Goal: Task Accomplishment & Management: Manage account settings

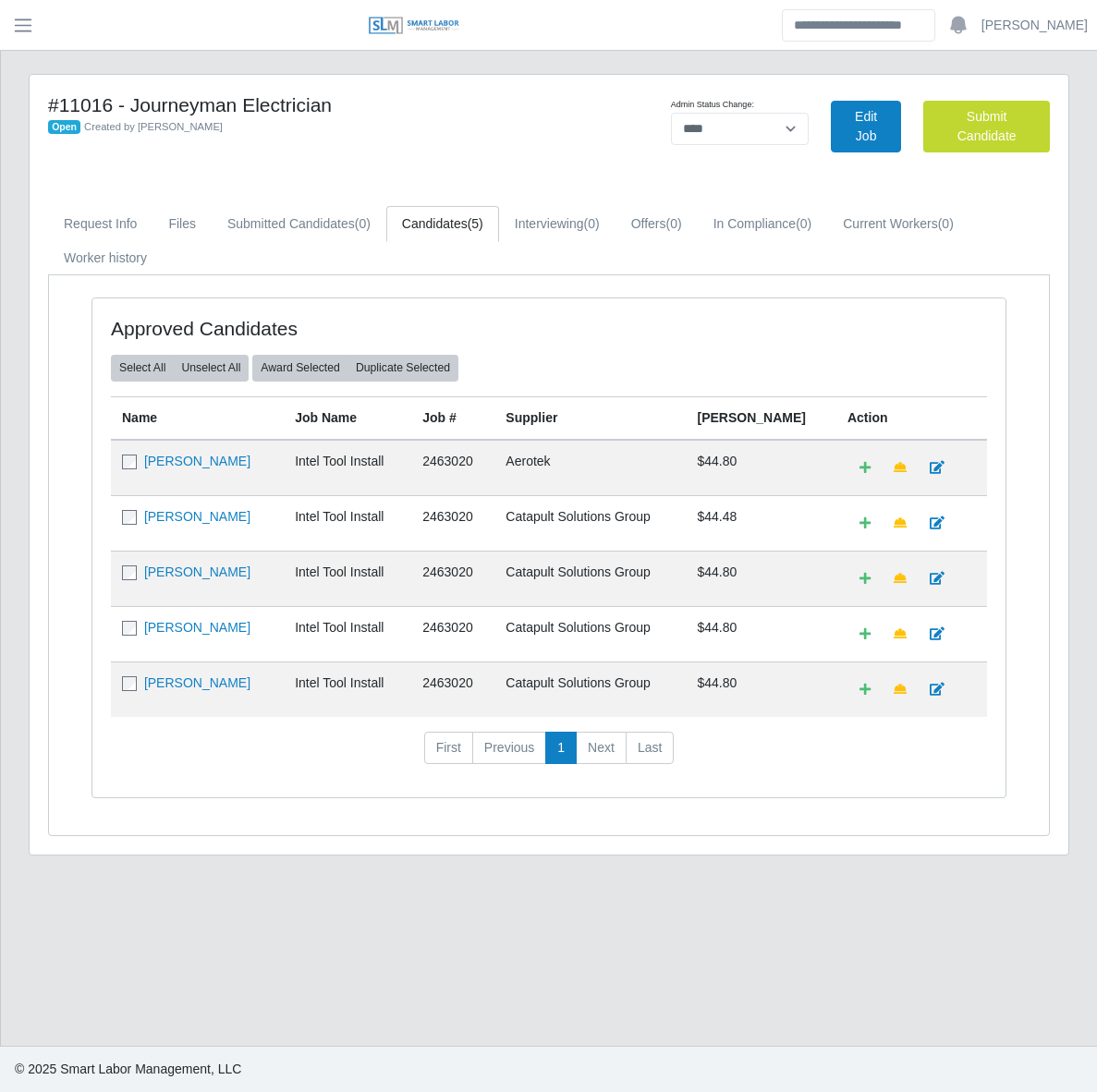
select select "****"
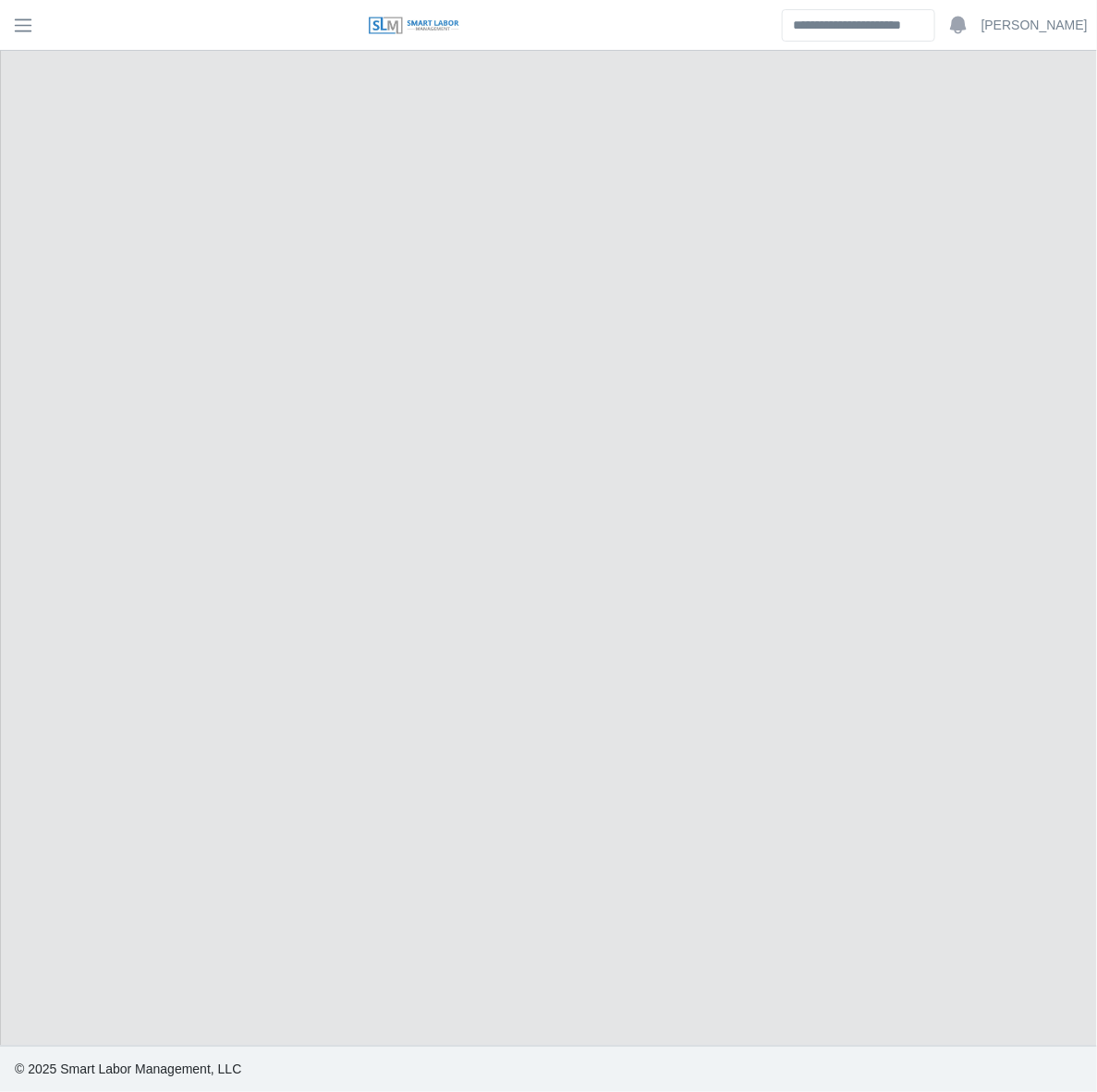
select select "****"
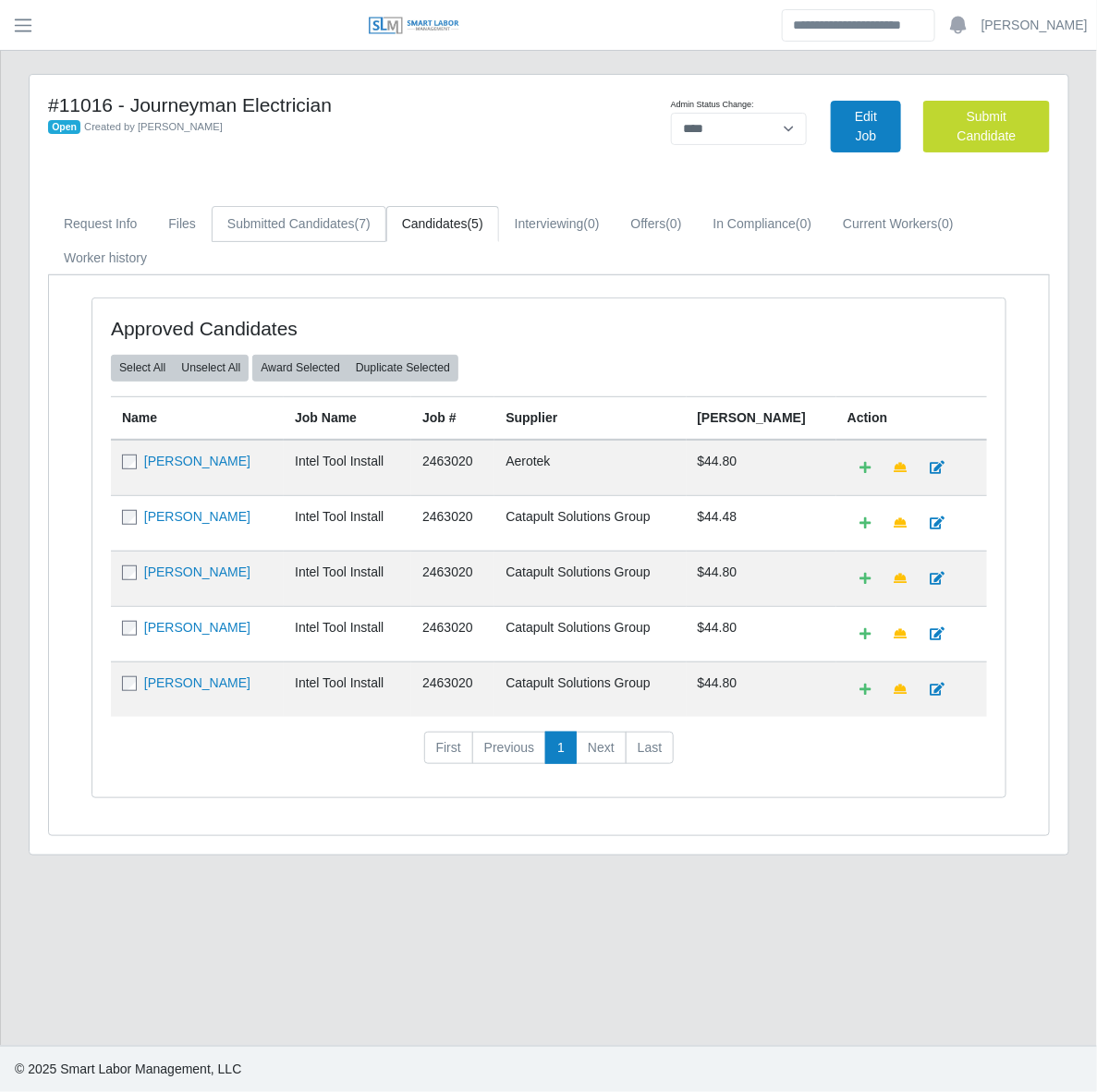
click at [266, 218] on link "Submitted Candidates (7)" at bounding box center [299, 224] width 175 height 36
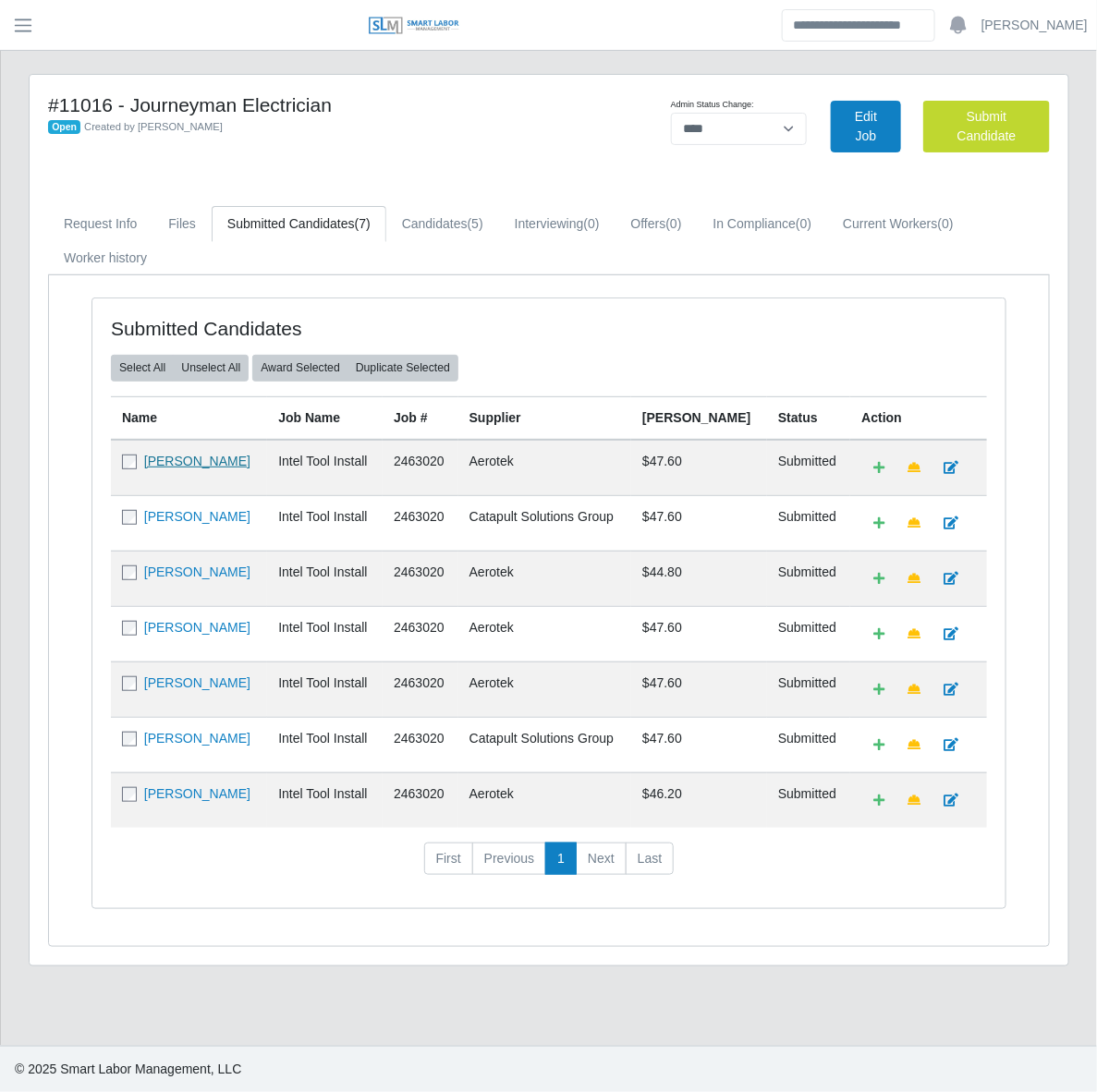
click at [167, 458] on link "Ruben Salinas" at bounding box center [198, 461] width 106 height 15
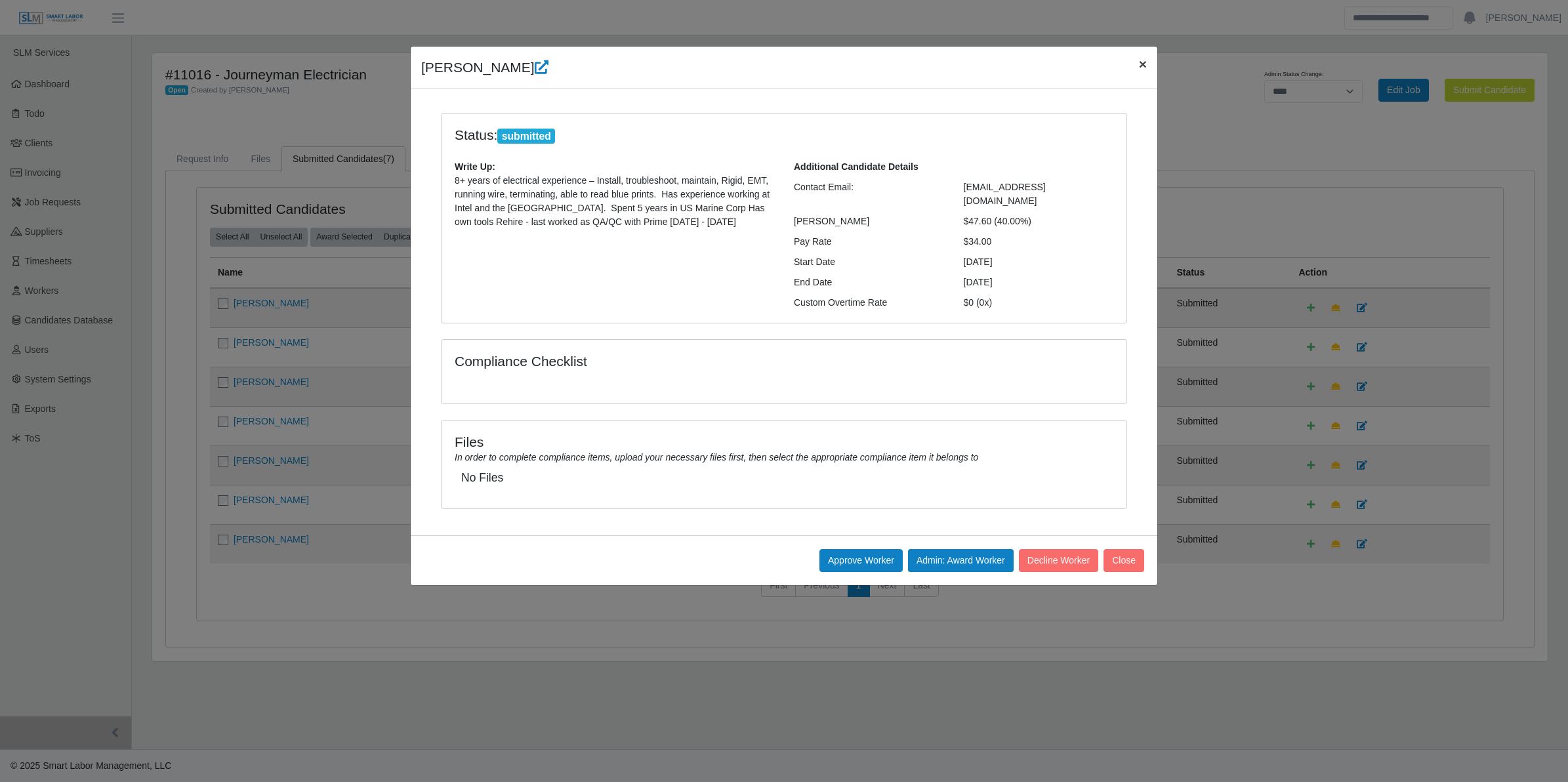
click at [778, 64] on span "×" at bounding box center [1143, 64] width 8 height 15
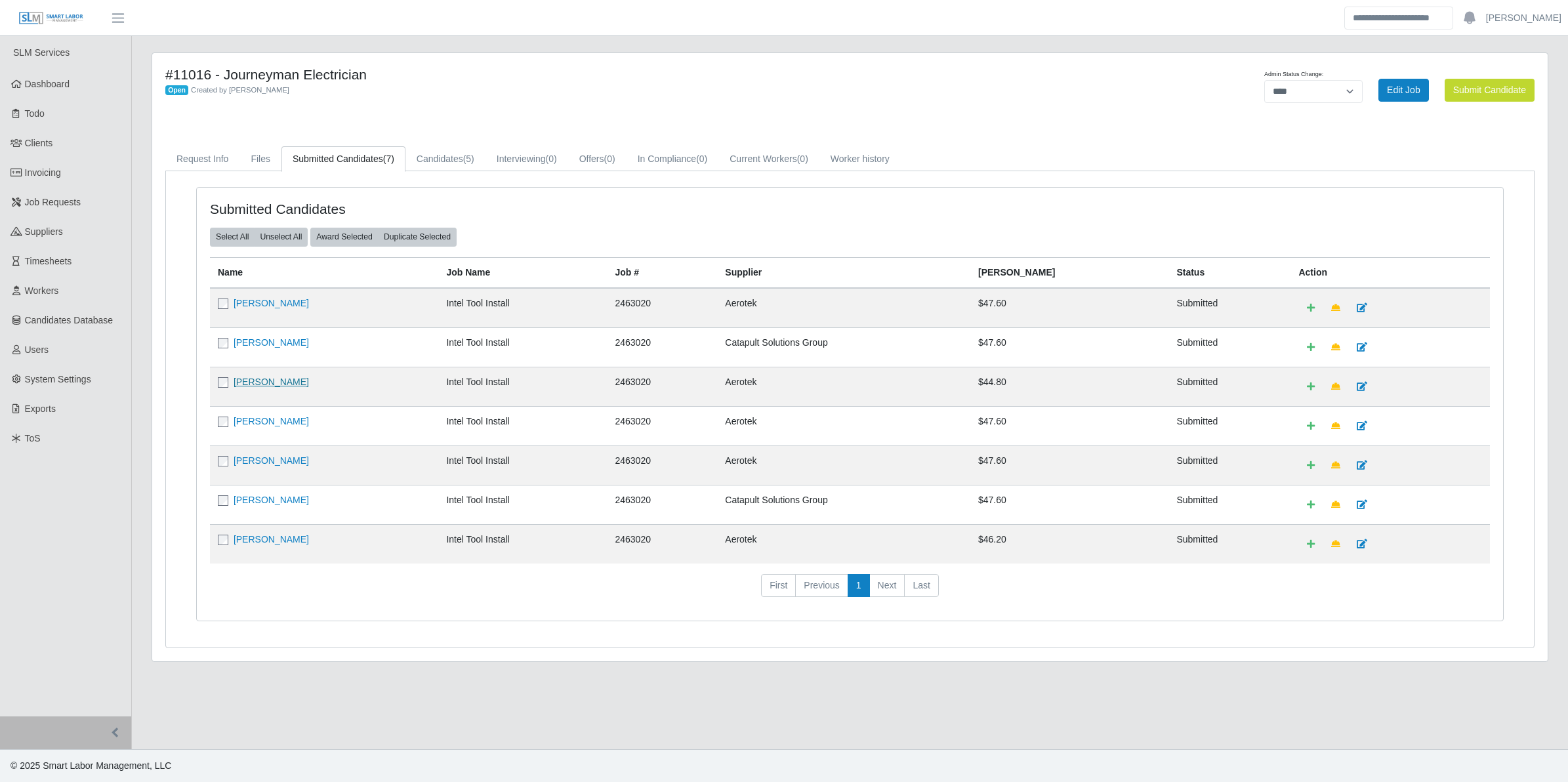
click at [269, 381] on link "[PERSON_NAME]" at bounding box center [272, 382] width 75 height 10
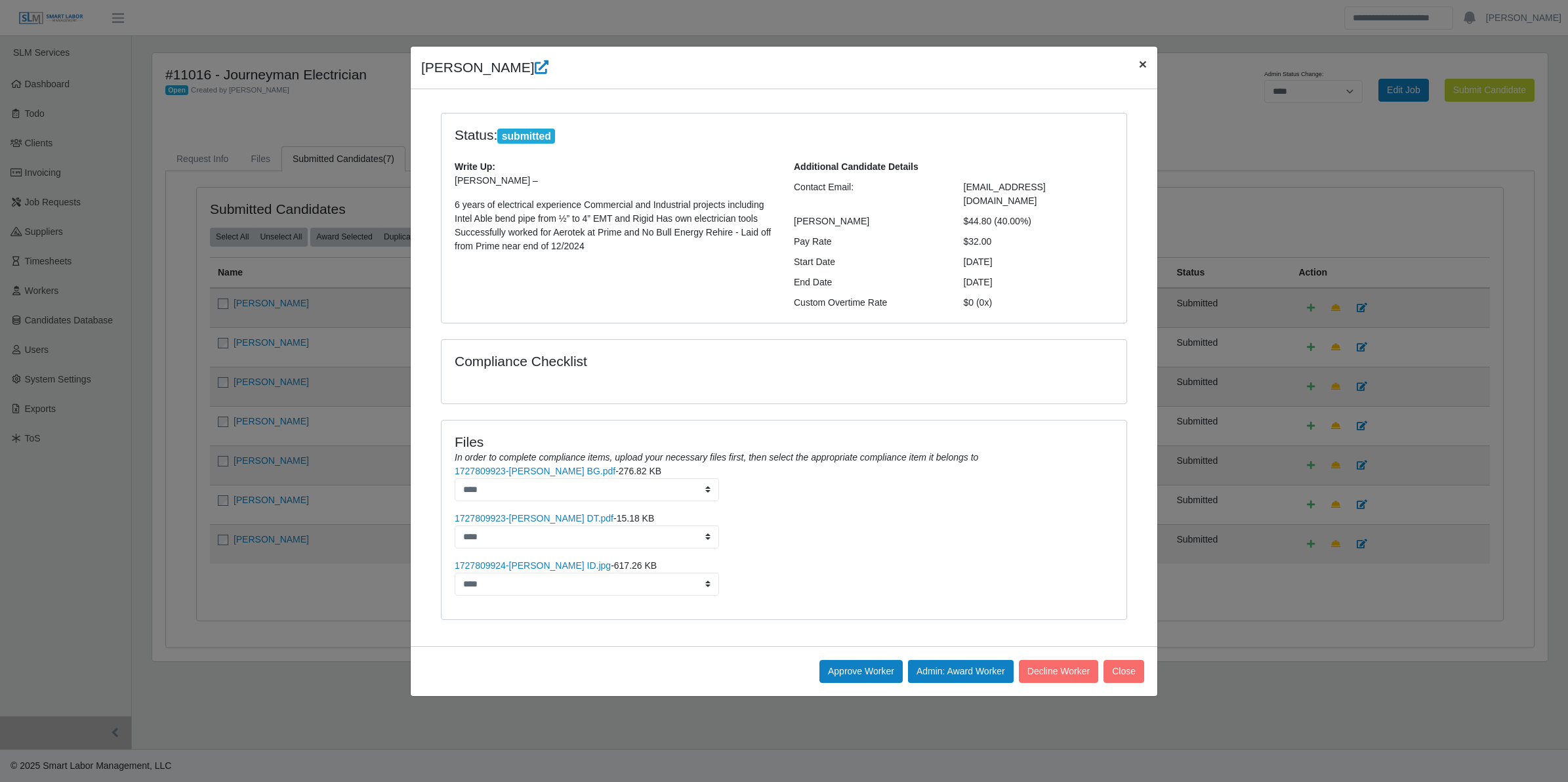
click at [778, 67] on span "×" at bounding box center [1143, 64] width 8 height 15
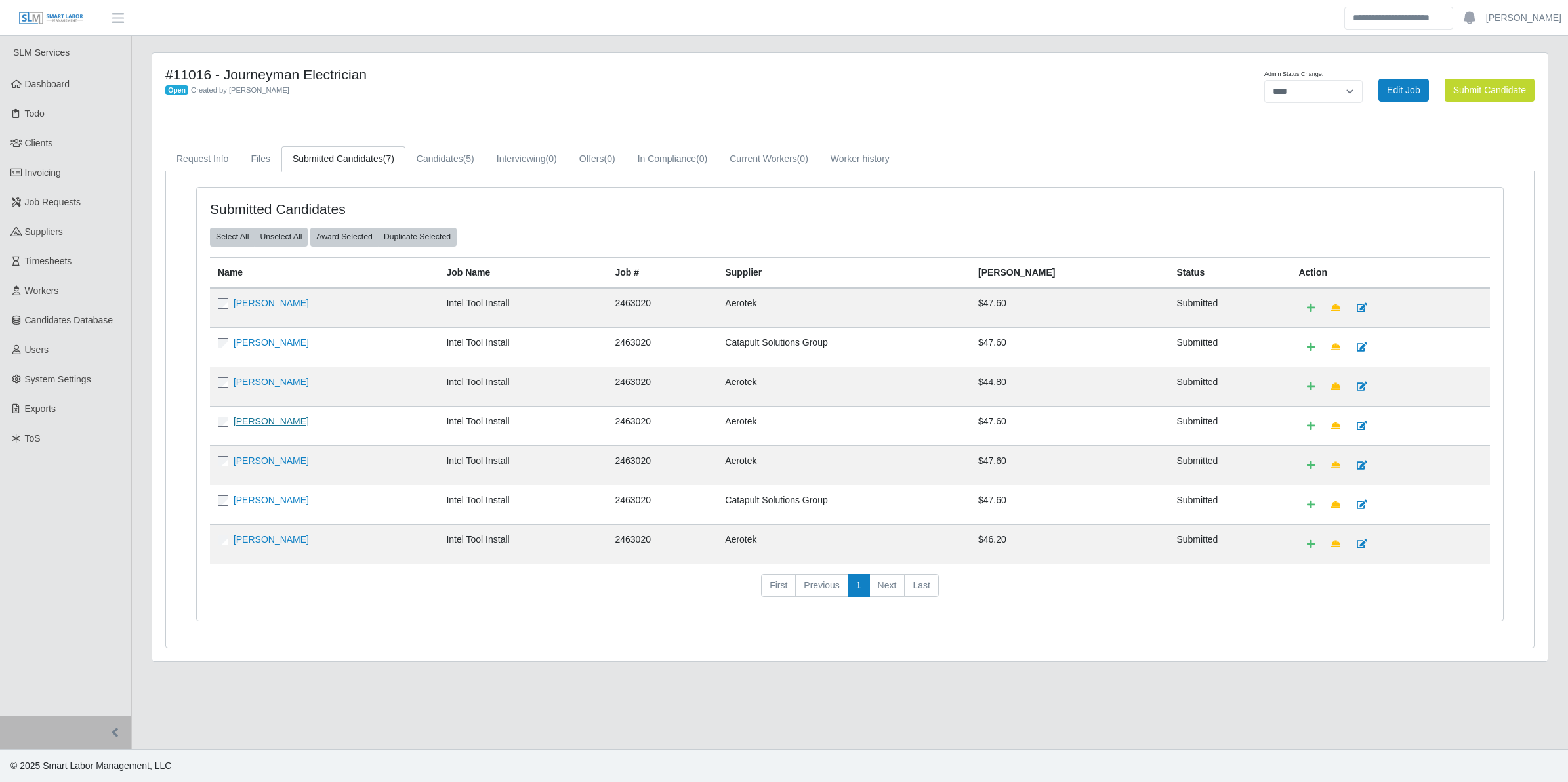
click at [307, 421] on link "Luis Contreras Chavez" at bounding box center [272, 421] width 75 height 10
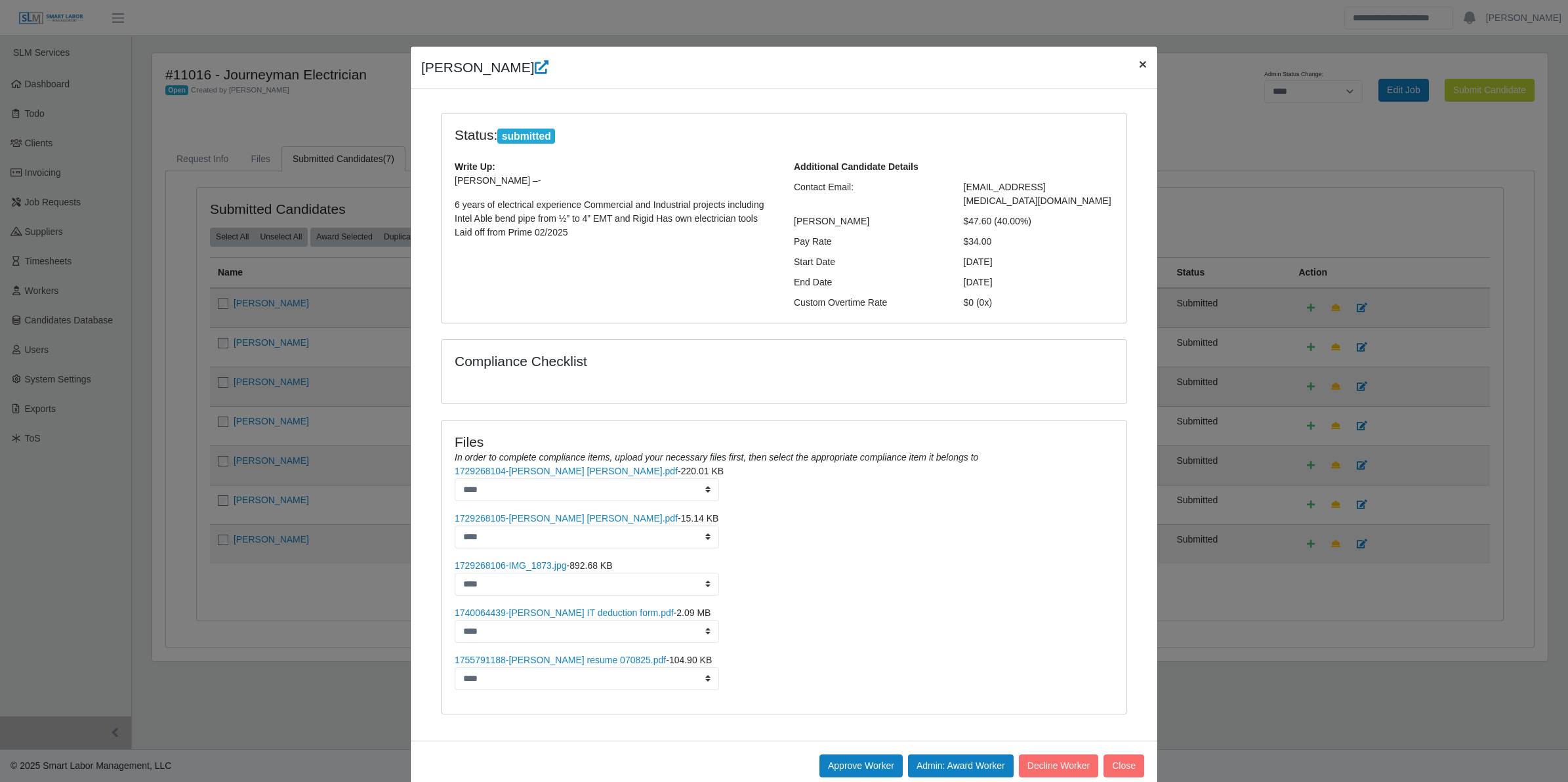
click at [778, 66] on button "×" at bounding box center [1143, 64] width 29 height 35
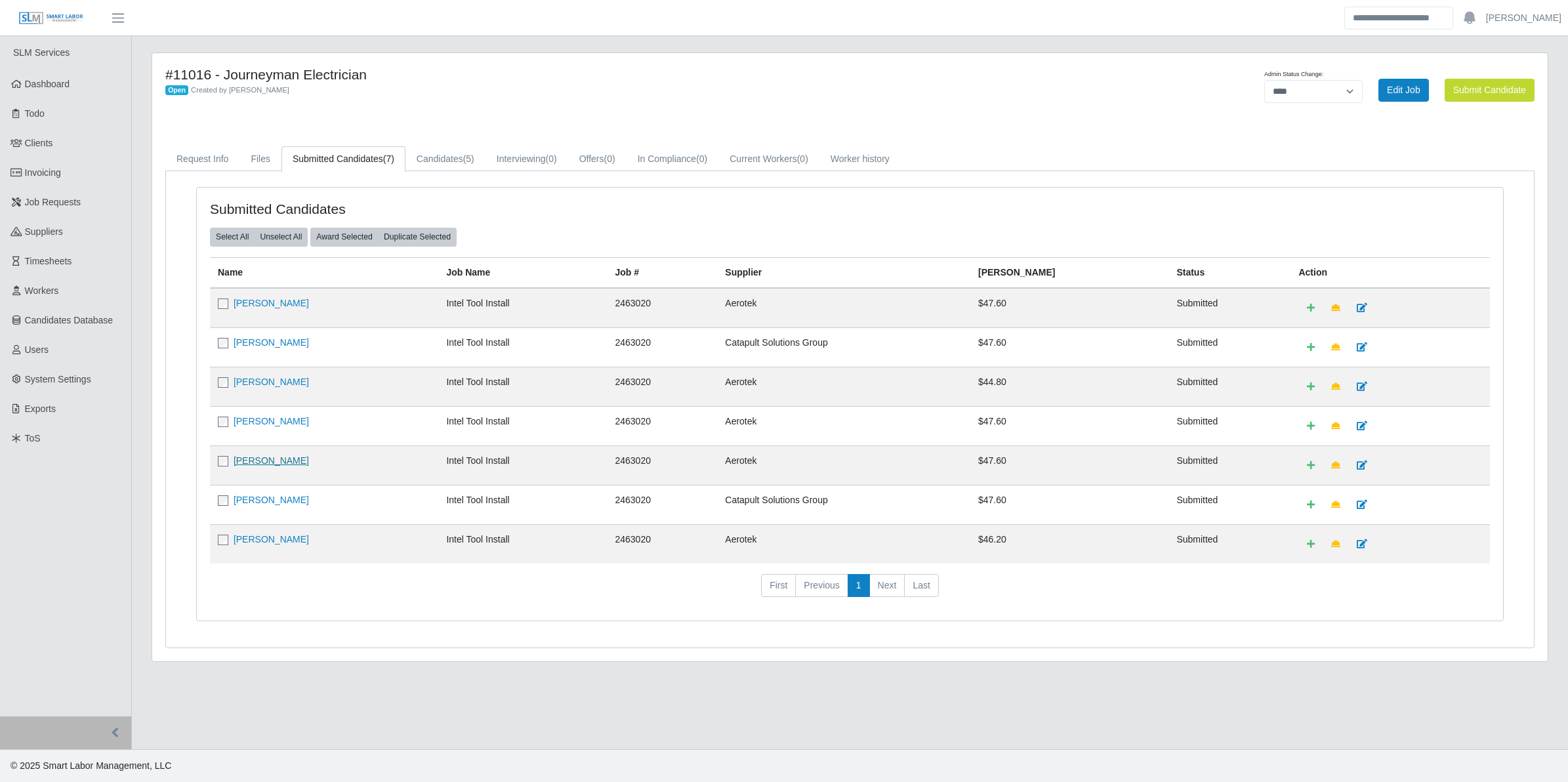
click at [282, 461] on link "Damian Lincoln" at bounding box center [272, 460] width 75 height 10
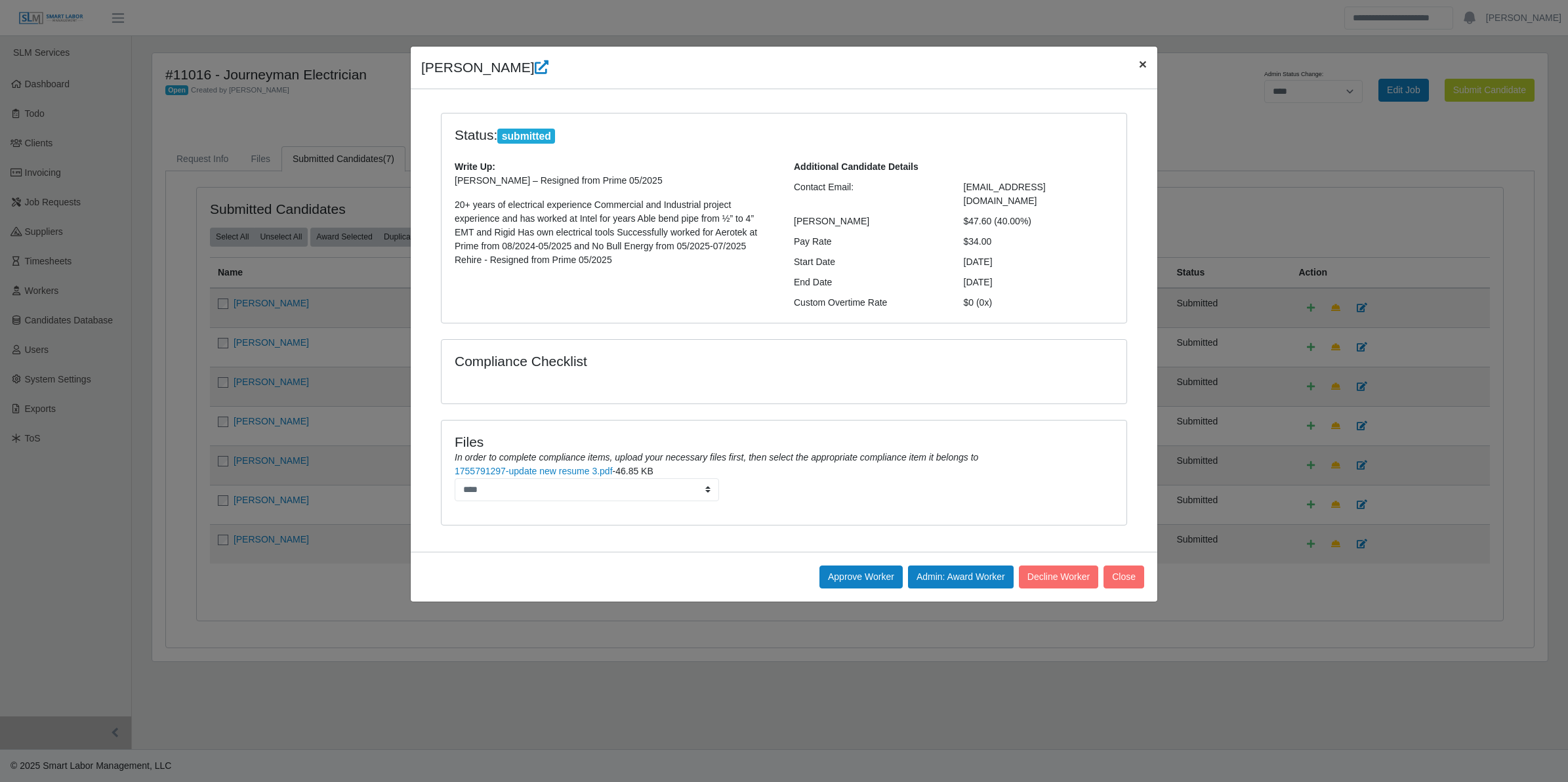
click at [778, 67] on span "×" at bounding box center [1143, 64] width 8 height 15
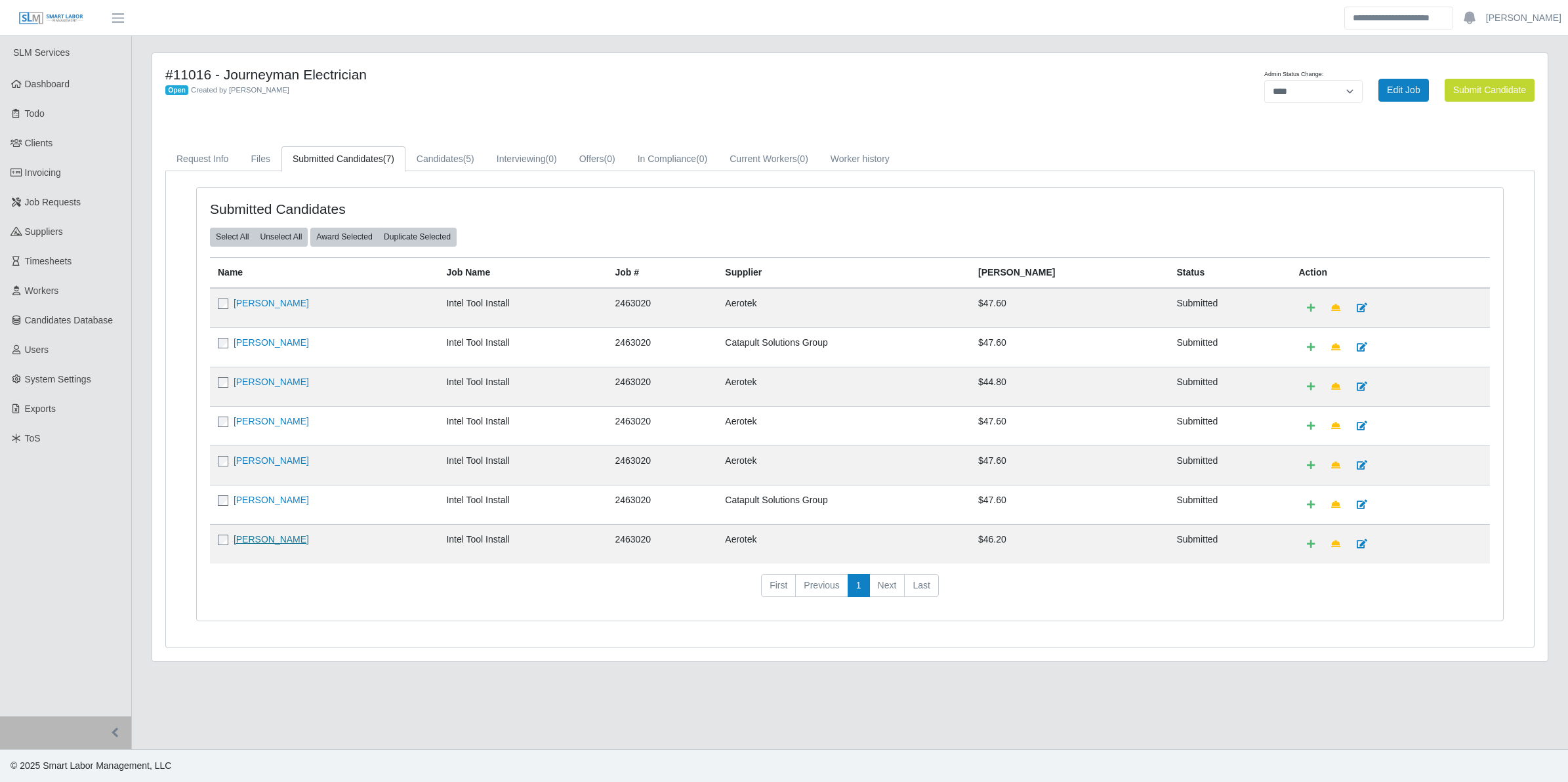
click at [286, 542] on link "Jakalas Mitchell" at bounding box center [272, 539] width 75 height 10
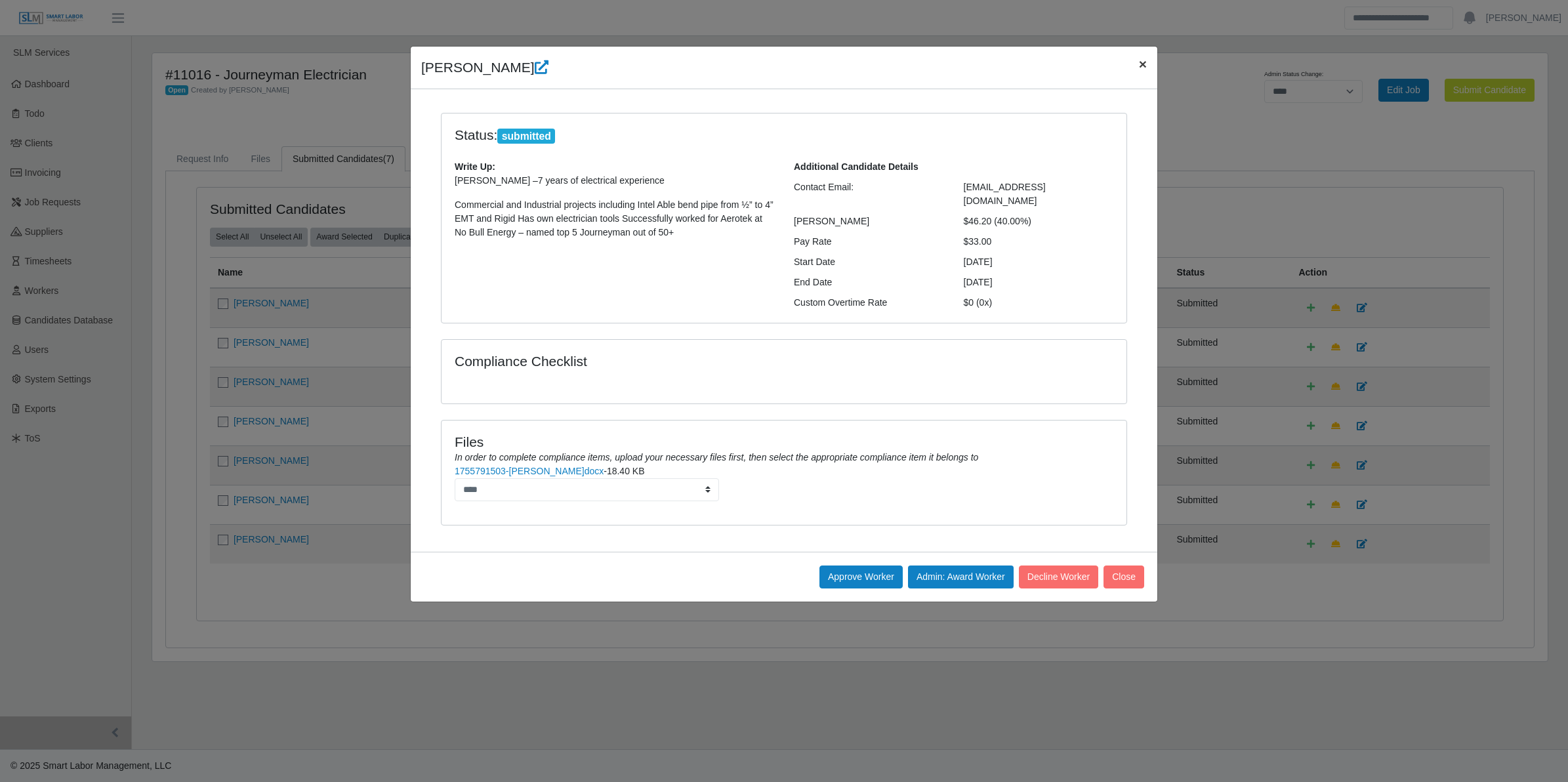
click at [778, 69] on span "×" at bounding box center [1143, 64] width 8 height 15
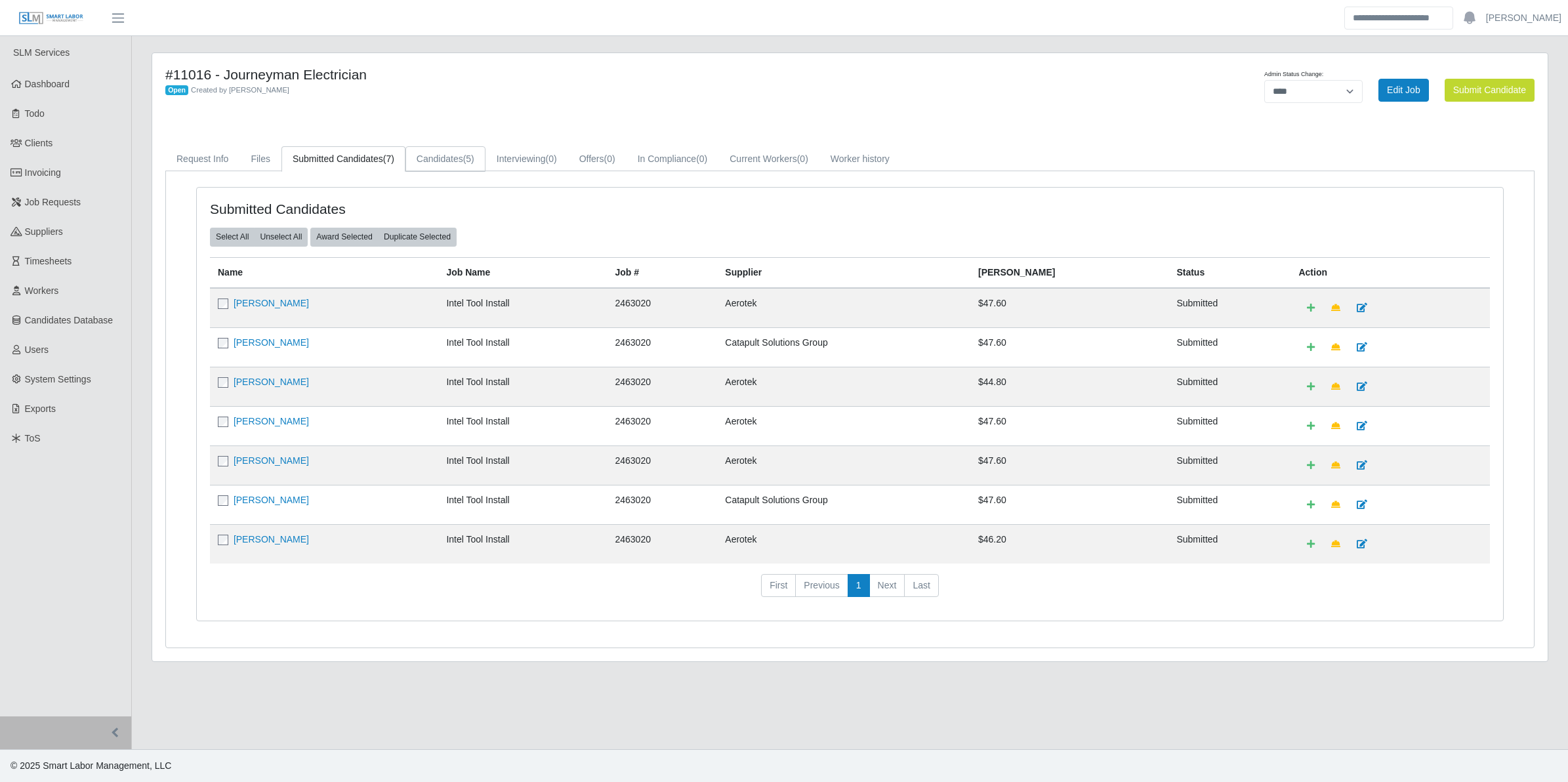
drag, startPoint x: 433, startPoint y: 165, endPoint x: 413, endPoint y: 181, distance: 25.6
click at [433, 165] on link "Candidates (5)" at bounding box center [445, 159] width 80 height 26
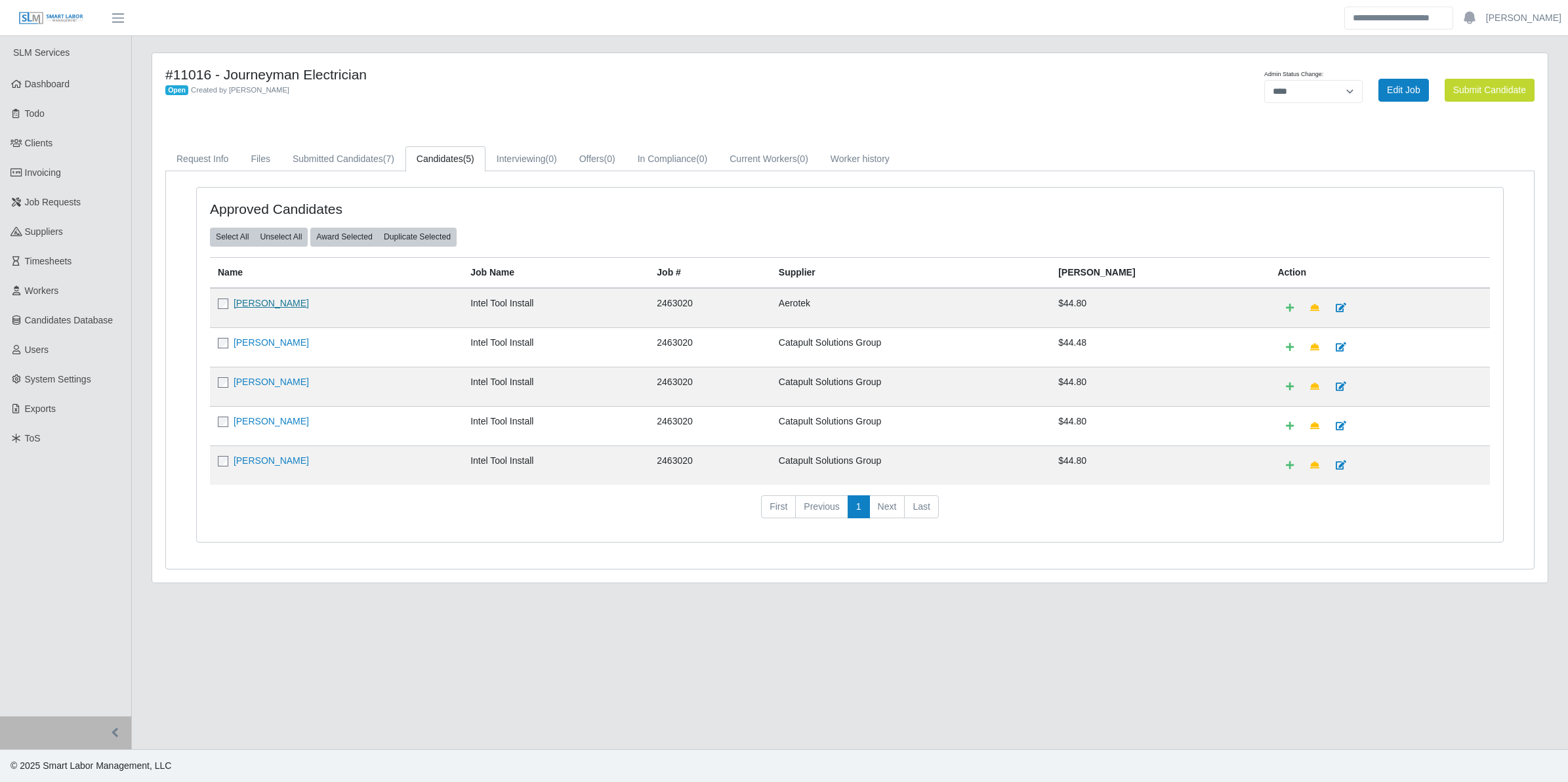
click at [258, 302] on link "Douglas Richardson" at bounding box center [272, 303] width 75 height 10
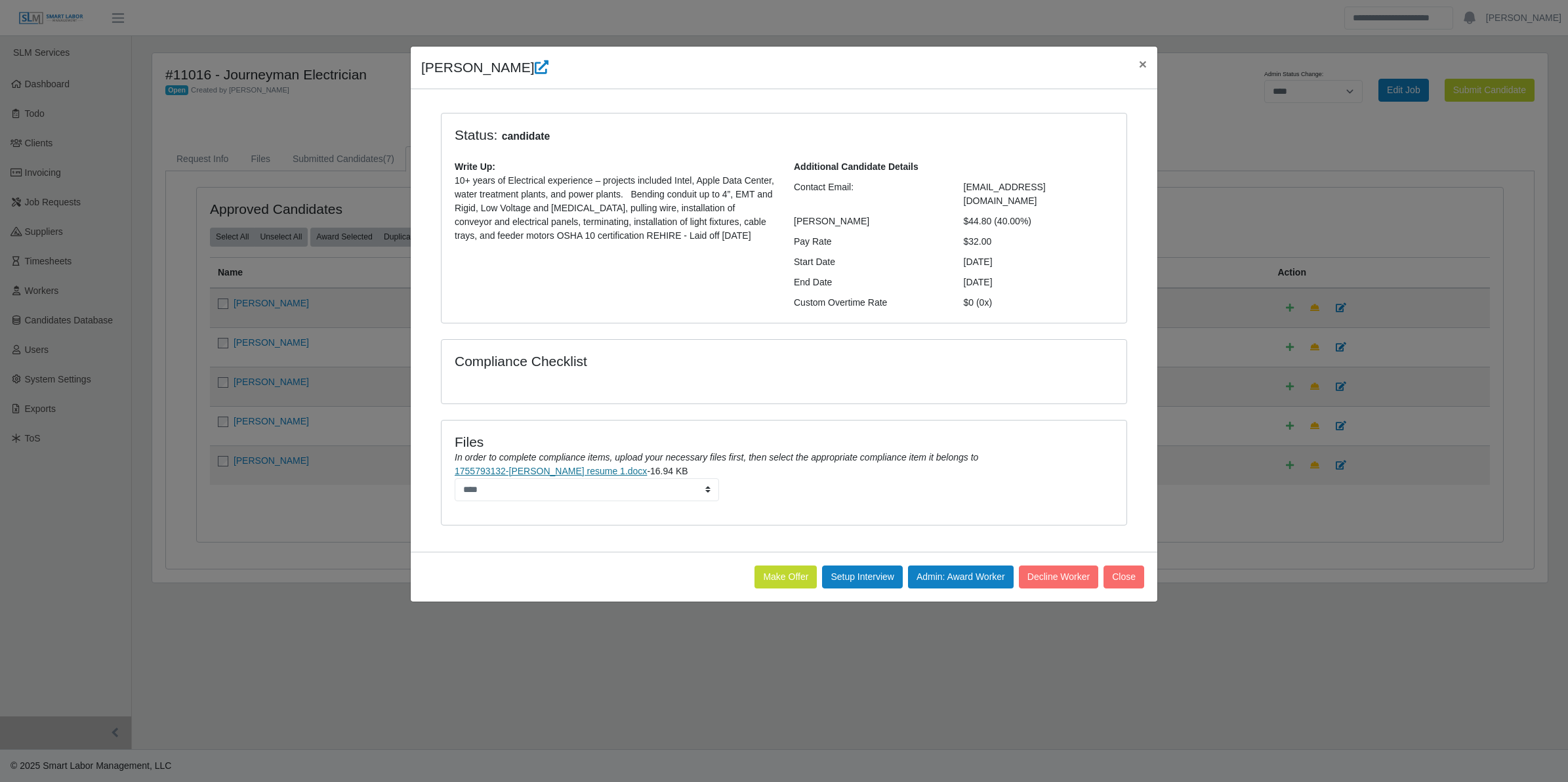
click at [586, 466] on link "1755793132-Doug Richardson resume 1.docx" at bounding box center [550, 471] width 192 height 10
click at [778, 60] on span "×" at bounding box center [1143, 64] width 8 height 15
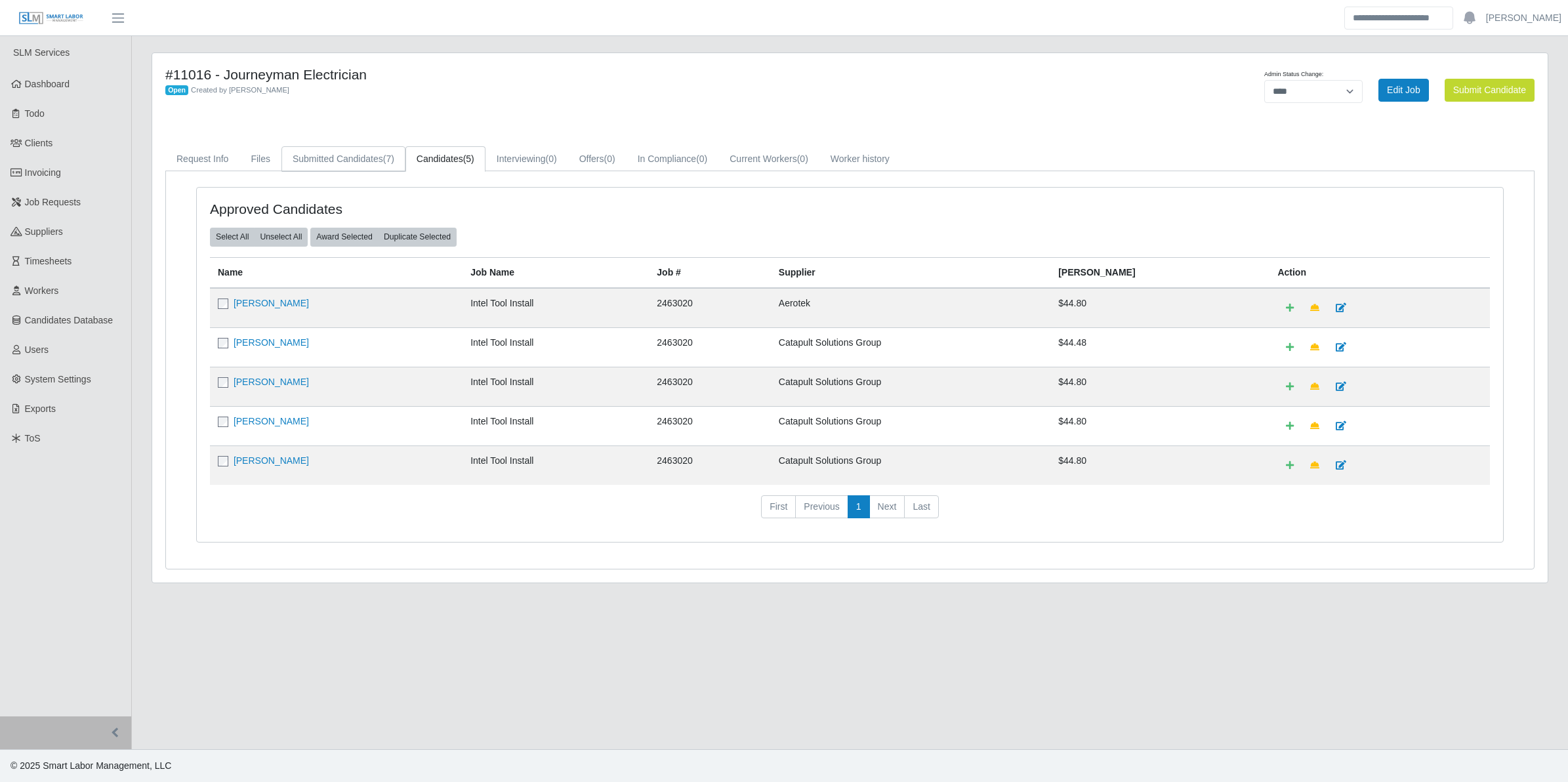
click at [303, 163] on link "Submitted Candidates (7)" at bounding box center [343, 159] width 124 height 26
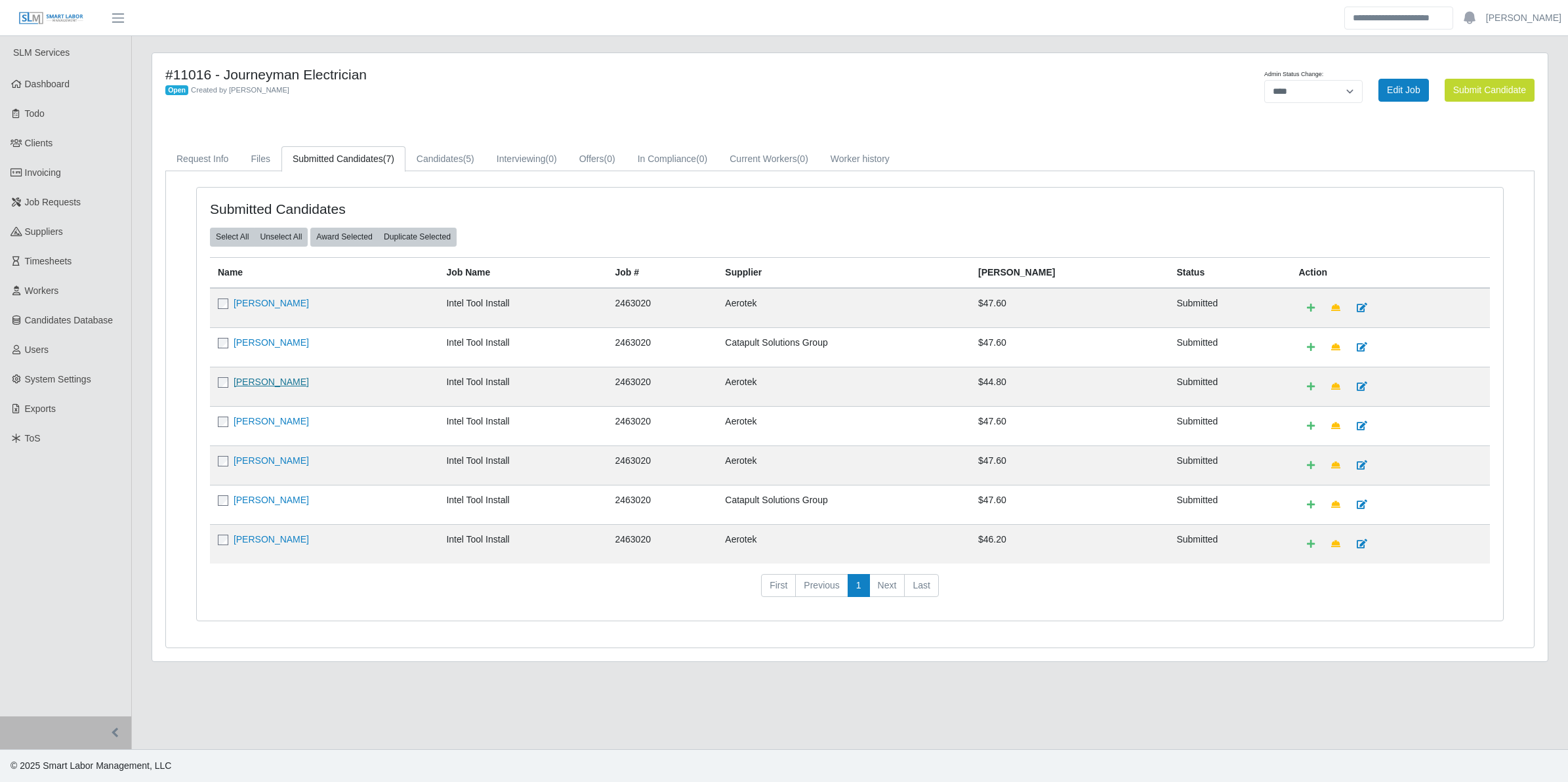
click at [271, 388] on link "Geovani Gaxiola Jr" at bounding box center [272, 382] width 75 height 10
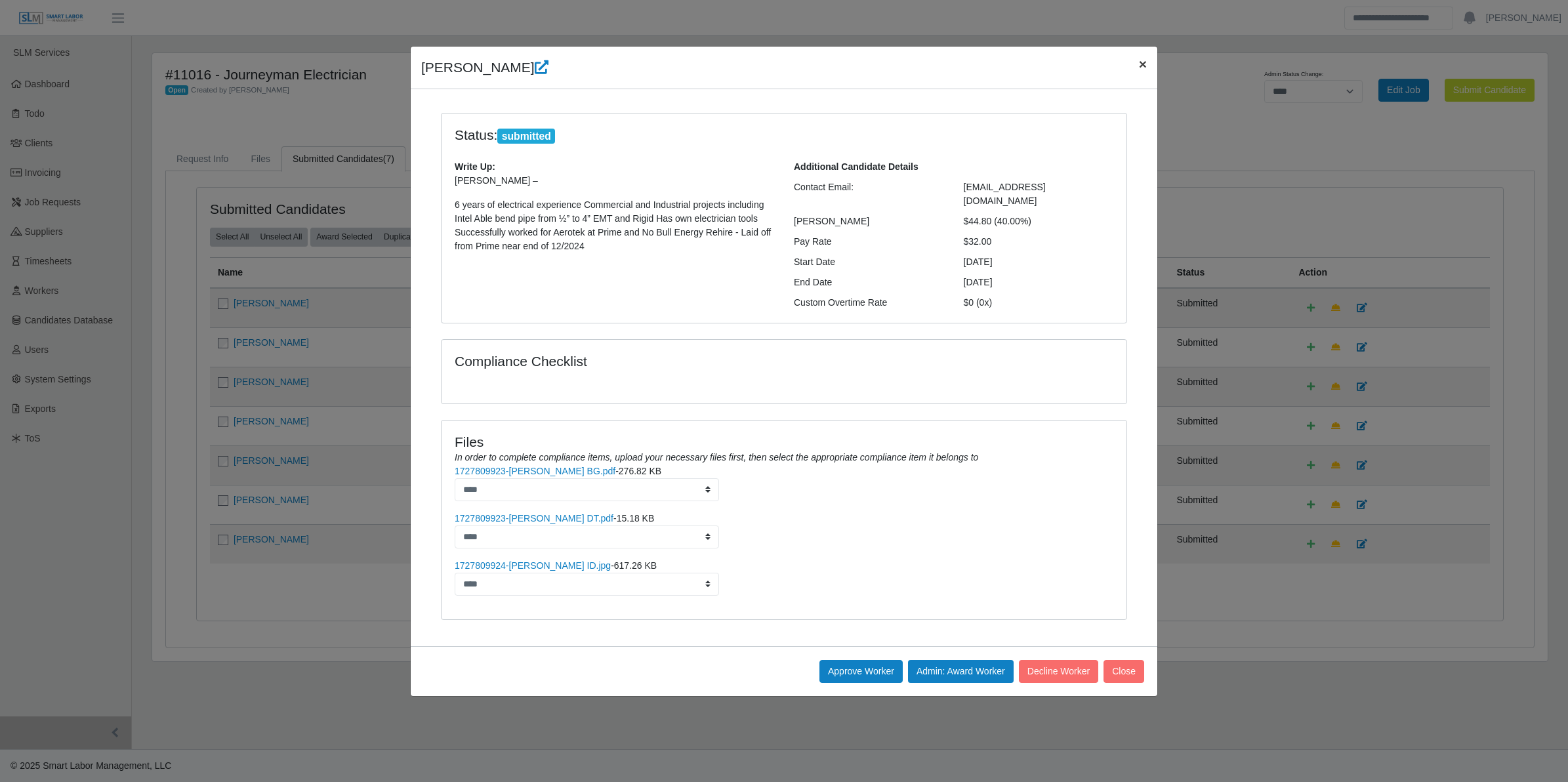
click at [778, 66] on button "×" at bounding box center [1143, 64] width 29 height 35
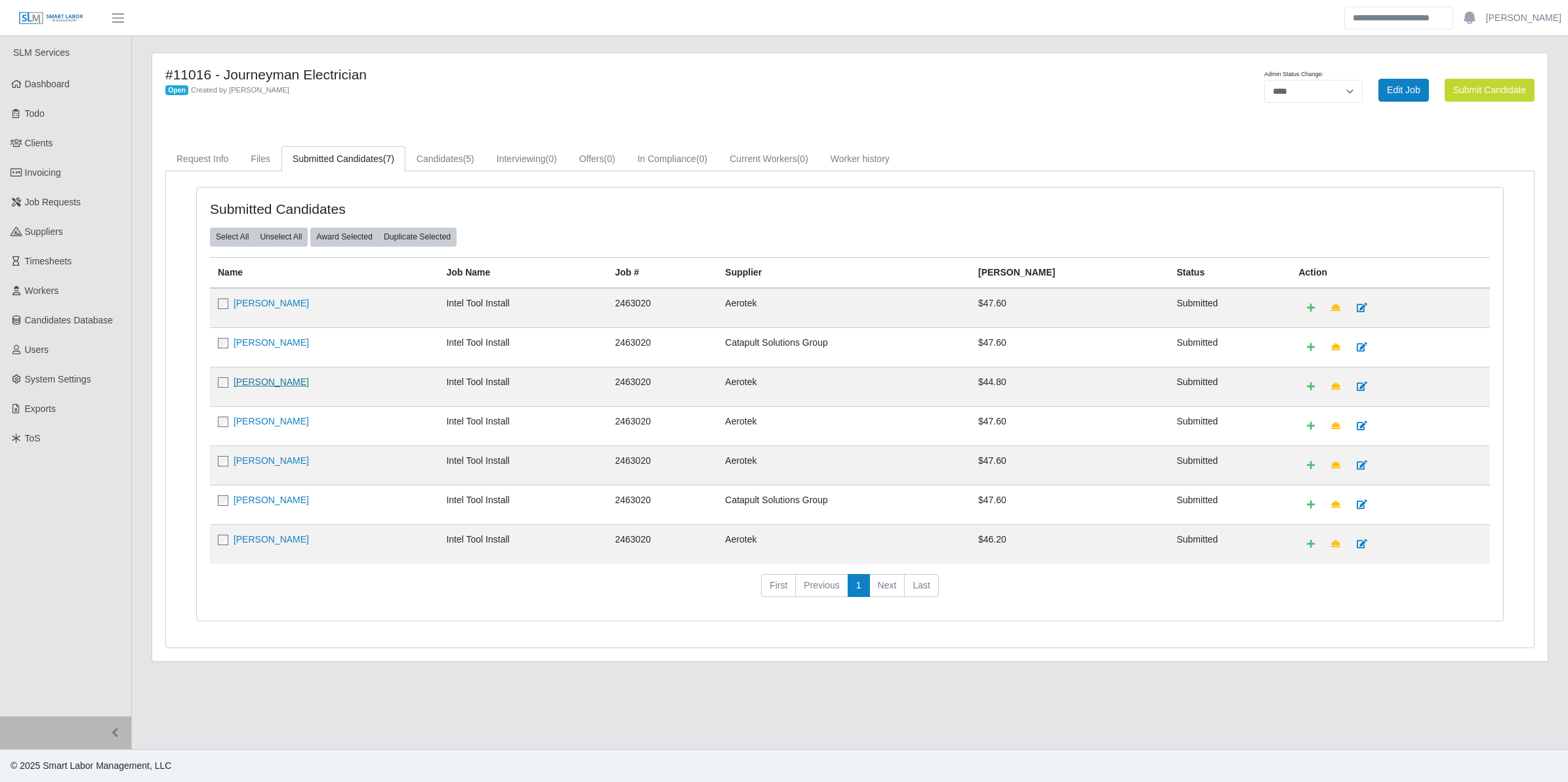
click at [283, 379] on link "Geovani Gaxiola Jr" at bounding box center [272, 382] width 75 height 10
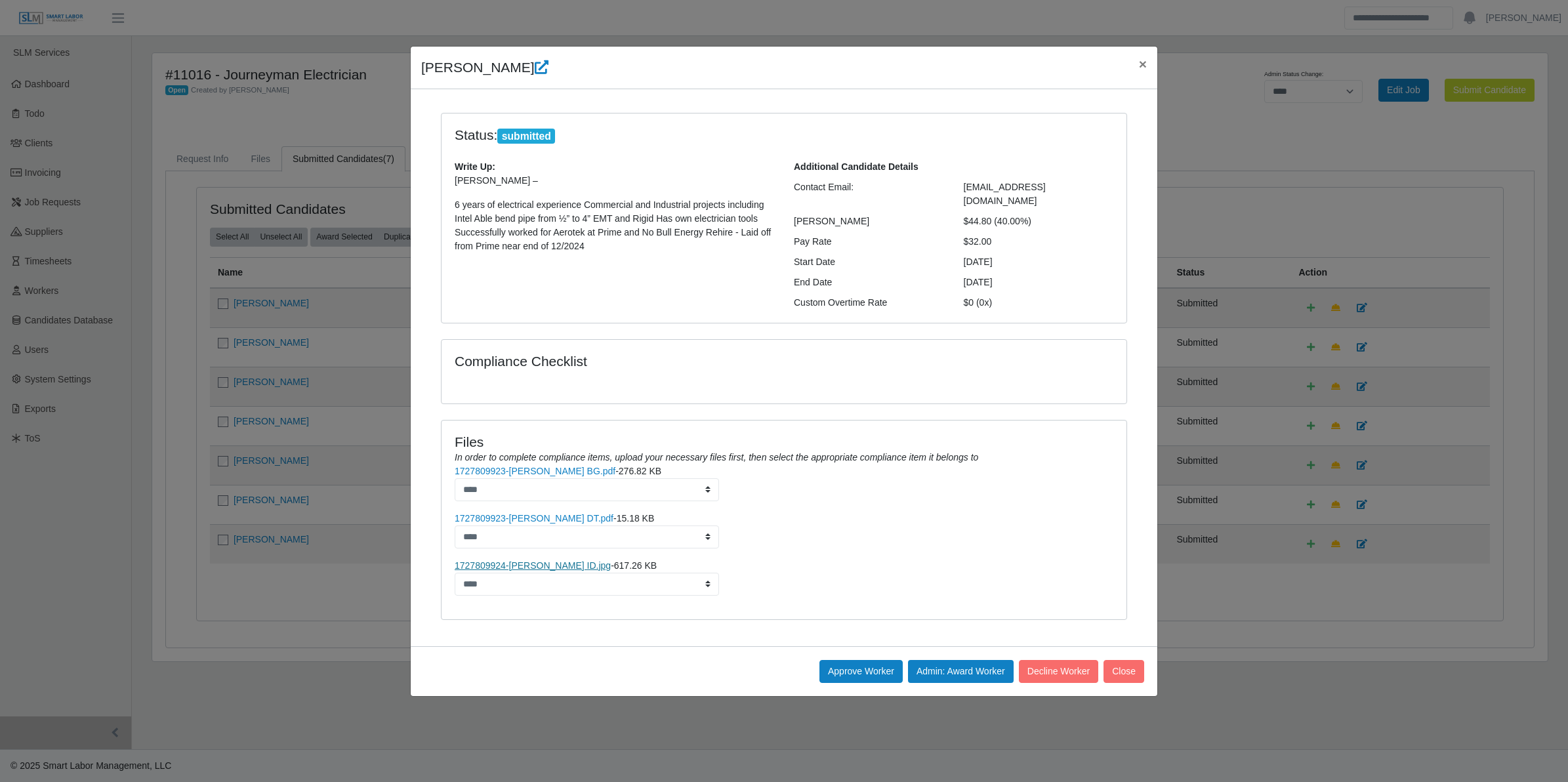
click at [531, 561] on link "1727809924-Geovani ID.jpg" at bounding box center [533, 566] width 156 height 10
click at [778, 661] on button "Approve Worker" at bounding box center [861, 672] width 83 height 23
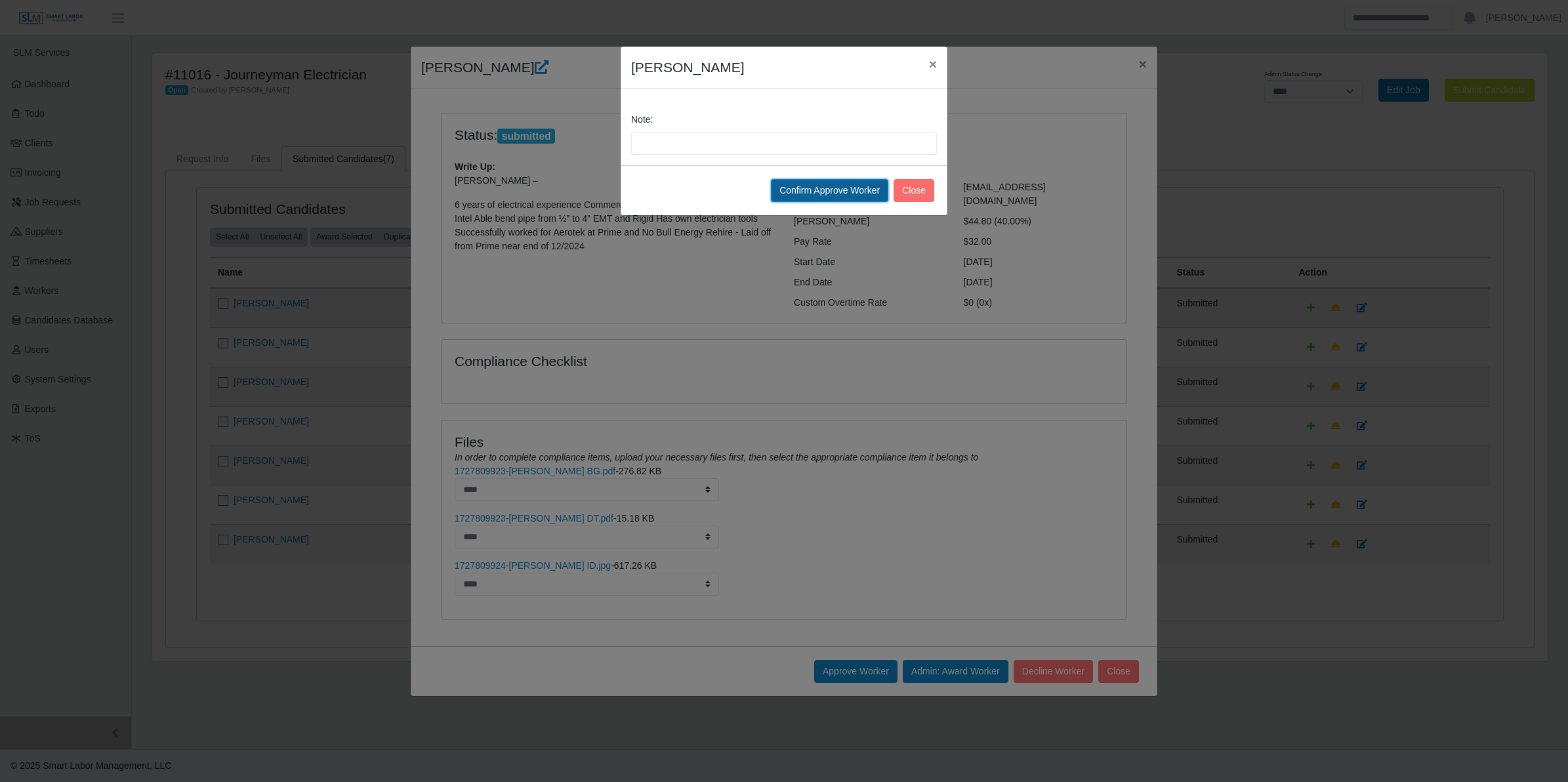
click at [778, 191] on button "Confirm Approve Worker" at bounding box center [829, 191] width 117 height 23
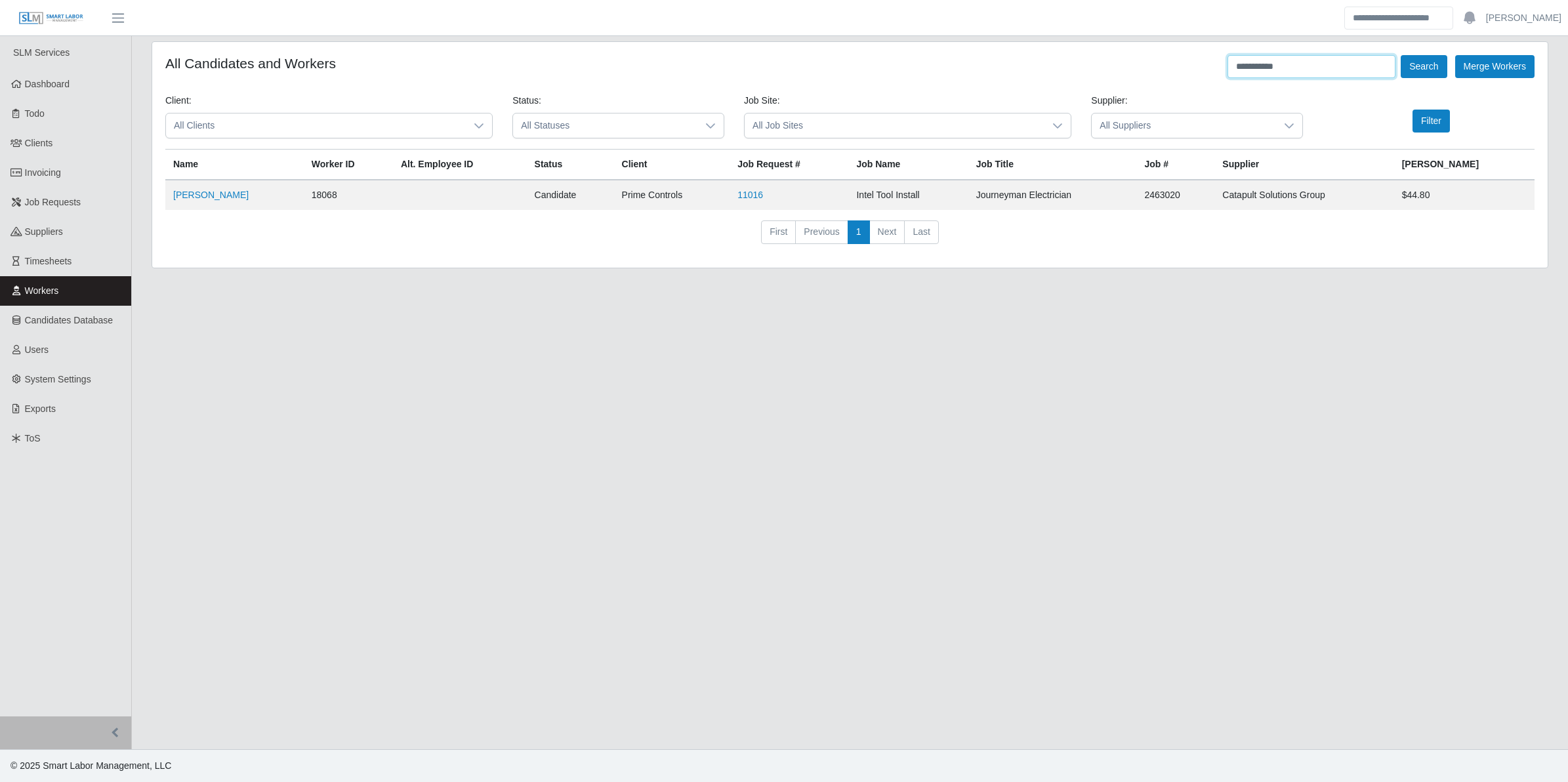
drag, startPoint x: 1319, startPoint y: 70, endPoint x: 1203, endPoint y: 70, distance: 116.0
click at [1201, 70] on div "**********" at bounding box center [850, 66] width 1370 height 23
click at [1401, 55] on button "Search" at bounding box center [1424, 66] width 46 height 23
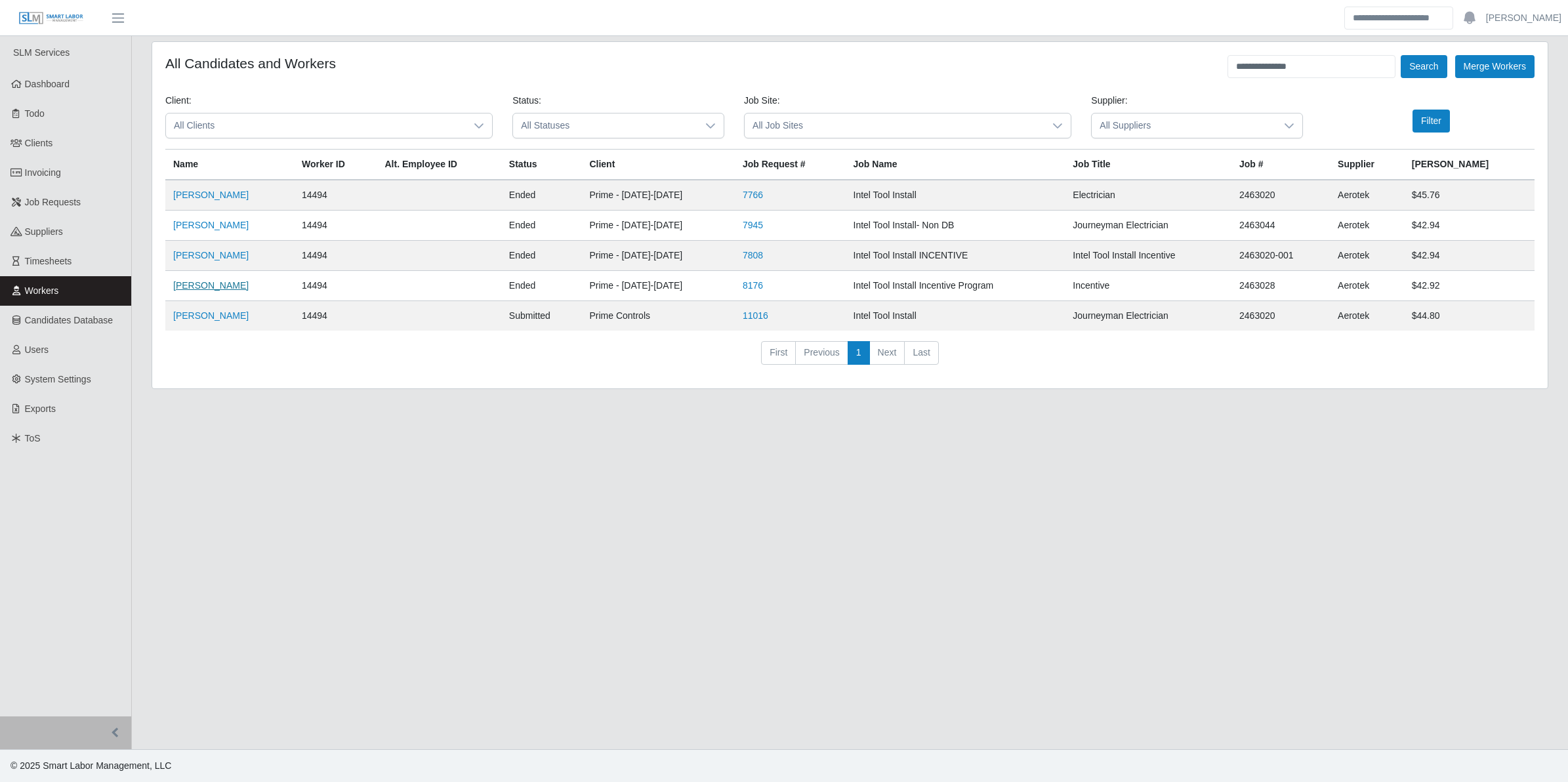
drag, startPoint x: 242, startPoint y: 282, endPoint x: 217, endPoint y: 288, distance: 25.7
click at [217, 288] on link "Geovani Gaxiola Jr" at bounding box center [211, 285] width 75 height 10
drag, startPoint x: 1312, startPoint y: 67, endPoint x: 1215, endPoint y: 71, distance: 97.1
click at [1215, 71] on div "**********" at bounding box center [850, 66] width 1370 height 23
type input "**********"
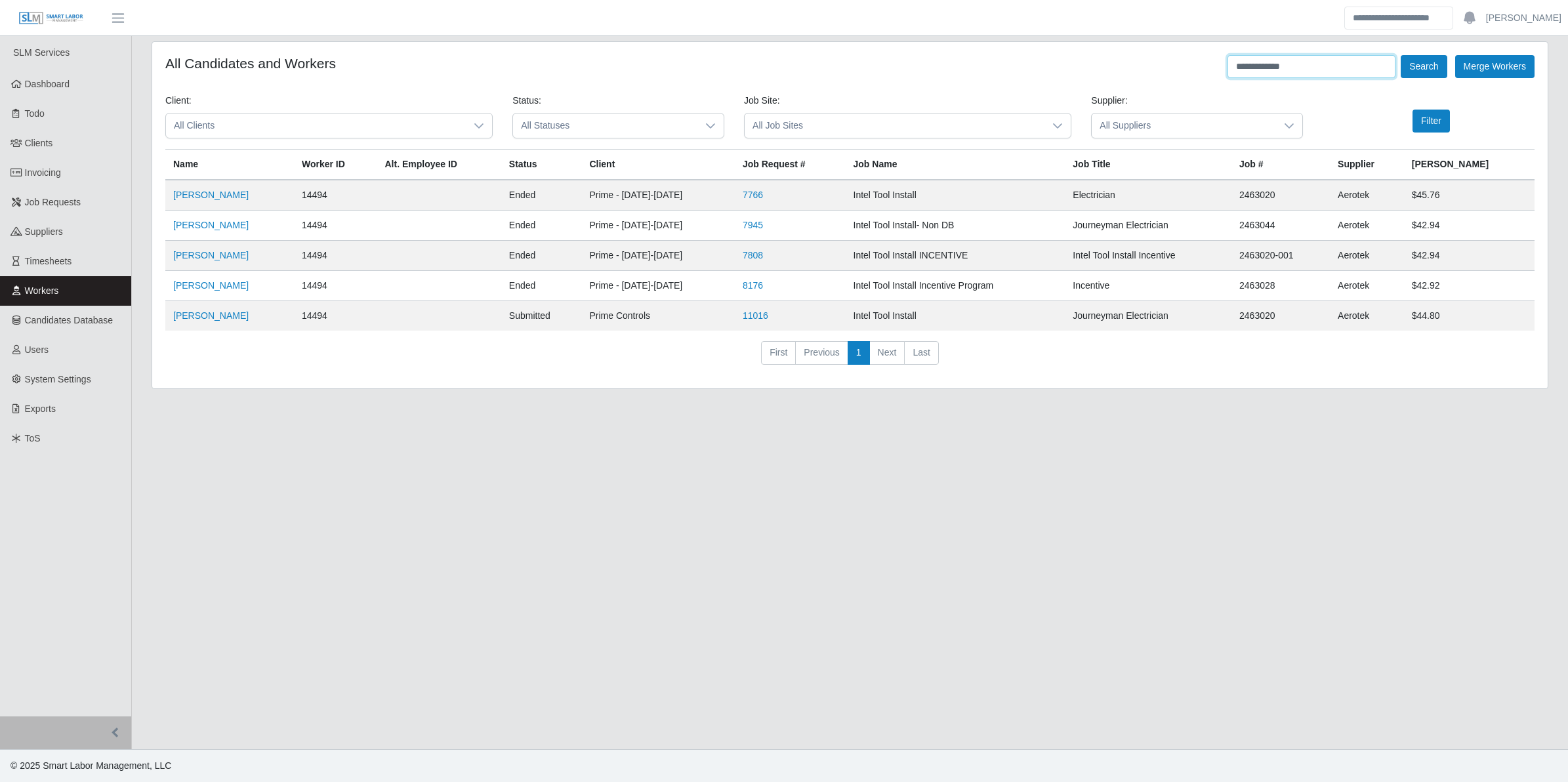
click at [1401, 55] on button "Search" at bounding box center [1424, 66] width 46 height 23
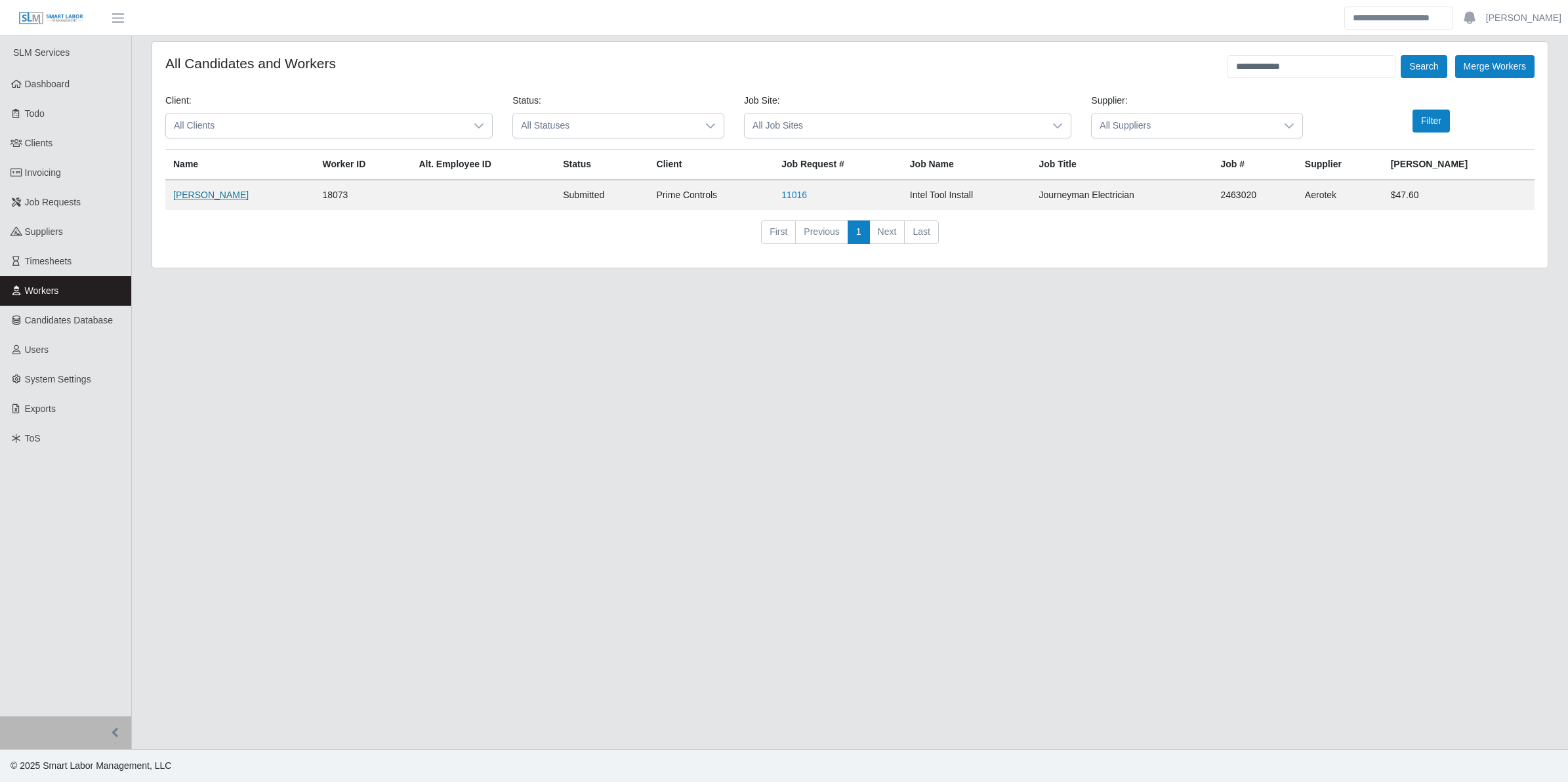
click at [212, 197] on link "Ruben Salinas" at bounding box center [211, 195] width 75 height 10
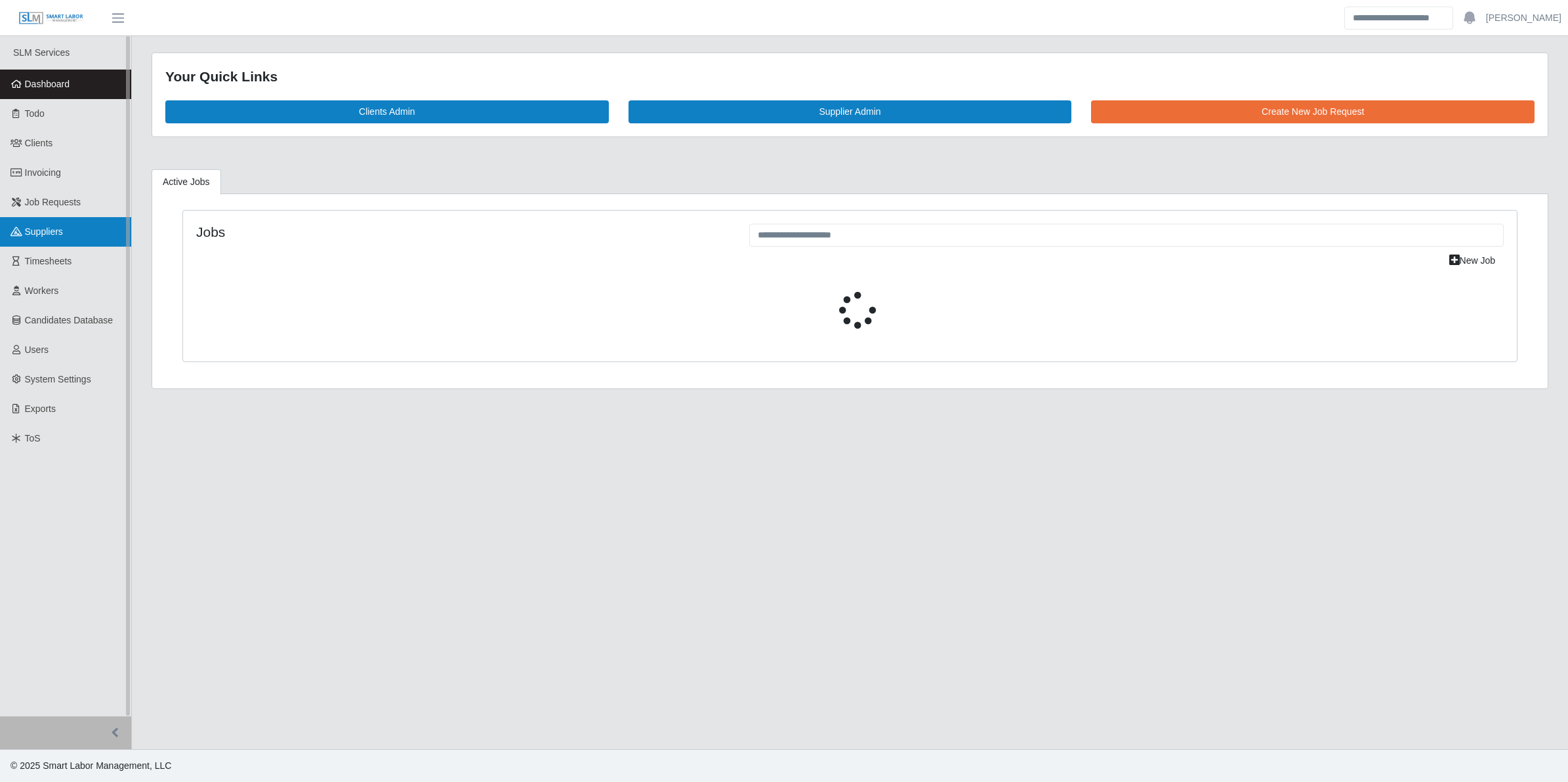
select select "****"
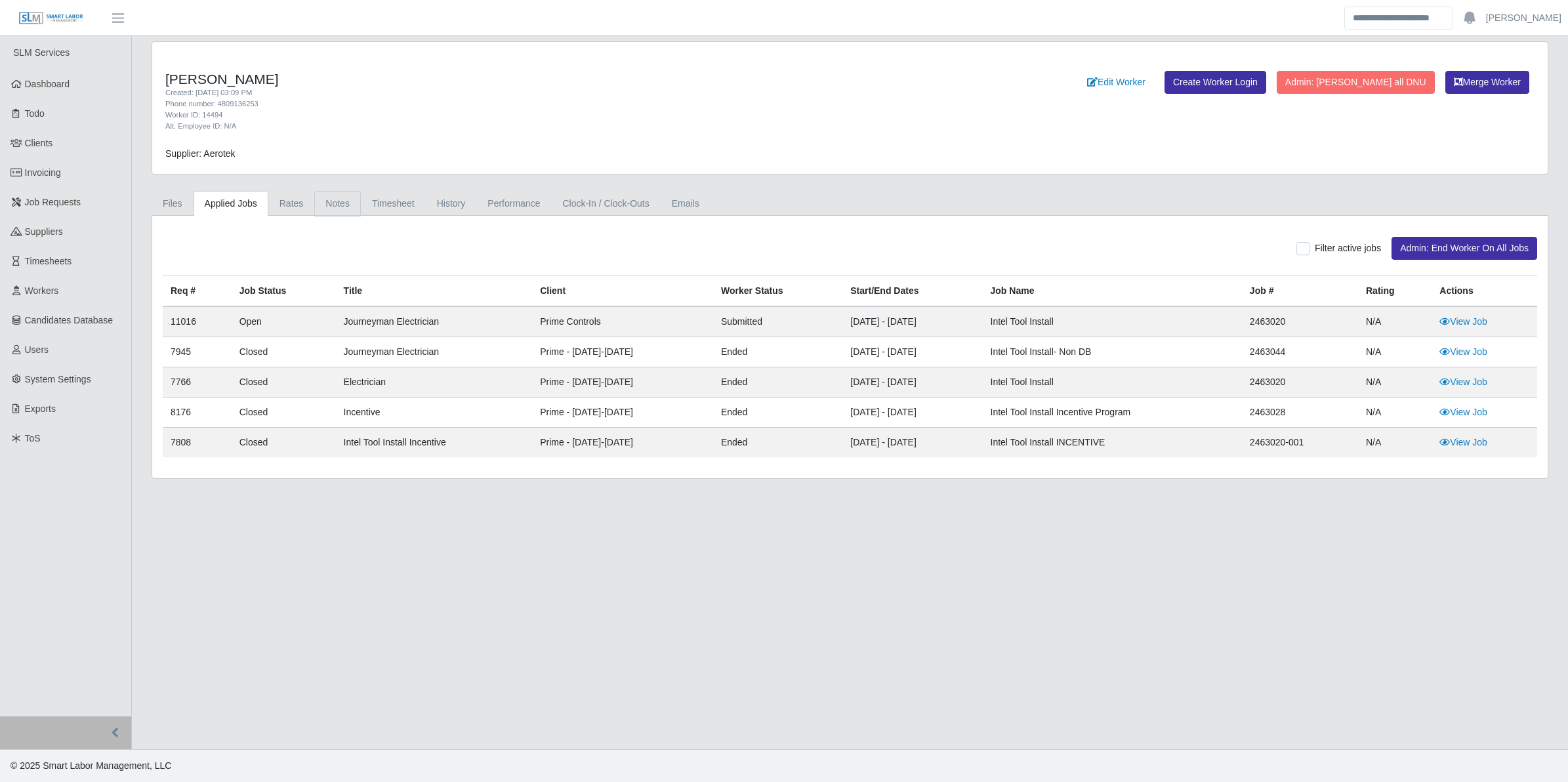
click at [332, 202] on link "Notes" at bounding box center [337, 204] width 47 height 26
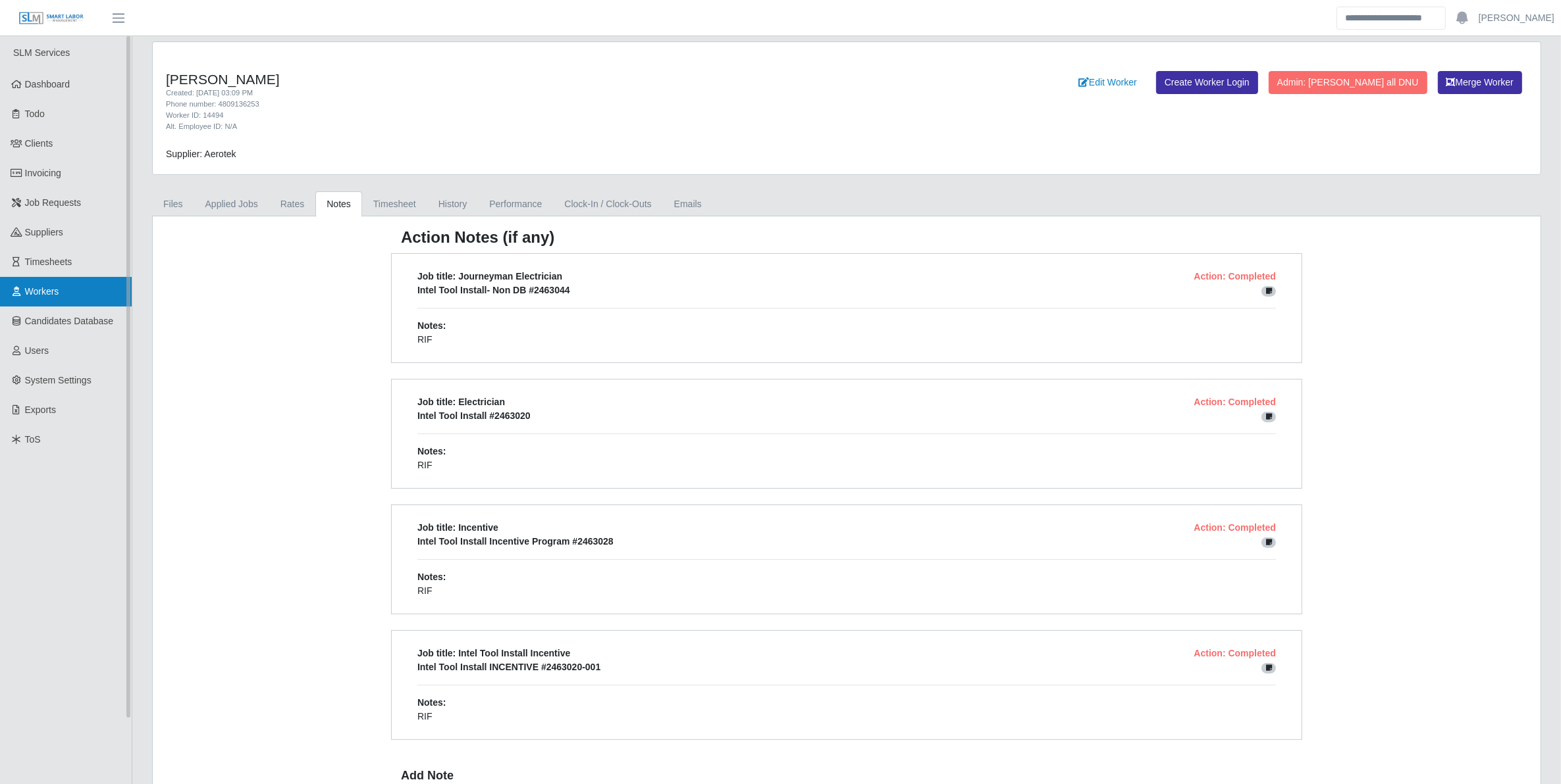
click at [43, 290] on span "Workers" at bounding box center [42, 291] width 34 height 10
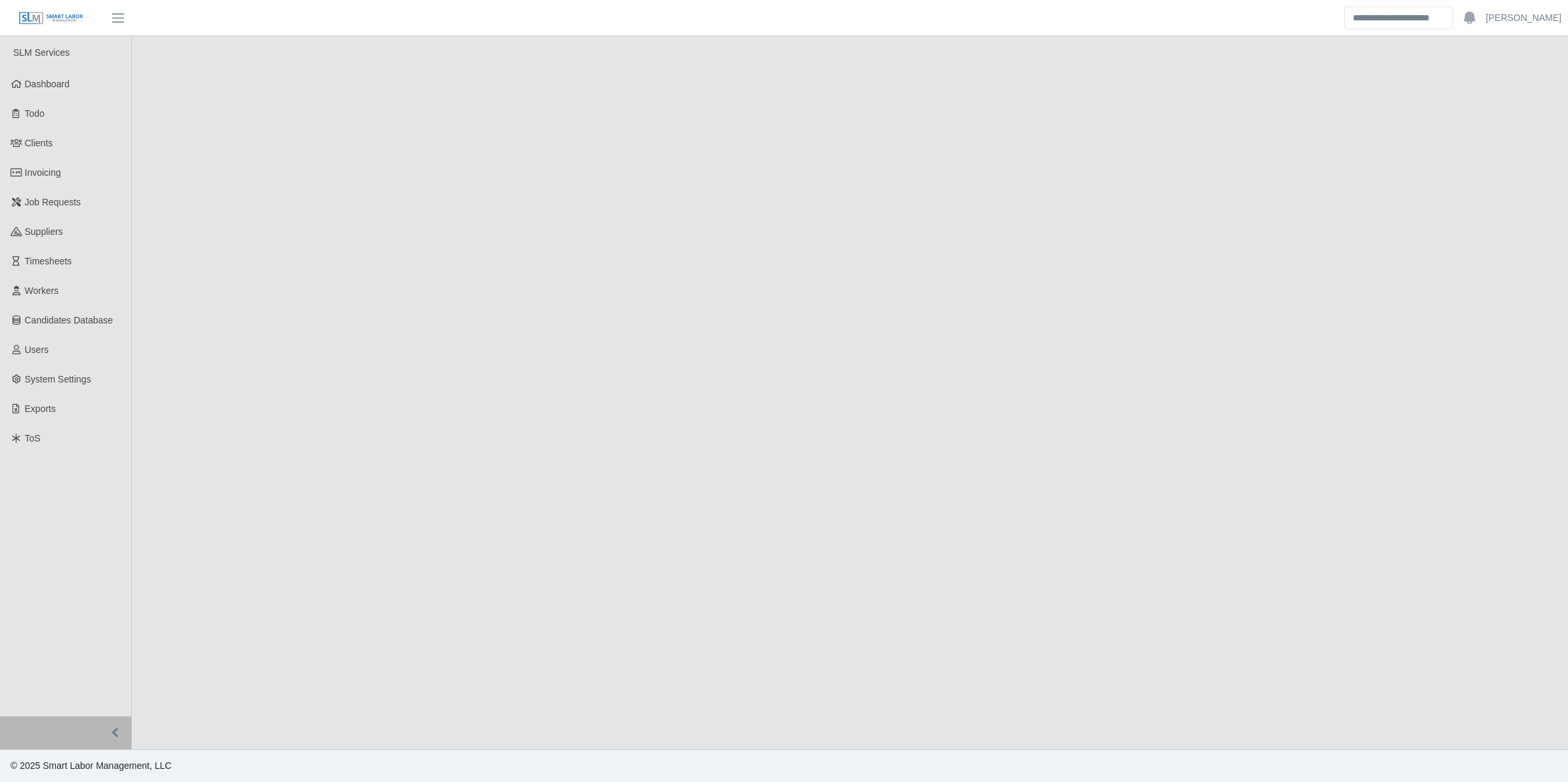
select select "****"
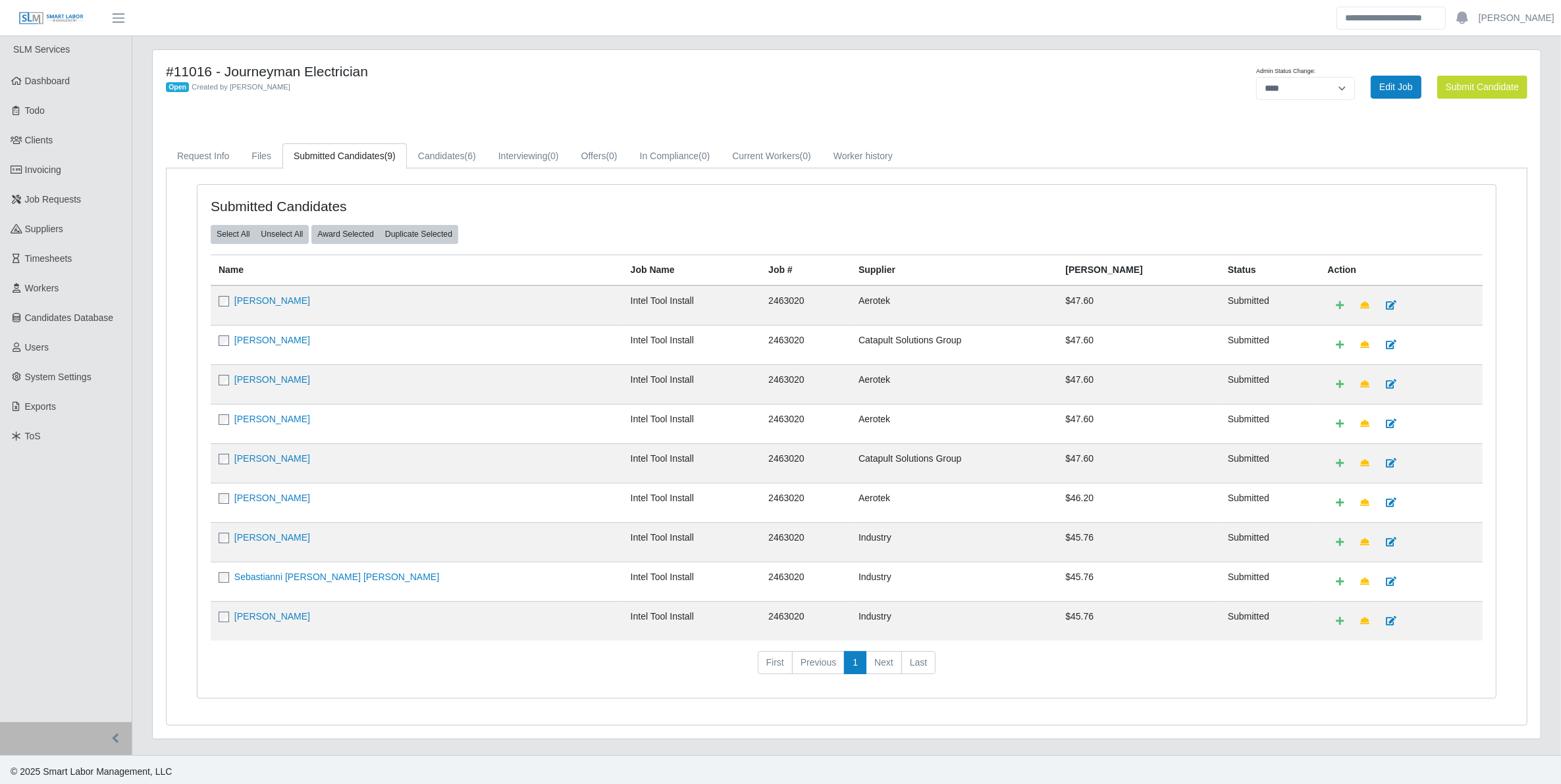
scroll to position [13, 0]
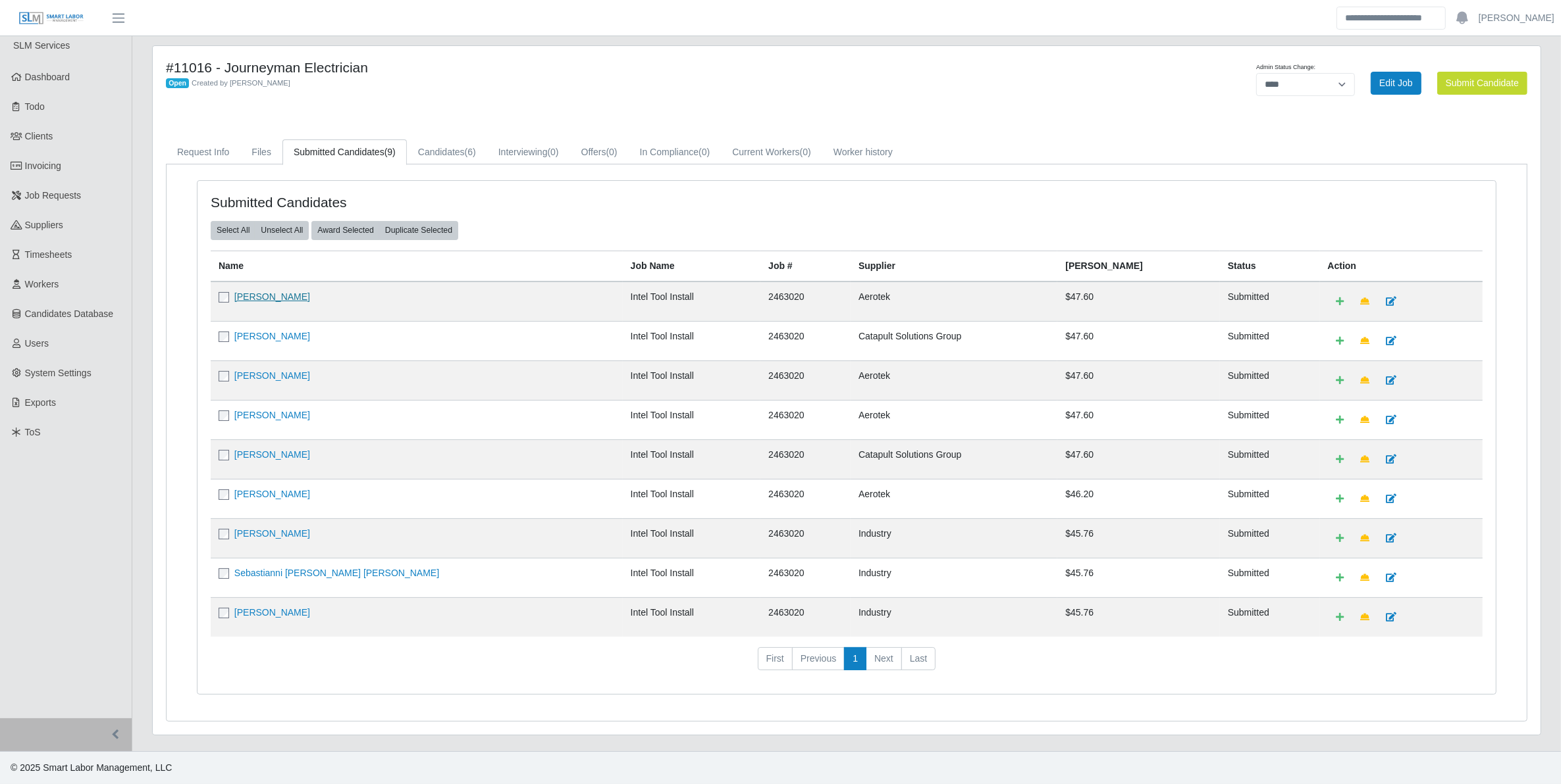
click at [270, 293] on link "Ruben Salinas" at bounding box center [272, 296] width 76 height 10
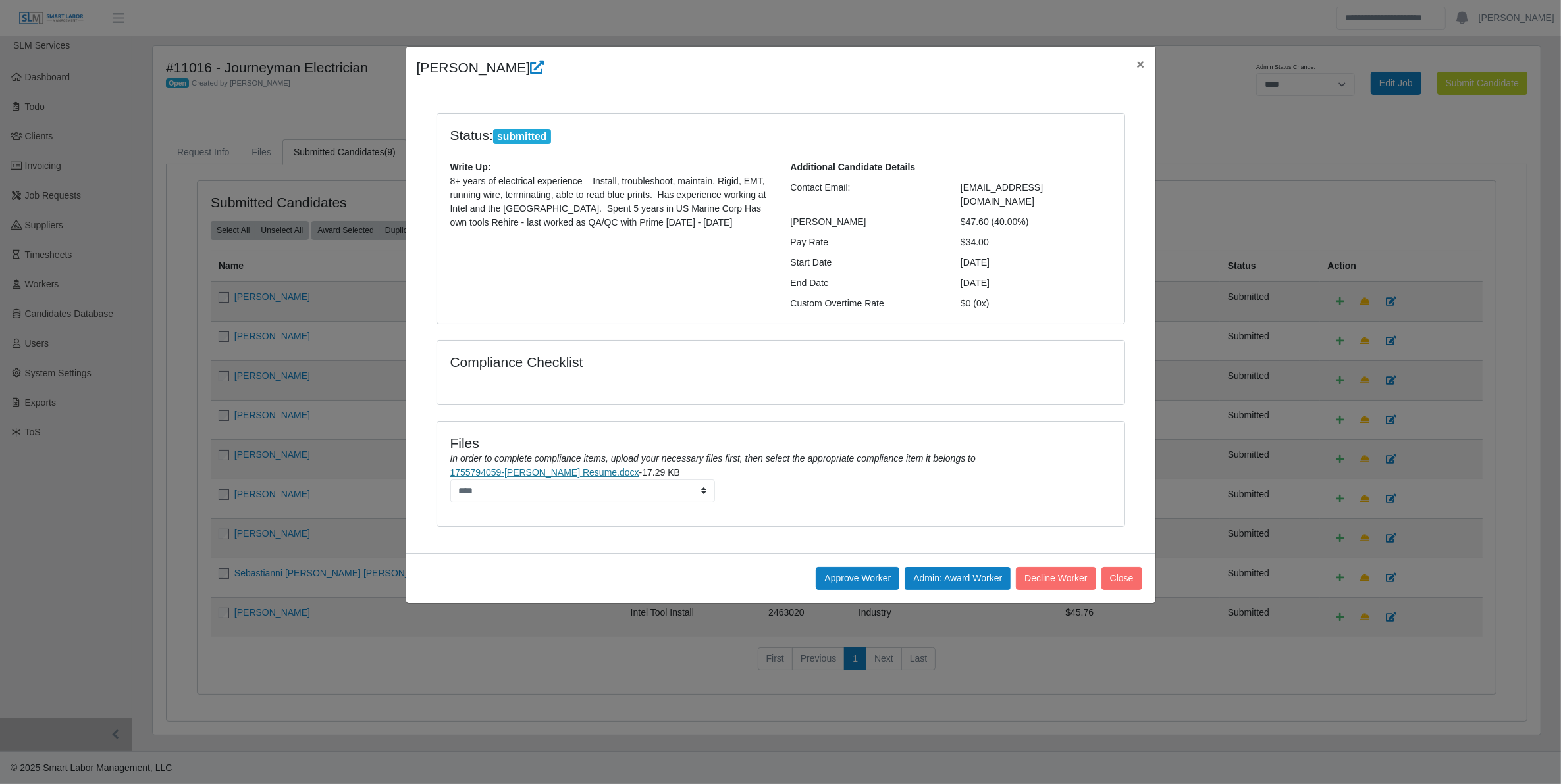
click at [574, 467] on link "1755794059-Ruben Salinas Resume.docx" at bounding box center [545, 472] width 189 height 10
click at [844, 567] on button "Approve Worker" at bounding box center [857, 578] width 83 height 23
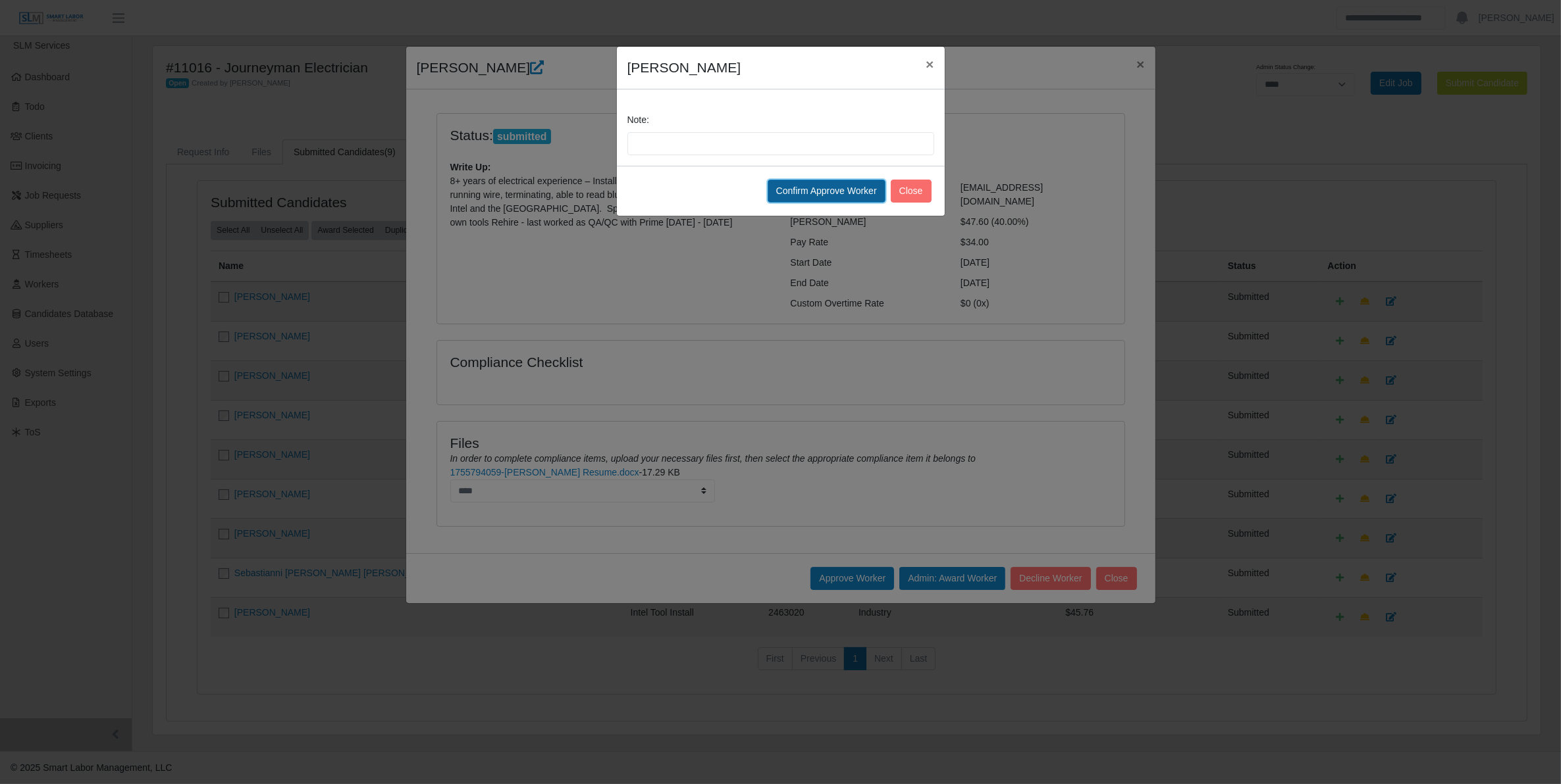
click at [805, 199] on button "Confirm Approve Worker" at bounding box center [826, 191] width 118 height 23
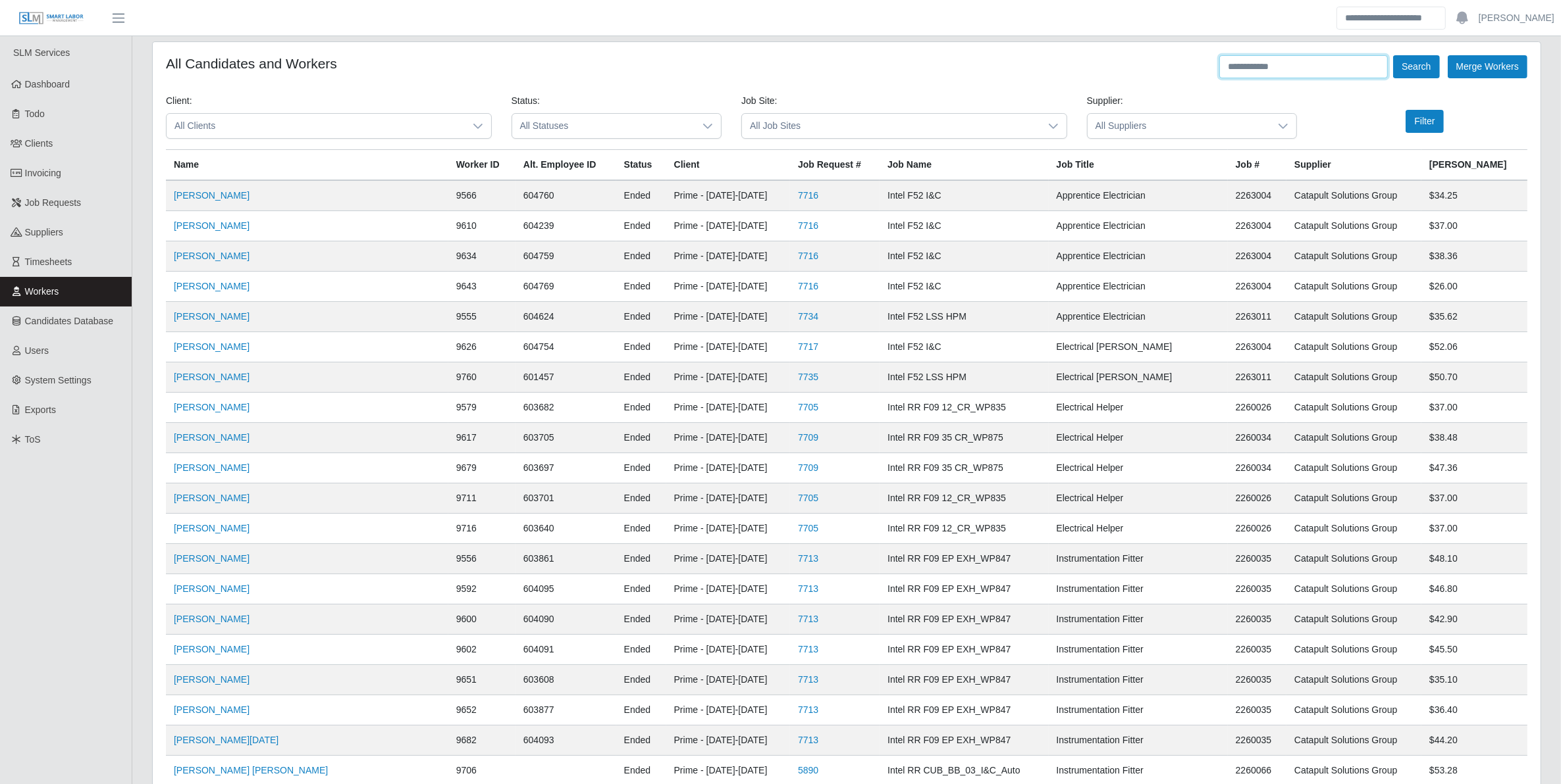
click at [1324, 68] on input "text" at bounding box center [1303, 66] width 169 height 23
click at [1393, 55] on button "Search" at bounding box center [1416, 66] width 46 height 23
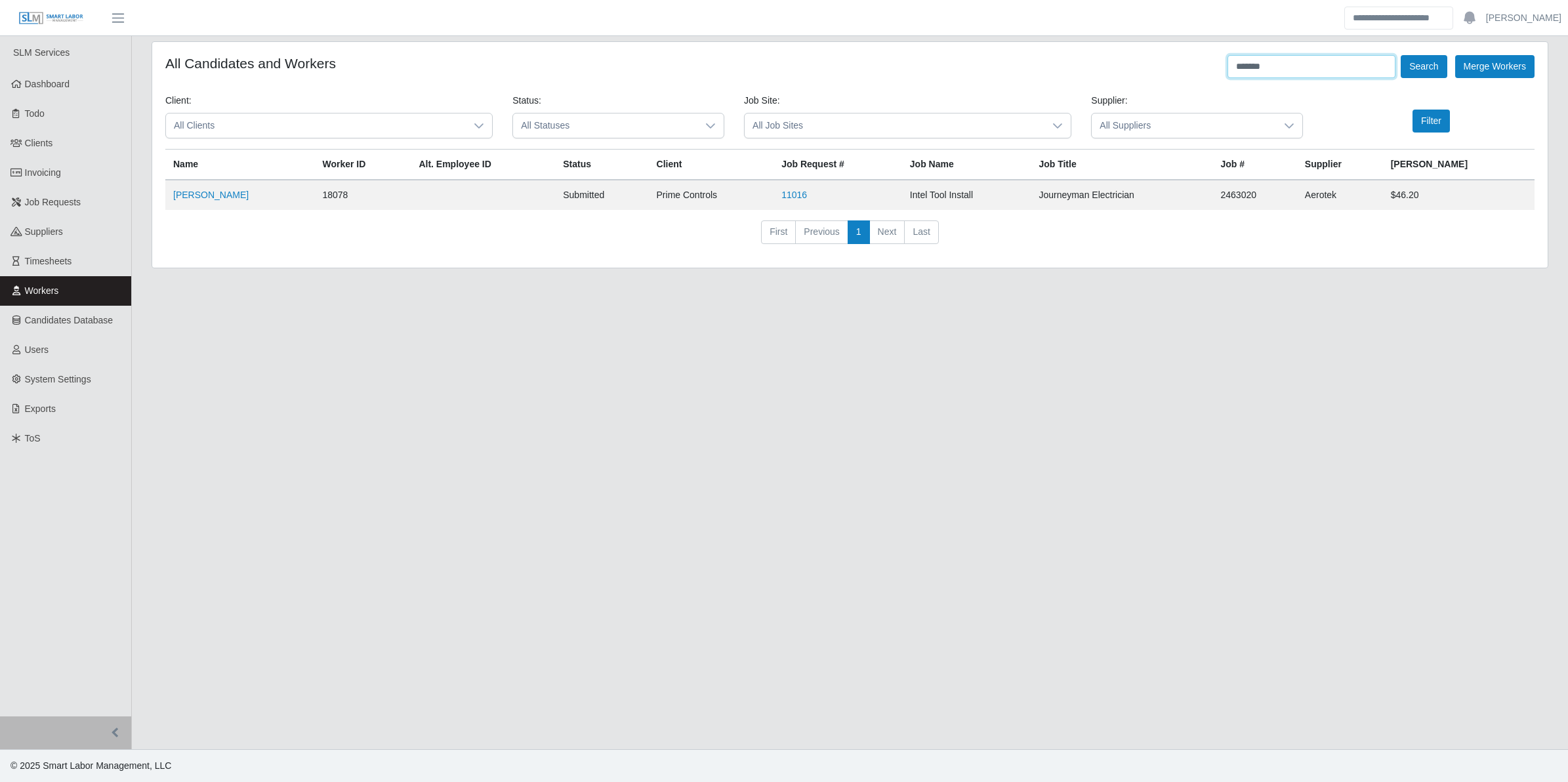
drag, startPoint x: 1264, startPoint y: 67, endPoint x: 1185, endPoint y: 70, distance: 79.1
click at [1179, 71] on div "All Candidates and Workers ******* Search Merge Workers" at bounding box center [850, 66] width 1370 height 23
click at [1401, 55] on button "Search" at bounding box center [1424, 66] width 46 height 23
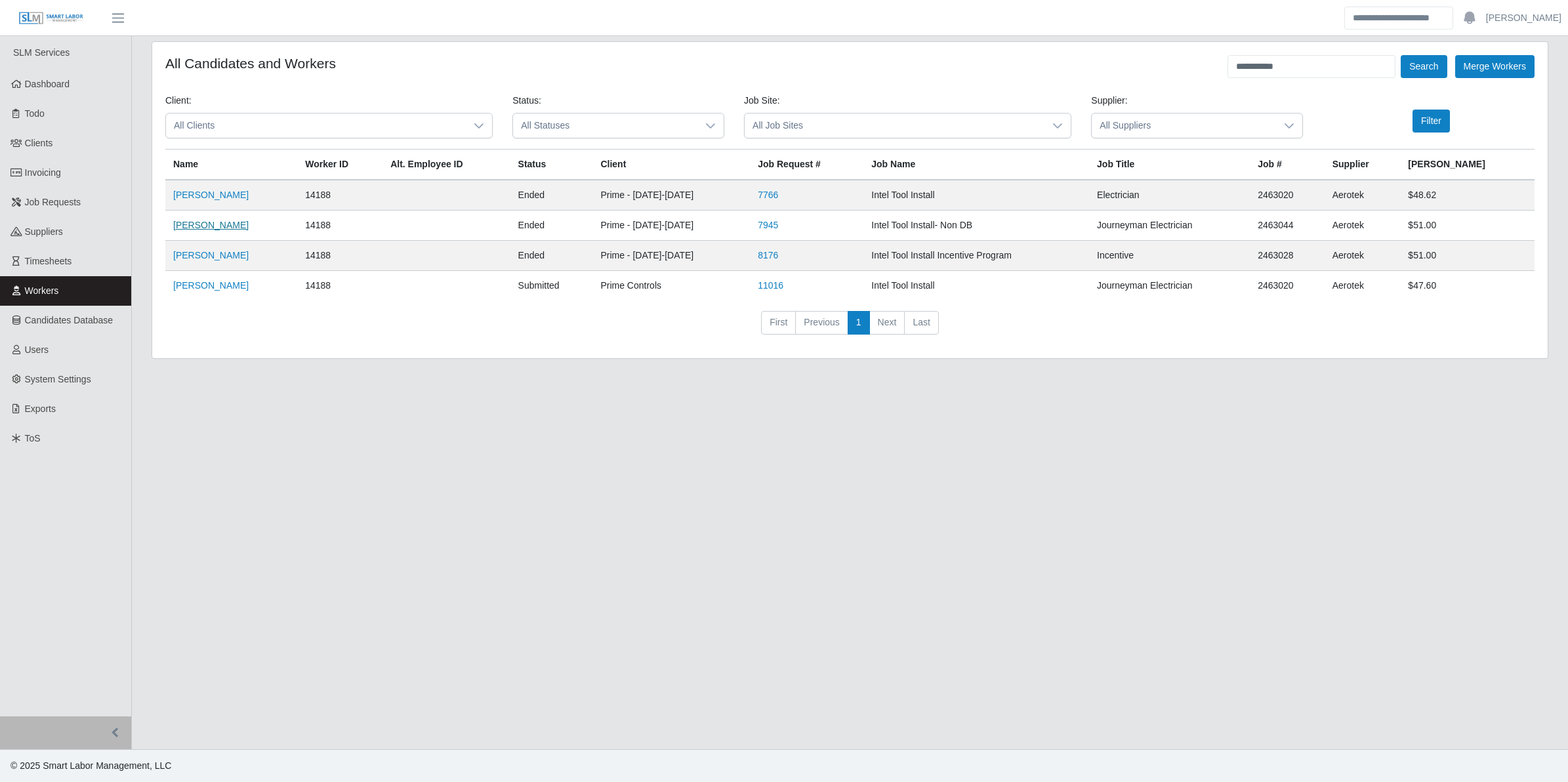
click at [249, 221] on link "Luis Contreras Chavez" at bounding box center [211, 225] width 75 height 10
drag, startPoint x: 1284, startPoint y: 68, endPoint x: 1212, endPoint y: 70, distance: 72.0
click at [1212, 70] on div "**********" at bounding box center [850, 66] width 1370 height 23
click at [1401, 55] on button "Search" at bounding box center [1424, 66] width 46 height 23
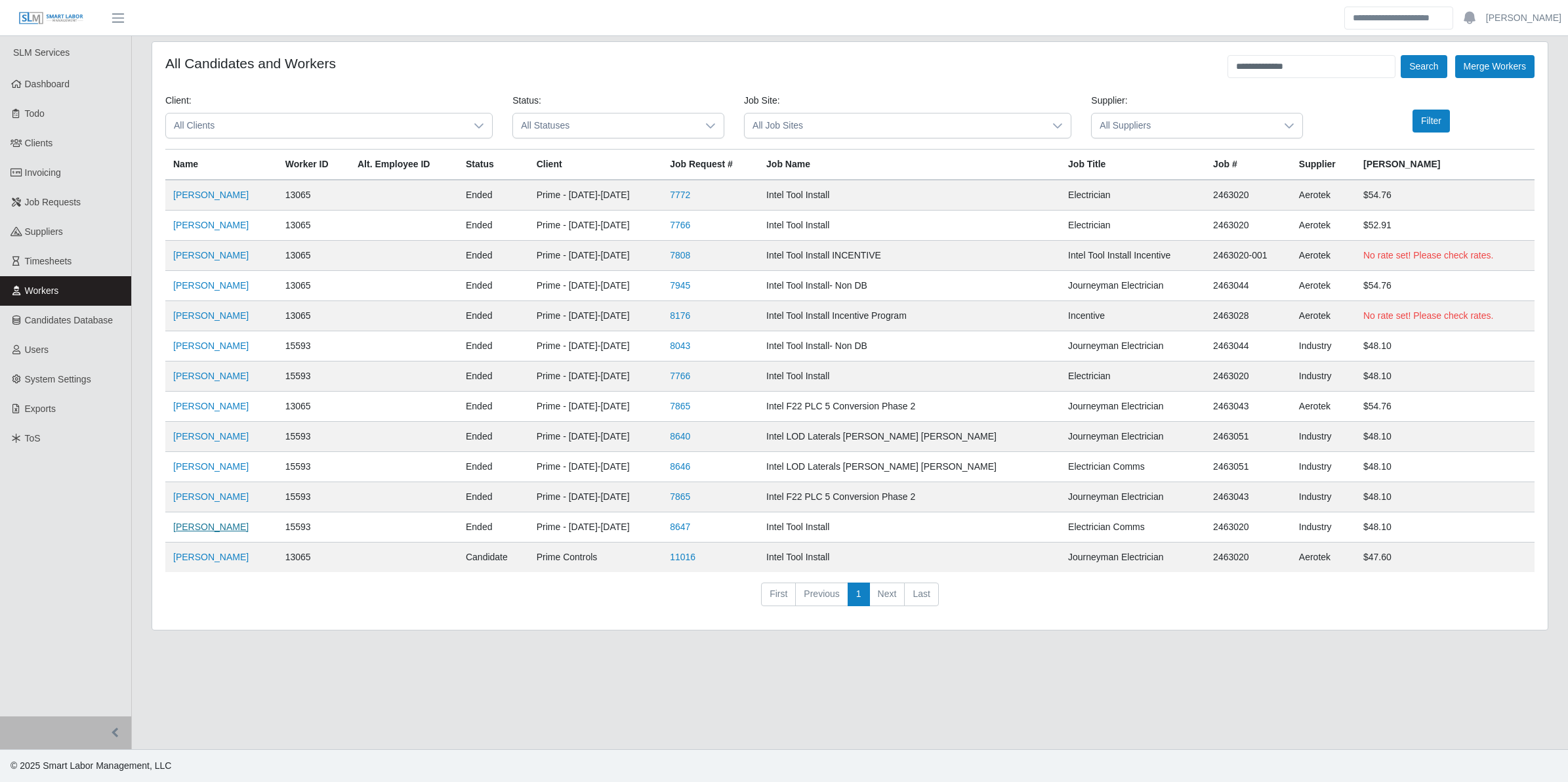
click at [225, 530] on link "[PERSON_NAME]" at bounding box center [211, 526] width 75 height 10
drag, startPoint x: 1330, startPoint y: 70, endPoint x: 1180, endPoint y: 71, distance: 150.0
click at [1178, 71] on div "**********" at bounding box center [850, 66] width 1370 height 23
click at [1401, 55] on button "Search" at bounding box center [1424, 66] width 46 height 23
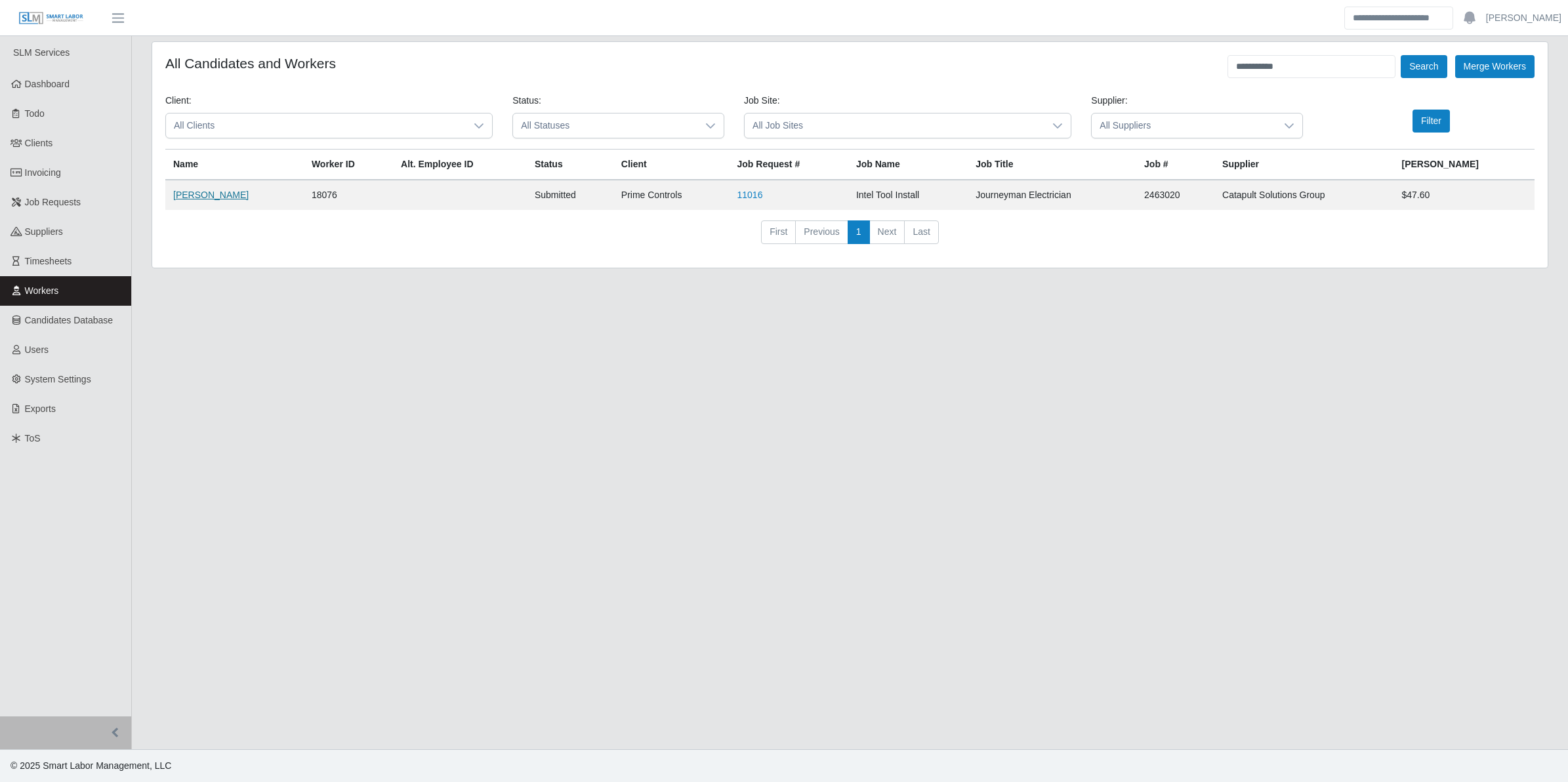
click at [202, 198] on link "[PERSON_NAME]" at bounding box center [211, 195] width 75 height 10
drag, startPoint x: 1293, startPoint y: 73, endPoint x: 1218, endPoint y: 76, distance: 75.1
click at [1218, 76] on div "**********" at bounding box center [850, 66] width 1370 height 23
click at [1401, 55] on button "Search" at bounding box center [1424, 66] width 46 height 23
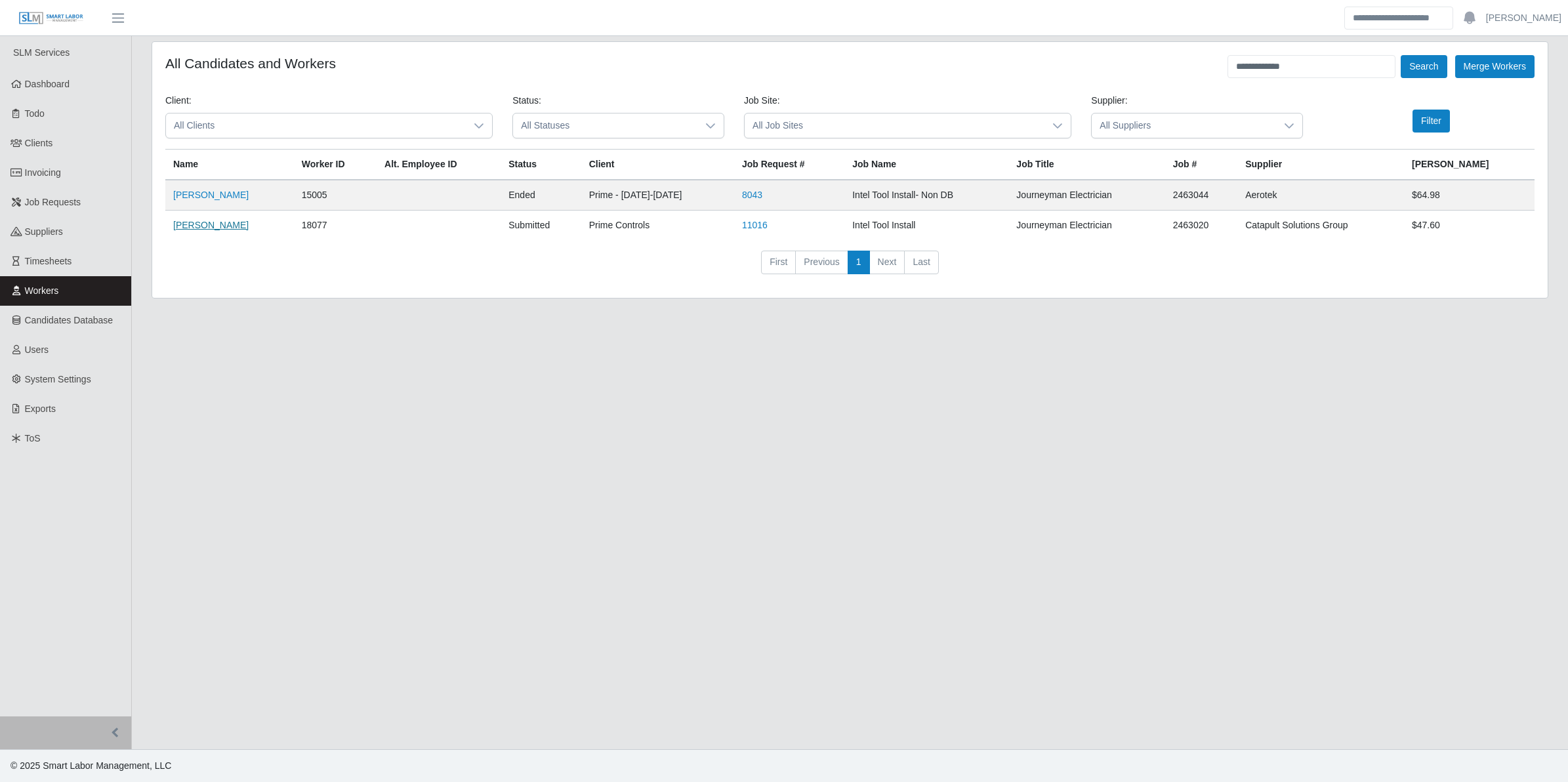
click at [208, 227] on link "[PERSON_NAME]" at bounding box center [211, 225] width 75 height 10
drag, startPoint x: 1303, startPoint y: 70, endPoint x: 1181, endPoint y: 71, distance: 122.0
click at [1181, 71] on div "**********" at bounding box center [850, 66] width 1370 height 23
click at [1401, 55] on button "Search" at bounding box center [1424, 66] width 46 height 23
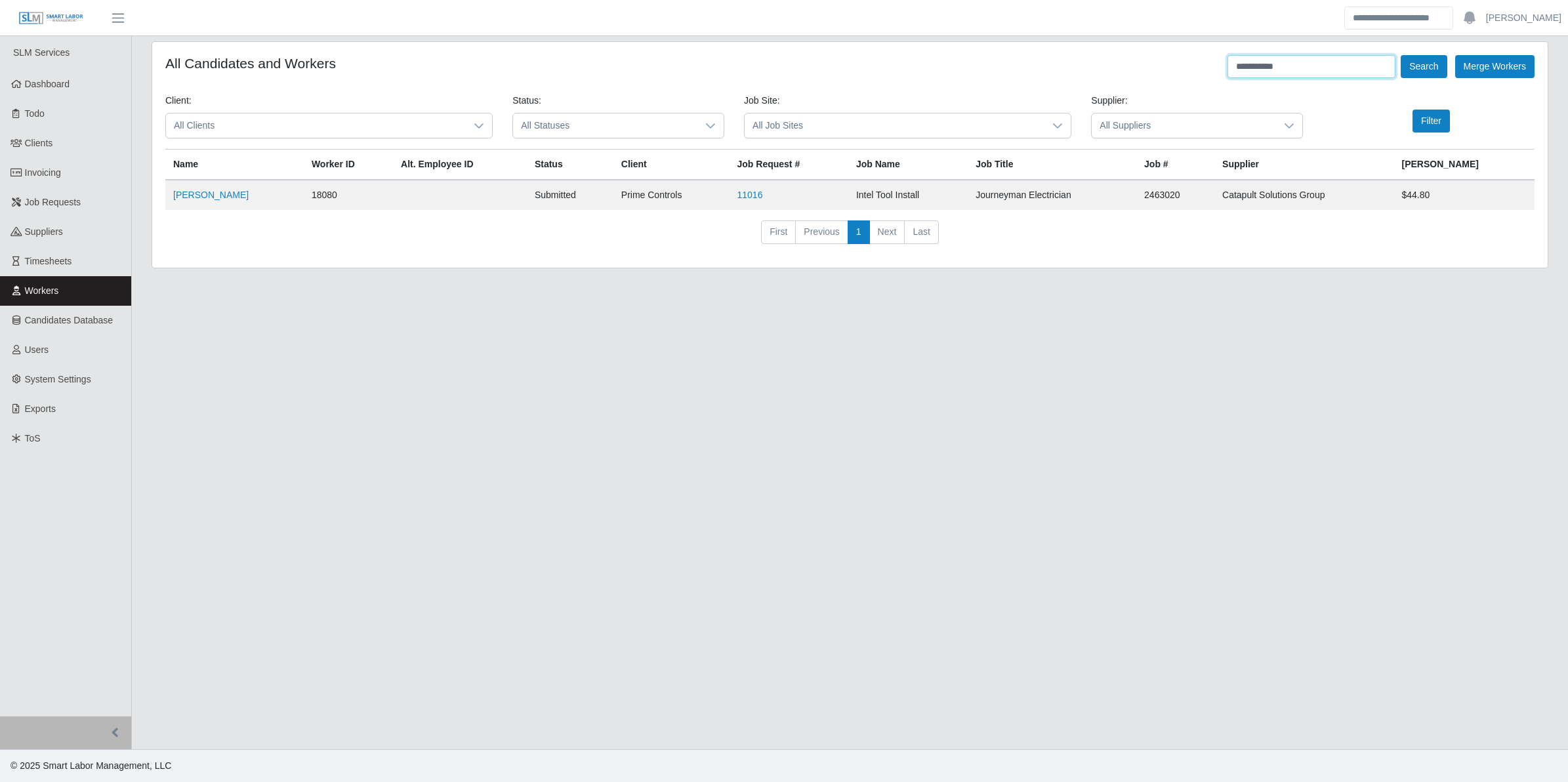
drag, startPoint x: 1294, startPoint y: 64, endPoint x: 1251, endPoint y: 71, distance: 43.6
click at [1224, 67] on div "**********" at bounding box center [850, 66] width 1370 height 23
click at [1401, 55] on button "Search" at bounding box center [1424, 66] width 46 height 23
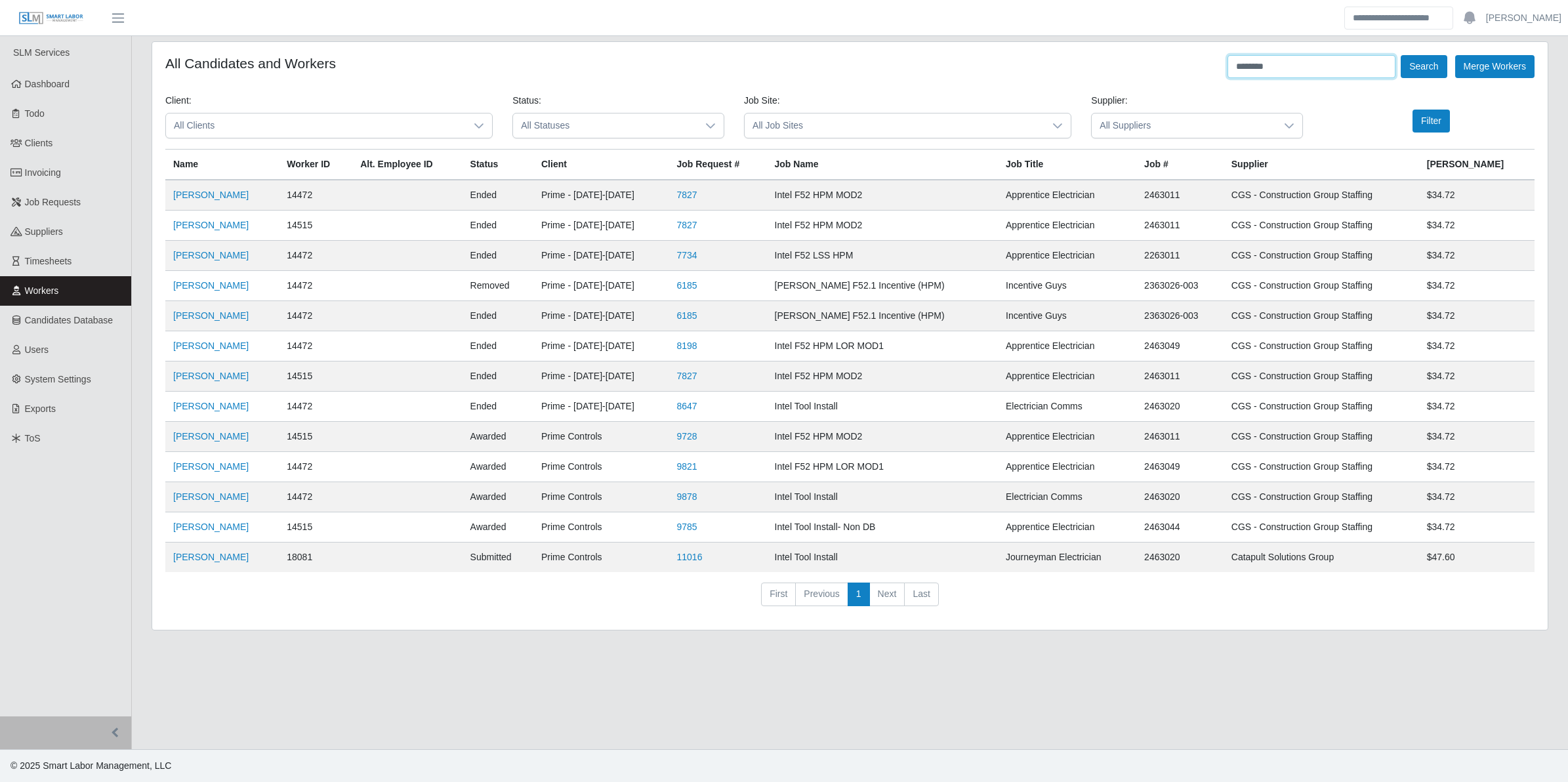
drag, startPoint x: 1321, startPoint y: 67, endPoint x: 1209, endPoint y: 71, distance: 112.1
click at [1180, 75] on div "All Candidates and Workers ******** Search Merge Workers" at bounding box center [850, 66] width 1370 height 23
click at [1401, 55] on button "Search" at bounding box center [1424, 66] width 46 height 23
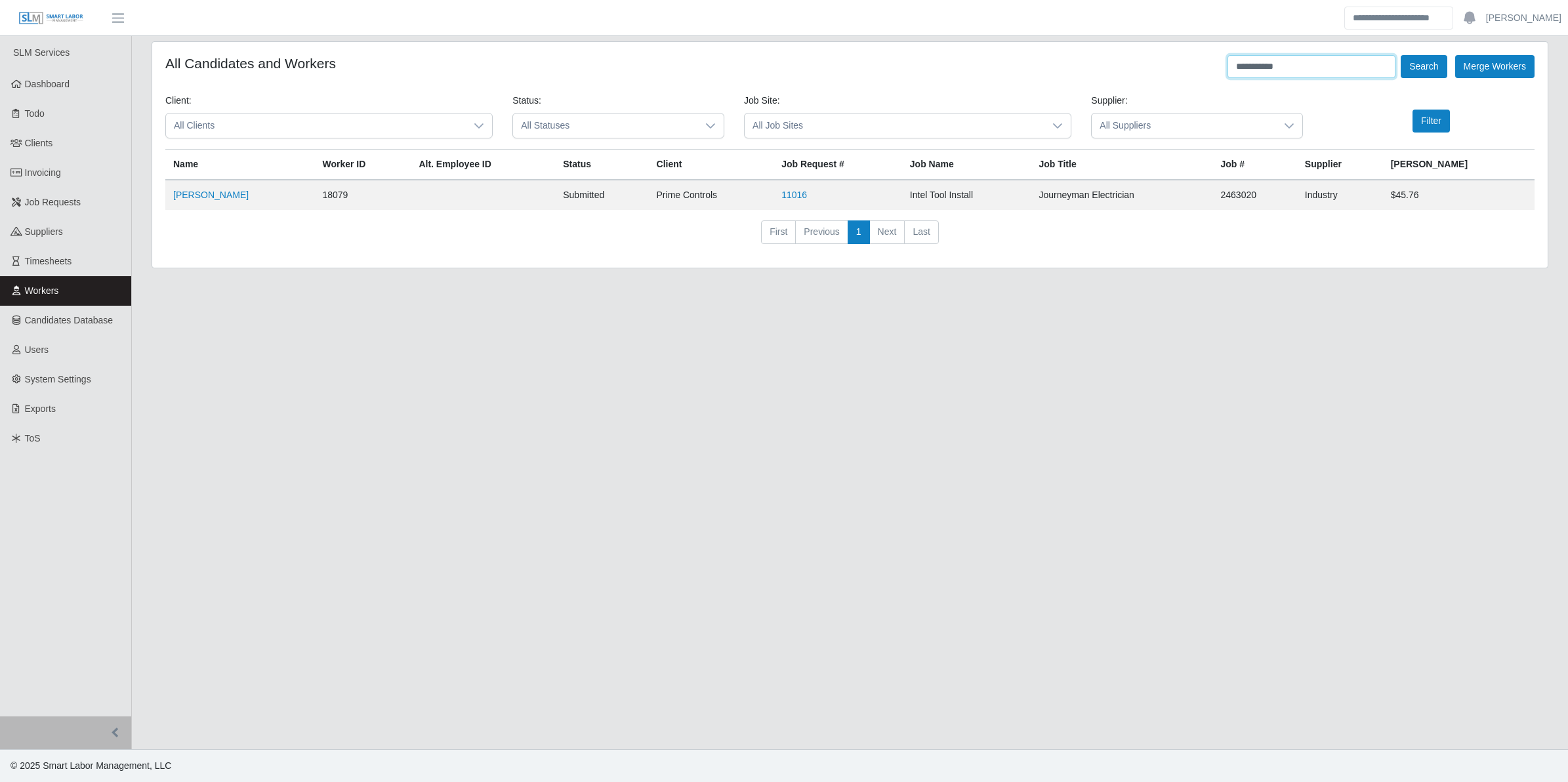
drag, startPoint x: 1299, startPoint y: 64, endPoint x: 1150, endPoint y: 66, distance: 149.0
click at [1150, 66] on div "**********" at bounding box center [850, 66] width 1370 height 23
click at [1401, 55] on button "Search" at bounding box center [1424, 66] width 46 height 23
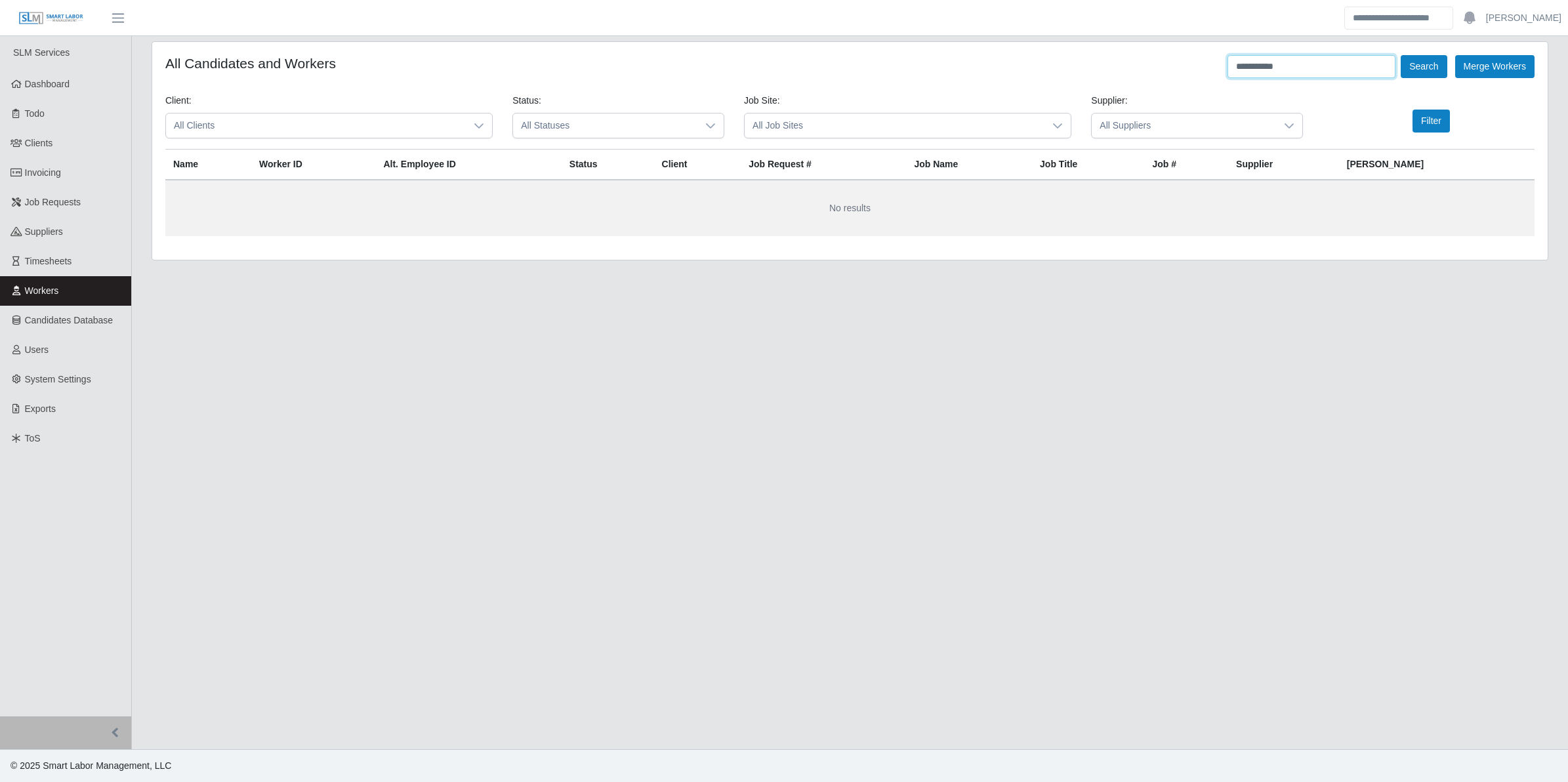
type input "**********"
click at [1401, 55] on button "Search" at bounding box center [1424, 66] width 46 height 23
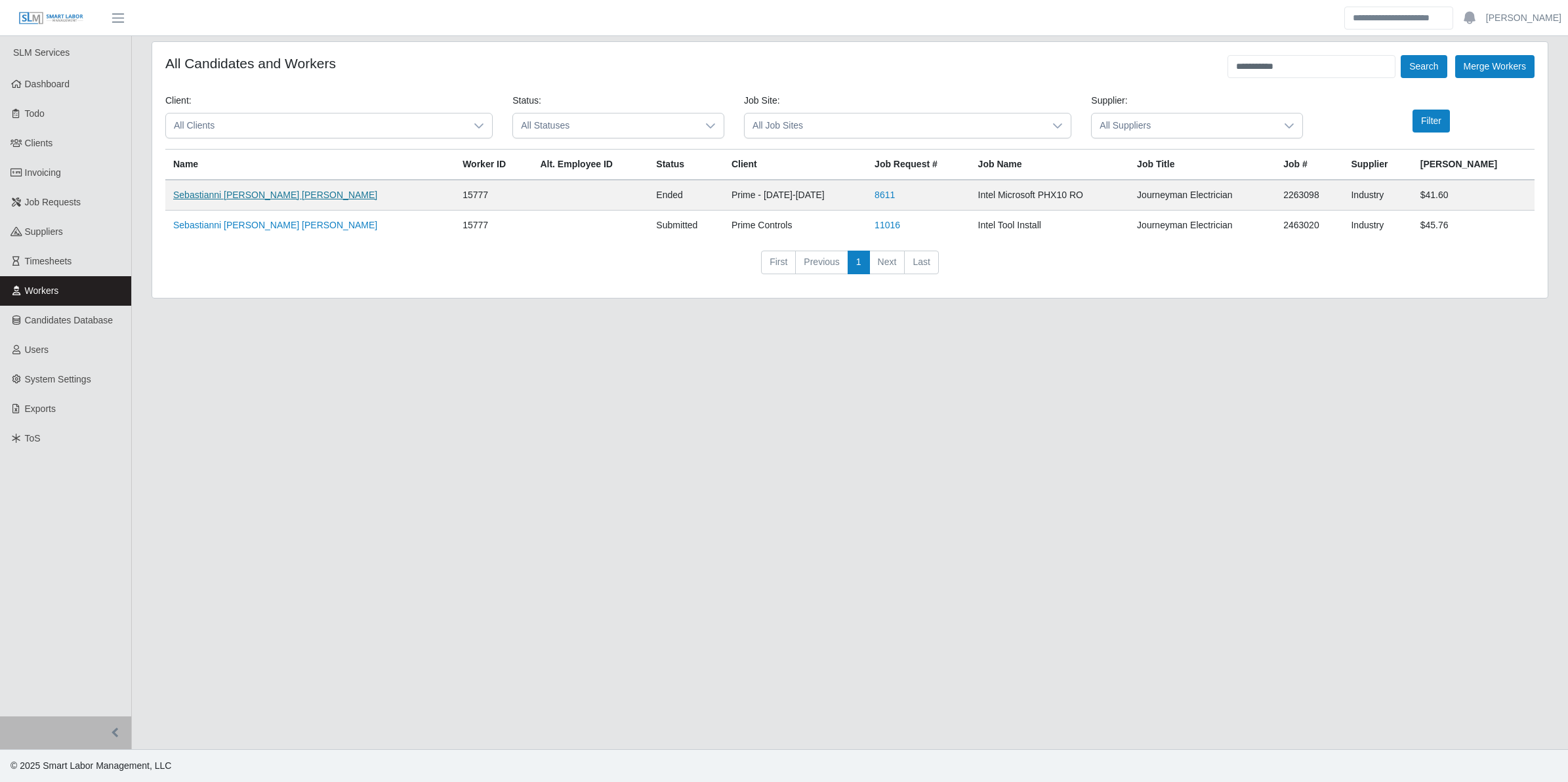
drag, startPoint x: 271, startPoint y: 192, endPoint x: 251, endPoint y: 192, distance: 20.0
click at [251, 192] on link "Sebastianni [PERSON_NAME] [PERSON_NAME]" at bounding box center [275, 195] width 204 height 10
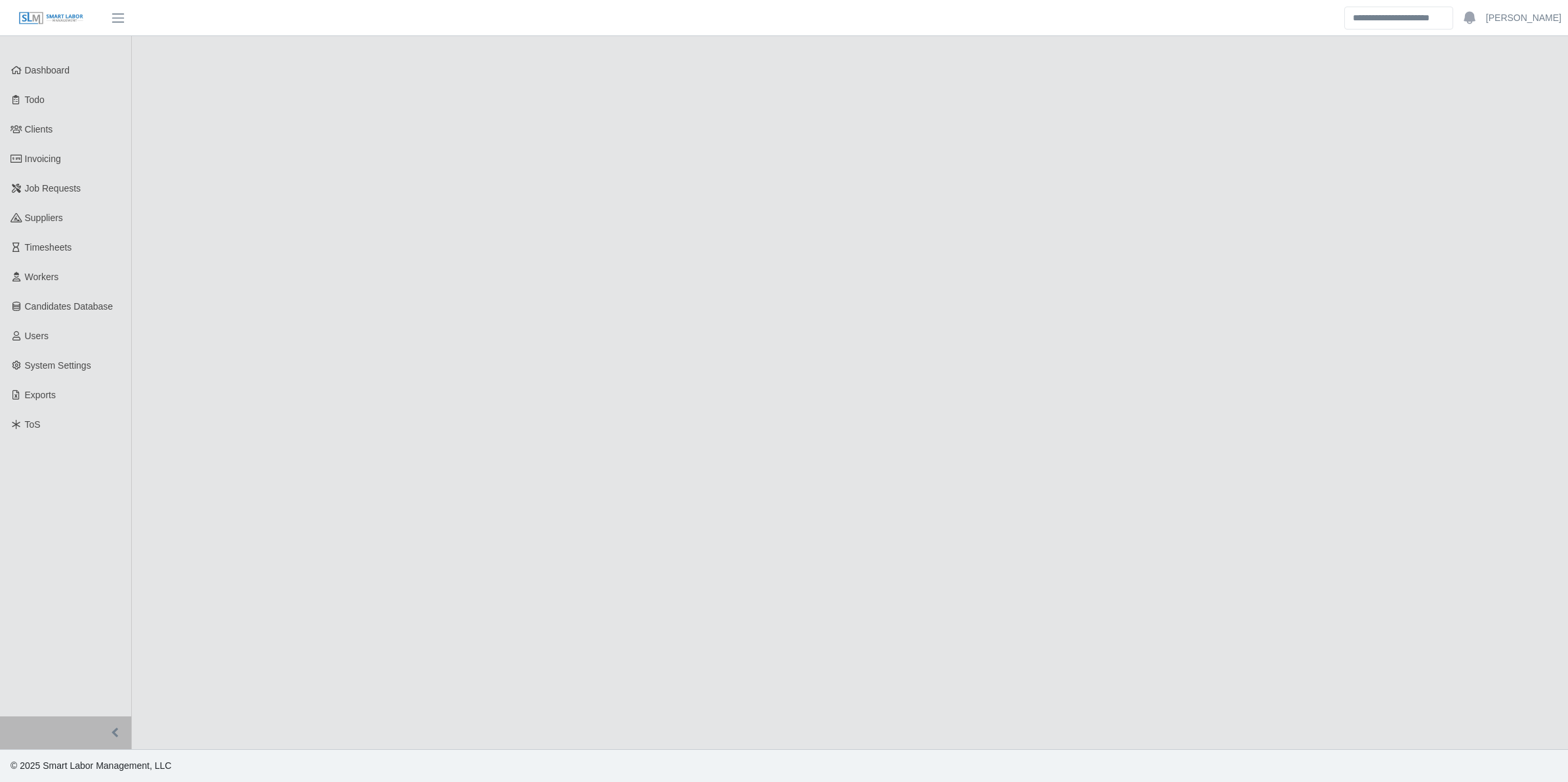
select select "****"
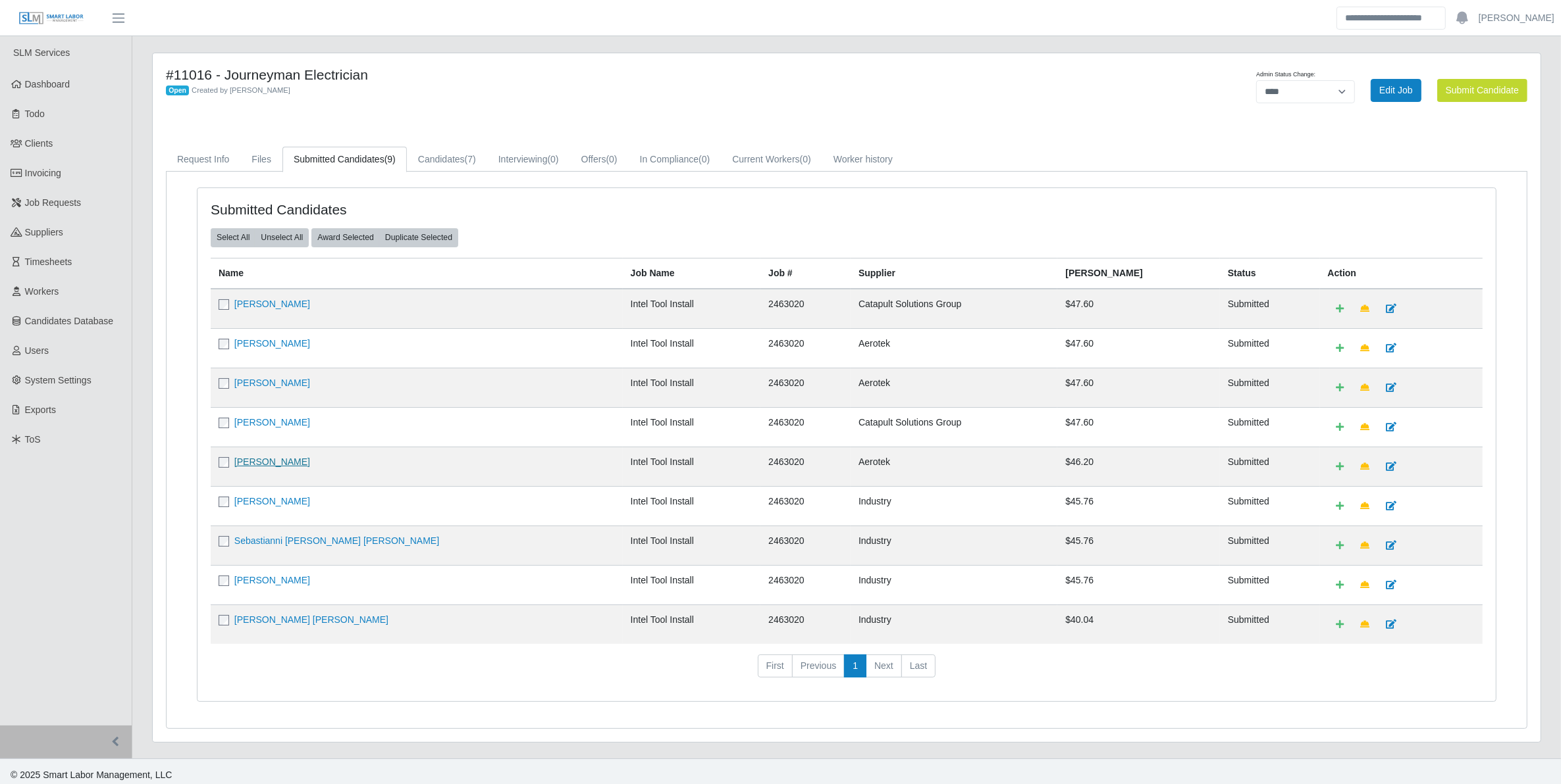
click at [264, 461] on link "[PERSON_NAME]" at bounding box center [272, 461] width 76 height 10
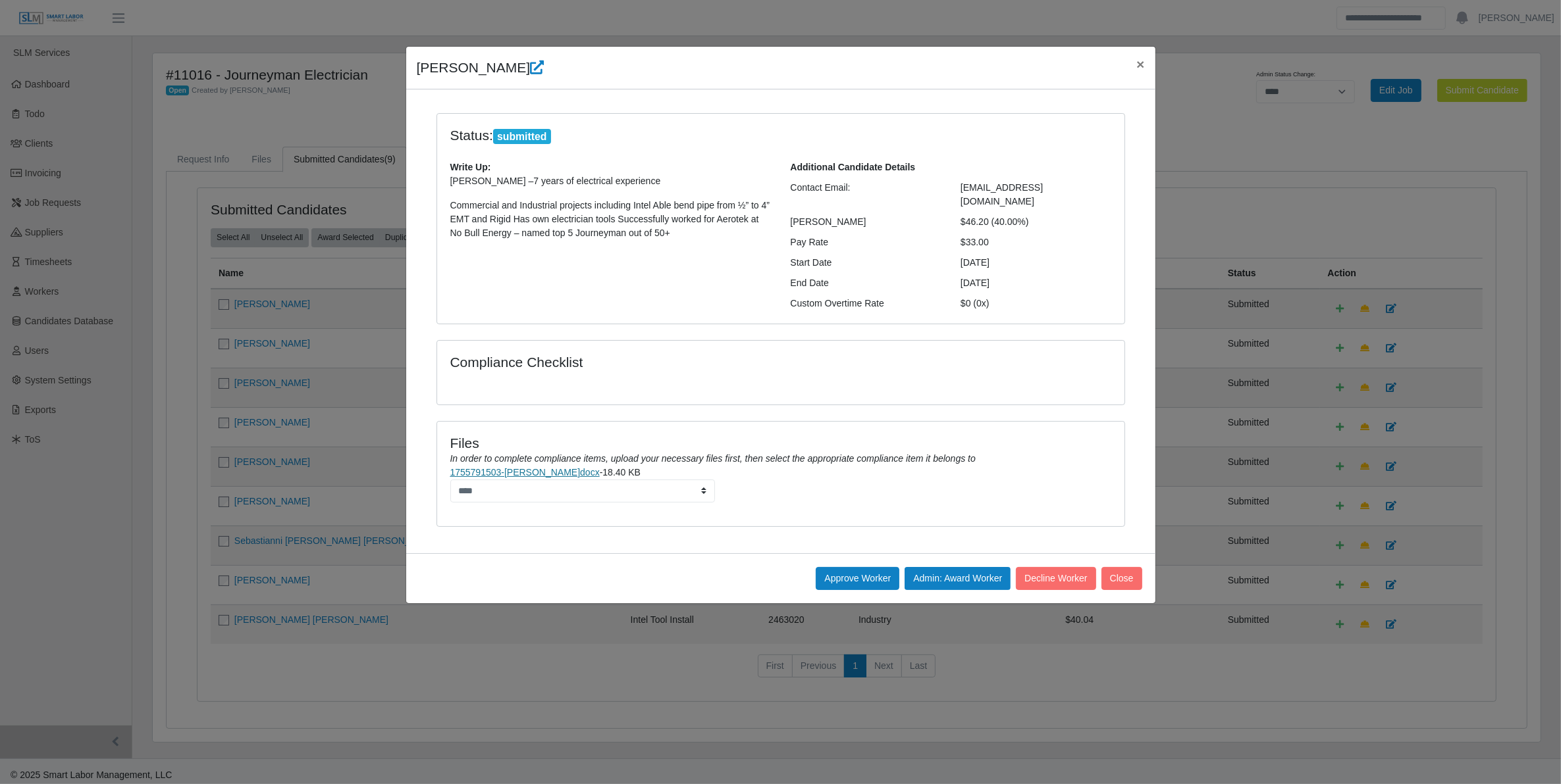
click at [578, 467] on link "1755791503-[PERSON_NAME]docx" at bounding box center [525, 472] width 149 height 10
click at [871, 567] on button "Approve Worker" at bounding box center [857, 578] width 83 height 23
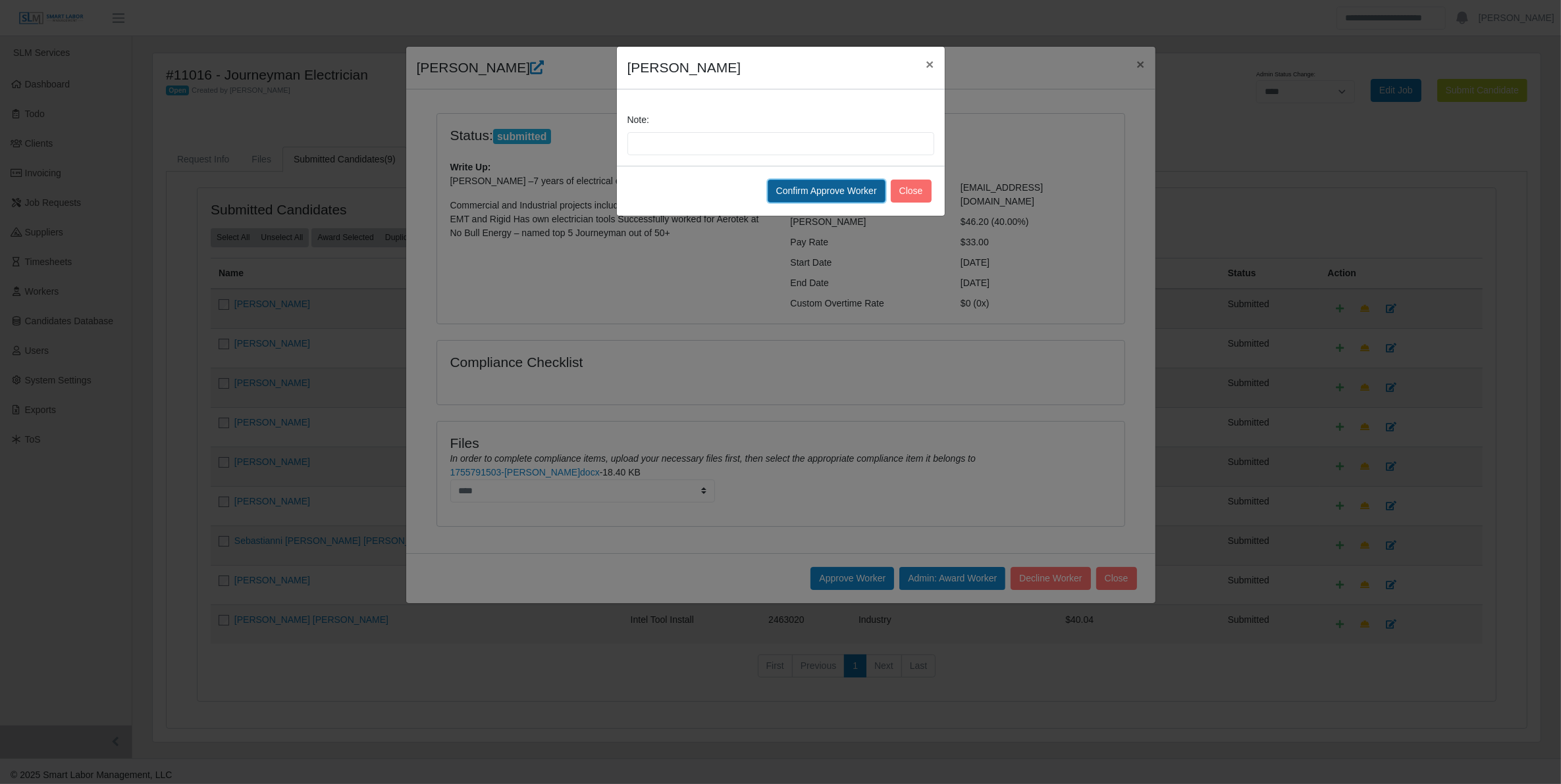
click at [815, 195] on button "Confirm Approve Worker" at bounding box center [826, 191] width 118 height 23
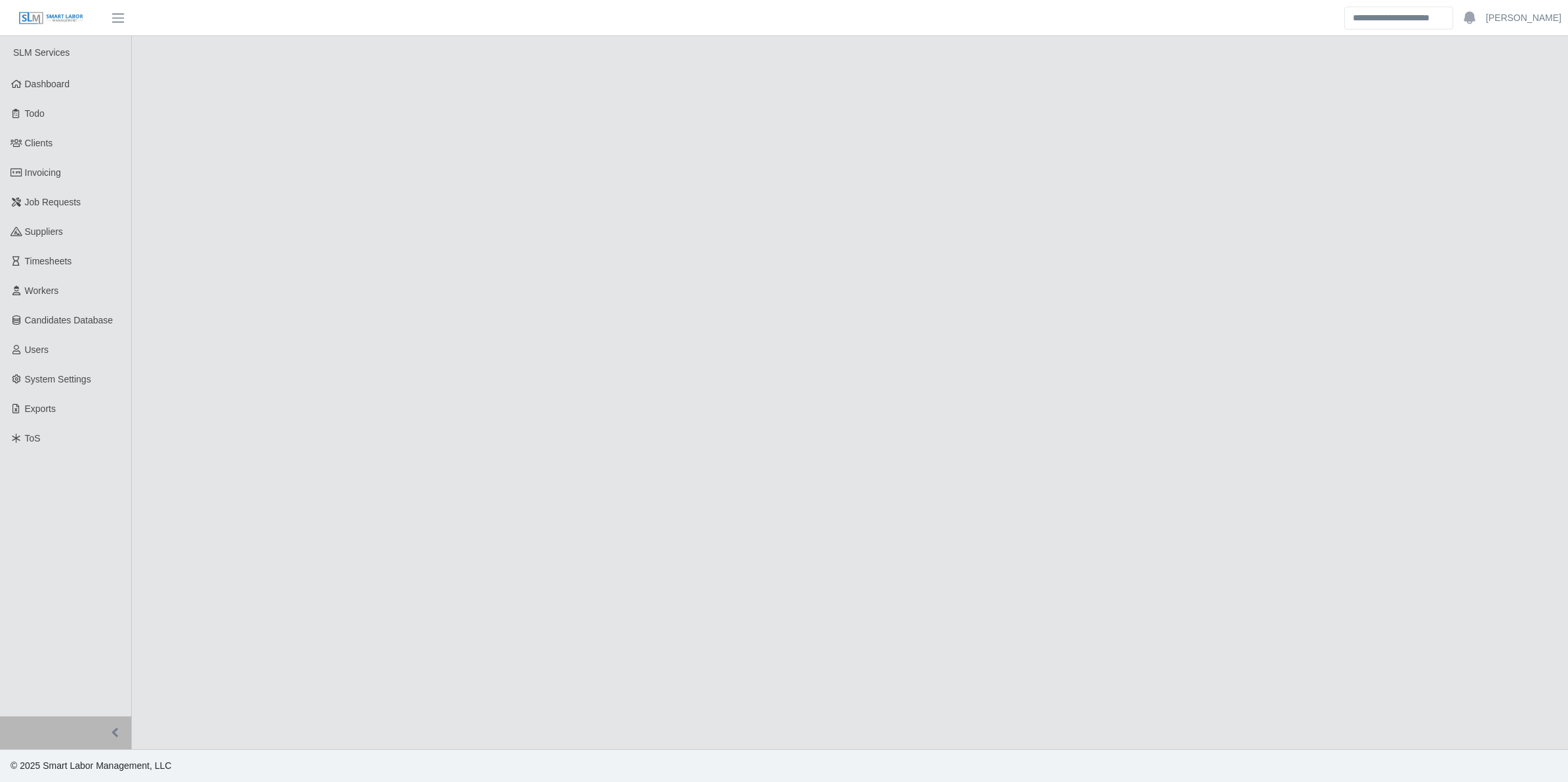
select select "****"
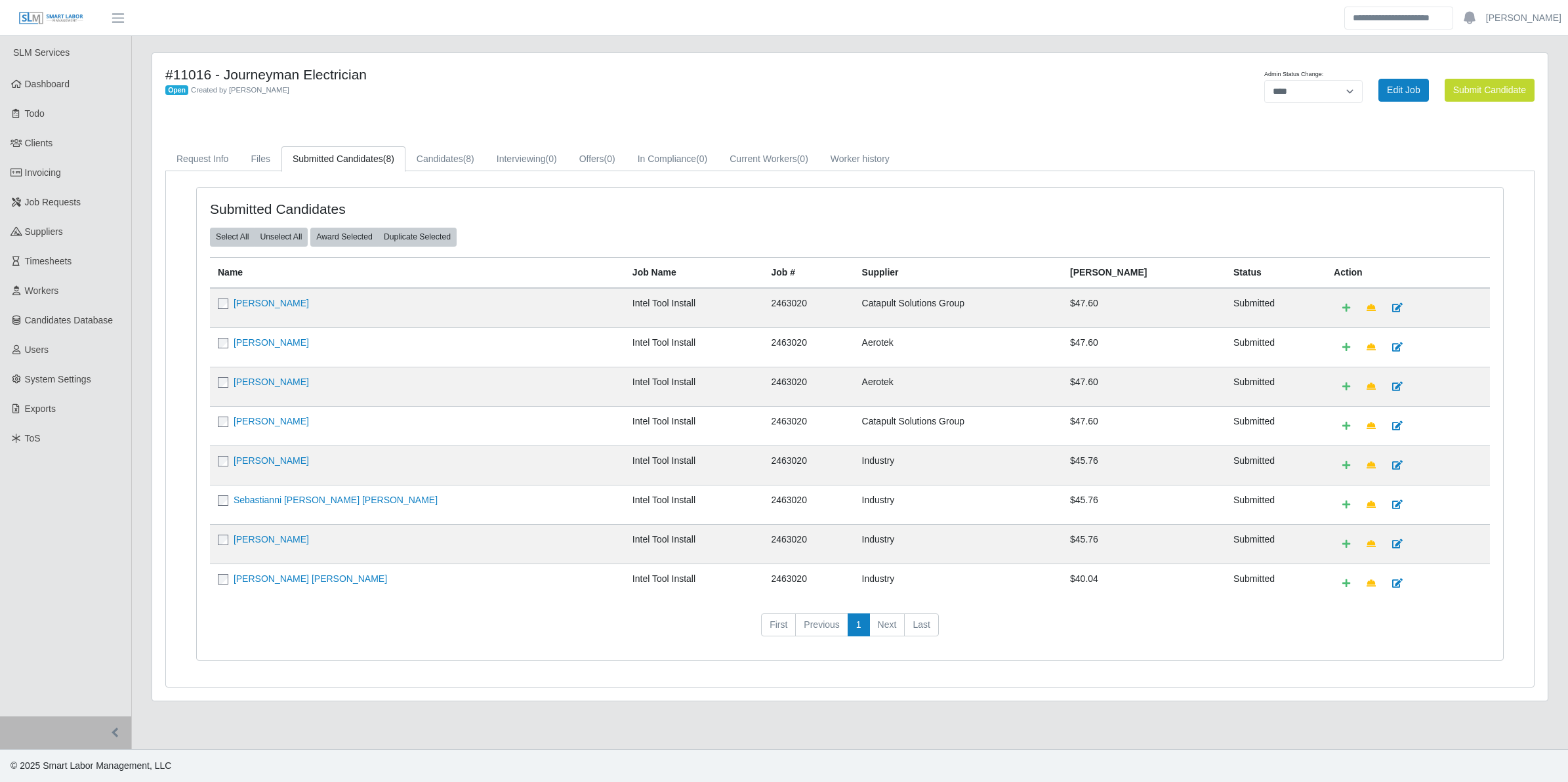
click at [972, 110] on div "**********" at bounding box center [1255, 90] width 579 height 47
drag, startPoint x: 996, startPoint y: 135, endPoint x: 960, endPoint y: 147, distance: 37.9
click at [996, 135] on div "**********" at bounding box center [850, 377] width 1396 height 648
click at [427, 156] on link "Candidates (8)" at bounding box center [445, 159] width 80 height 26
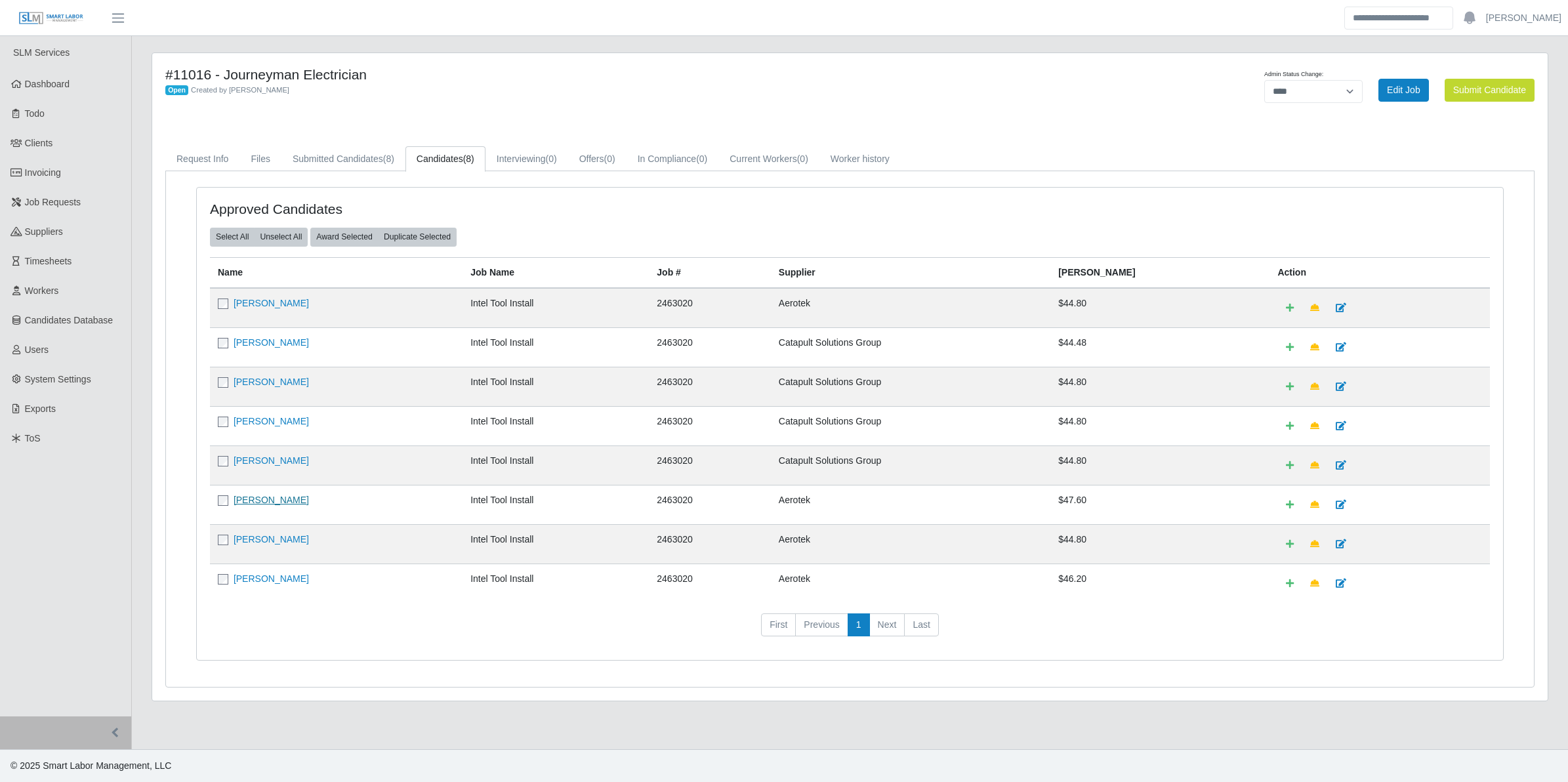
click at [272, 502] on link "[PERSON_NAME]" at bounding box center [272, 500] width 75 height 10
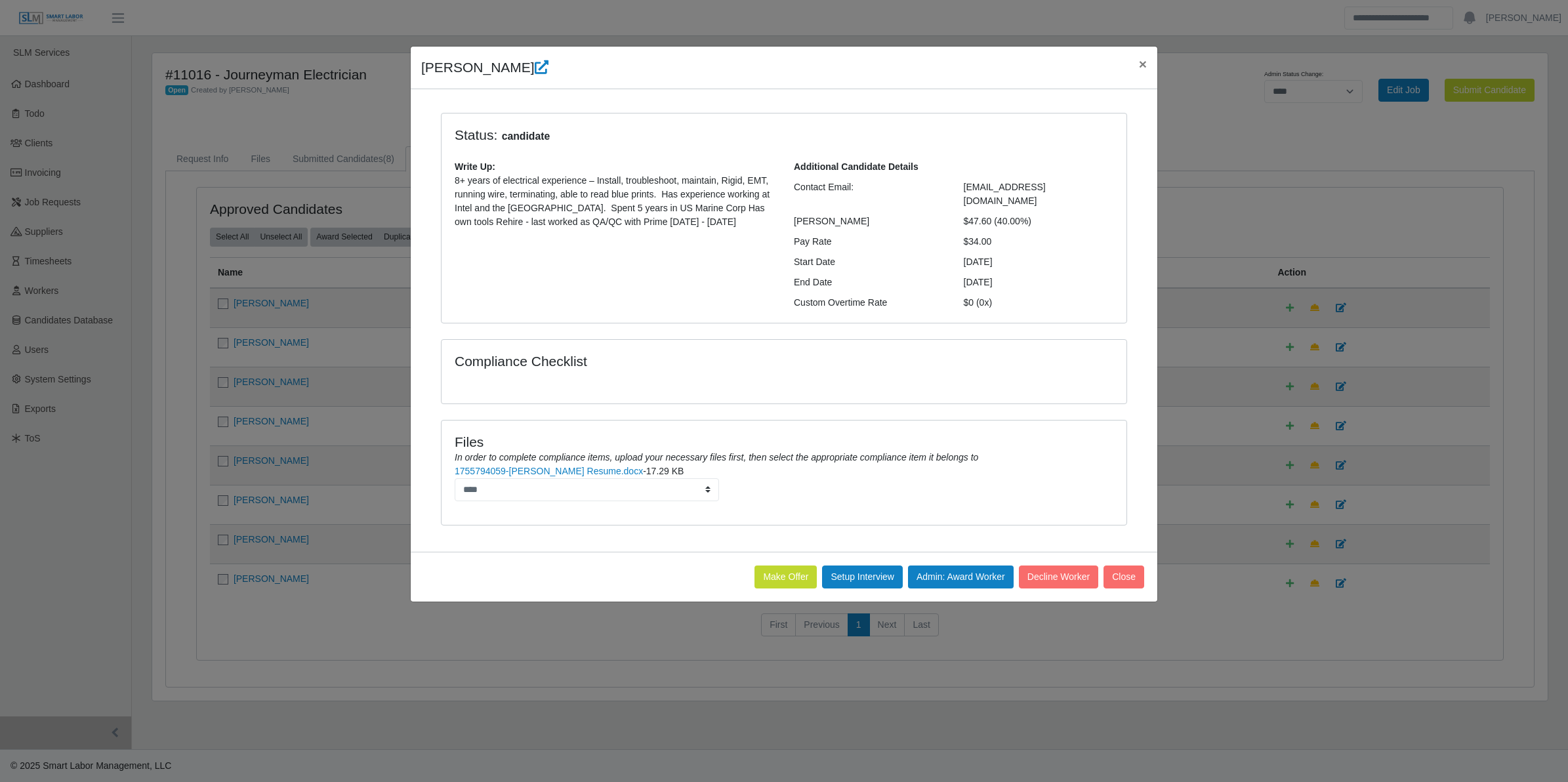
drag, startPoint x: 415, startPoint y: 72, endPoint x: 991, endPoint y: 226, distance: 596.2
click at [991, 226] on div "[PERSON_NAME] × Status: candidate Write Up: 8+ years of electrical experience –…" at bounding box center [784, 324] width 748 height 556
copy div "[PERSON_NAME] × Status: candidate Write Up: 8+ years of electrical experience –…"
click at [1143, 378] on div "Status: candidate Write Up: 8+ years of electrical experience – Install, troubl…" at bounding box center [784, 327] width 726 height 429
click at [1144, 68] on span "×" at bounding box center [1143, 64] width 8 height 15
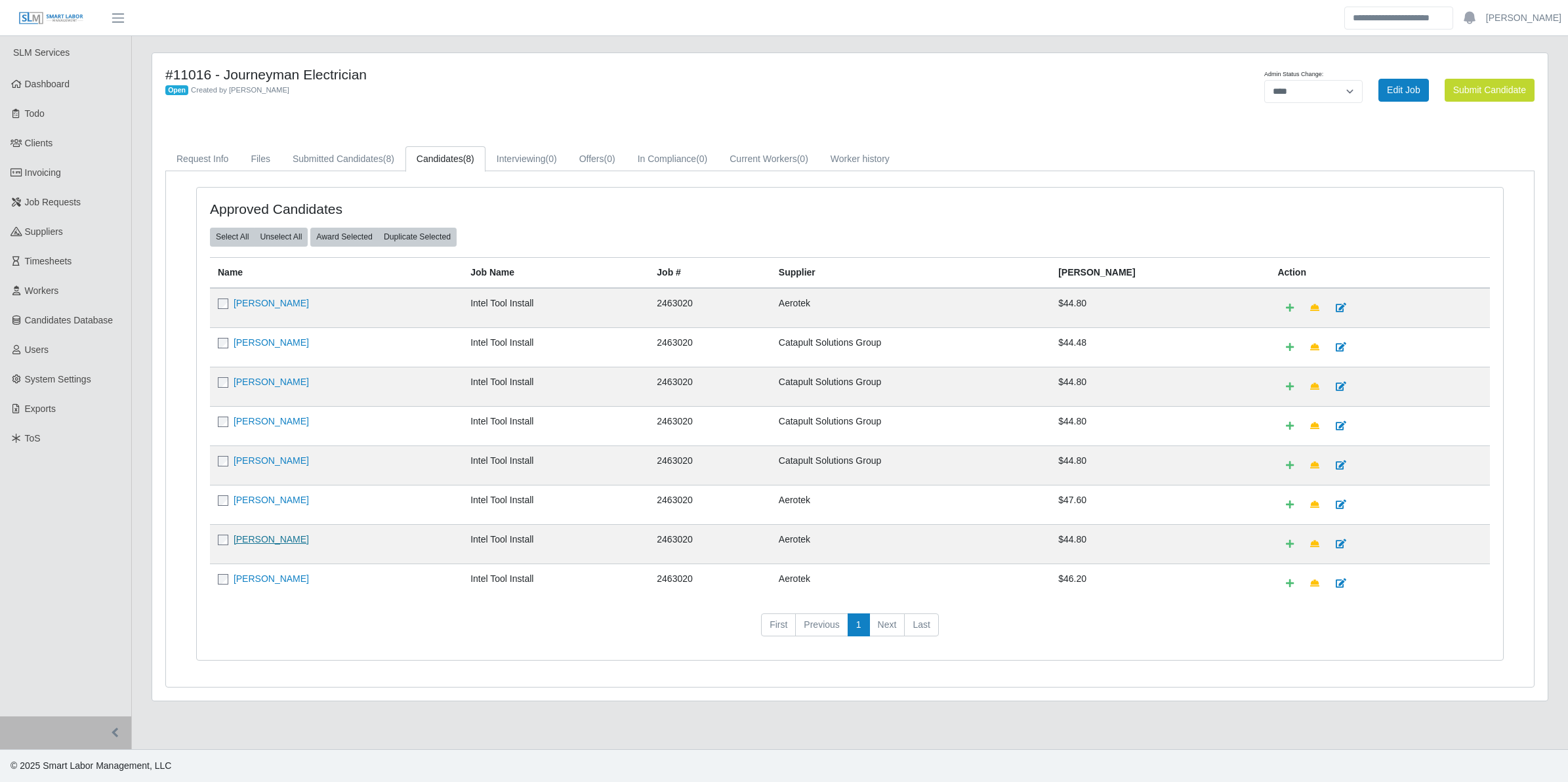
click at [281, 540] on link "[PERSON_NAME]" at bounding box center [272, 539] width 75 height 10
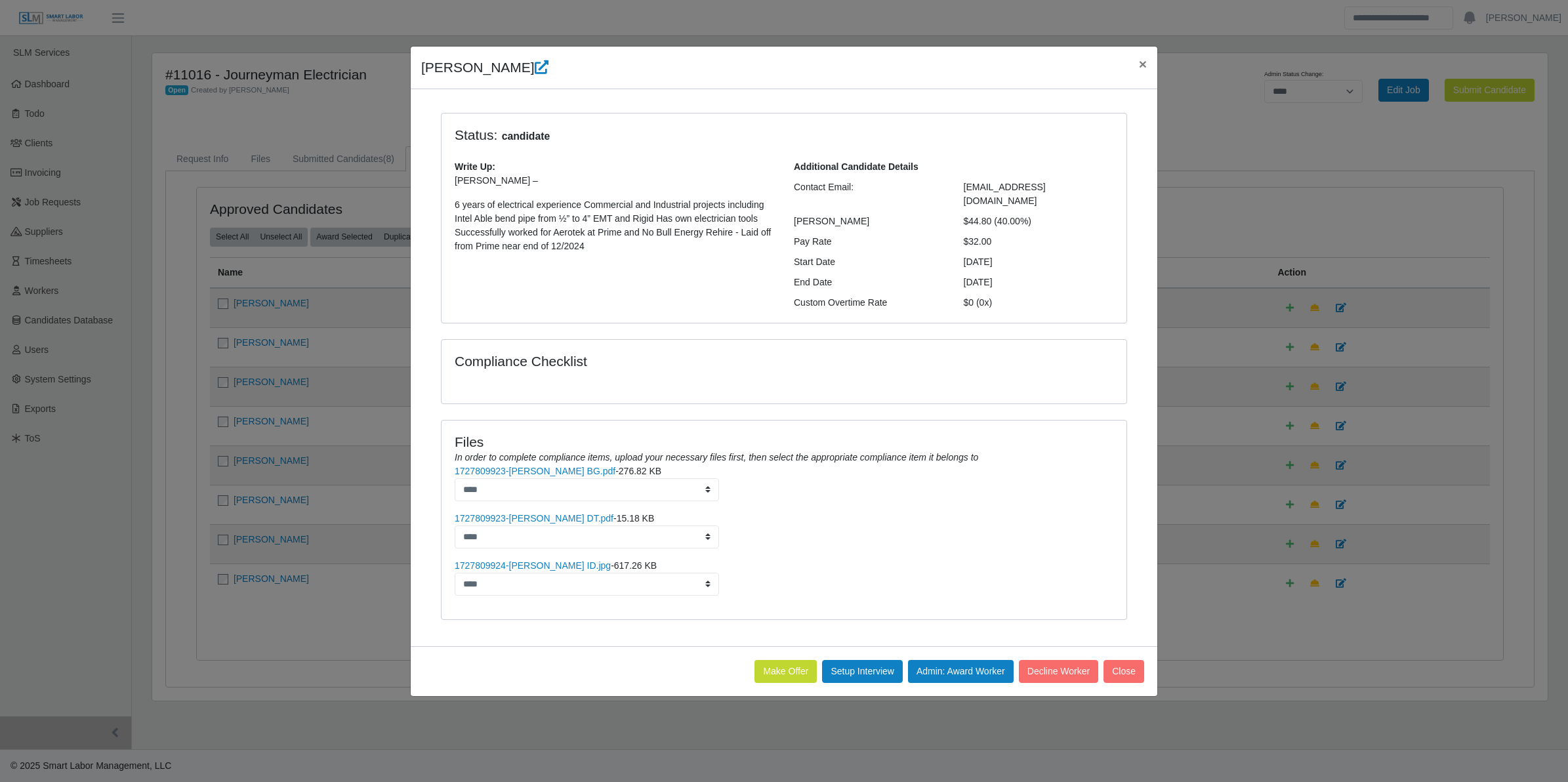
drag, startPoint x: 417, startPoint y: 63, endPoint x: 991, endPoint y: 228, distance: 597.2
click at [991, 228] on div "Geovani Gaxiola Jr × Status: candidate Write Up: Geovani Gaxiola Jr – 6 years o…" at bounding box center [784, 371] width 748 height 651
copy div "Geovani Gaxiola Jr × Status: candidate Write Up: Geovani Gaxiola Jr – 6 years o…"
click at [1019, 490] on ul "1727809923-Geovani Gaxiola BG.pdf - 276.82 KB **** 1727809923-Geovani Gaxiola D…" at bounding box center [784, 530] width 659 height 131
click at [1139, 64] on span "×" at bounding box center [1143, 64] width 8 height 15
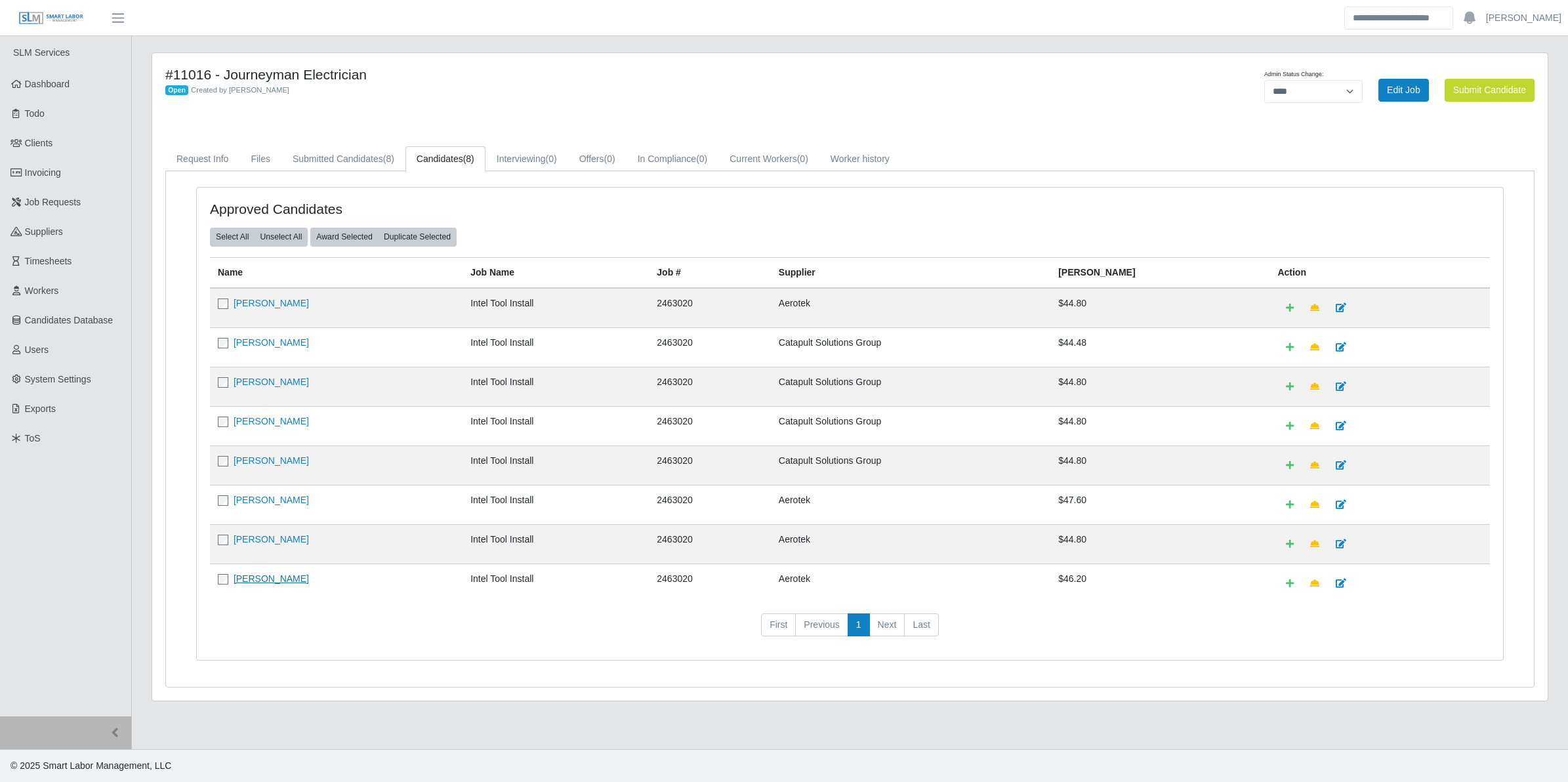
click at [259, 584] on link "Jakalas Mitchell" at bounding box center [272, 579] width 75 height 10
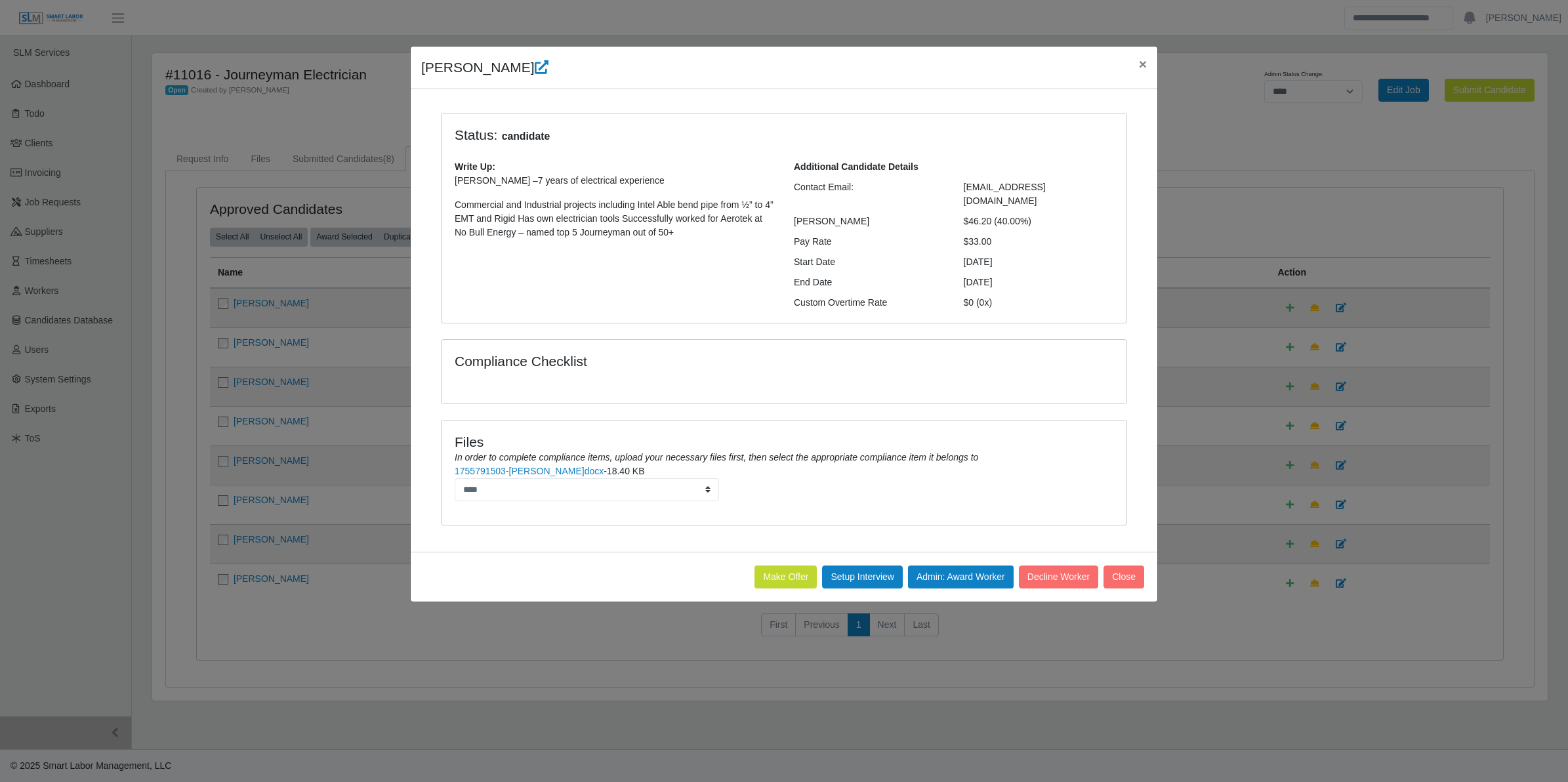
drag, startPoint x: 560, startPoint y: 90, endPoint x: 1019, endPoint y: 223, distance: 477.9
click at [1019, 223] on div "Jakalas Mitchell × Status: candidate Write Up: Jakalas Mitchell –7 years of ele…" at bounding box center [784, 324] width 748 height 556
copy div "Jakalas Mitchell × Status: candidate Write Up: Jakalas Mitchell –7 years of ele…"
drag, startPoint x: 992, startPoint y: 469, endPoint x: 1004, endPoint y: 454, distance: 19.2
click at [993, 469] on li "1755791503-Jakalas Mitchell Jr.docx - 18.40 KB ****" at bounding box center [784, 482] width 659 height 37
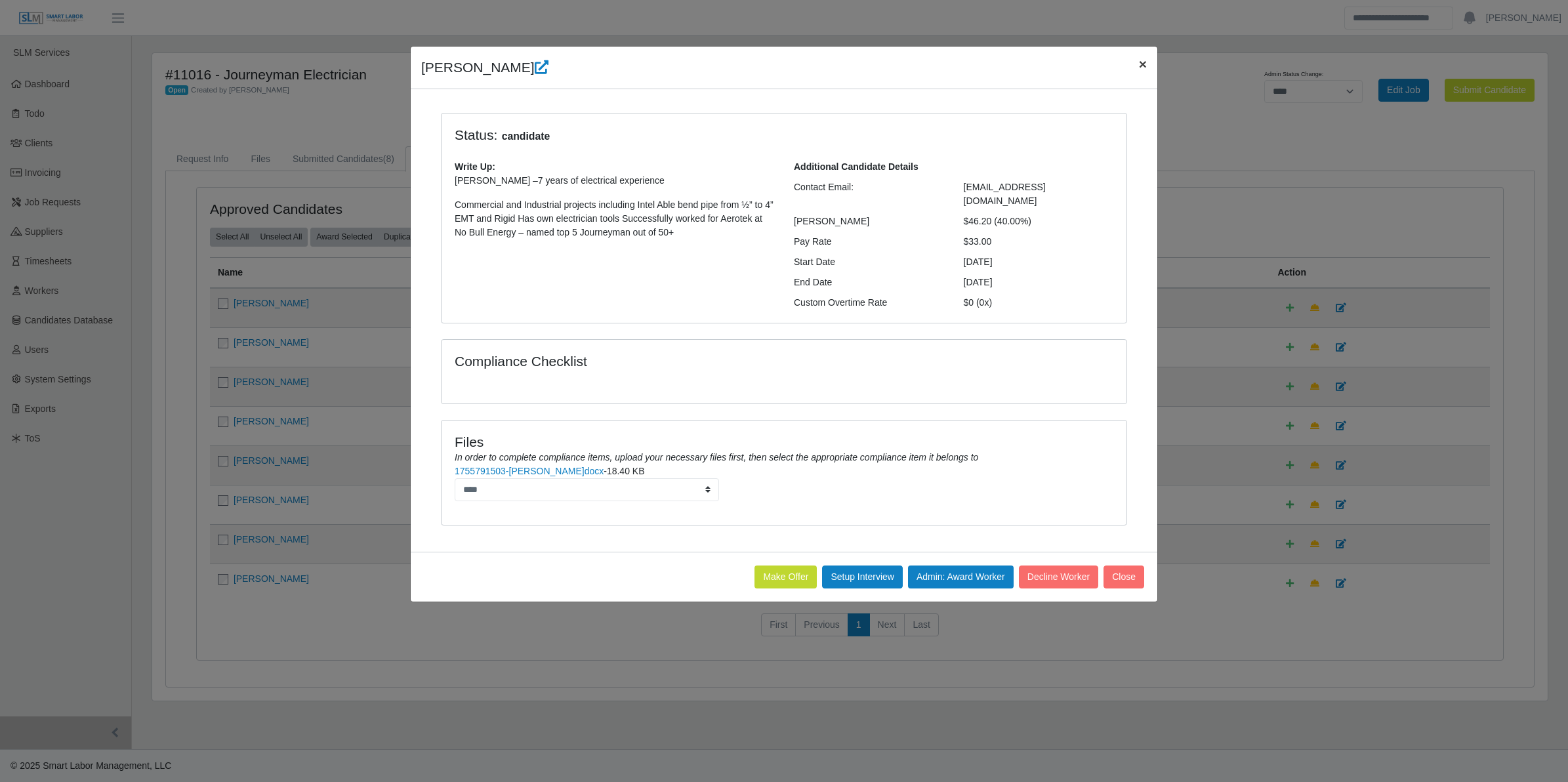
click at [1142, 61] on span "×" at bounding box center [1143, 64] width 8 height 15
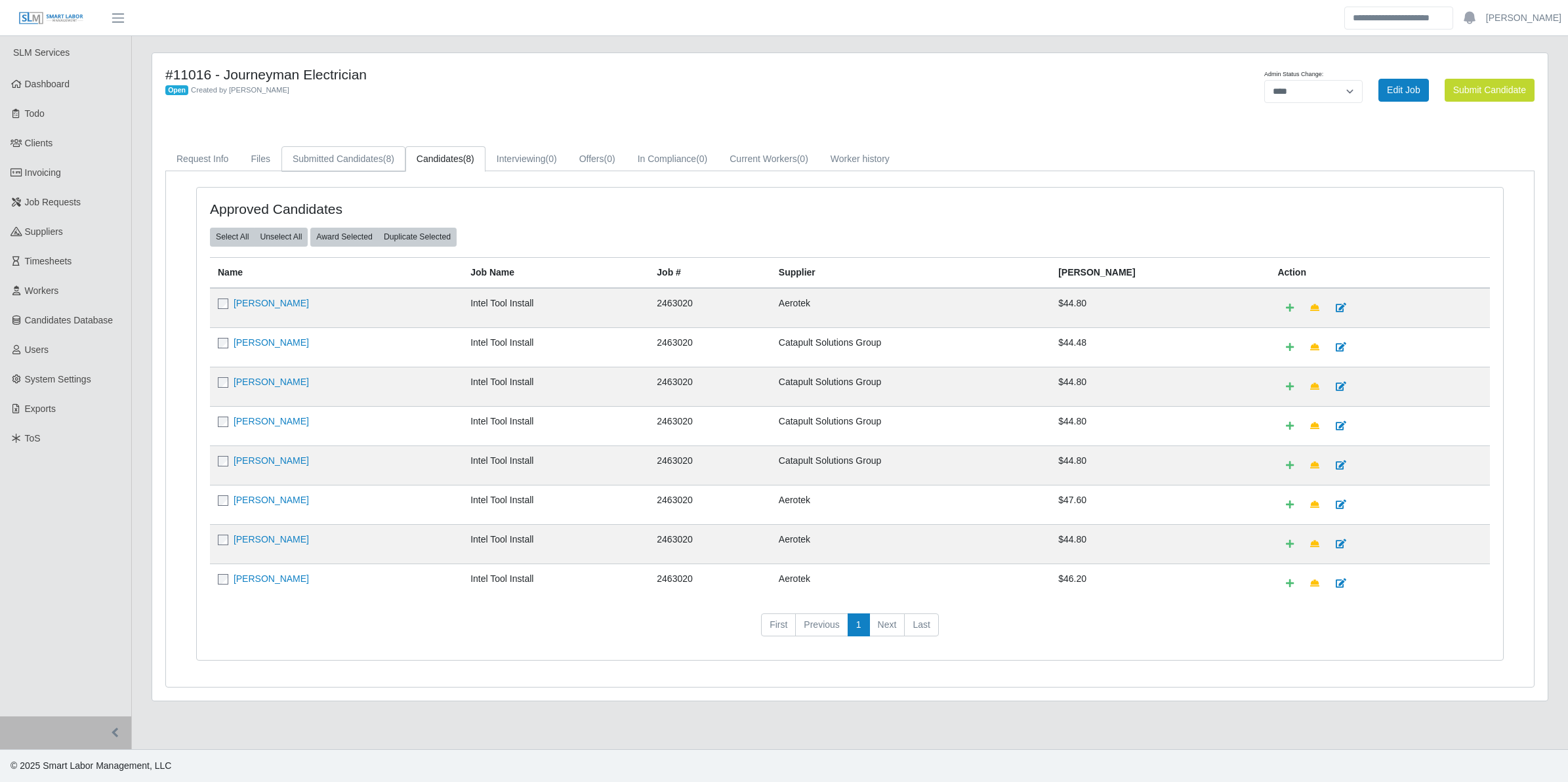
click at [369, 161] on link "Submitted Candidates (8)" at bounding box center [343, 159] width 124 height 26
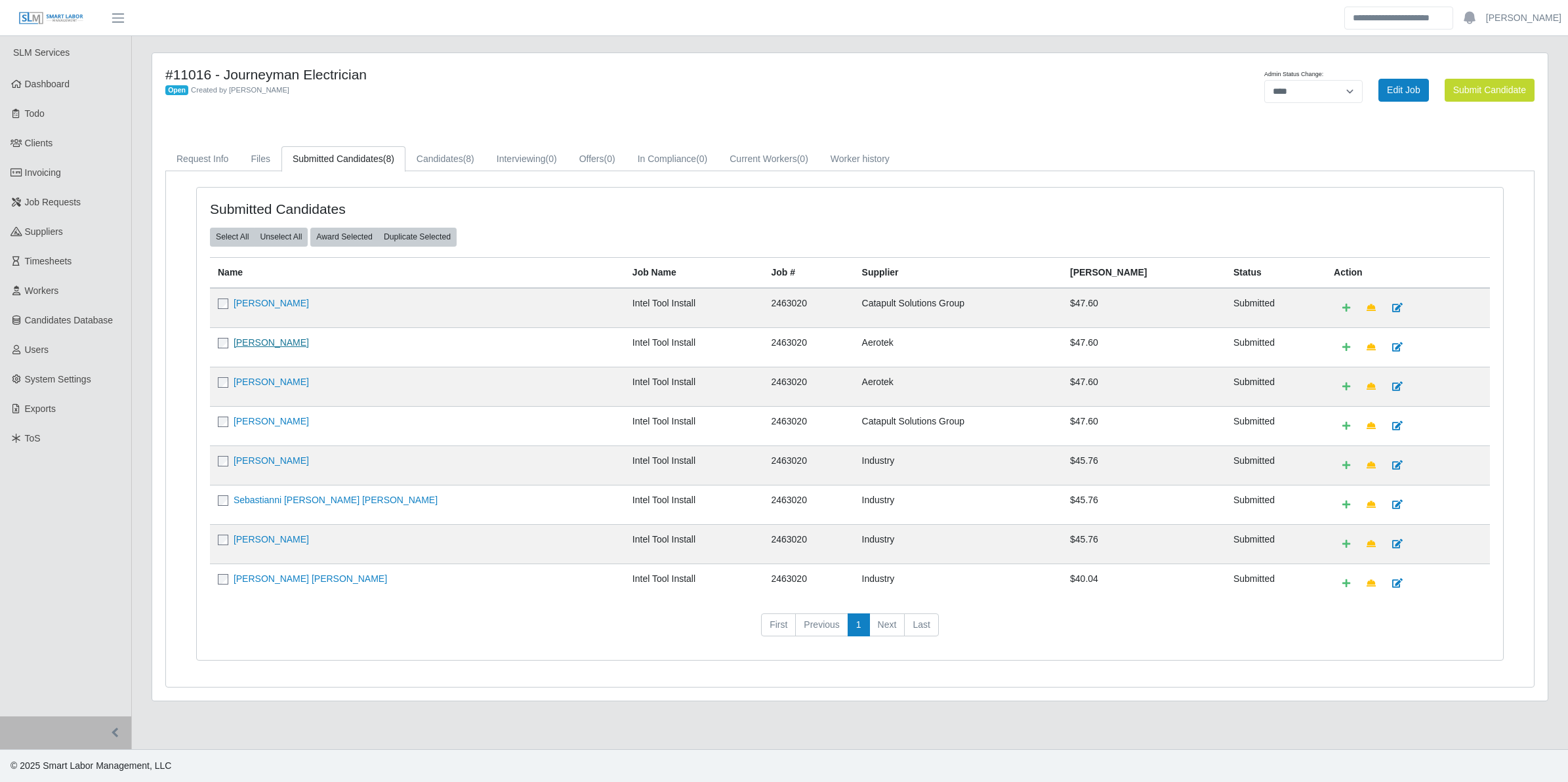
click at [274, 345] on link "[PERSON_NAME]" at bounding box center [272, 342] width 75 height 10
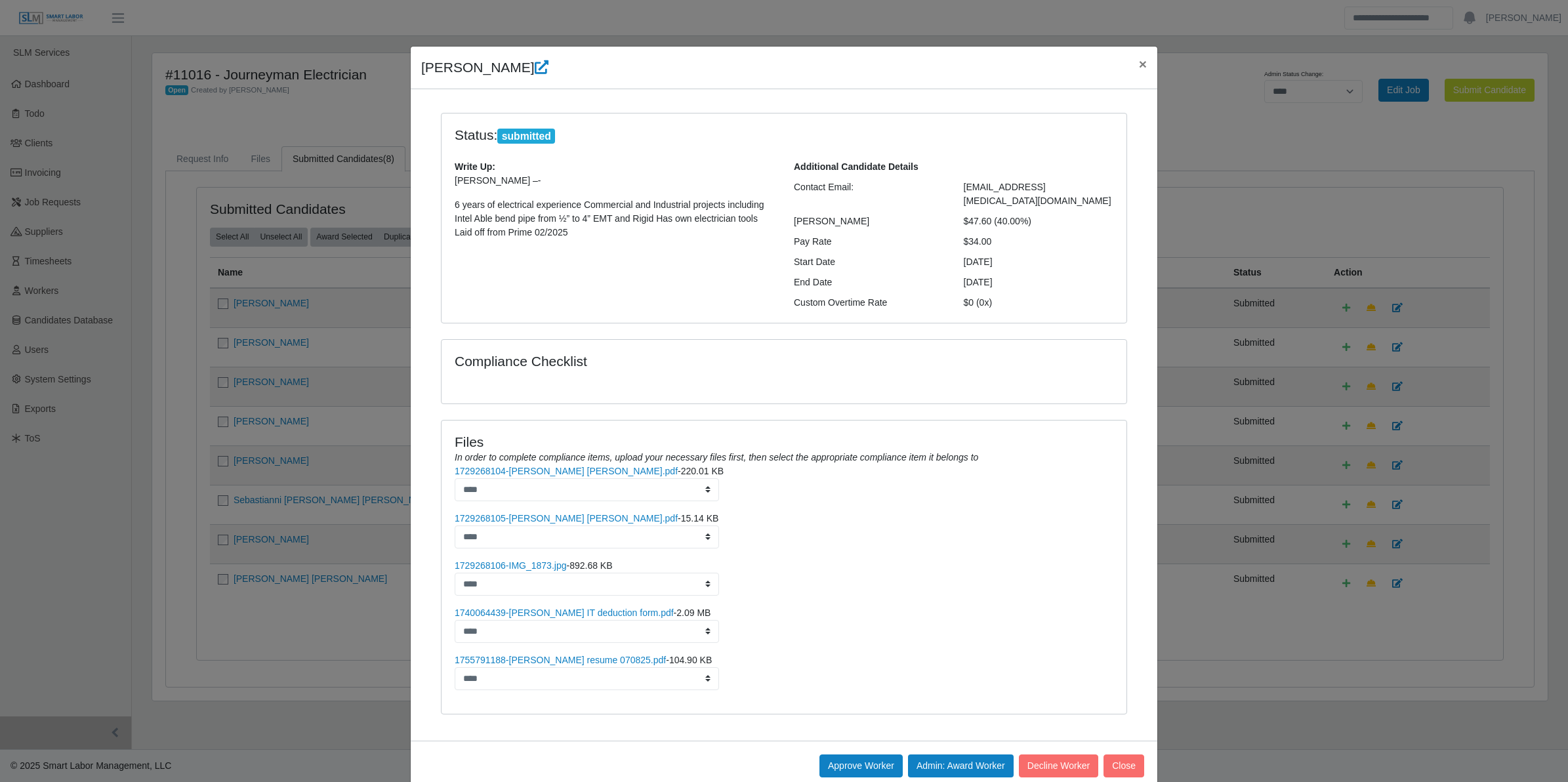
drag, startPoint x: 415, startPoint y: 71, endPoint x: 996, endPoint y: 228, distance: 601.8
click at [996, 228] on div "Luis Contreras Chavez × Status: submitted Write Up: Luis Contreras Chavez –- 6 …" at bounding box center [784, 419] width 748 height 746
copy div "Luis Contreras Chavez × Status: submitted Write Up: Luis Contreras Chavez –- 6 …"
drag, startPoint x: 921, startPoint y: 545, endPoint x: 917, endPoint y: 522, distance: 23.3
click at [921, 545] on ul "1729268104-Luis Contreras Chavez BG.pdf - 220.01 KB **** 1729268105-Luis Contre…" at bounding box center [784, 577] width 659 height 226
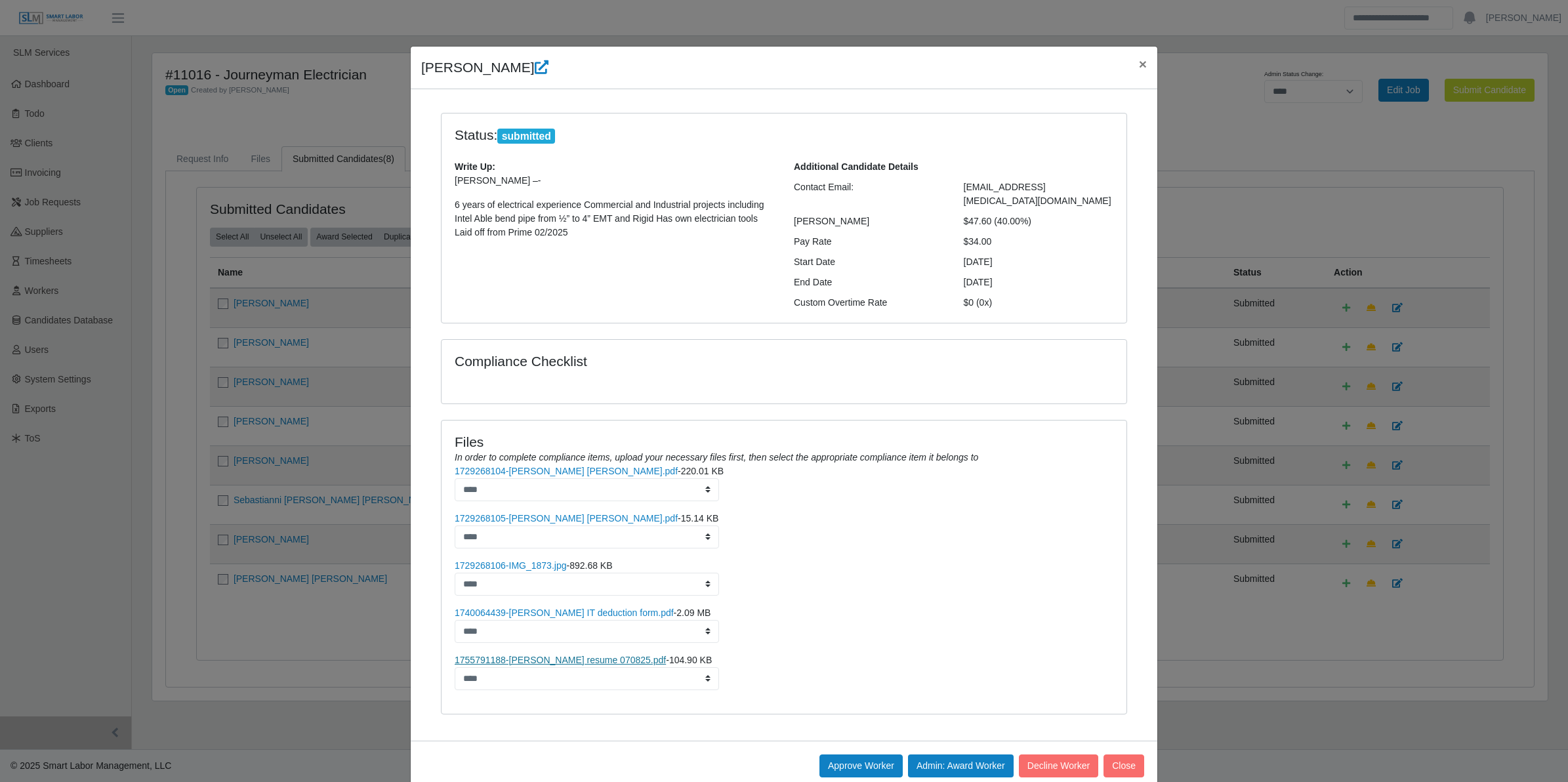
click at [564, 655] on link "1755791188-Luis resume 070825.pdf" at bounding box center [560, 660] width 212 height 10
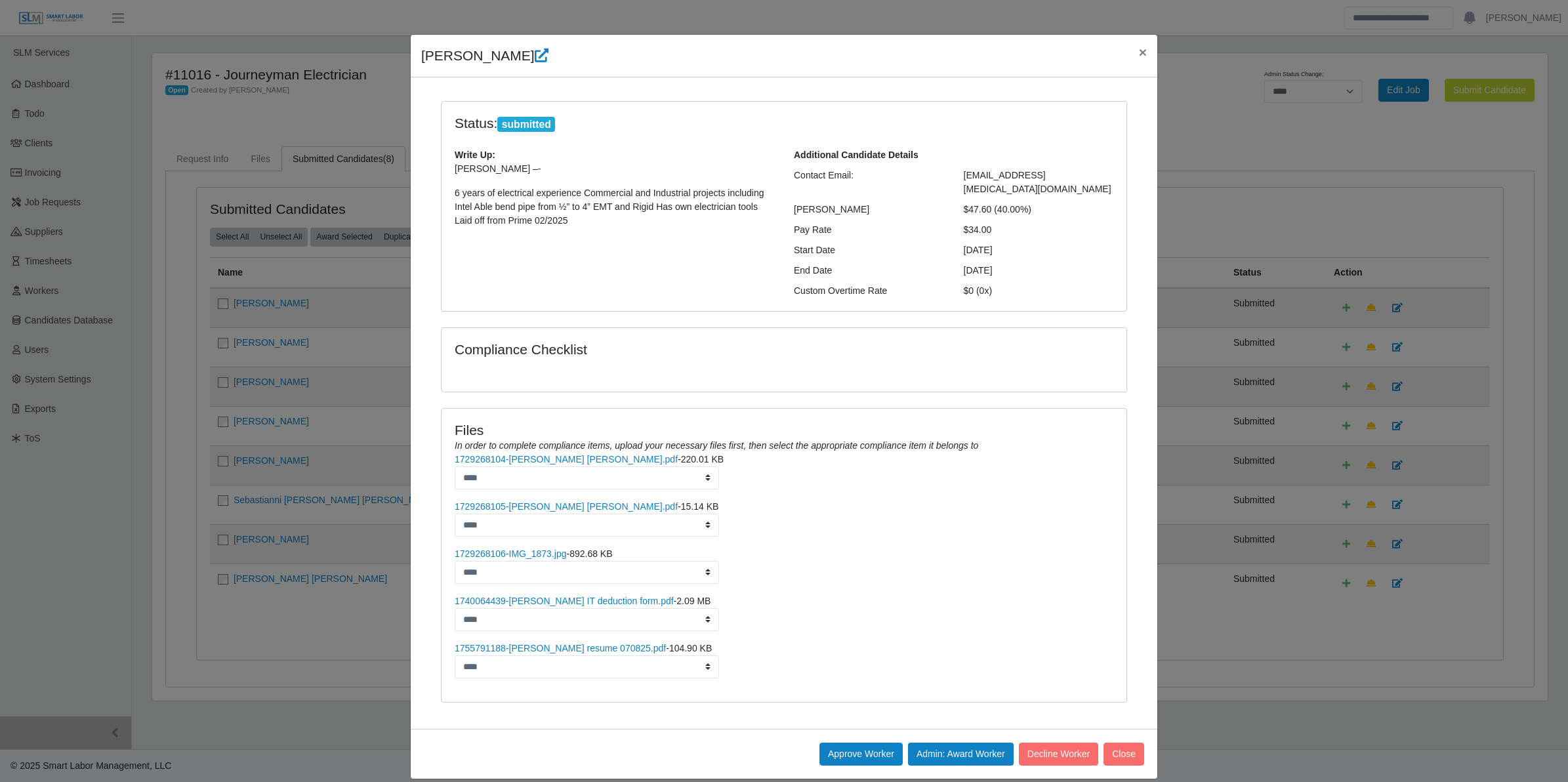
scroll to position [15, 0]
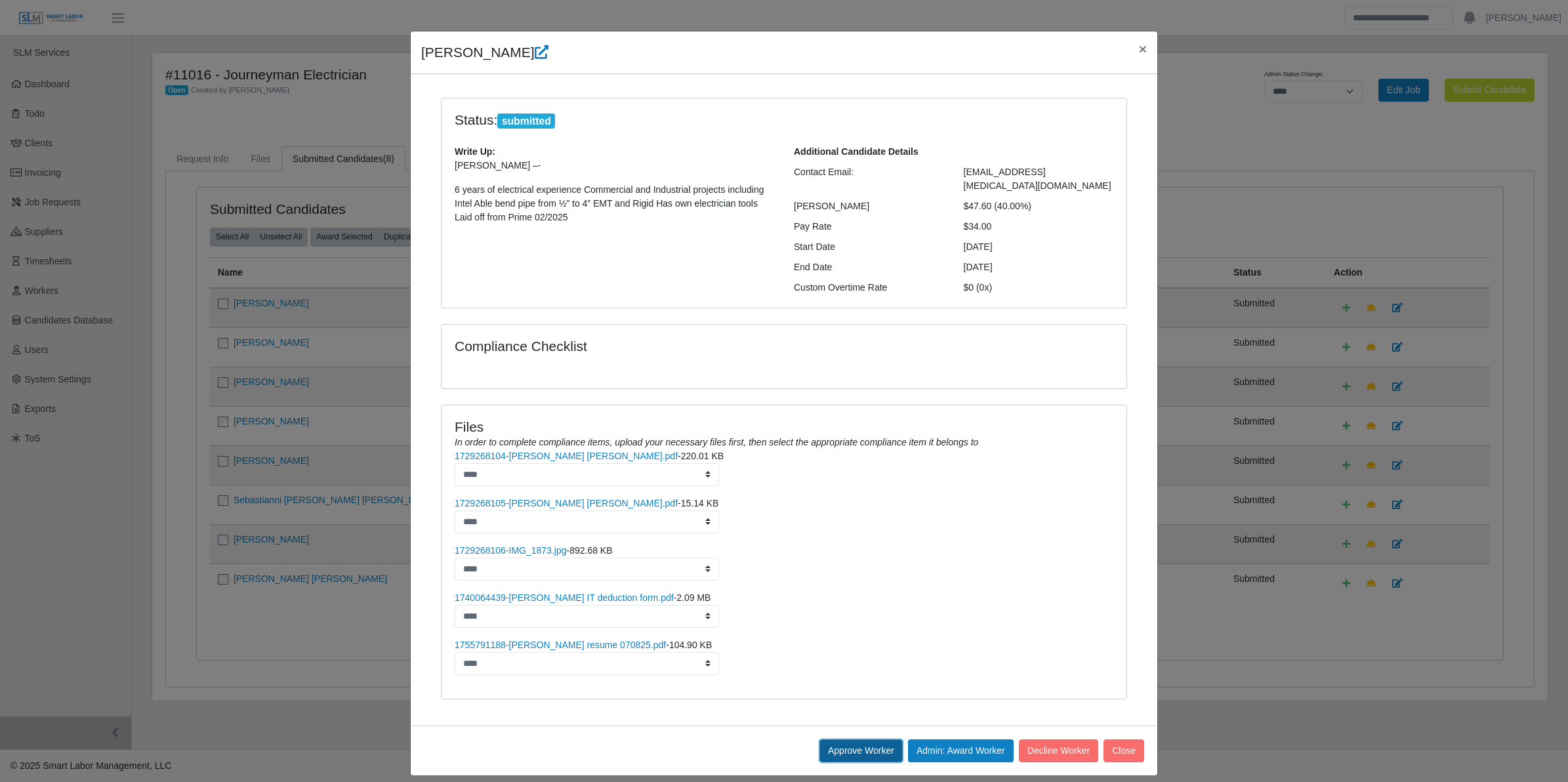
click at [837, 739] on button "Approve Worker" at bounding box center [861, 751] width 83 height 23
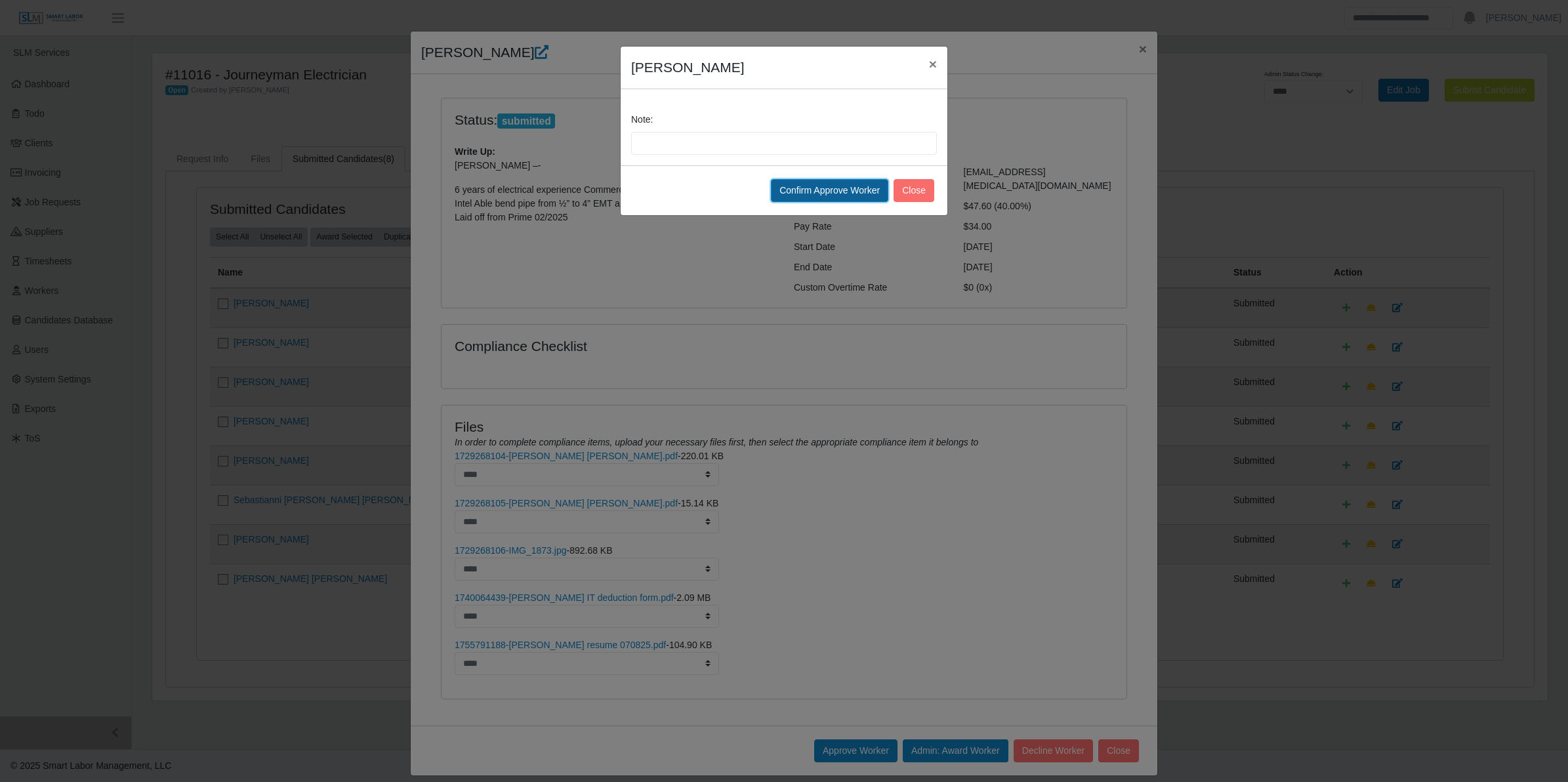
click at [834, 192] on button "Confirm Approve Worker" at bounding box center [829, 191] width 117 height 23
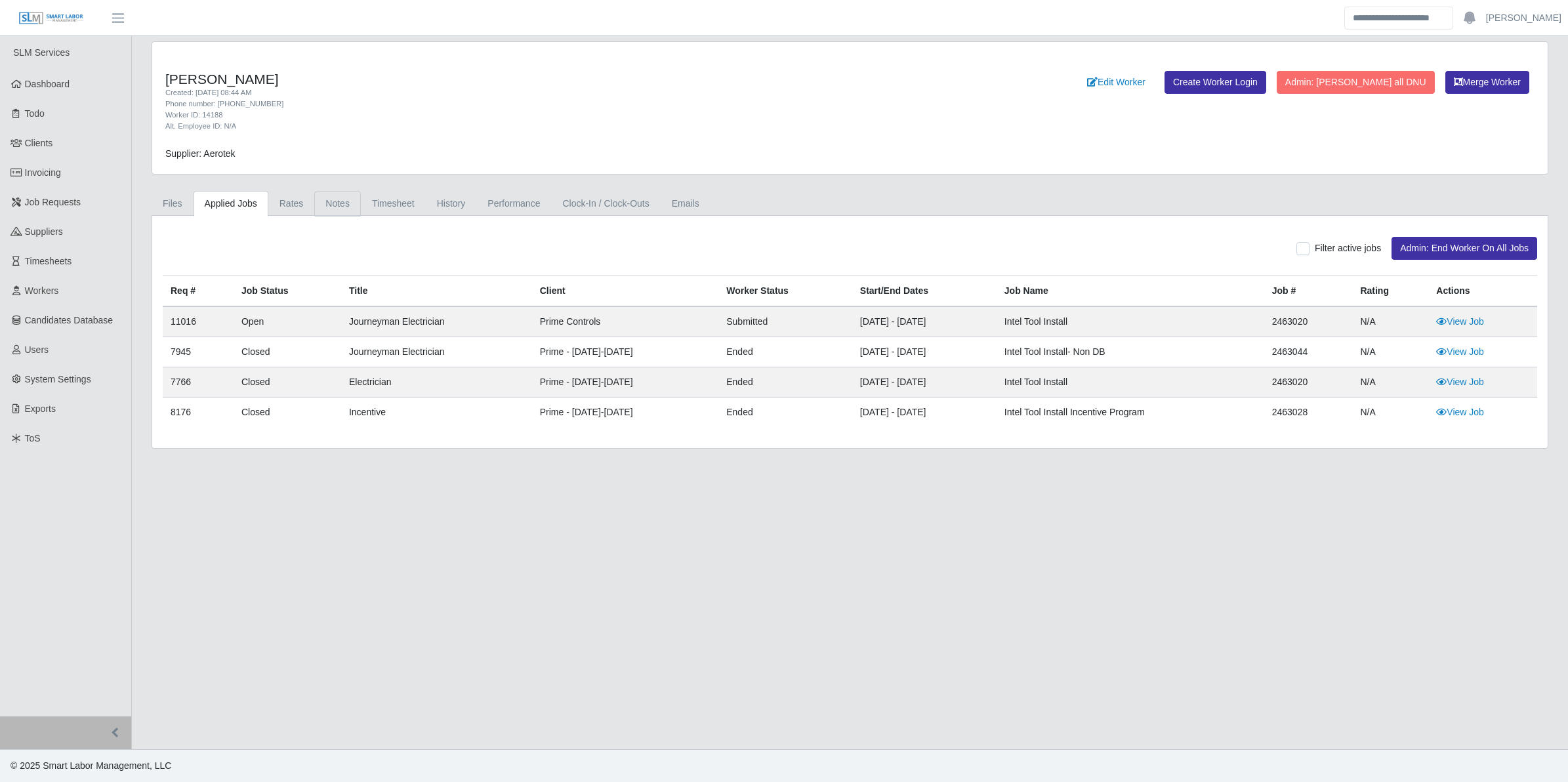
click at [333, 204] on link "Notes" at bounding box center [337, 204] width 47 height 26
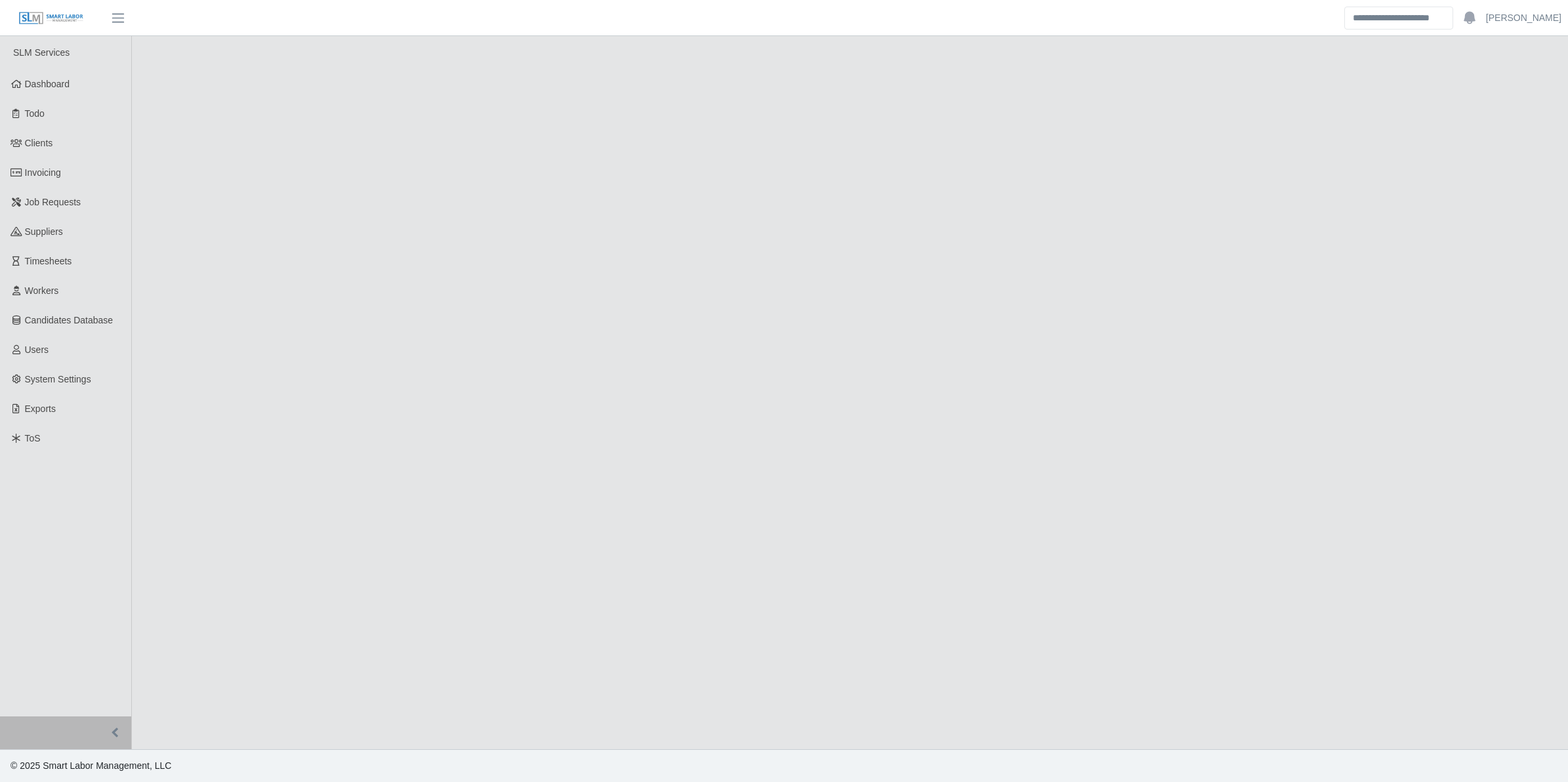
select select "****"
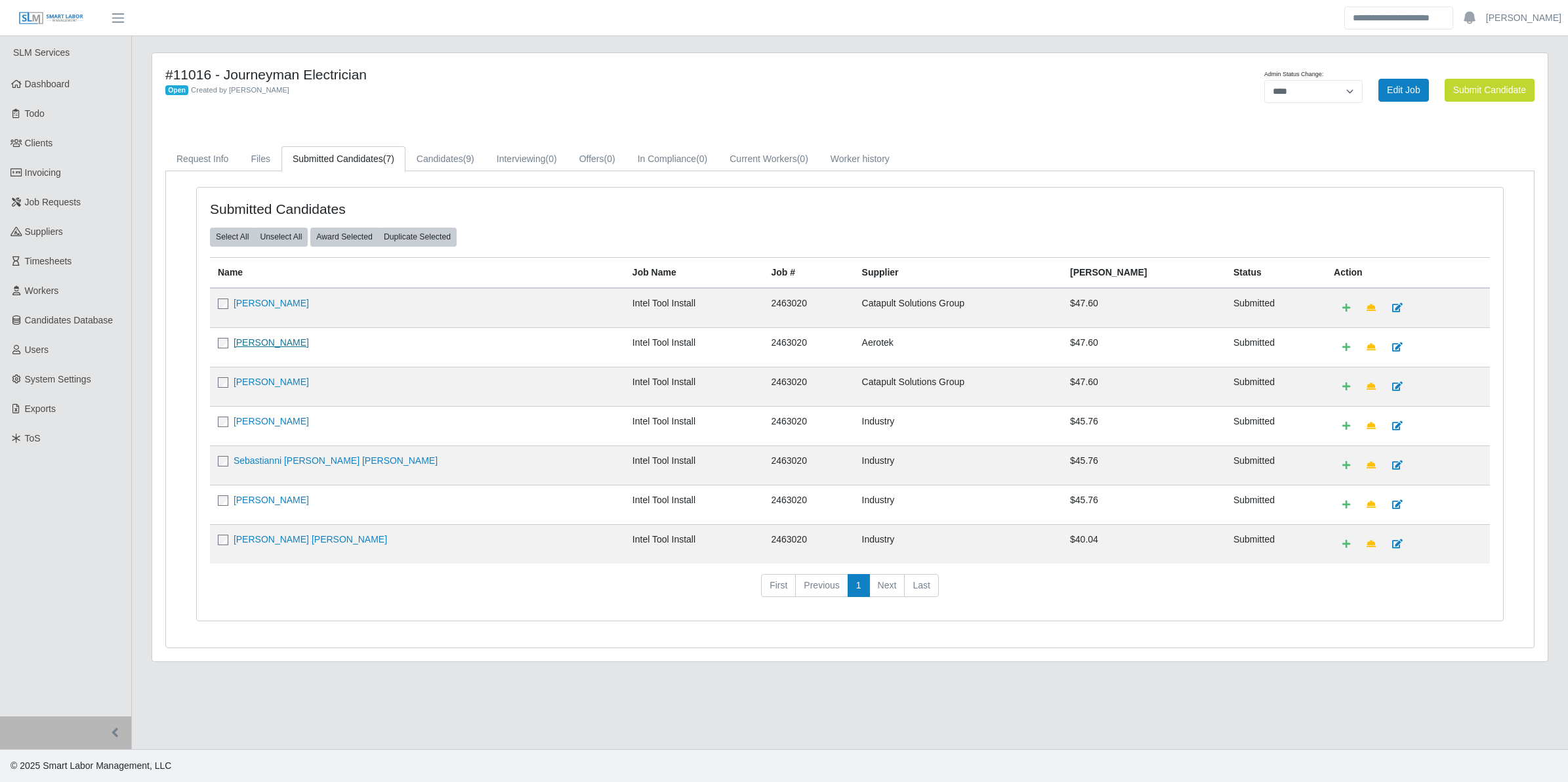
click at [276, 340] on link "[PERSON_NAME]" at bounding box center [272, 342] width 75 height 10
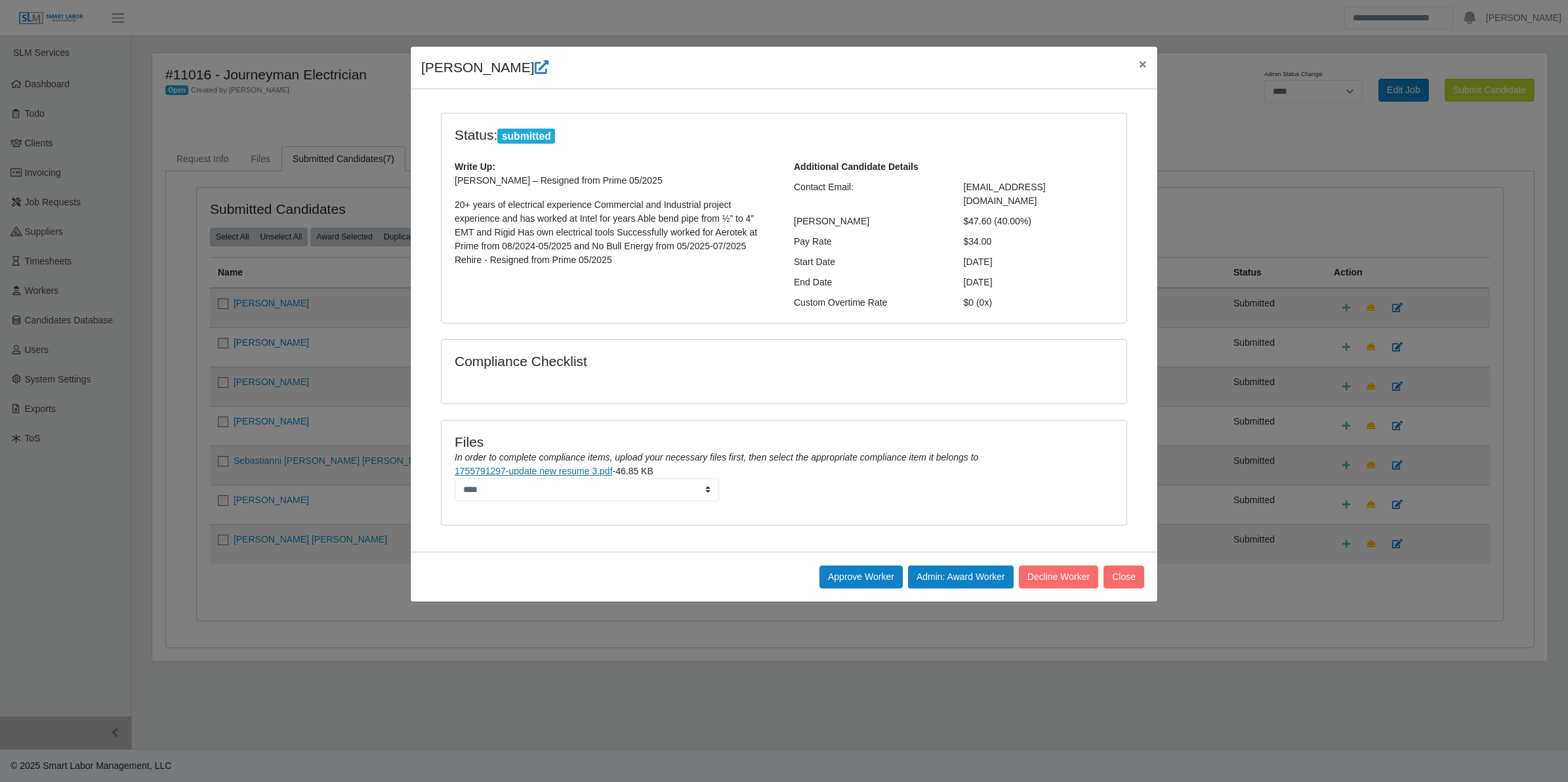
click at [596, 466] on link "1755791297-update new resume 3.pdf" at bounding box center [533, 471] width 158 height 10
click at [848, 569] on button "Approve Worker" at bounding box center [861, 577] width 83 height 23
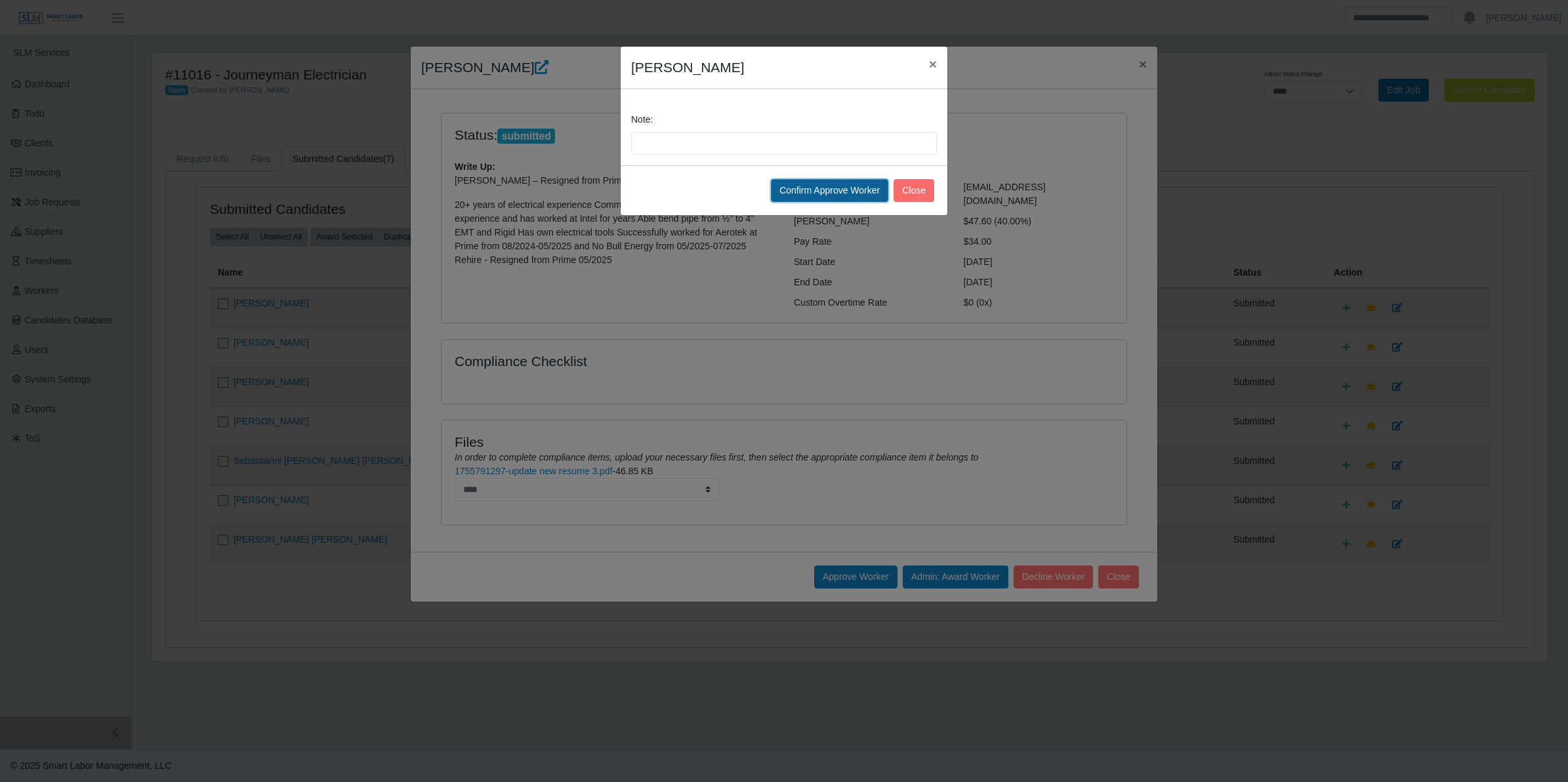
click at [792, 192] on button "Confirm Approve Worker" at bounding box center [829, 191] width 117 height 23
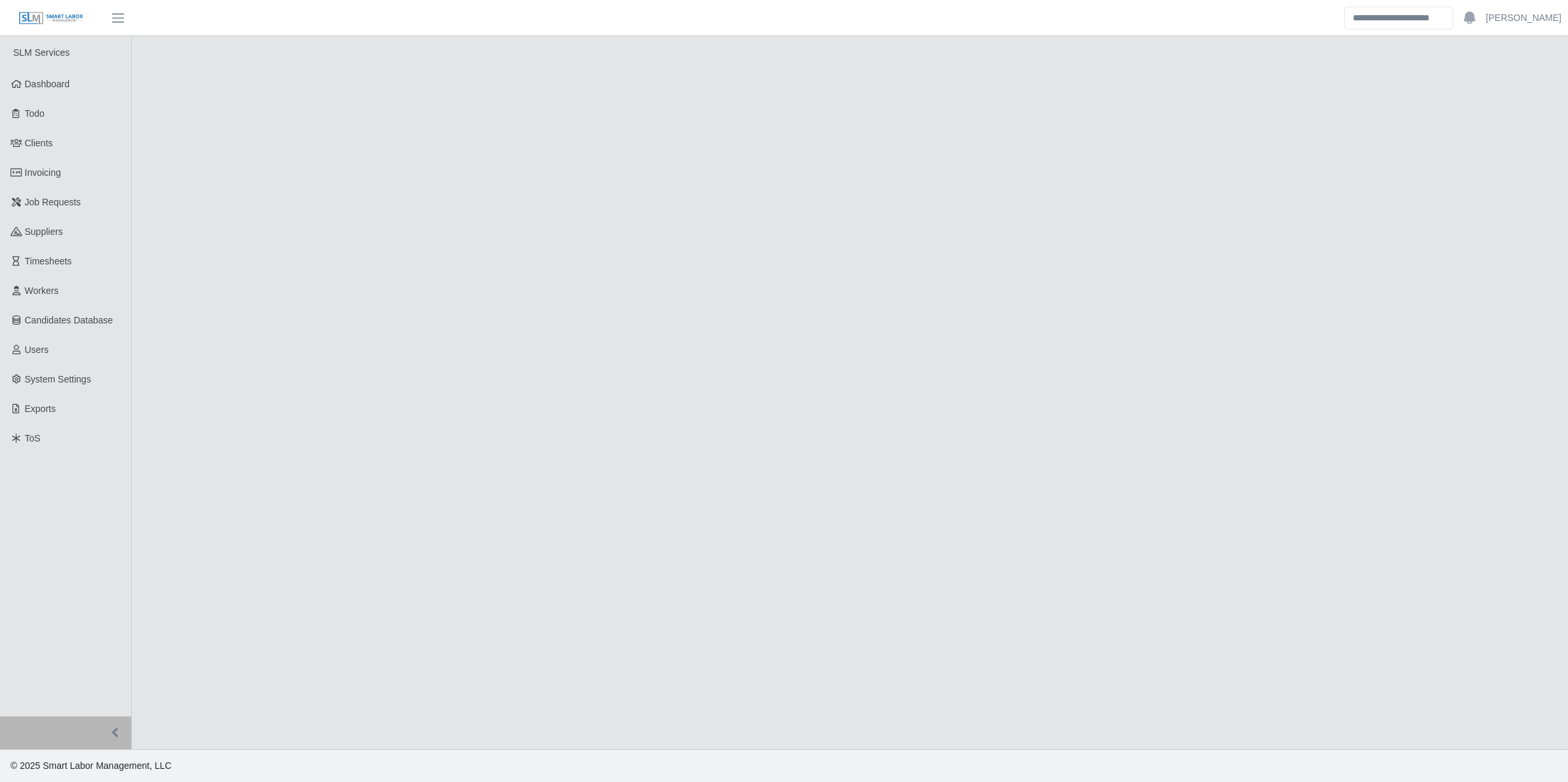
select select "****"
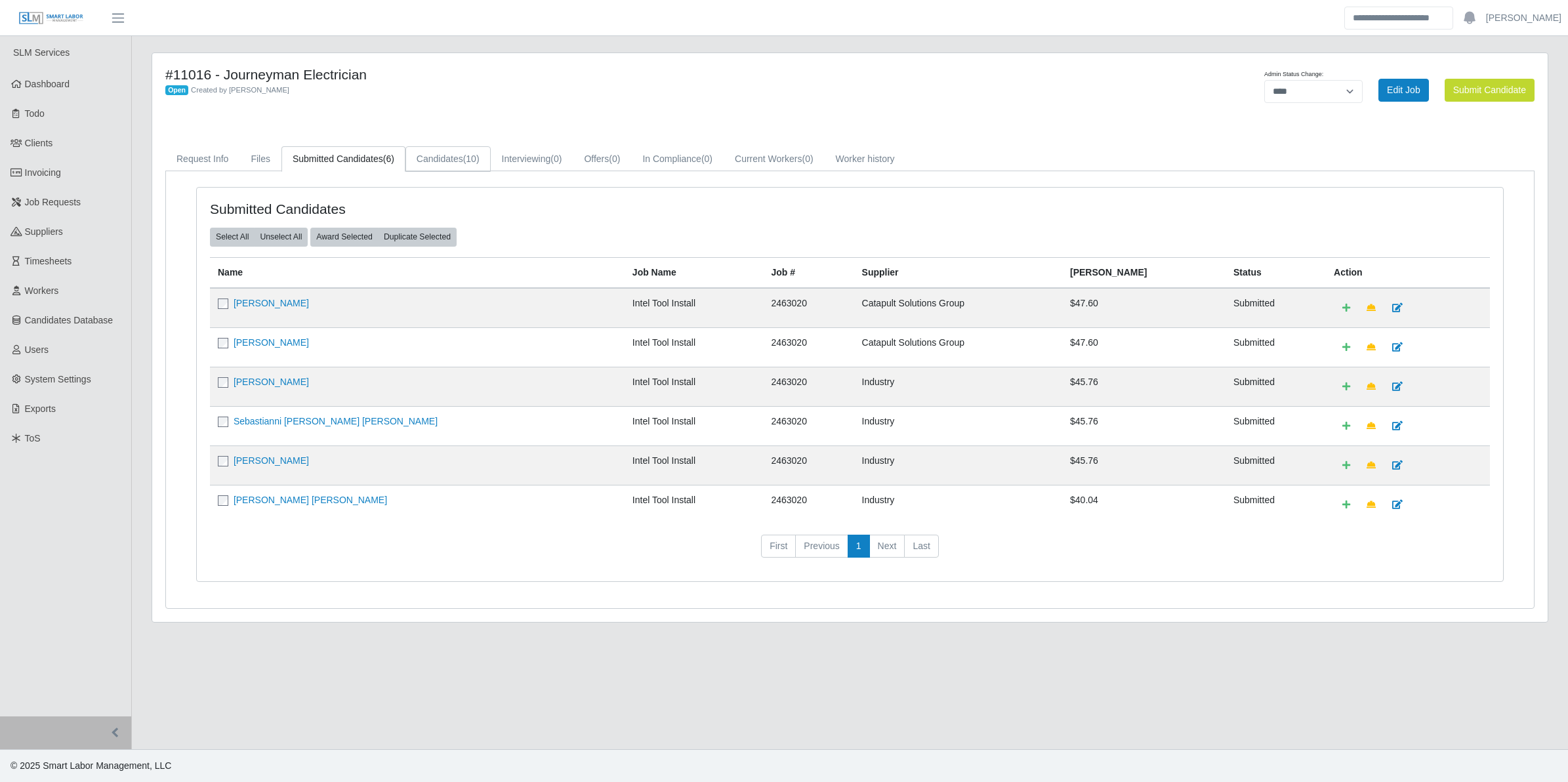
drag, startPoint x: 444, startPoint y: 156, endPoint x: 460, endPoint y: 209, distance: 55.4
click at [444, 156] on link "Candidates (10)" at bounding box center [448, 159] width 85 height 26
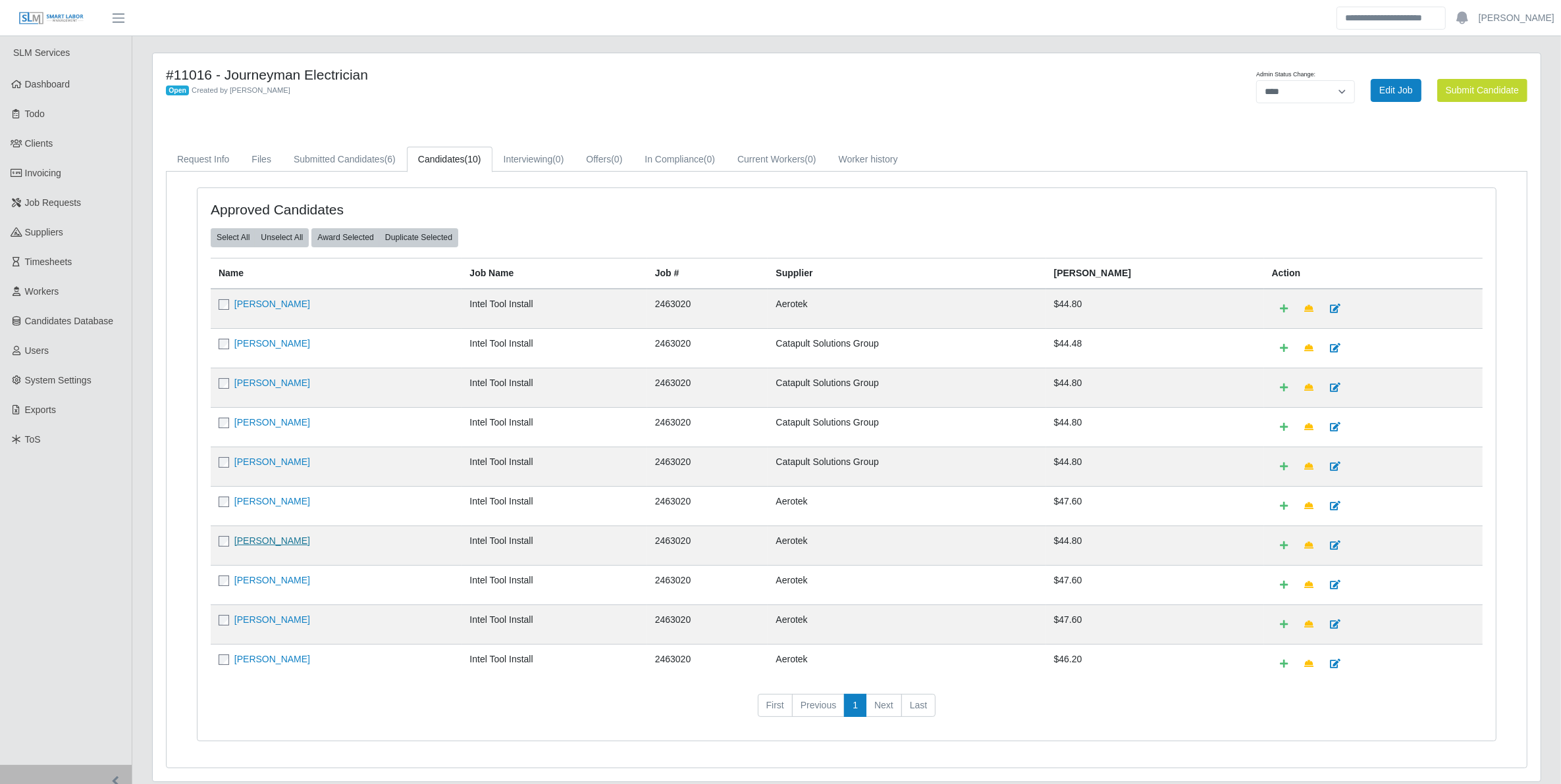
click at [289, 546] on link "Geovani Gaxiola Jr" at bounding box center [272, 540] width 76 height 10
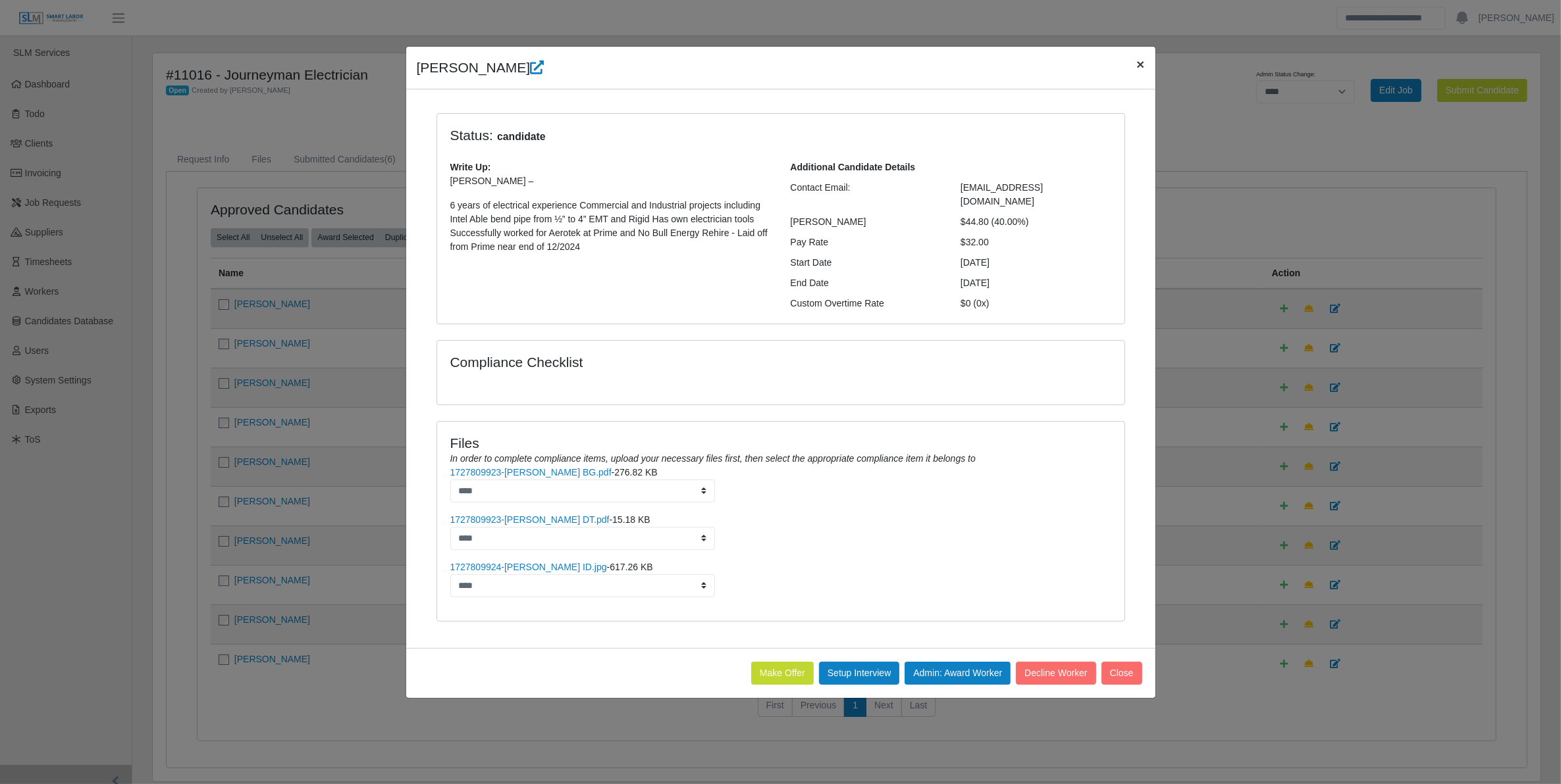
click at [1136, 68] on span "×" at bounding box center [1139, 64] width 8 height 15
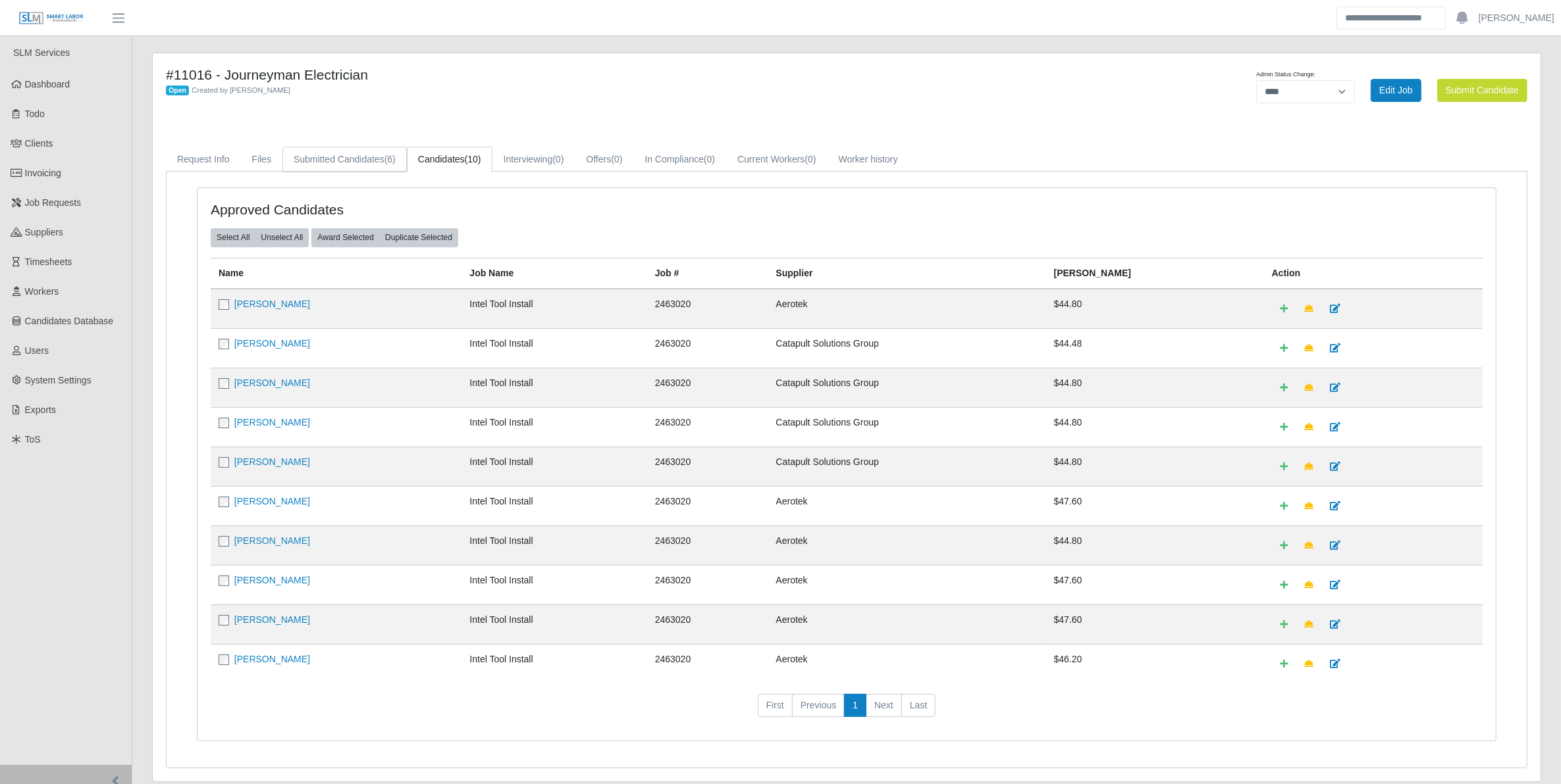
click at [378, 164] on link "Submitted Candidates (6)" at bounding box center [345, 160] width 125 height 26
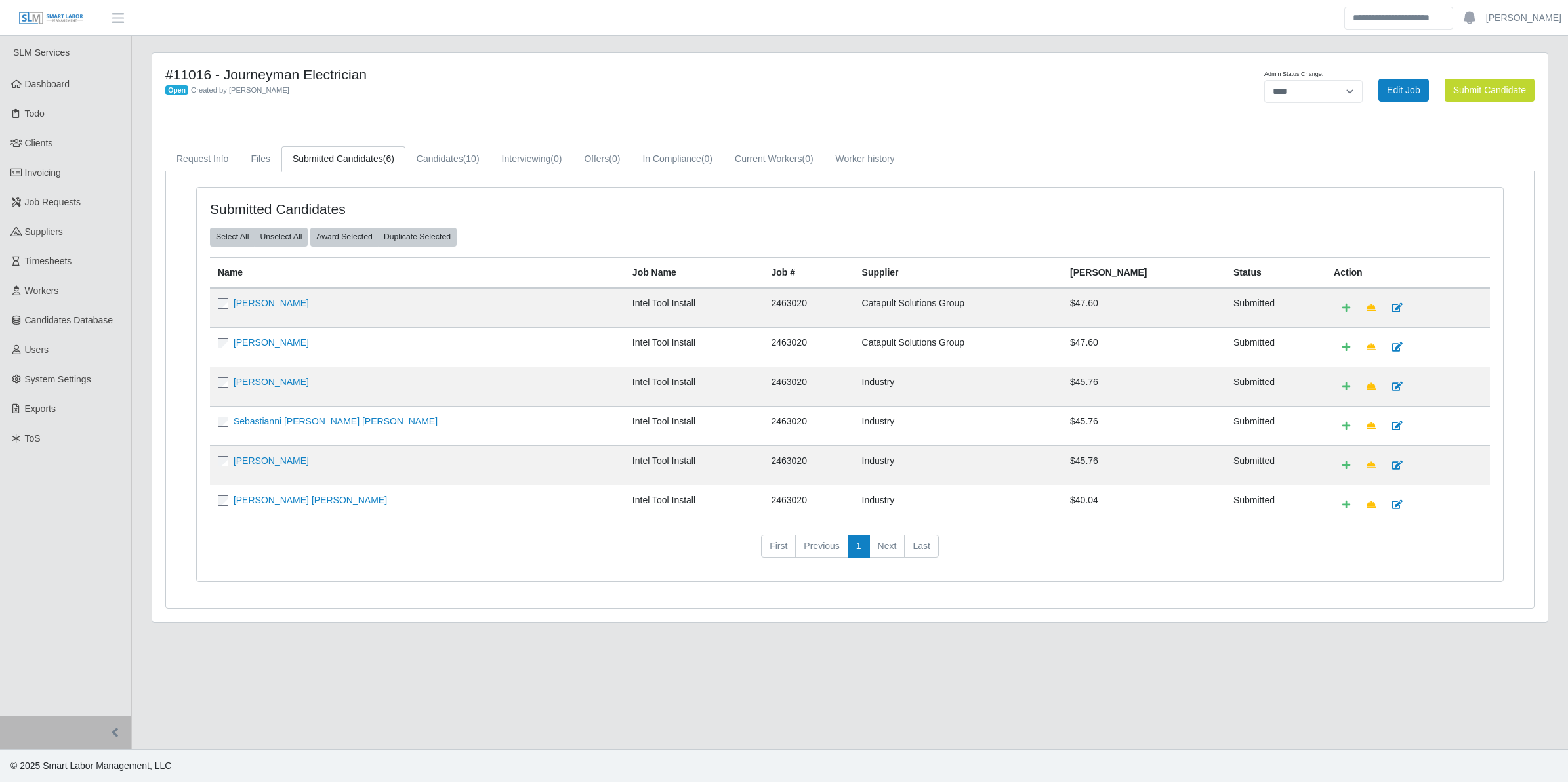
click at [999, 43] on main "**********" at bounding box center [850, 393] width 1437 height 714
drag, startPoint x: 438, startPoint y: 156, endPoint x: 438, endPoint y: 149, distance: 7.0
click at [438, 154] on link "Candidates (10)" at bounding box center [448, 159] width 85 height 26
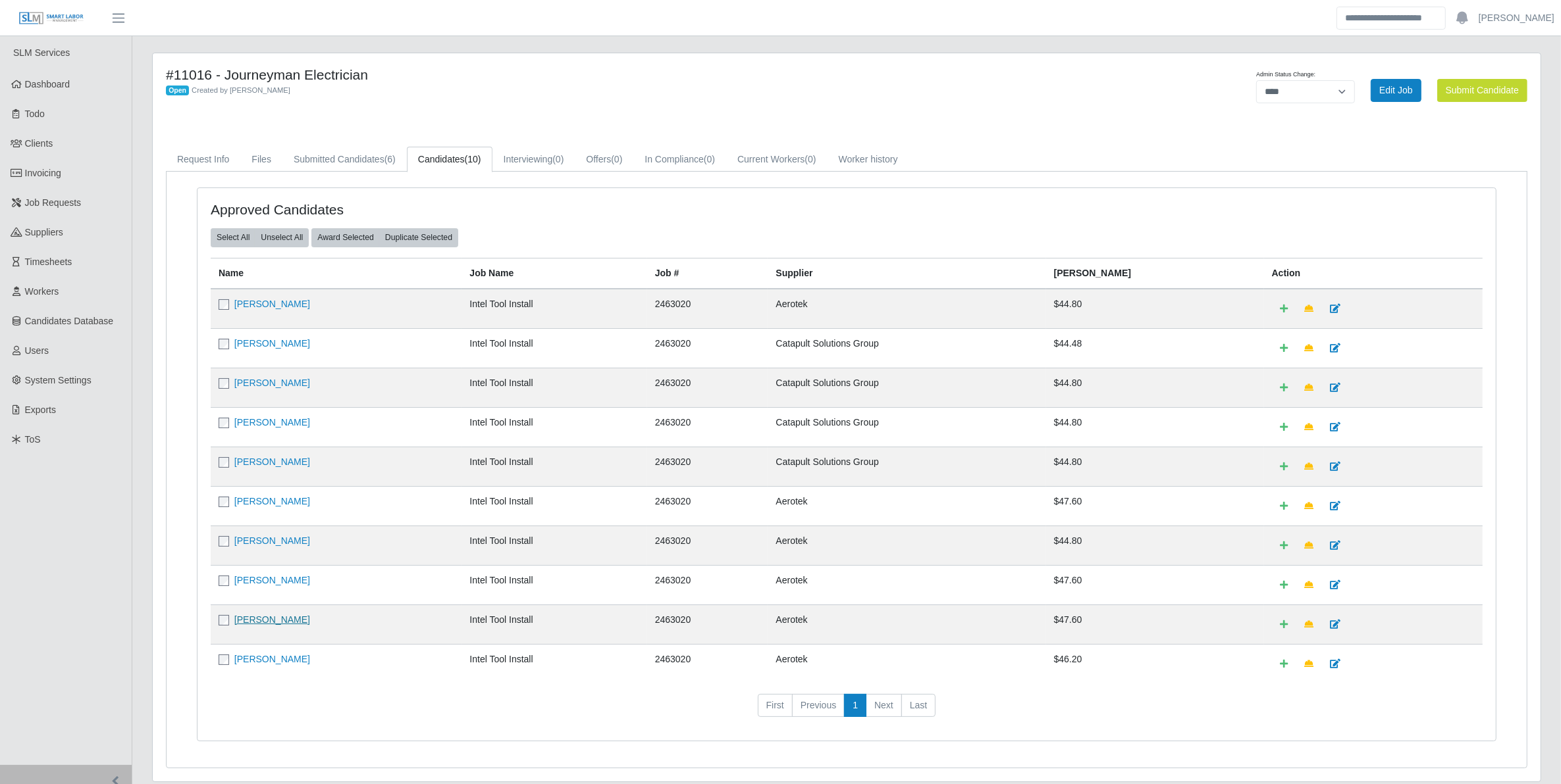
click at [274, 625] on link "[PERSON_NAME]" at bounding box center [272, 620] width 76 height 10
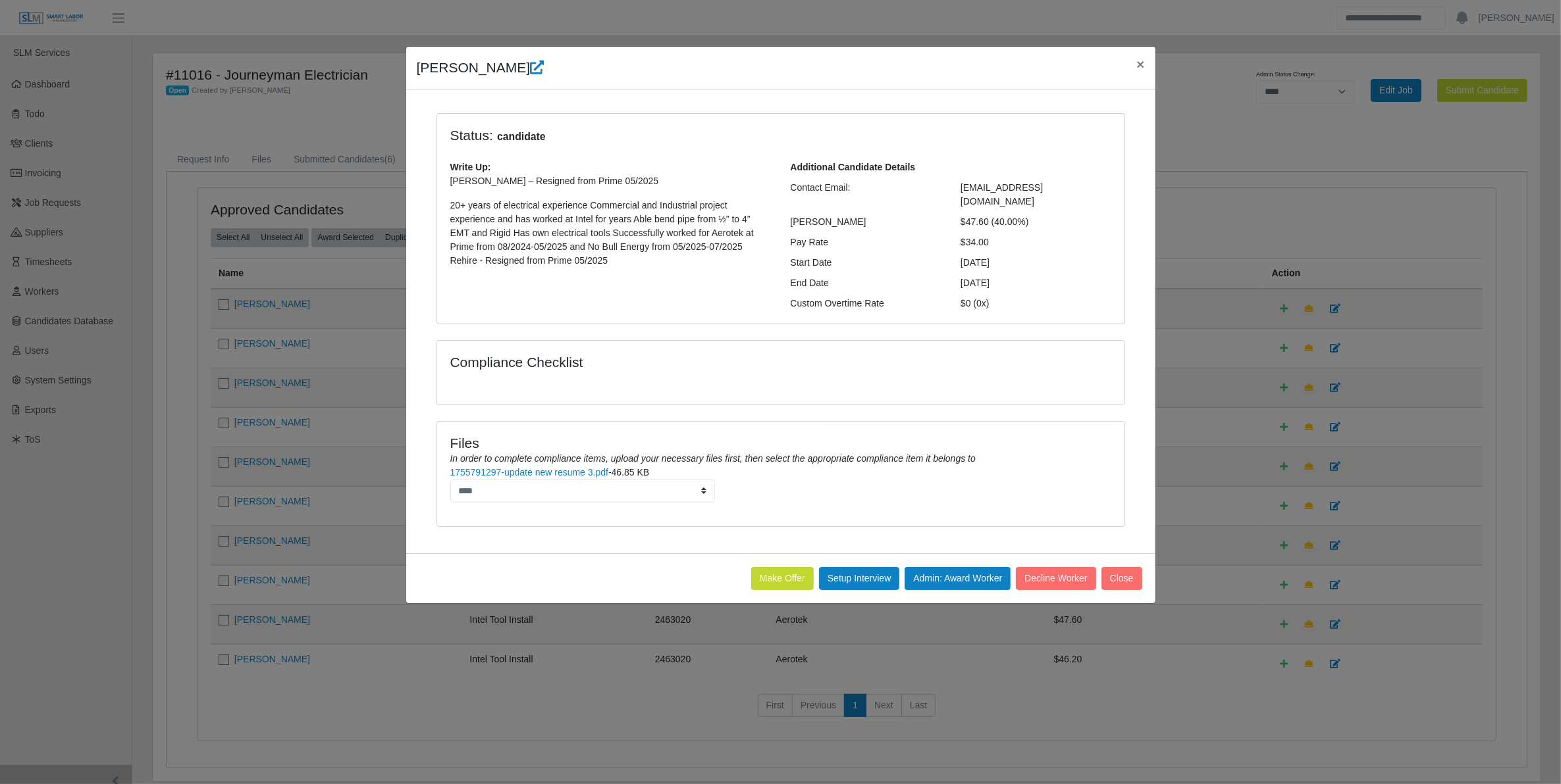
drag, startPoint x: 415, startPoint y: 66, endPoint x: 999, endPoint y: 232, distance: 607.1
click at [999, 232] on div "Damian Lincoln × Status: candidate Write Up: Damian Lincoln – Resigned from Pri…" at bounding box center [781, 325] width 751 height 558
copy div "Damian Lincoln × Status: candidate Write Up: Damian Lincoln – Resigned from Pri…"
drag, startPoint x: 627, startPoint y: 362, endPoint x: 630, endPoint y: 368, distance: 6.7
click at [627, 362] on div "Compliance Checklist" at bounding box center [780, 372] width 687 height 64
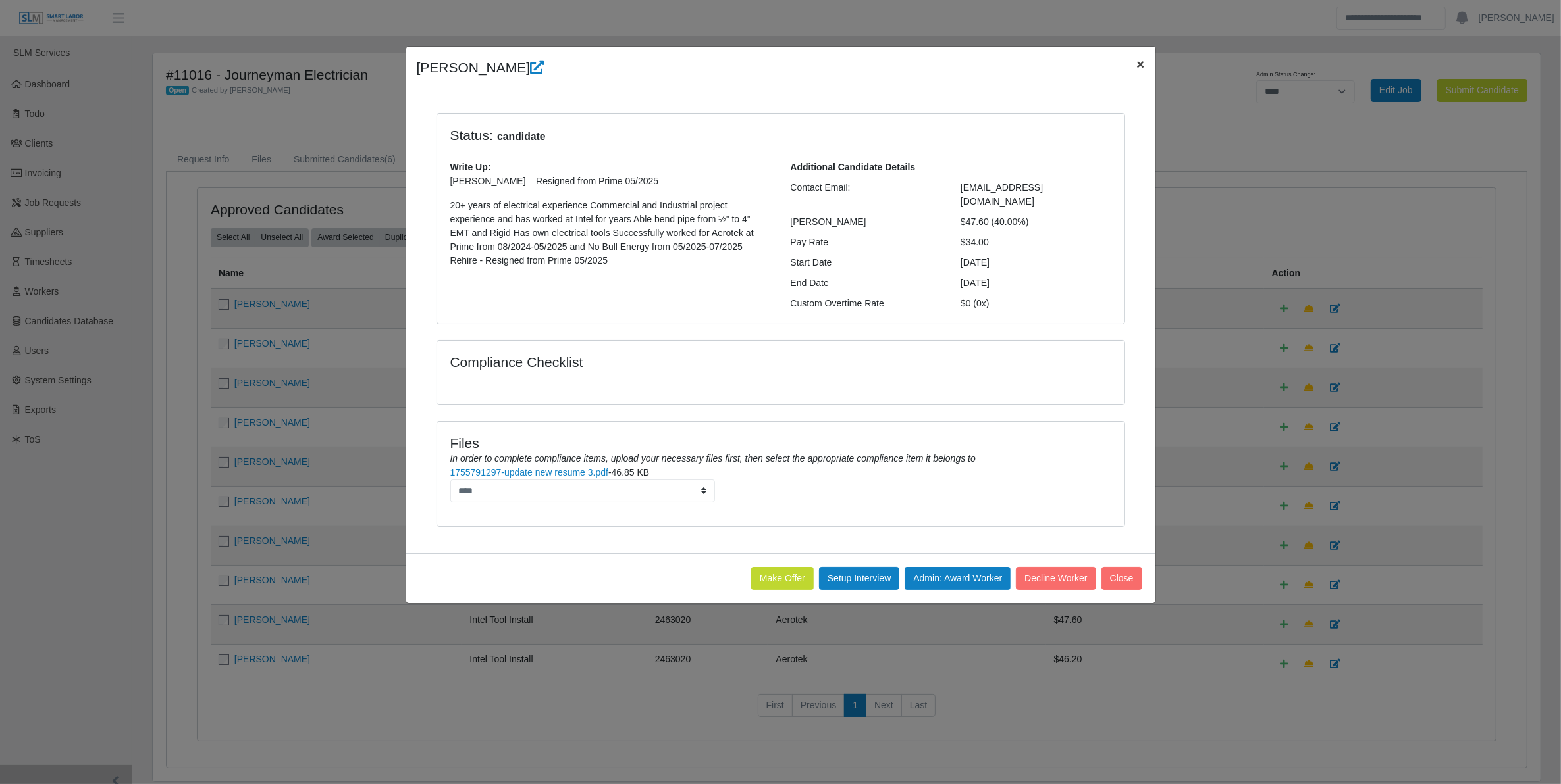
click at [1136, 66] on span "×" at bounding box center [1139, 64] width 8 height 15
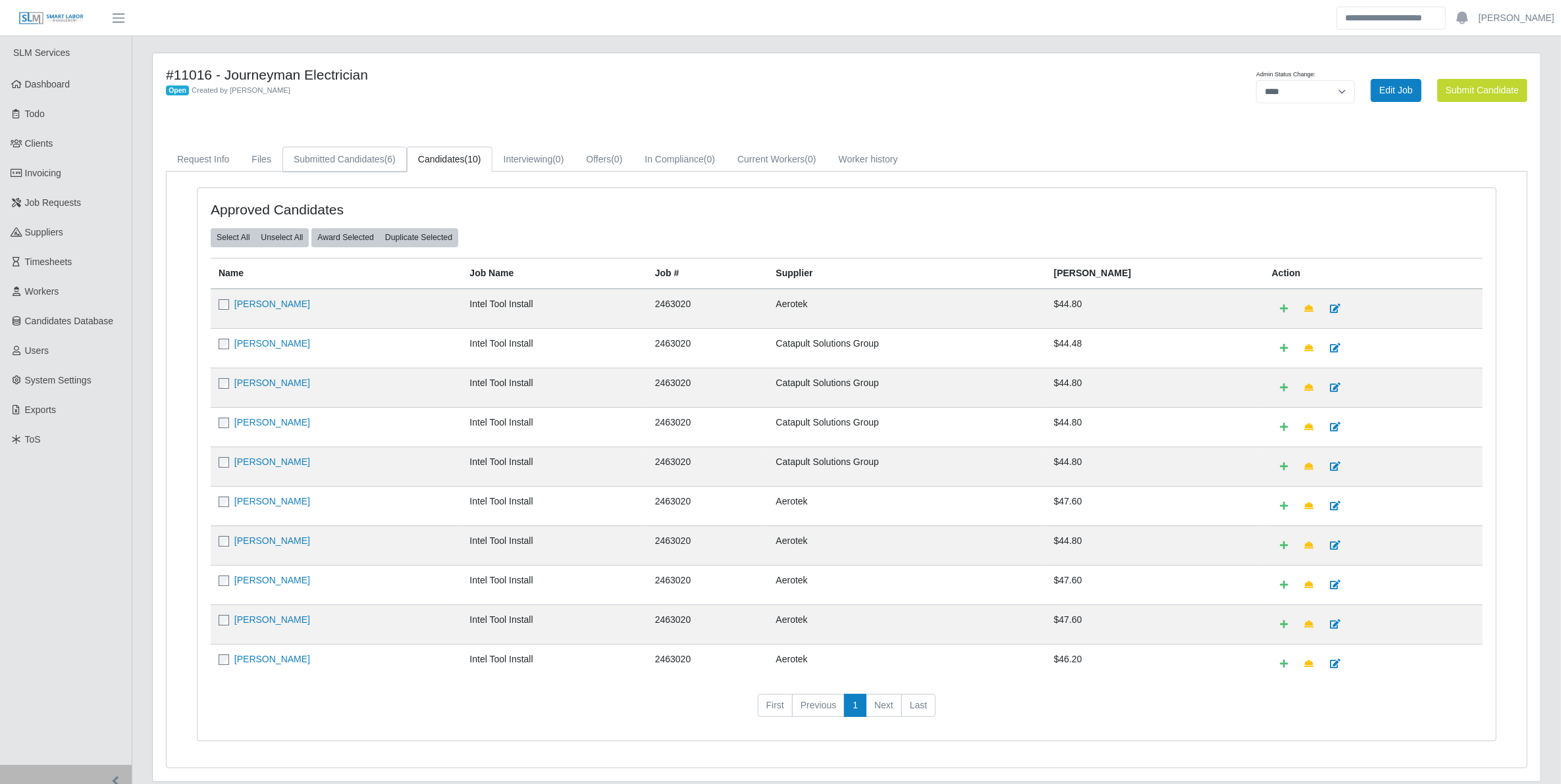
click at [324, 150] on link "Submitted Candidates (6)" at bounding box center [345, 160] width 125 height 26
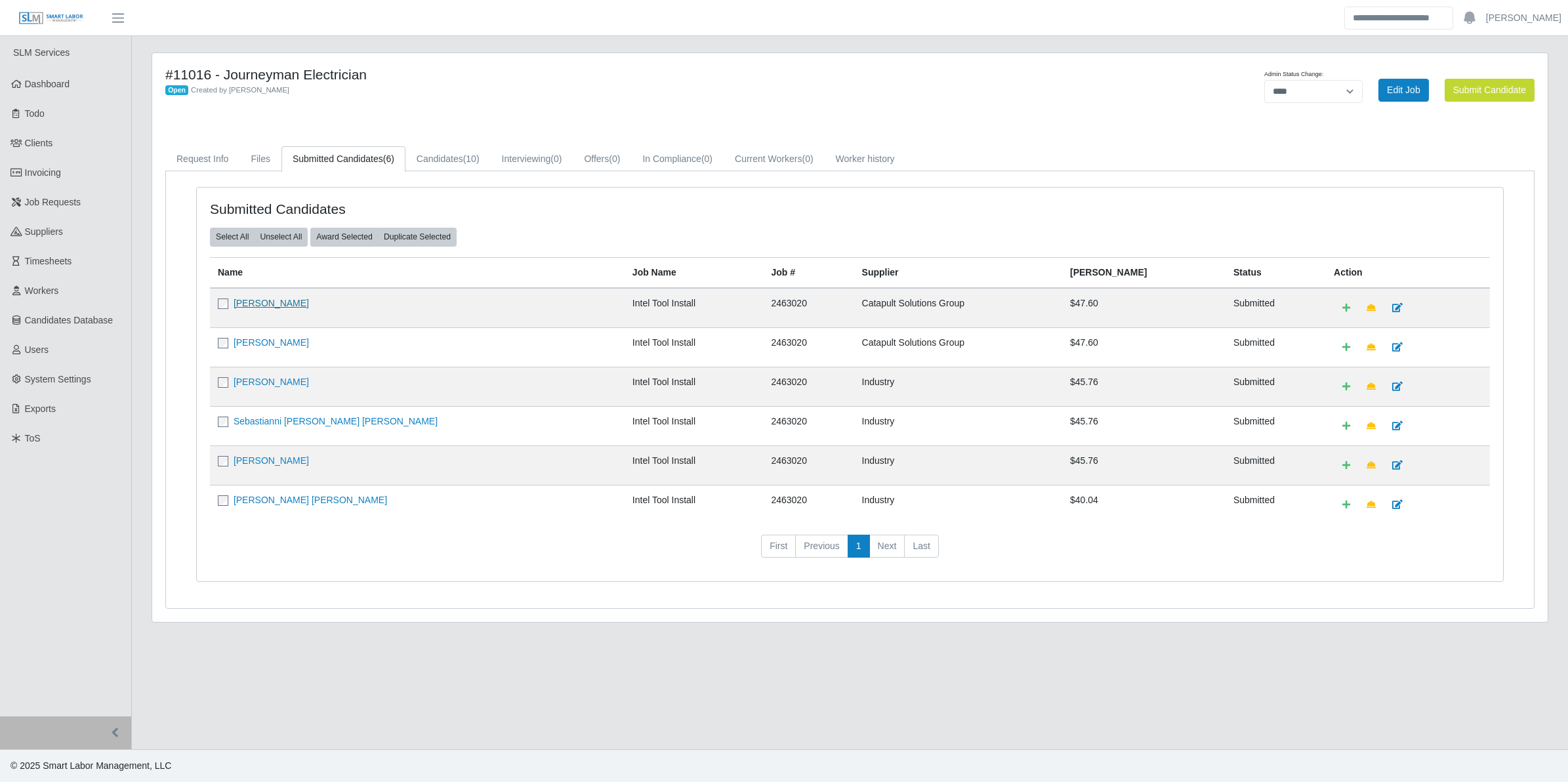
click at [264, 303] on link "[PERSON_NAME]" at bounding box center [272, 303] width 75 height 10
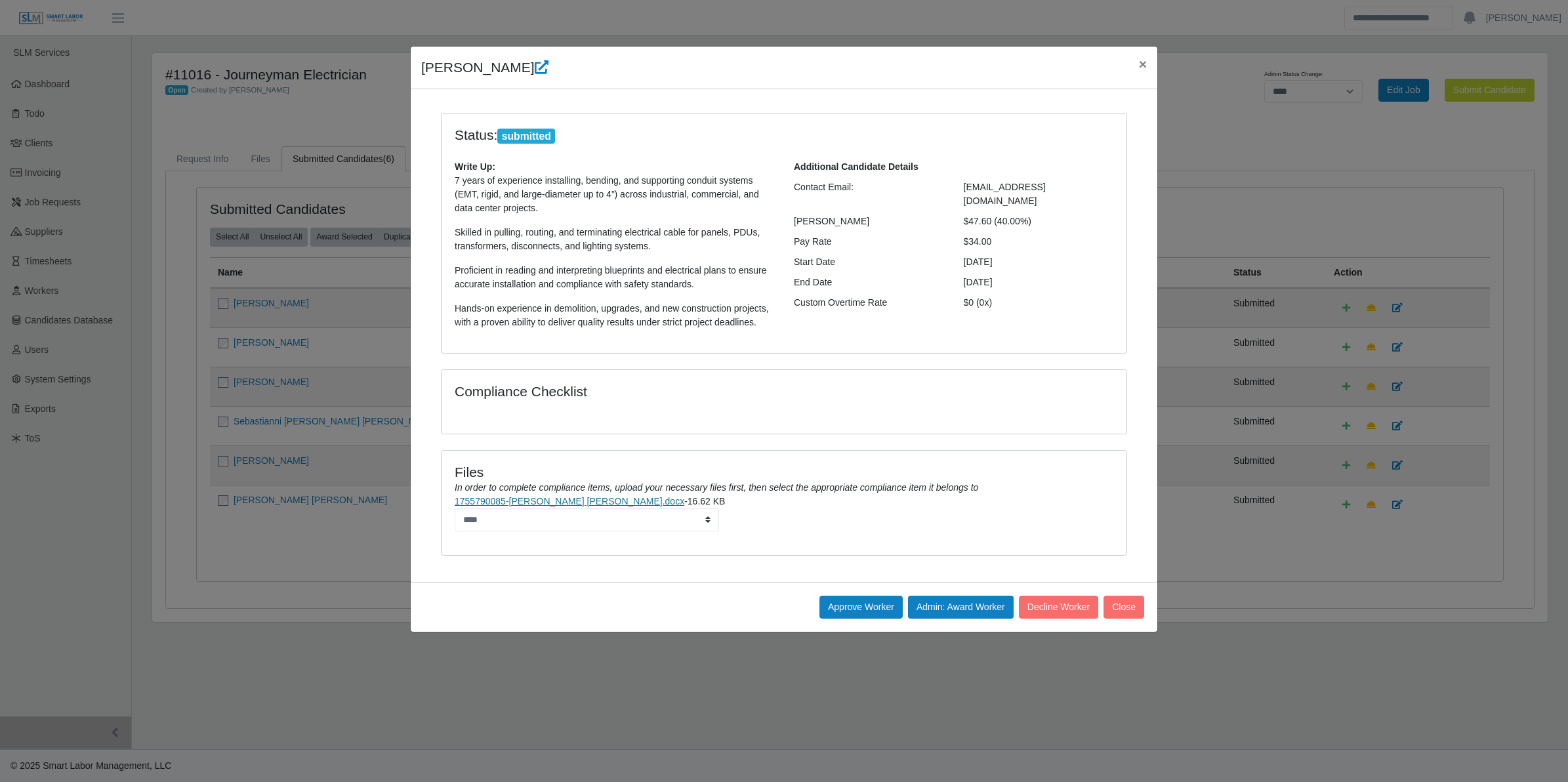
click at [535, 500] on link "1755790085-Marco Antonio Arias.docx" at bounding box center [569, 501] width 230 height 10
click at [527, 501] on link "1755790085-Marco Antonio Arias.docx" at bounding box center [569, 501] width 230 height 10
click at [592, 502] on link "1755790085-Marco Antonio Arias.docx" at bounding box center [569, 501] width 230 height 10
drag, startPoint x: 417, startPoint y: 64, endPoint x: 1037, endPoint y: 217, distance: 638.6
click at [1037, 217] on div "Marco Arias × Status: submitted Write Up: 7 years of experience installing, ben…" at bounding box center [784, 339] width 748 height 586
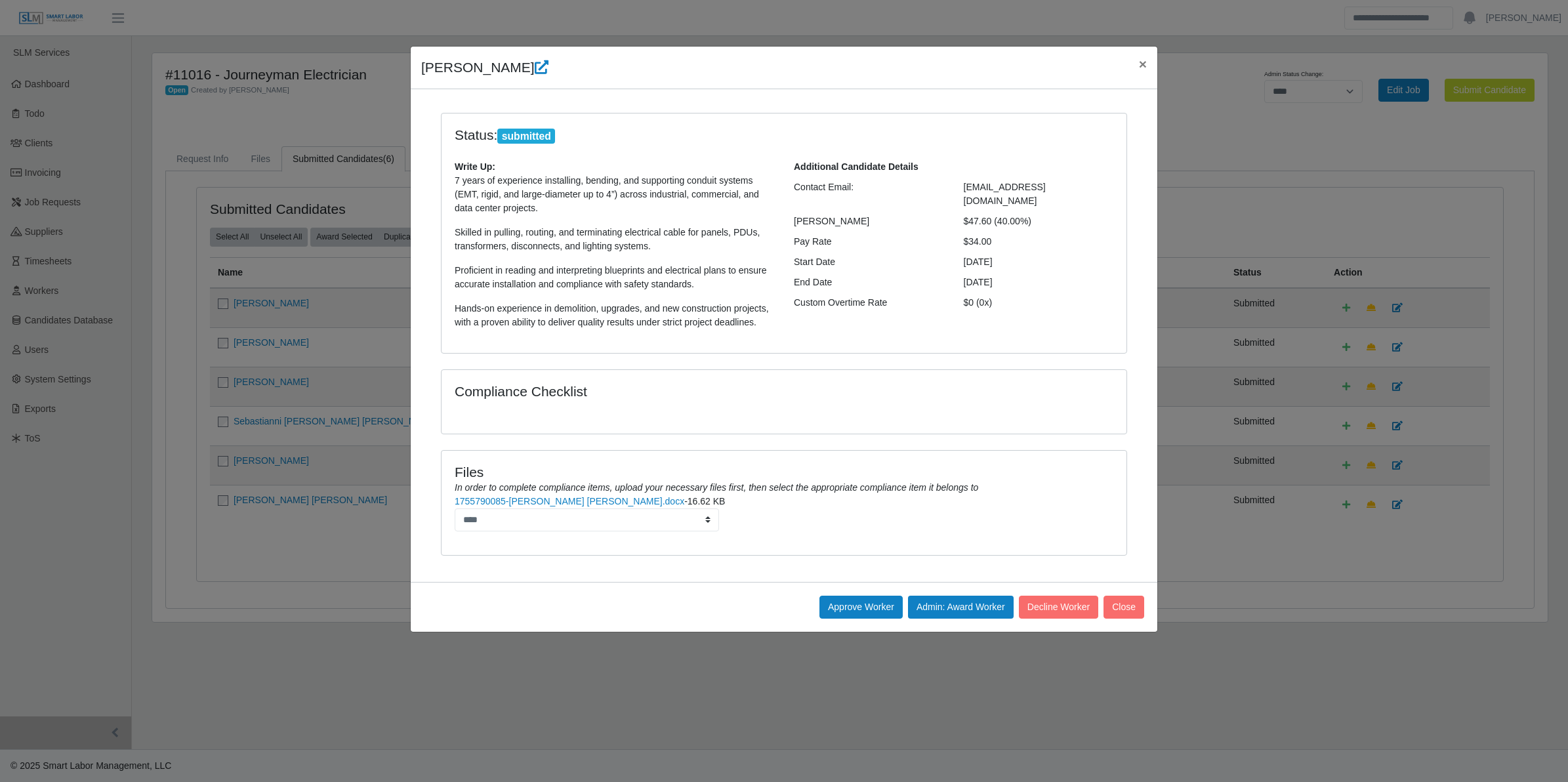
copy div "Marco Arias × Status: submitted Write Up: 7 years of experience installing, ben…"
click at [624, 378] on div "Compliance Checklist" at bounding box center [784, 401] width 685 height 64
click at [867, 609] on button "Approve Worker" at bounding box center [861, 607] width 83 height 23
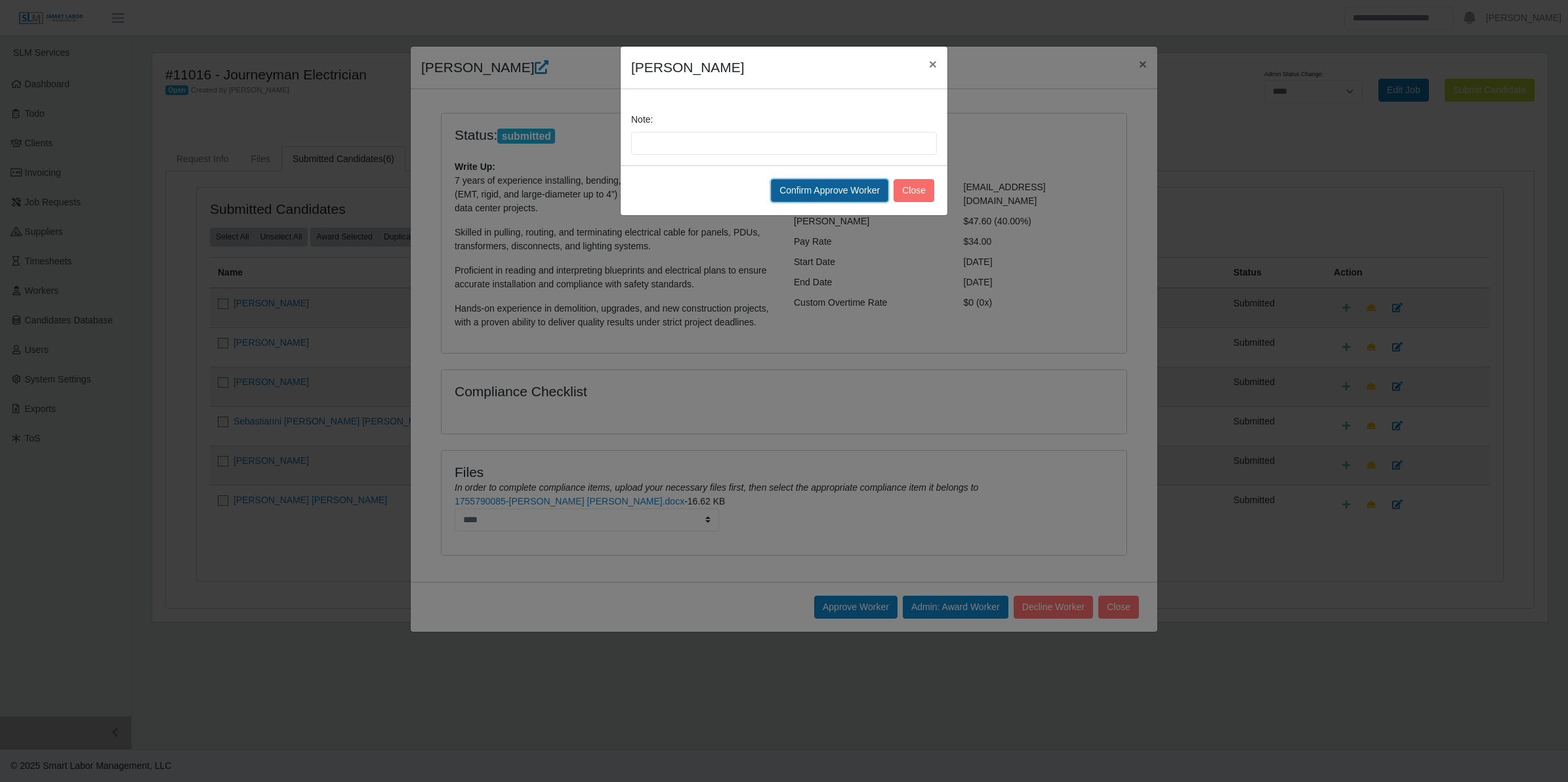
click at [838, 191] on button "Confirm Approve Worker" at bounding box center [829, 191] width 117 height 23
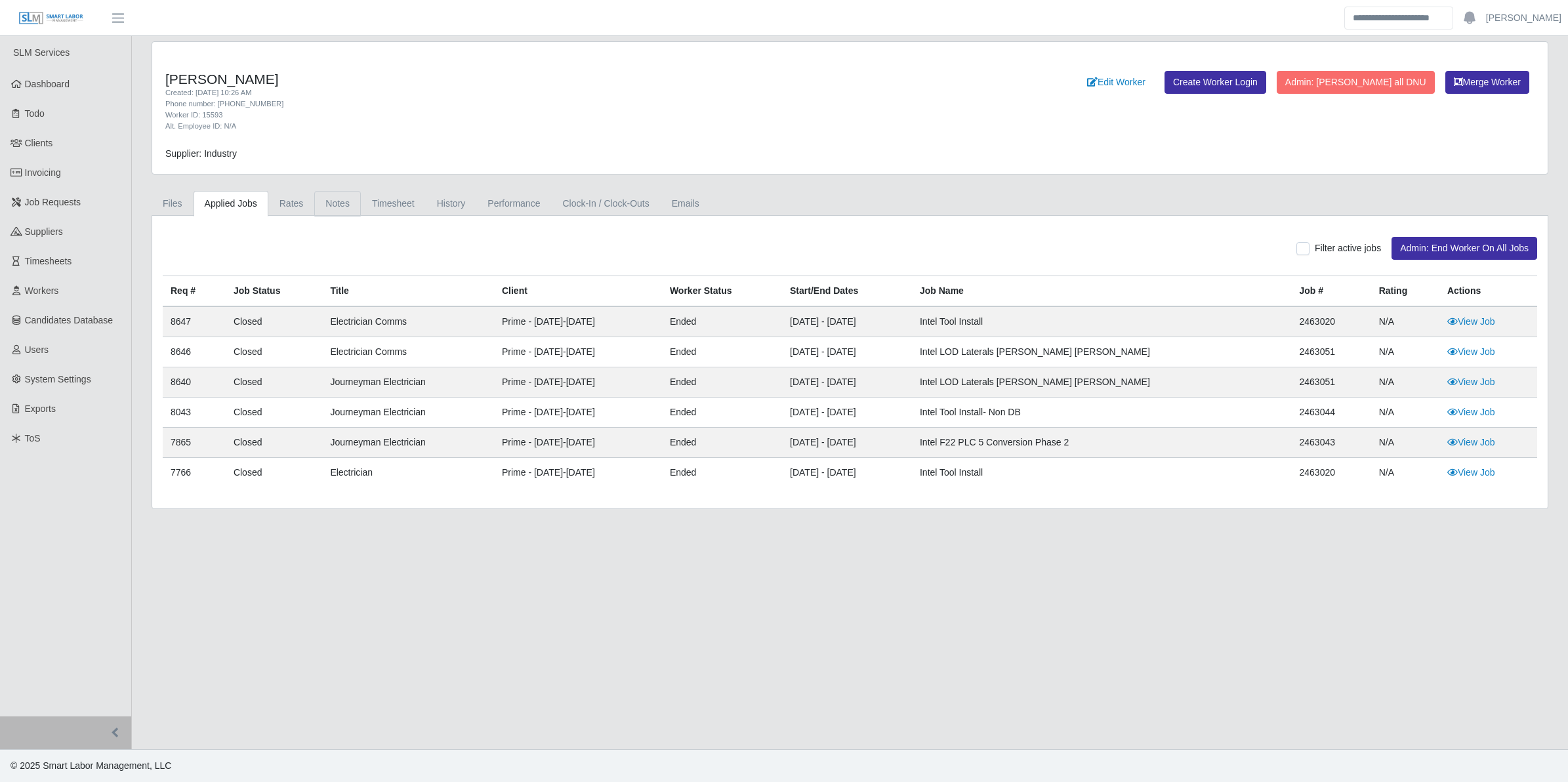
click at [341, 198] on link "Notes" at bounding box center [337, 204] width 47 height 26
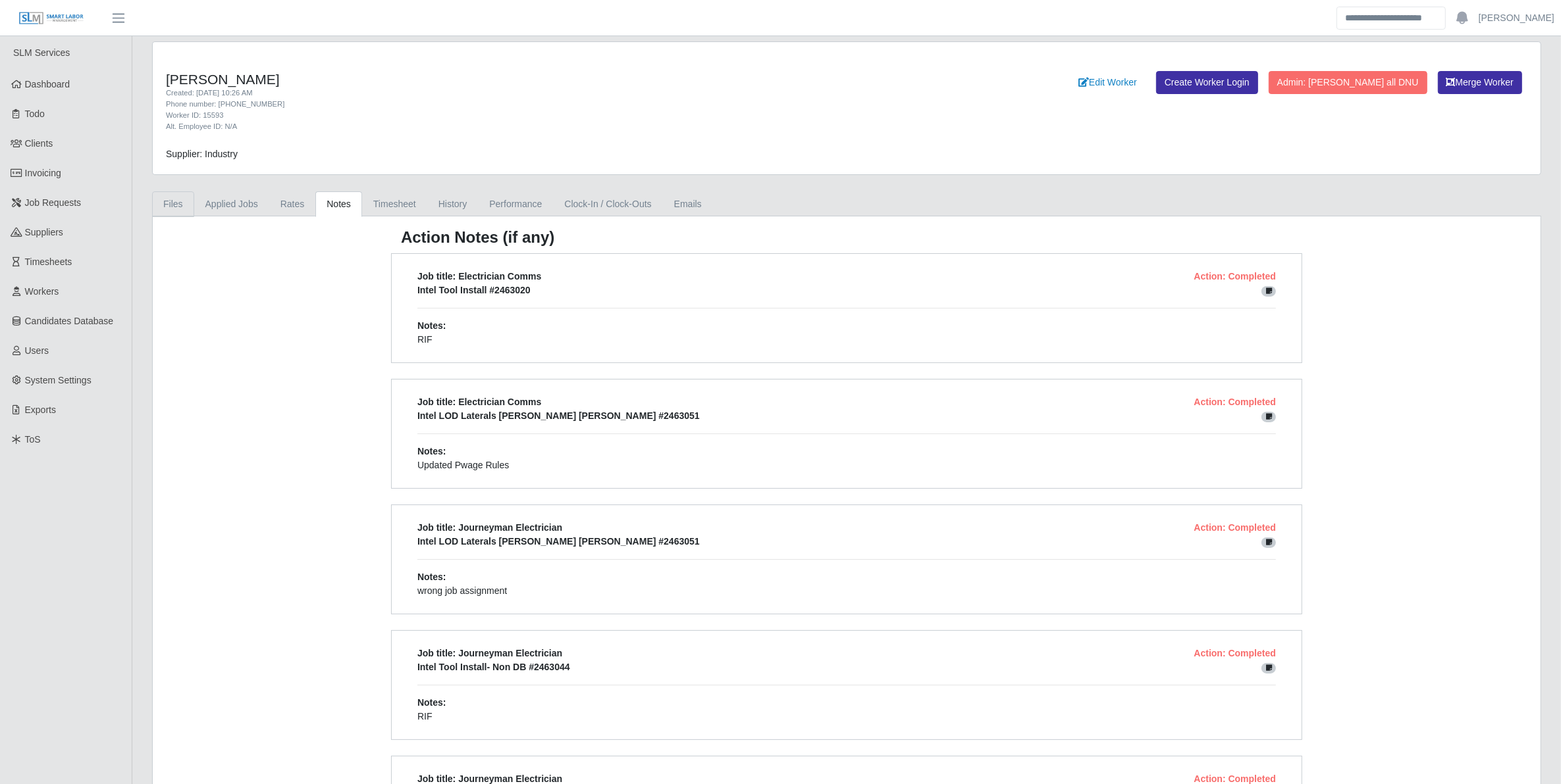
click at [180, 208] on link "Files" at bounding box center [173, 204] width 42 height 26
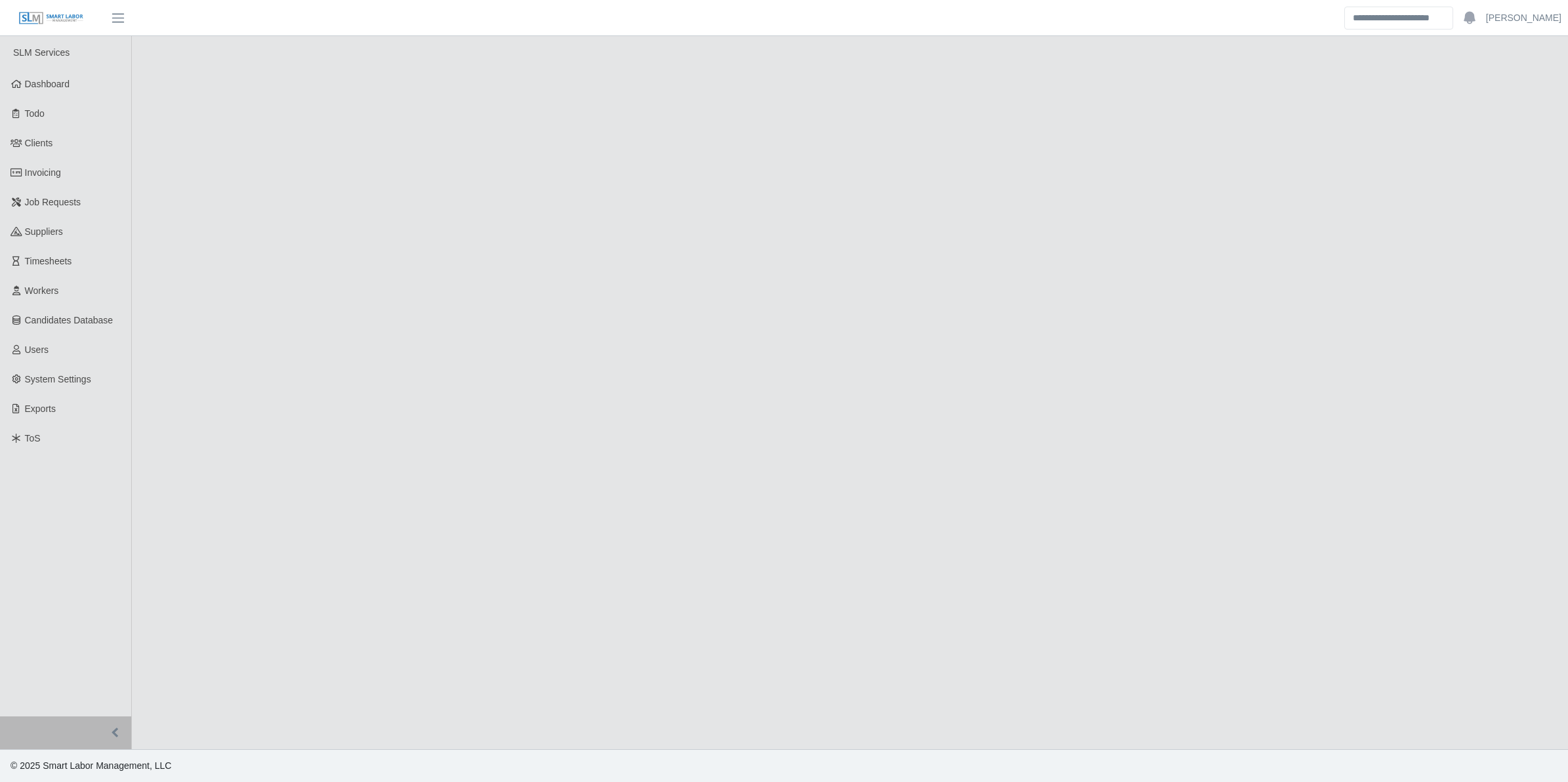
select select "****"
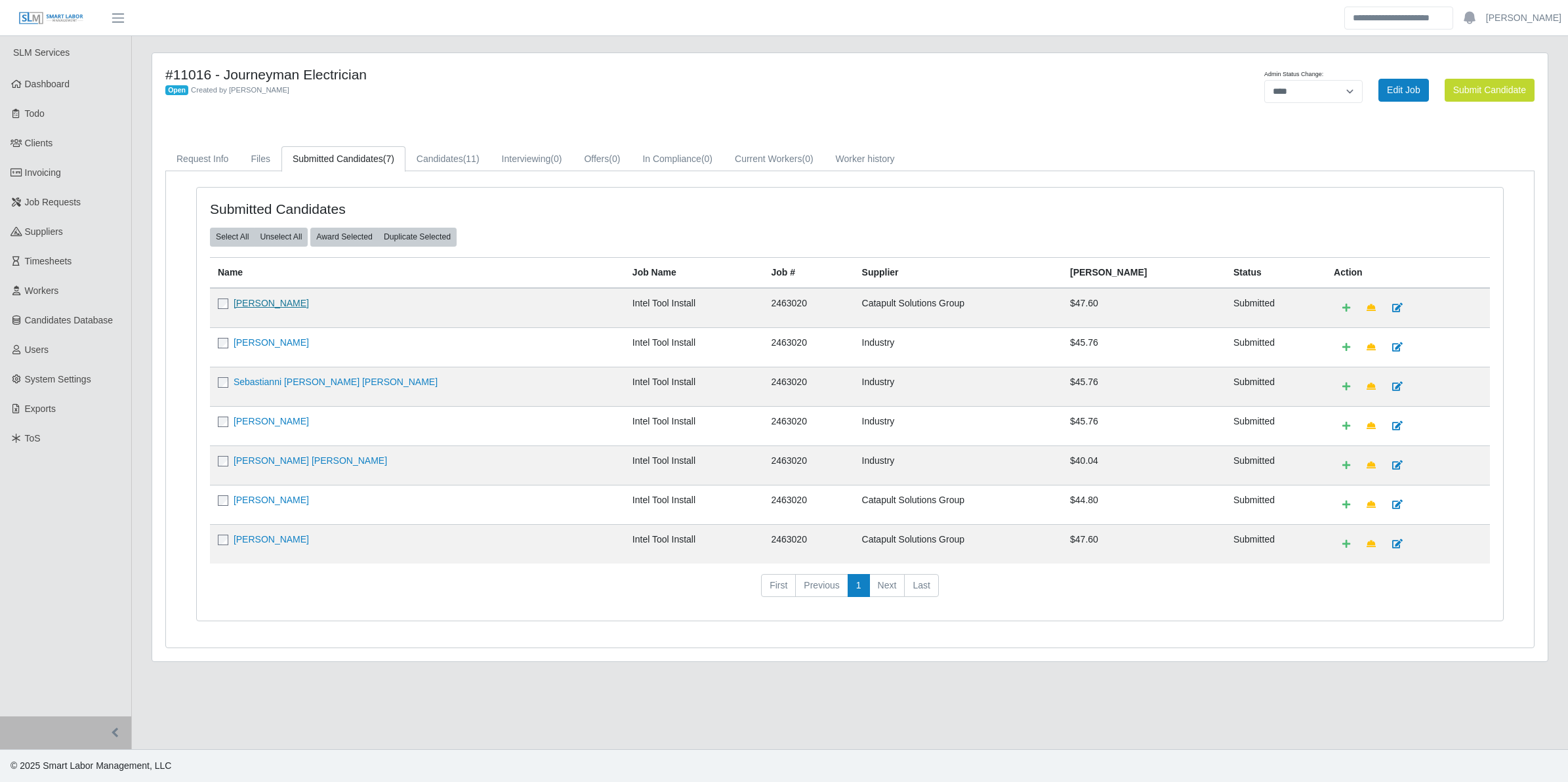
click at [266, 304] on link "[PERSON_NAME]" at bounding box center [272, 303] width 75 height 10
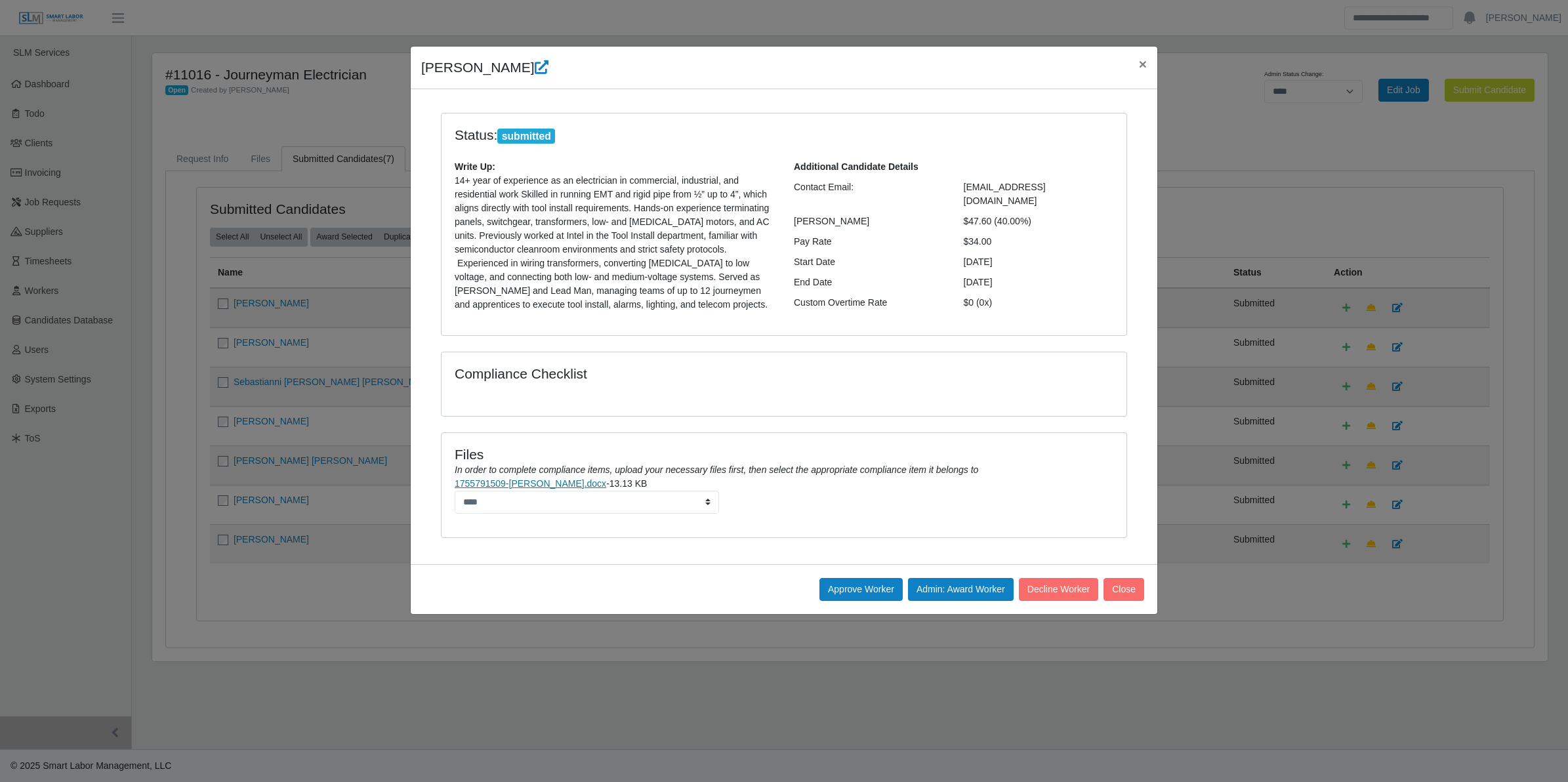
click at [530, 481] on link "1755791509-Joseph Peters.docx" at bounding box center [530, 483] width 151 height 10
click at [867, 585] on button "Approve Worker" at bounding box center [861, 589] width 83 height 23
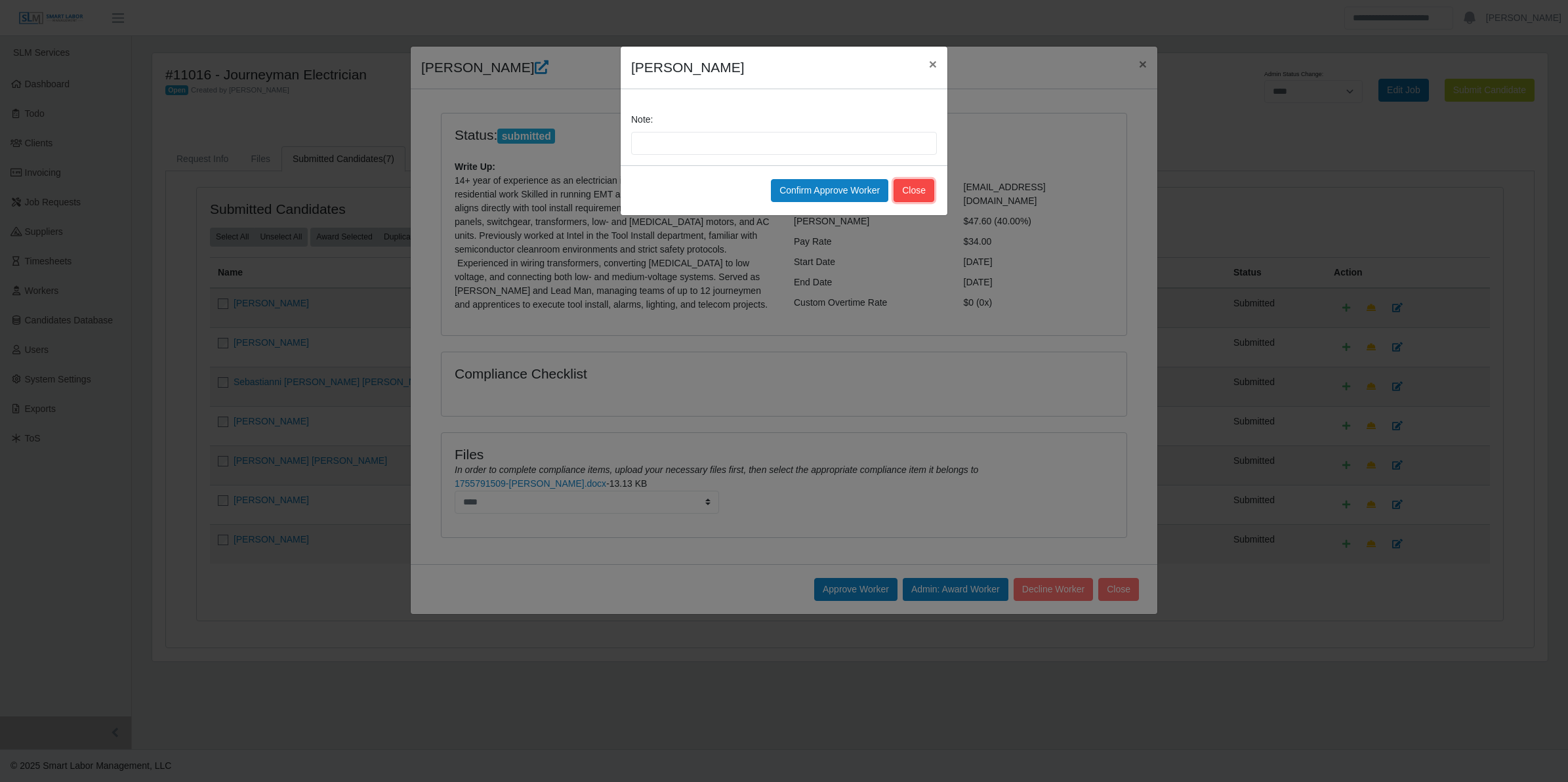
click at [917, 182] on button "Close" at bounding box center [914, 191] width 40 height 23
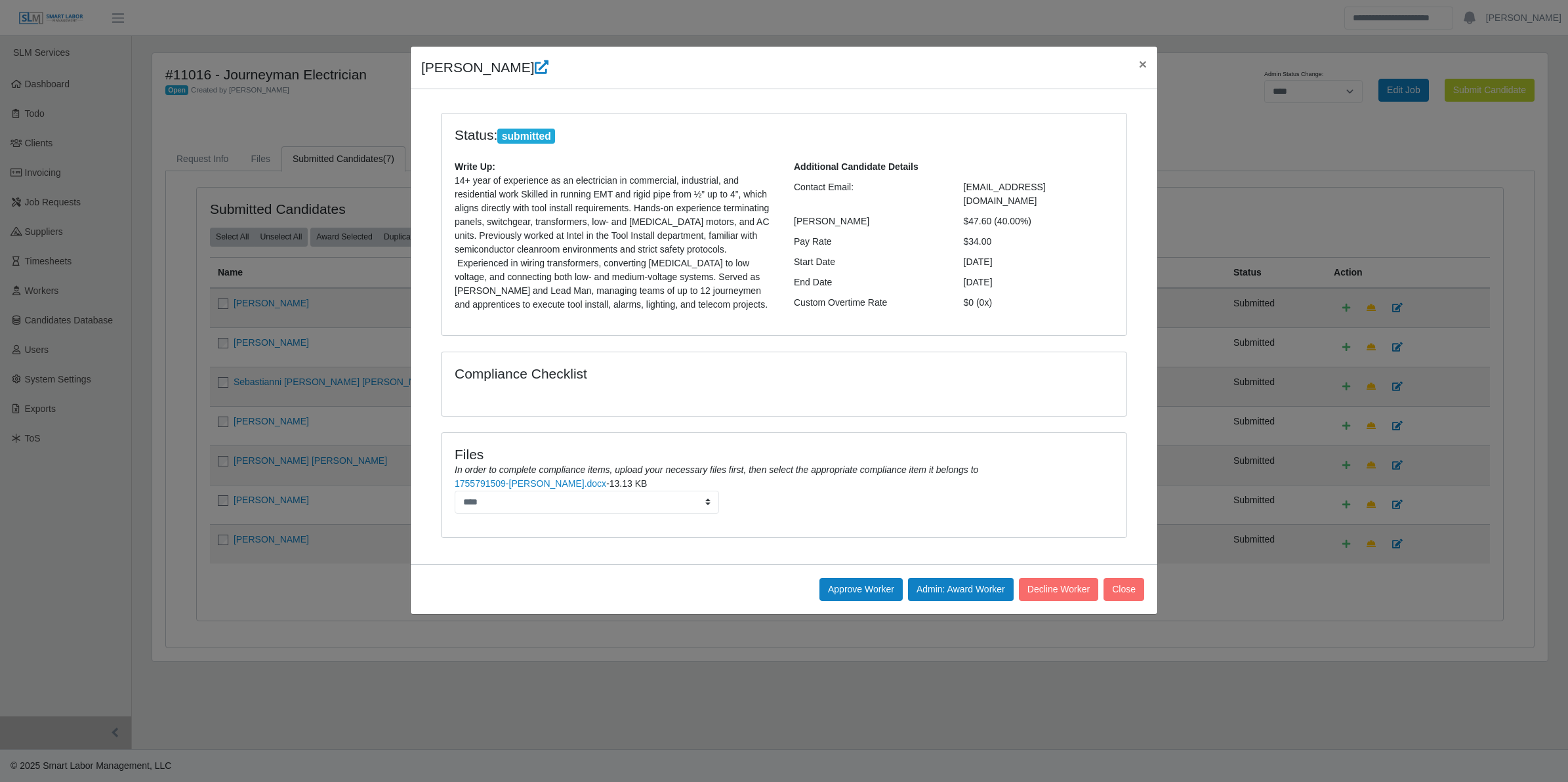
click at [572, 458] on div "Files In order to complete compliance items, upload your necessary files first,…" at bounding box center [784, 461] width 679 height 30
drag, startPoint x: 417, startPoint y: 70, endPoint x: 995, endPoint y: 227, distance: 598.9
click at [995, 227] on div "Joseph Peters × Status: submitted Write Up: 14+ year of experience as an electr…" at bounding box center [784, 330] width 748 height 569
copy div "Joseph Peters × Status: submitted Write Up: 14+ year of experience as an electr…"
drag, startPoint x: 522, startPoint y: 184, endPoint x: 565, endPoint y: 180, distance: 43.2
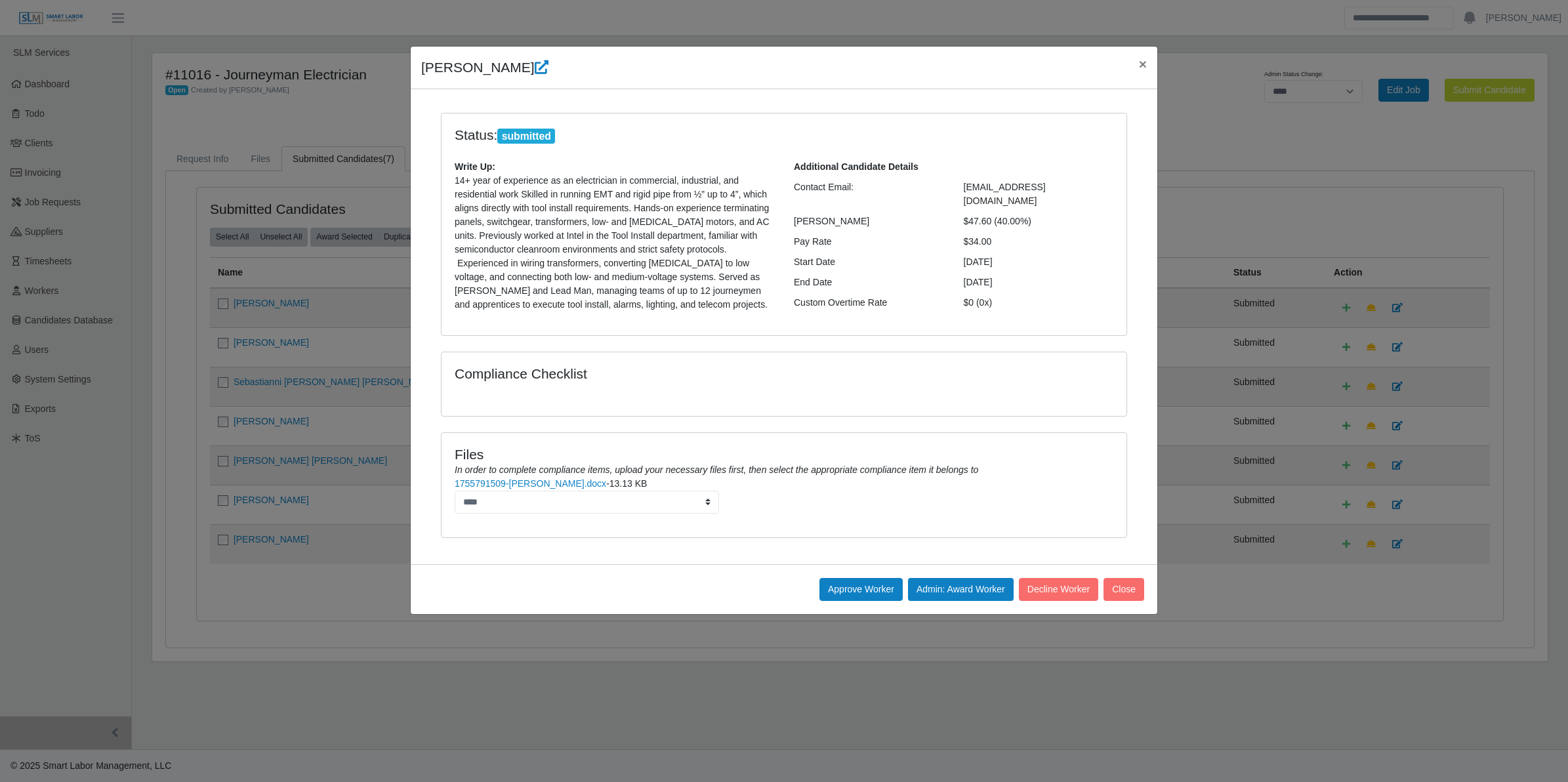
click at [524, 184] on p "14+ year of experience as an electrician in commercial, industrial, and residen…" at bounding box center [614, 242] width 320 height 138
click at [871, 585] on button "Approve Worker" at bounding box center [861, 589] width 83 height 23
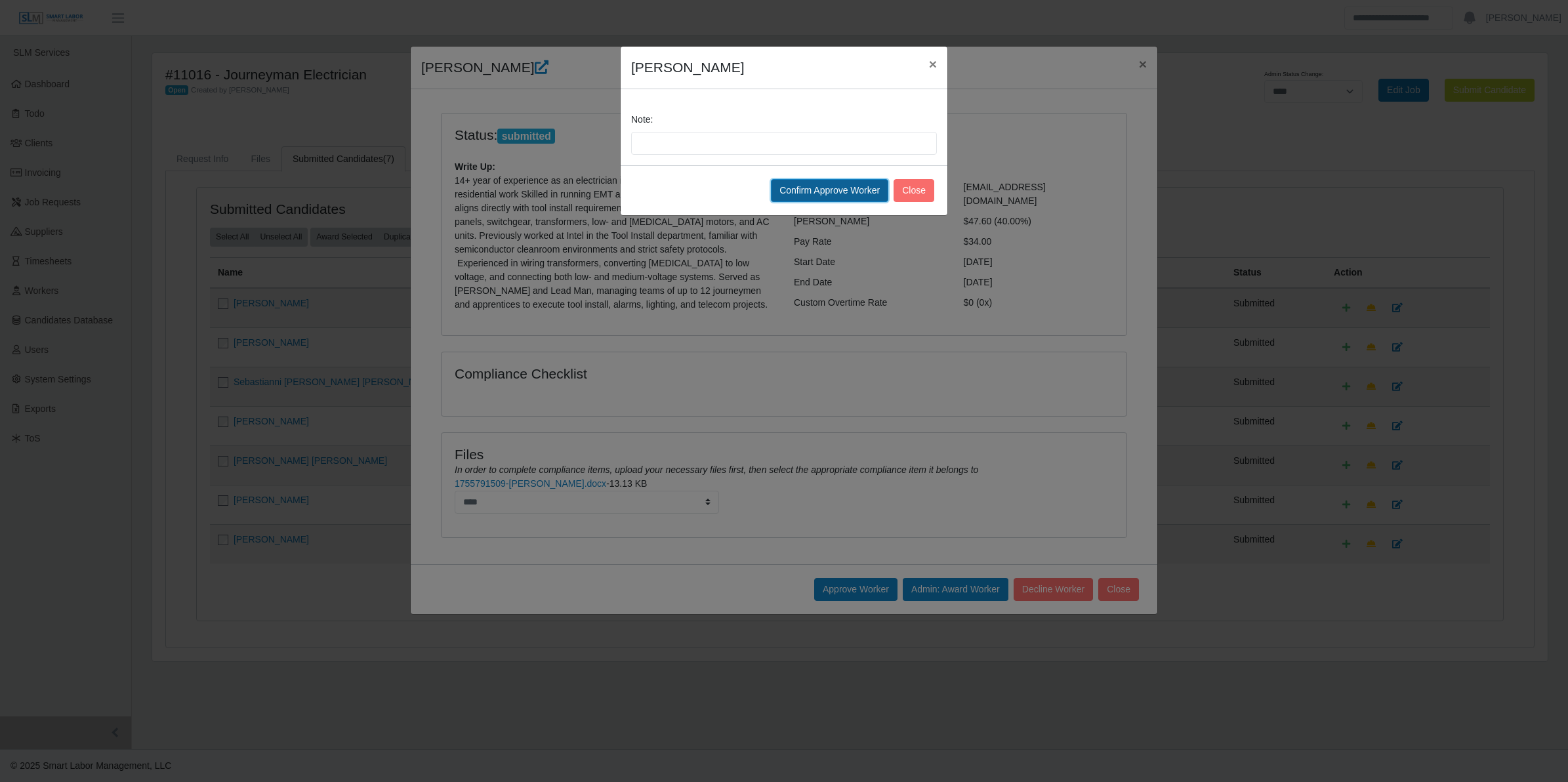
click at [828, 182] on button "Confirm Approve Worker" at bounding box center [829, 191] width 117 height 23
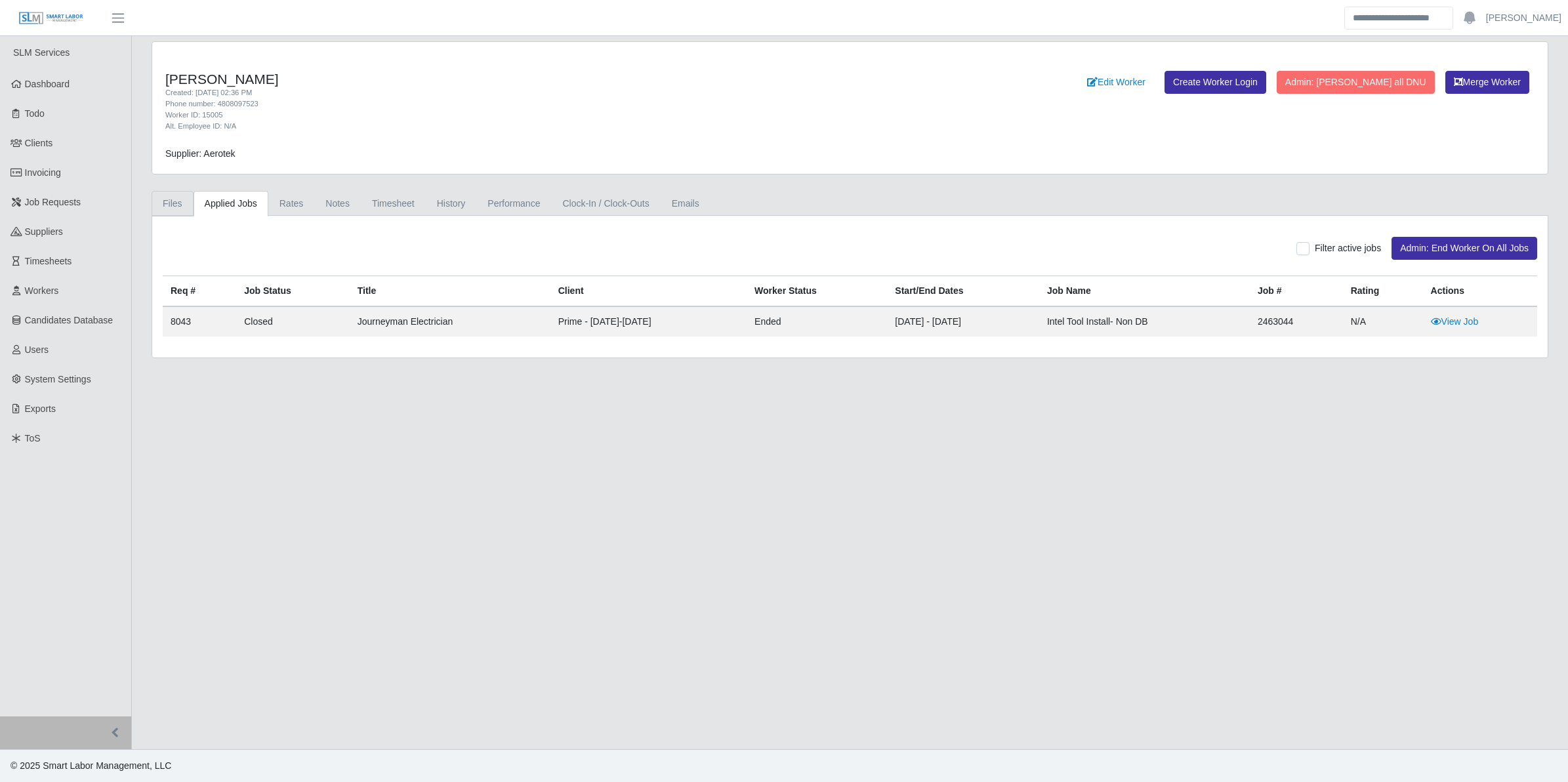
click at [181, 203] on link "Files" at bounding box center [172, 204] width 42 height 26
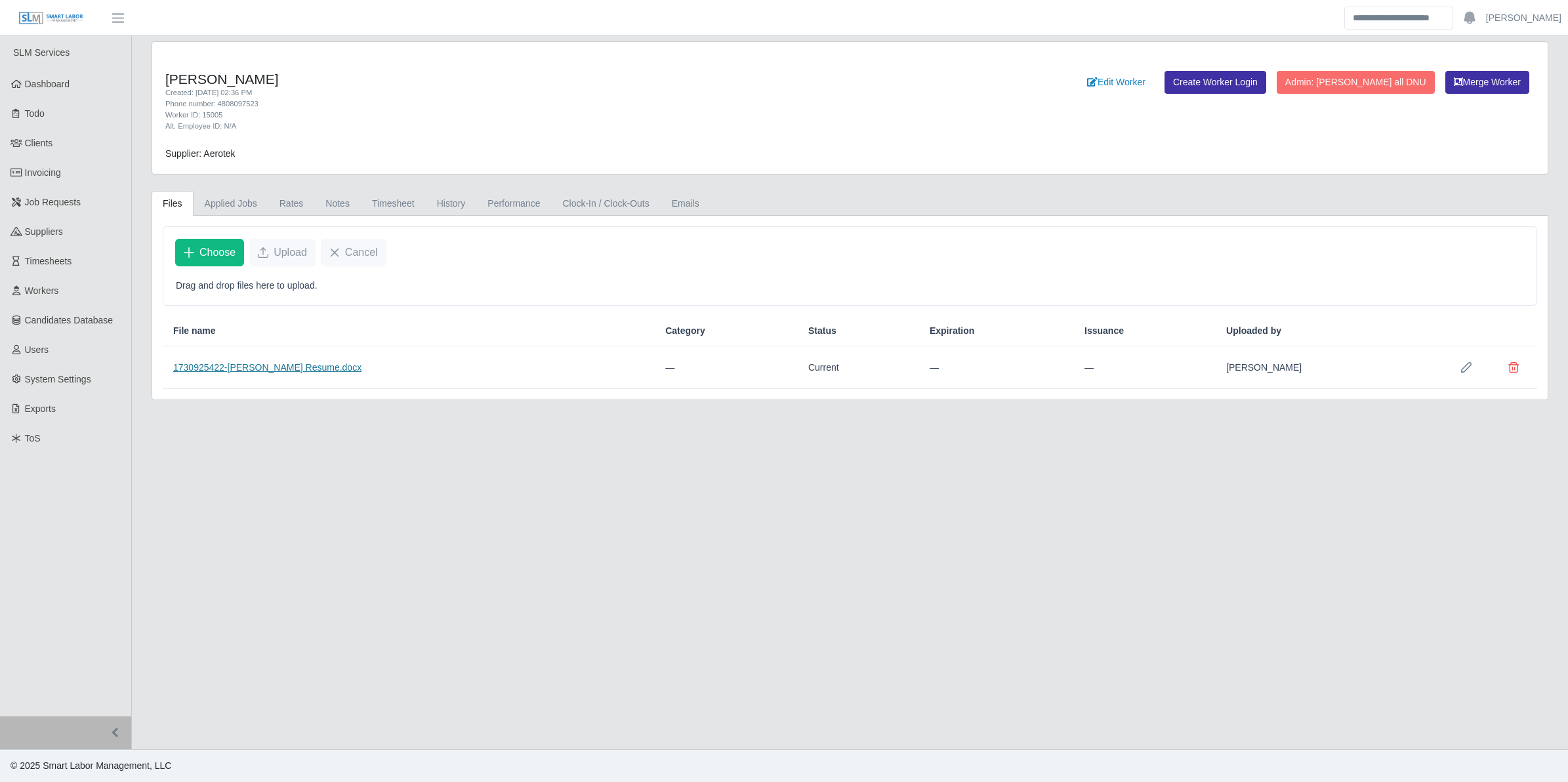
click at [316, 369] on link "1730925422-[PERSON_NAME] Resume.docx" at bounding box center [267, 367] width 188 height 10
click at [279, 373] on link "1730925422-[PERSON_NAME] Resume.docx" at bounding box center [267, 367] width 188 height 10
click at [330, 198] on link "Notes" at bounding box center [337, 204] width 47 height 26
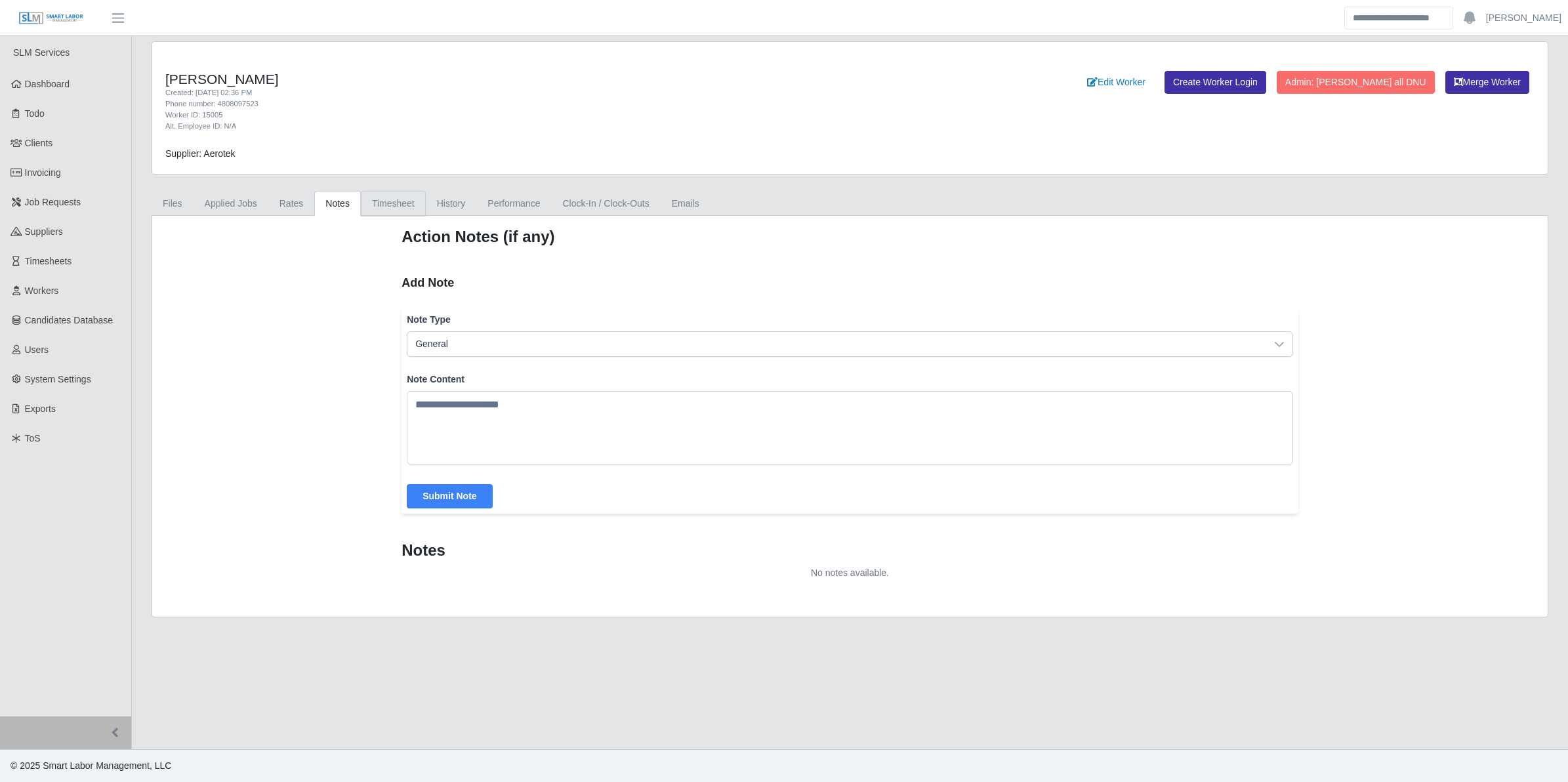
click at [384, 193] on link "Timesheet" at bounding box center [393, 204] width 65 height 26
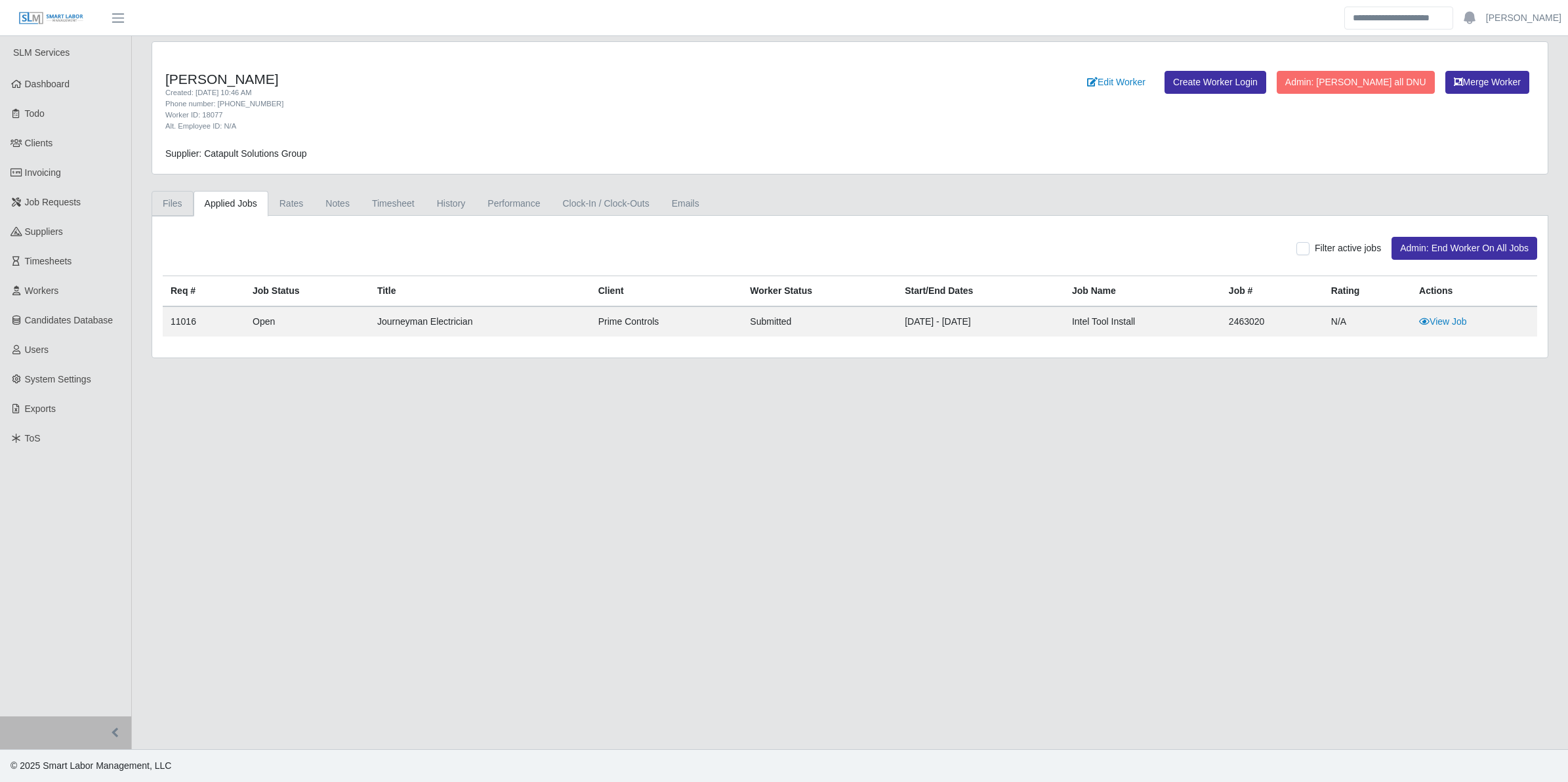
click at [170, 207] on link "Files" at bounding box center [172, 204] width 42 height 26
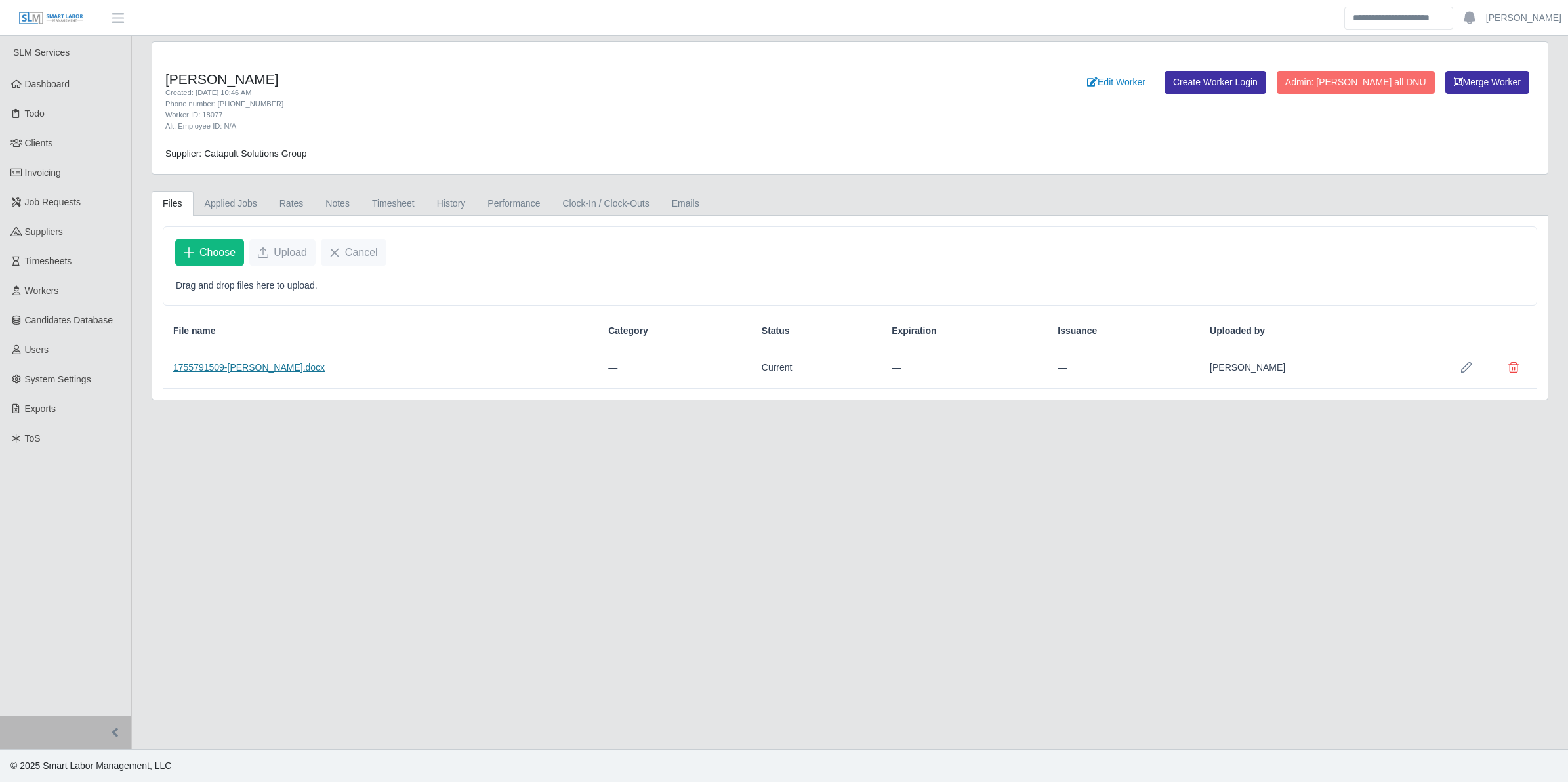
click at [238, 369] on link "1755791509-[PERSON_NAME].docx" at bounding box center [249, 367] width 151 height 10
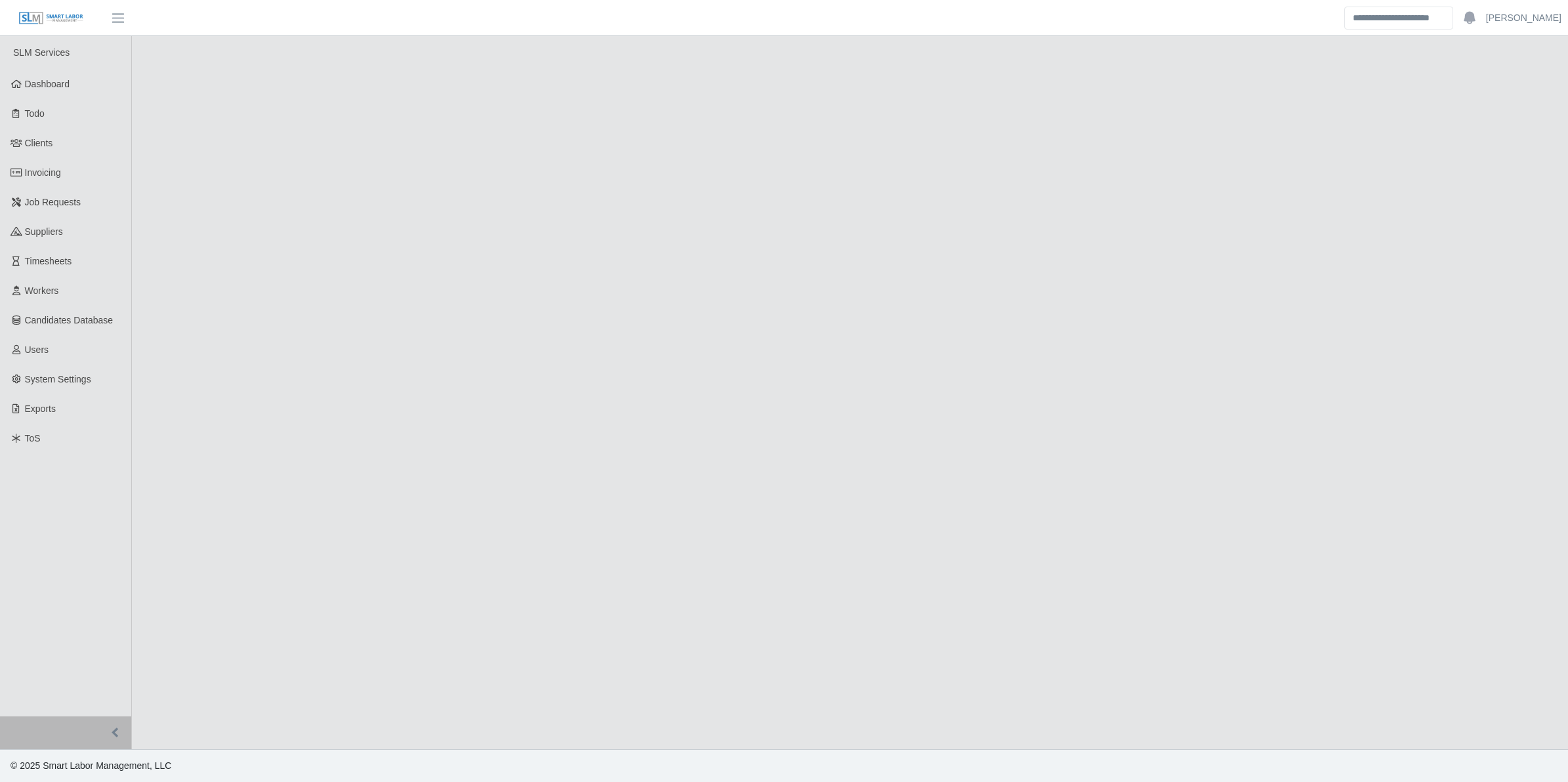
select select "****"
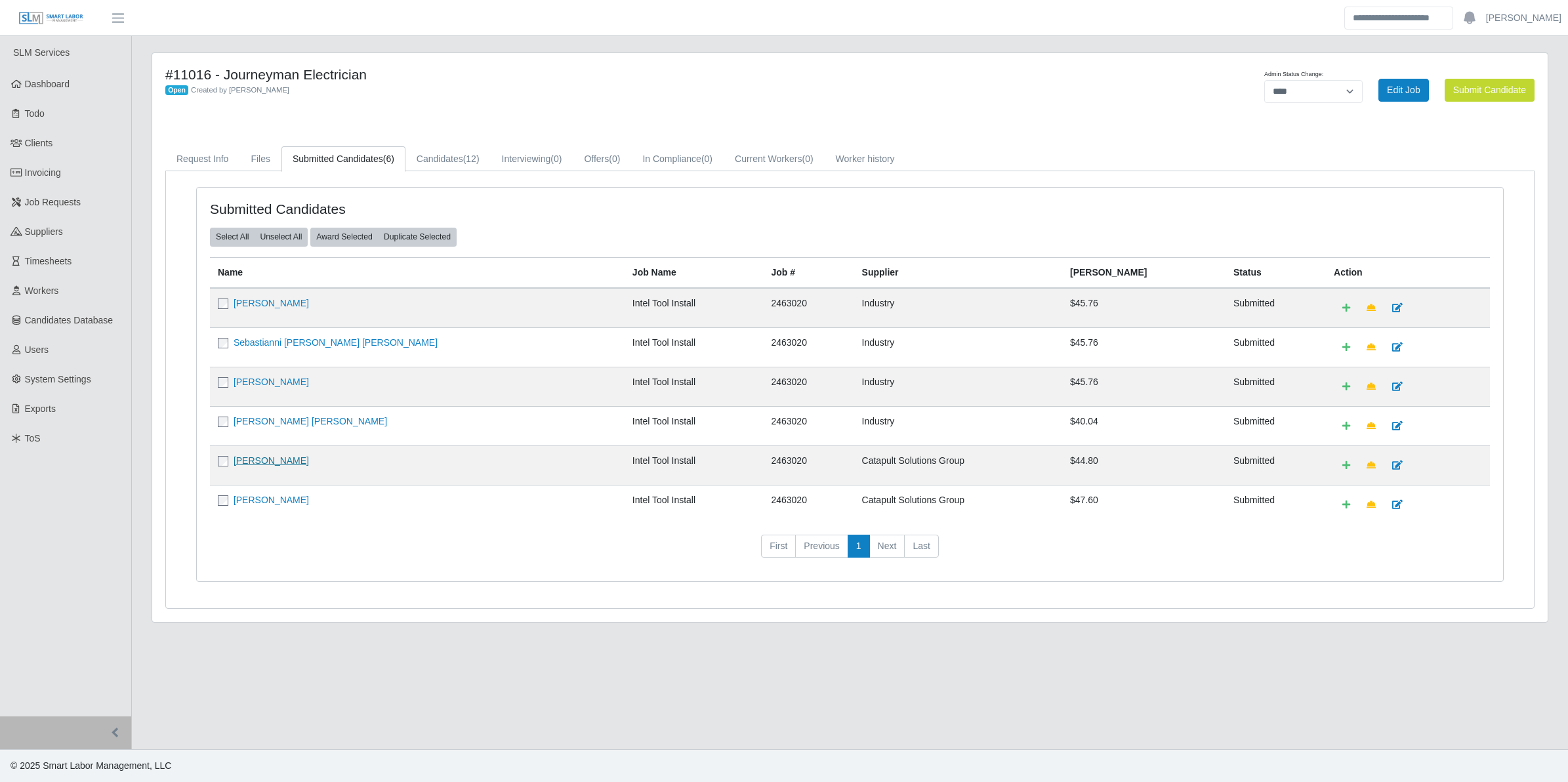
click at [256, 466] on link "[PERSON_NAME]" at bounding box center [272, 460] width 75 height 10
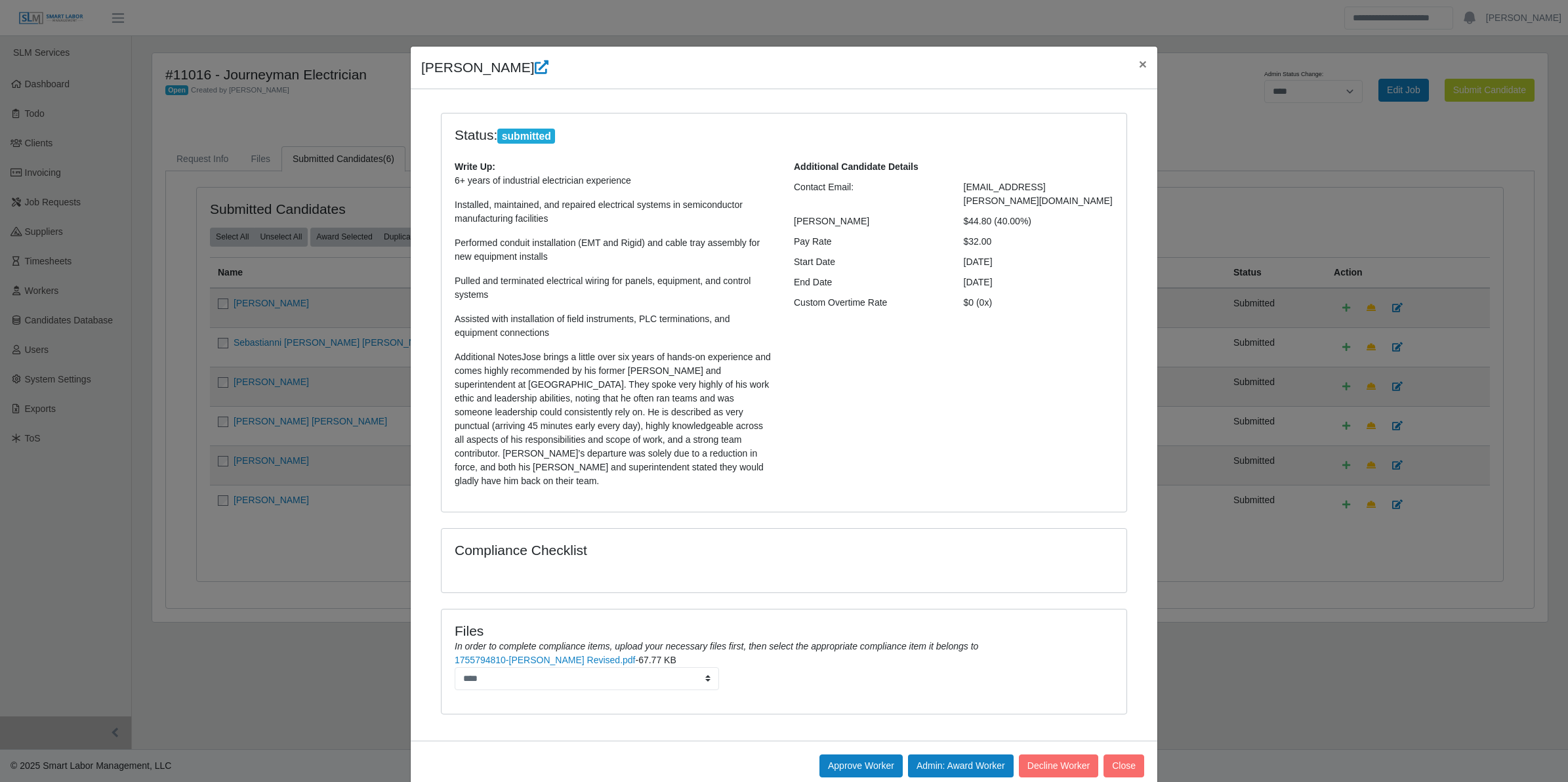
drag, startPoint x: 414, startPoint y: 71, endPoint x: 1005, endPoint y: 227, distance: 611.2
click at [1005, 227] on div "Jose Galvan × Status: submitted Write Up: 6+ years of industrial electrician ex…" at bounding box center [784, 419] width 748 height 746
copy div "Jose Galvan × Status: submitted Write Up: 6+ years of industrial electrician ex…"
click at [582, 655] on link "1755794810-Jose Galvan Revised.pdf" at bounding box center [545, 660] width 180 height 10
drag, startPoint x: 429, startPoint y: 509, endPoint x: 421, endPoint y: 512, distance: 8.5
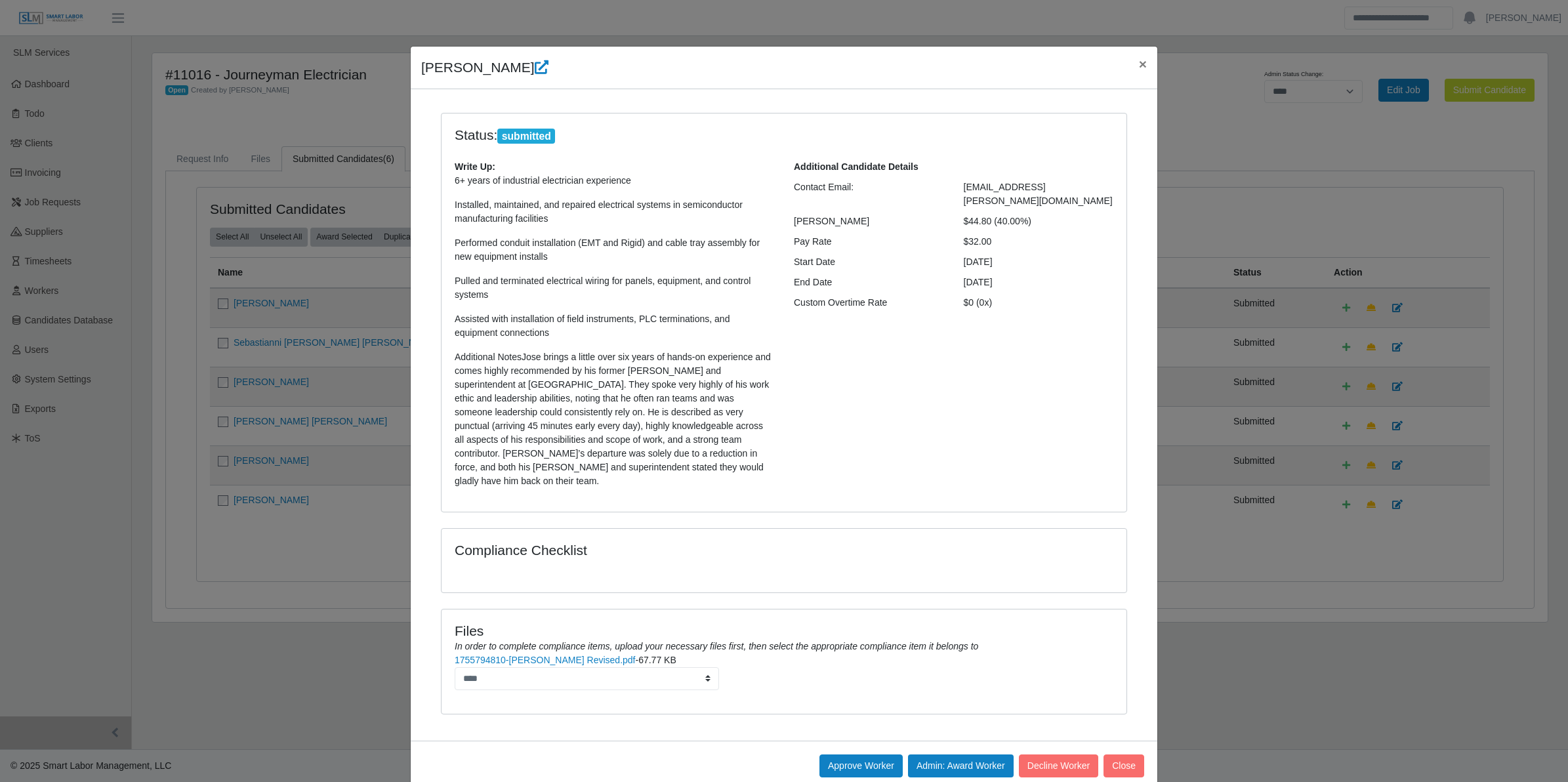
click at [431, 510] on div "Status: submitted Write Up: 6+ years of industrial electrician experience Insta…" at bounding box center [784, 321] width 706 height 416
click at [870, 760] on button "Approve Worker" at bounding box center [861, 766] width 83 height 23
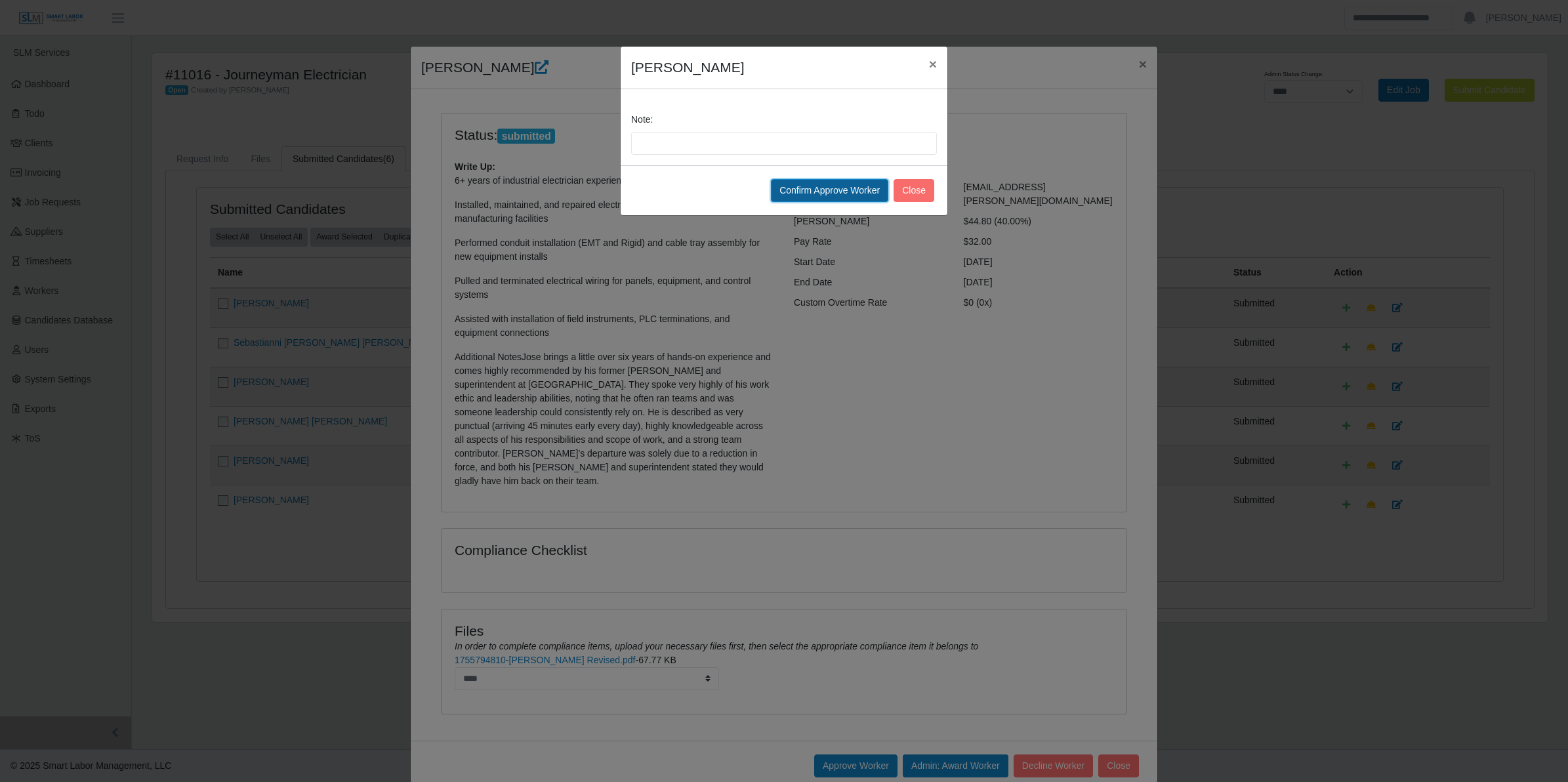
click at [832, 187] on button "Confirm Approve Worker" at bounding box center [829, 191] width 117 height 23
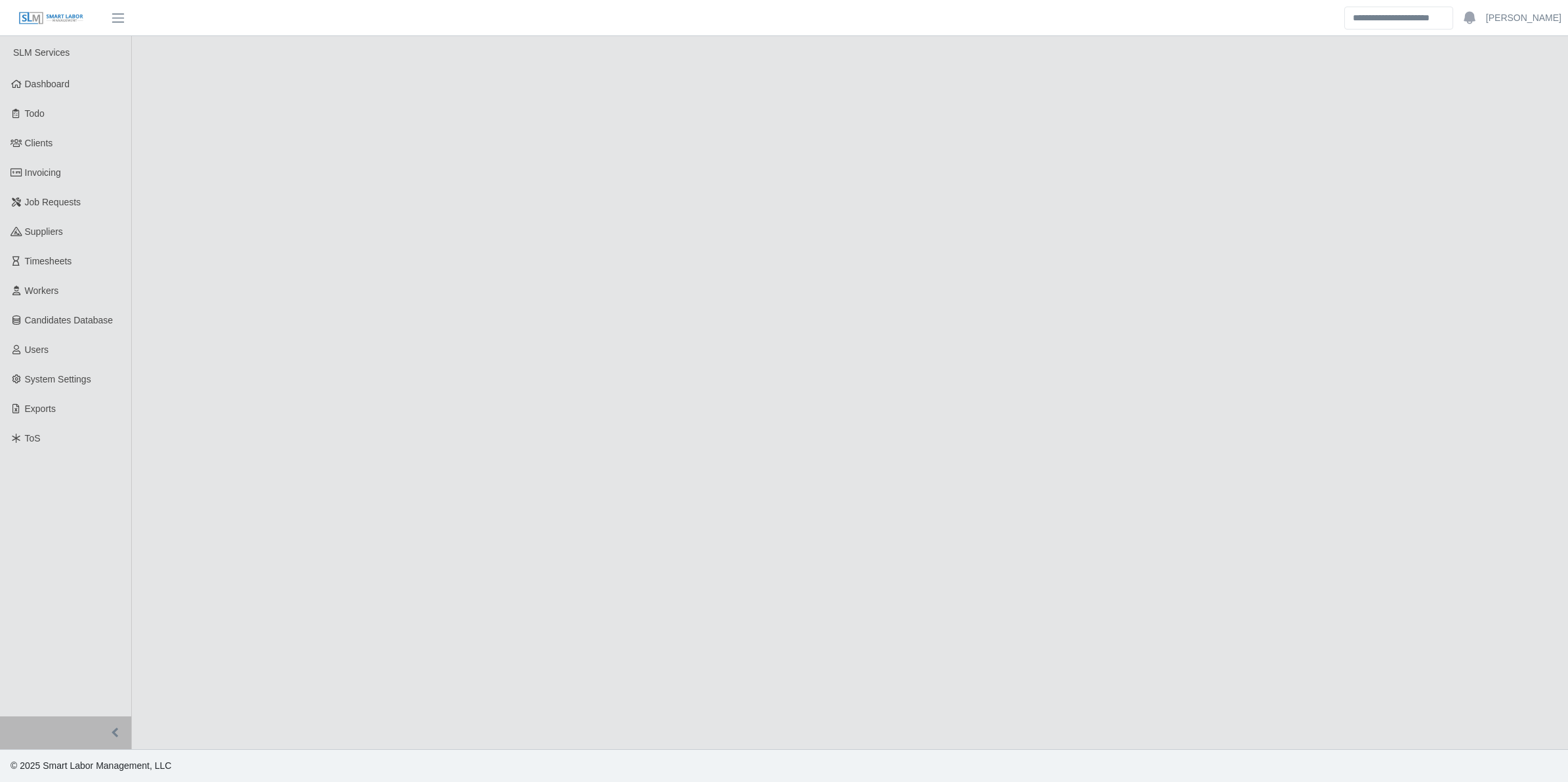
select select "****"
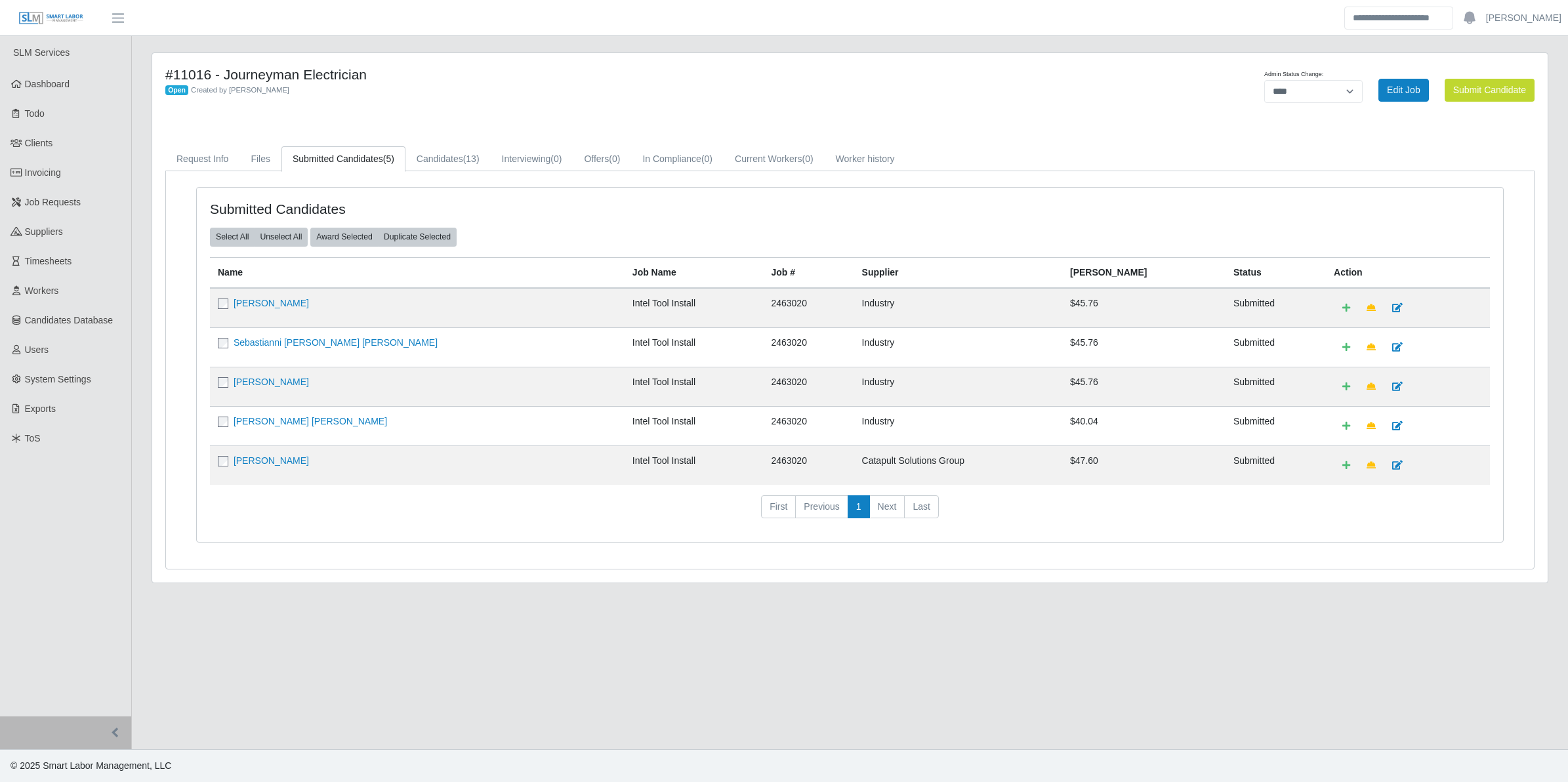
click at [255, 473] on td "[PERSON_NAME]" at bounding box center [417, 465] width 415 height 39
click at [257, 464] on link "[PERSON_NAME]" at bounding box center [272, 460] width 75 height 10
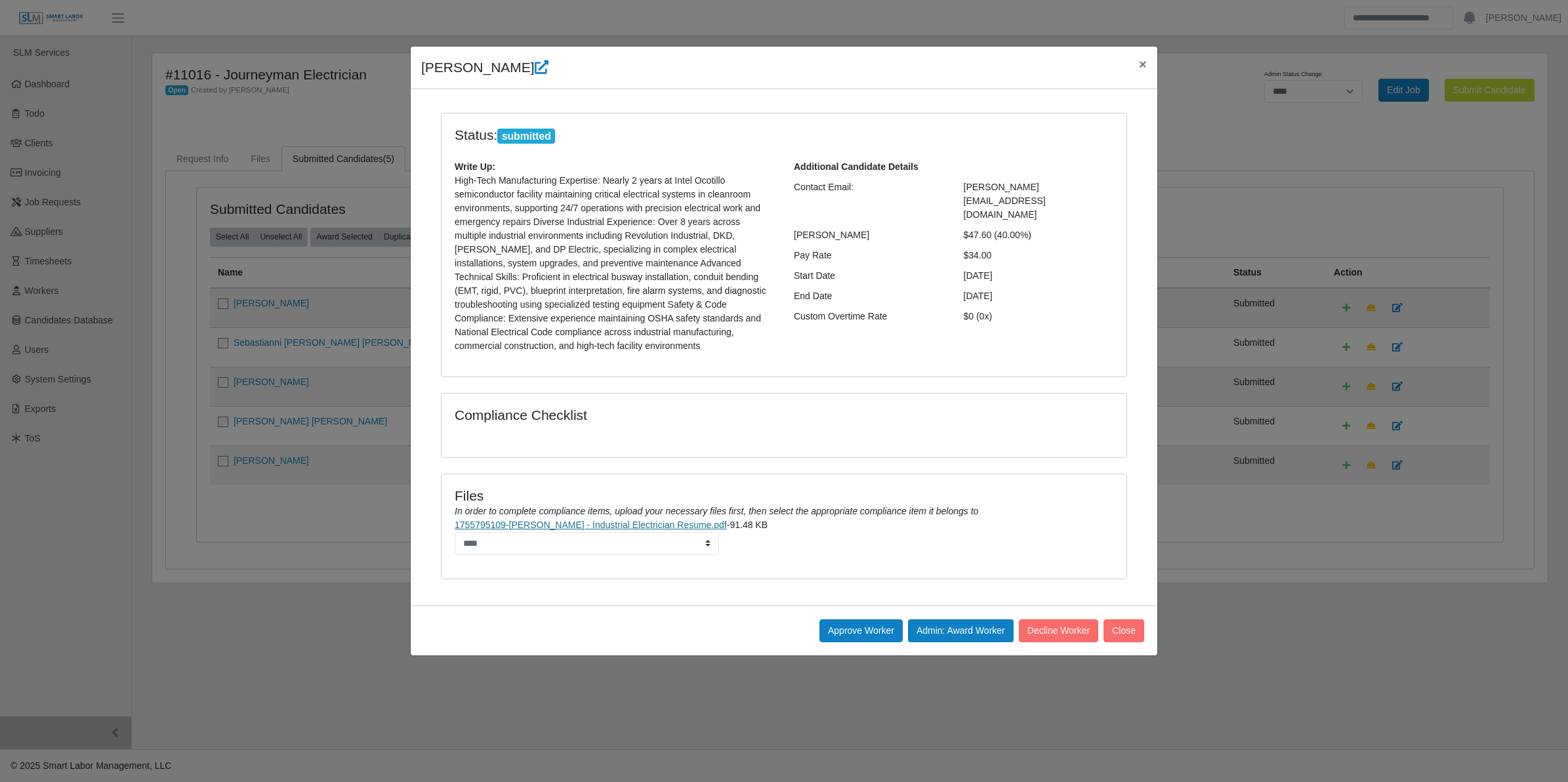
click at [644, 524] on link "1755795109-[PERSON_NAME] - Industrial Electrician Resume.pdf" at bounding box center [591, 524] width 272 height 10
click at [858, 626] on button "Approve Worker" at bounding box center [861, 630] width 83 height 23
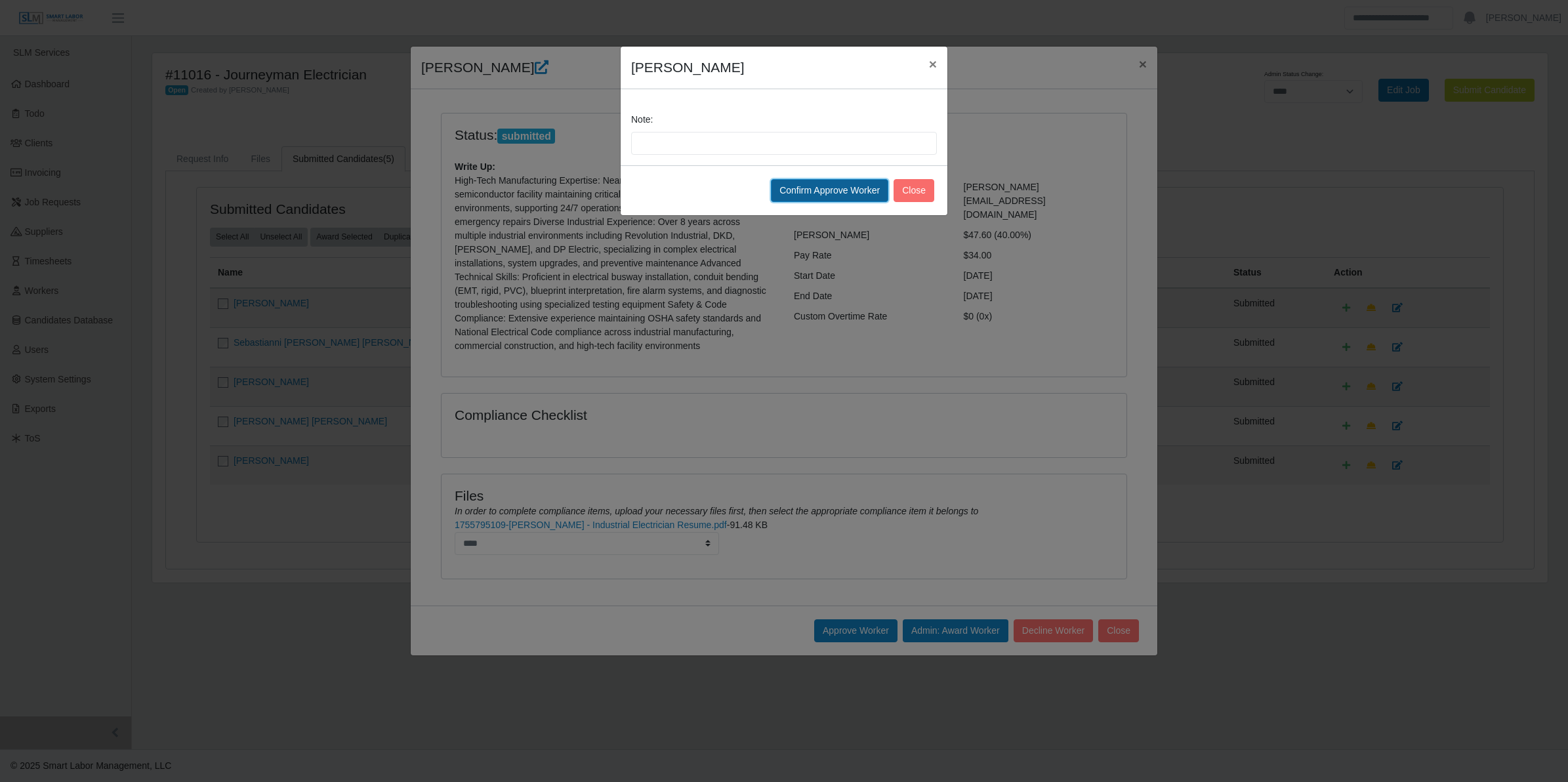
click at [859, 191] on button "Confirm Approve Worker" at bounding box center [829, 191] width 117 height 23
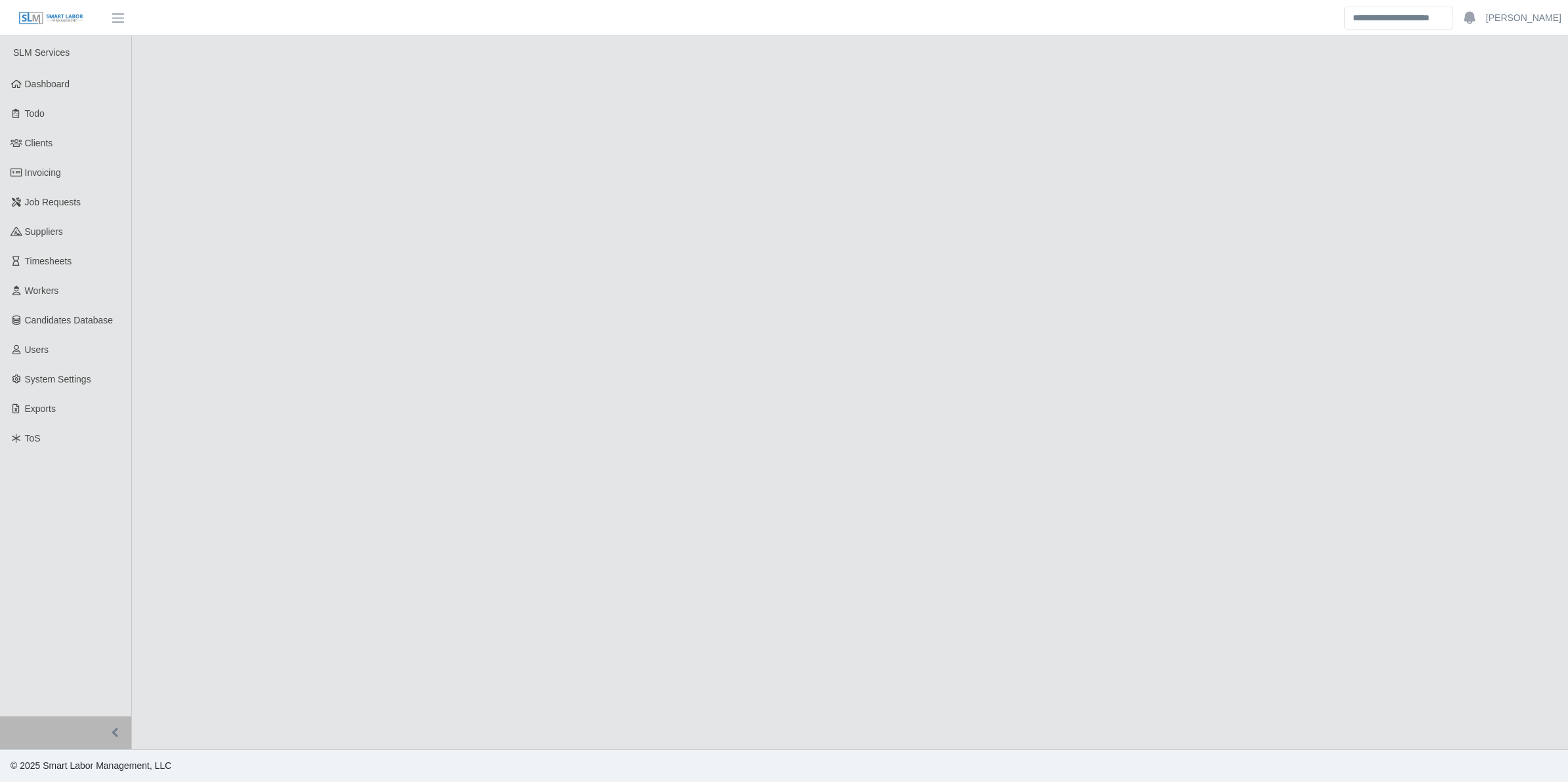
select select "****"
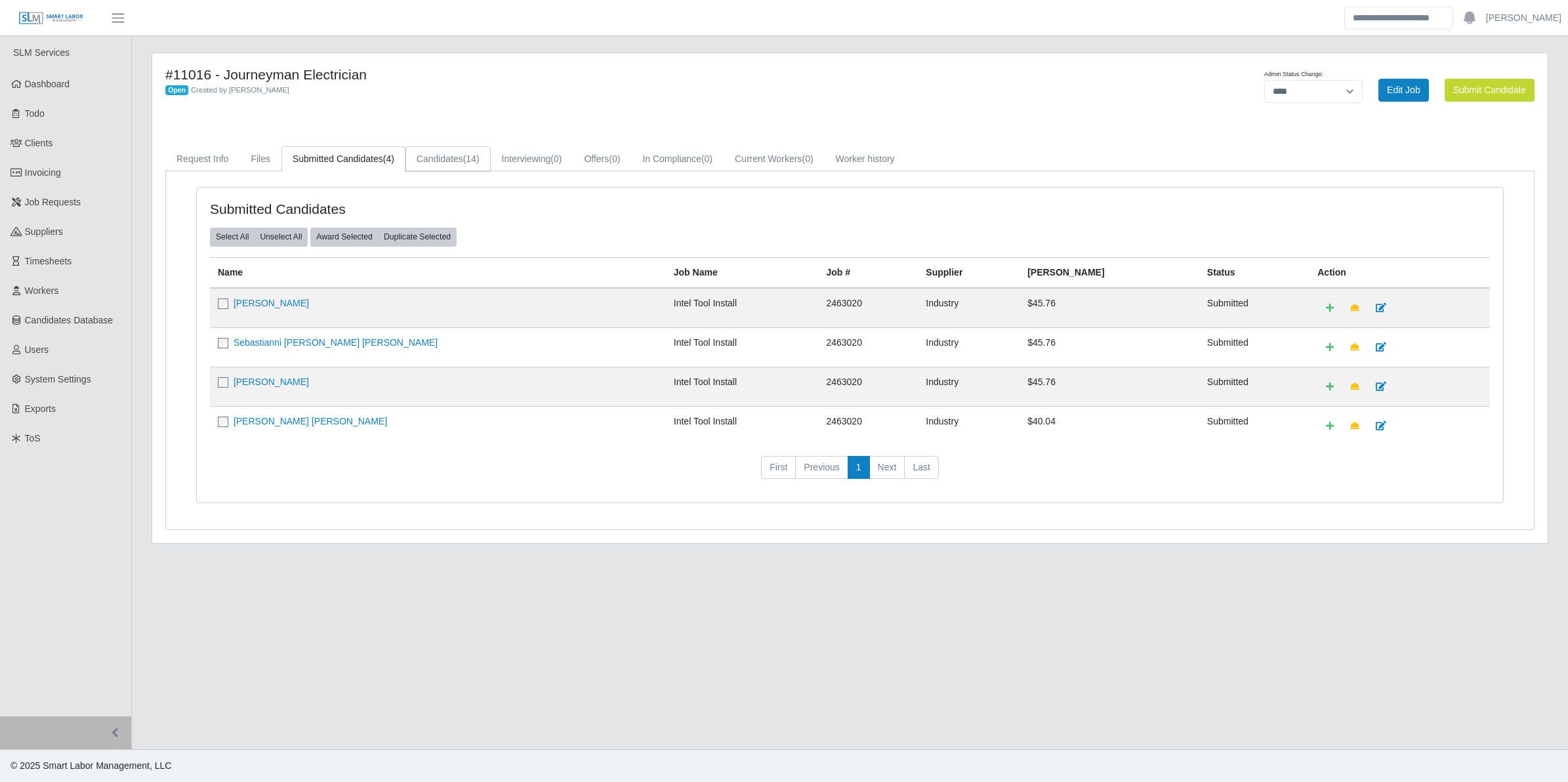
click at [431, 158] on link "Candidates (14)" at bounding box center [448, 159] width 85 height 26
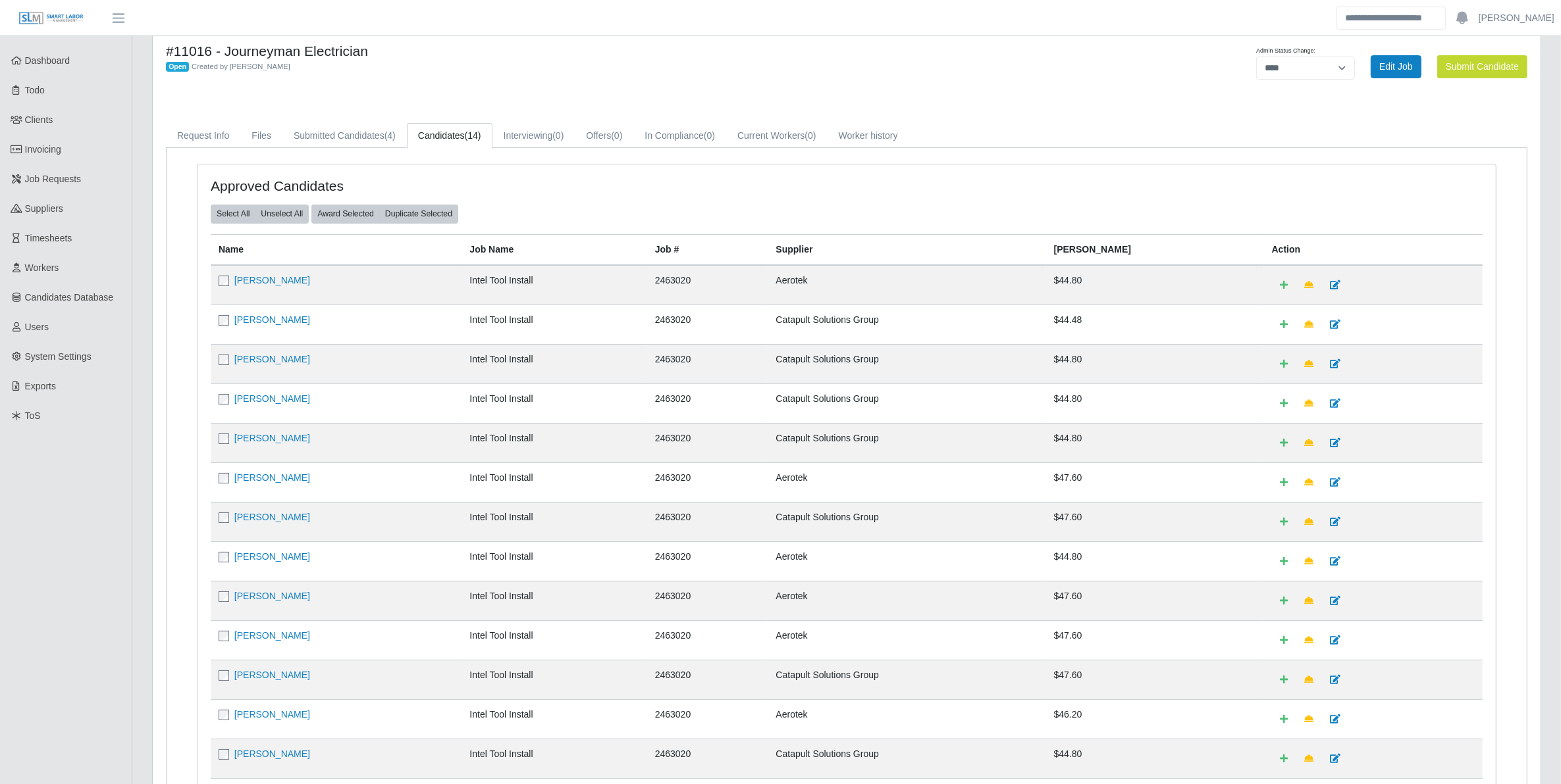
scroll to position [212, 0]
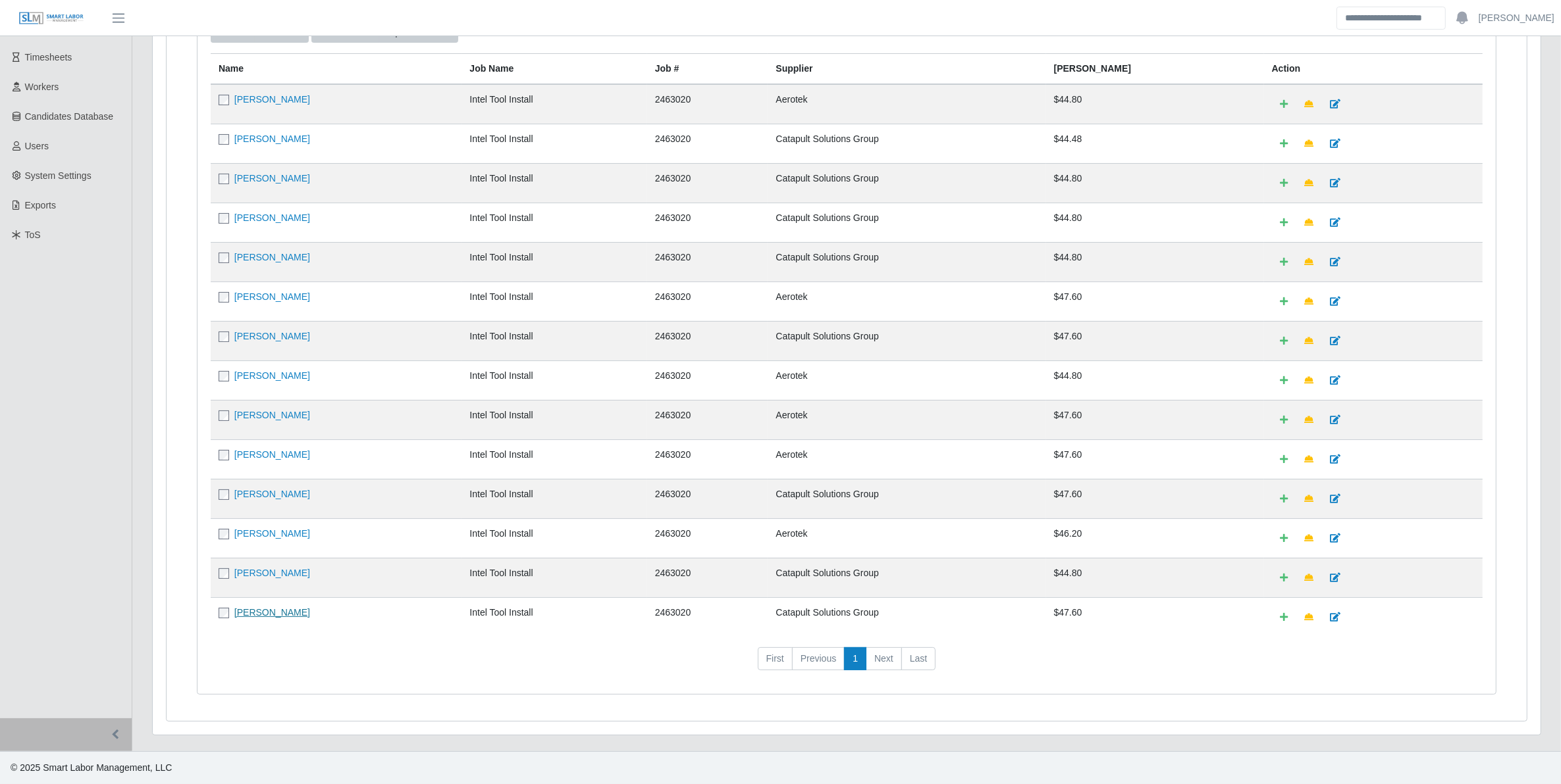
click at [279, 613] on link "[PERSON_NAME]" at bounding box center [272, 612] width 76 height 10
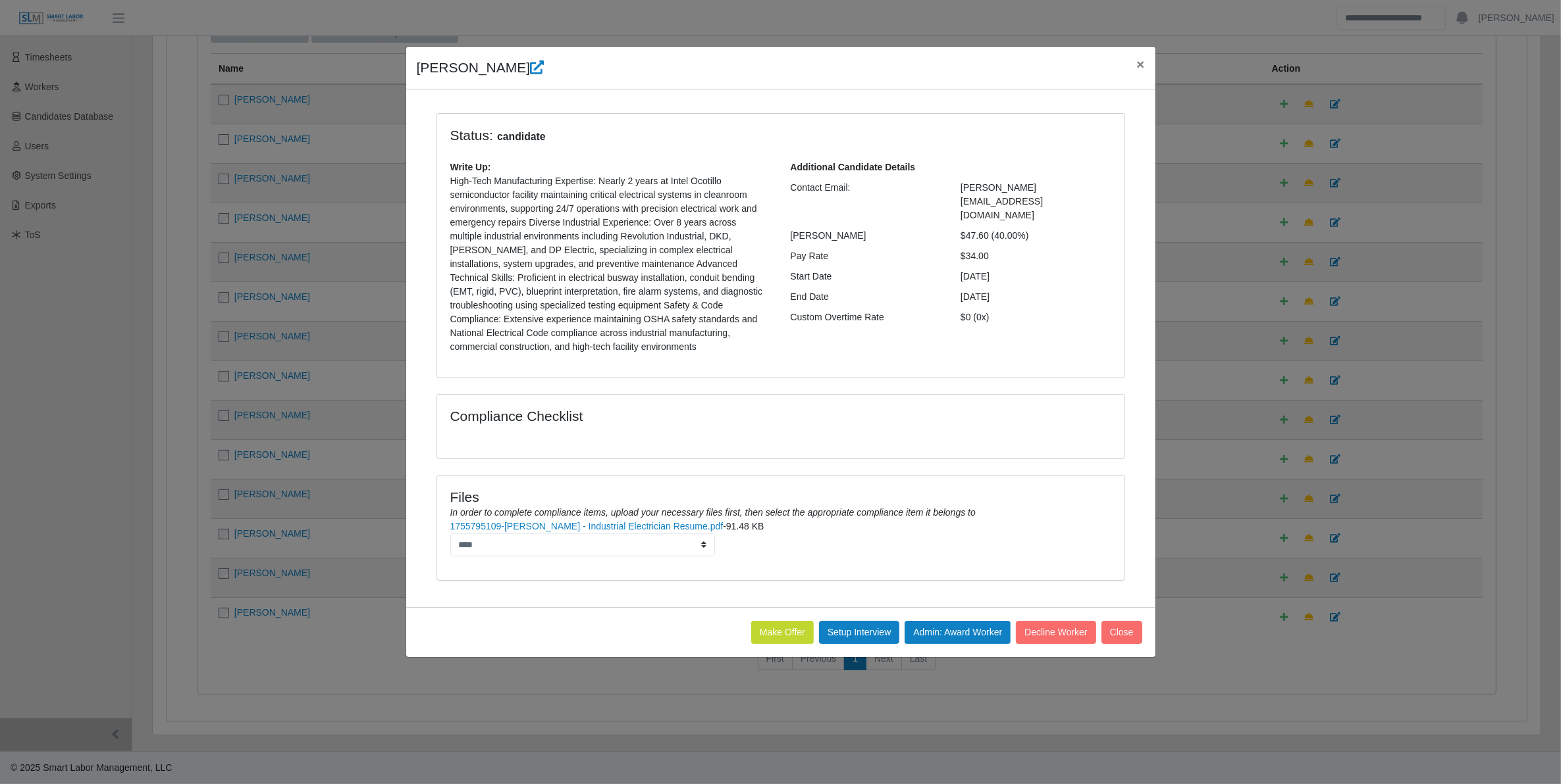
drag, startPoint x: 415, startPoint y: 74, endPoint x: 1018, endPoint y: 231, distance: 623.1
click at [1018, 231] on div "Steve Talavera × Status: candidate Write Up: High-Tech Manufacturing Expertise:…" at bounding box center [781, 352] width 751 height 612
copy div "Steve Talavera × Status: candidate Write Up: High-Tech Manufacturing Expertise:…"
click at [595, 77] on div "Steve Talavera ×" at bounding box center [781, 68] width 749 height 43
click at [1137, 68] on span "×" at bounding box center [1139, 64] width 8 height 15
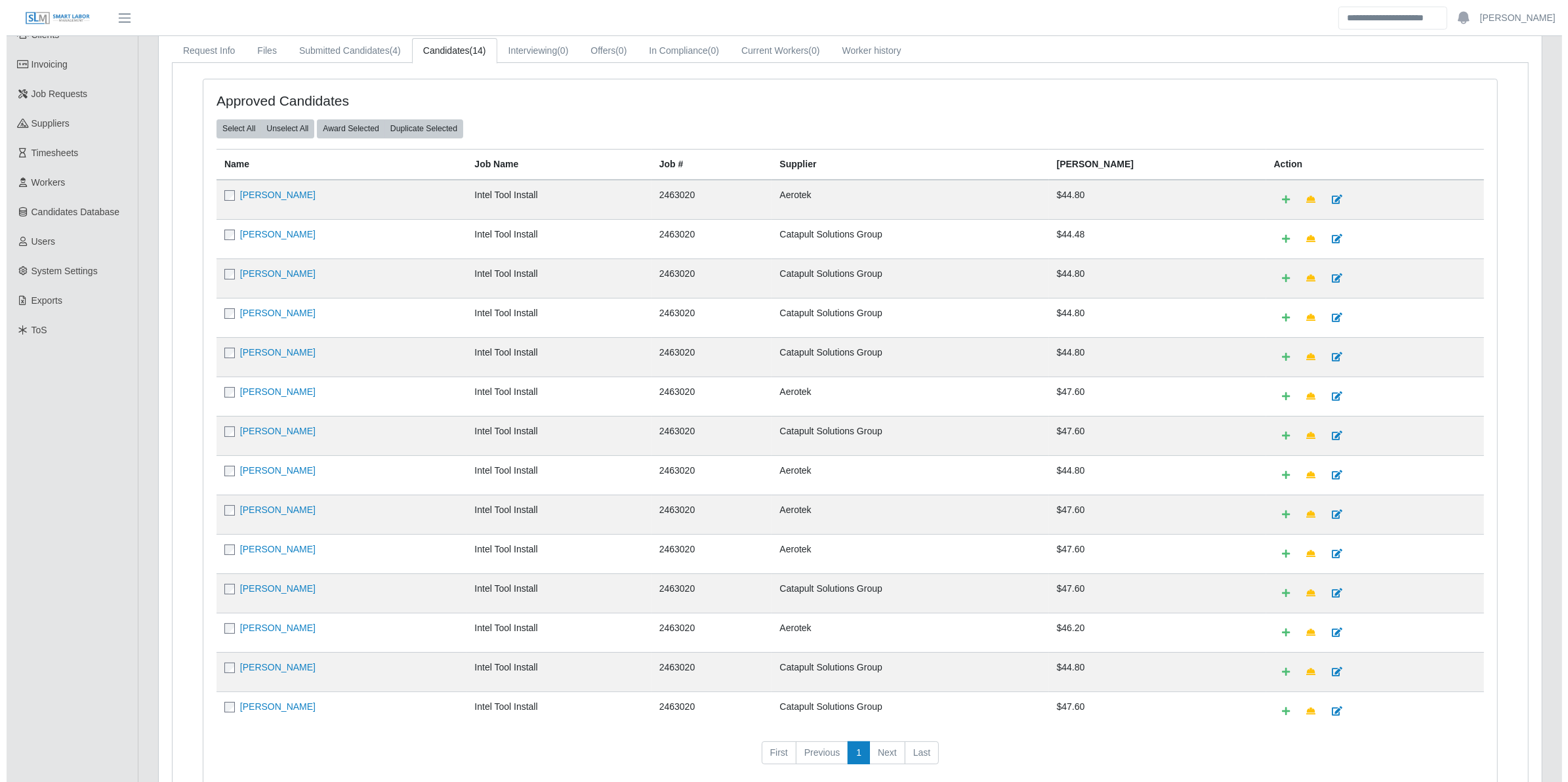
scroll to position [0, 0]
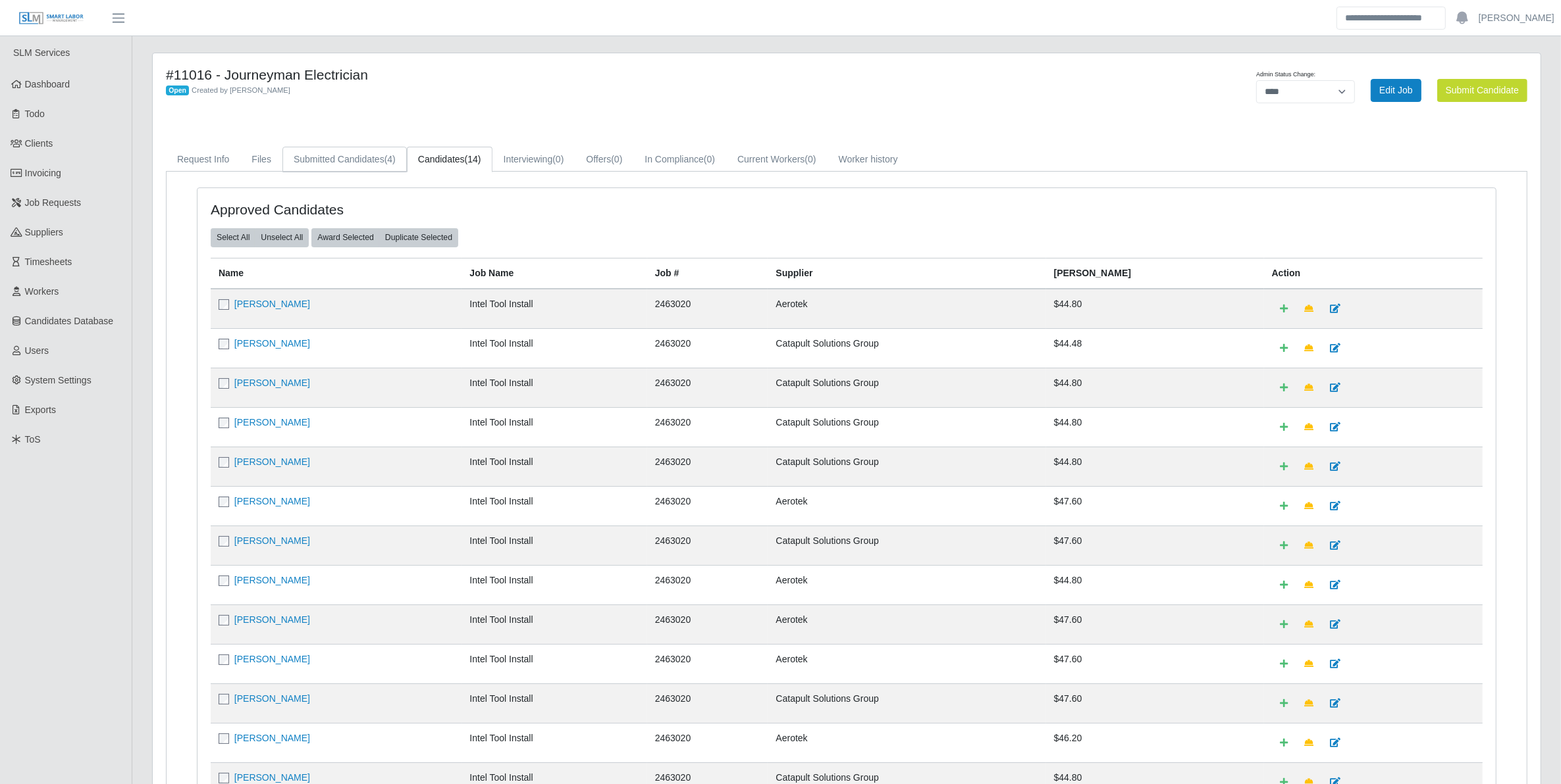
click at [334, 164] on link "Submitted Candidates (4)" at bounding box center [345, 160] width 125 height 26
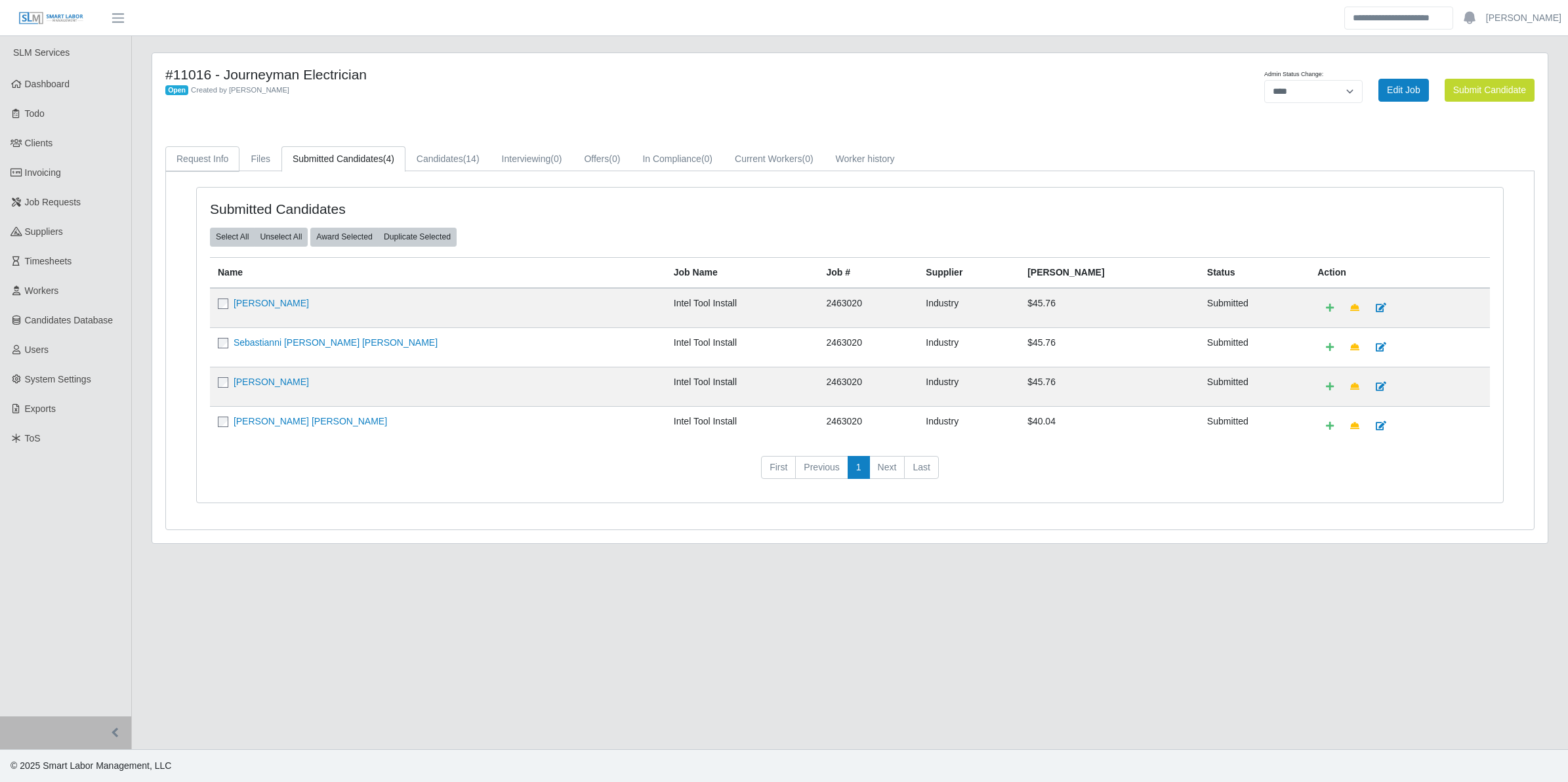
click at [228, 158] on link "Request Info" at bounding box center [202, 159] width 74 height 26
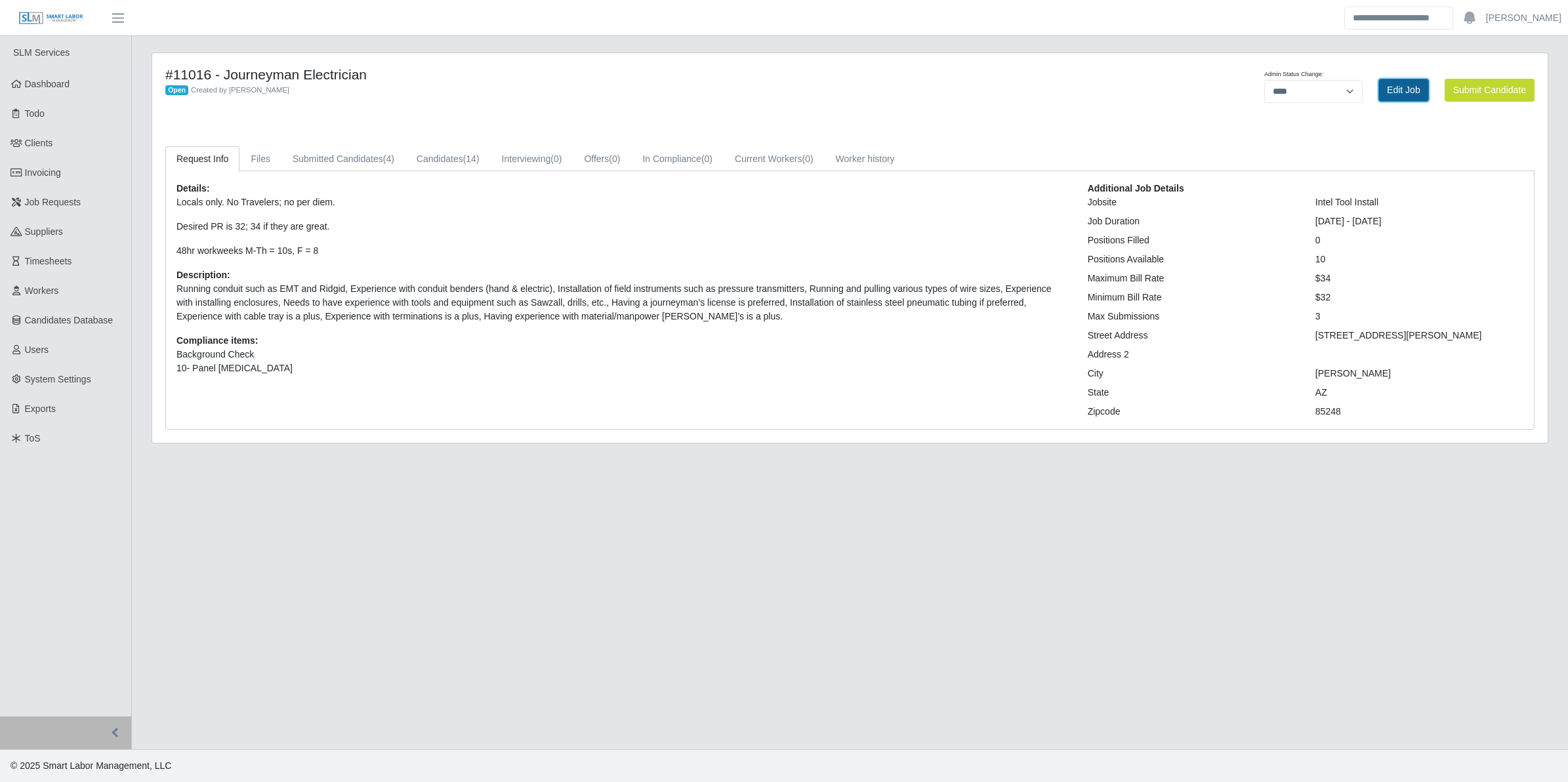
click at [1389, 86] on link "Edit Job" at bounding box center [1404, 90] width 50 height 23
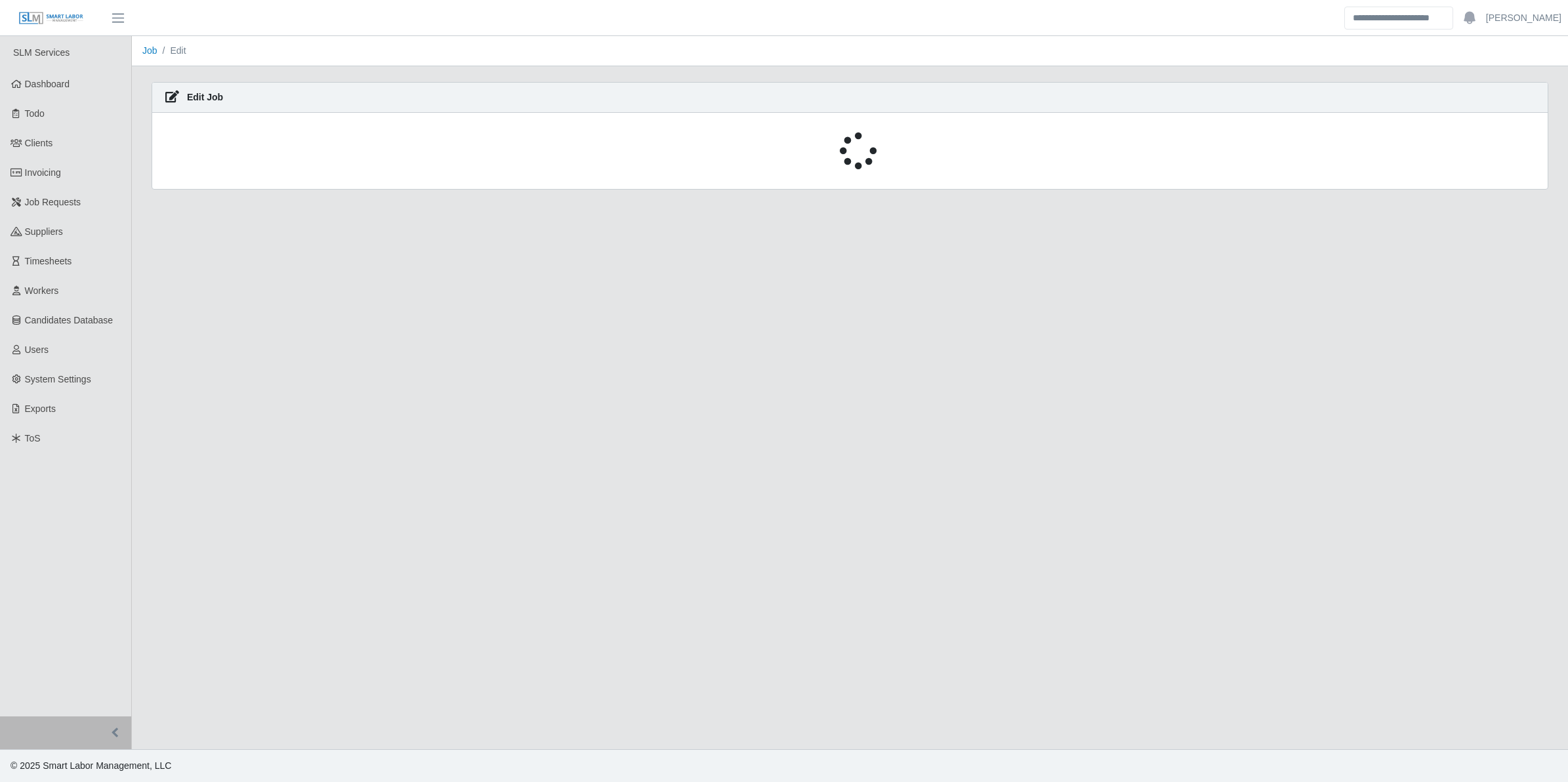
select select "****"
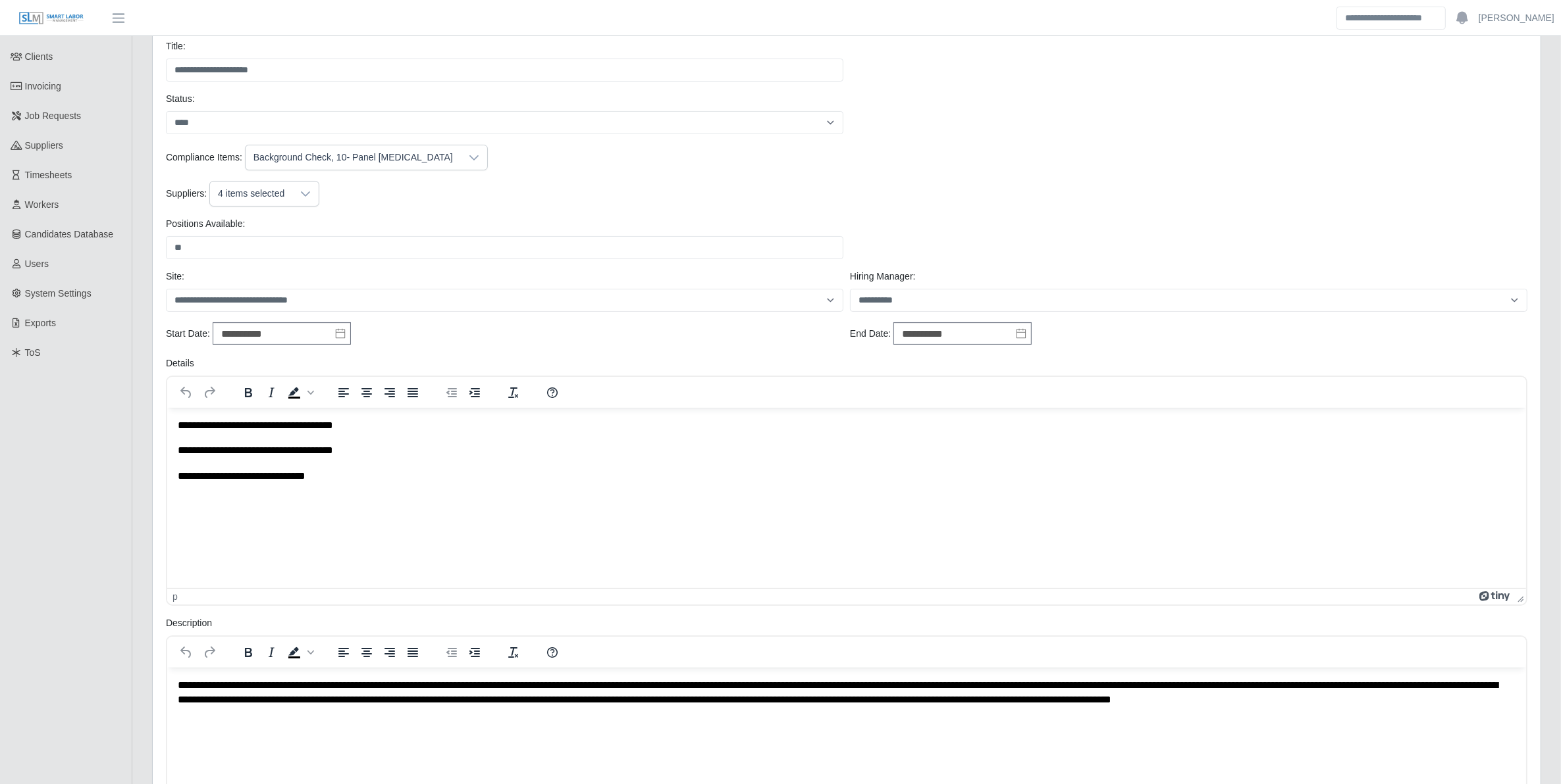
scroll to position [279, 0]
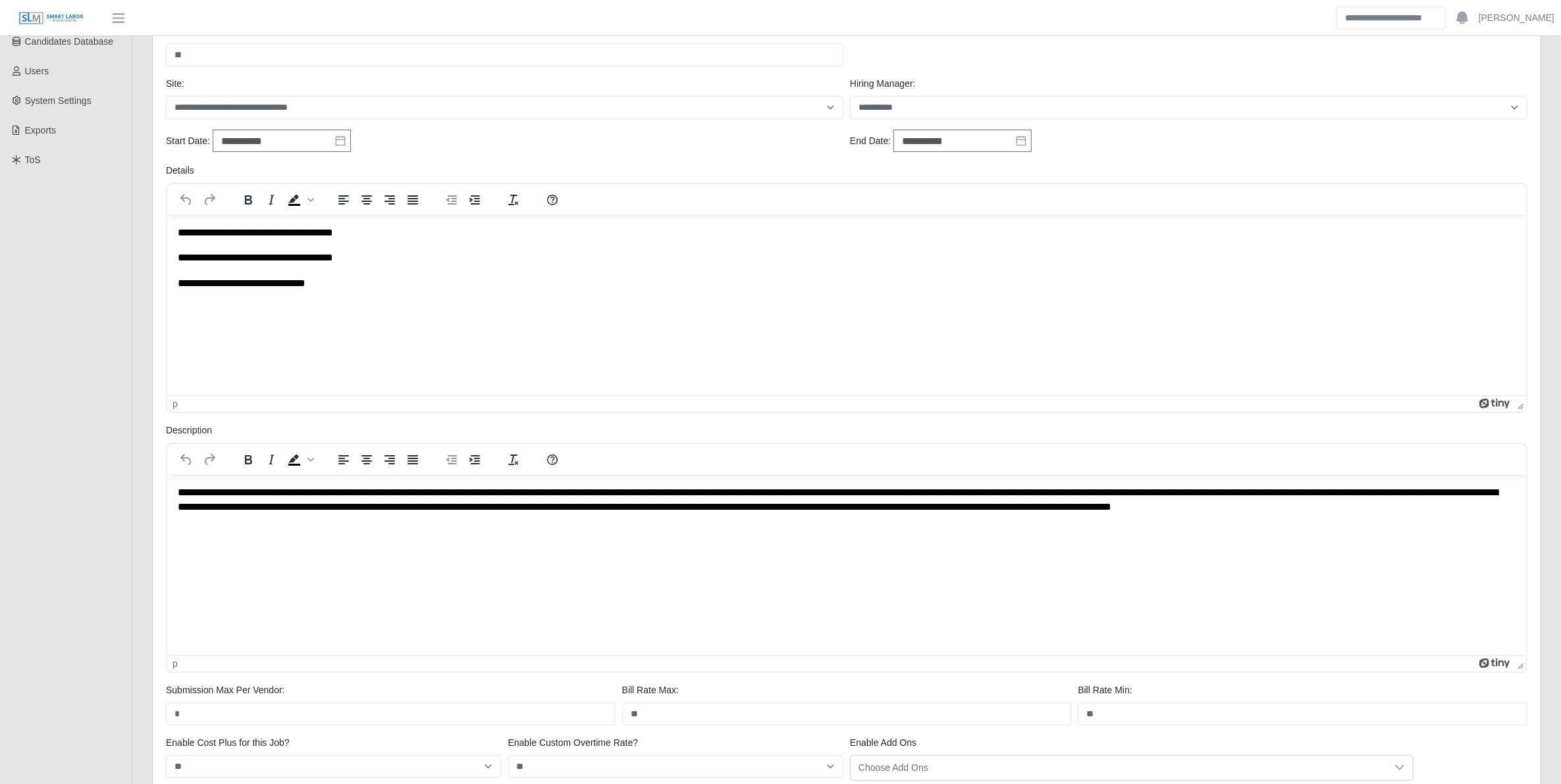
click at [345, 284] on p "**********" at bounding box center [846, 283] width 1338 height 15
click at [173, 333] on html "**********" at bounding box center [846, 283] width 1359 height 137
click at [175, 333] on html "**********" at bounding box center [846, 283] width 1359 height 137
click at [292, 331] on p "**********" at bounding box center [846, 333] width 1338 height 15
drag, startPoint x: 385, startPoint y: 332, endPoint x: 421, endPoint y: 333, distance: 36.0
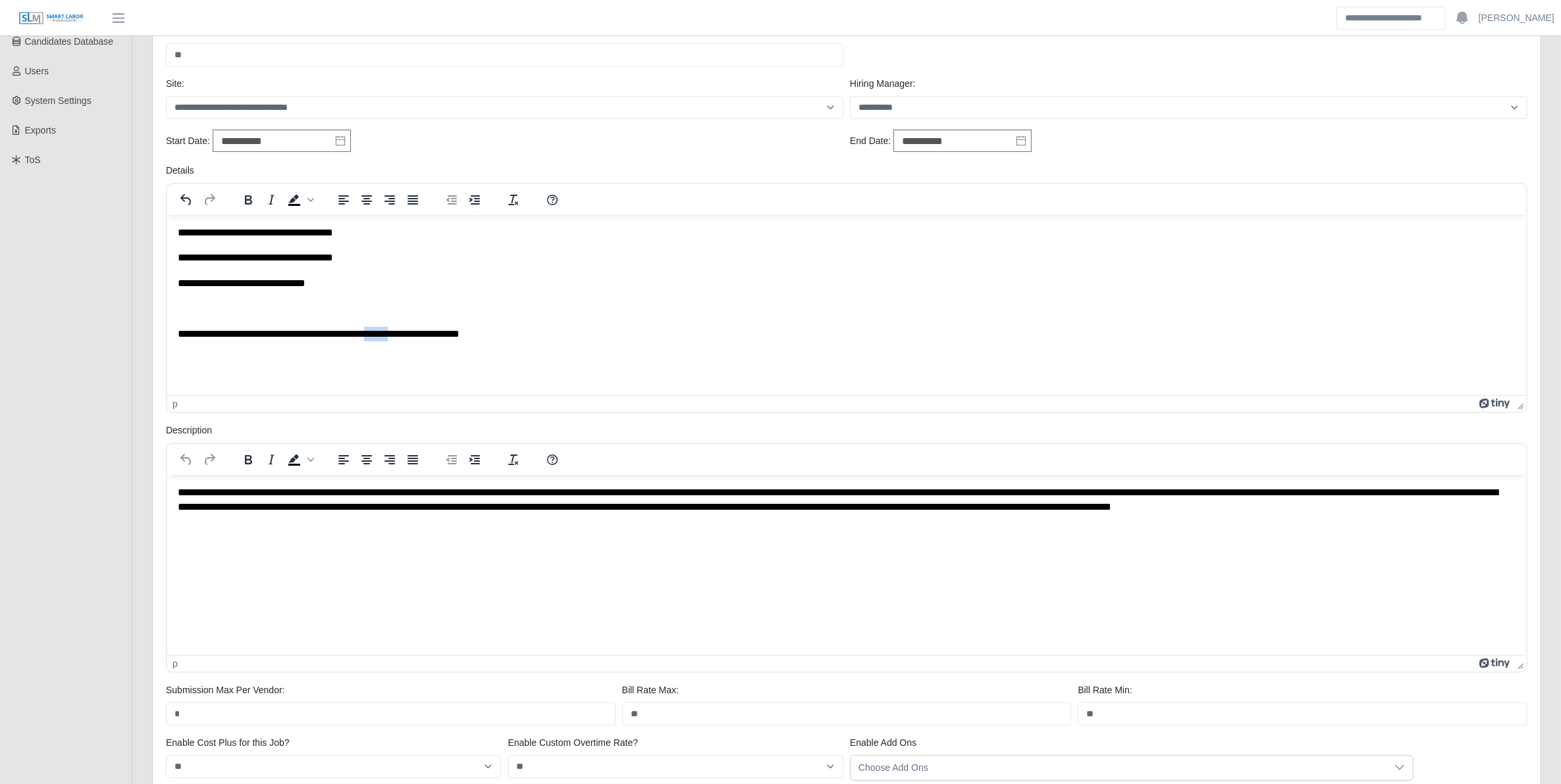
click at [421, 333] on p "**********" at bounding box center [846, 333] width 1338 height 15
drag, startPoint x: 515, startPoint y: 340, endPoint x: 276, endPoint y: 323, distance: 239.6
click at [268, 323] on html "**********" at bounding box center [846, 283] width 1359 height 137
drag, startPoint x: 503, startPoint y: 334, endPoint x: 174, endPoint y: 334, distance: 329.0
click at [174, 334] on html "**********" at bounding box center [846, 283] width 1359 height 137
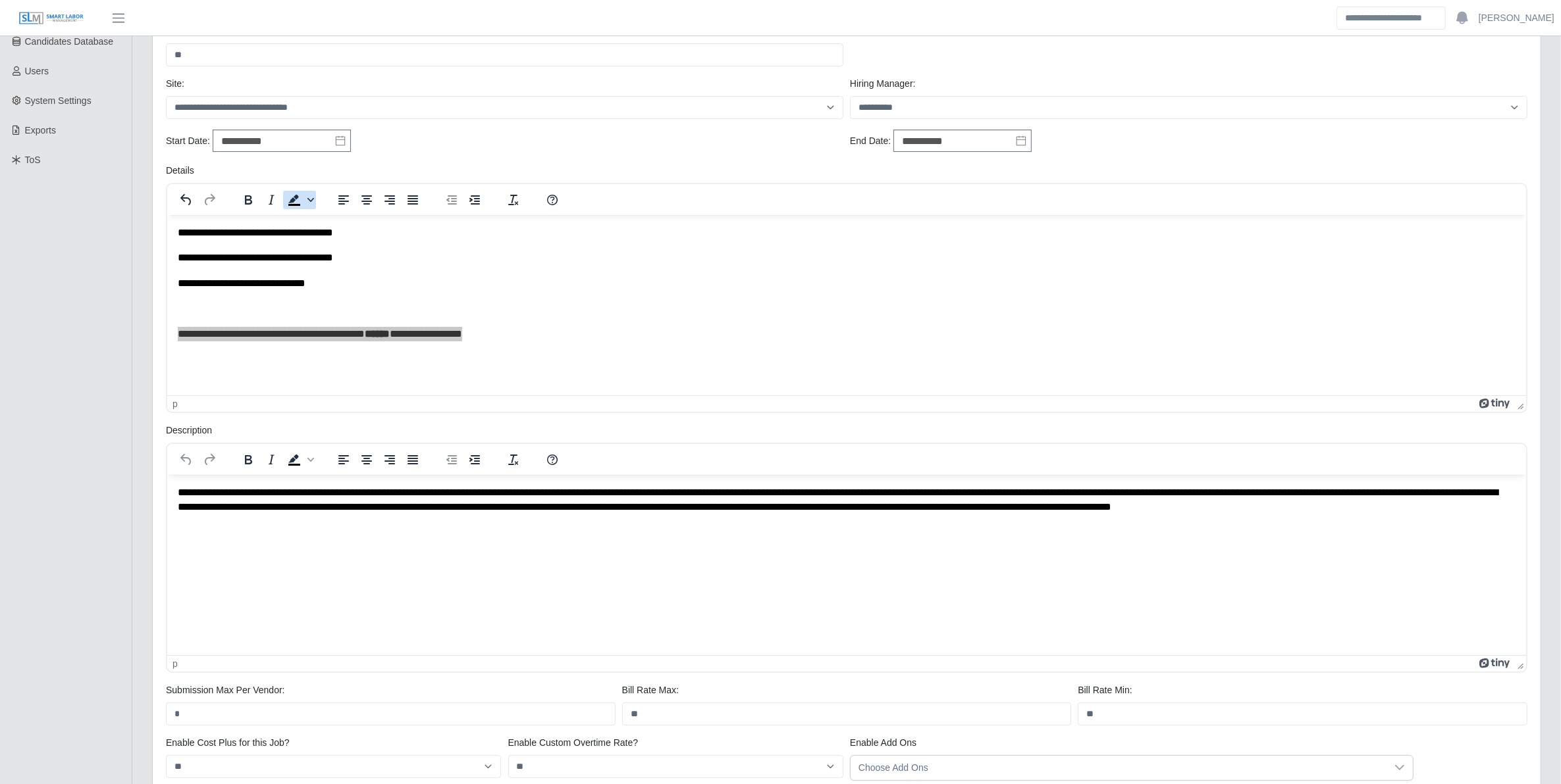
click at [310, 201] on icon "Background color Black" at bounding box center [310, 200] width 6 height 6
click at [310, 238] on div at bounding box center [313, 238] width 16 height 16
drag, startPoint x: 547, startPoint y: 344, endPoint x: 543, endPoint y: 334, distance: 10.8
click at [546, 341] on html "**********" at bounding box center [846, 283] width 1359 height 137
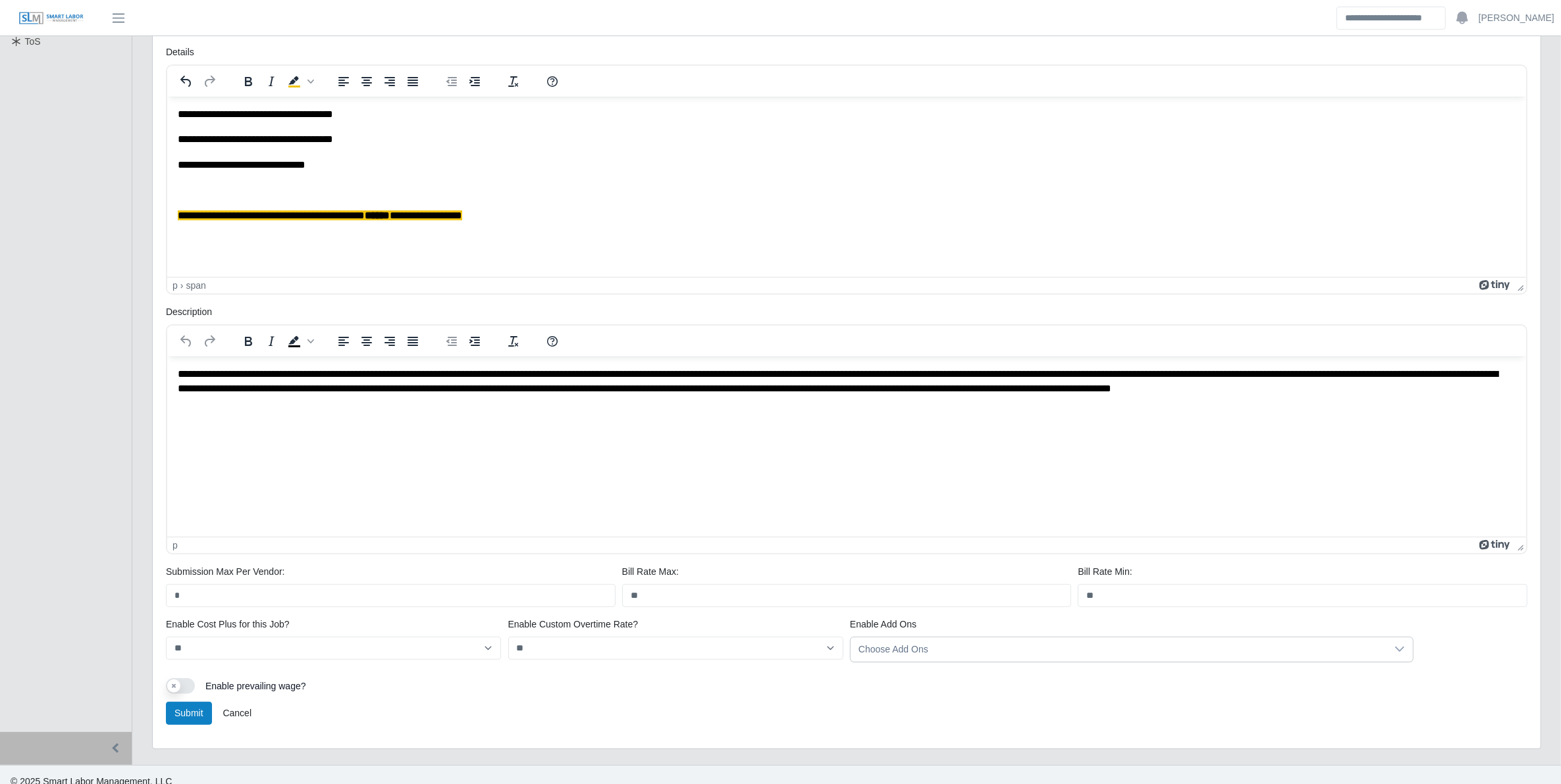
scroll to position [413, 0]
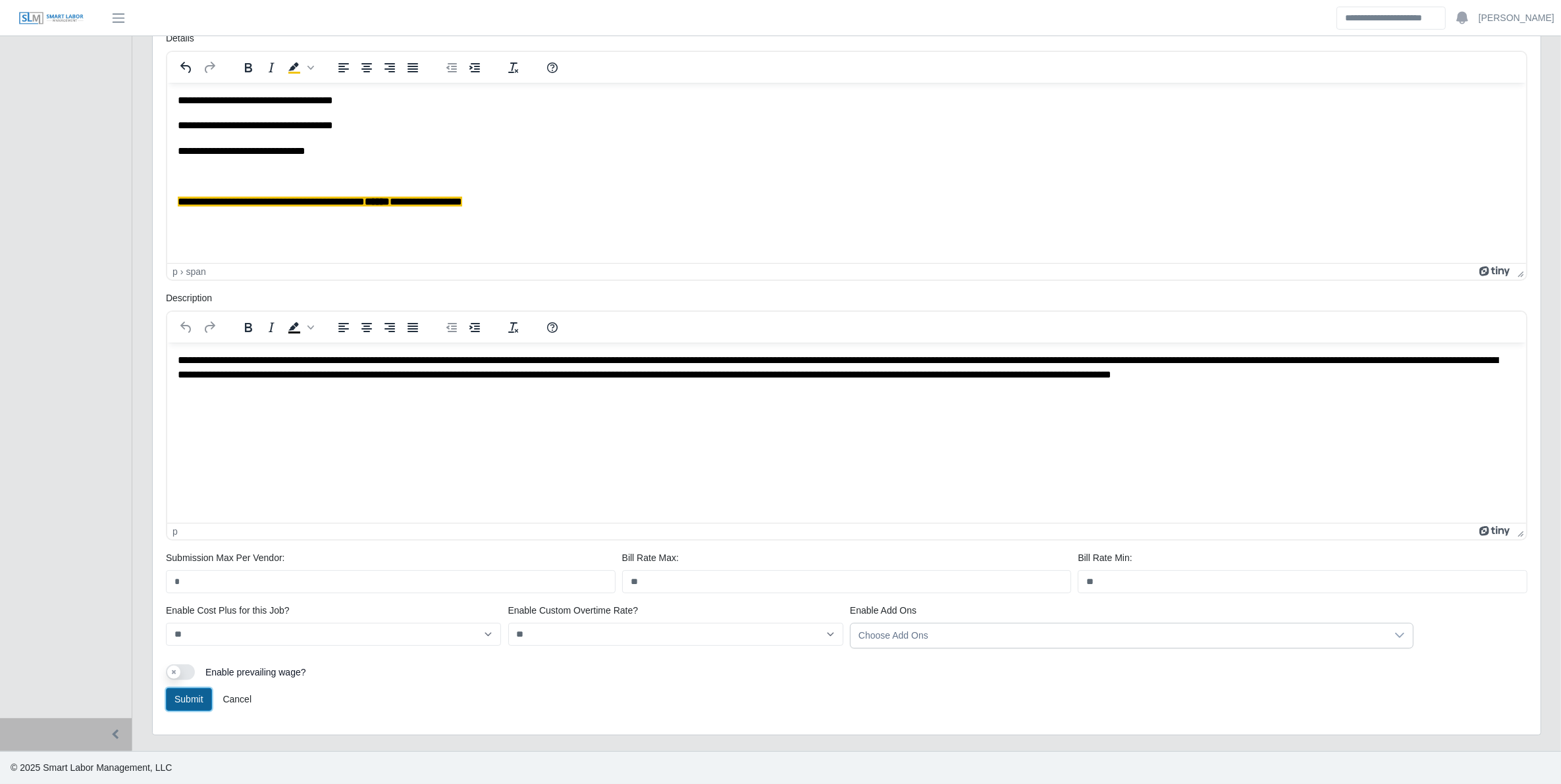
click at [183, 699] on button "Submit" at bounding box center [189, 699] width 46 height 23
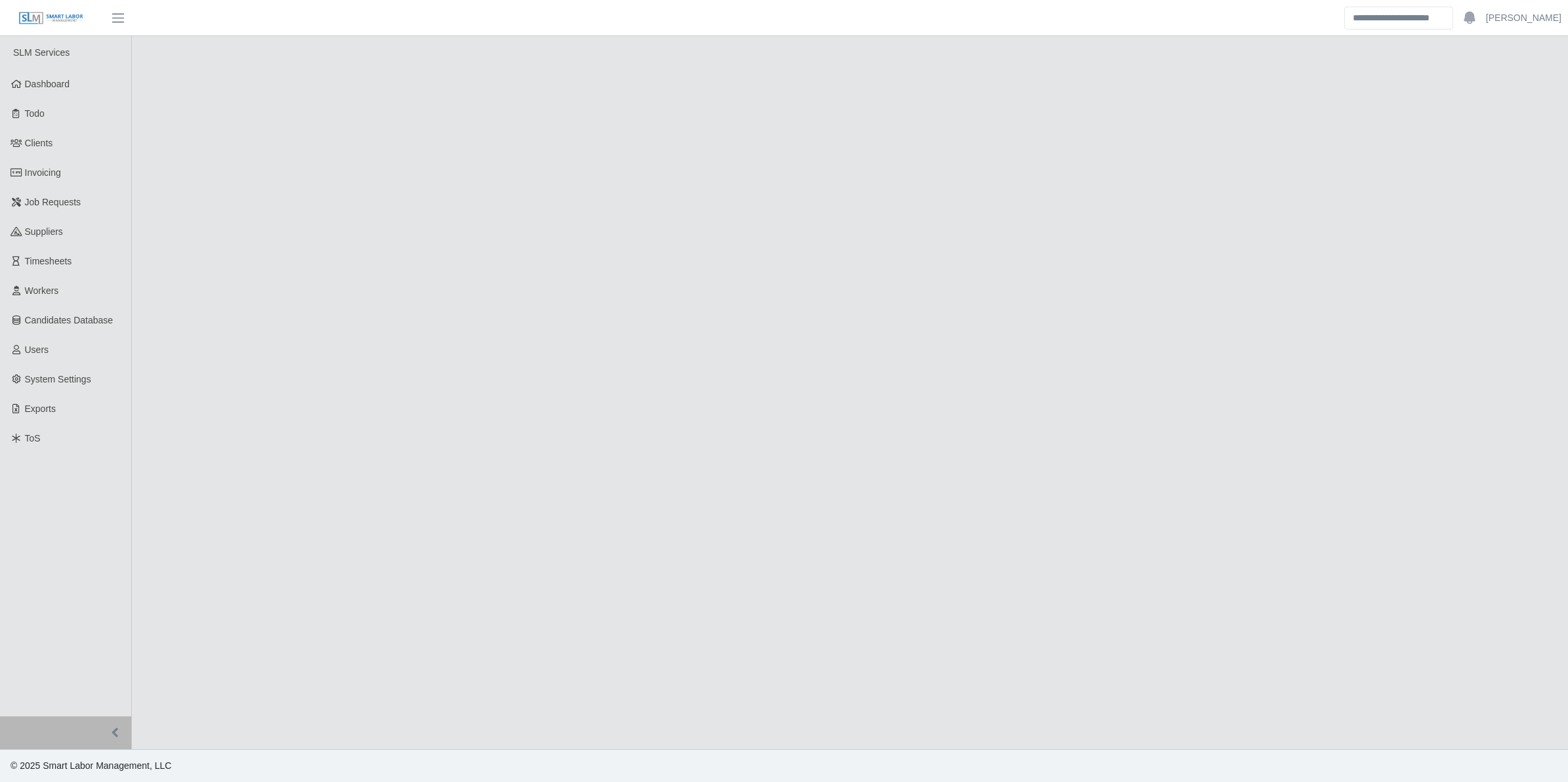
select select "****"
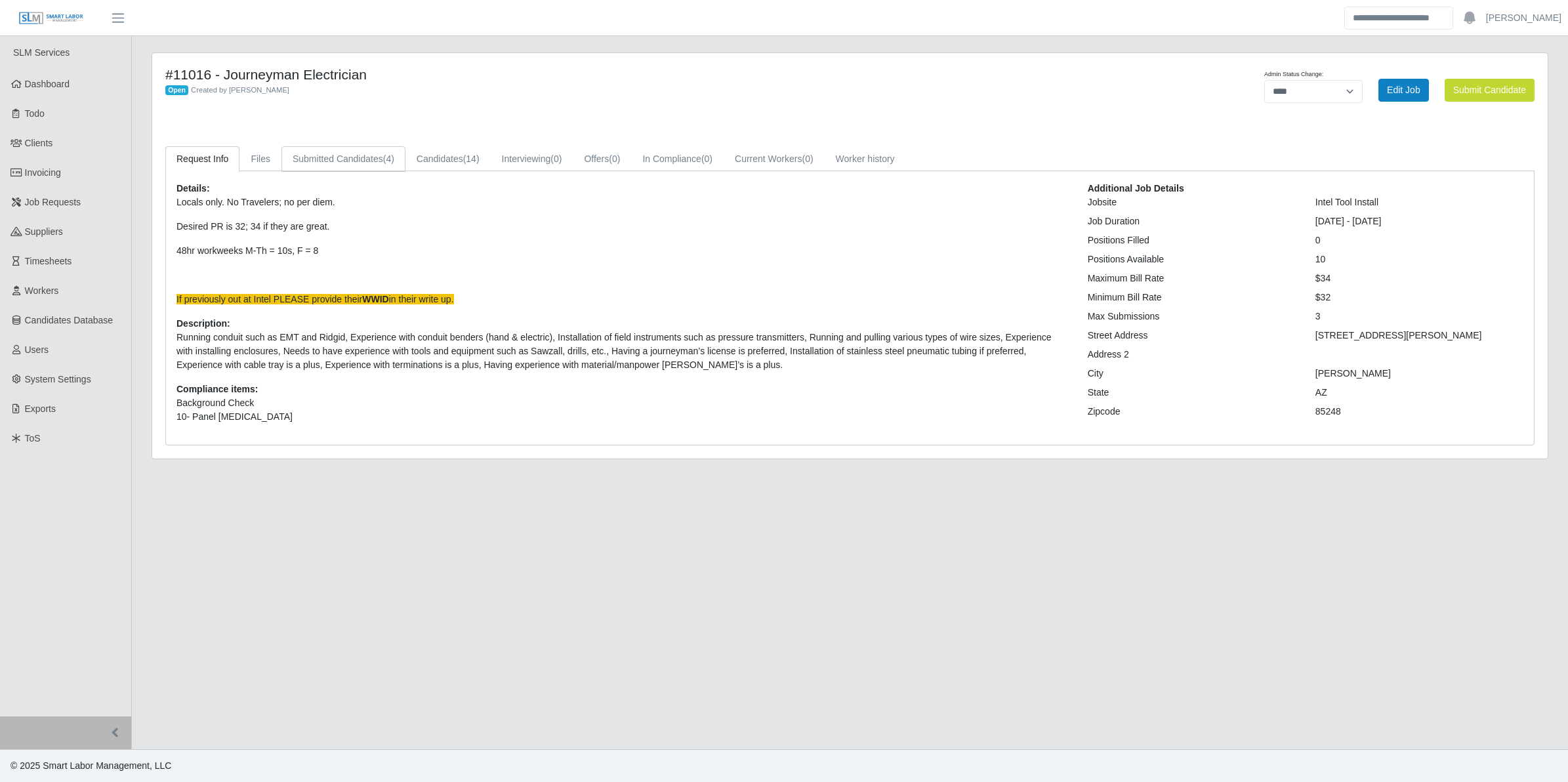
click at [353, 158] on link "Submitted Candidates (4)" at bounding box center [343, 159] width 124 height 26
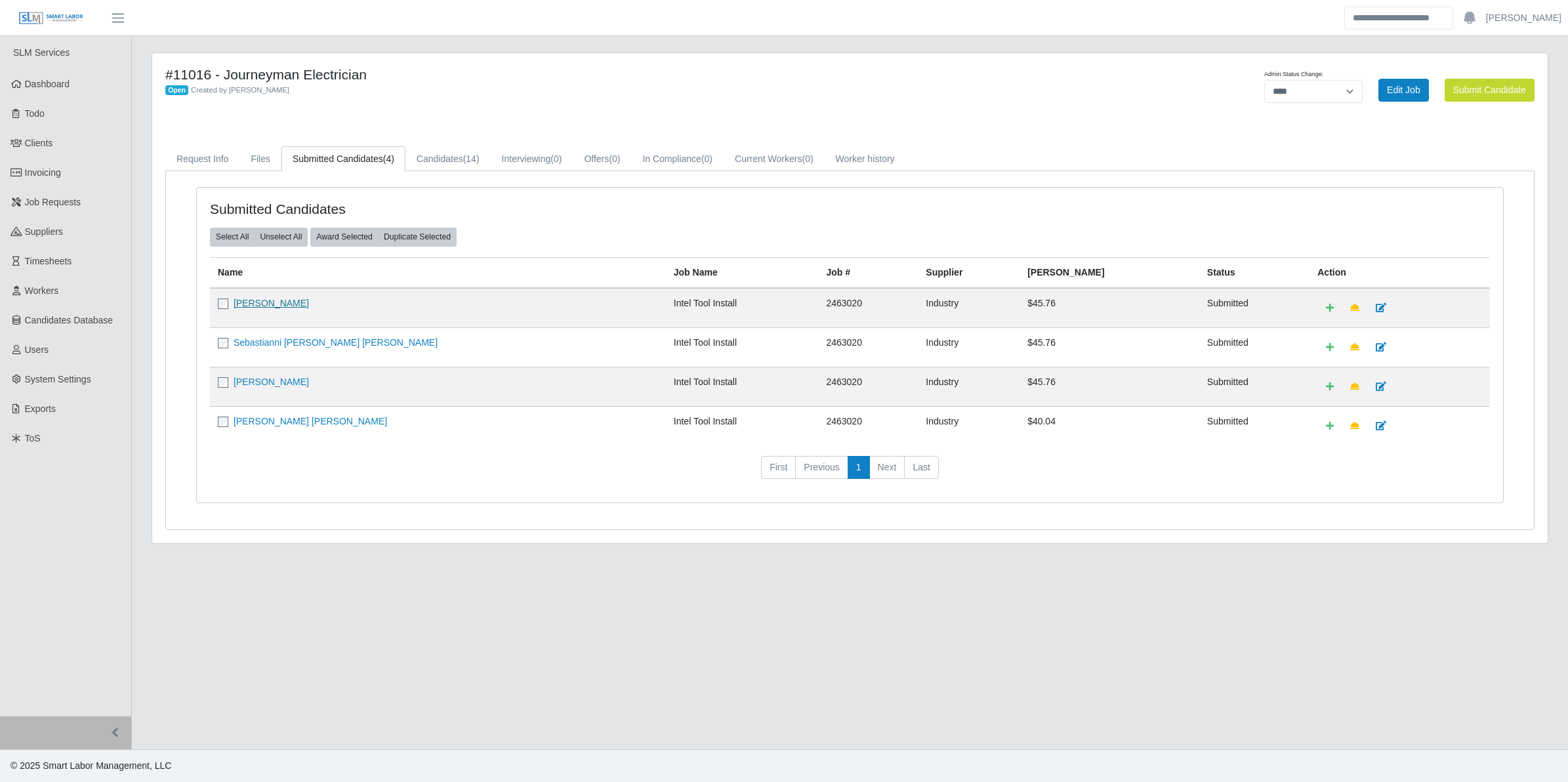
click at [253, 302] on link "[PERSON_NAME]" at bounding box center [272, 303] width 75 height 10
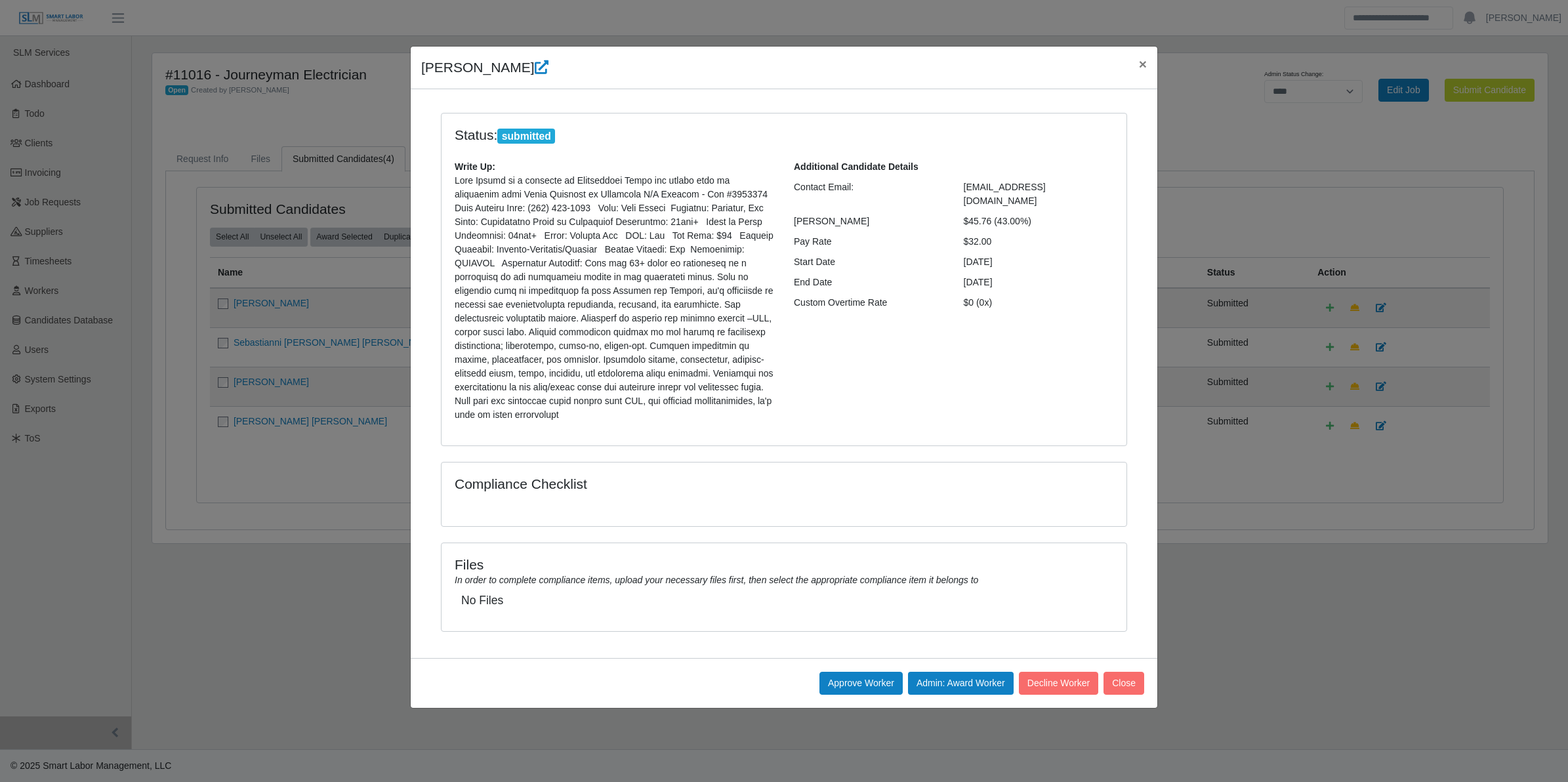
drag, startPoint x: 422, startPoint y: 66, endPoint x: 1046, endPoint y: 230, distance: 645.2
click at [1046, 230] on div "[PERSON_NAME] × Status: submitted Write Up: Additional Candidate Details Contac…" at bounding box center [784, 377] width 748 height 663
copy div "Lore Ipsumd × Sitame: consectet Adipi El: Sedd Eiusmo te i utlabore et Dolorema…"
drag, startPoint x: 413, startPoint y: 421, endPoint x: 881, endPoint y: 579, distance: 494.0
click at [413, 421] on div "Status: submitted Write Up: Additional Candidate Details Contact Email: [EMAIL_…" at bounding box center [784, 381] width 746 height 535
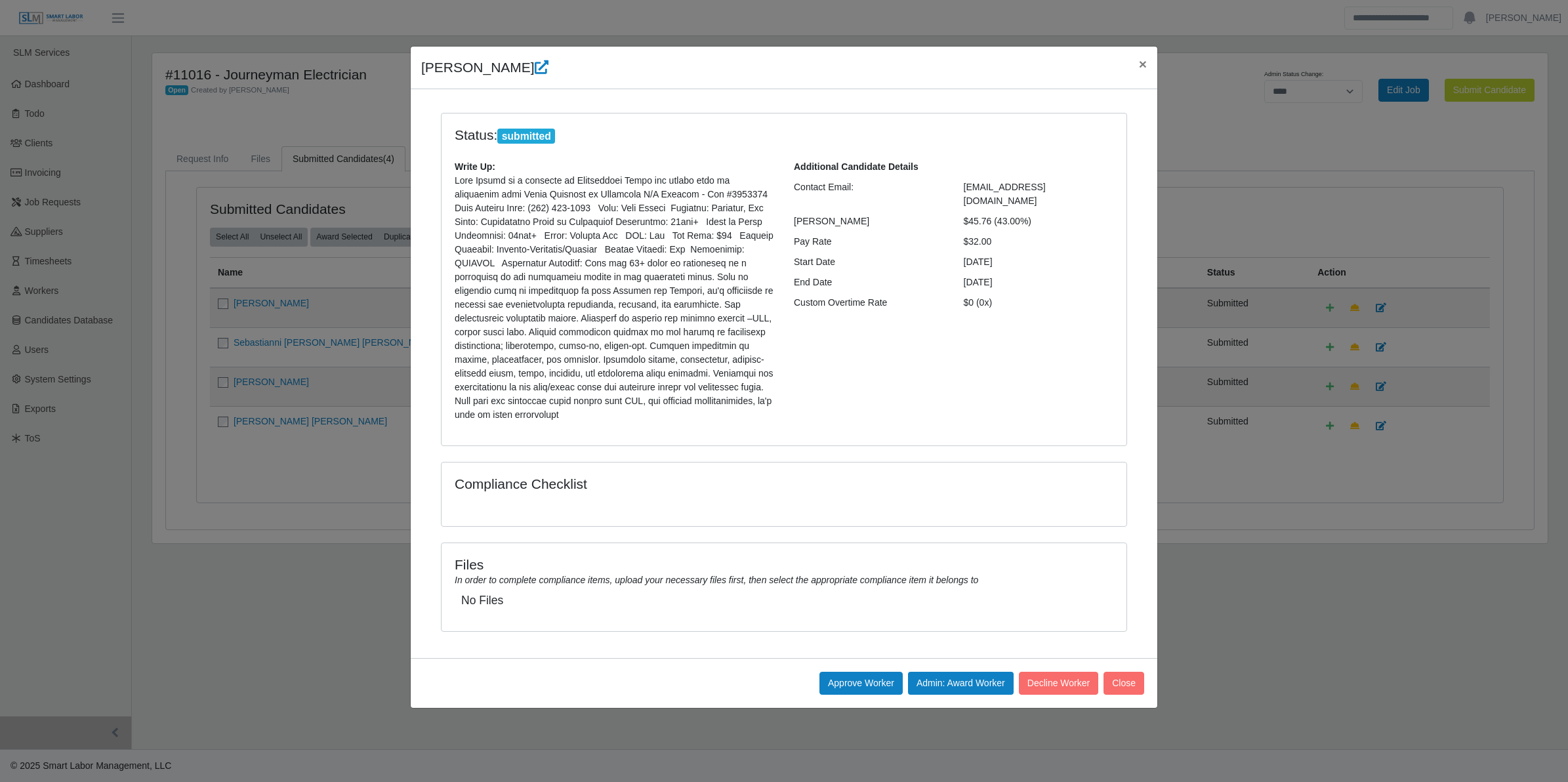
drag, startPoint x: 312, startPoint y: 514, endPoint x: 342, endPoint y: 447, distance: 73.4
click at [313, 514] on div "Juan Castro × Status: submitted Write Up: Additional Candidate Details Contact …" at bounding box center [784, 391] width 1568 height 782
click at [1123, 672] on button "Close" at bounding box center [1124, 684] width 40 height 23
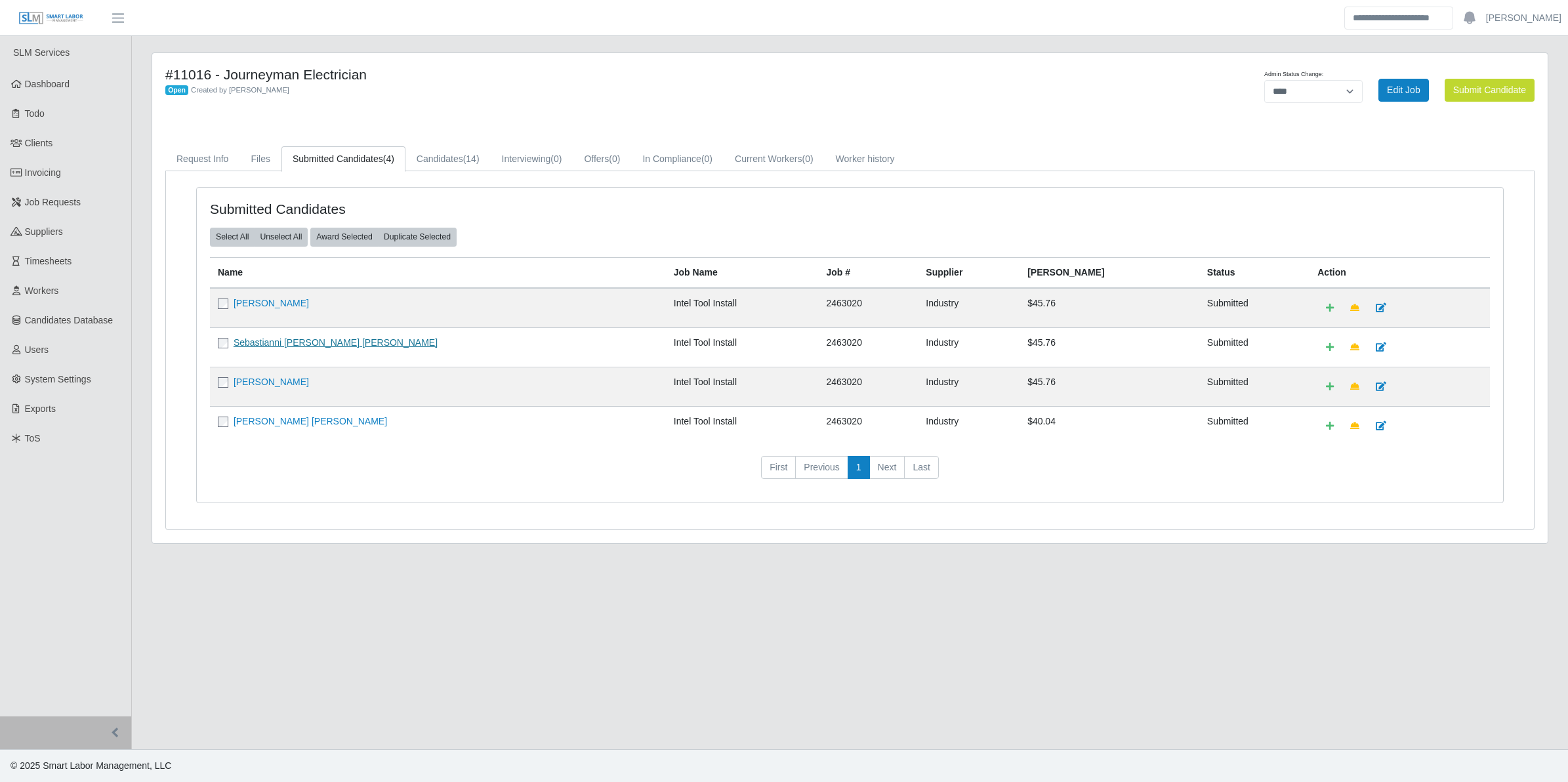
click at [362, 337] on link "Sebastianni Fedele Mauro Mauro Naar" at bounding box center [336, 342] width 204 height 10
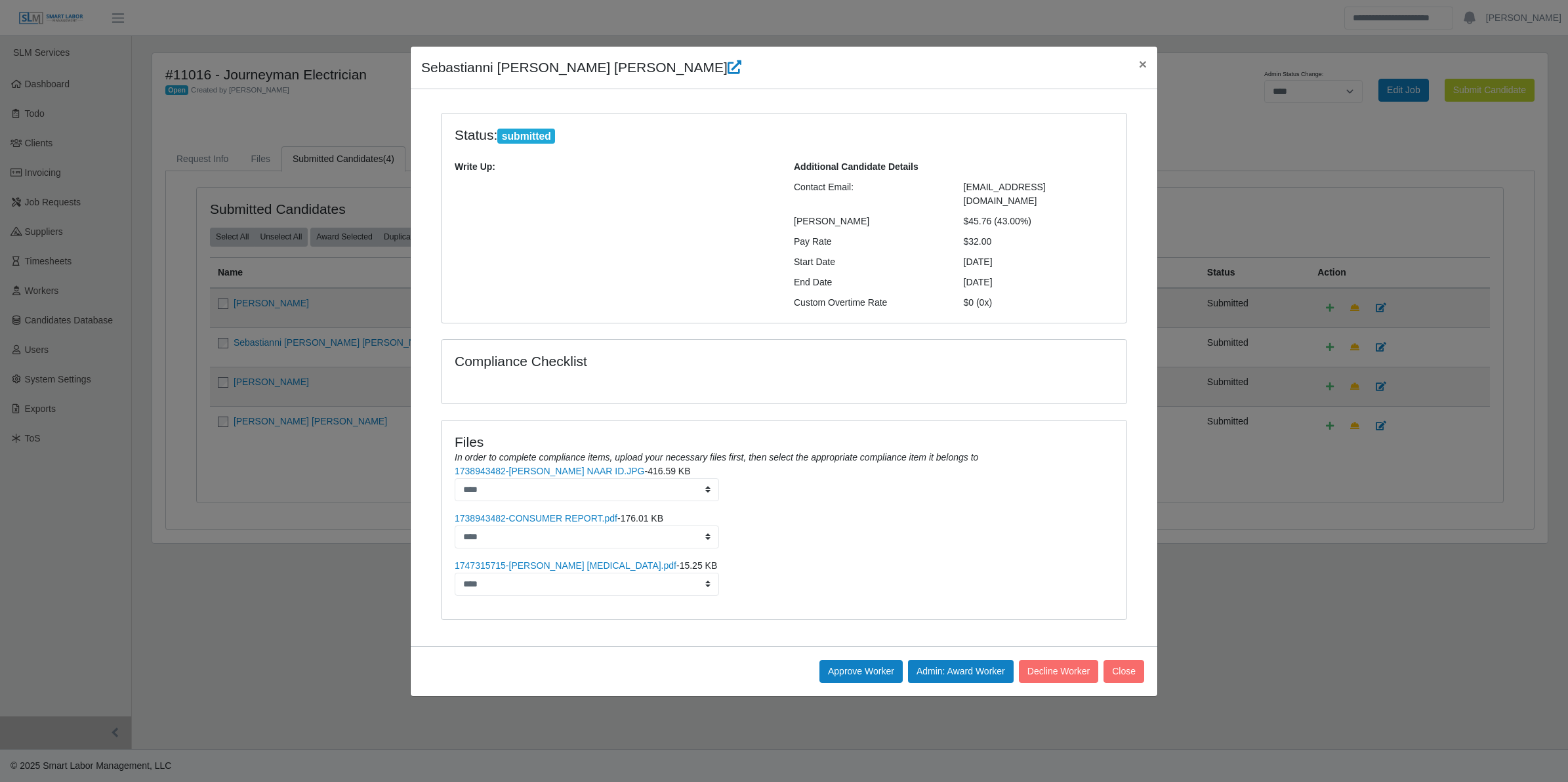
click at [300, 376] on div "Sebastianni Fedele Mauro Mauro Naar × Status: submitted Write Up: Additional Ca…" at bounding box center [784, 391] width 1568 height 782
drag, startPoint x: 421, startPoint y: 73, endPoint x: 996, endPoint y: 226, distance: 595.0
click at [996, 226] on div "Sebastianni Fedele Mauro Mauro Naar × Status: submitted Write Up: Additional Ca…" at bounding box center [784, 371] width 748 height 651
copy div "Sebastianni Fedele Mauro Mauro Naar × Status: submitted Write Up: Additional Ca…"
click at [850, 667] on button "Approve Worker" at bounding box center [861, 672] width 83 height 23
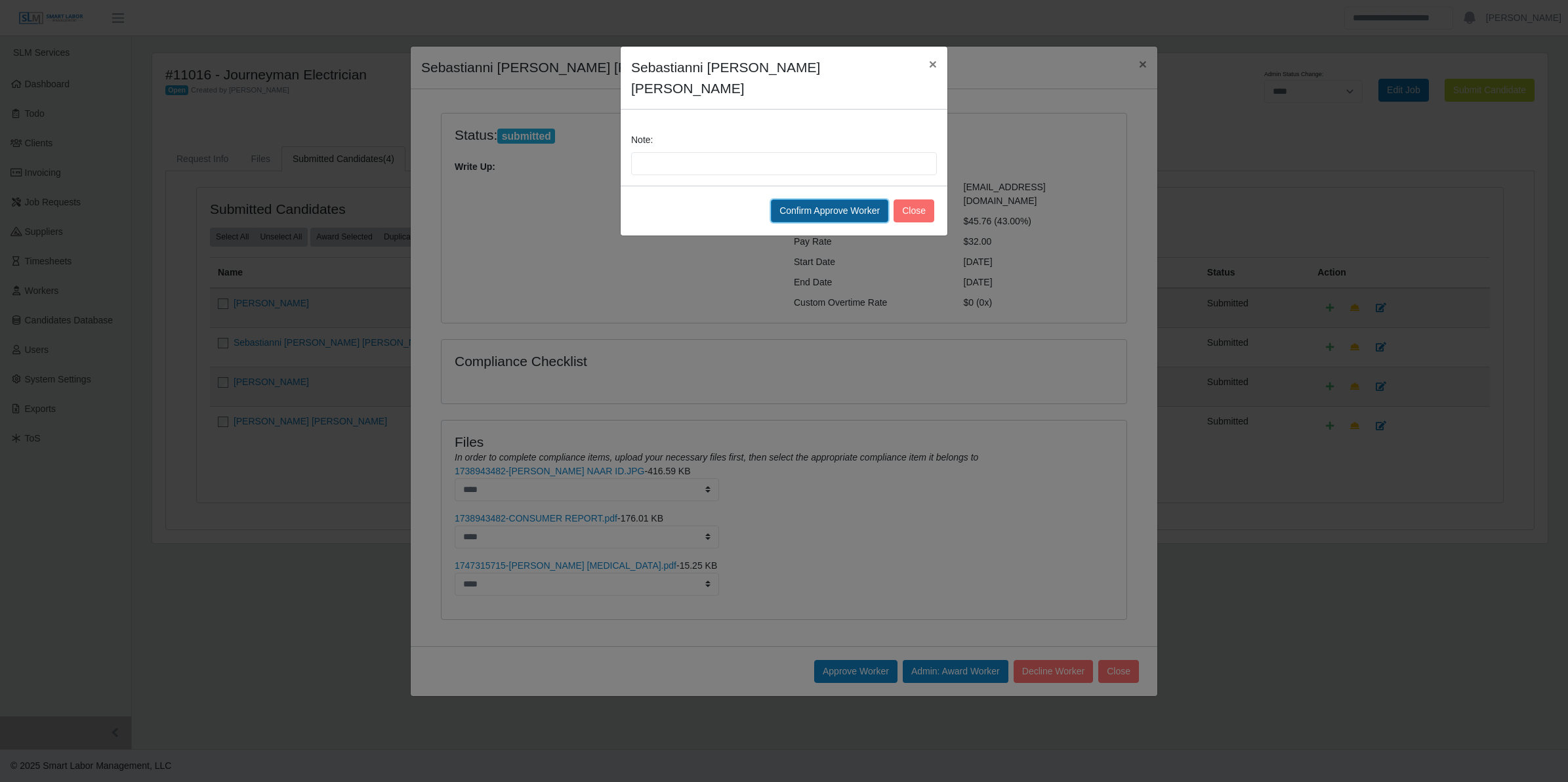
click at [792, 200] on button "Confirm Approve Worker" at bounding box center [829, 211] width 117 height 23
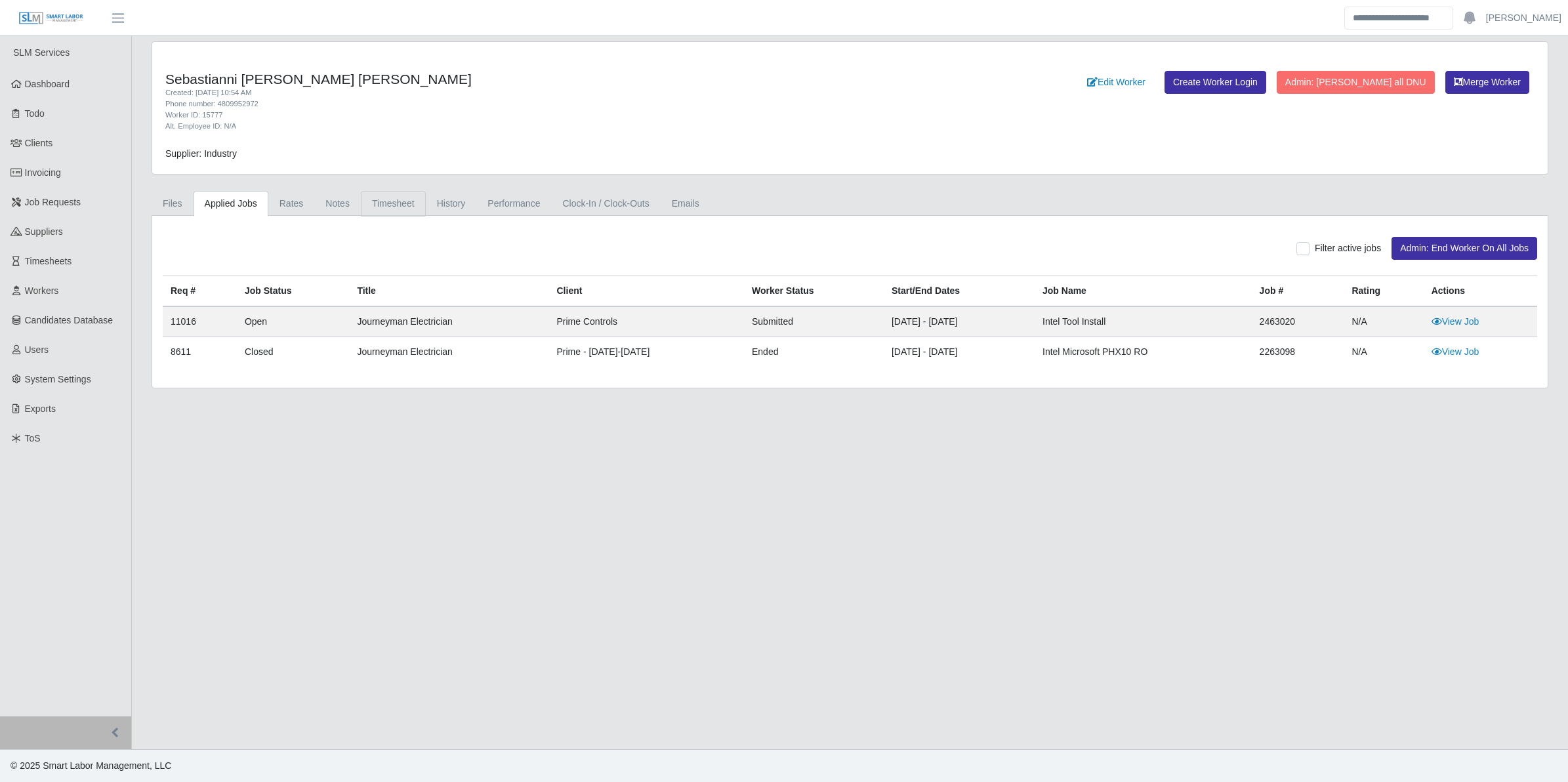
click at [406, 198] on link "Timesheet" at bounding box center [393, 204] width 65 height 26
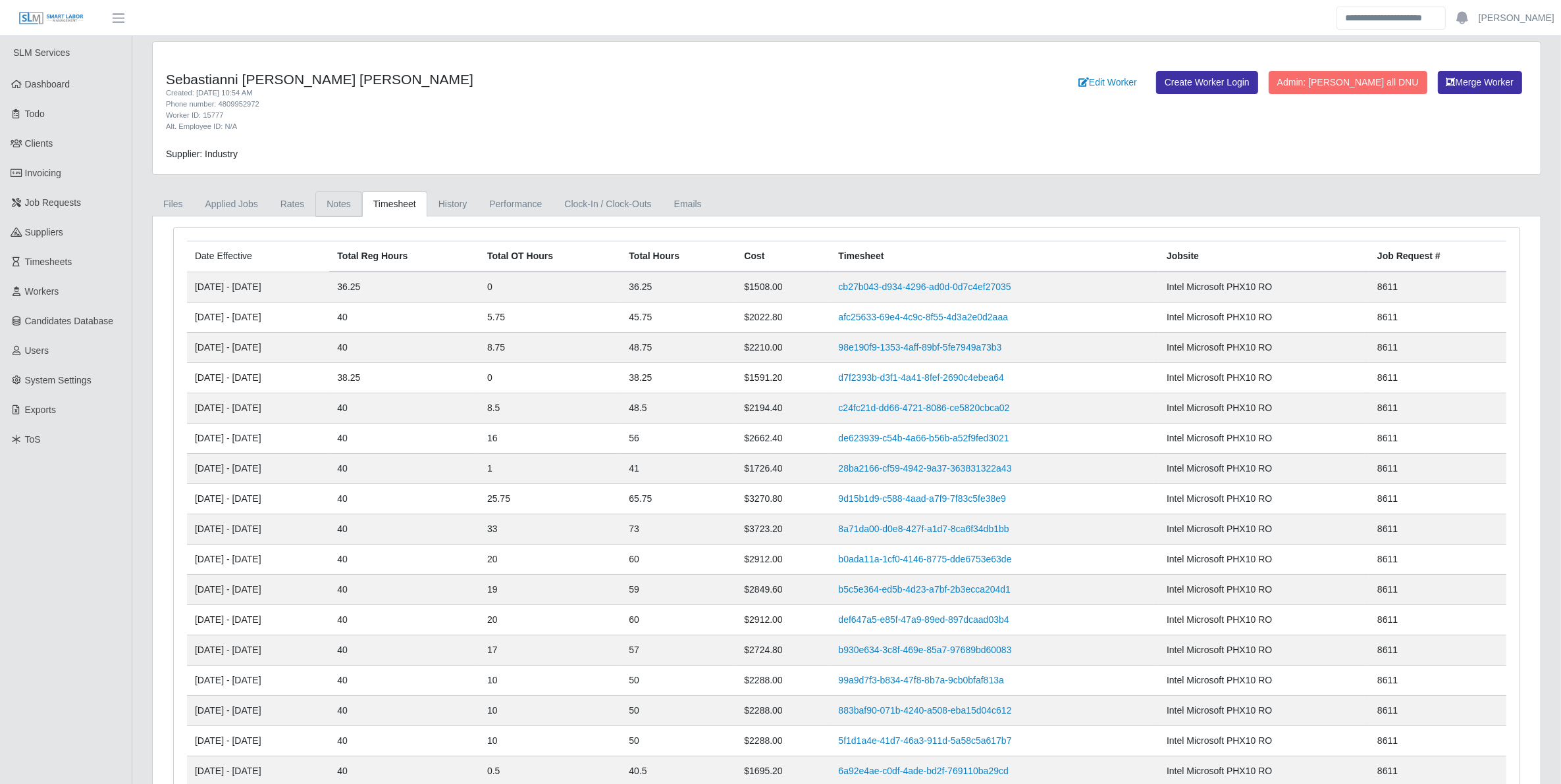
click at [340, 196] on link "Notes" at bounding box center [338, 204] width 47 height 26
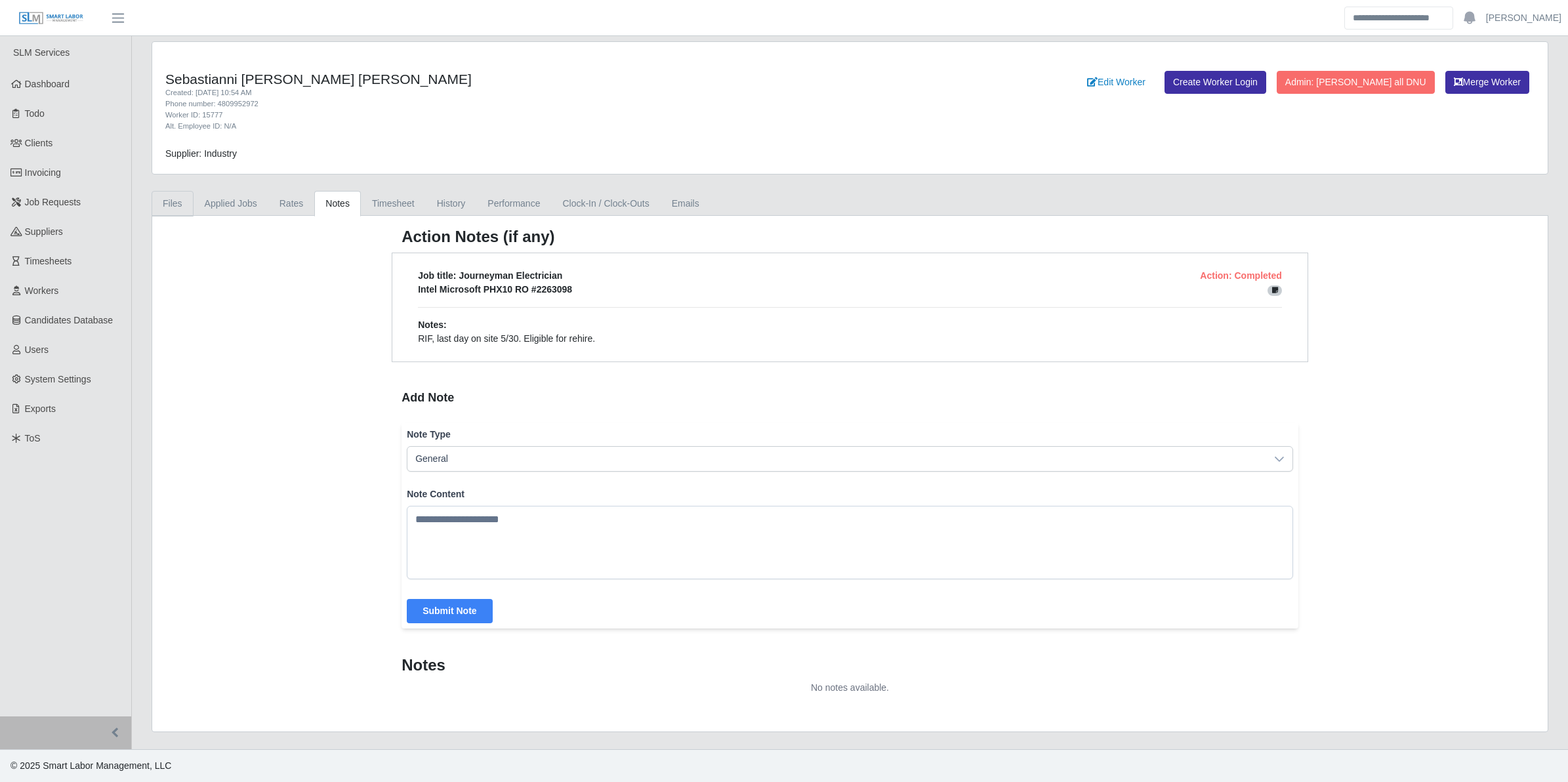
click at [176, 200] on link "Files" at bounding box center [172, 204] width 42 height 26
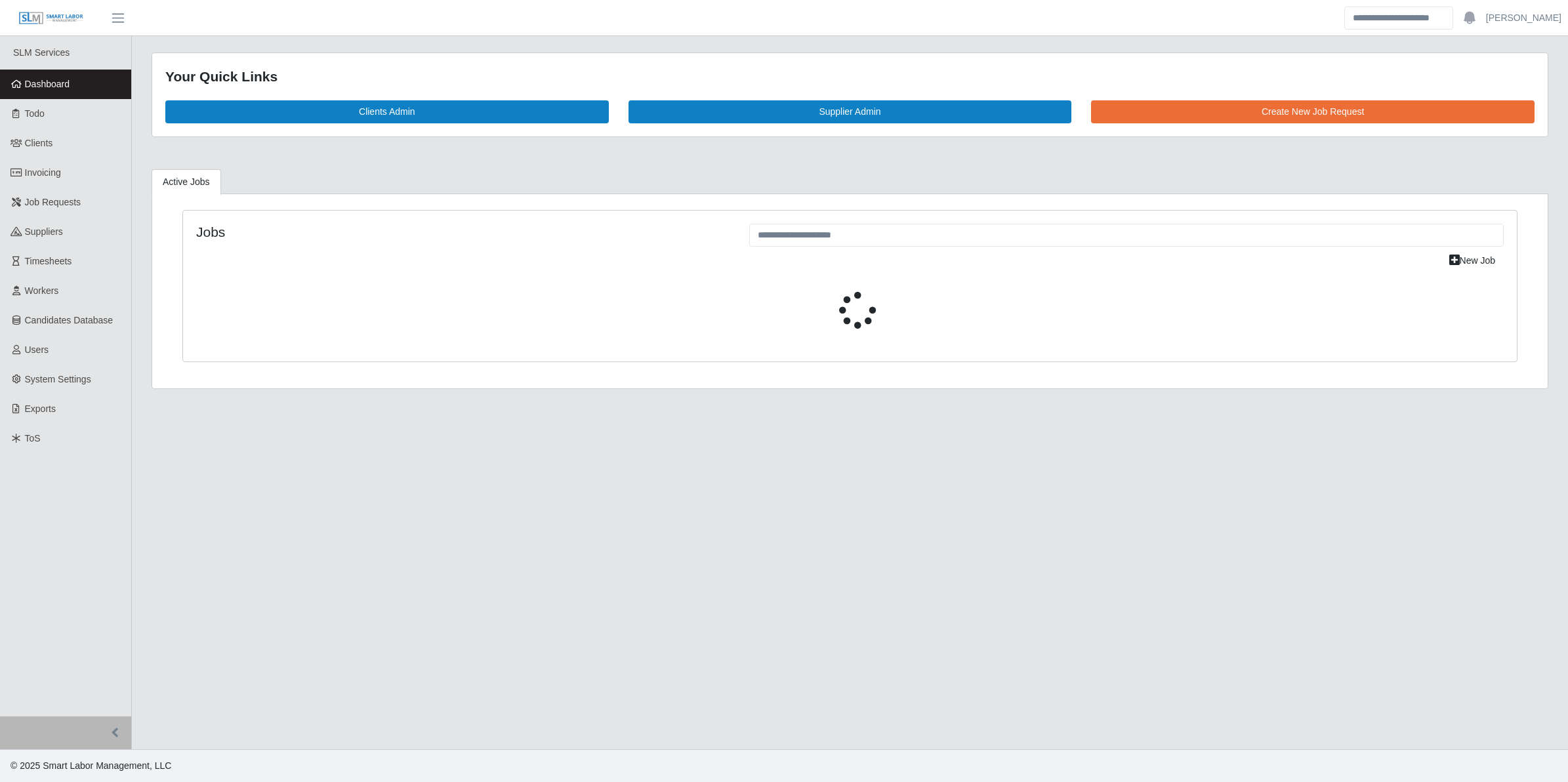
select select "****"
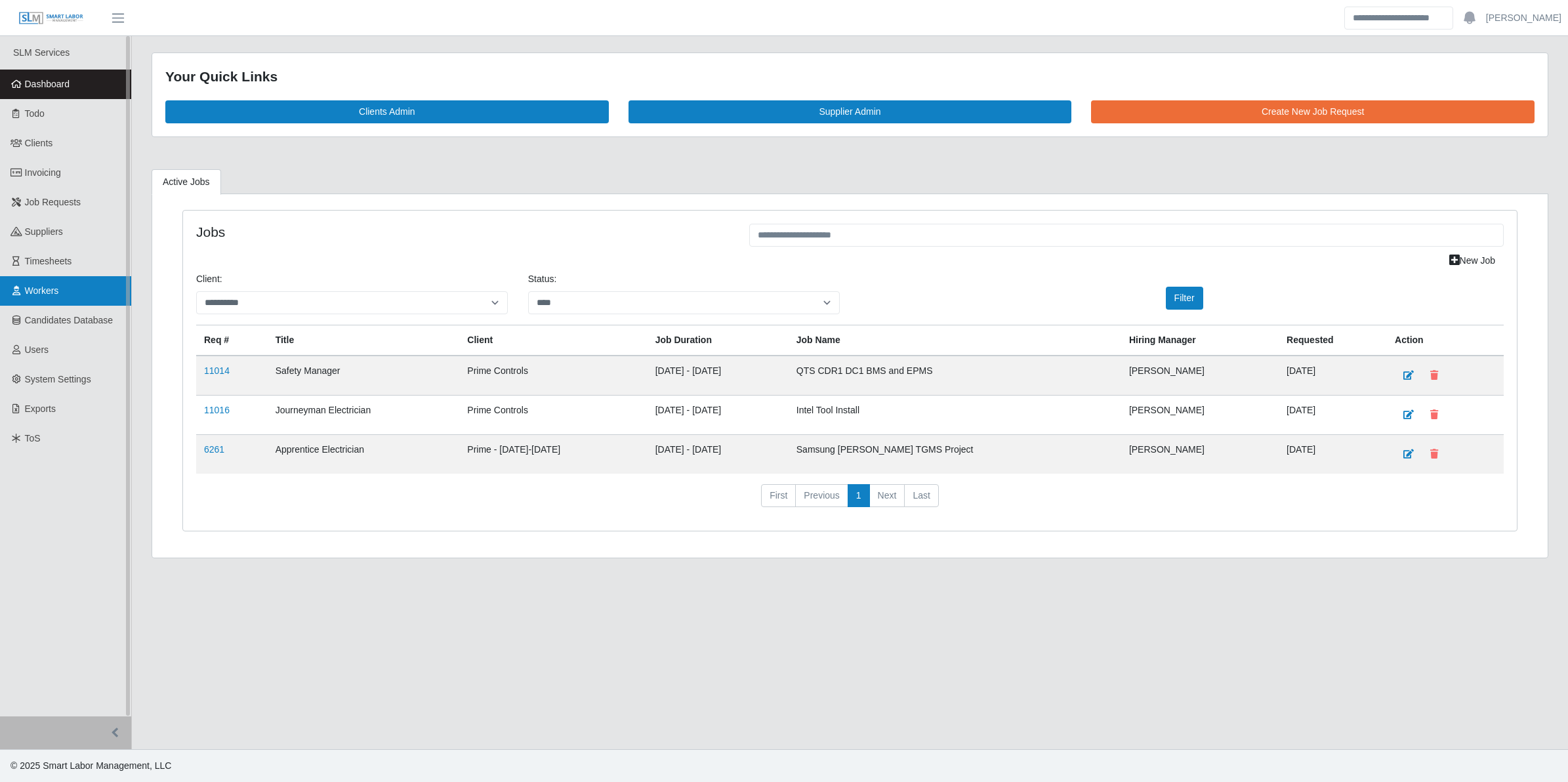
click at [71, 276] on link "Workers" at bounding box center [66, 291] width 131 height 29
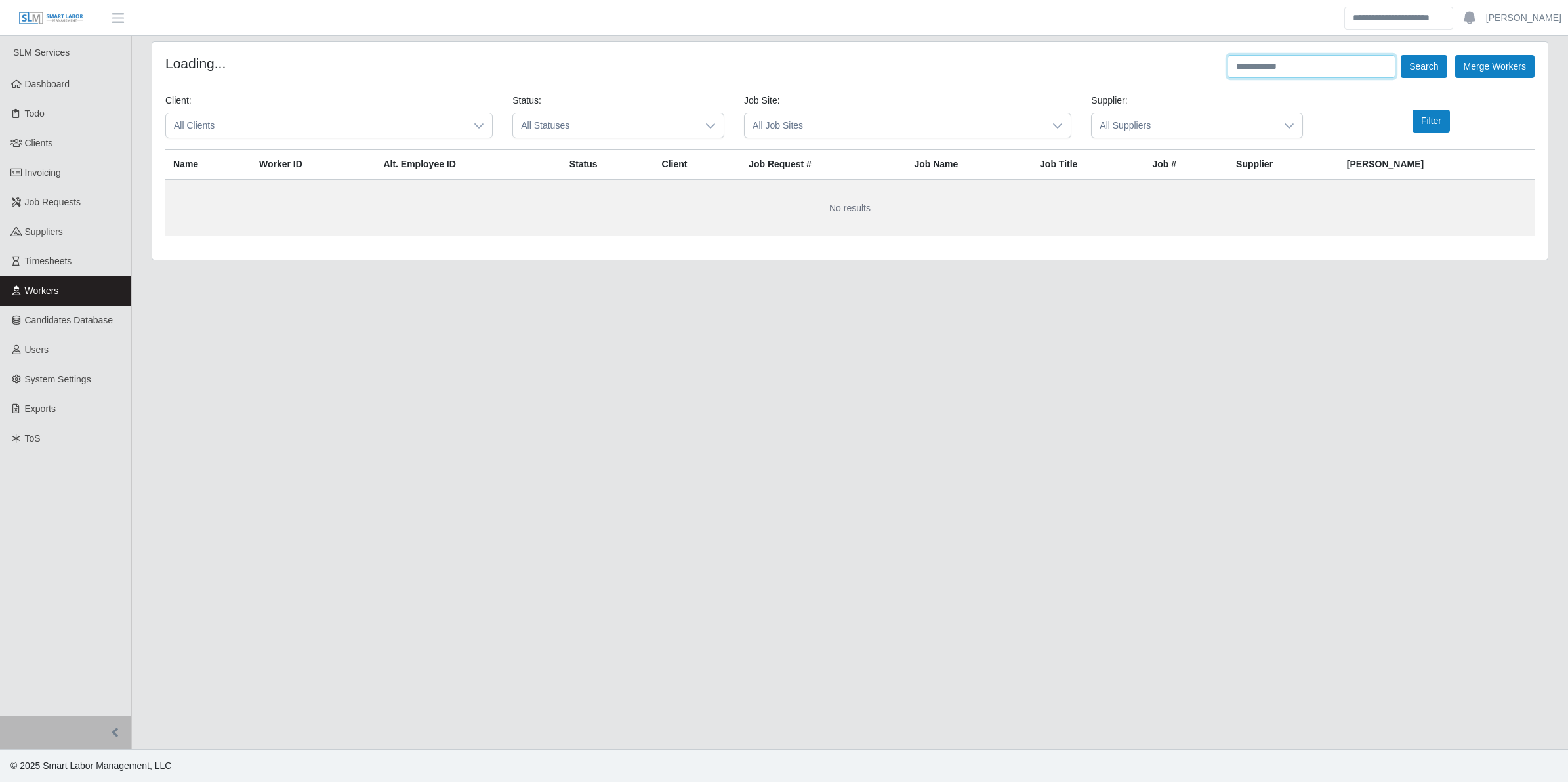
click at [1269, 67] on input "text" at bounding box center [1312, 66] width 168 height 23
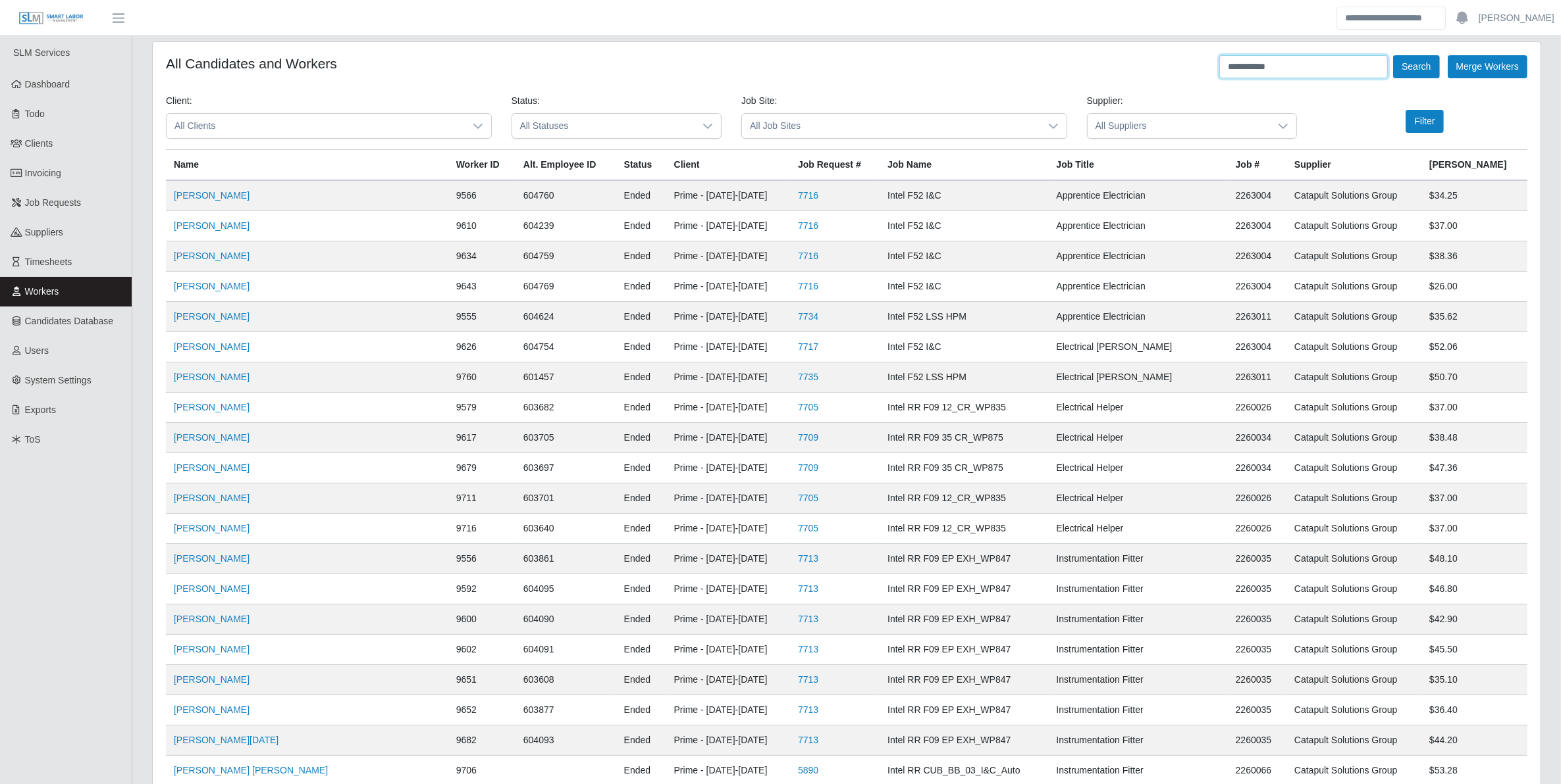
click at [1393, 55] on button "Search" at bounding box center [1416, 66] width 46 height 23
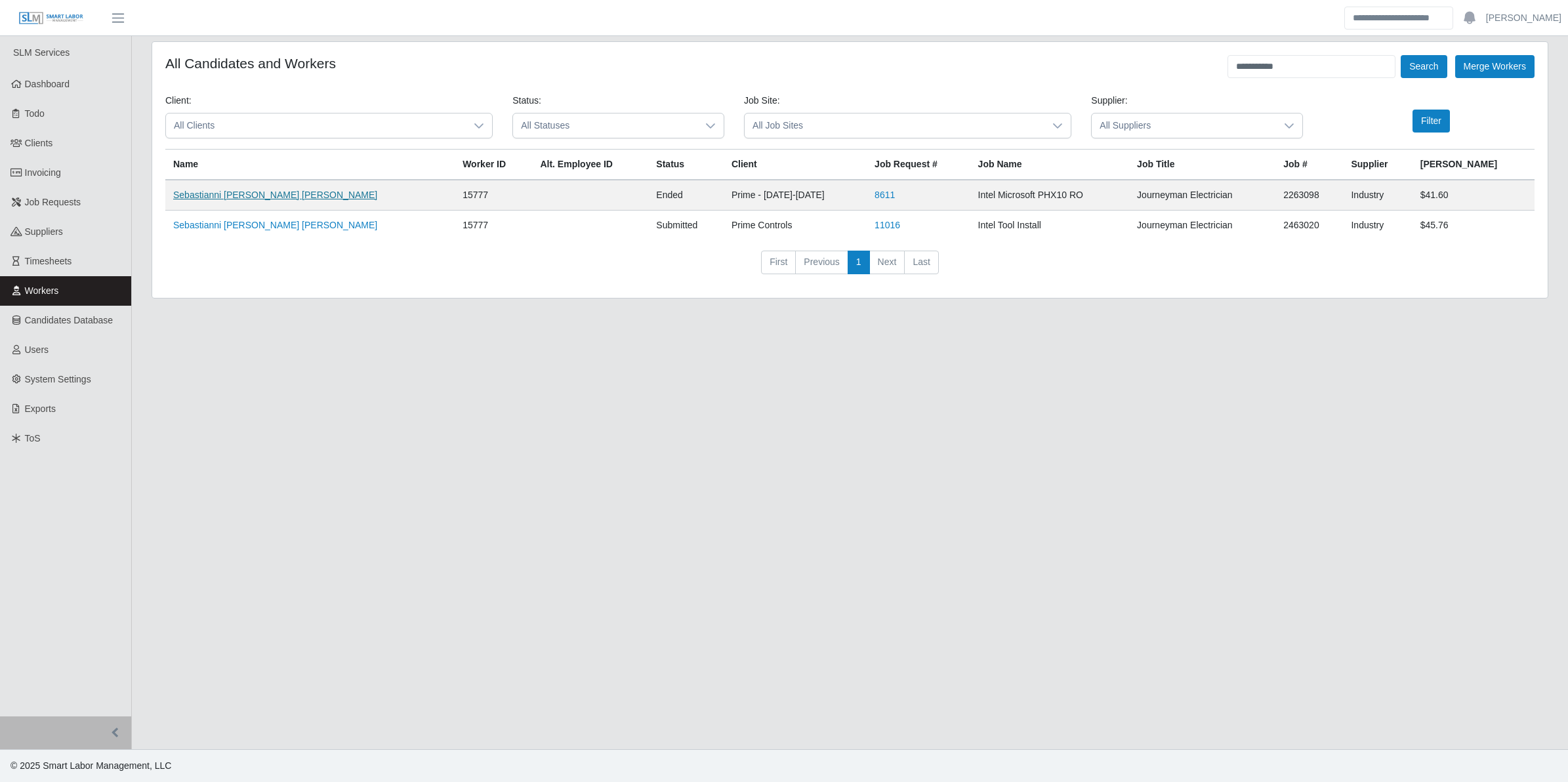
click at [277, 195] on link "Sebastianni [PERSON_NAME] [PERSON_NAME]" at bounding box center [275, 195] width 204 height 10
drag, startPoint x: 1307, startPoint y: 66, endPoint x: 1175, endPoint y: 60, distance: 132.1
click at [1175, 60] on div "**********" at bounding box center [850, 66] width 1370 height 23
click at [1401, 55] on button "Search" at bounding box center [1424, 66] width 46 height 23
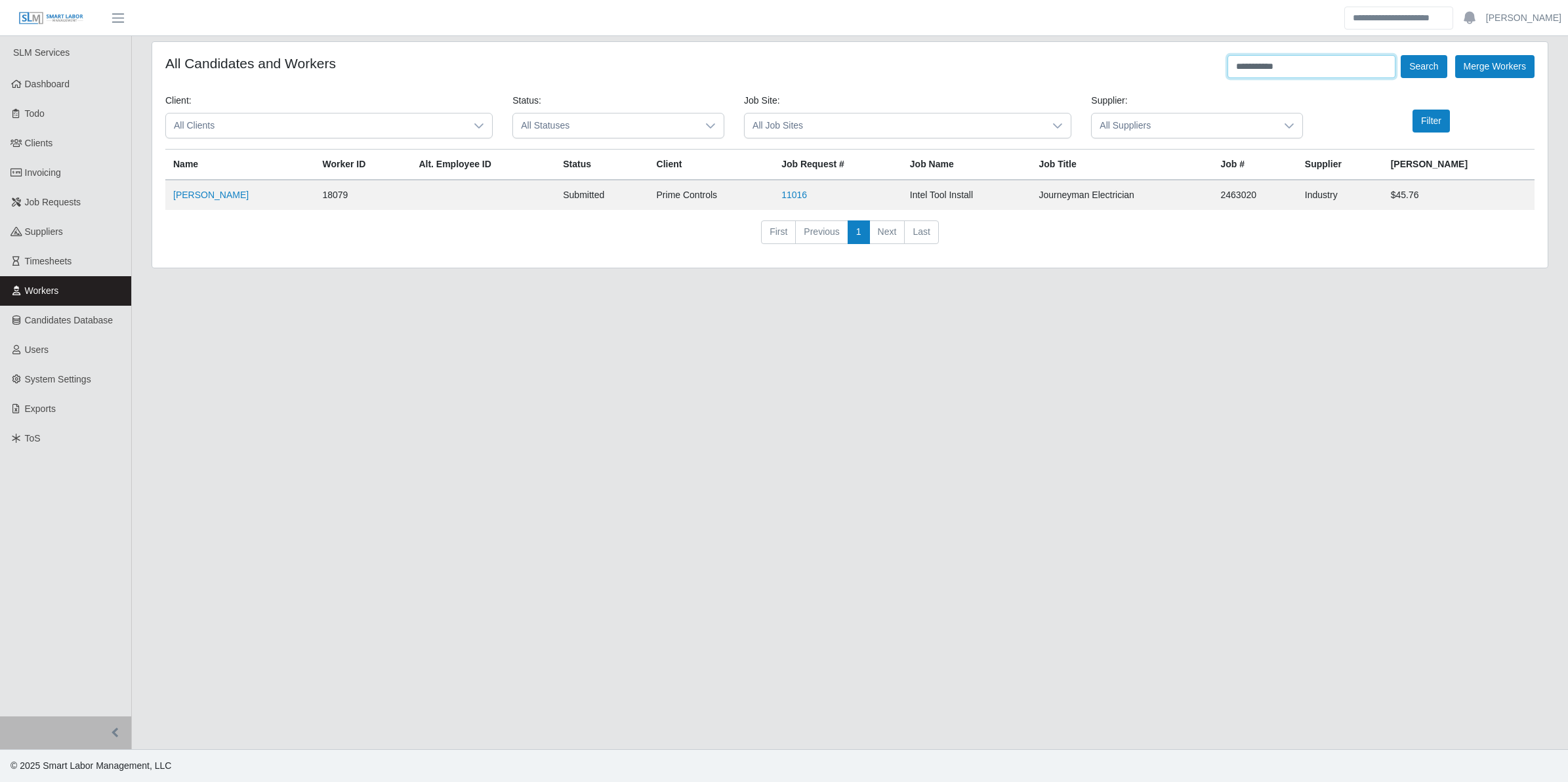
drag, startPoint x: 1287, startPoint y: 67, endPoint x: 1205, endPoint y: 68, distance: 82.0
click at [1205, 68] on div "**********" at bounding box center [850, 66] width 1370 height 23
click at [1401, 55] on button "Search" at bounding box center [1424, 66] width 46 height 23
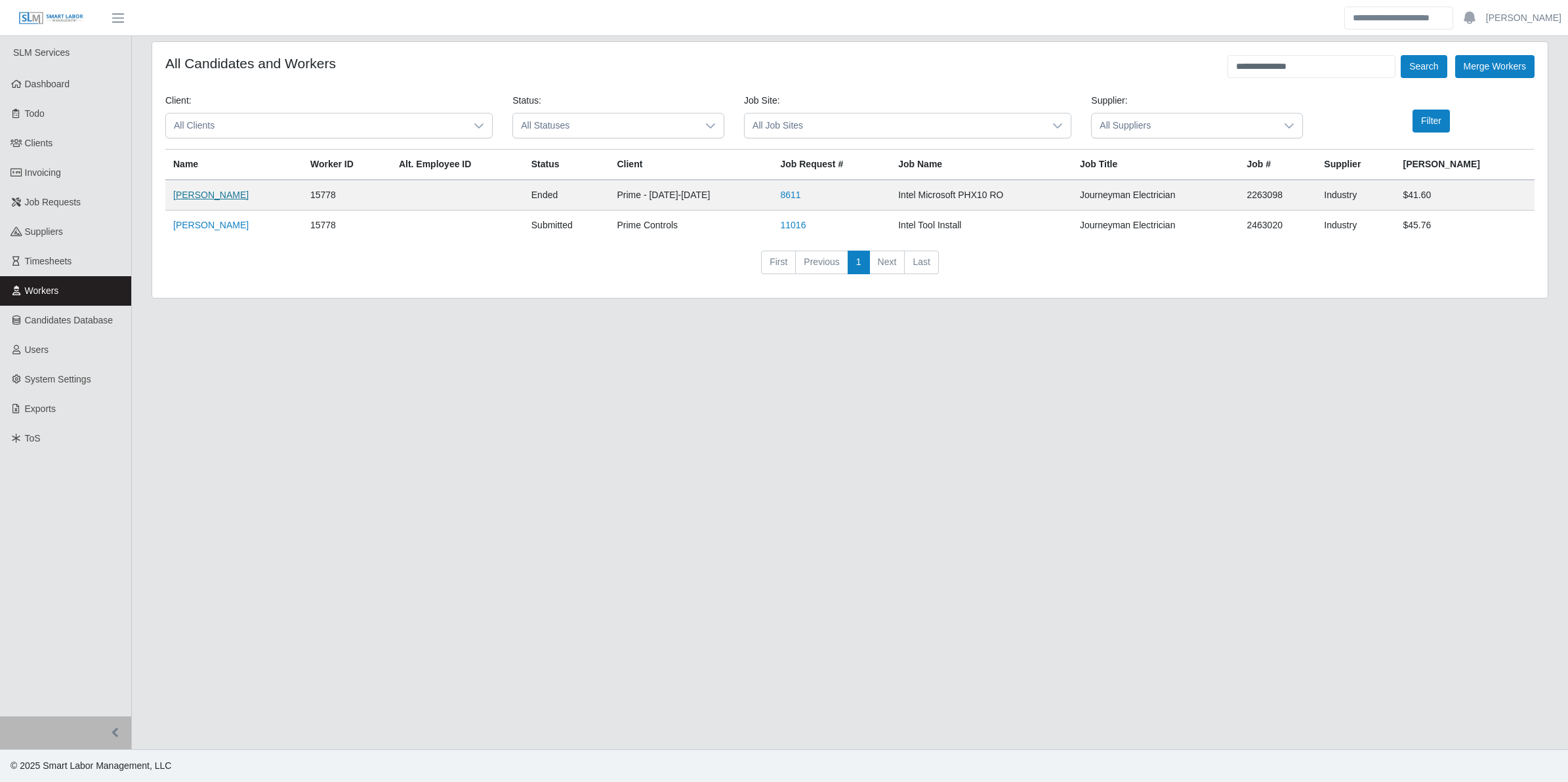
click at [216, 193] on link "[PERSON_NAME]" at bounding box center [211, 195] width 75 height 10
drag, startPoint x: 1313, startPoint y: 73, endPoint x: 1165, endPoint y: 72, distance: 148.0
click at [1165, 72] on div "**********" at bounding box center [850, 66] width 1370 height 23
click at [1401, 55] on button "Search" at bounding box center [1424, 66] width 46 height 23
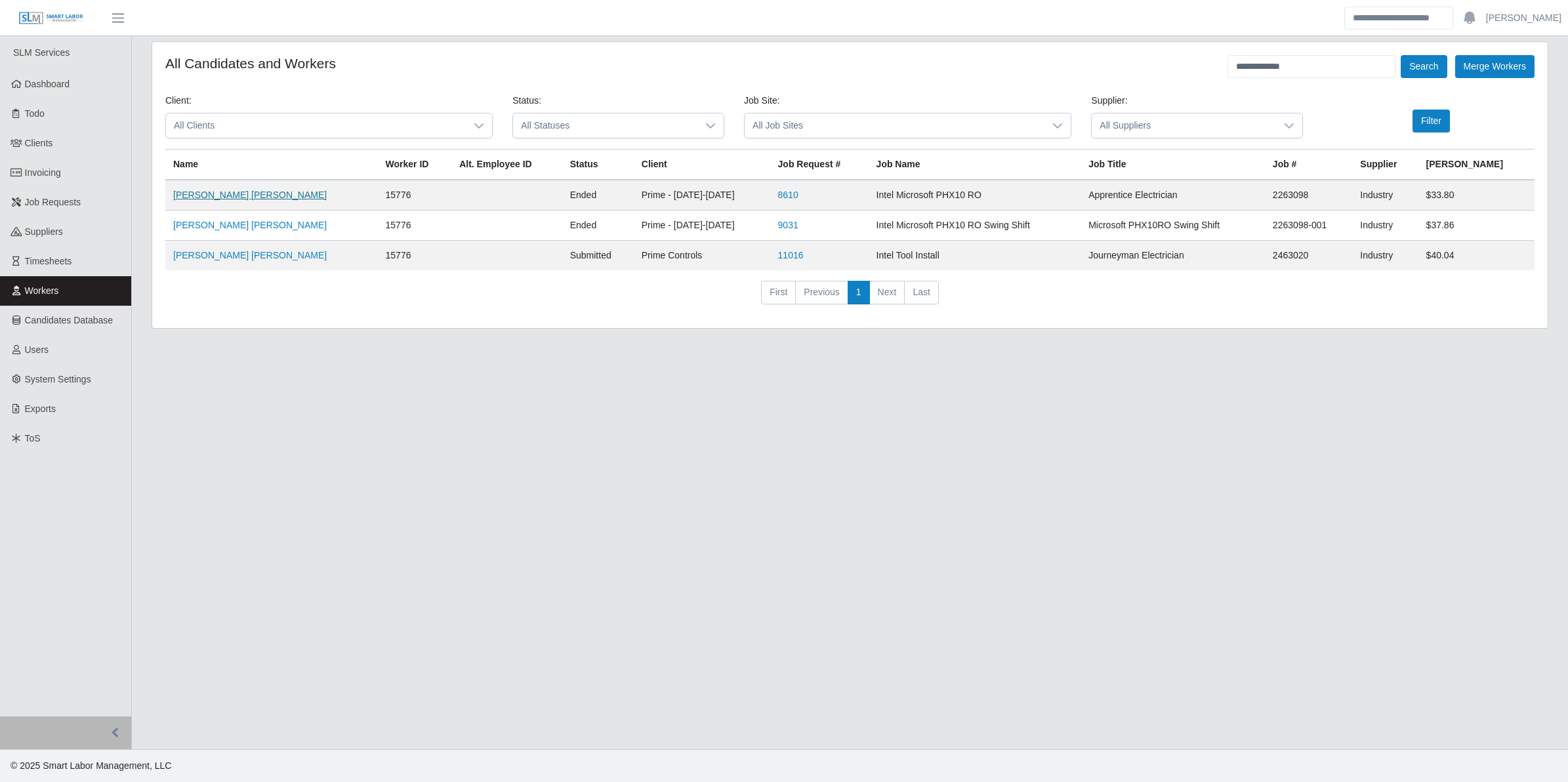
click at [227, 198] on link "[PERSON_NAME] [PERSON_NAME]" at bounding box center [250, 195] width 154 height 10
drag, startPoint x: 330, startPoint y: 344, endPoint x: 307, endPoint y: 271, distance: 76.5
click at [330, 344] on div "**********" at bounding box center [850, 193] width 1417 height 303
drag, startPoint x: 1310, startPoint y: 53, endPoint x: 1219, endPoint y: 67, distance: 92.1
click at [1219, 67] on div "**********" at bounding box center [850, 185] width 1396 height 286
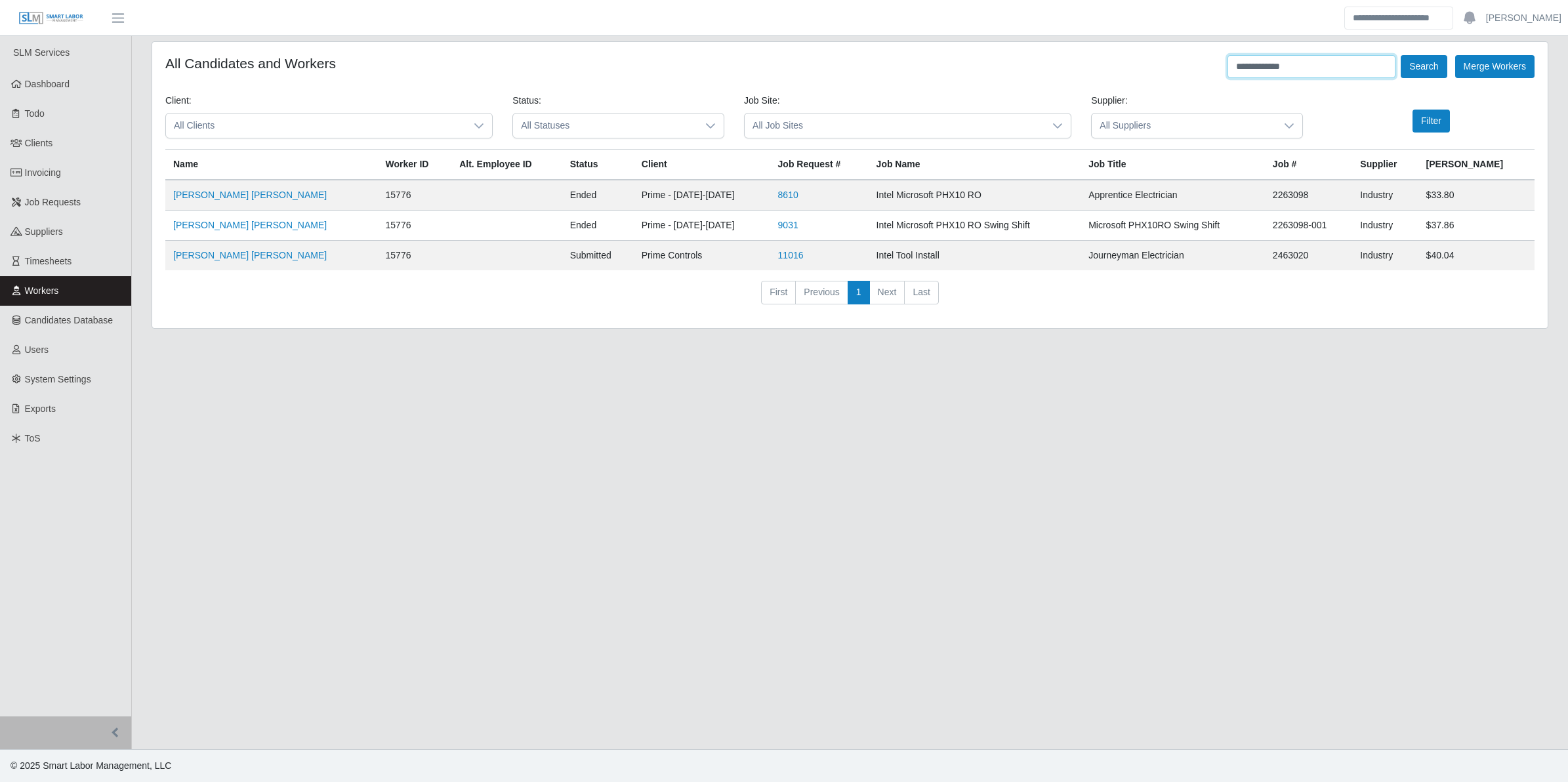
drag, startPoint x: 1305, startPoint y: 66, endPoint x: 1189, endPoint y: 66, distance: 116.0
click at [1189, 66] on div "**********" at bounding box center [850, 66] width 1370 height 23
click at [1401, 55] on button "Search" at bounding box center [1424, 66] width 46 height 23
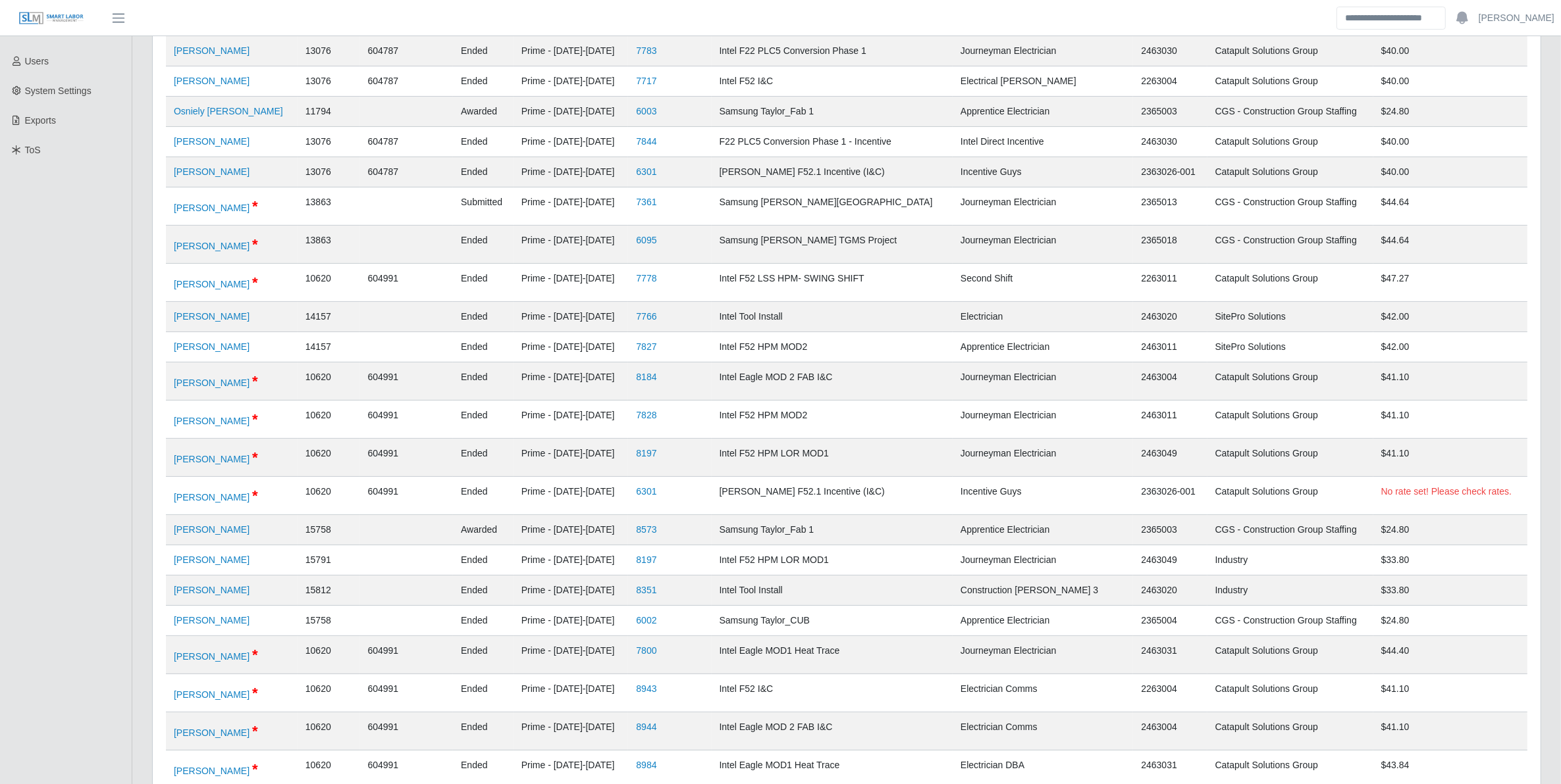
scroll to position [293, 0]
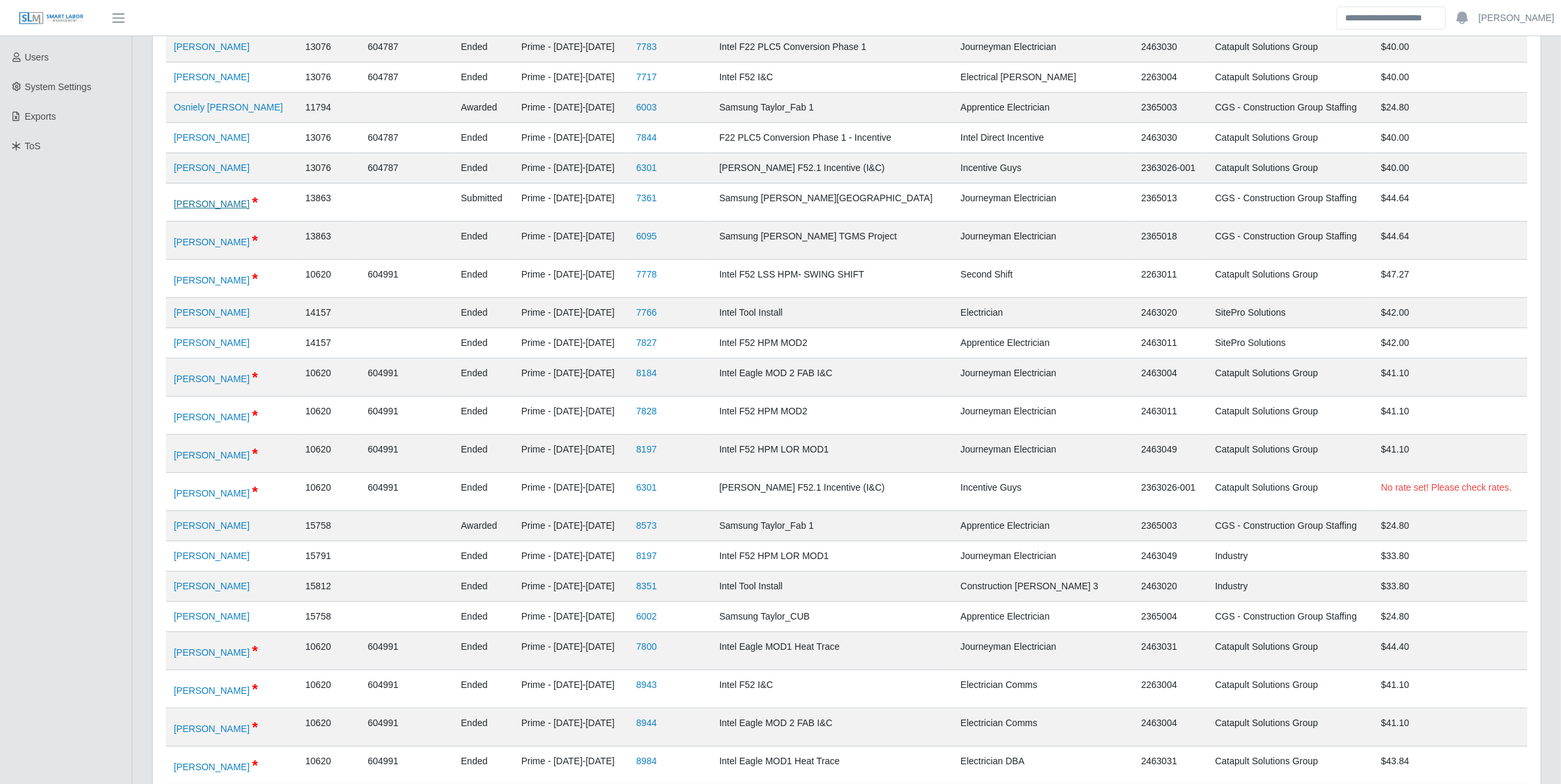
click at [213, 207] on link "Jorge Cardenas" at bounding box center [211, 204] width 76 height 10
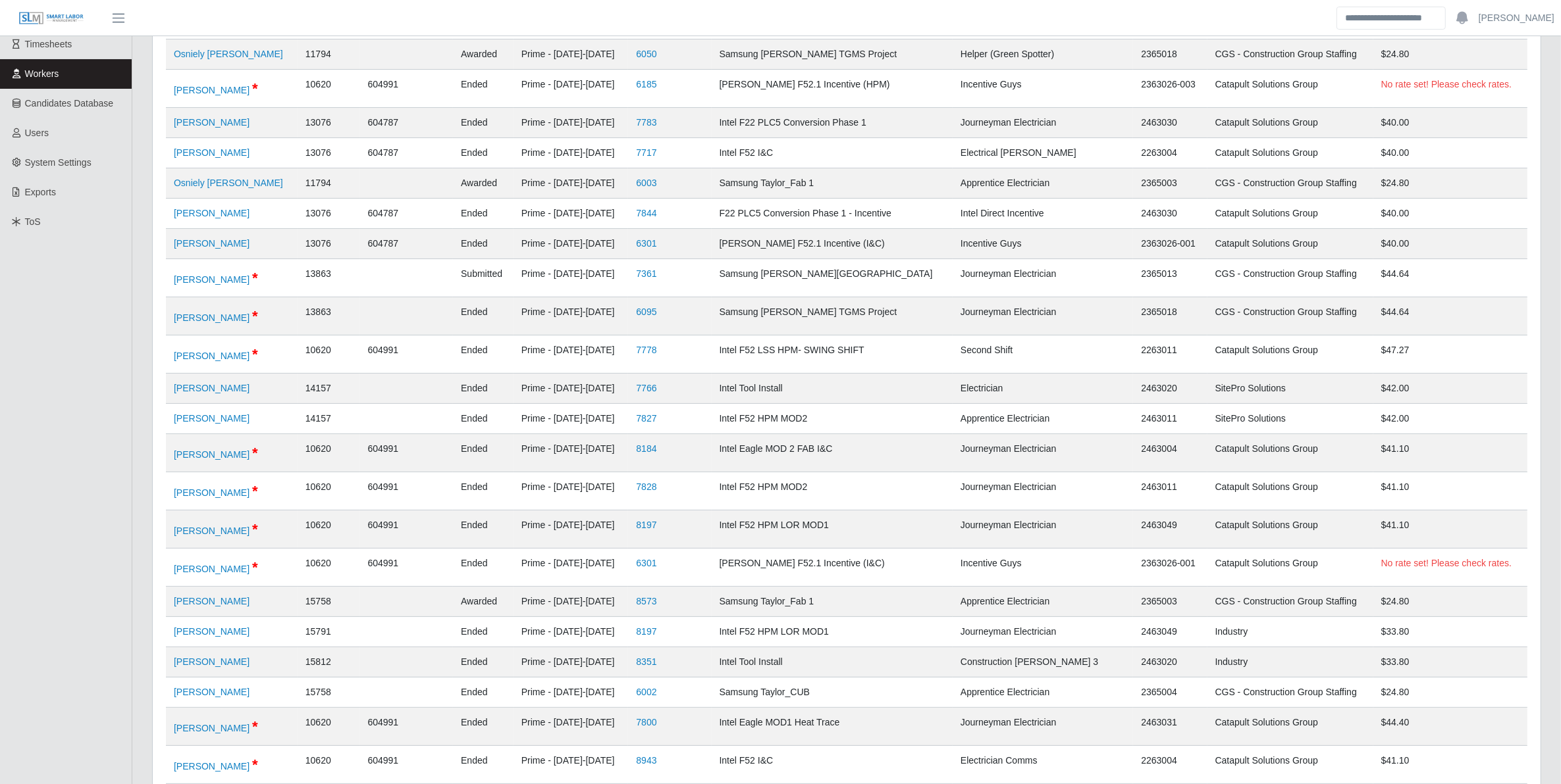
scroll to position [526, 0]
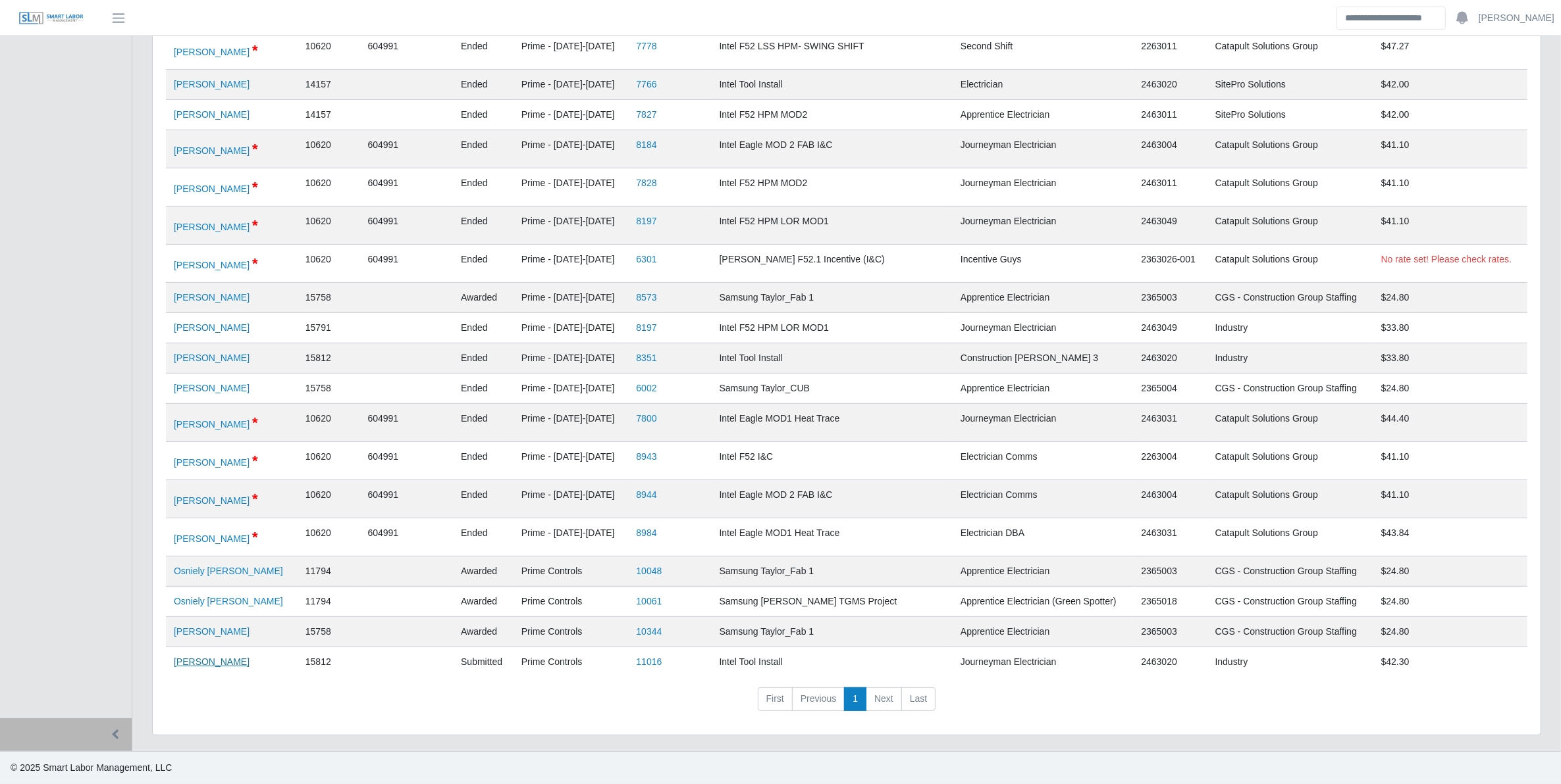
click at [249, 662] on link "Jorge Valenzuela Cardenas" at bounding box center [211, 662] width 76 height 10
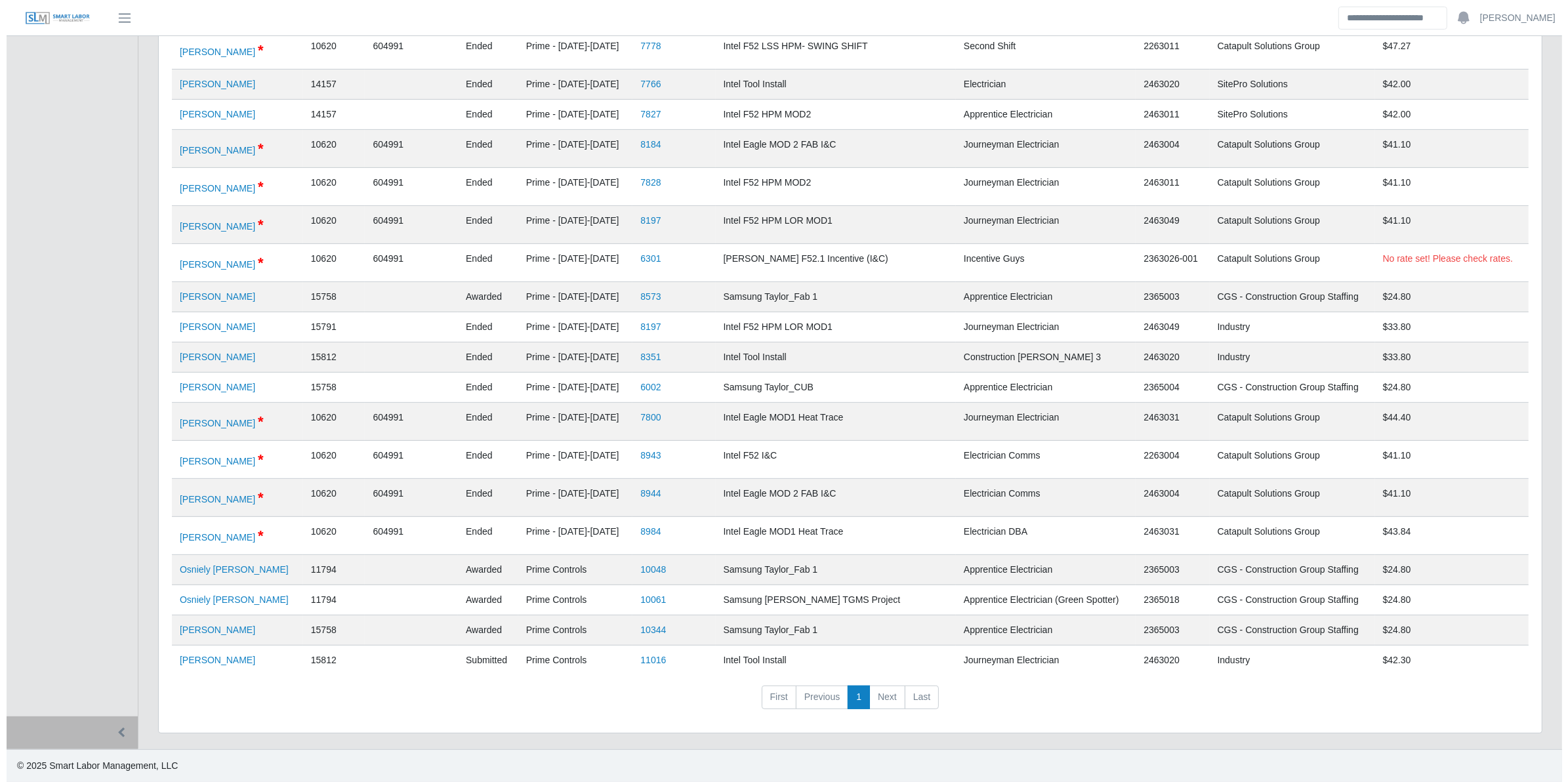
scroll to position [0, 0]
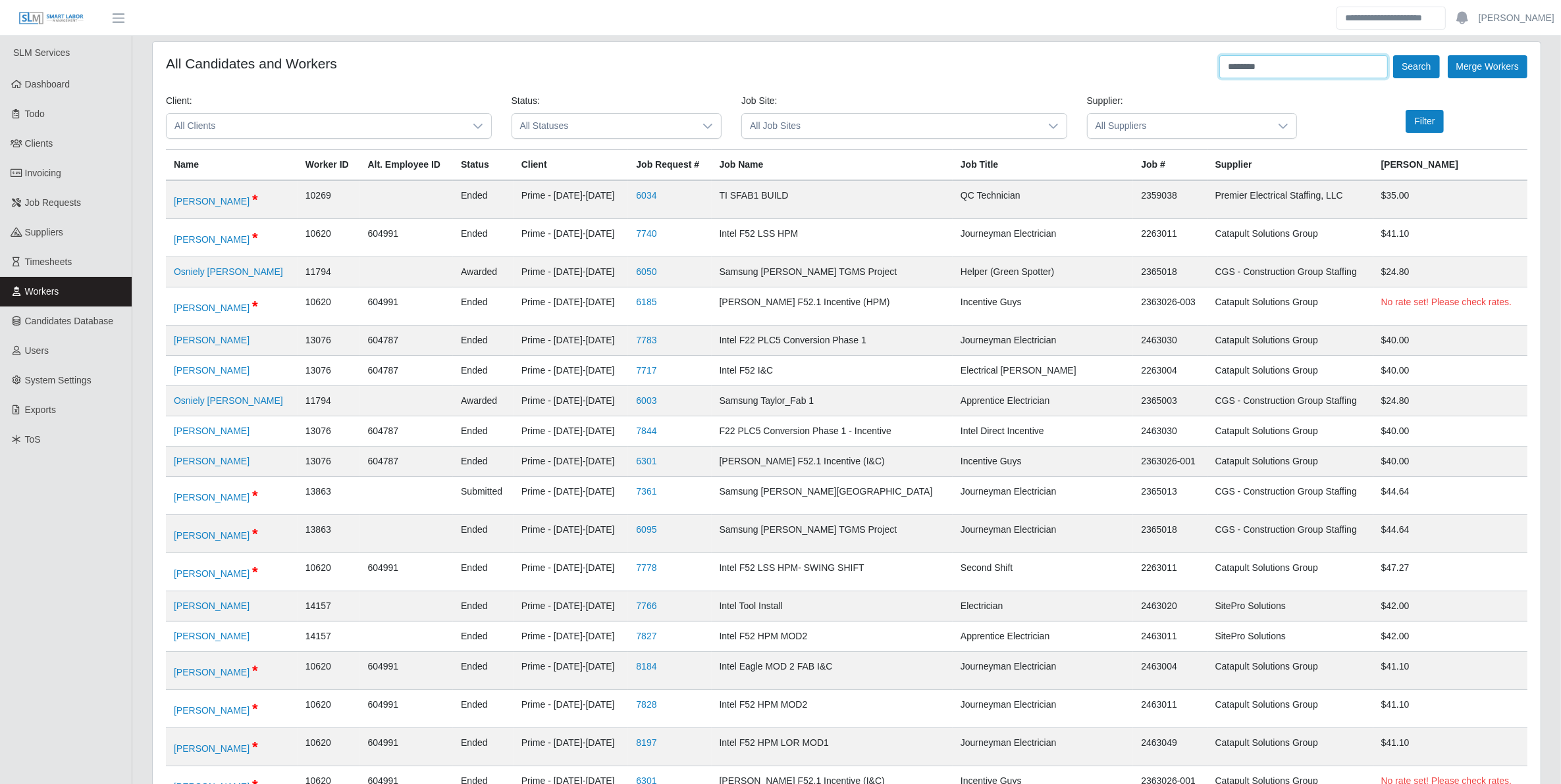
drag, startPoint x: 1268, startPoint y: 68, endPoint x: 1191, endPoint y: 76, distance: 77.4
click at [1179, 71] on div "All Candidates and Workers ******** Search Merge Workers" at bounding box center [847, 66] width 1361 height 23
click at [1393, 55] on button "Search" at bounding box center [1416, 66] width 46 height 23
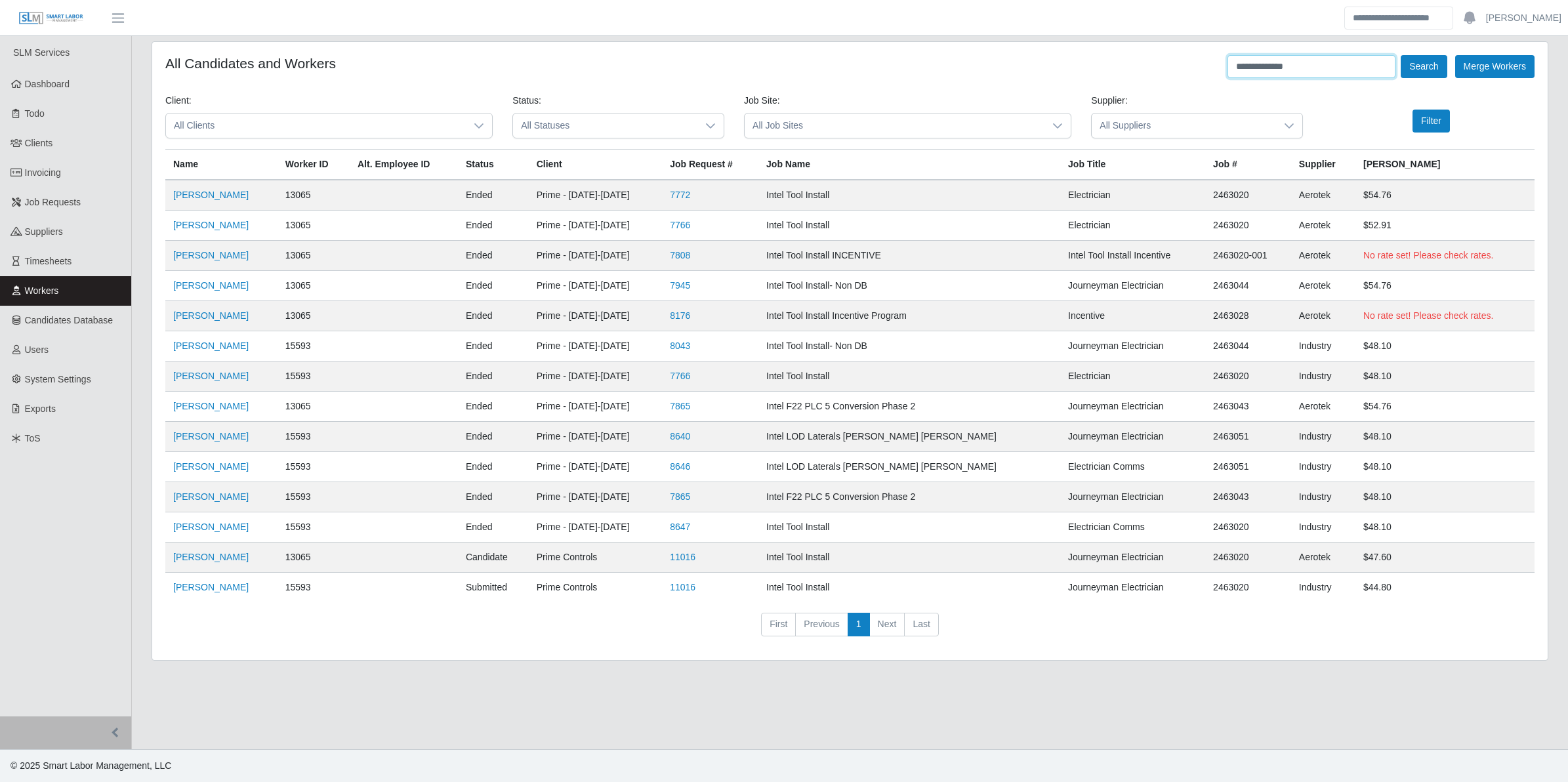
drag, startPoint x: 1303, startPoint y: 64, endPoint x: 1196, endPoint y: 77, distance: 107.8
click at [1196, 77] on div "**********" at bounding box center [850, 66] width 1370 height 23
type input "**********"
click at [1401, 55] on button "Search" at bounding box center [1424, 66] width 46 height 23
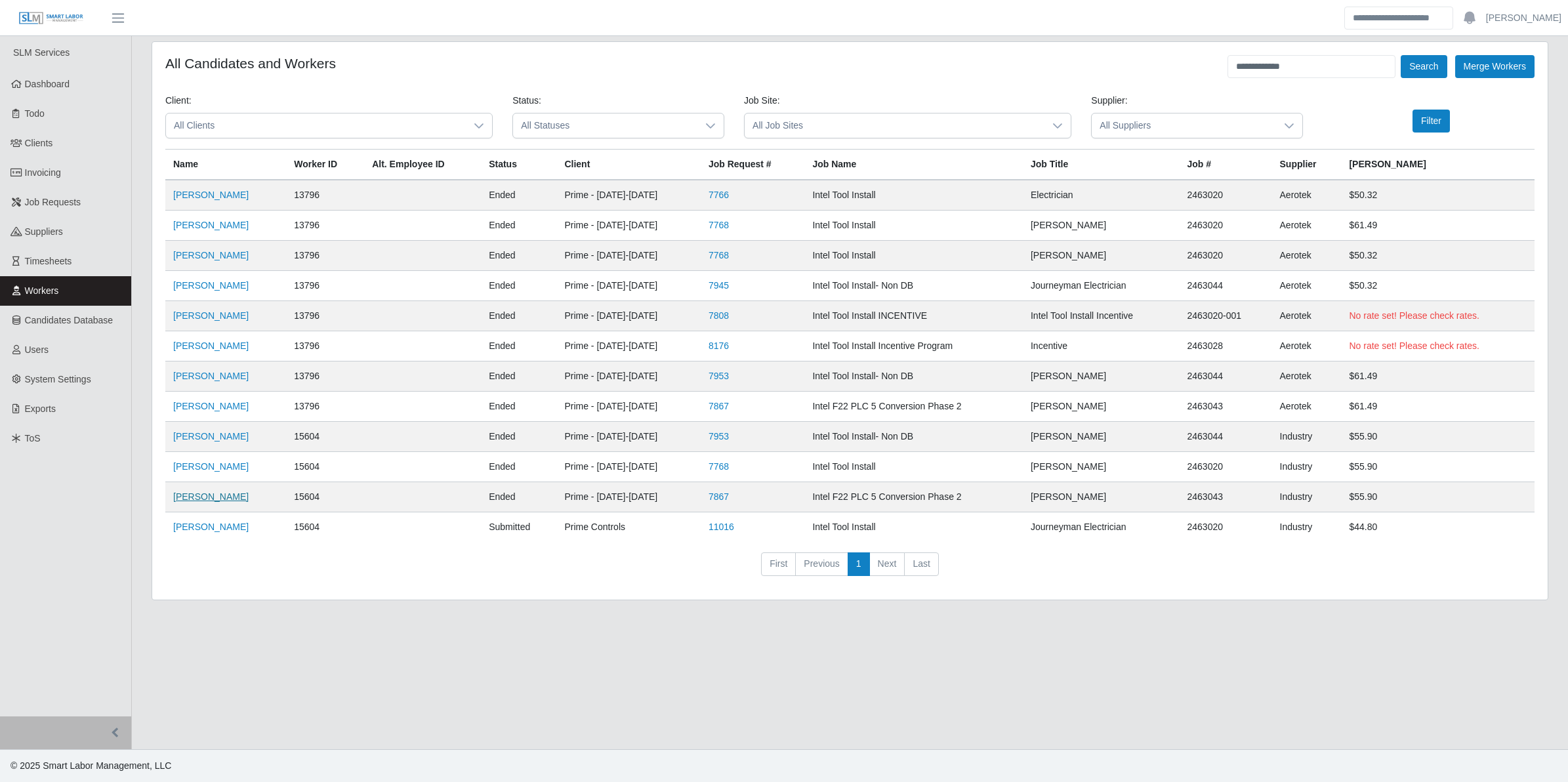
click at [195, 496] on link "David Lincoln" at bounding box center [211, 496] width 75 height 10
click at [219, 194] on link "David Lincoln" at bounding box center [211, 195] width 75 height 10
click at [210, 470] on link "David Lincoln" at bounding box center [211, 466] width 75 height 10
click at [225, 614] on div "**********" at bounding box center [850, 328] width 1417 height 575
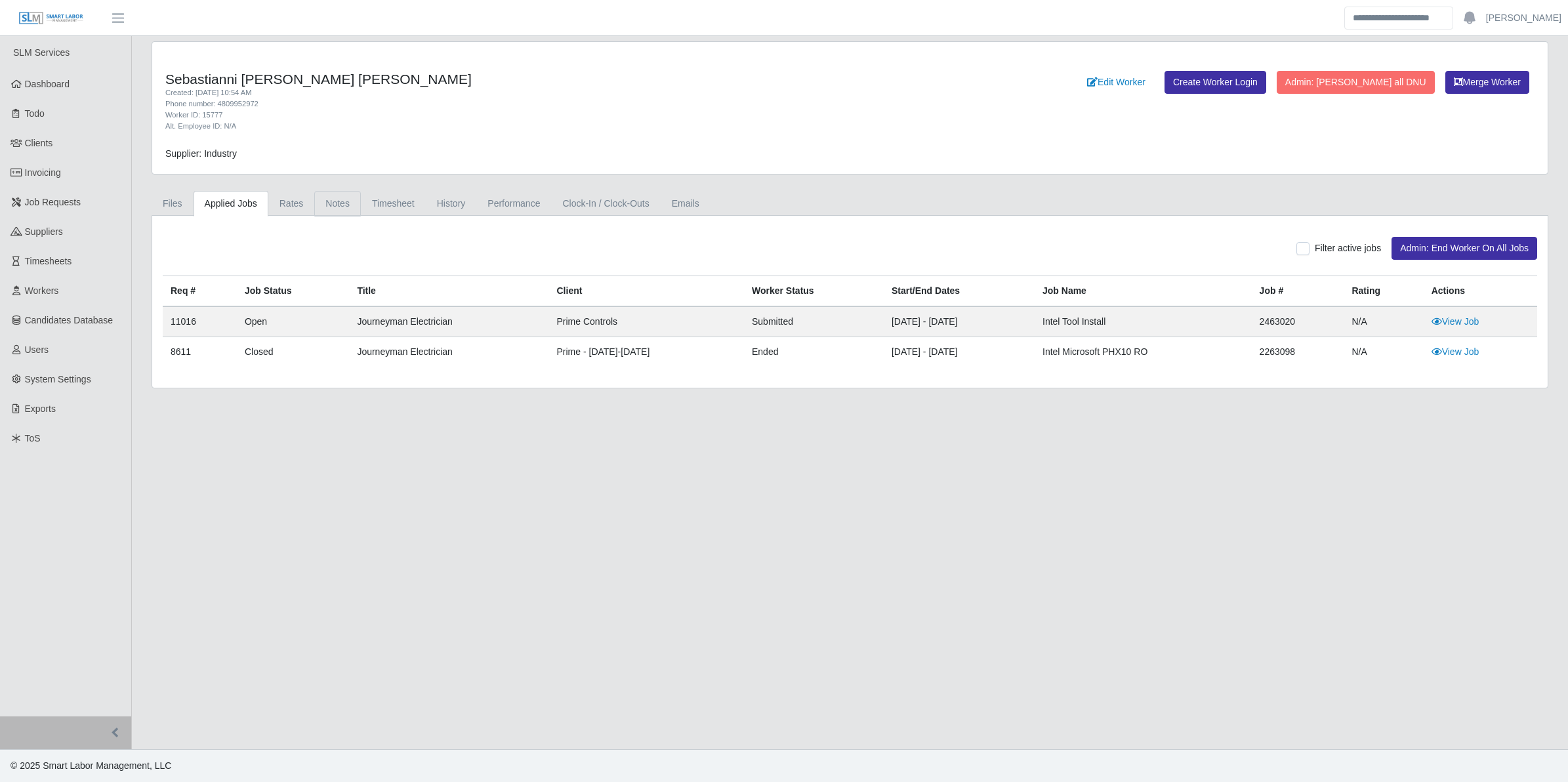
click at [332, 205] on link "Notes" at bounding box center [337, 204] width 47 height 26
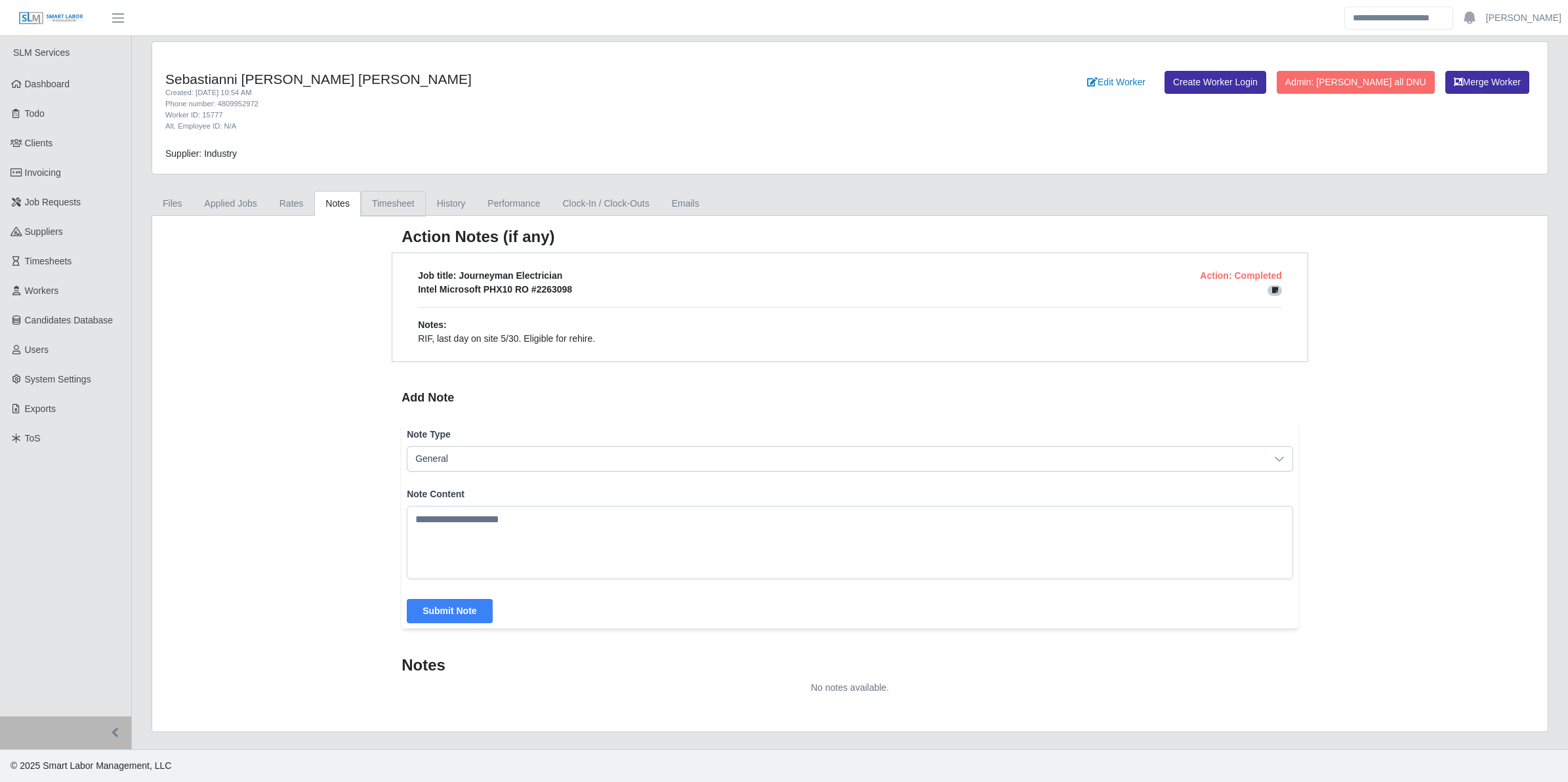
click at [408, 205] on link "Timesheet" at bounding box center [393, 204] width 65 height 26
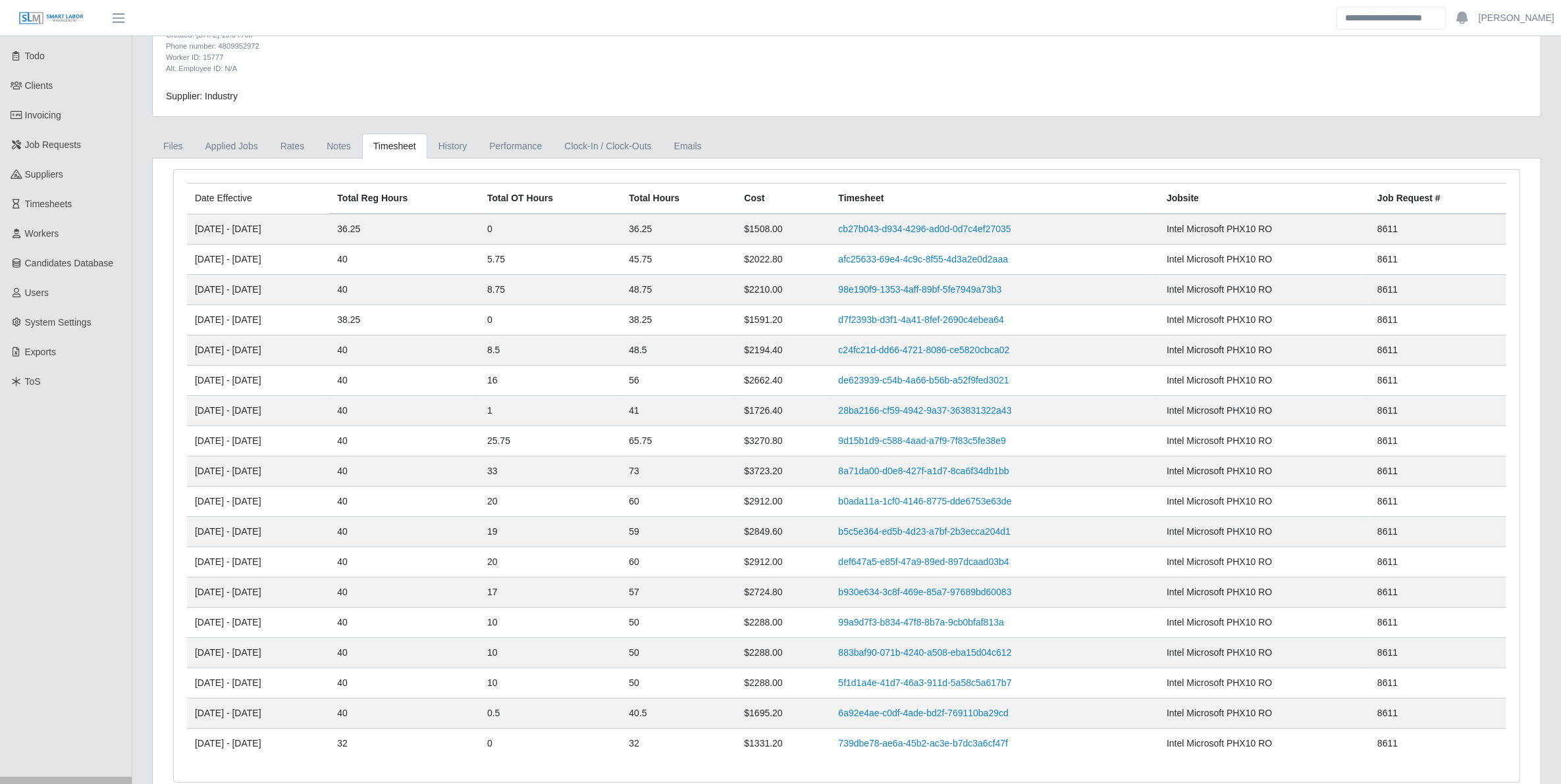
scroll to position [57, 0]
drag, startPoint x: 96, startPoint y: 507, endPoint x: 111, endPoint y: 500, distance: 16.6
click at [99, 507] on ul "SLM Services Dashboard Todo Clients Invoicing Job Requests Suppliers Timesheets…" at bounding box center [66, 378] width 132 height 799
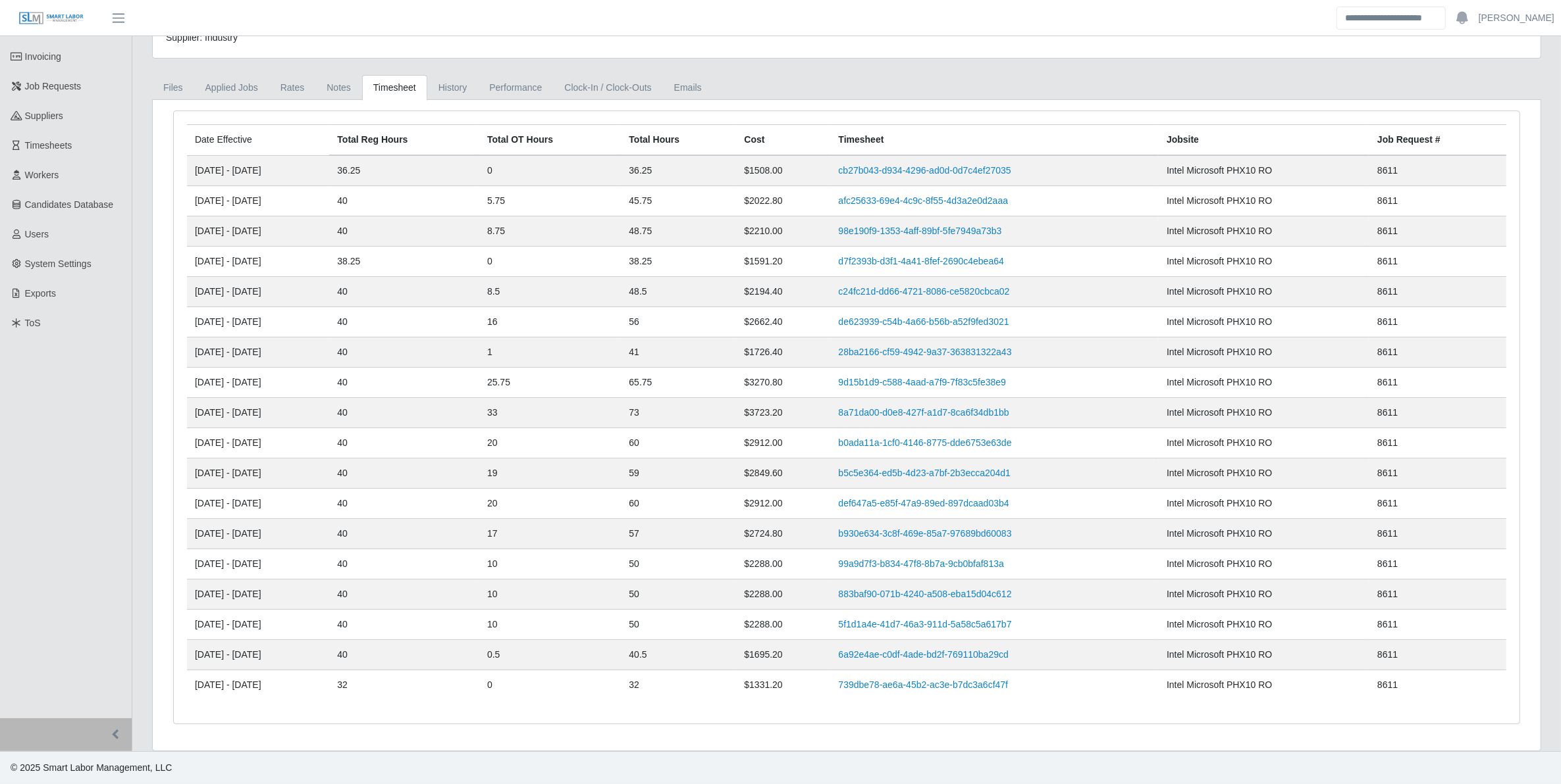
drag, startPoint x: 532, startPoint y: 581, endPoint x: 555, endPoint y: 577, distance: 23.3
click at [532, 581] on td "10" at bounding box center [550, 594] width 141 height 30
click at [994, 171] on link "cb27b043-d934-4296-ad0d-0d7c4ef27035" at bounding box center [924, 170] width 172 height 10
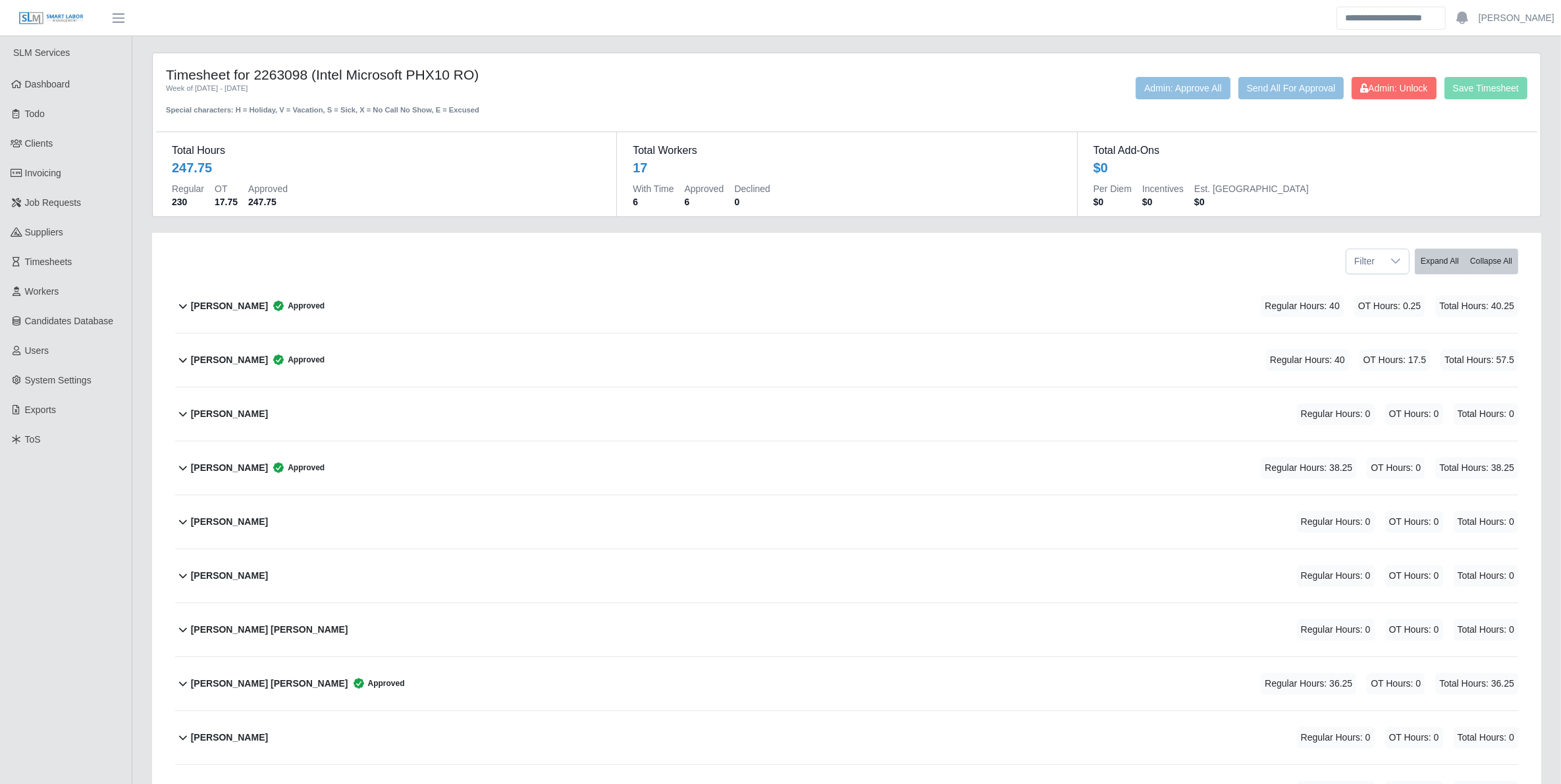
drag, startPoint x: 574, startPoint y: 120, endPoint x: 684, endPoint y: 47, distance: 132.0
click at [579, 115] on div "Total Hours 247.75 Regular 230 OT 17.75 Approved 247.75 Total Workers 17 With T…" at bounding box center [847, 166] width 1381 height 101
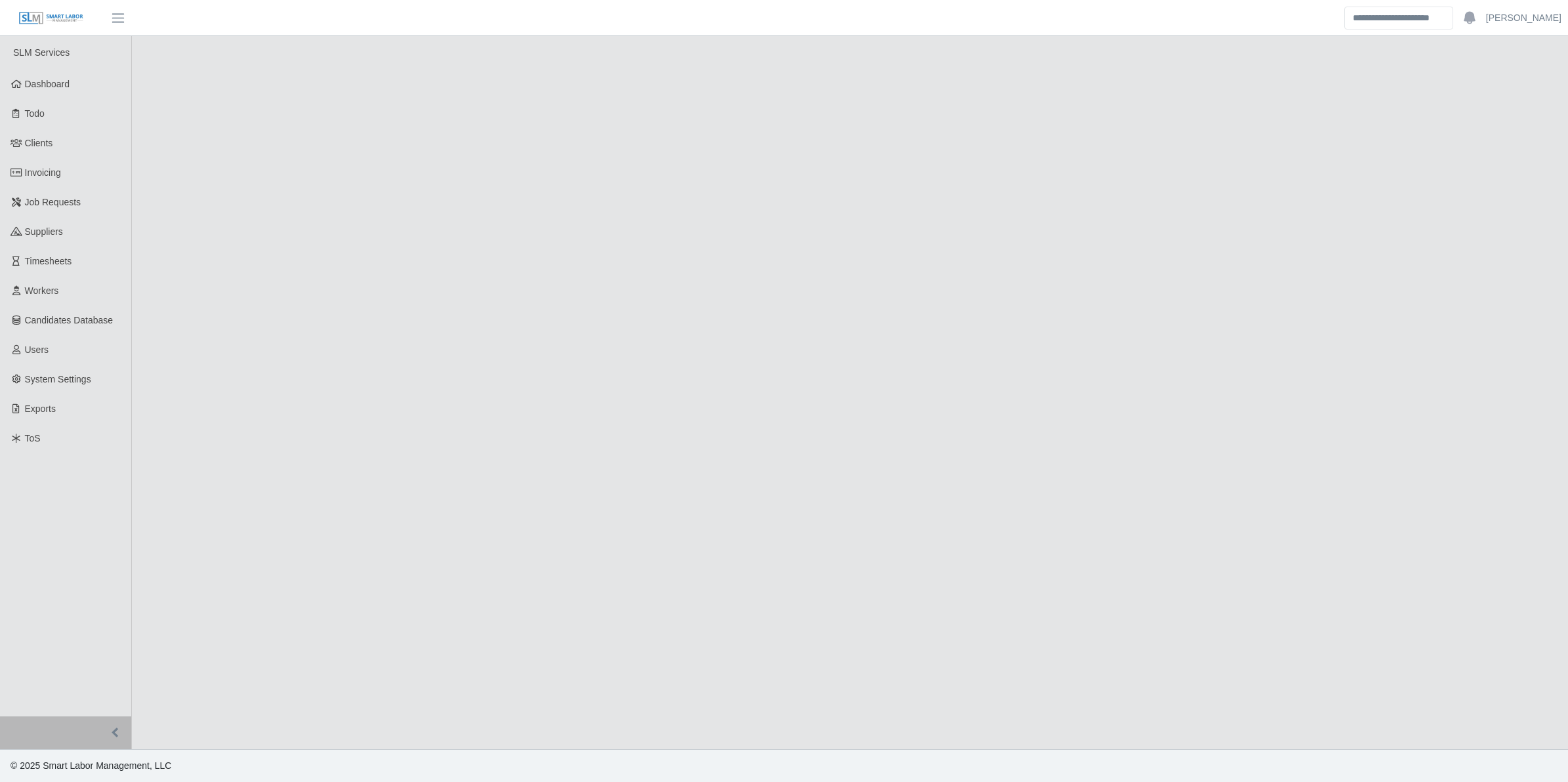
select select "****"
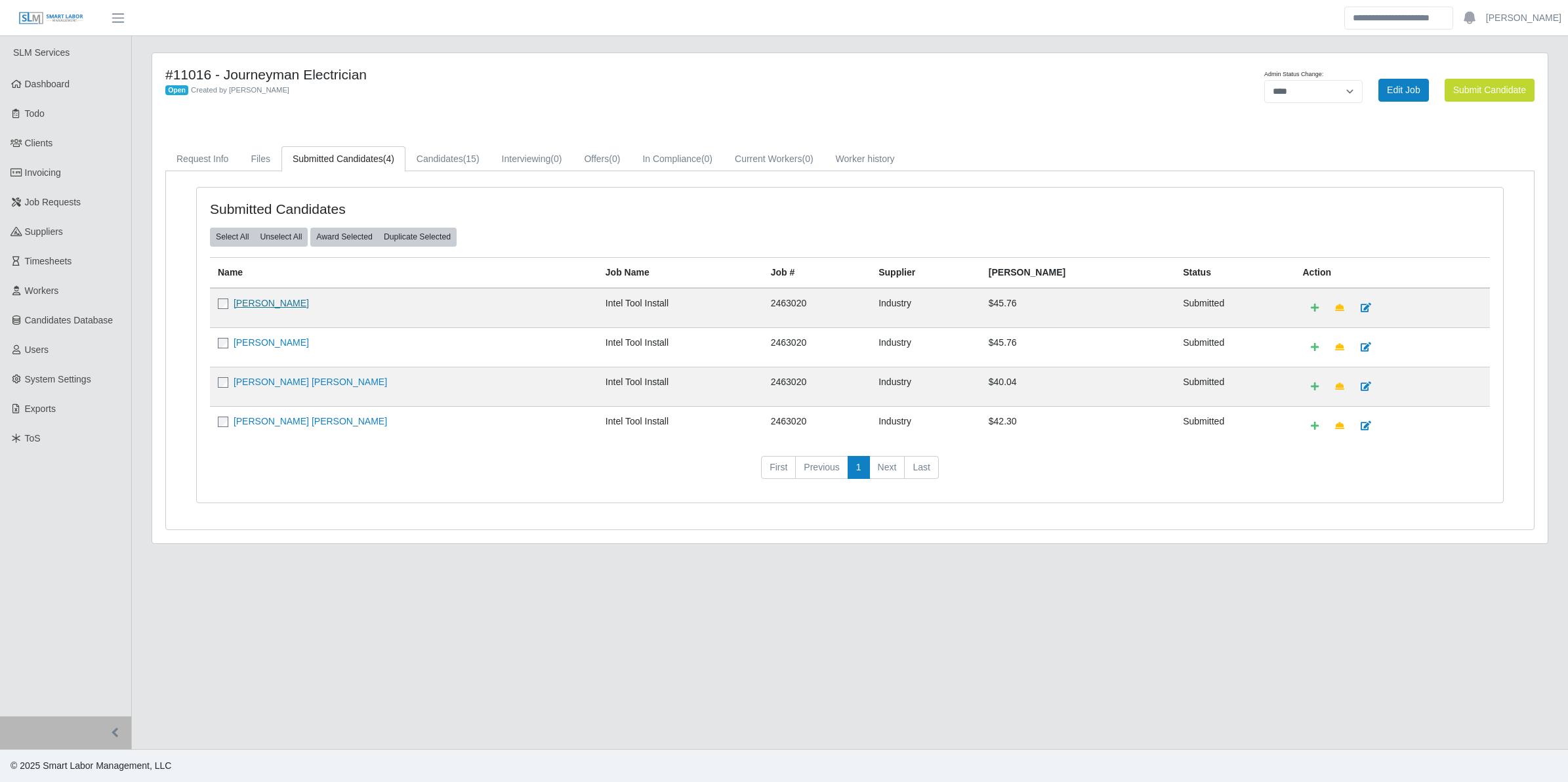
click at [243, 300] on link "[PERSON_NAME]" at bounding box center [272, 303] width 75 height 10
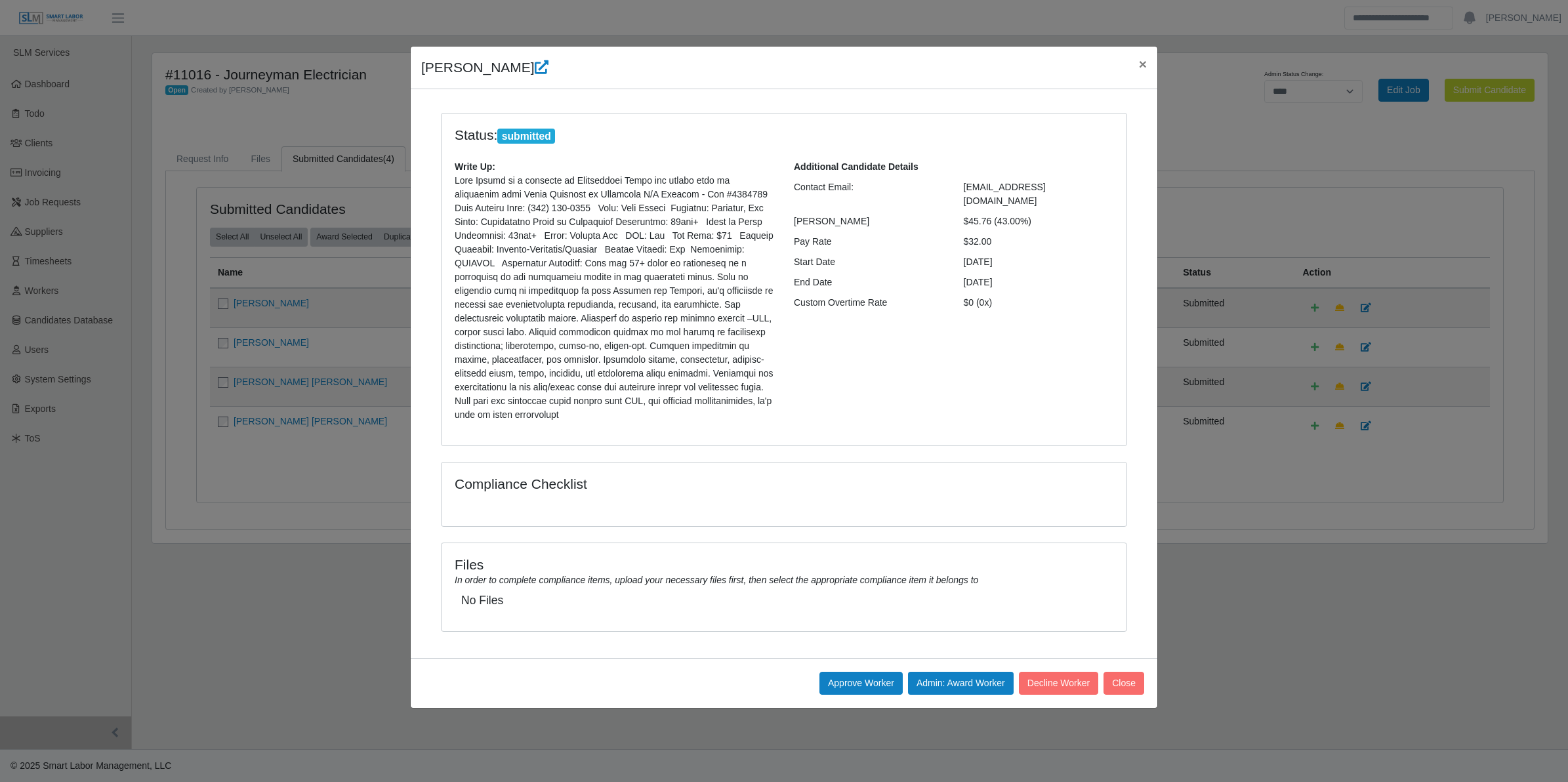
drag, startPoint x: 414, startPoint y: 68, endPoint x: 1006, endPoint y: 230, distance: 613.8
click at [1006, 230] on div "[PERSON_NAME] × Status: submitted Write Up: Additional Candidate Details Contac…" at bounding box center [784, 377] width 748 height 663
copy div "Lore Ipsumd × Sitame: consectet Adipi El: Sedd Eiusmo te i utlabore et Dolorema…"
click at [841, 672] on button "Approve Worker" at bounding box center [861, 684] width 83 height 23
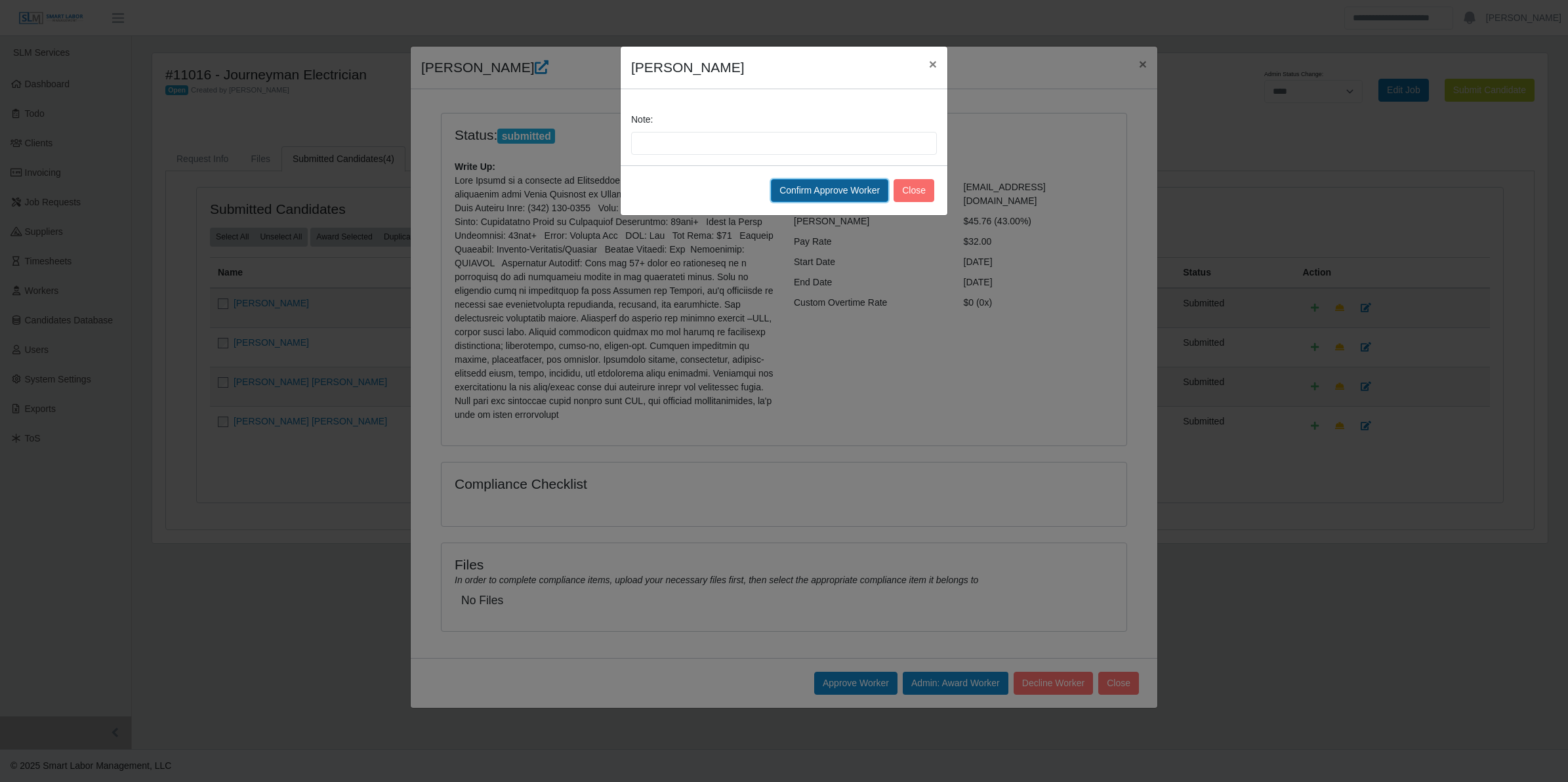
click at [803, 182] on button "Confirm Approve Worker" at bounding box center [829, 191] width 117 height 23
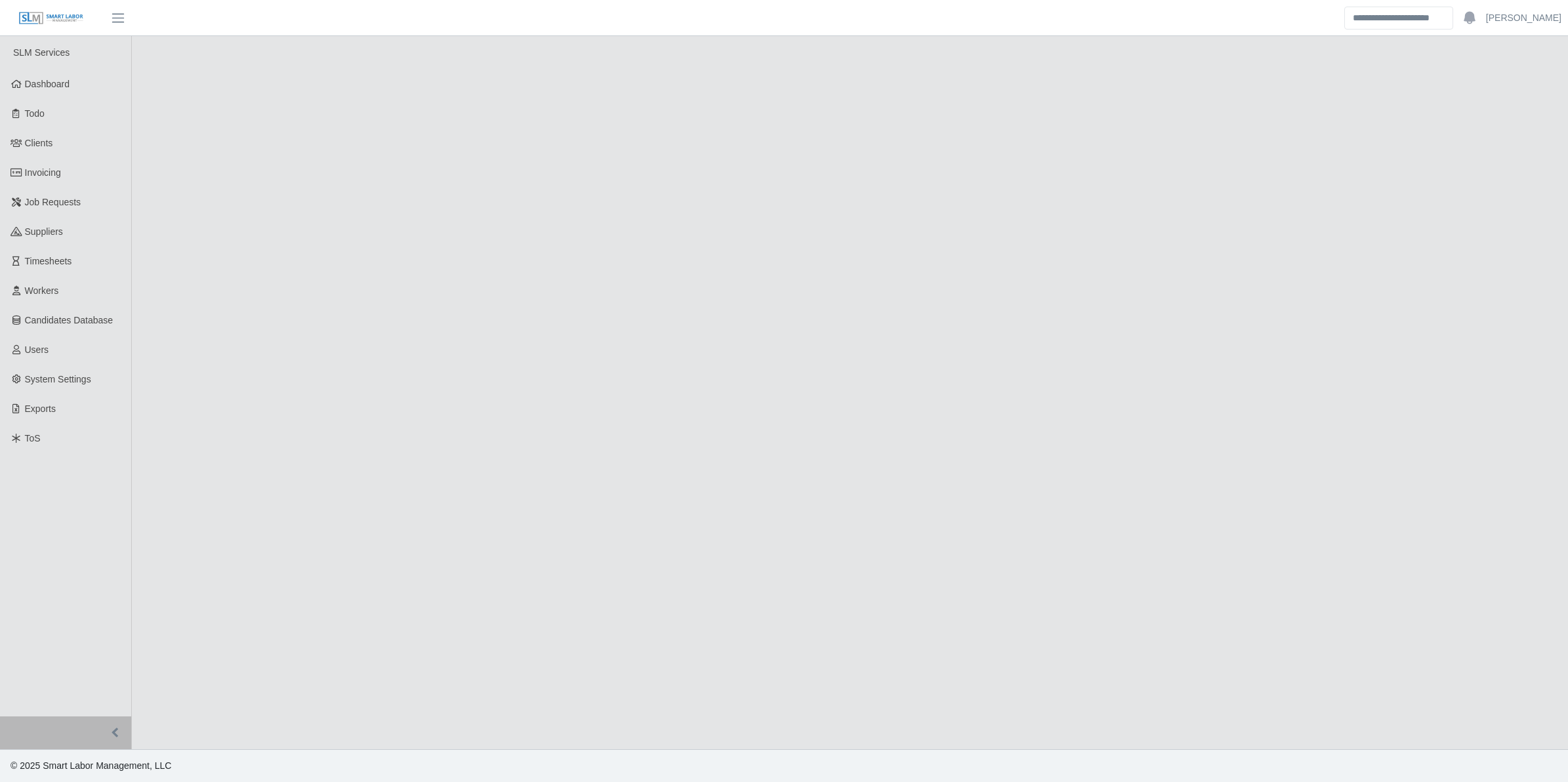
select select "****"
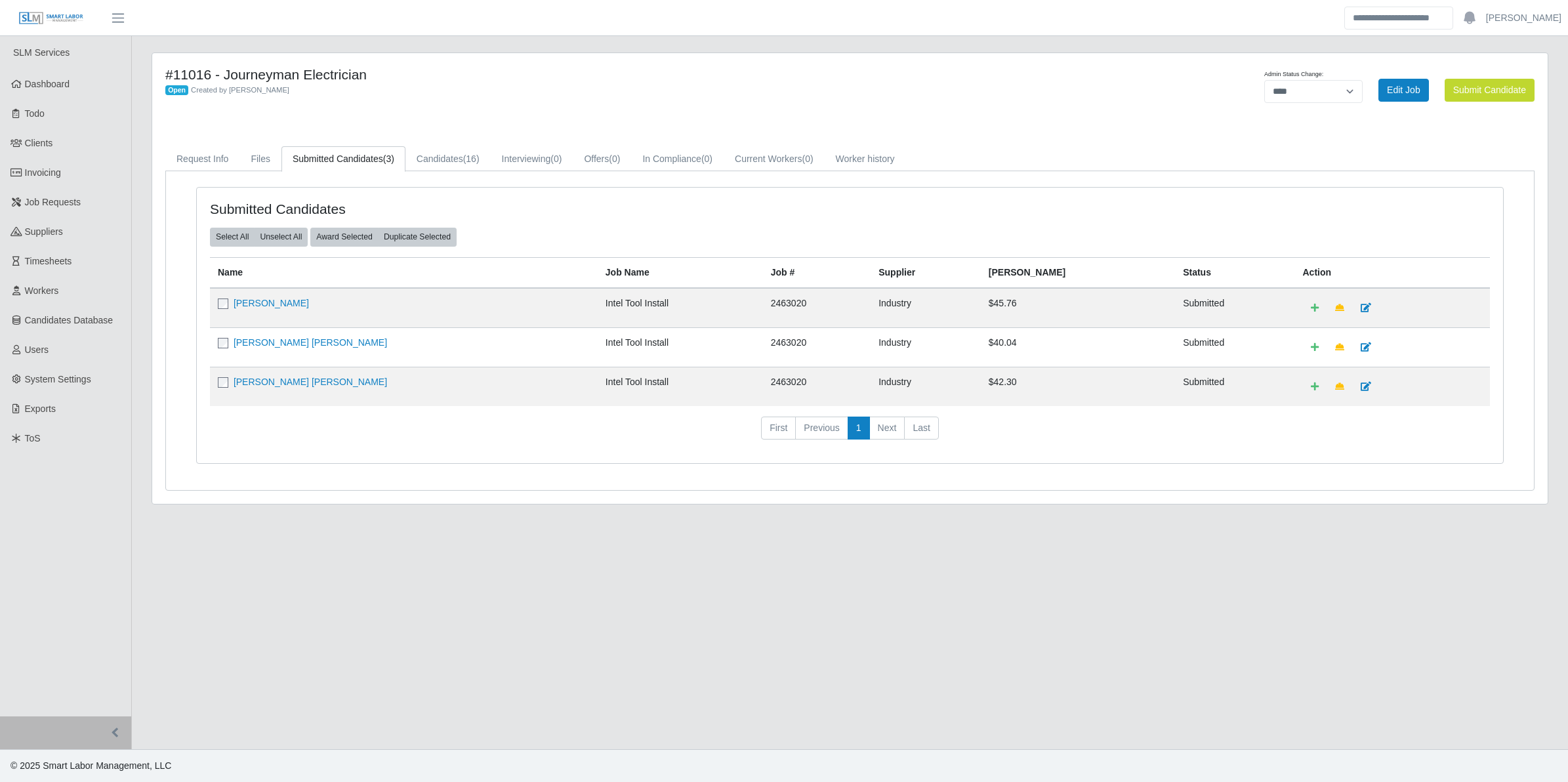
drag, startPoint x: 278, startPoint y: 579, endPoint x: 311, endPoint y: 541, distance: 50.3
click at [278, 579] on main "**********" at bounding box center [850, 393] width 1437 height 714
click at [454, 158] on link "Candidates (16)" at bounding box center [448, 159] width 85 height 26
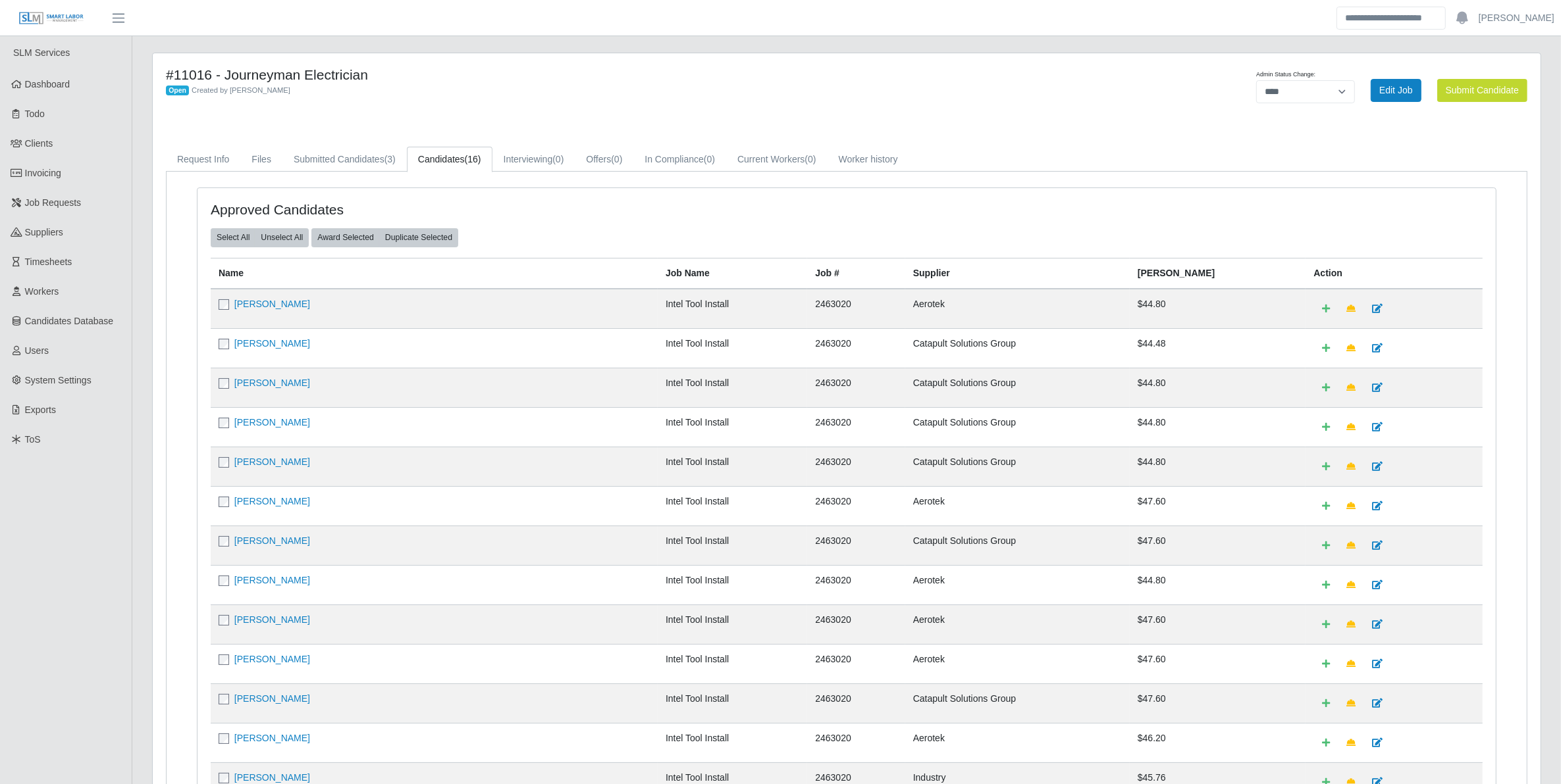
scroll to position [252, 0]
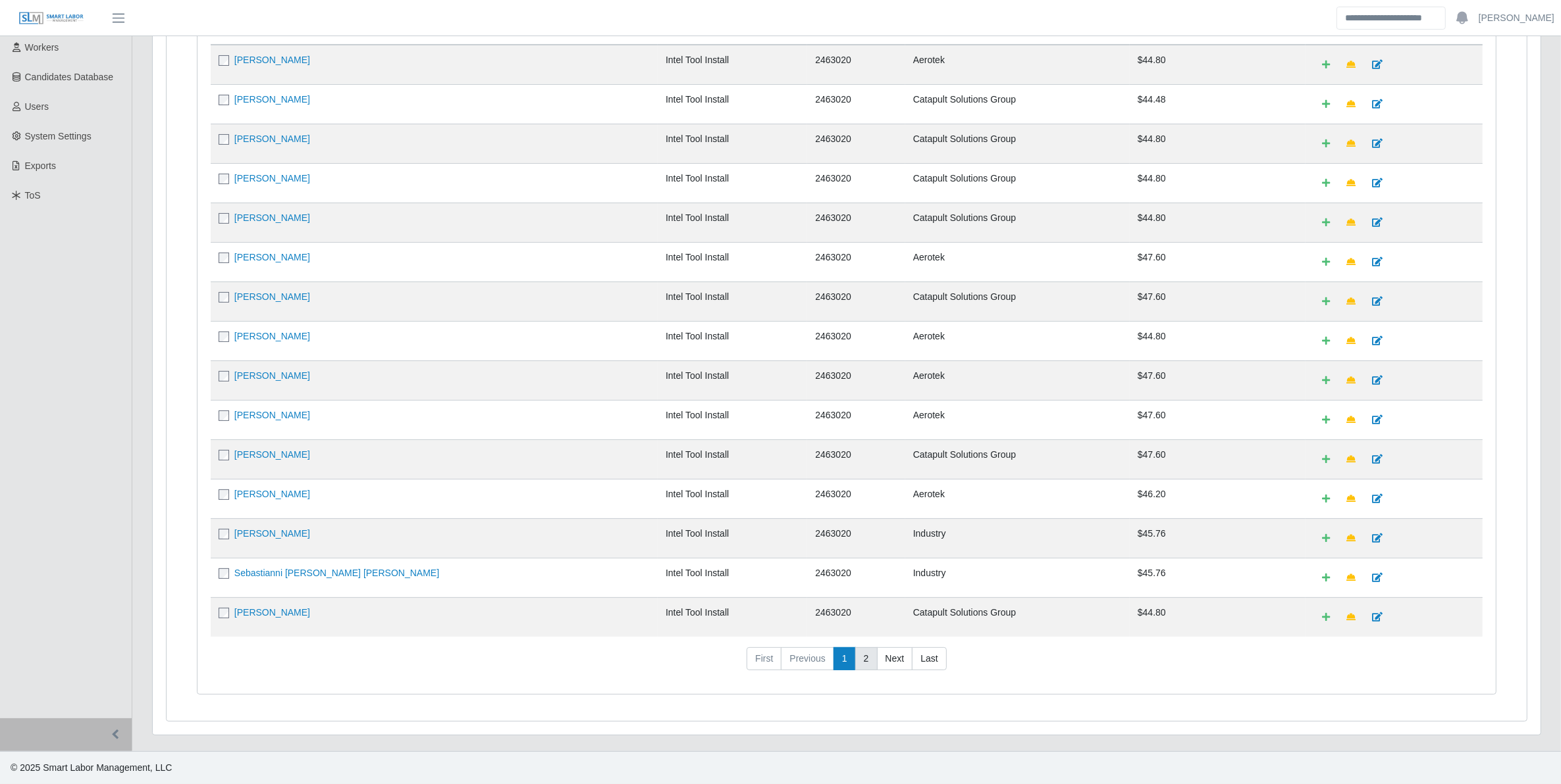
click at [871, 663] on link "2" at bounding box center [866, 659] width 22 height 24
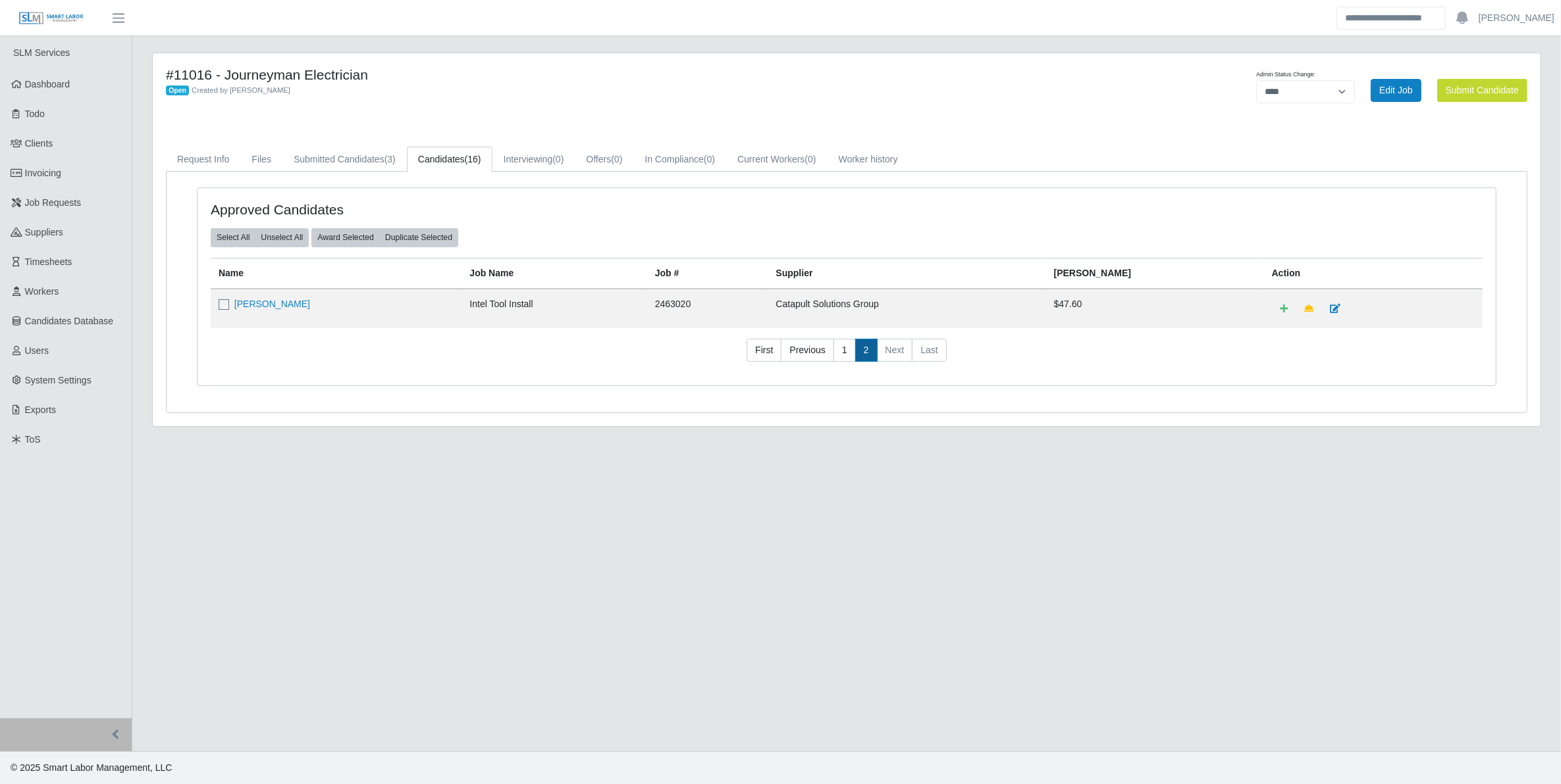
scroll to position [0, 0]
click at [847, 351] on link "1" at bounding box center [850, 351] width 22 height 24
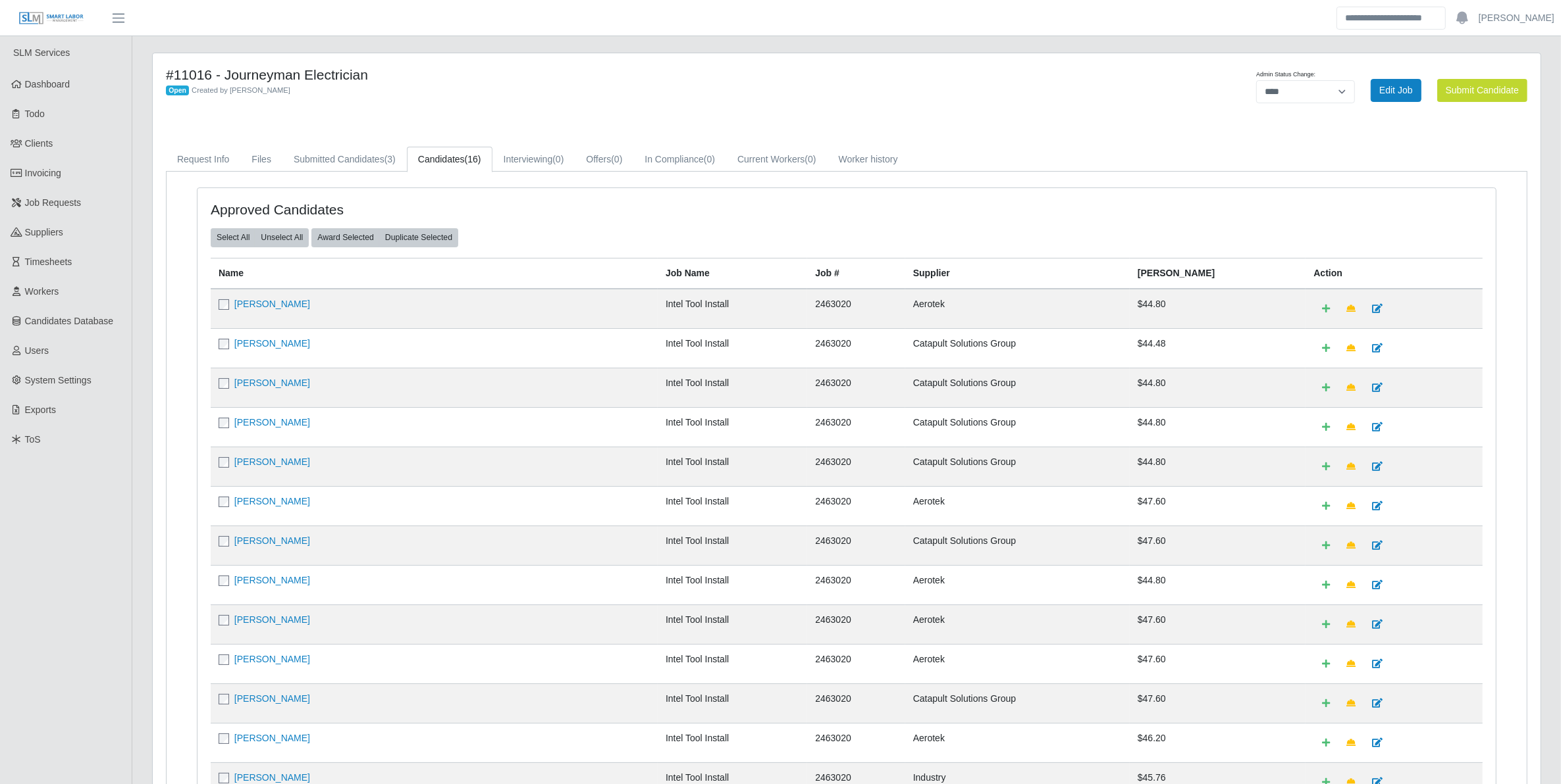
scroll to position [252, 0]
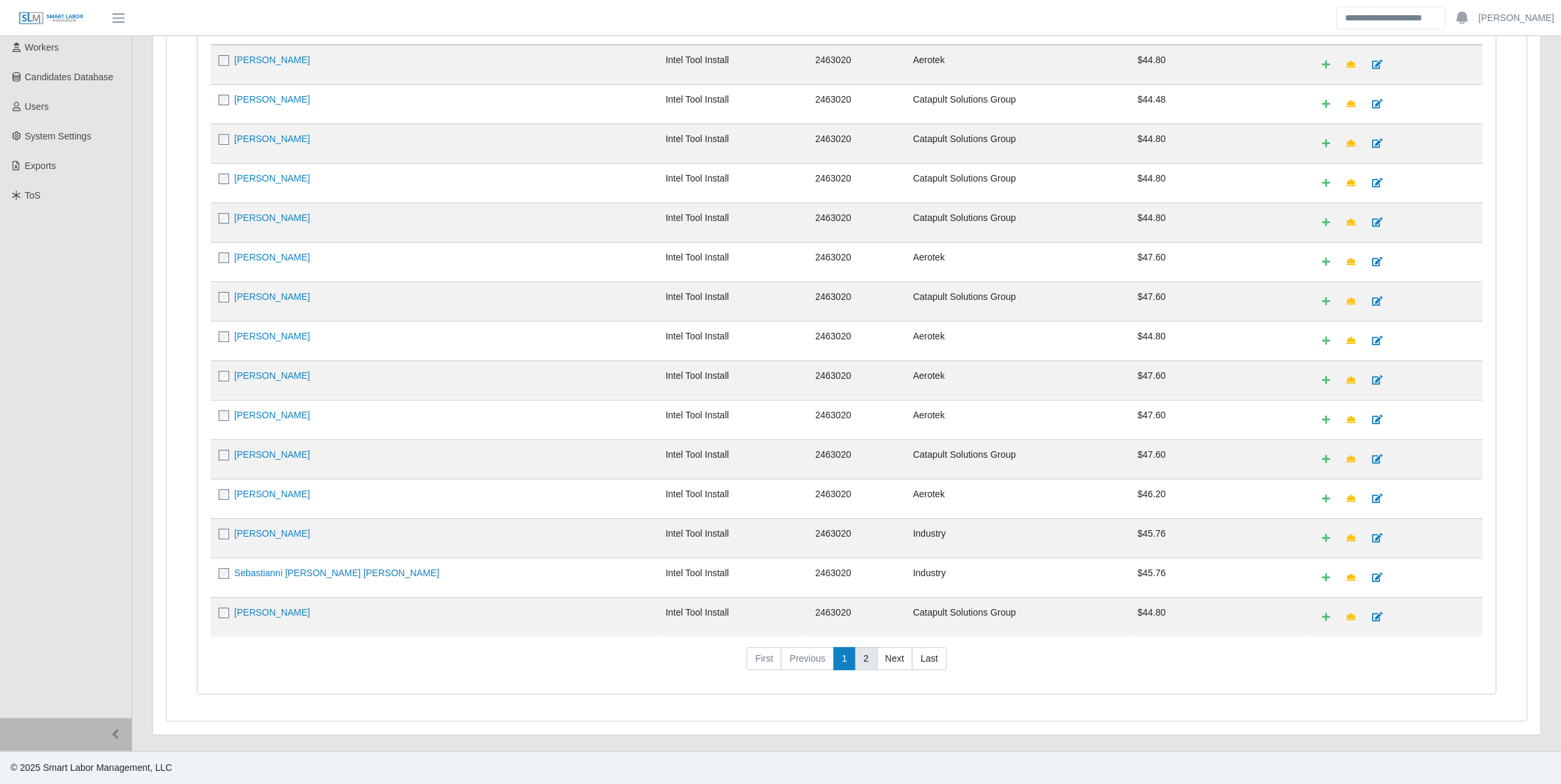
click at [859, 658] on link "2" at bounding box center [866, 659] width 22 height 24
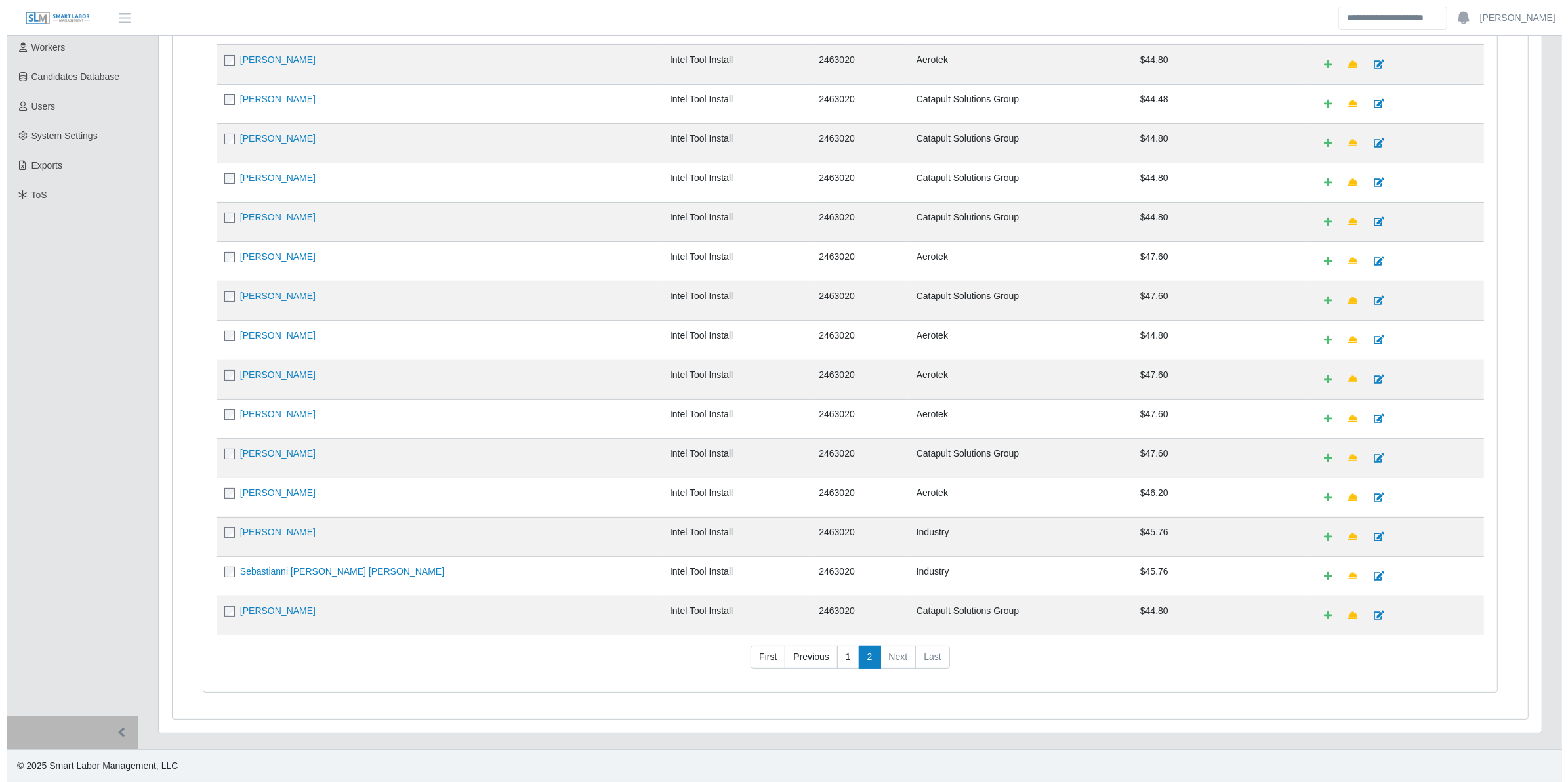
scroll to position [0, 0]
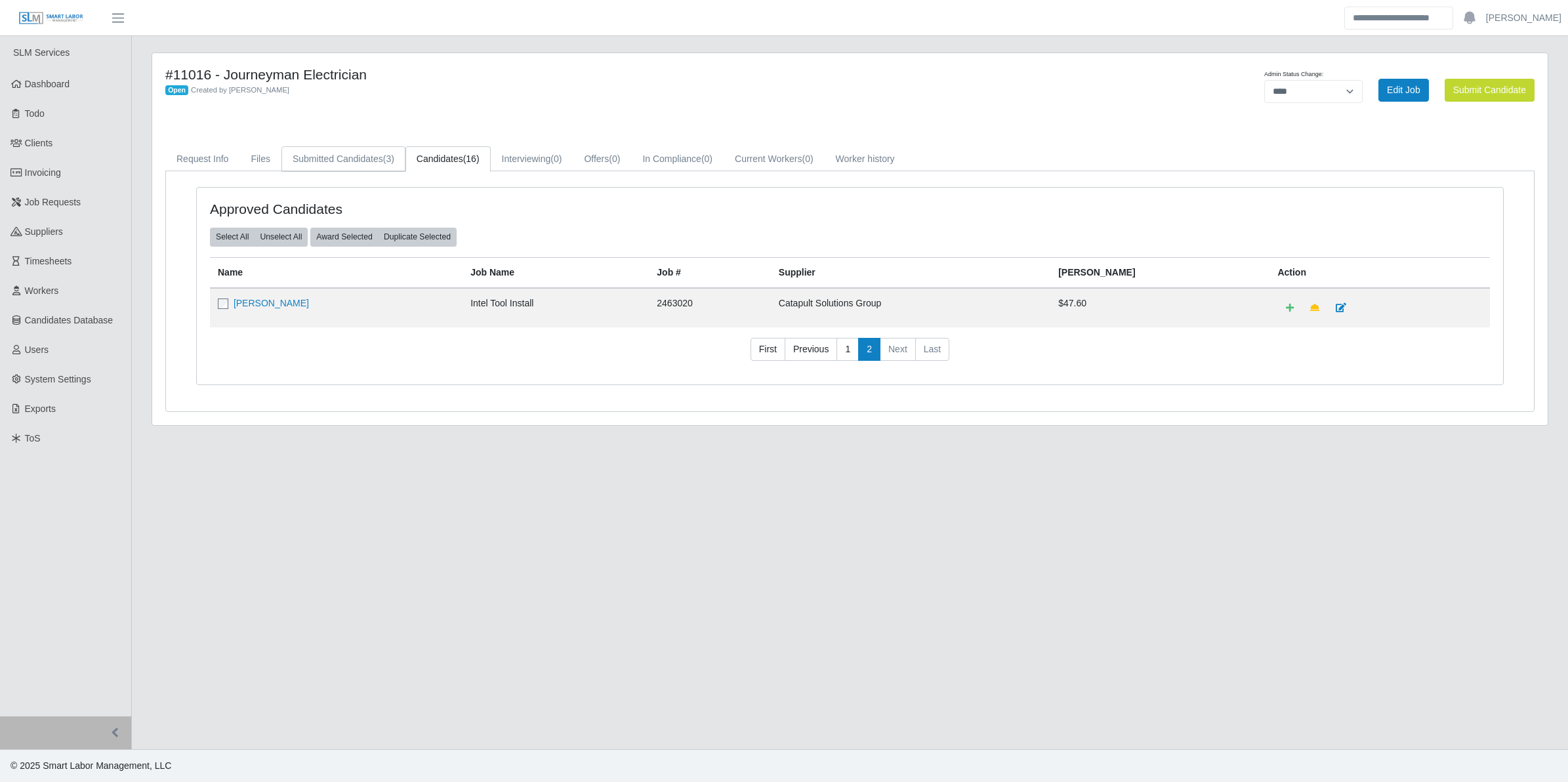
click at [351, 165] on link "Submitted Candidates (3)" at bounding box center [343, 159] width 124 height 26
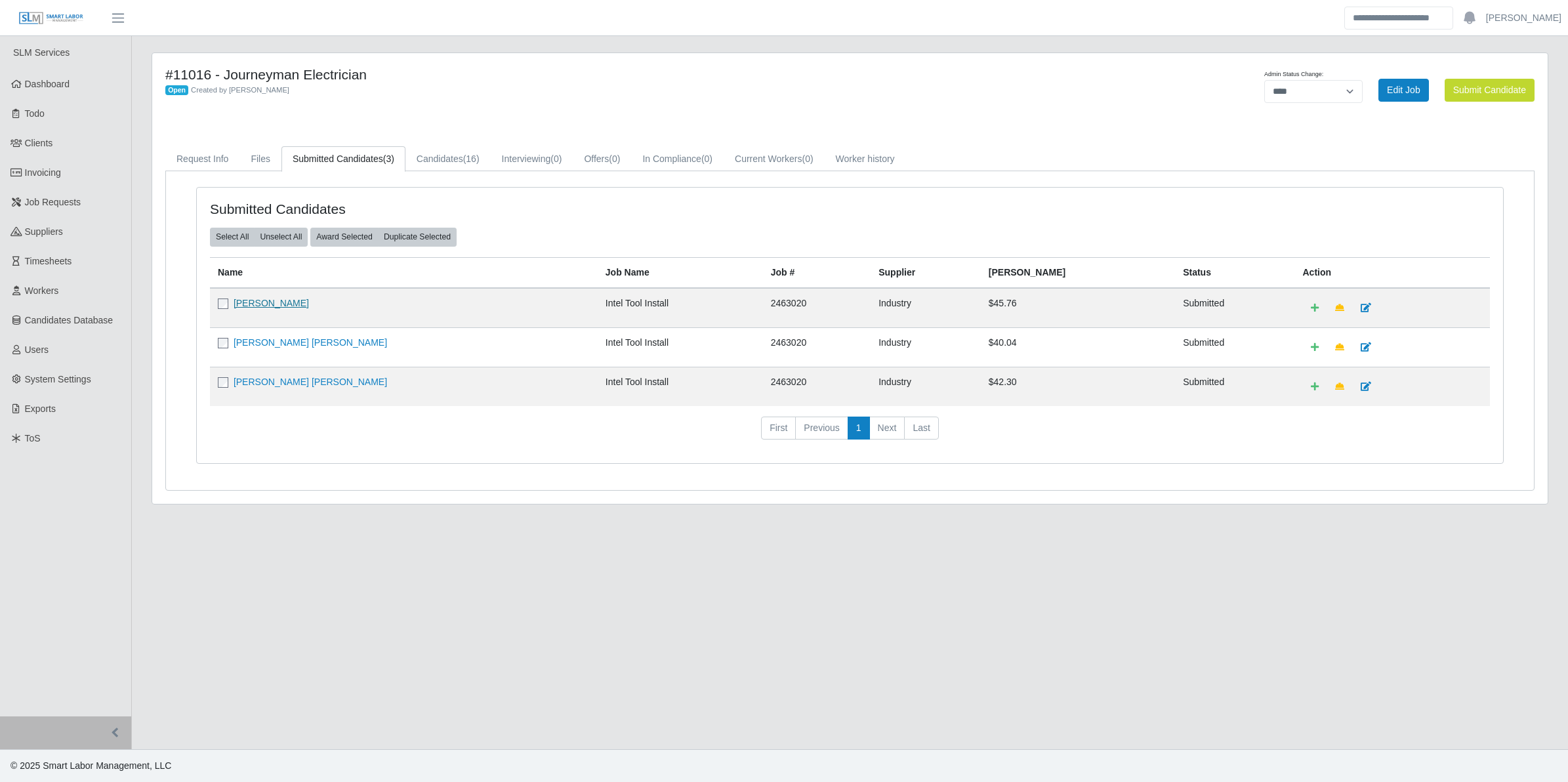
click at [263, 300] on link "Miguel S Sandoval" at bounding box center [272, 303] width 75 height 10
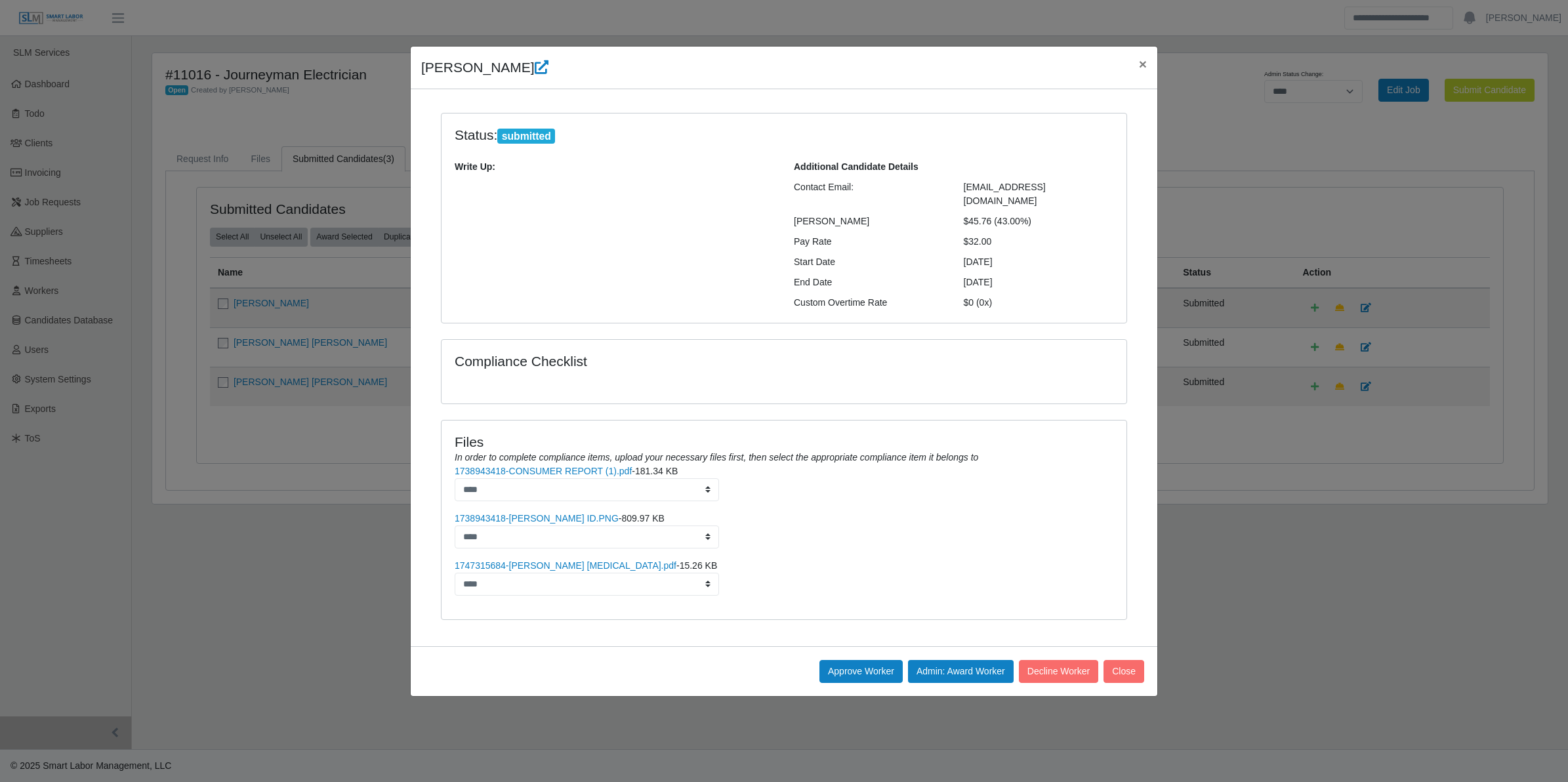
drag, startPoint x: 422, startPoint y: 71, endPoint x: 1009, endPoint y: 231, distance: 608.4
click at [1009, 231] on div "Miguel Sandoval × Status: submitted Write Up: Additional Candidate Details Cont…" at bounding box center [784, 371] width 748 height 651
copy div "Miguel Sandoval × Status: submitted Write Up: Additional Candidate Details Cont…"
click at [875, 661] on button "Approve Worker" at bounding box center [861, 672] width 83 height 23
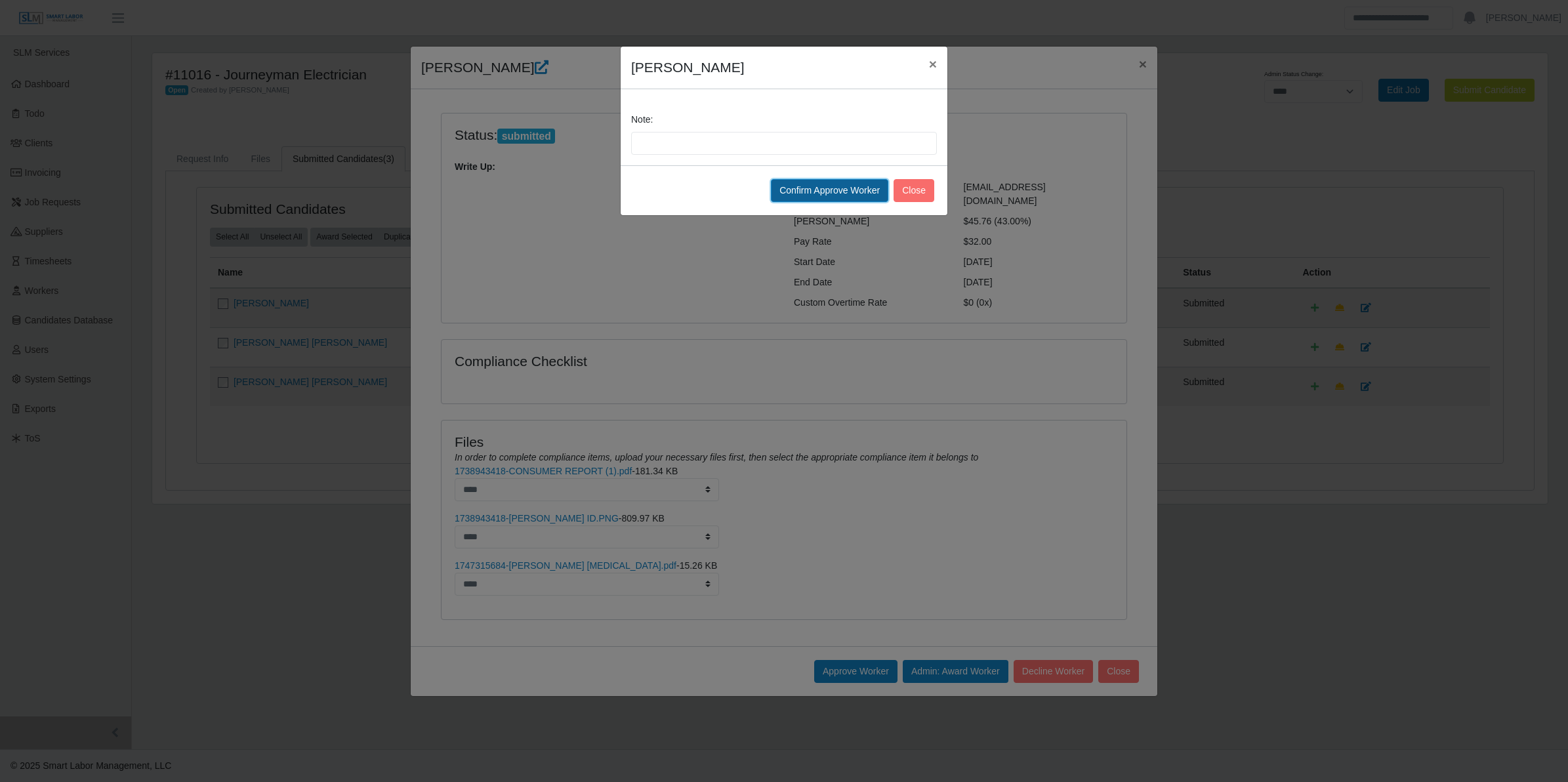
click at [845, 196] on button "Confirm Approve Worker" at bounding box center [829, 191] width 117 height 23
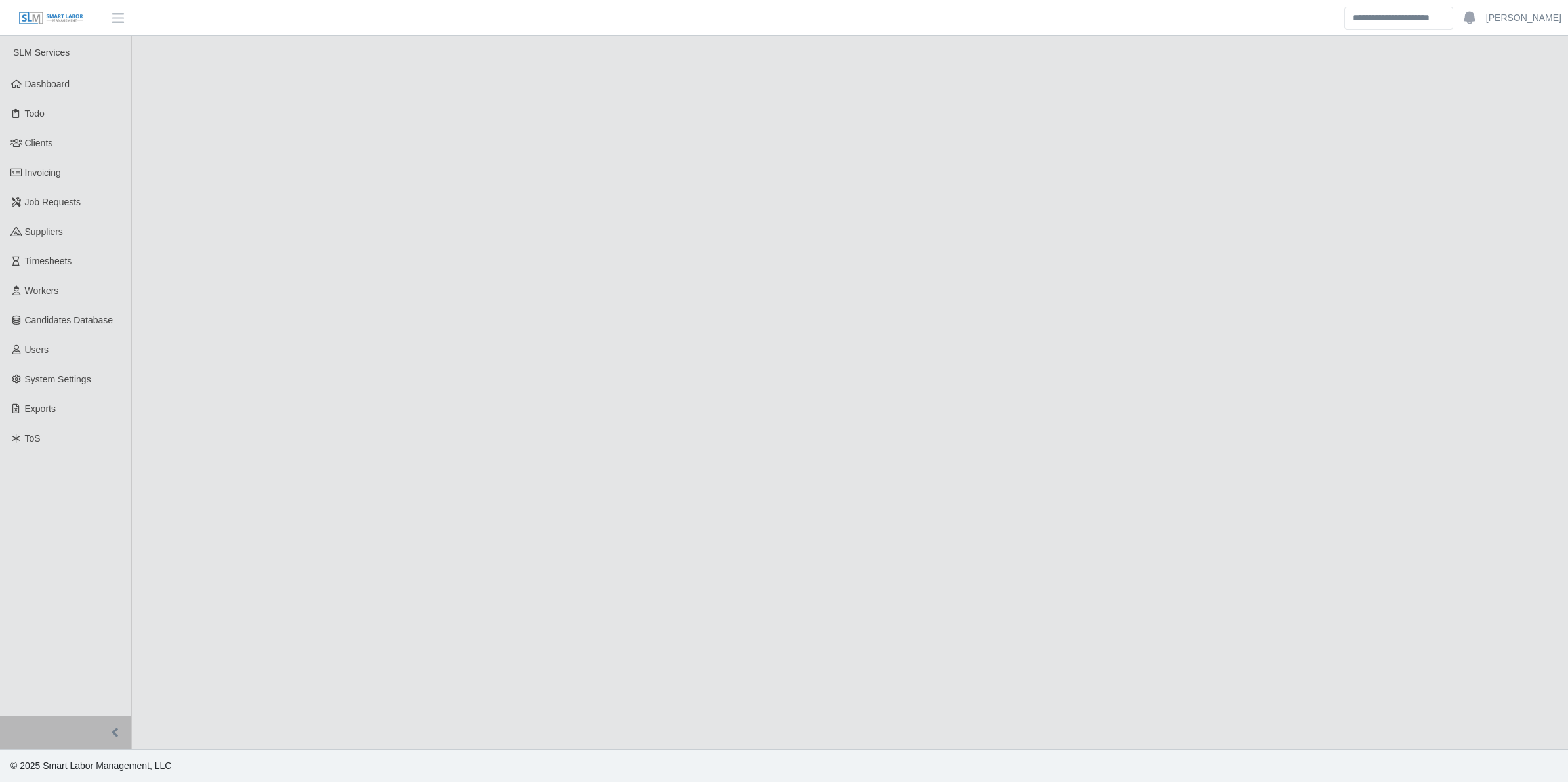
select select "****"
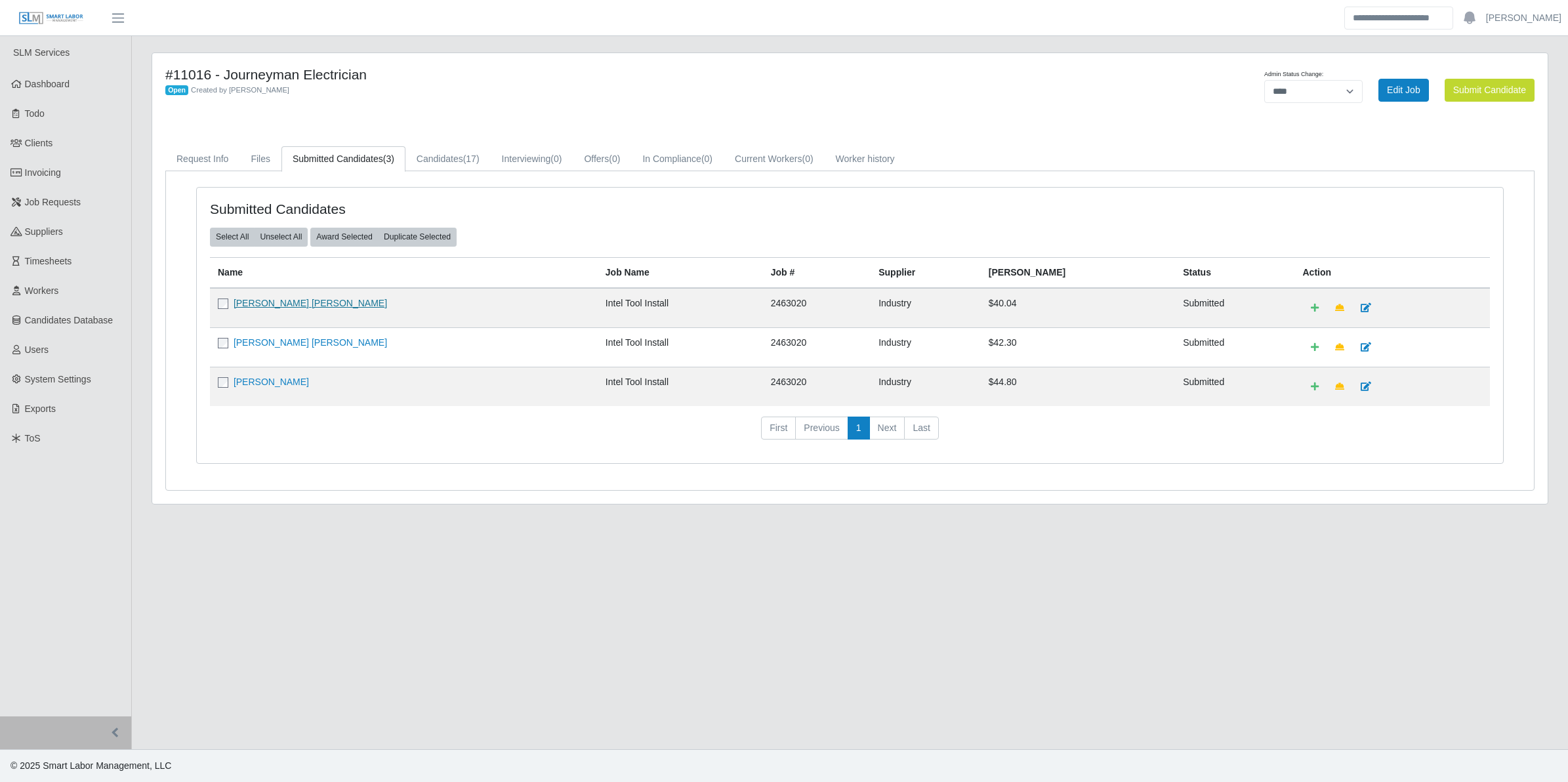
click at [297, 305] on link "[PERSON_NAME] [PERSON_NAME]" at bounding box center [311, 303] width 154 height 10
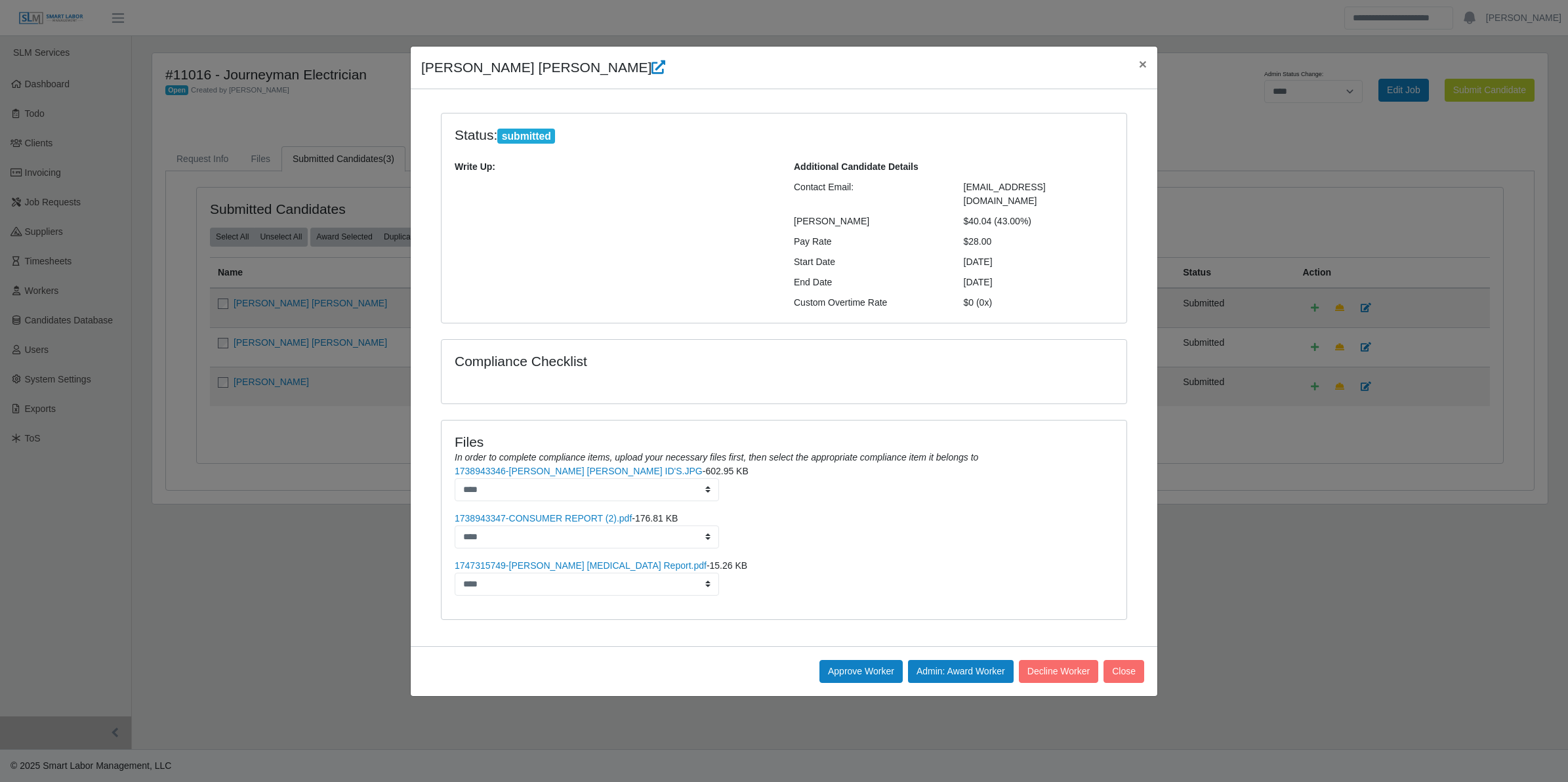
click at [434, 86] on div "Julian Rafael Ruiz ×" at bounding box center [784, 68] width 747 height 43
drag, startPoint x: 415, startPoint y: 68, endPoint x: 1035, endPoint y: 226, distance: 639.8
click at [1035, 226] on div "Julian Rafael Ruiz × Status: submitted Write Up: Additional Candidate Details C…" at bounding box center [784, 371] width 748 height 651
copy div "Julian Rafael Ruiz × Status: submitted Write Up: Additional Candidate Details C…"
drag, startPoint x: 555, startPoint y: 199, endPoint x: 596, endPoint y: 197, distance: 41.0
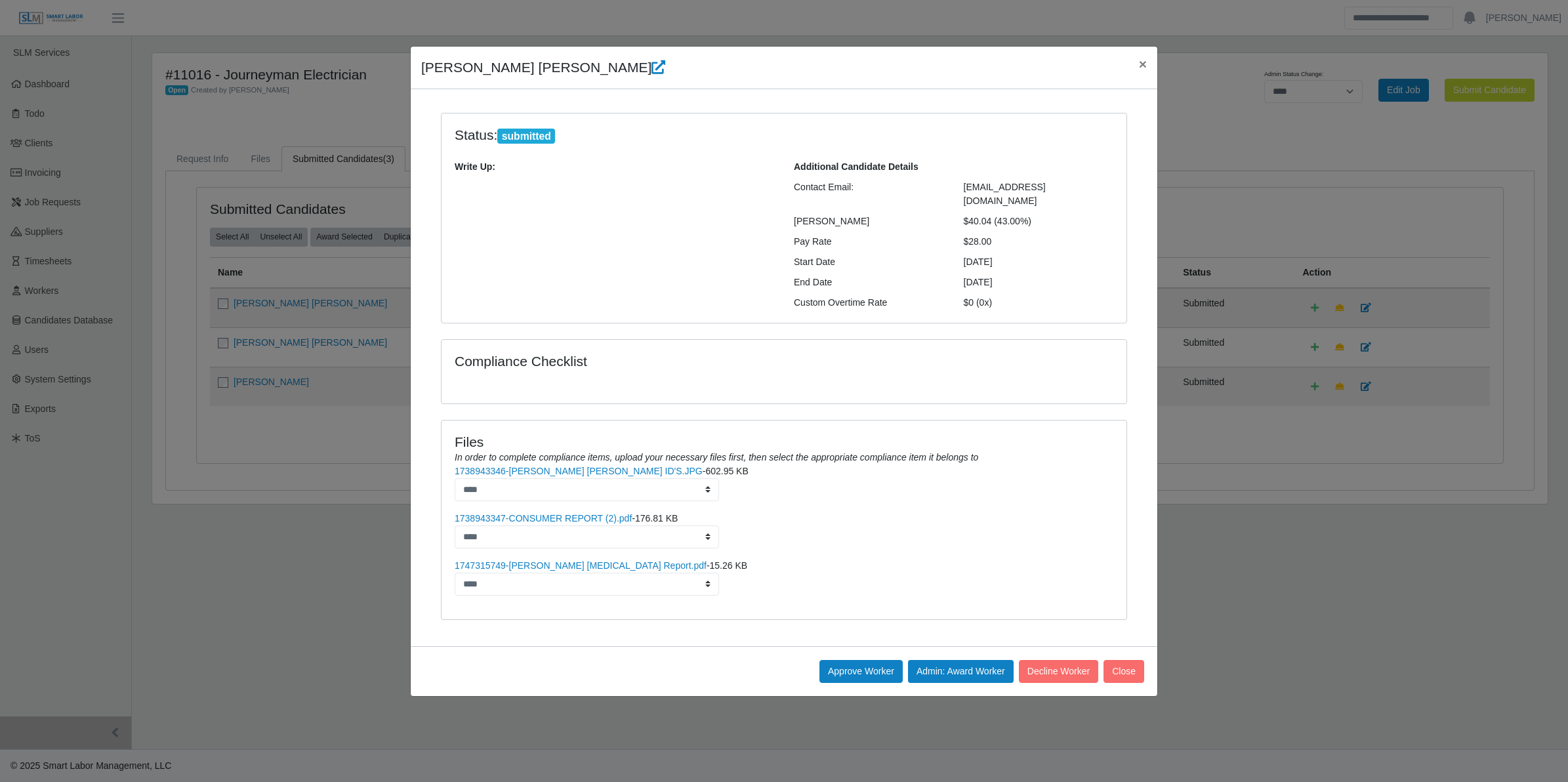
click at [556, 198] on div "Write Up:" at bounding box center [614, 235] width 339 height 149
click at [582, 513] on link "1738943347-CONSUMER REPORT (2).pdf" at bounding box center [543, 518] width 177 height 10
click at [569, 561] on link "1747315749-Julian Ruiz Drug Screen Report.pdf" at bounding box center [580, 566] width 252 height 10
click at [835, 661] on button "Approve Worker" at bounding box center [861, 672] width 83 height 23
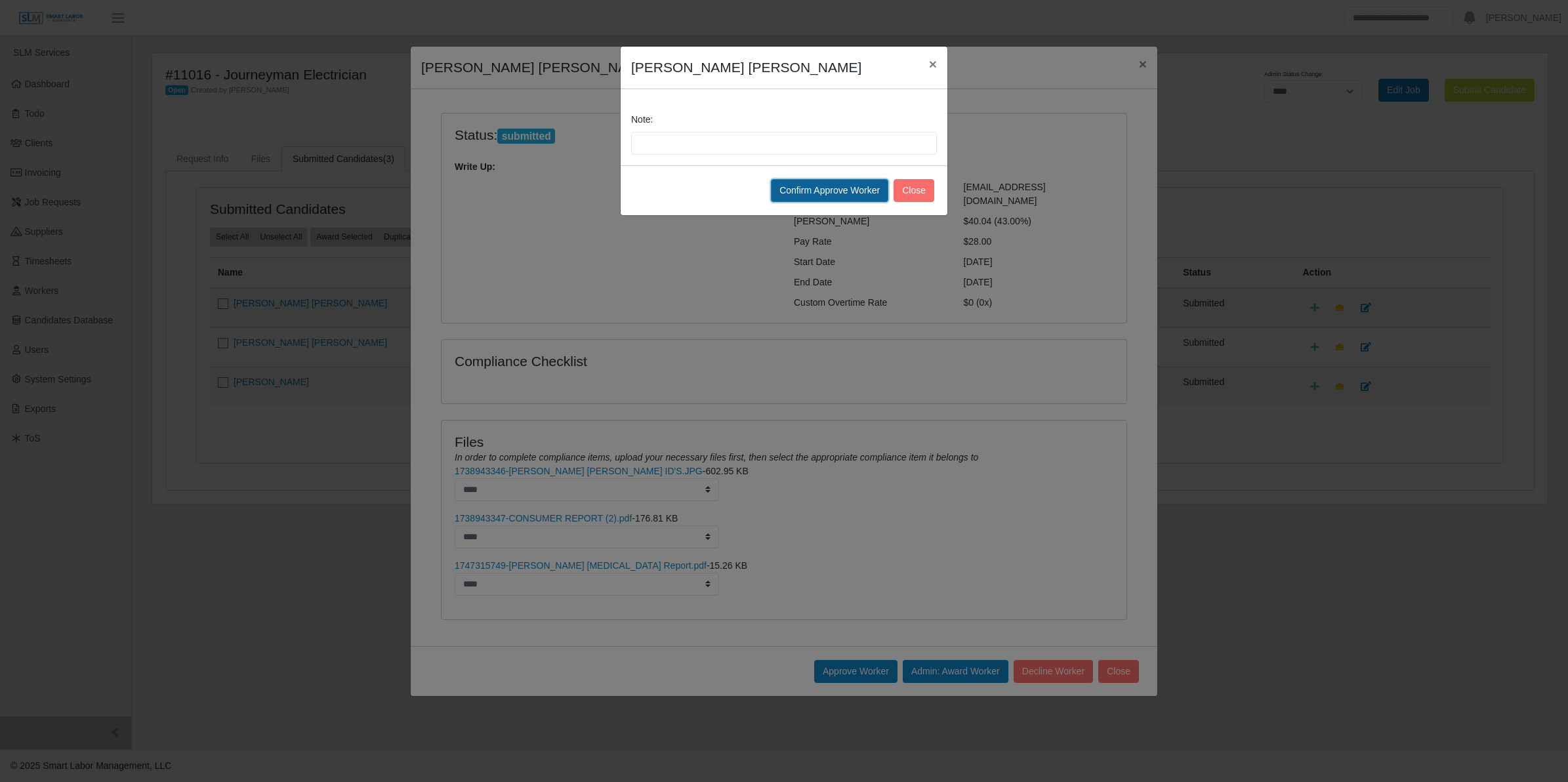
click at [814, 194] on button "Confirm Approve Worker" at bounding box center [829, 191] width 117 height 23
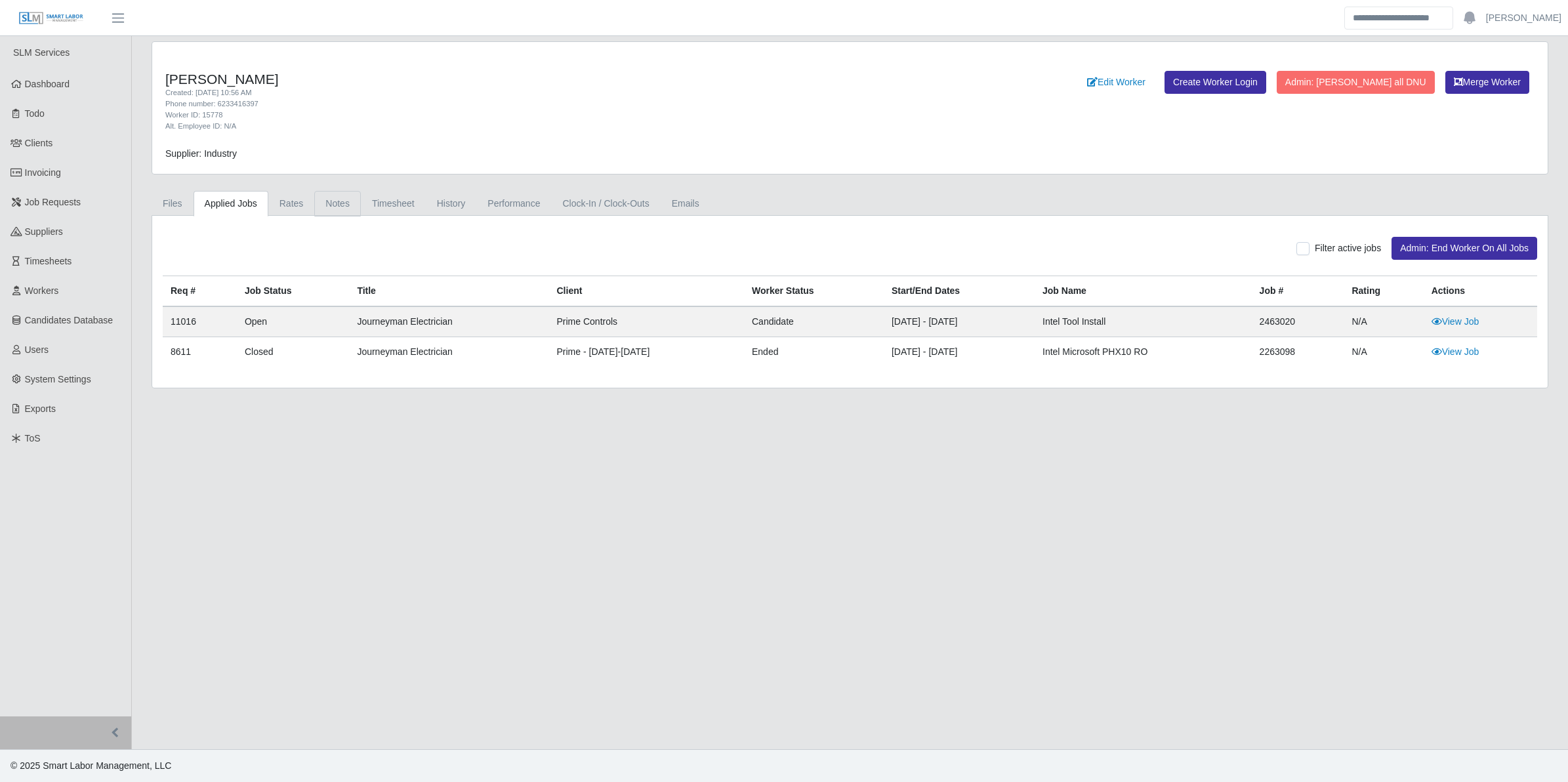
drag, startPoint x: 311, startPoint y: 199, endPoint x: 330, endPoint y: 198, distance: 19.0
click at [314, 199] on link "Notes" at bounding box center [337, 204] width 47 height 26
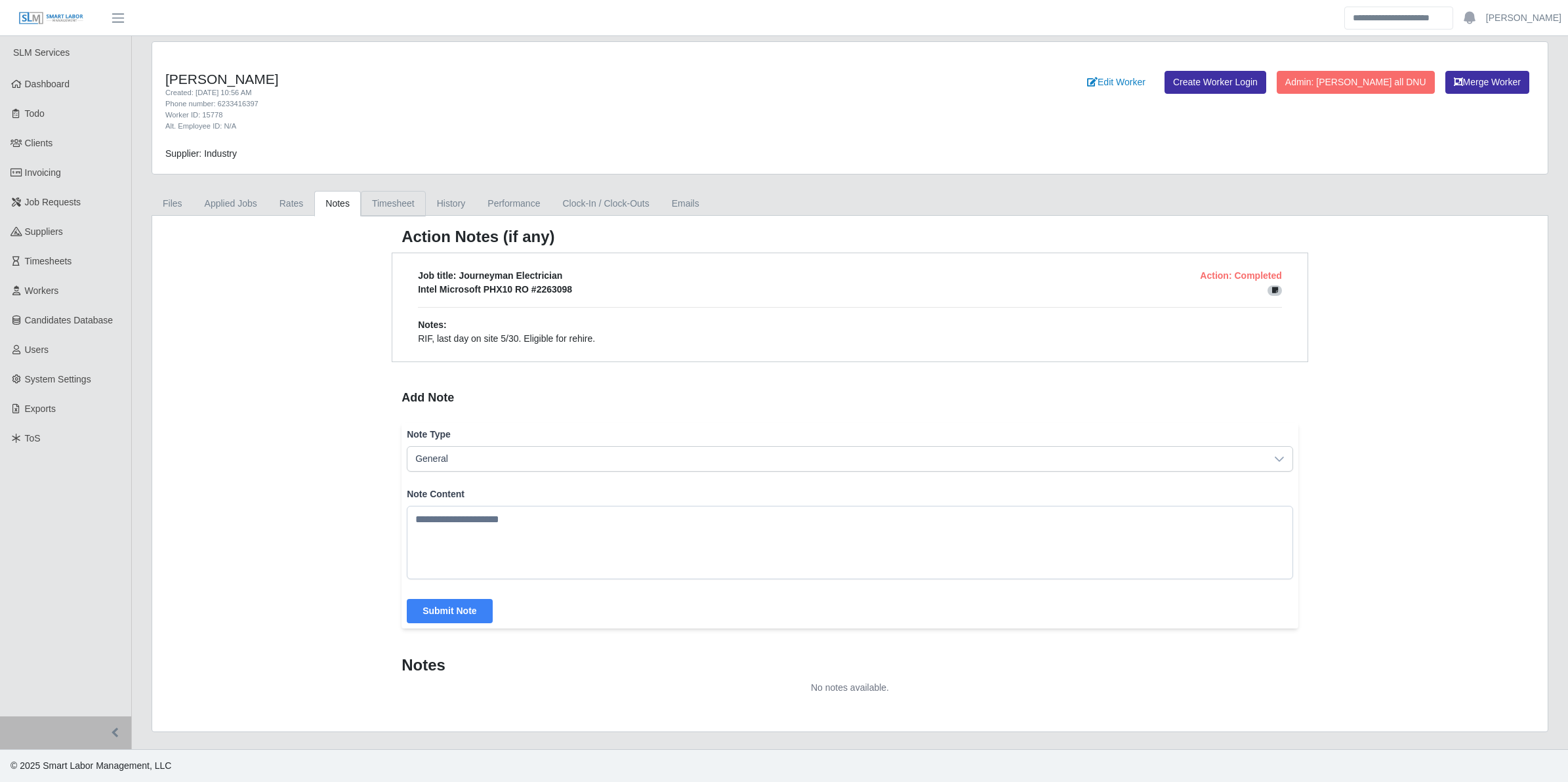
click at [389, 210] on link "Timesheet" at bounding box center [393, 204] width 65 height 26
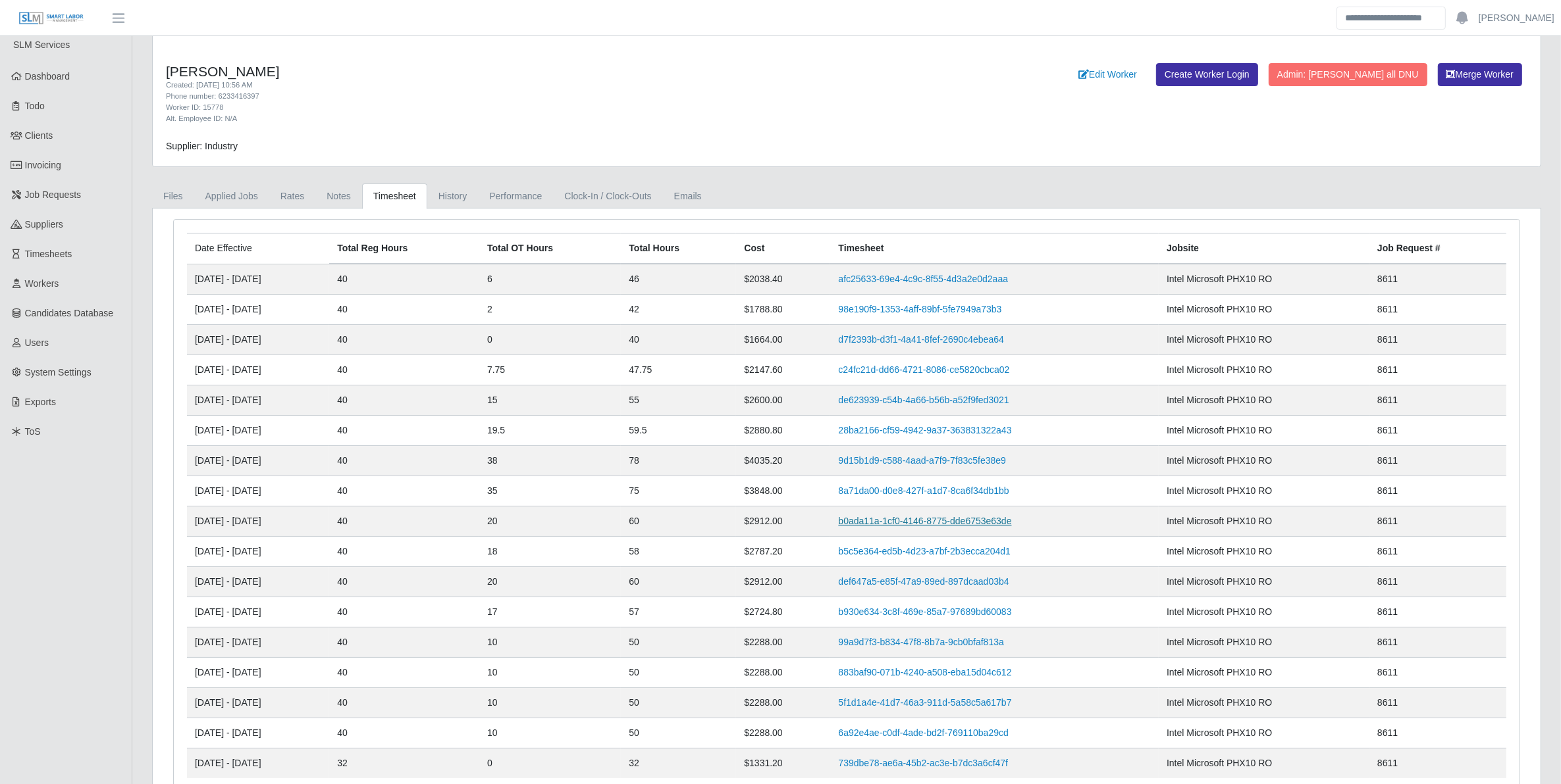
scroll to position [90, 0]
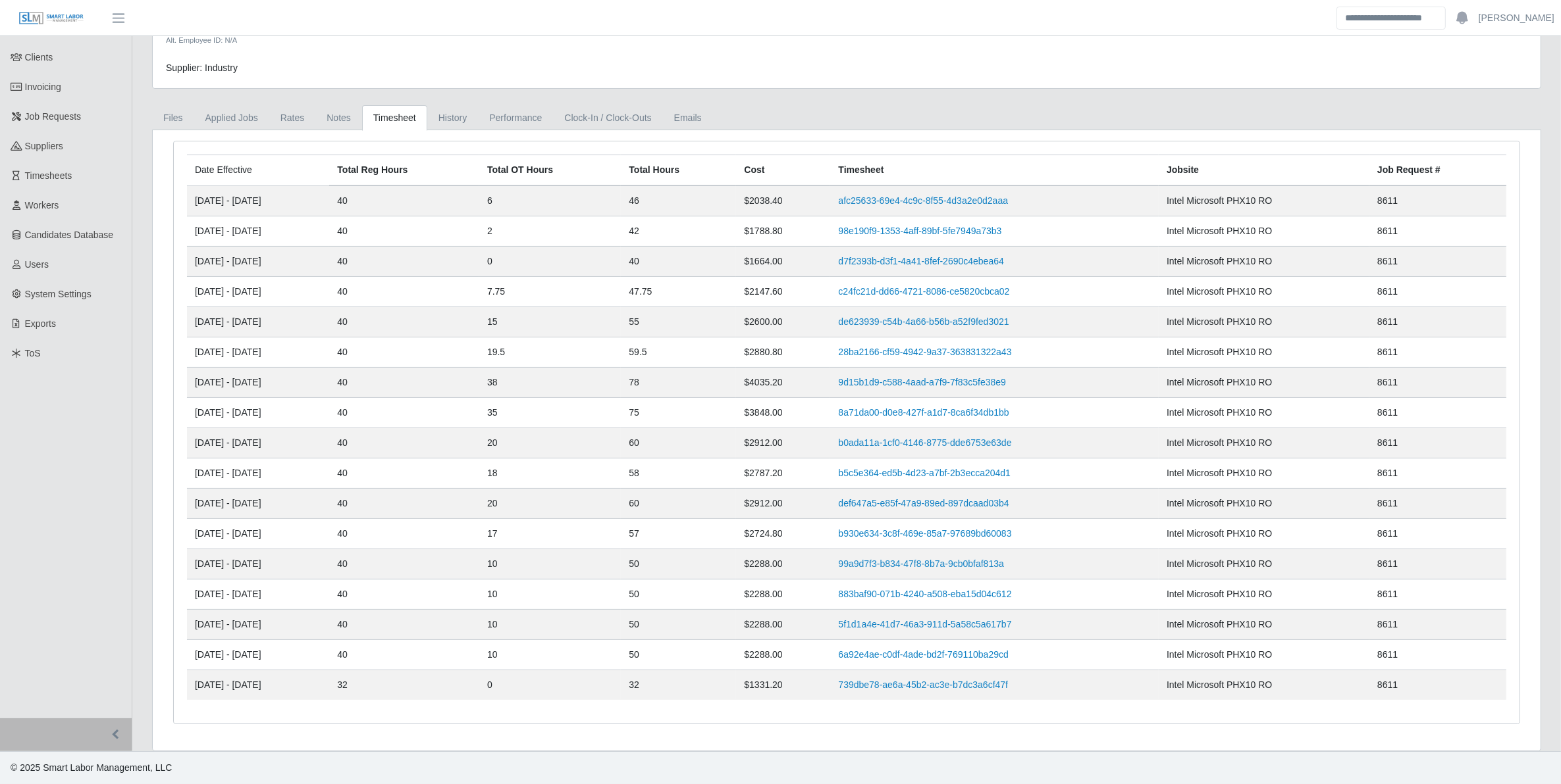
click at [472, 62] on div "Supplier: Industry" at bounding box center [674, 68] width 1036 height 14
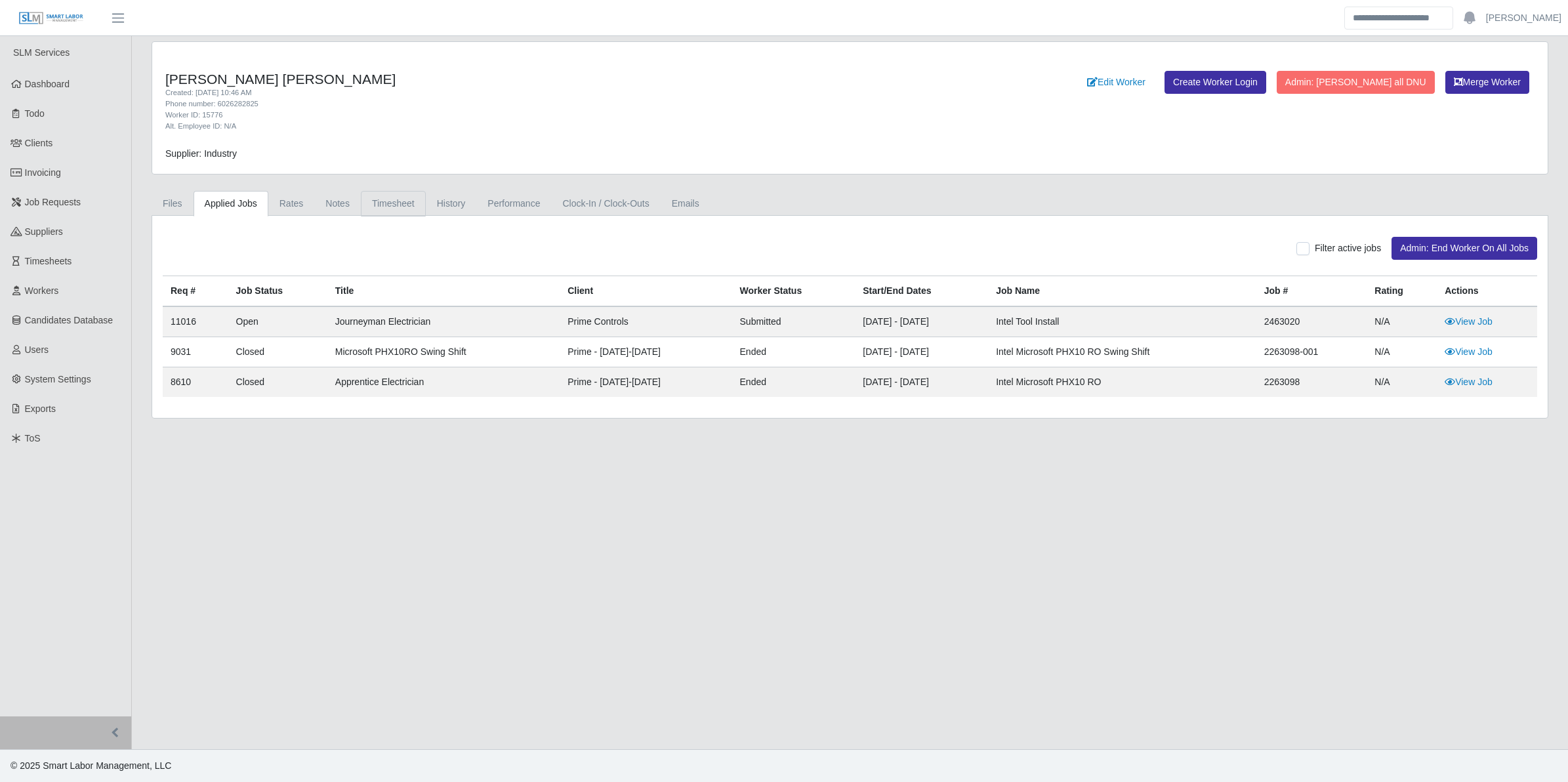
click at [392, 199] on link "Timesheet" at bounding box center [393, 204] width 65 height 26
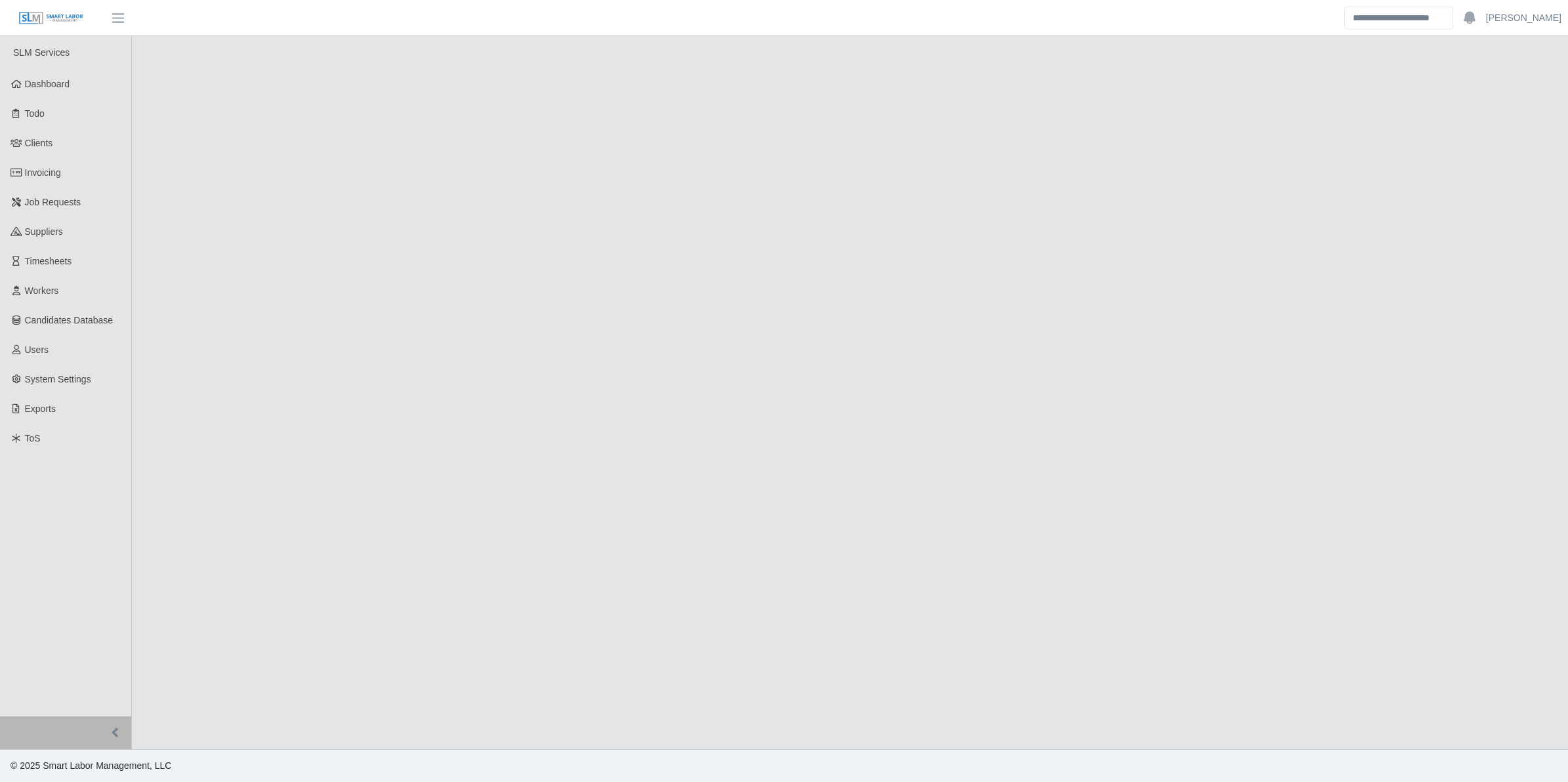
select select "****"
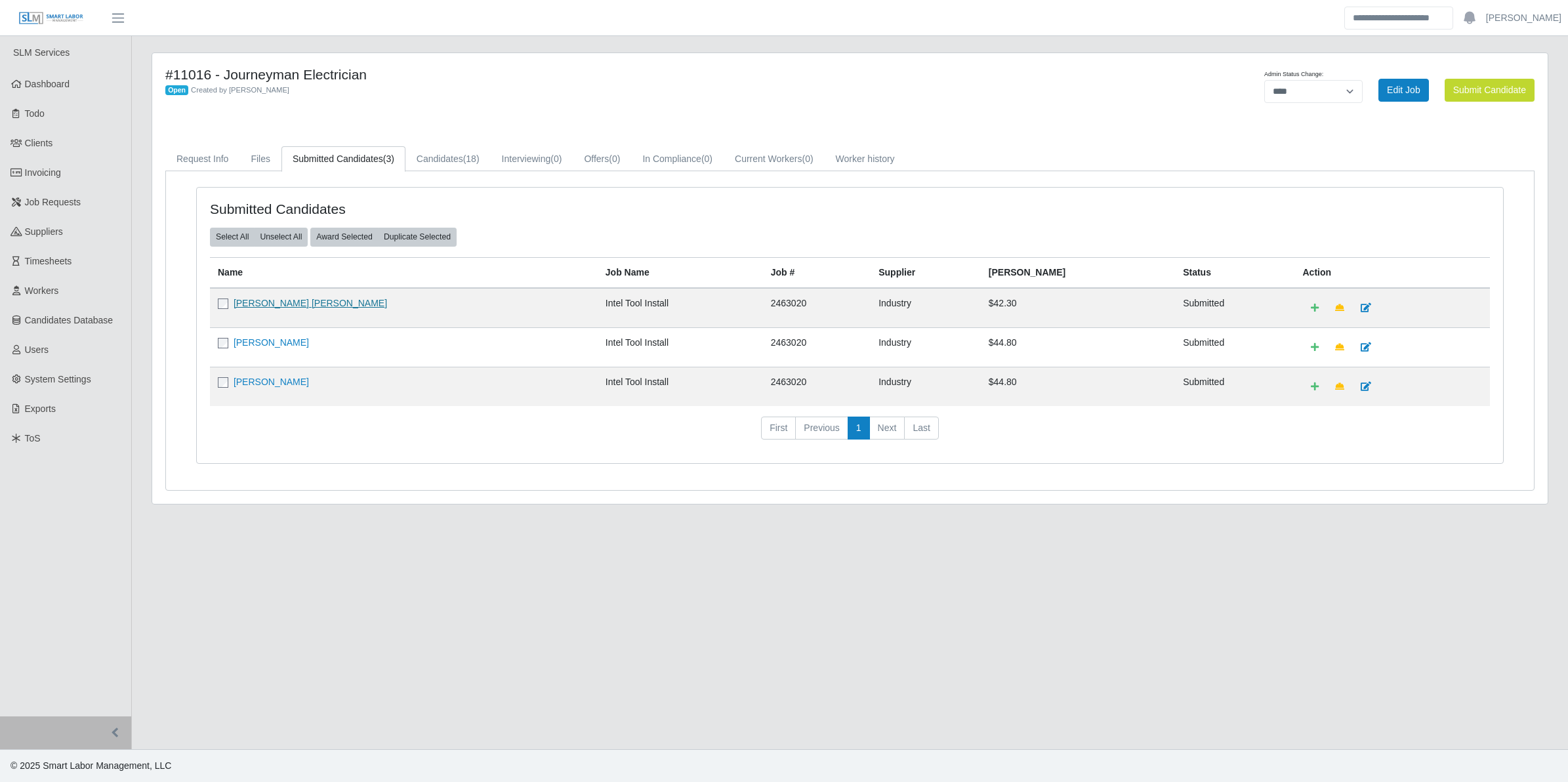
click at [328, 303] on link "Jorge Enrique Valenzuela Cardenas" at bounding box center [311, 303] width 154 height 10
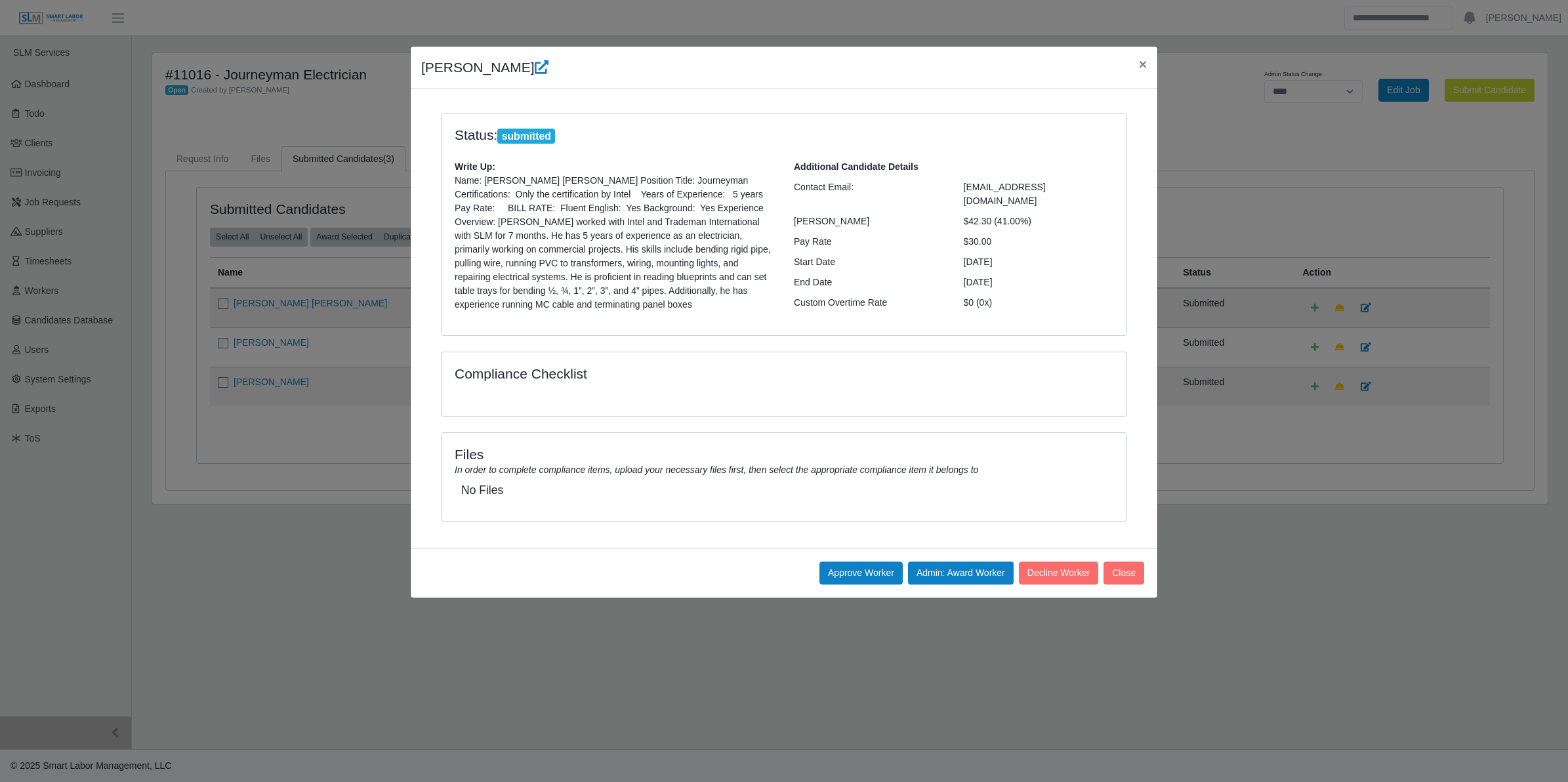
drag, startPoint x: 419, startPoint y: 71, endPoint x: 1011, endPoint y: 222, distance: 611.0
click at [1011, 222] on div "Jorge Valenzuela Cardenas × Status: submitted Write Up: Name: Jorge Enrique Val…" at bounding box center [784, 322] width 748 height 552
copy div "Jorge Valenzuela Cardenas × Status: submitted Write Up: Name: Jorge Enrique Val…"
click at [624, 128] on h4 "Status: submitted" at bounding box center [699, 135] width 489 height 17
click at [1139, 59] on span "×" at bounding box center [1143, 64] width 8 height 15
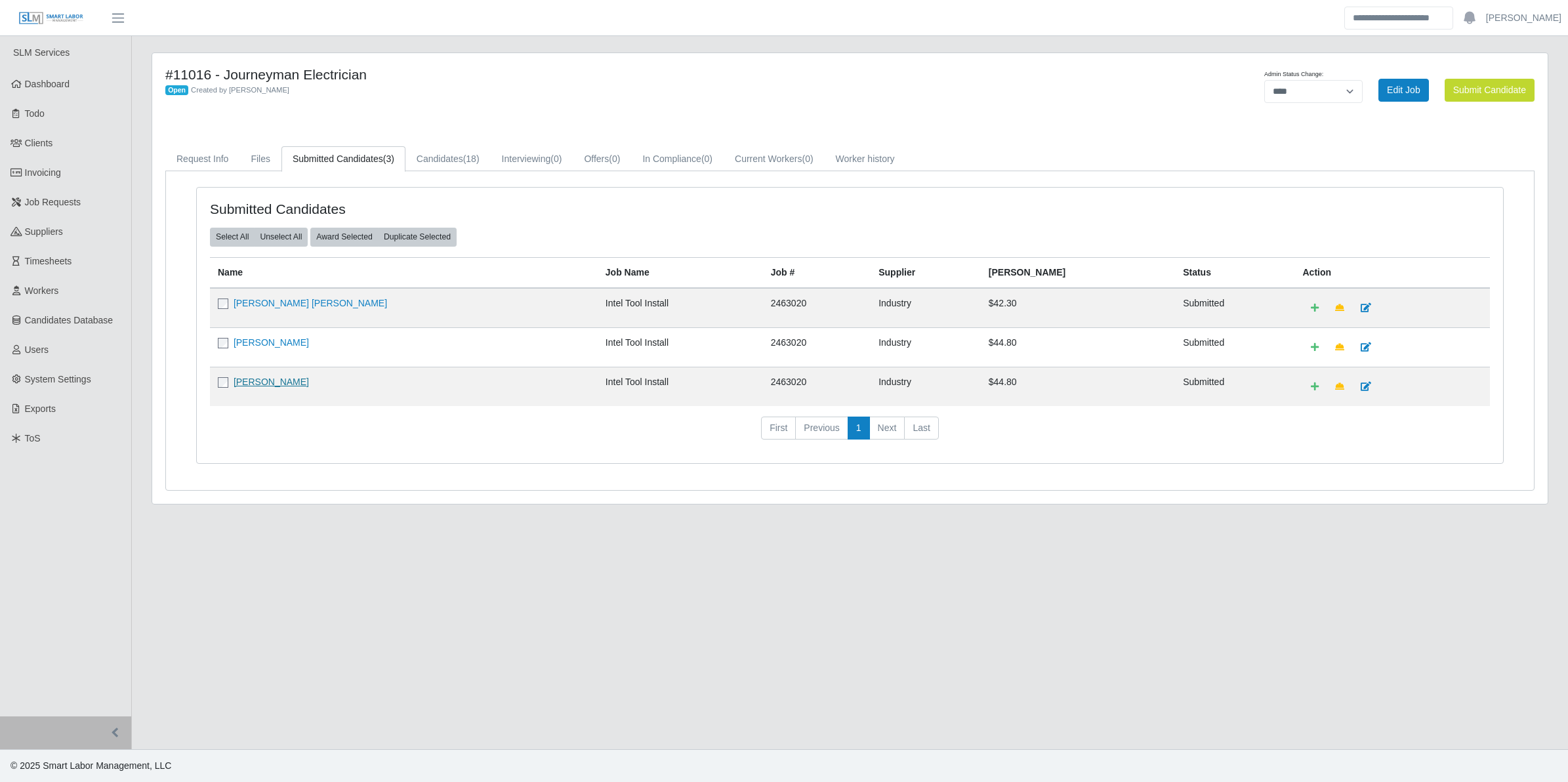
click at [260, 379] on link "[PERSON_NAME]" at bounding box center [272, 382] width 75 height 10
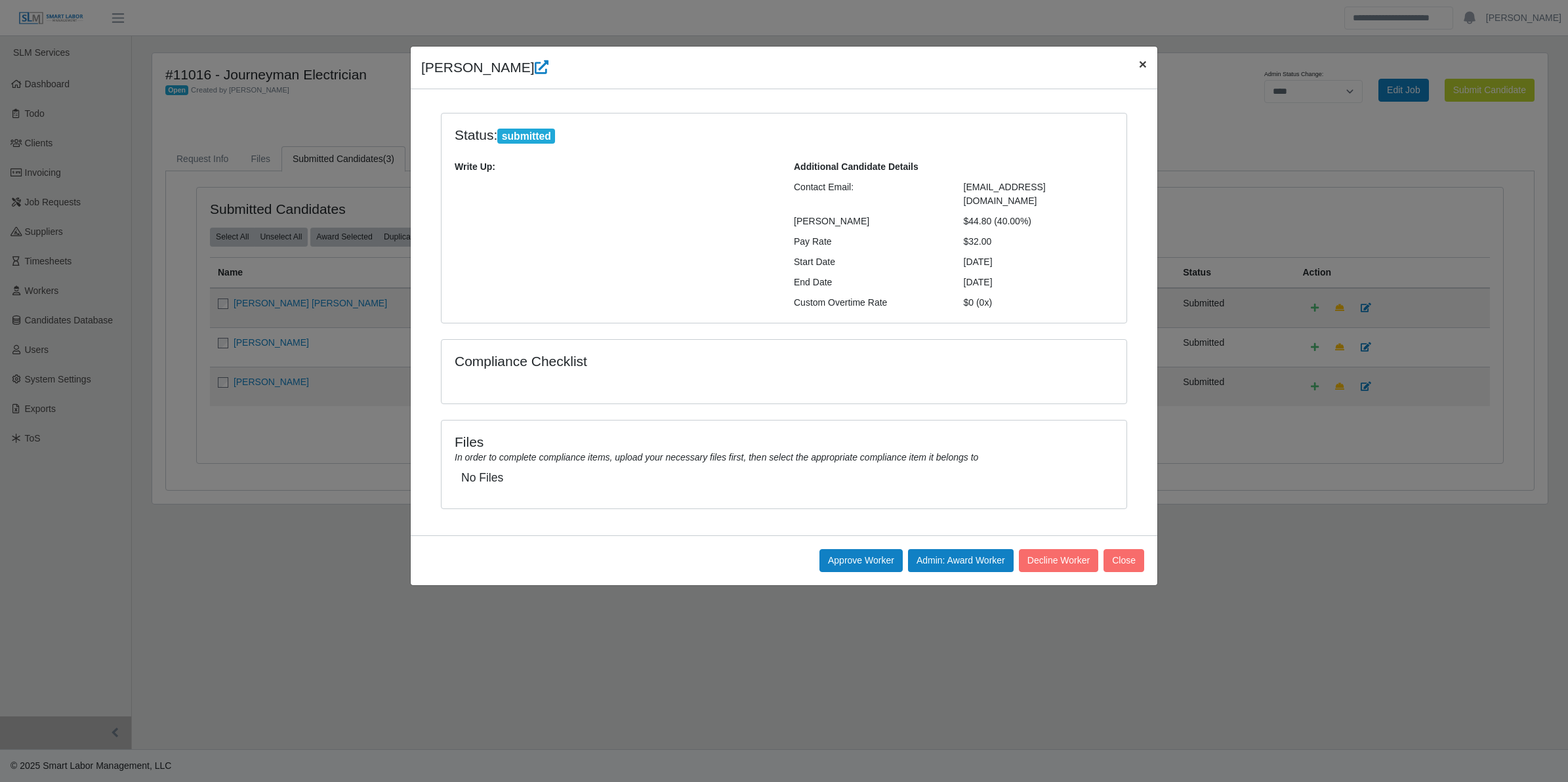
click at [1139, 60] on span "×" at bounding box center [1143, 64] width 8 height 15
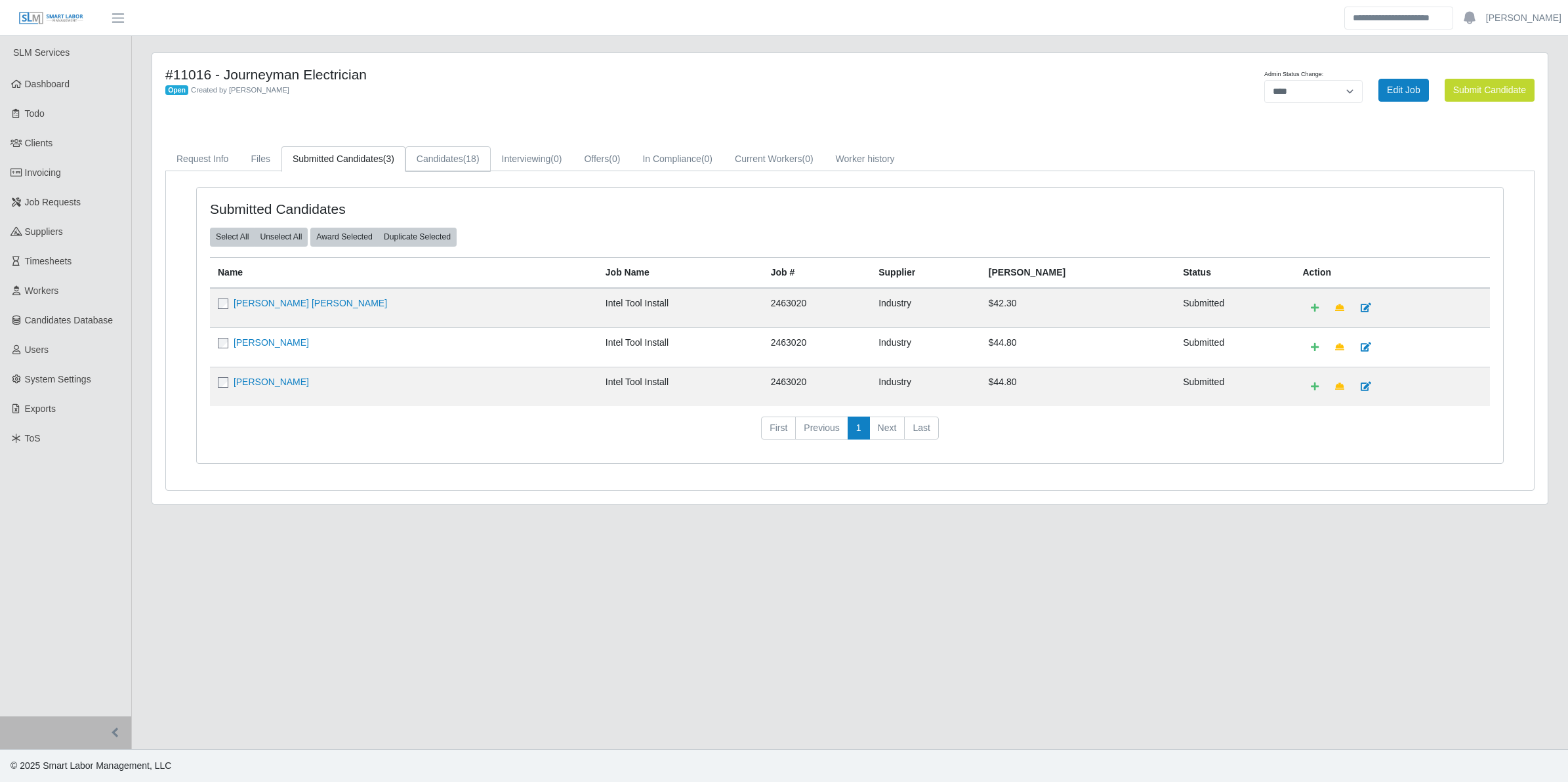
click at [460, 159] on link "Candidates (18)" at bounding box center [448, 159] width 85 height 26
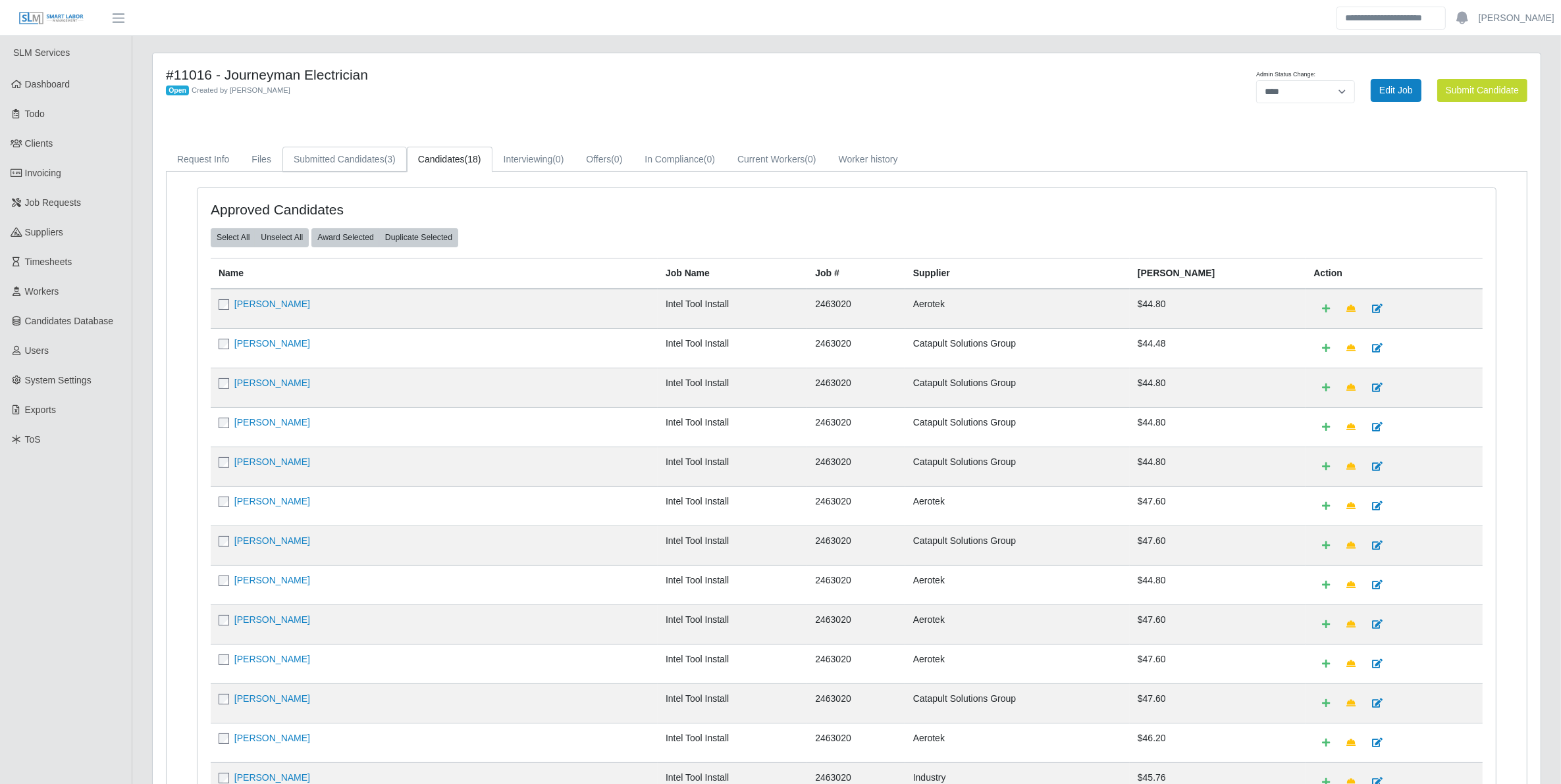
click at [367, 167] on link "Submitted Candidates (3)" at bounding box center [345, 160] width 125 height 26
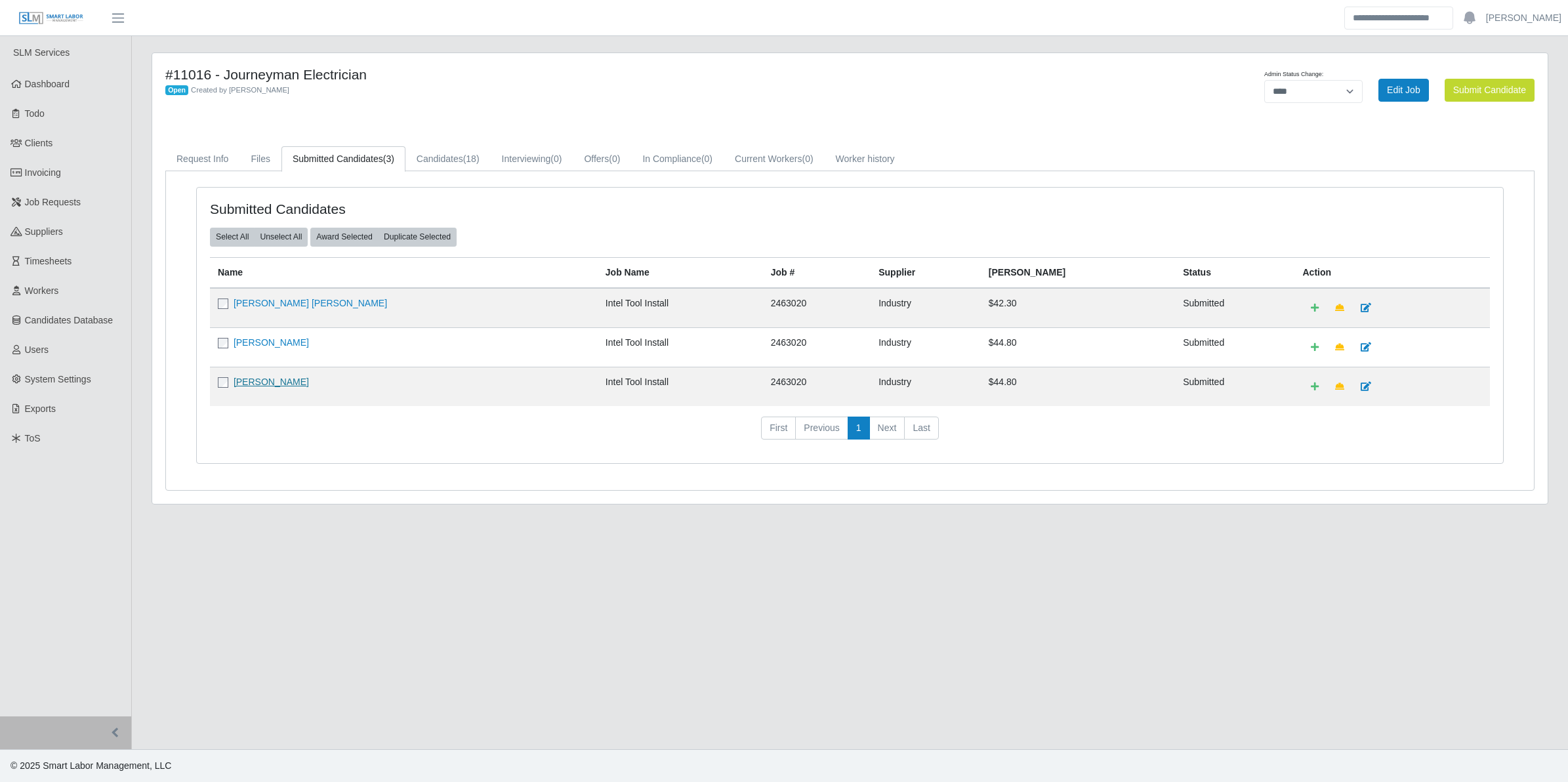
click at [264, 388] on link "[PERSON_NAME]" at bounding box center [272, 382] width 75 height 10
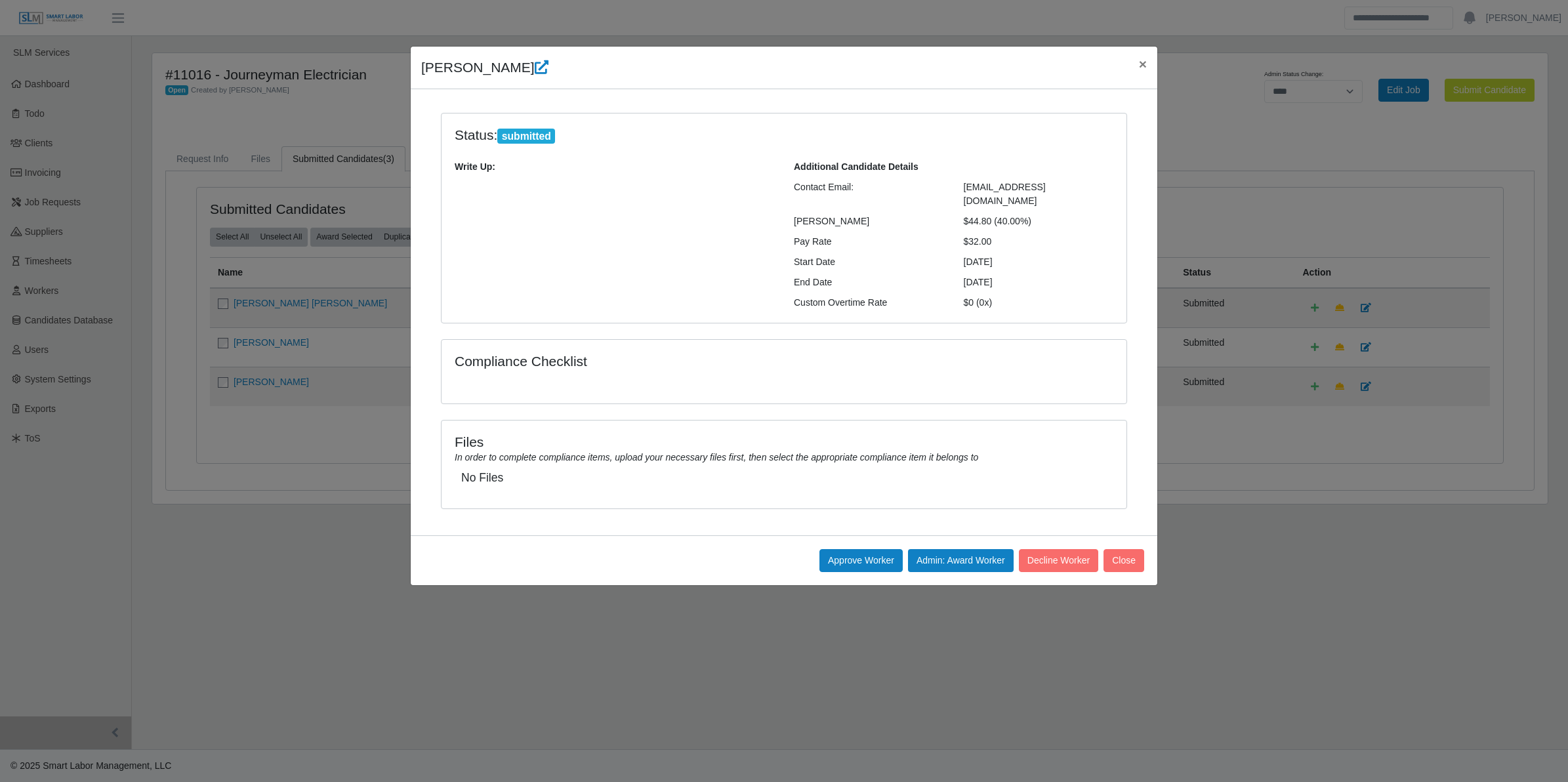
drag, startPoint x: 412, startPoint y: 66, endPoint x: 991, endPoint y: 228, distance: 601.2
click at [991, 228] on div "David Lincoln × Status: submitted Write Up: Additional Candidate Details Contac…" at bounding box center [784, 316] width 748 height 540
copy div "David Lincoln × Status: submitted Write Up: Additional Candidate Details Contac…"
drag, startPoint x: 585, startPoint y: 268, endPoint x: 585, endPoint y: 243, distance: 25.0
click at [585, 268] on div "Write Up:" at bounding box center [614, 235] width 339 height 149
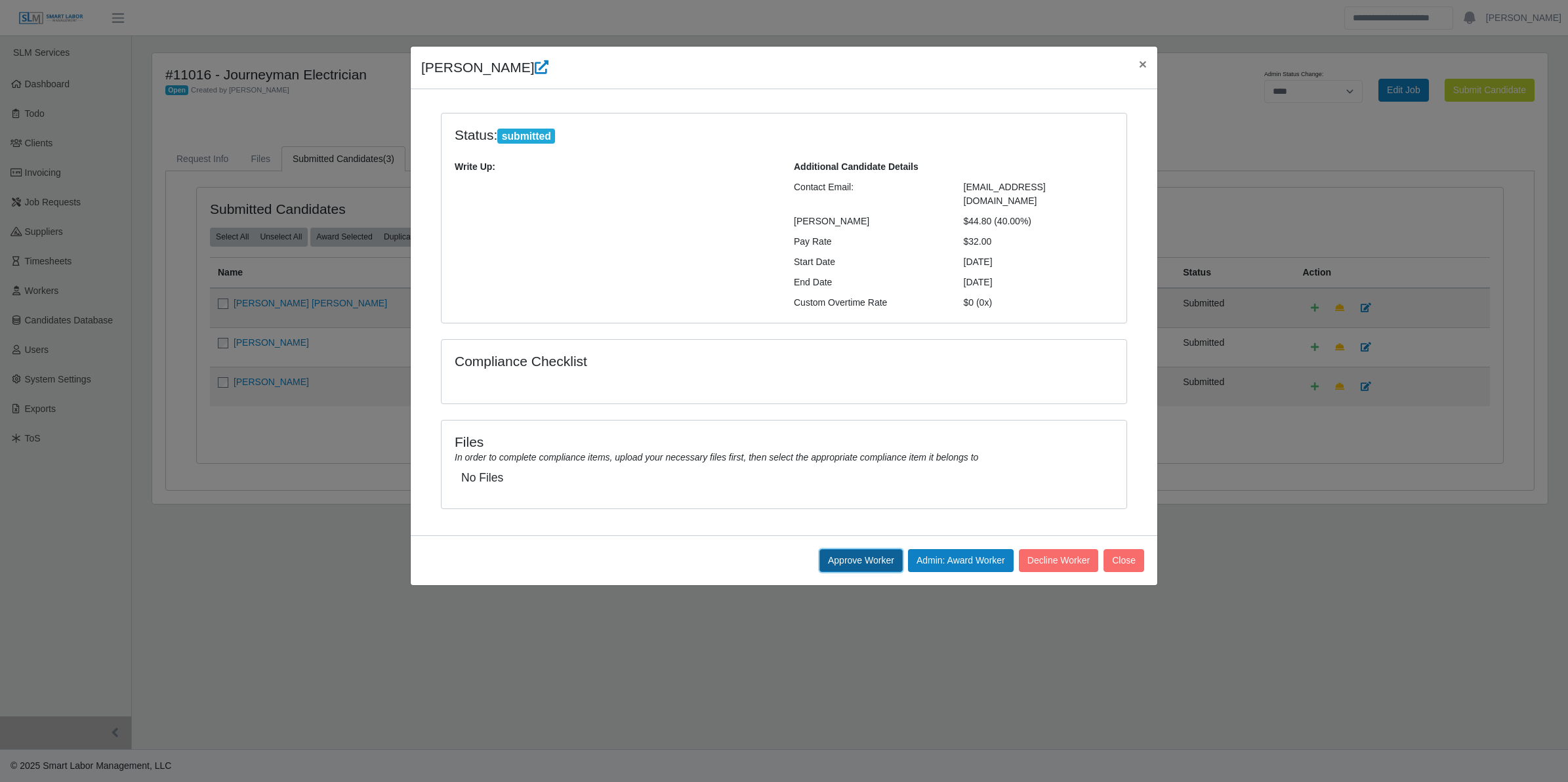
click at [847, 549] on button "Approve Worker" at bounding box center [861, 561] width 83 height 23
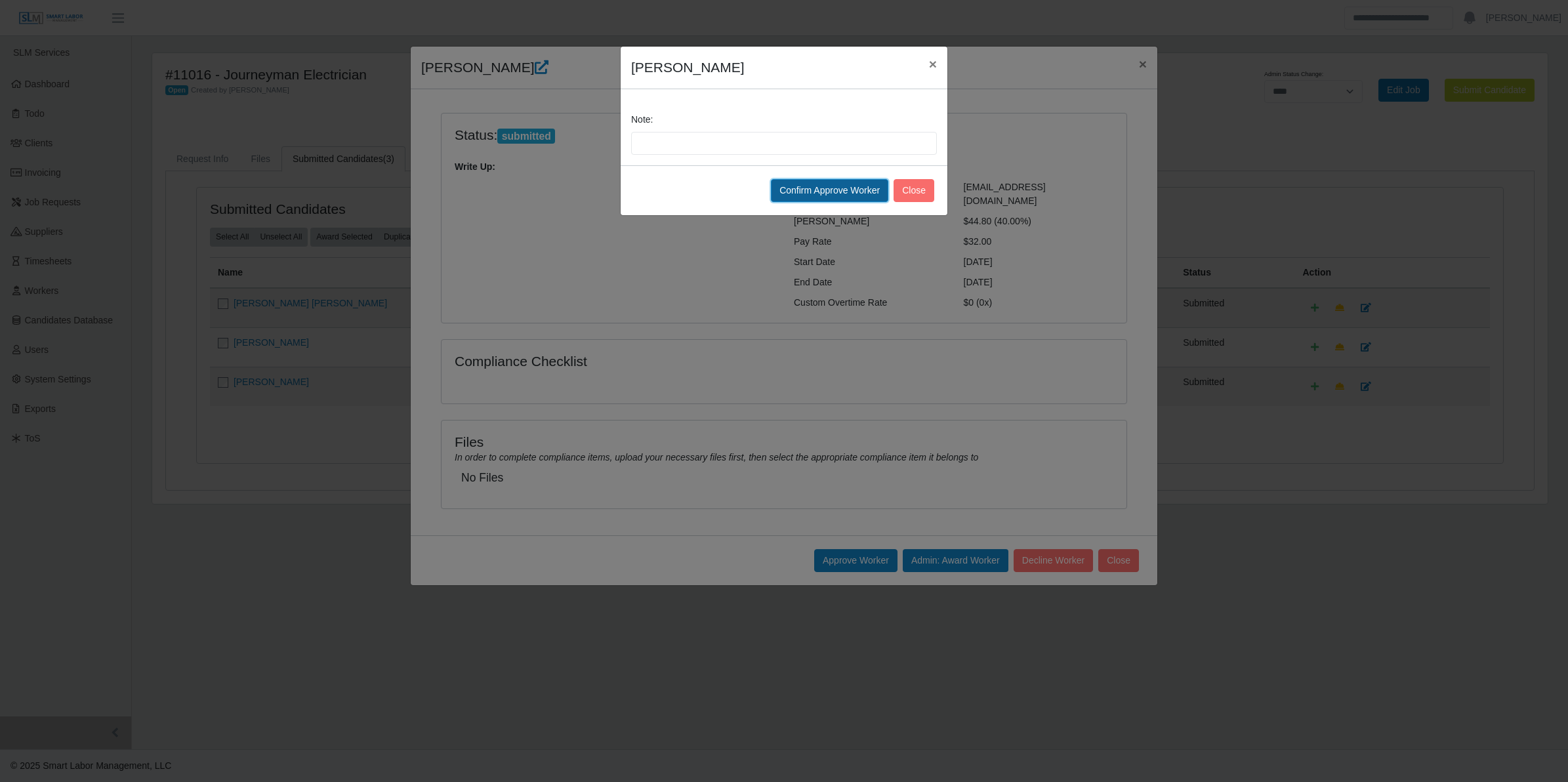
click at [815, 191] on button "Confirm Approve Worker" at bounding box center [829, 191] width 117 height 23
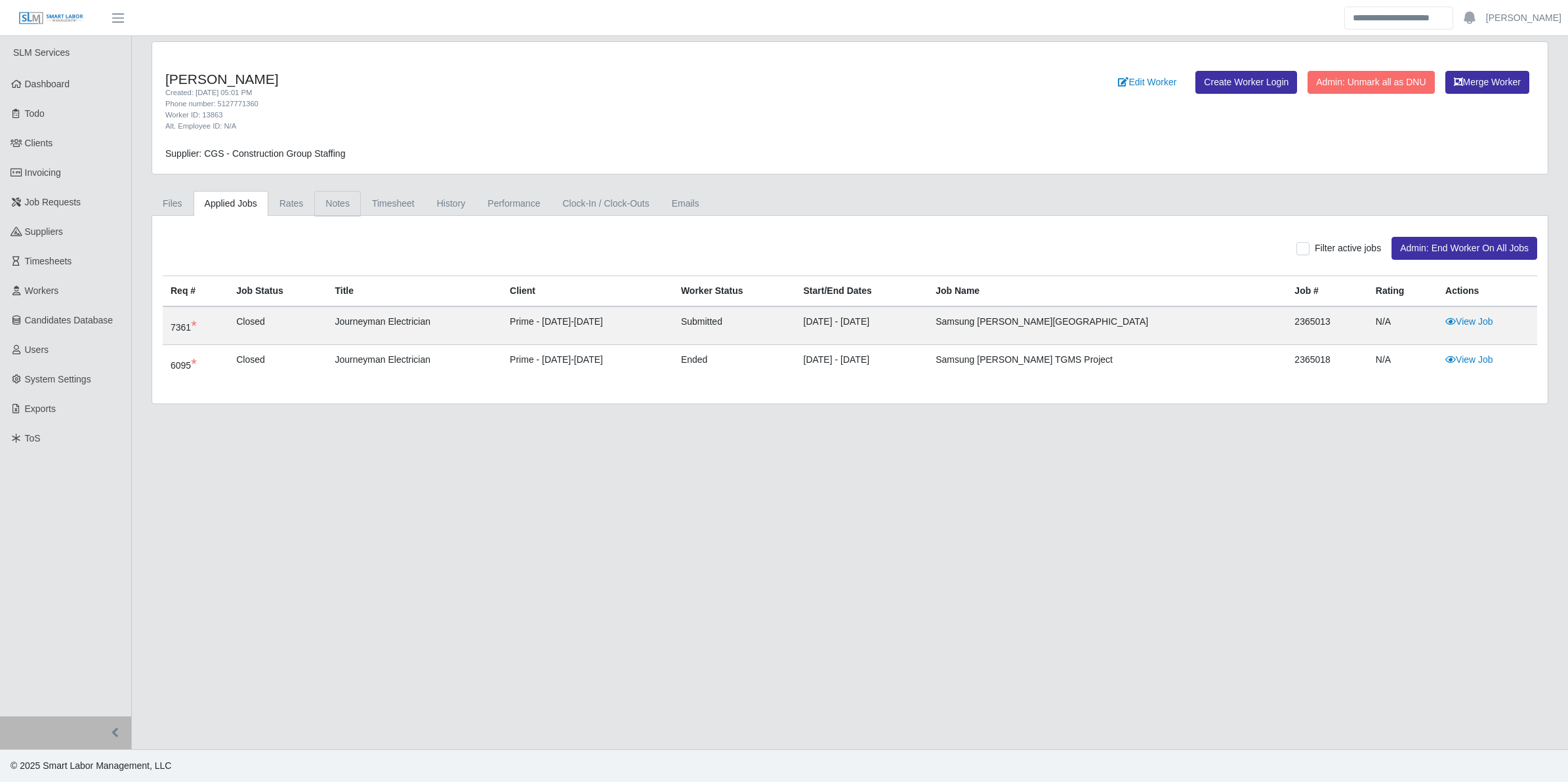
click at [346, 201] on link "Notes" at bounding box center [337, 204] width 47 height 26
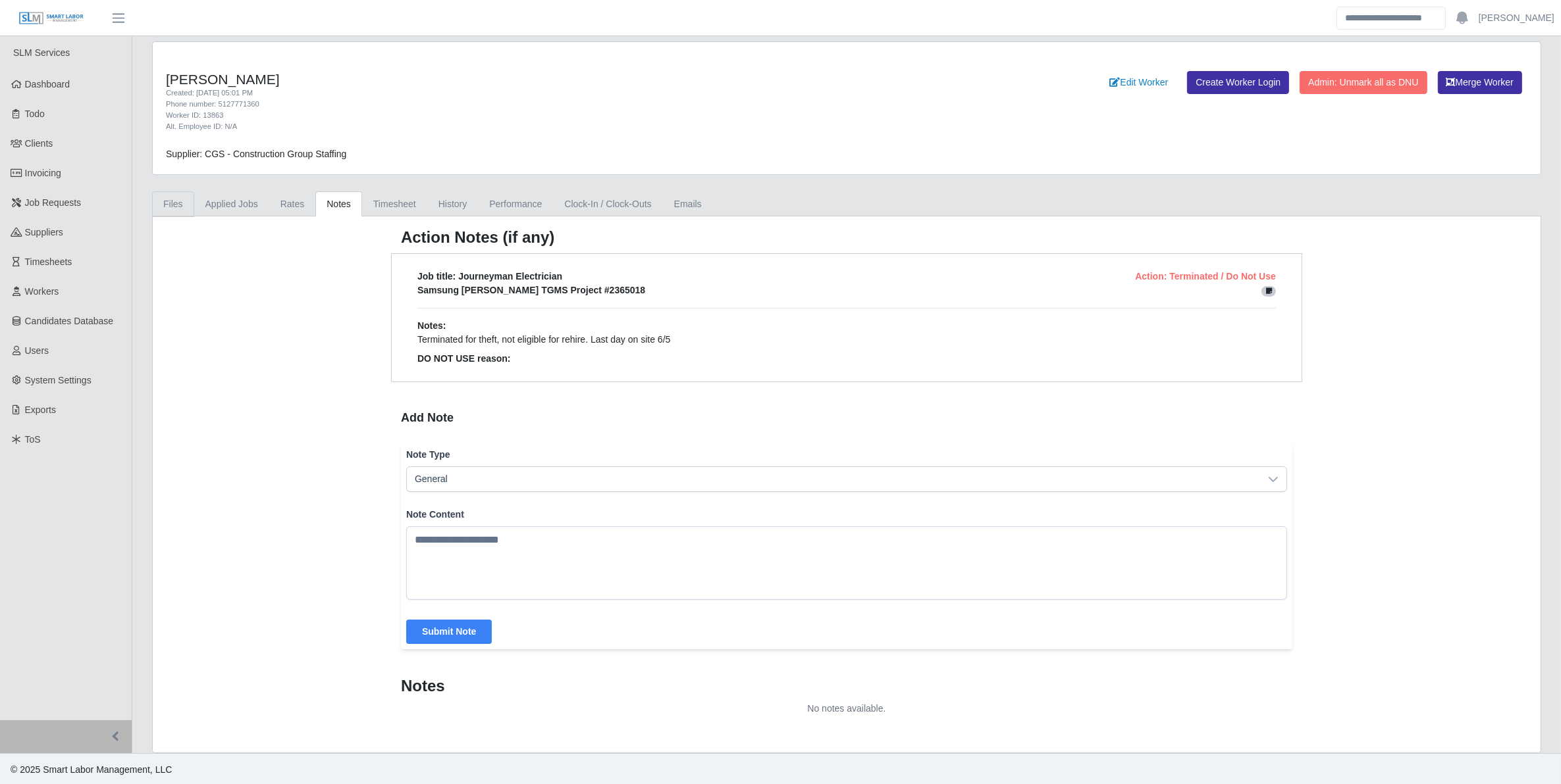
click at [182, 202] on link "Files" at bounding box center [173, 204] width 42 height 26
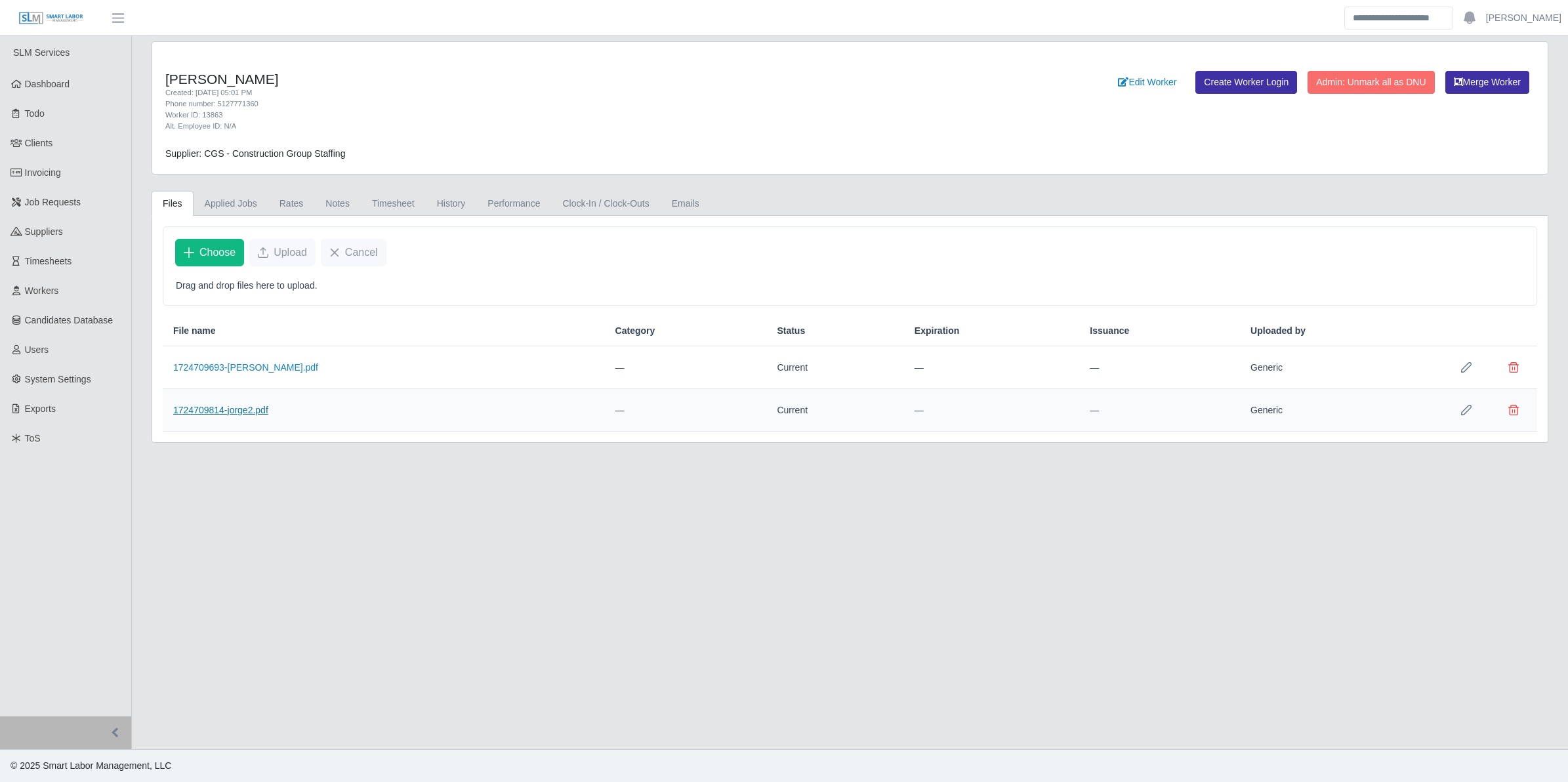
click at [250, 407] on link "1724709814-jorge2.pdf" at bounding box center [221, 410] width 95 height 10
click at [224, 368] on link "1724709693-Jorge Cardenas.pdf" at bounding box center [246, 367] width 145 height 10
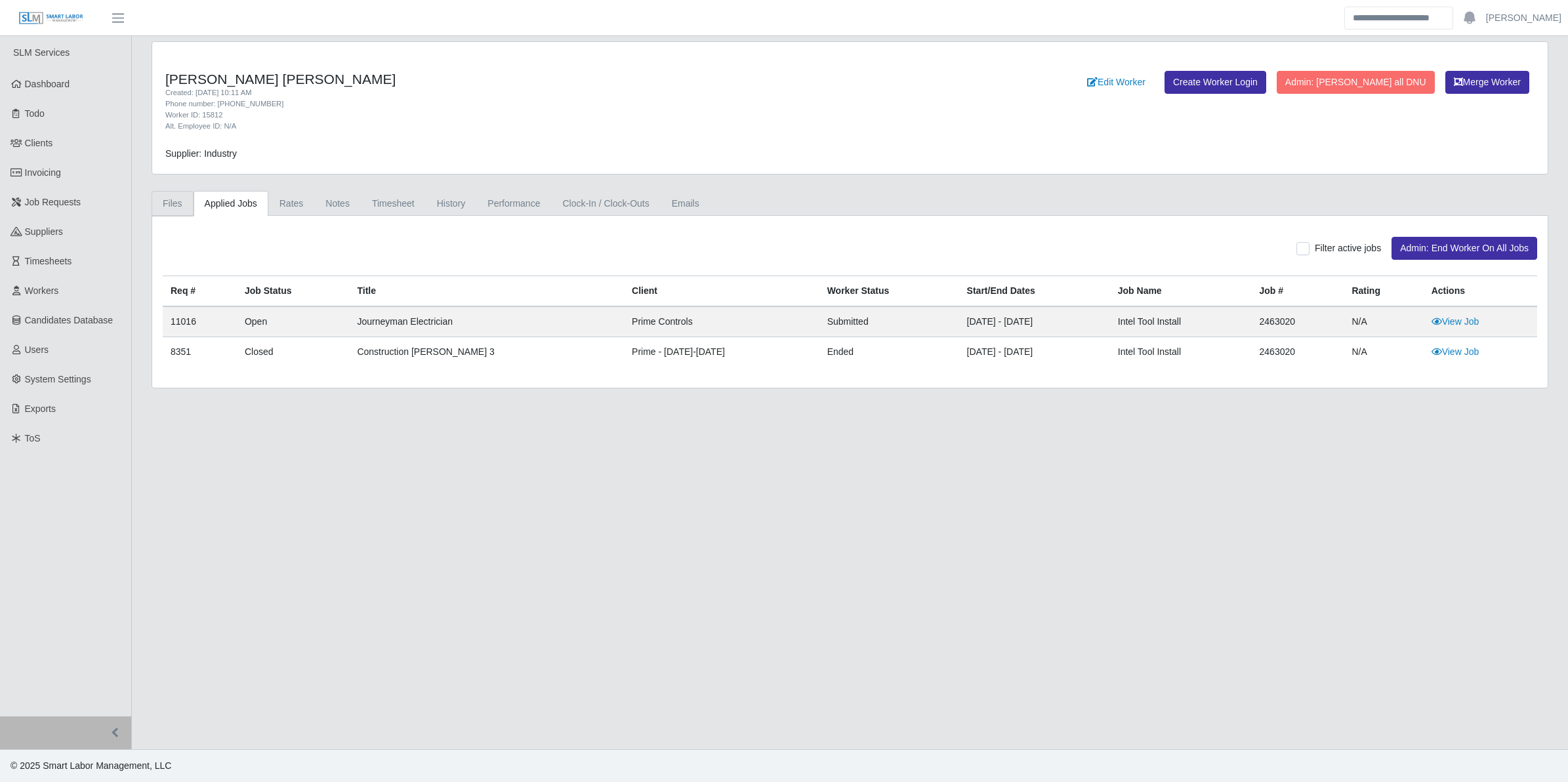
click at [179, 207] on link "Files" at bounding box center [172, 204] width 42 height 26
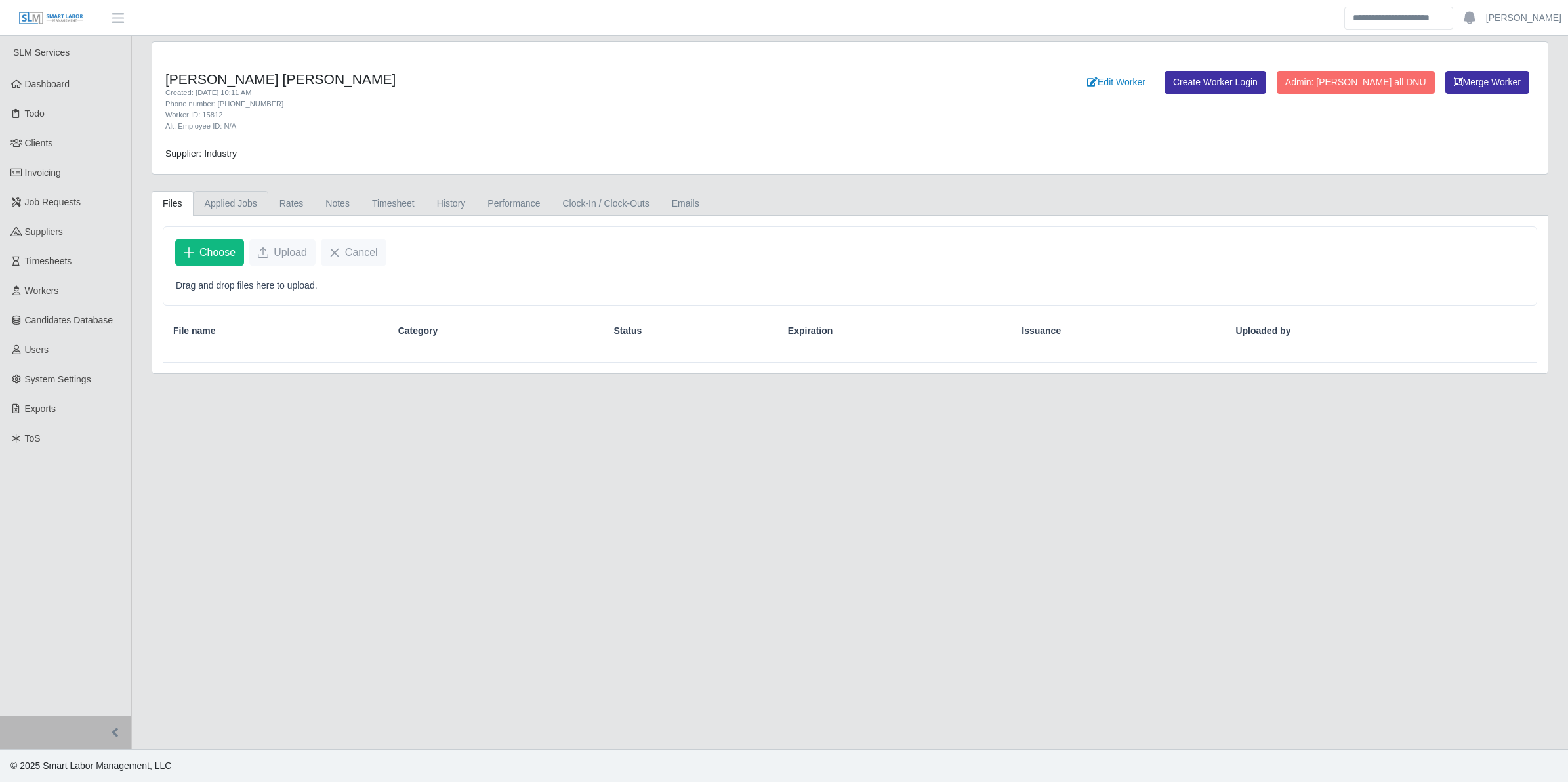
click at [242, 204] on link "Applied Jobs" at bounding box center [230, 204] width 75 height 26
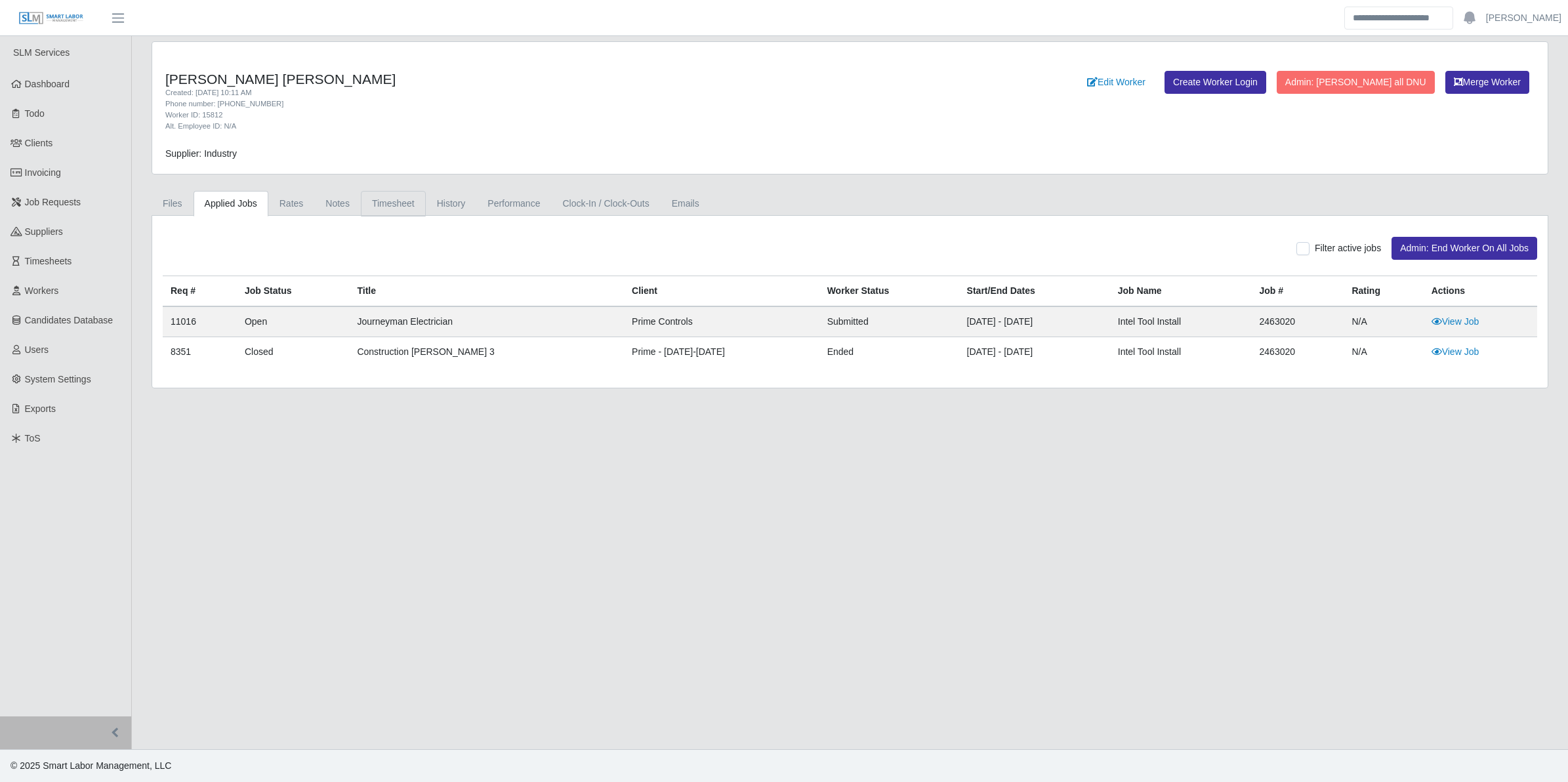
click at [391, 208] on link "Timesheet" at bounding box center [393, 204] width 65 height 26
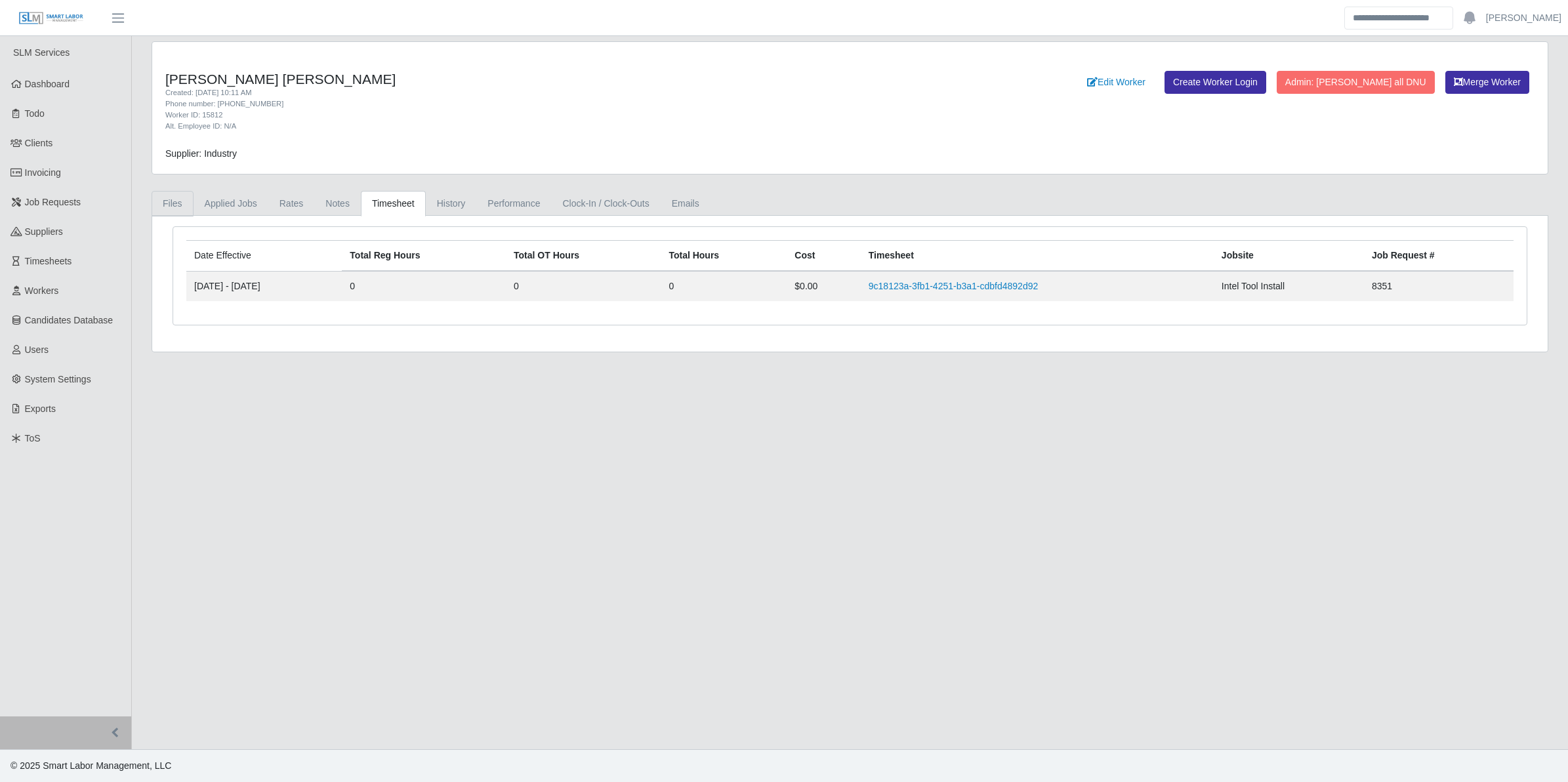
click at [172, 207] on link "Files" at bounding box center [172, 204] width 42 height 26
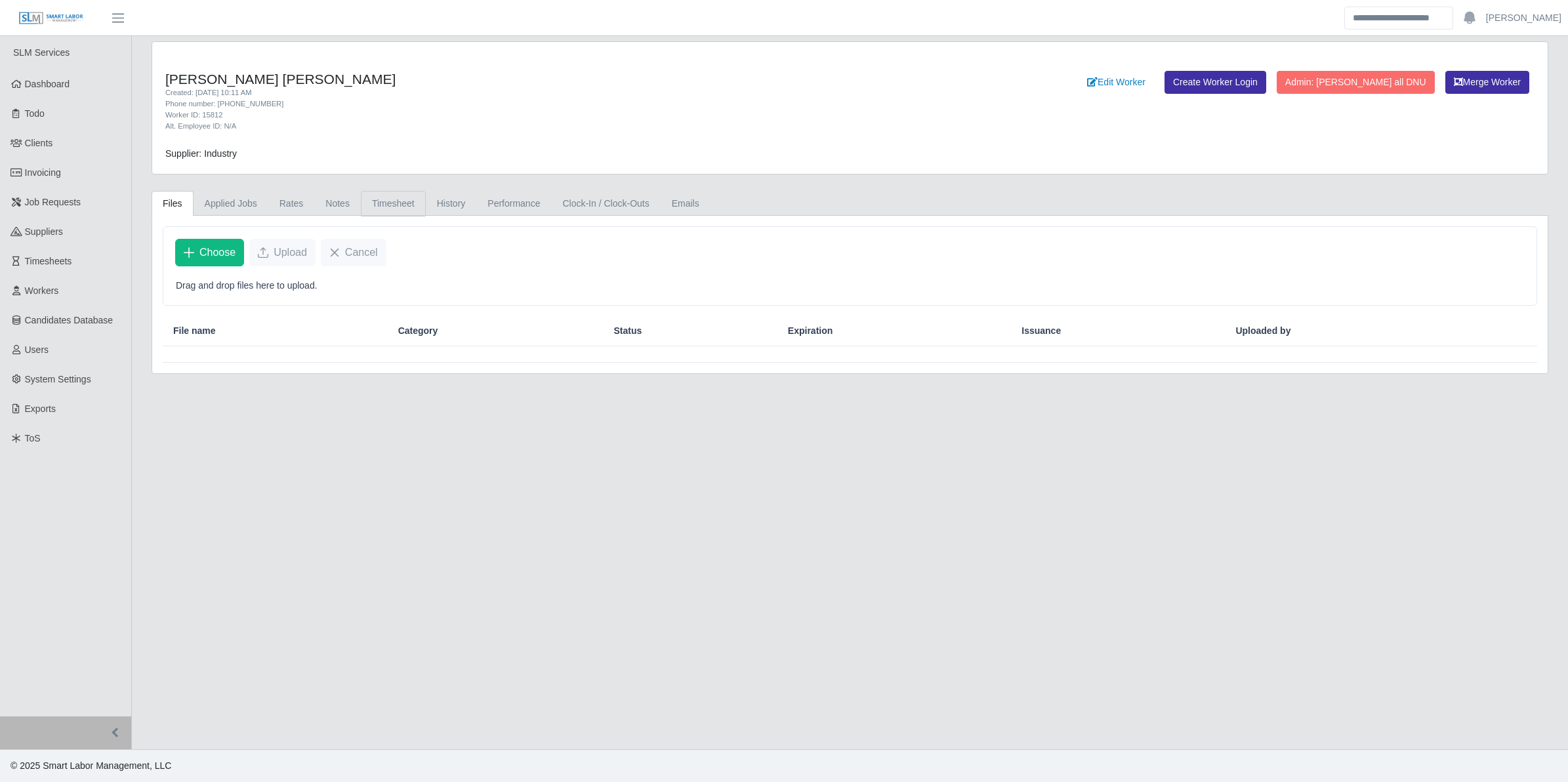
click at [371, 202] on link "Timesheet" at bounding box center [393, 204] width 65 height 26
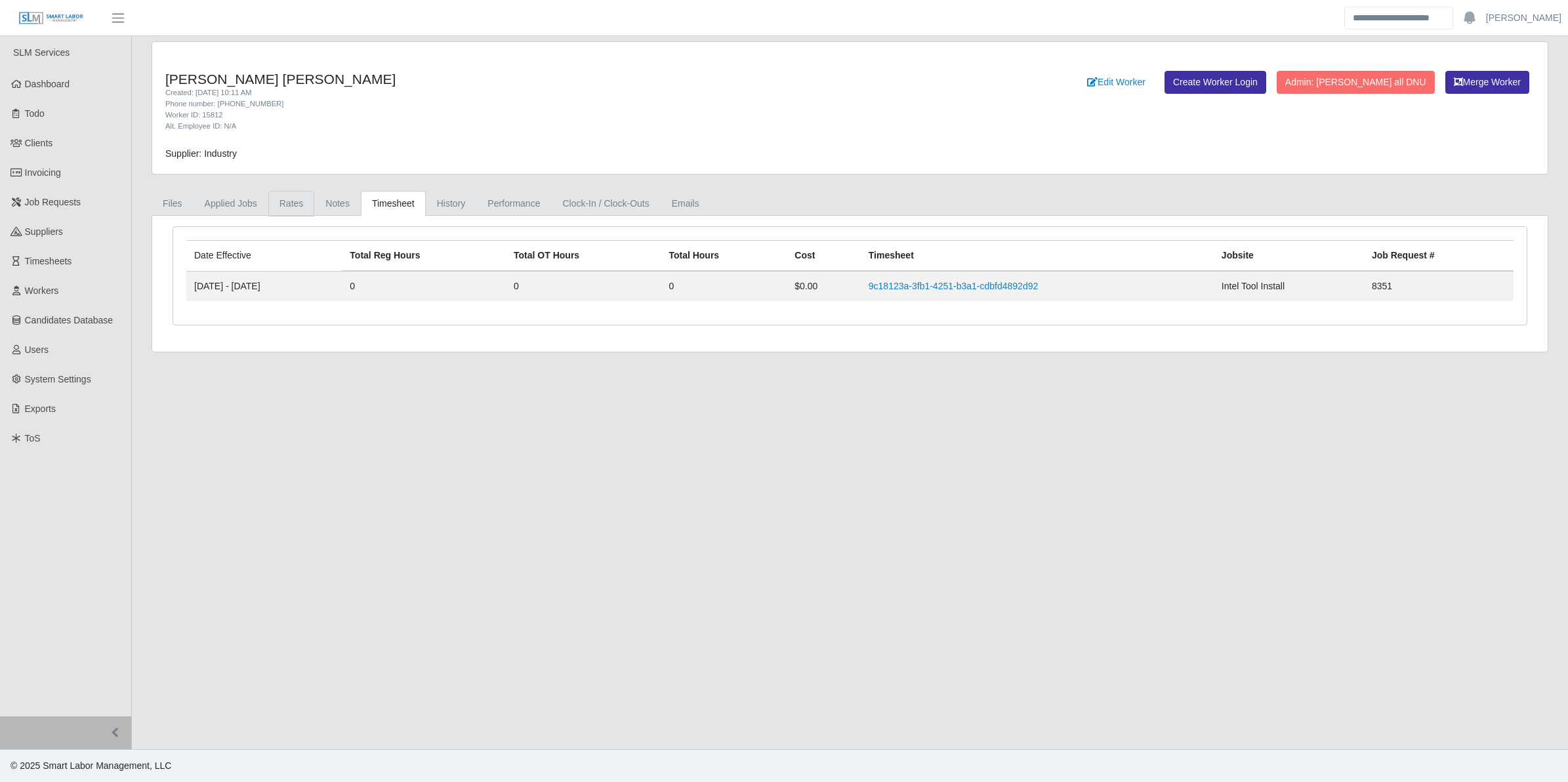
click at [287, 202] on link "Rates" at bounding box center [291, 204] width 47 height 26
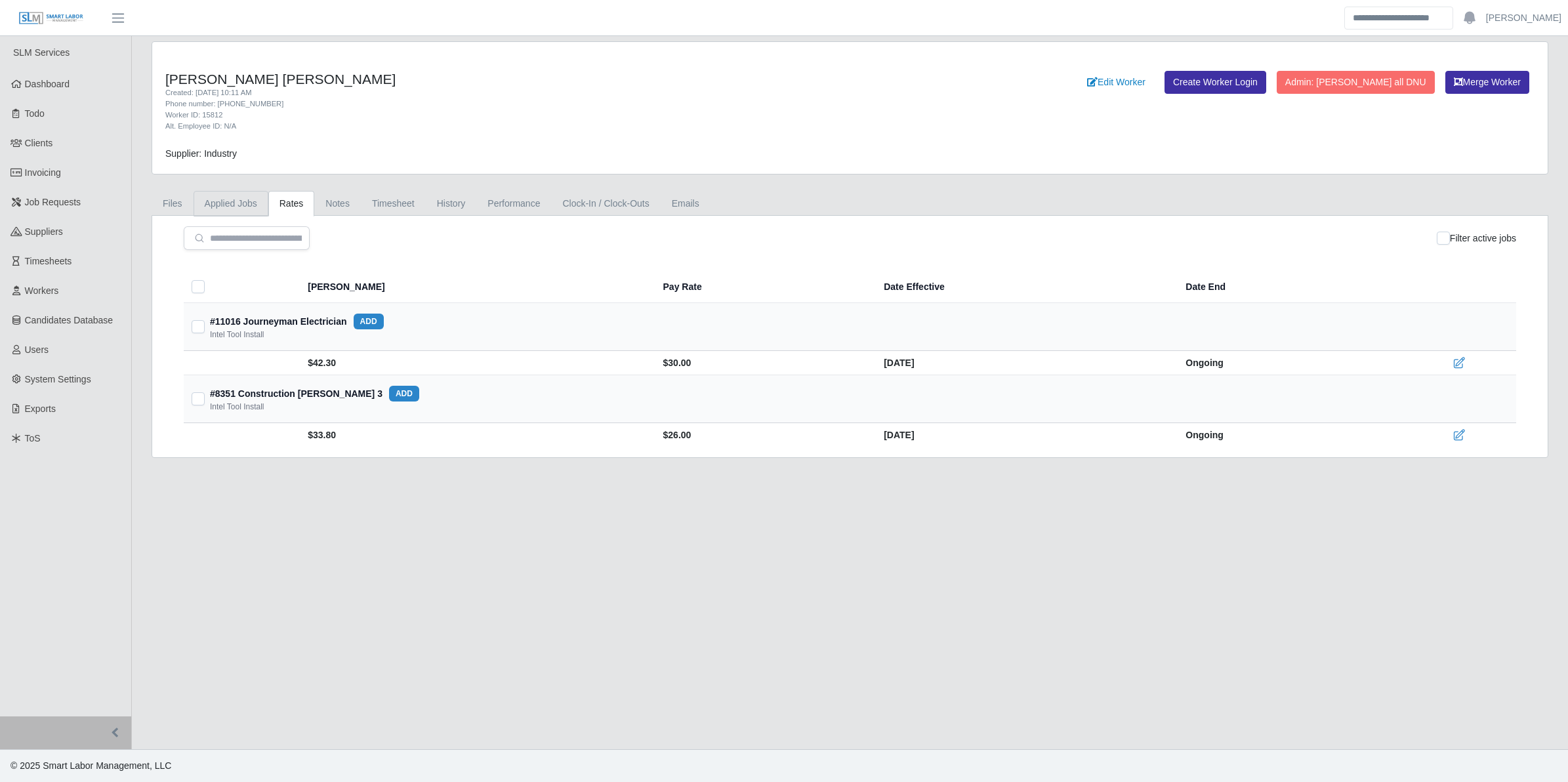
click at [236, 197] on link "Applied Jobs" at bounding box center [230, 204] width 75 height 26
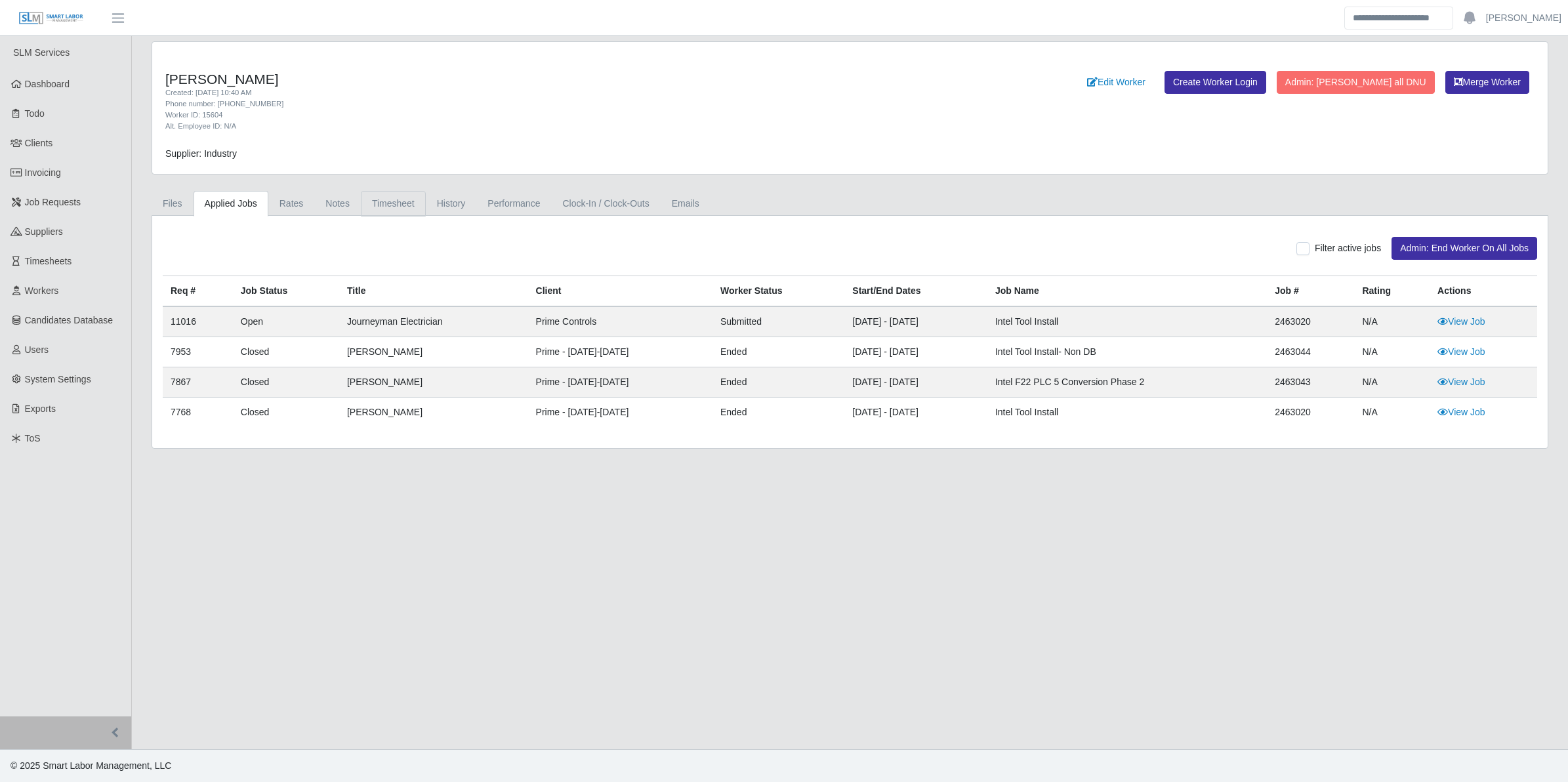
click at [385, 205] on link "Timesheet" at bounding box center [393, 204] width 65 height 26
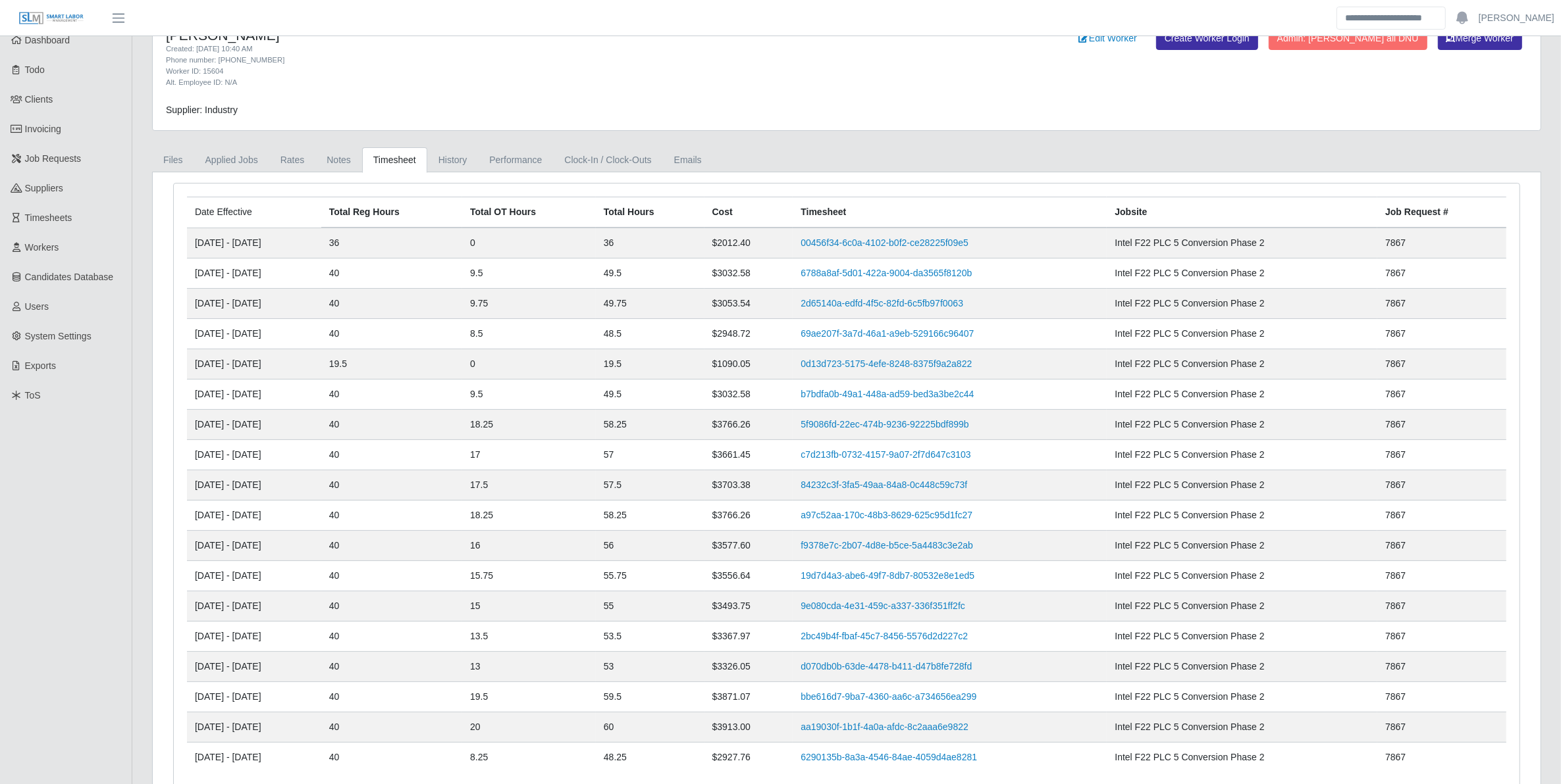
scroll to position [120, 0]
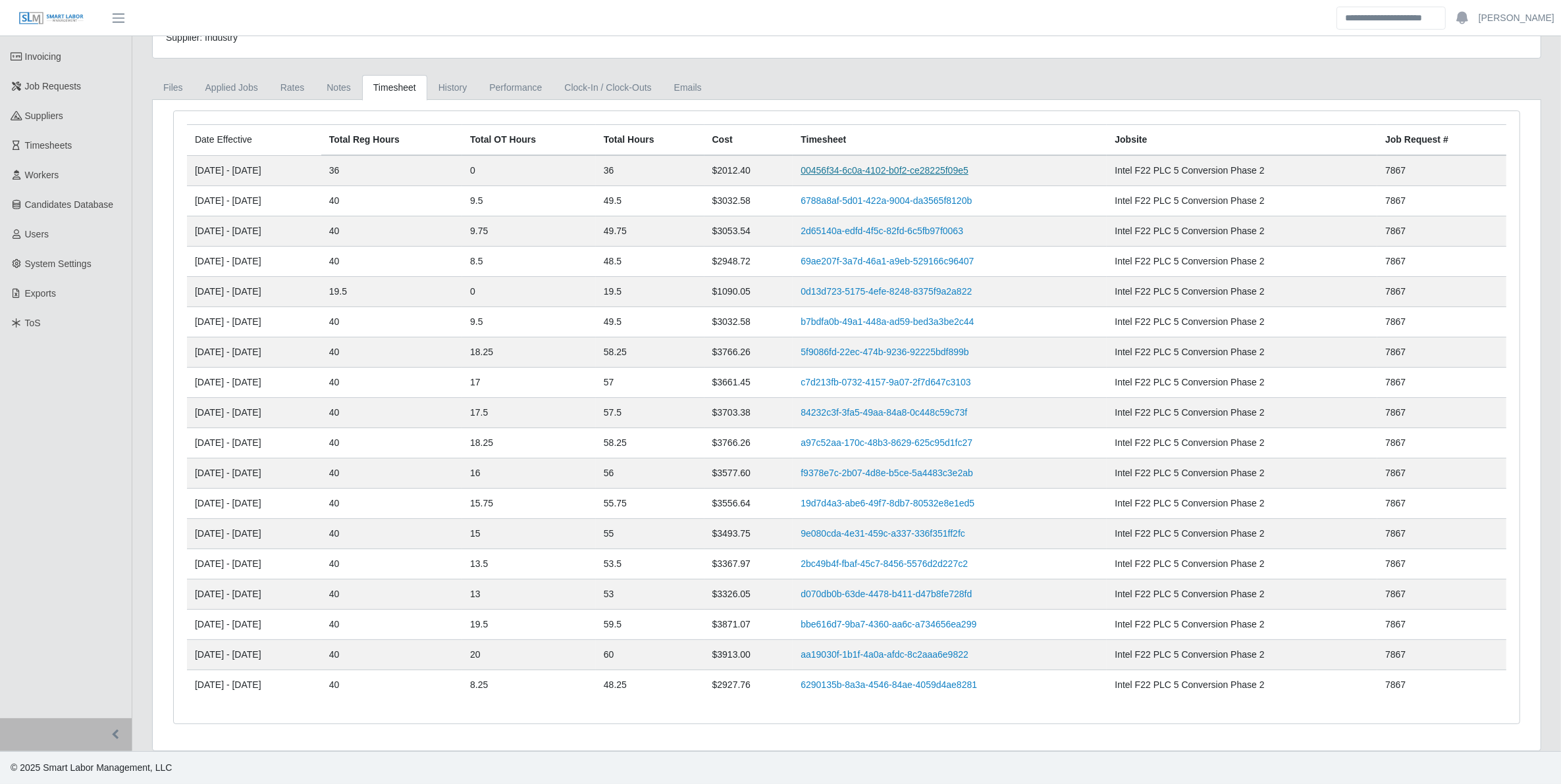
click at [969, 165] on link "00456f34-6c0a-4102-b0f2-ce28225f09e5" at bounding box center [884, 170] width 168 height 10
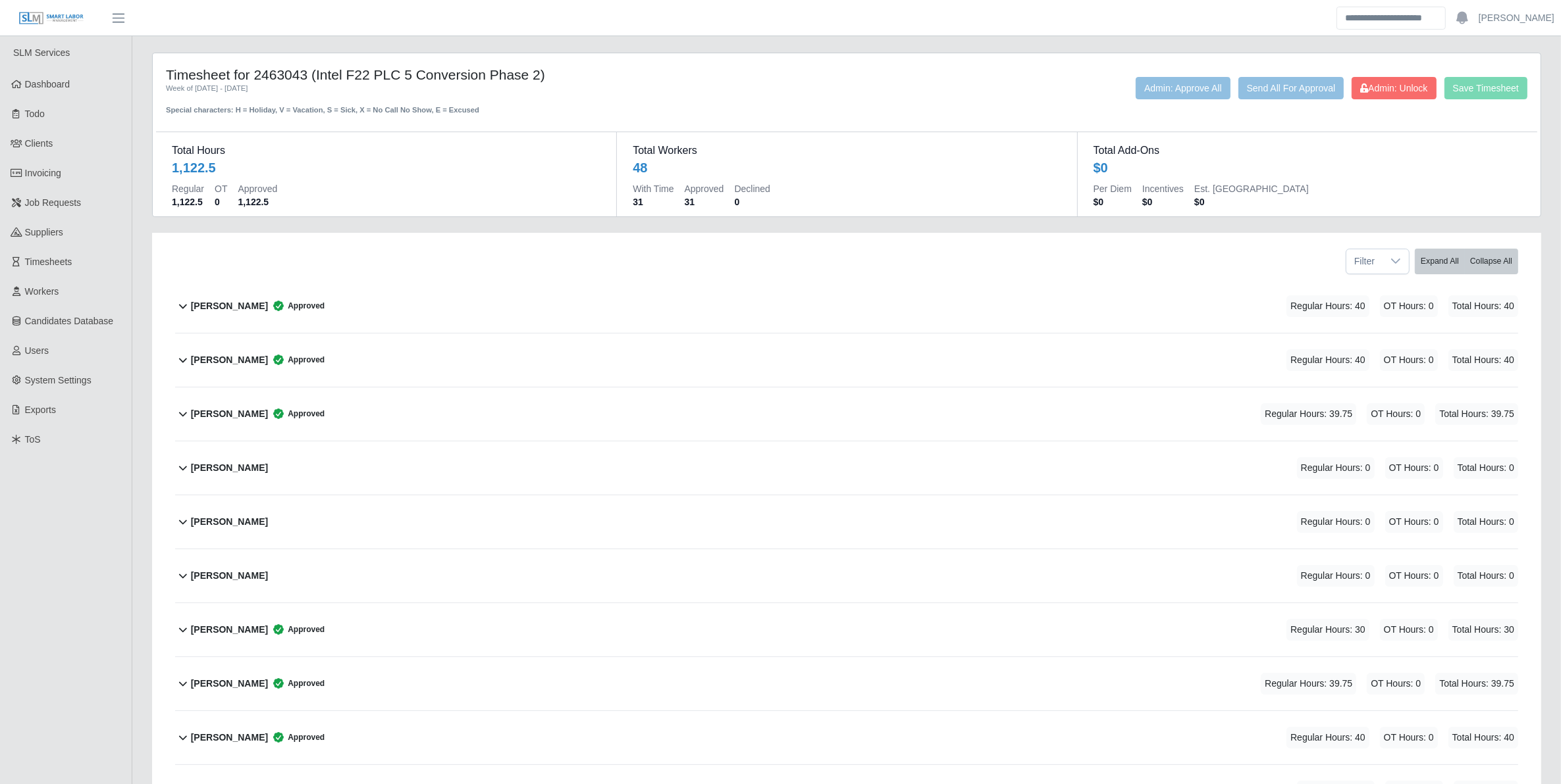
drag, startPoint x: 1013, startPoint y: 64, endPoint x: 788, endPoint y: 8, distance: 231.9
click at [1013, 64] on div "Timesheet for 2463043 (Intel F22 PLC 5 Conversion Phase 2) Week of [DATE] - [DA…" at bounding box center [846, 134] width 1387 height 163
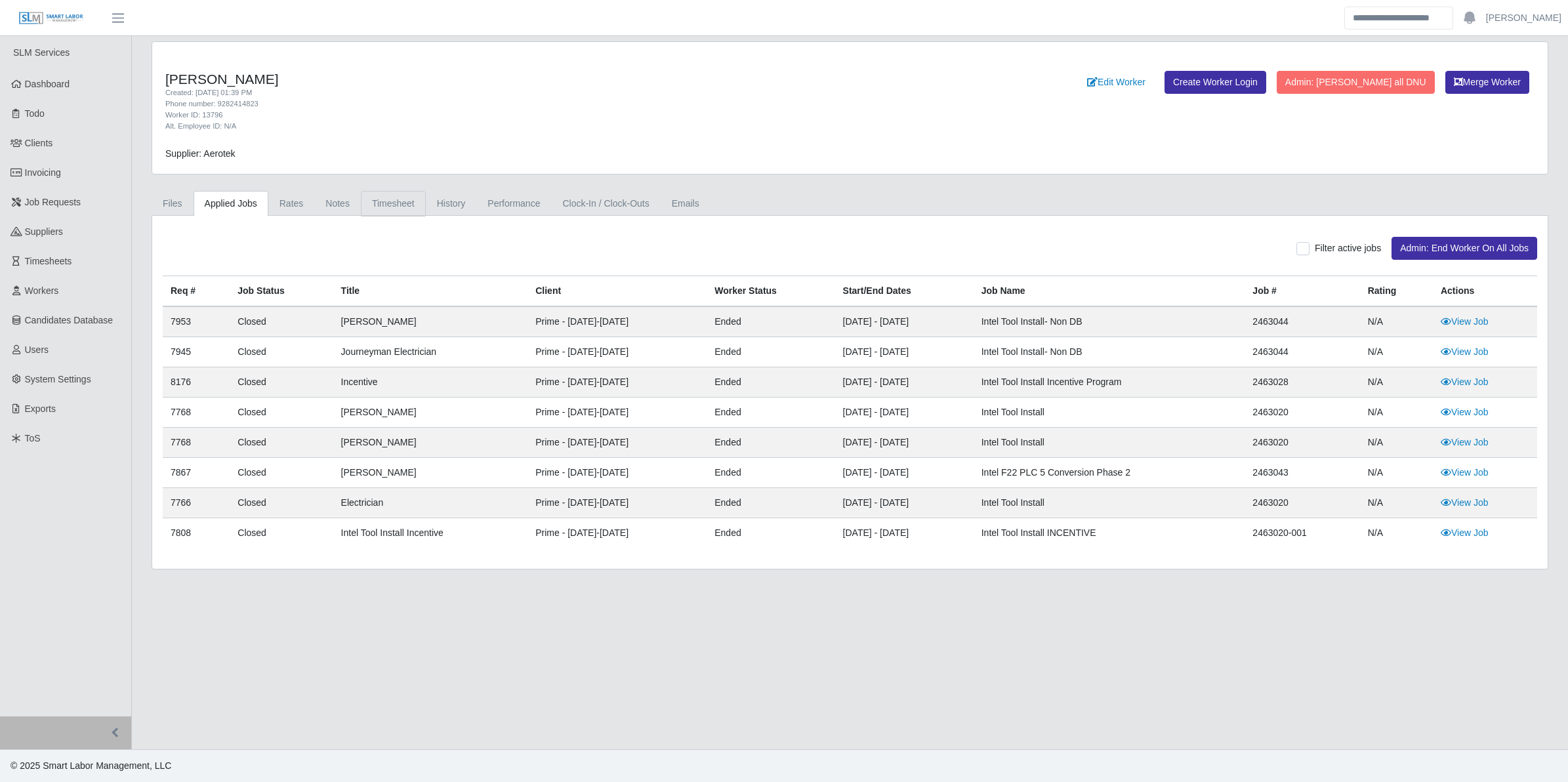
click at [396, 199] on link "Timesheet" at bounding box center [393, 204] width 65 height 26
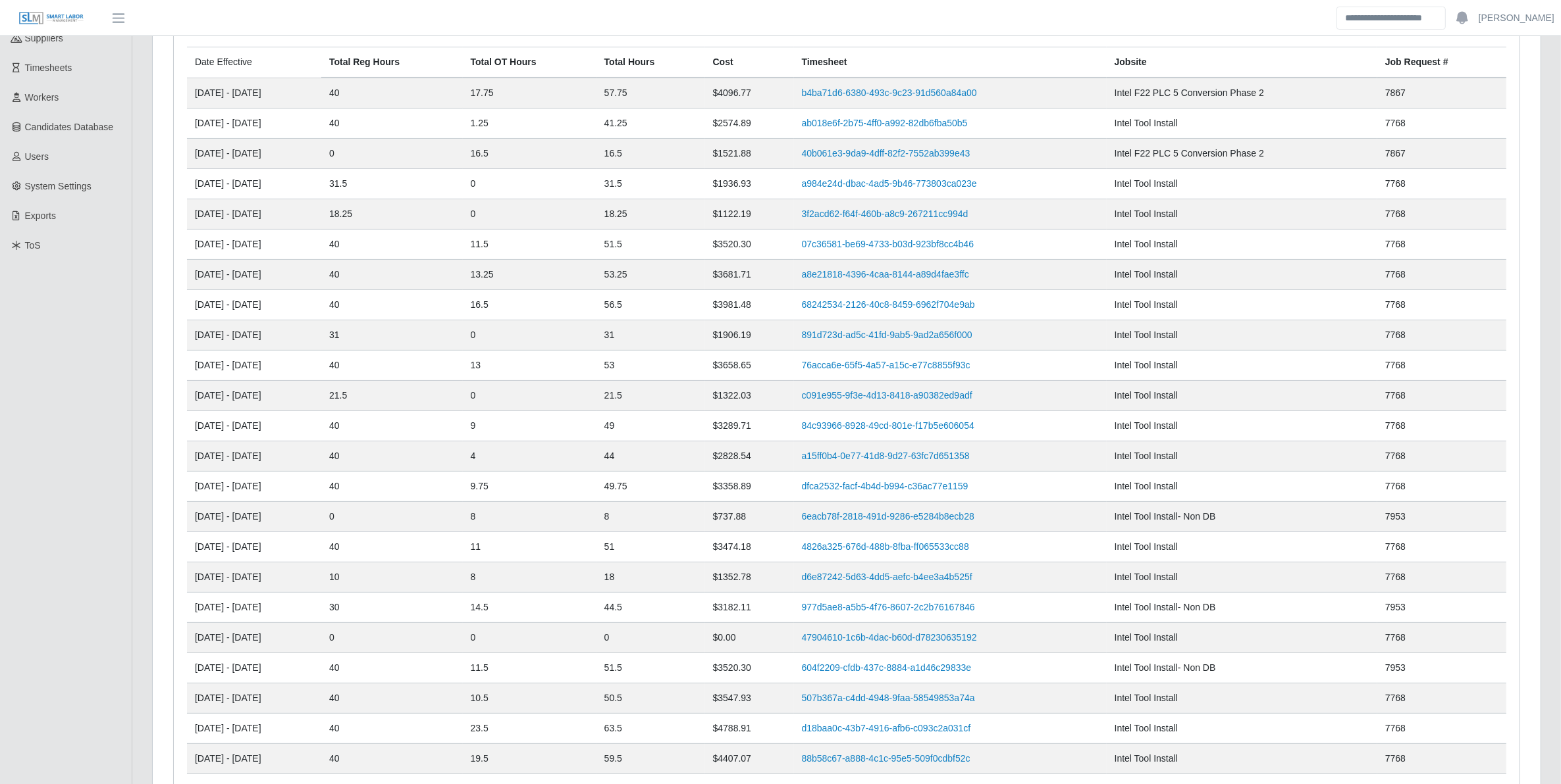
scroll to position [302, 0]
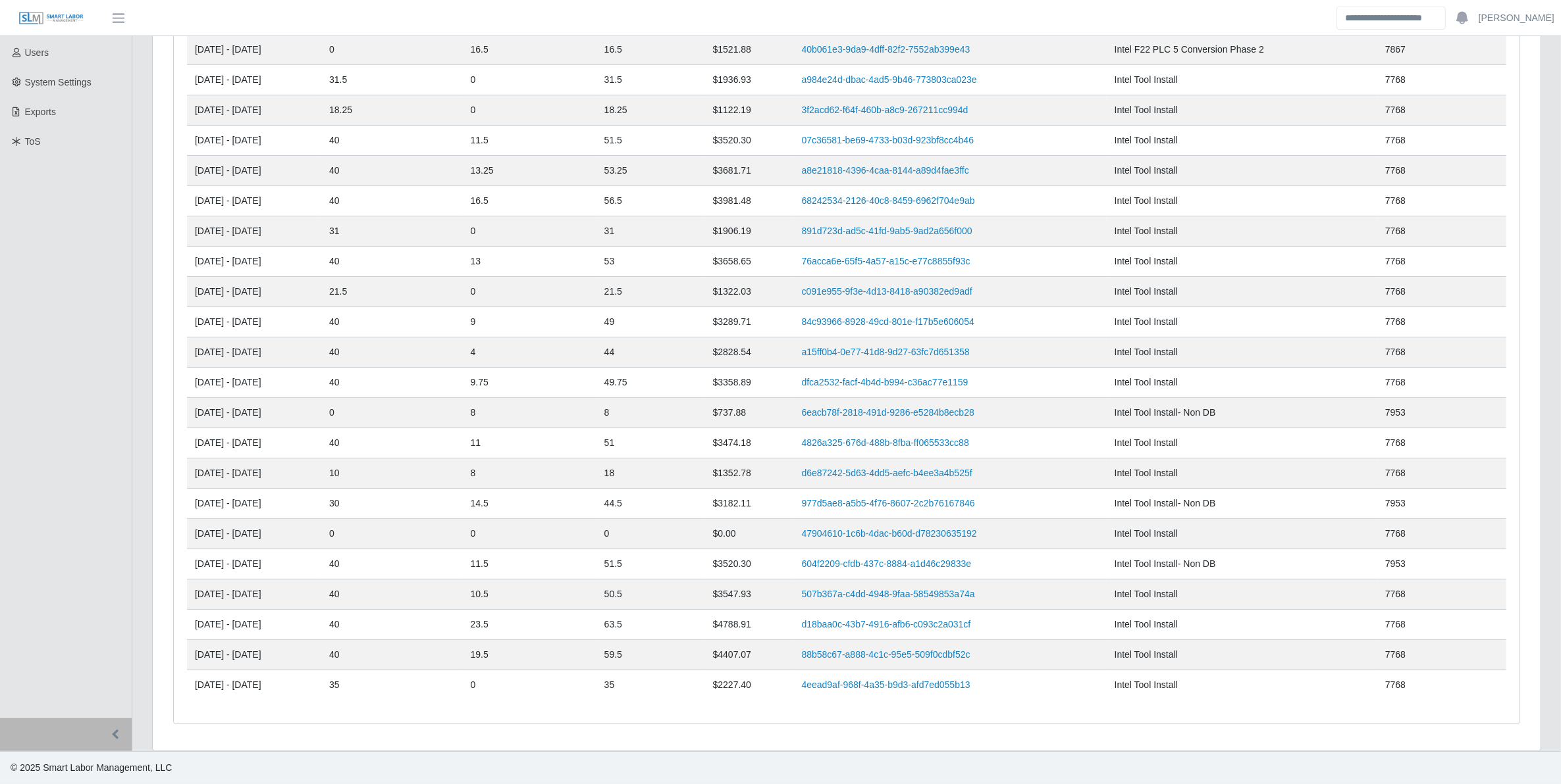
click at [1534, 83] on div "Date Effective Total Reg Hours Total OT Hours Total Hours Cost Timesheet Jobsit…" at bounding box center [846, 334] width 1387 height 832
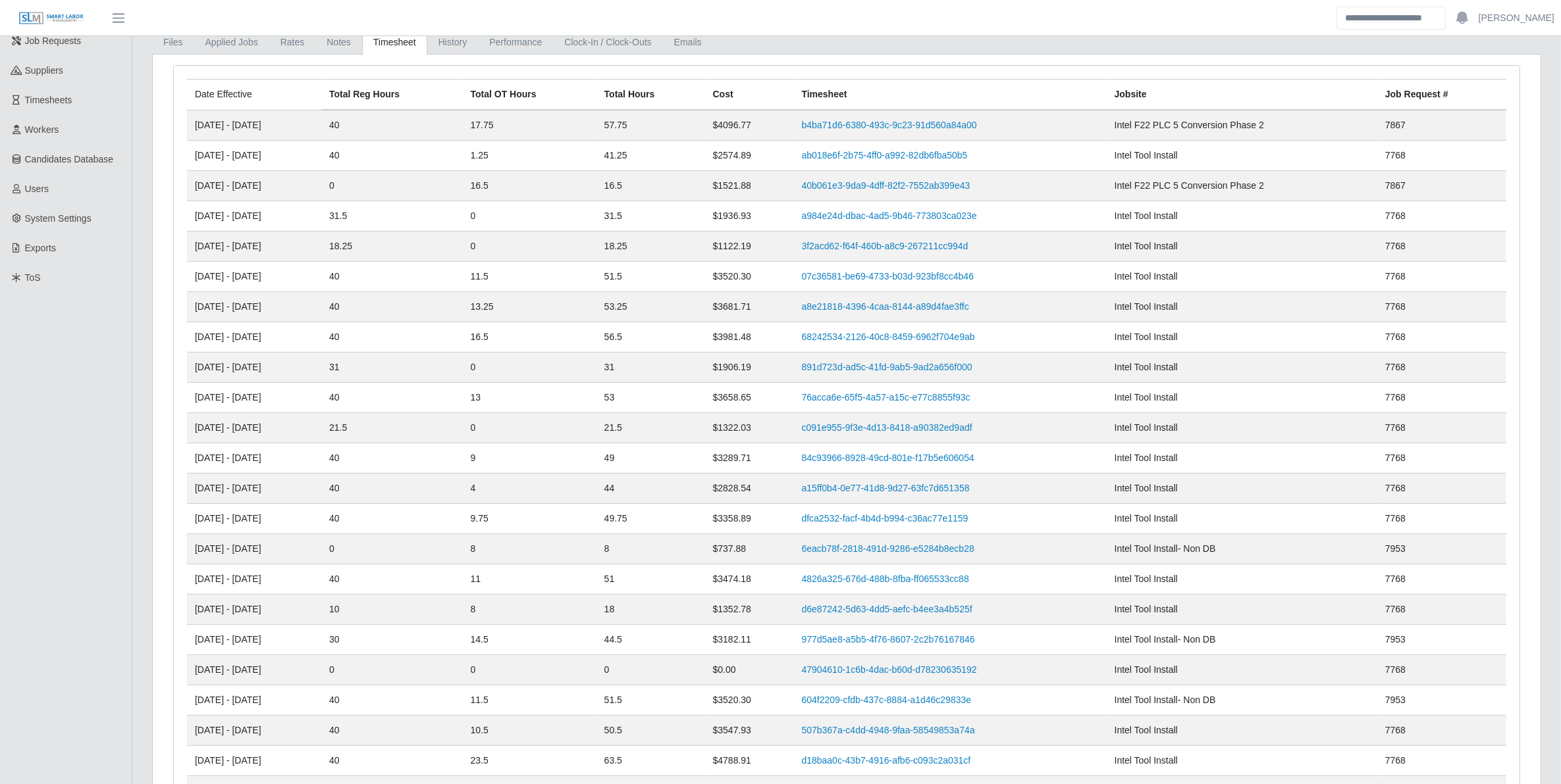
scroll to position [0, 0]
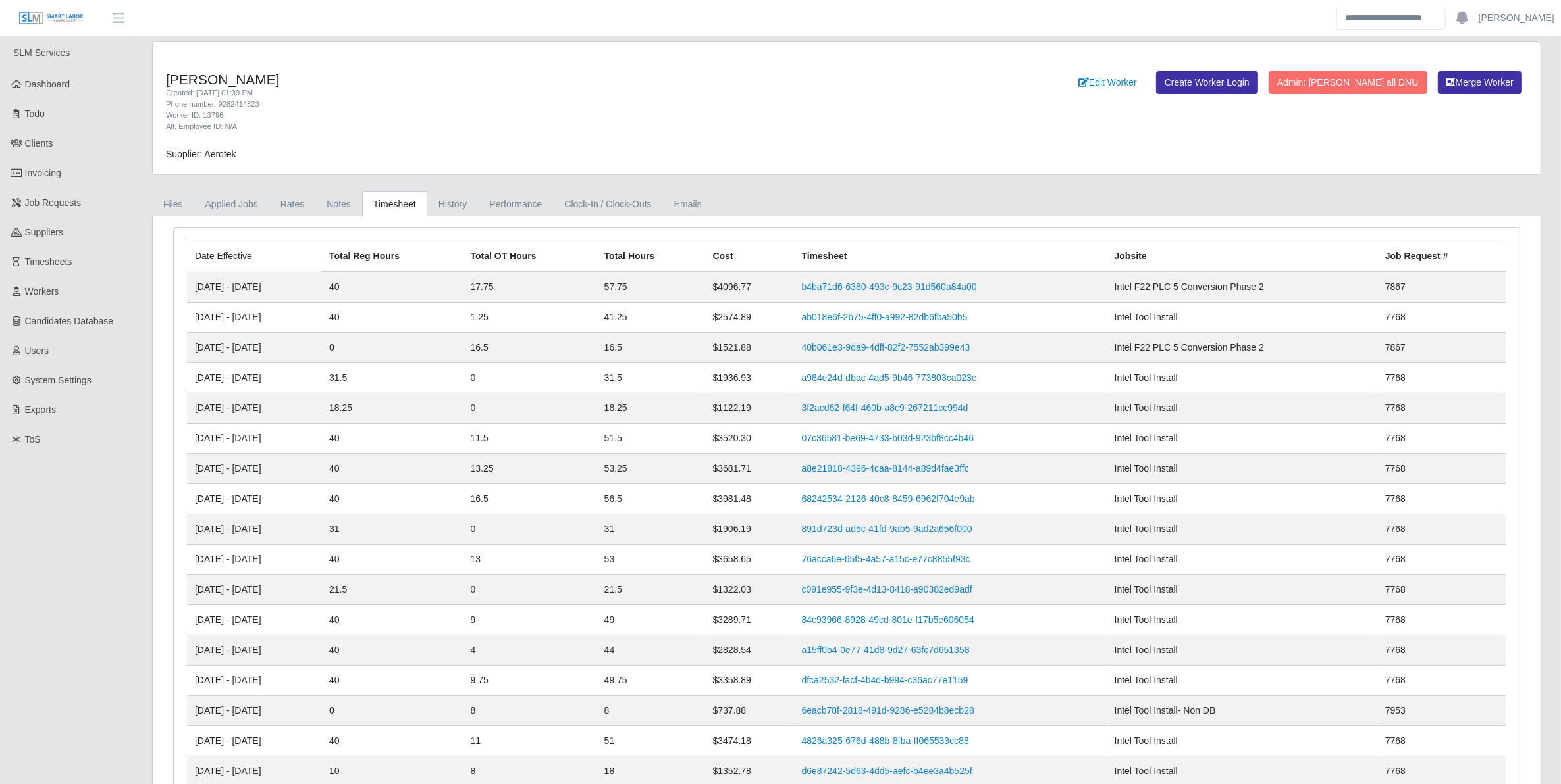
drag, startPoint x: 758, startPoint y: 93, endPoint x: 755, endPoint y: 122, distance: 29.2
click at [758, 93] on div "Created: 08/23/2024 01:39 PM" at bounding box center [559, 93] width 786 height 11
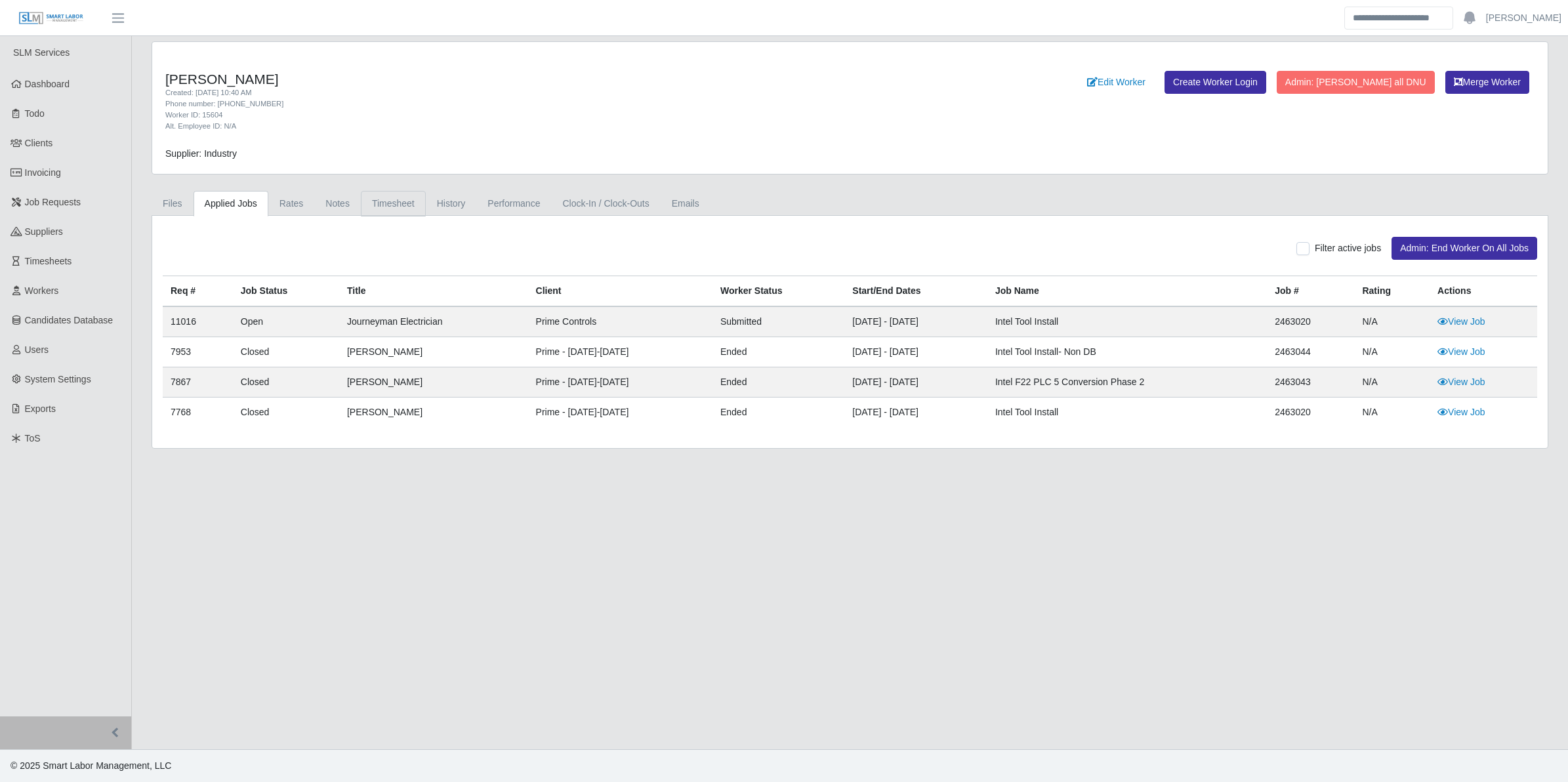
click at [411, 203] on link "Timesheet" at bounding box center [393, 204] width 65 height 26
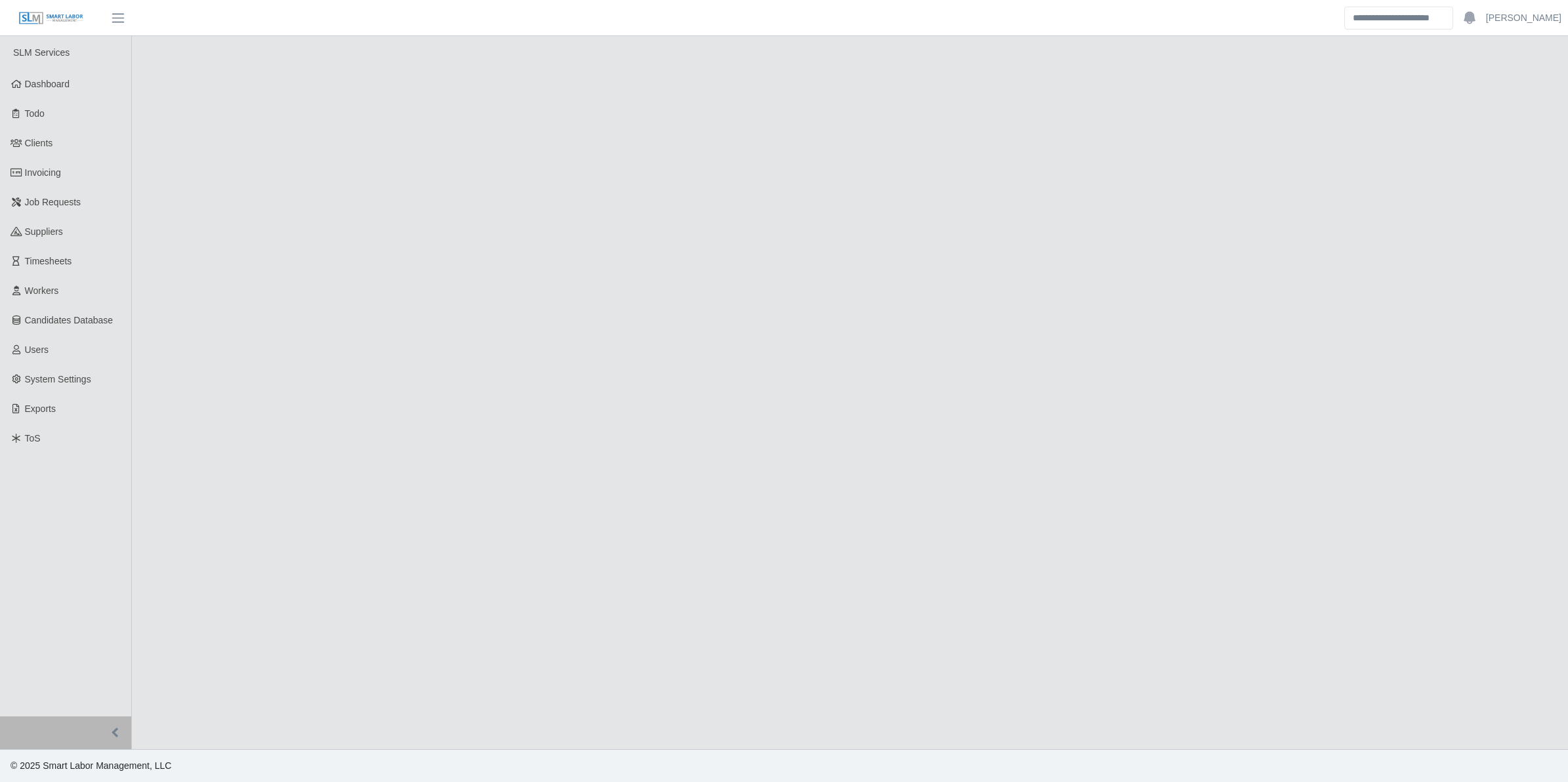
select select "****"
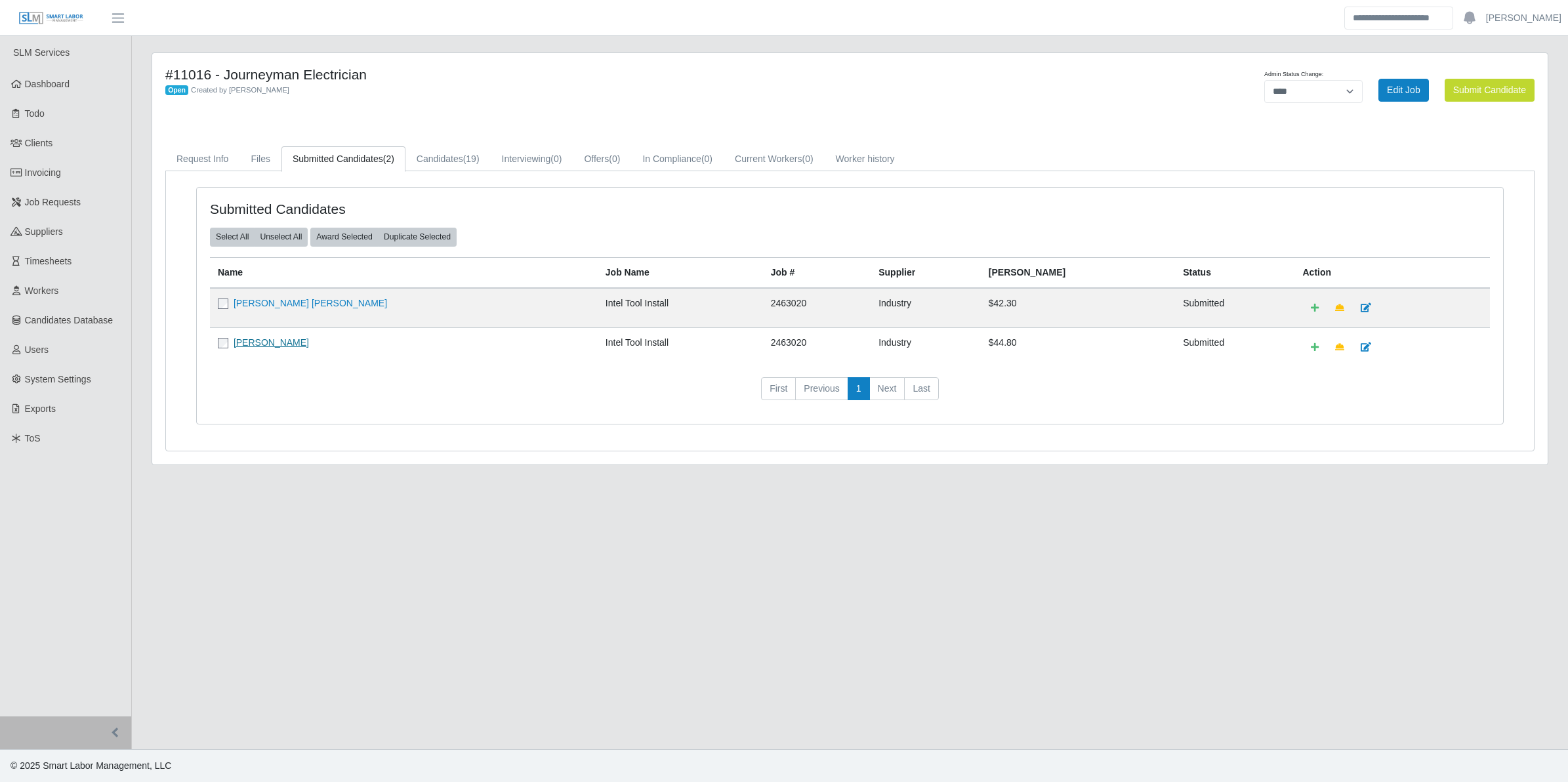
click at [264, 340] on link "[PERSON_NAME]" at bounding box center [272, 342] width 75 height 10
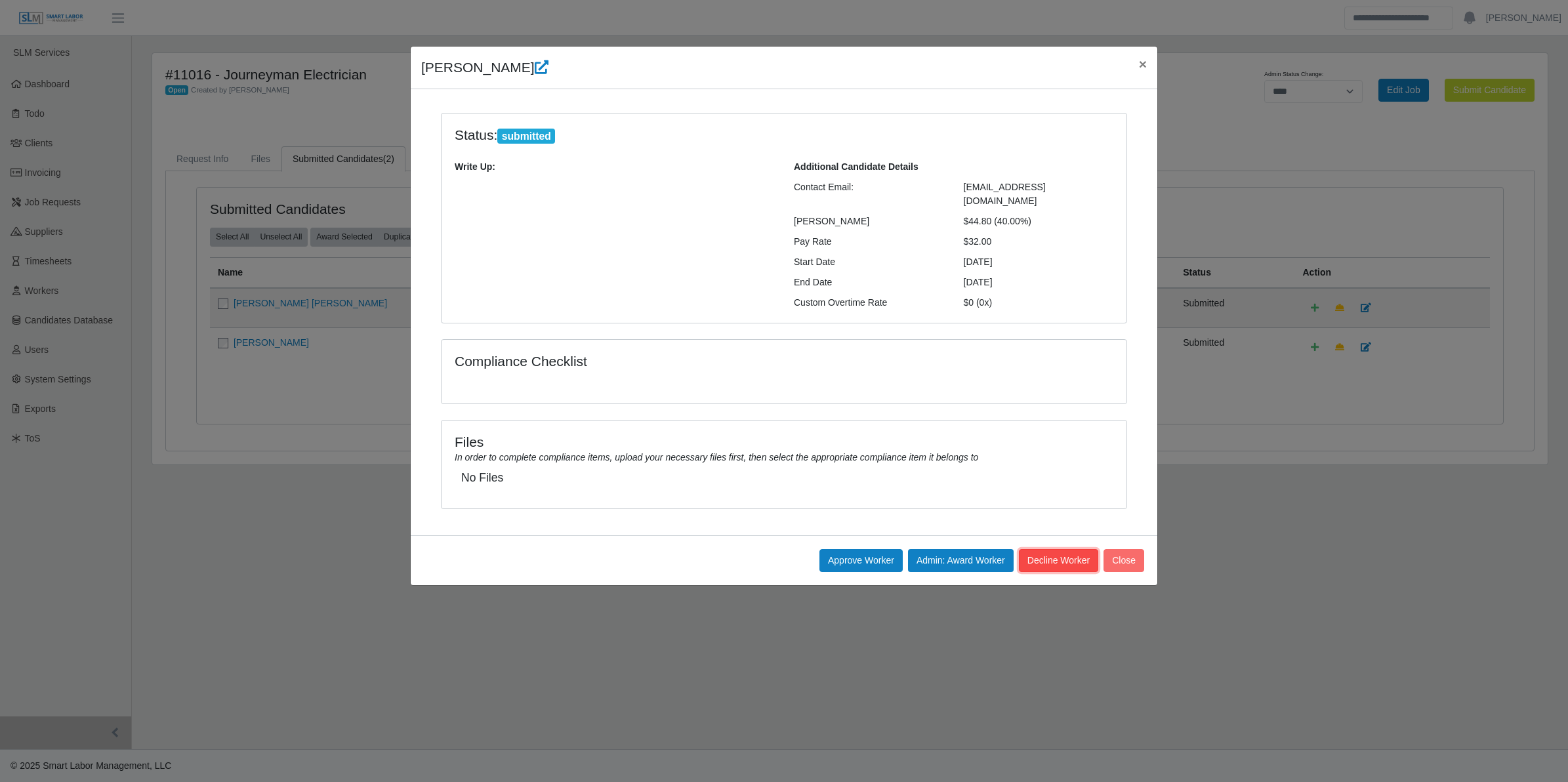
click at [1104, 549] on button "Decline Worker" at bounding box center [1124, 561] width 40 height 23
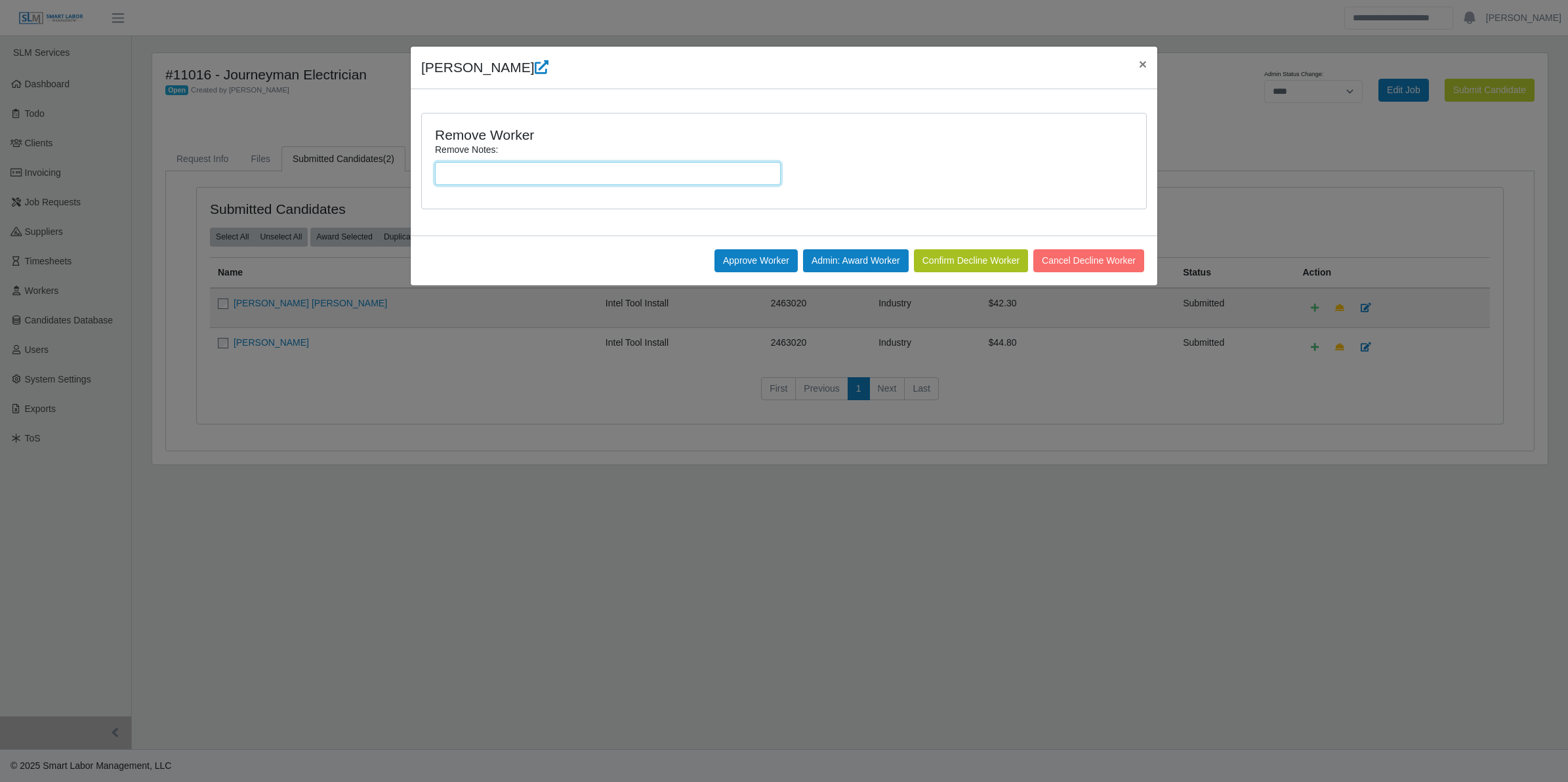
click at [560, 168] on input "Remove Notes:" at bounding box center [607, 173] width 346 height 23
type input "**********"
click at [959, 250] on button "Confirm Decline Worker" at bounding box center [971, 260] width 114 height 23
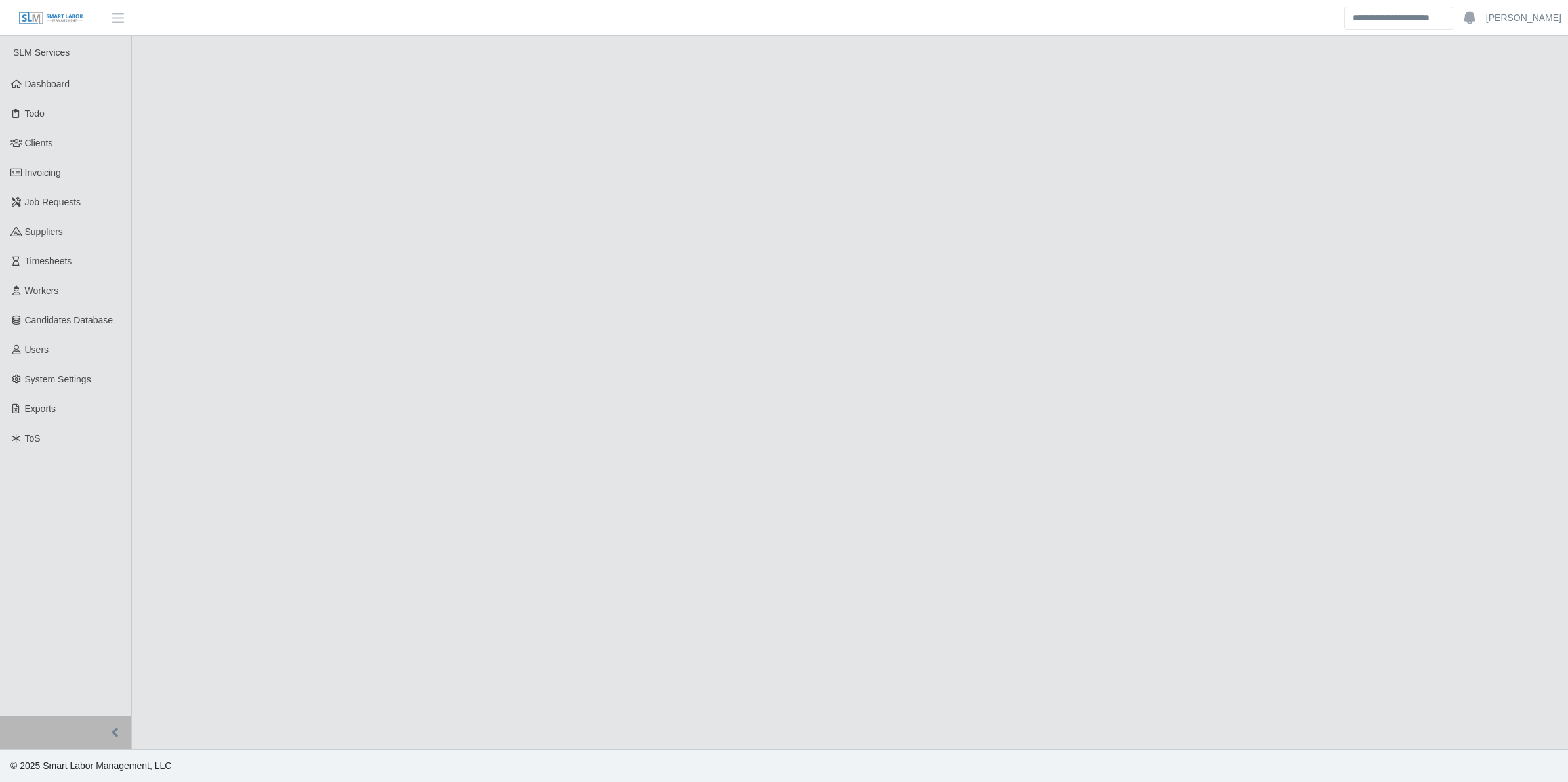
select select "****"
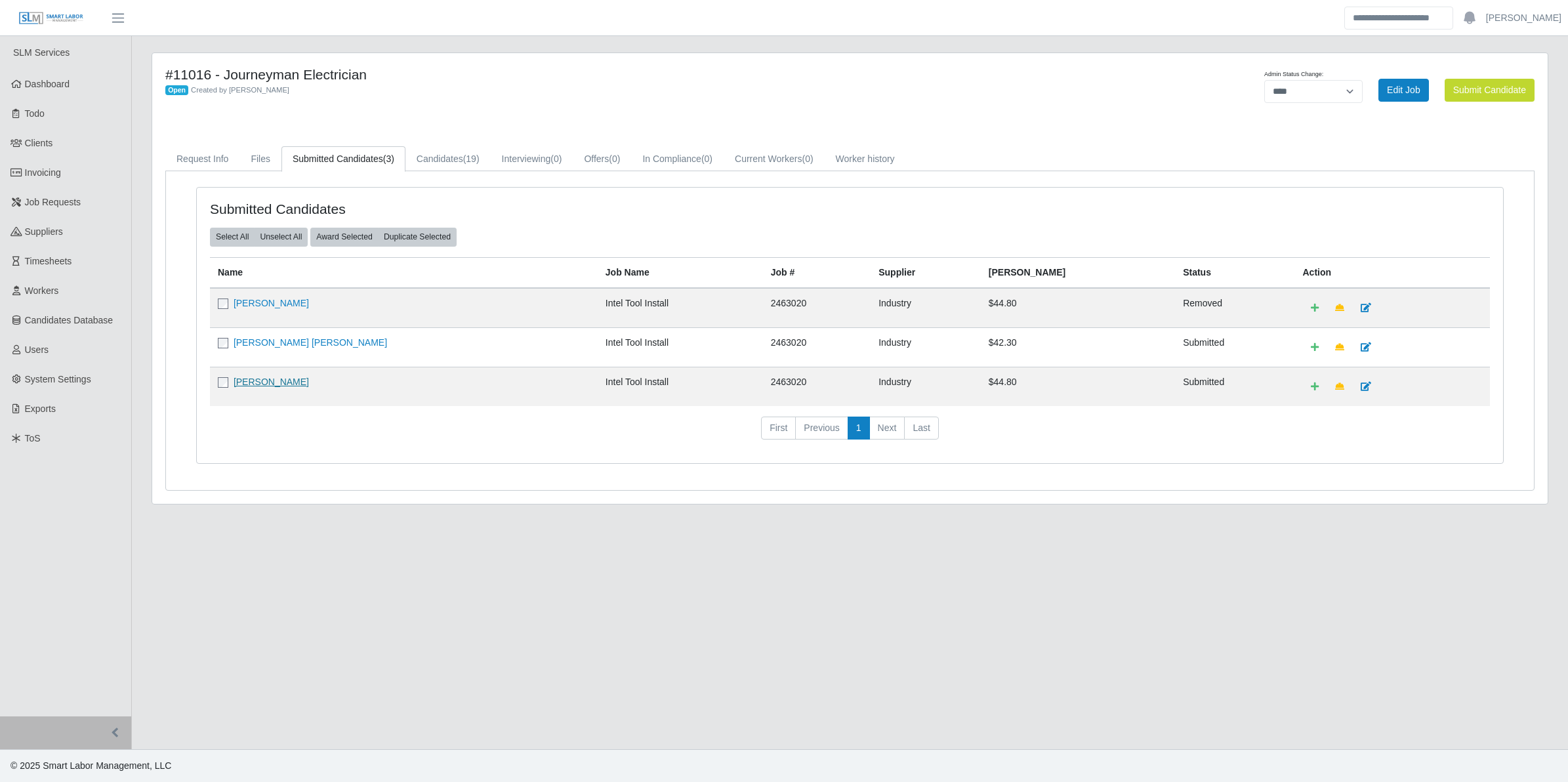
click at [265, 384] on link "[PERSON_NAME]" at bounding box center [272, 382] width 75 height 10
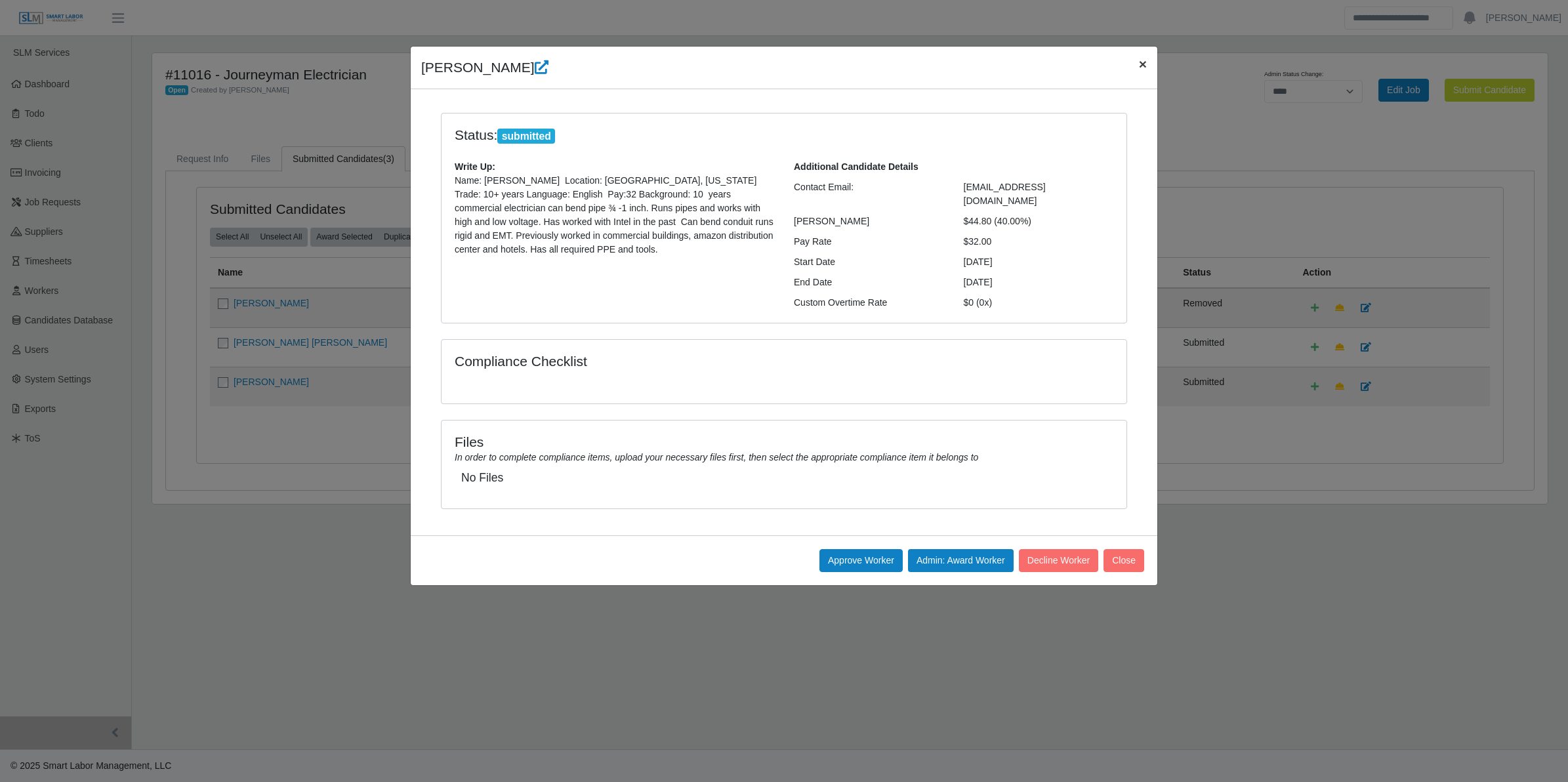
click at [1144, 67] on span "×" at bounding box center [1143, 64] width 8 height 15
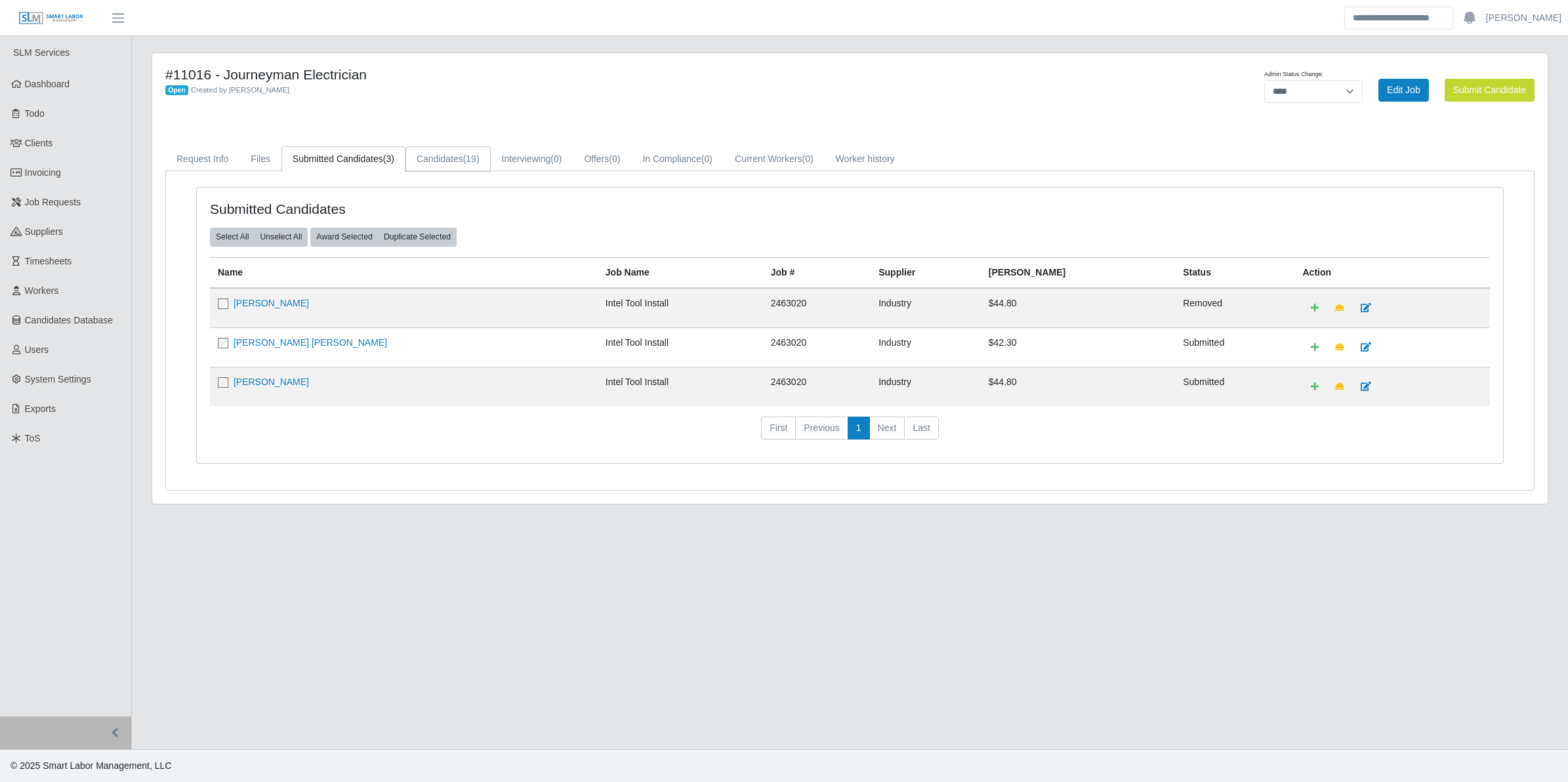
click at [460, 158] on link "Candidates (19)" at bounding box center [448, 159] width 85 height 26
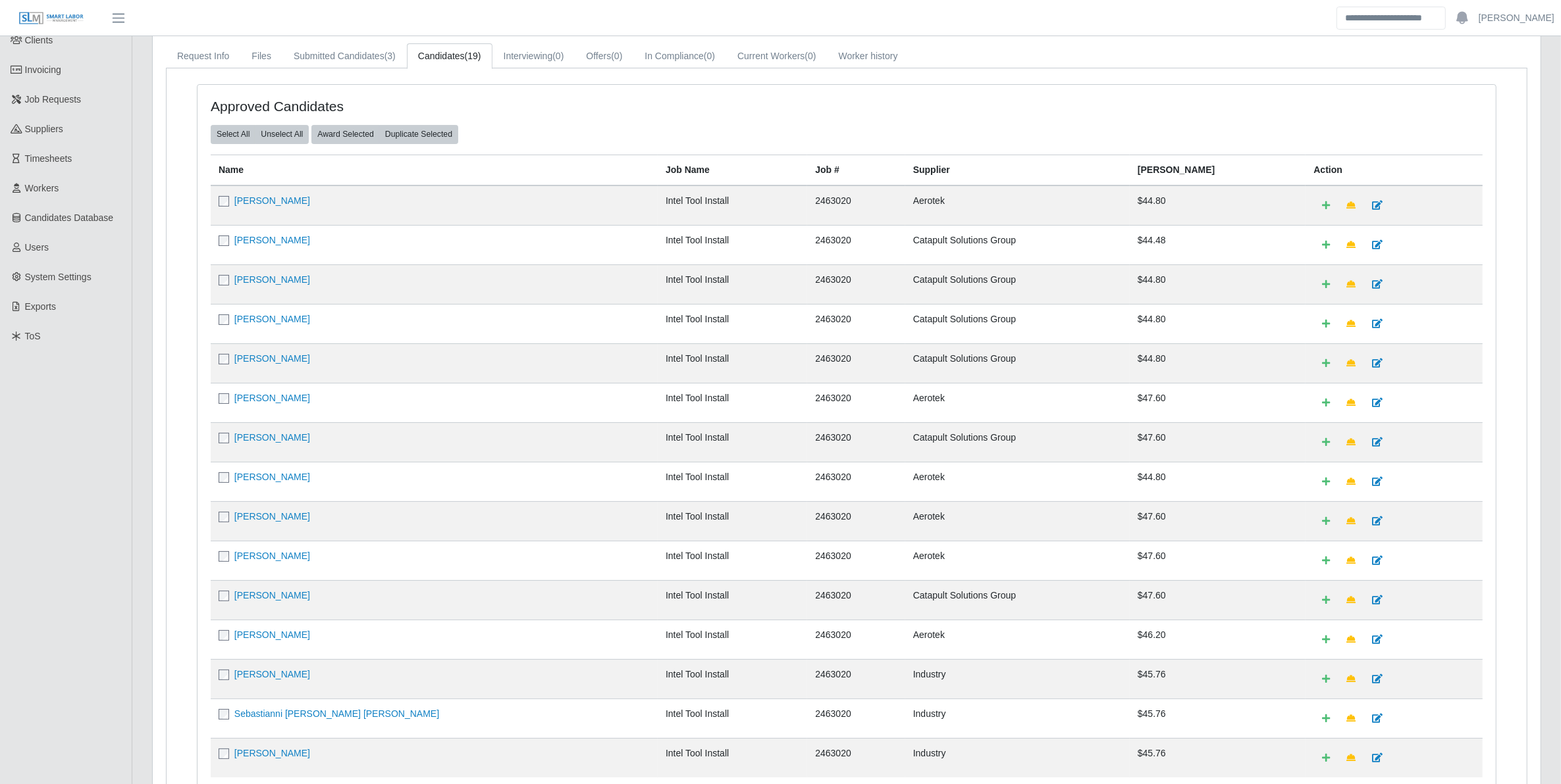
scroll to position [252, 0]
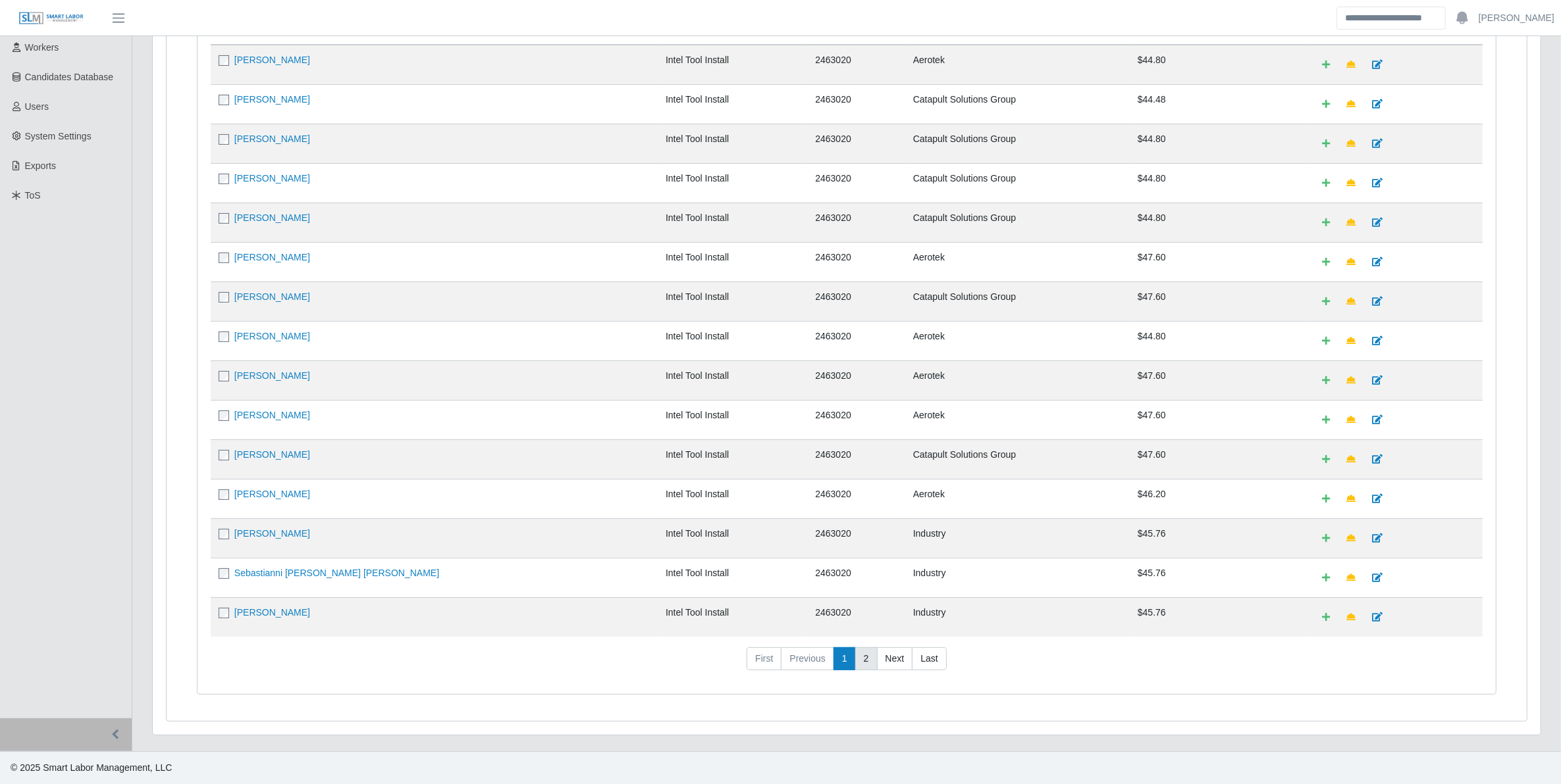
click at [862, 659] on link "2" at bounding box center [866, 659] width 22 height 24
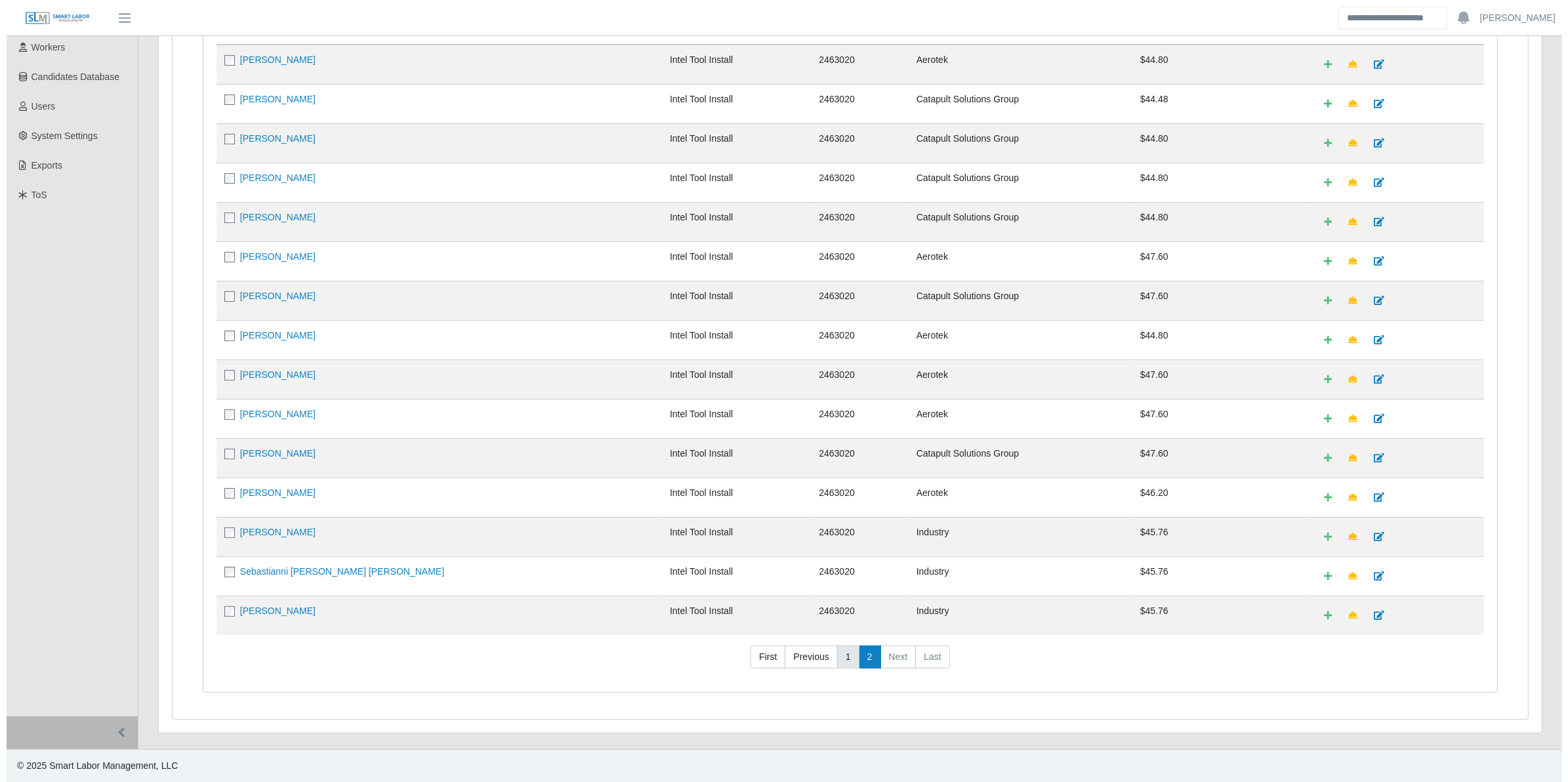
scroll to position [0, 0]
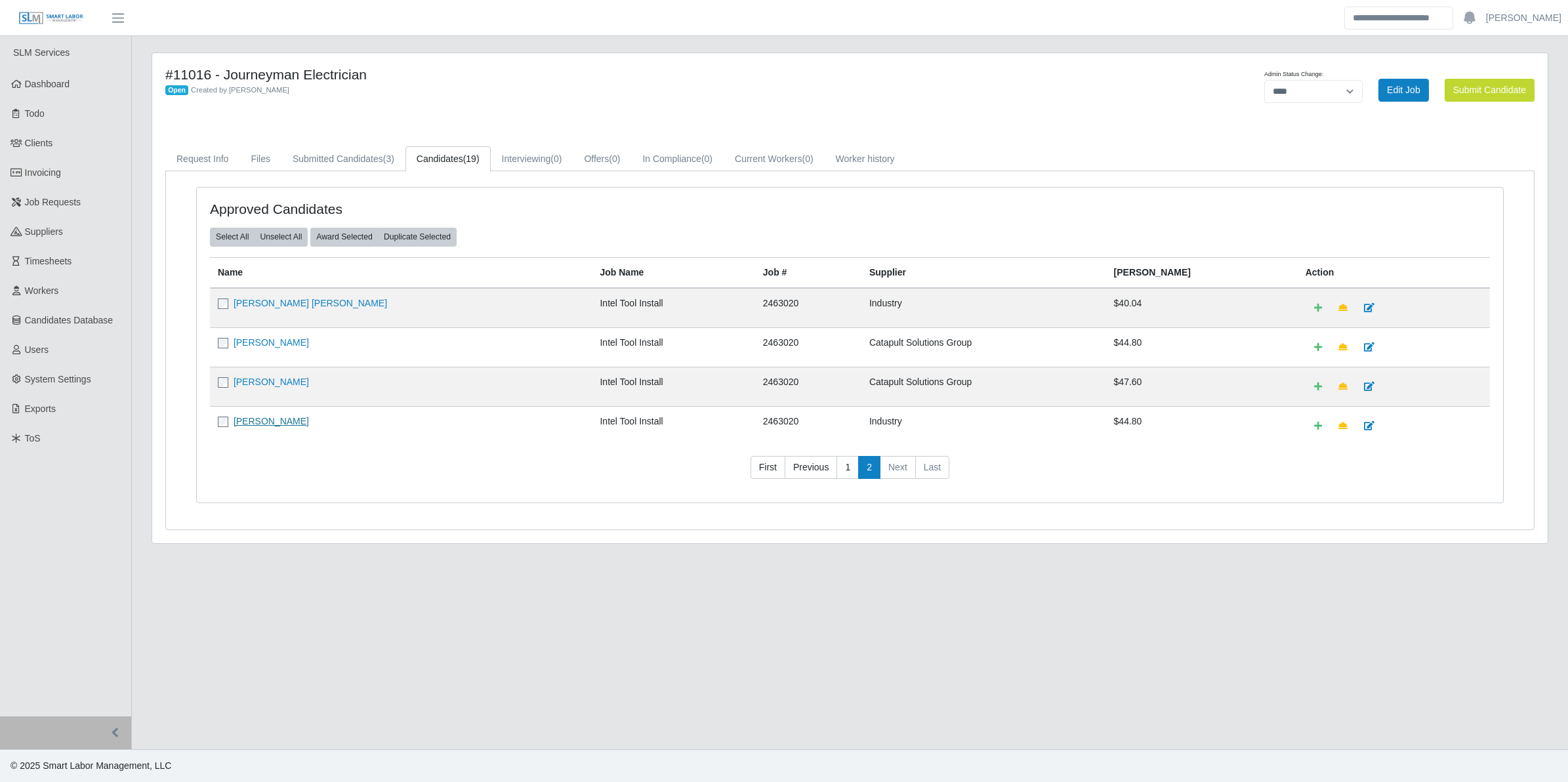
click at [283, 421] on link "[PERSON_NAME]" at bounding box center [272, 421] width 75 height 10
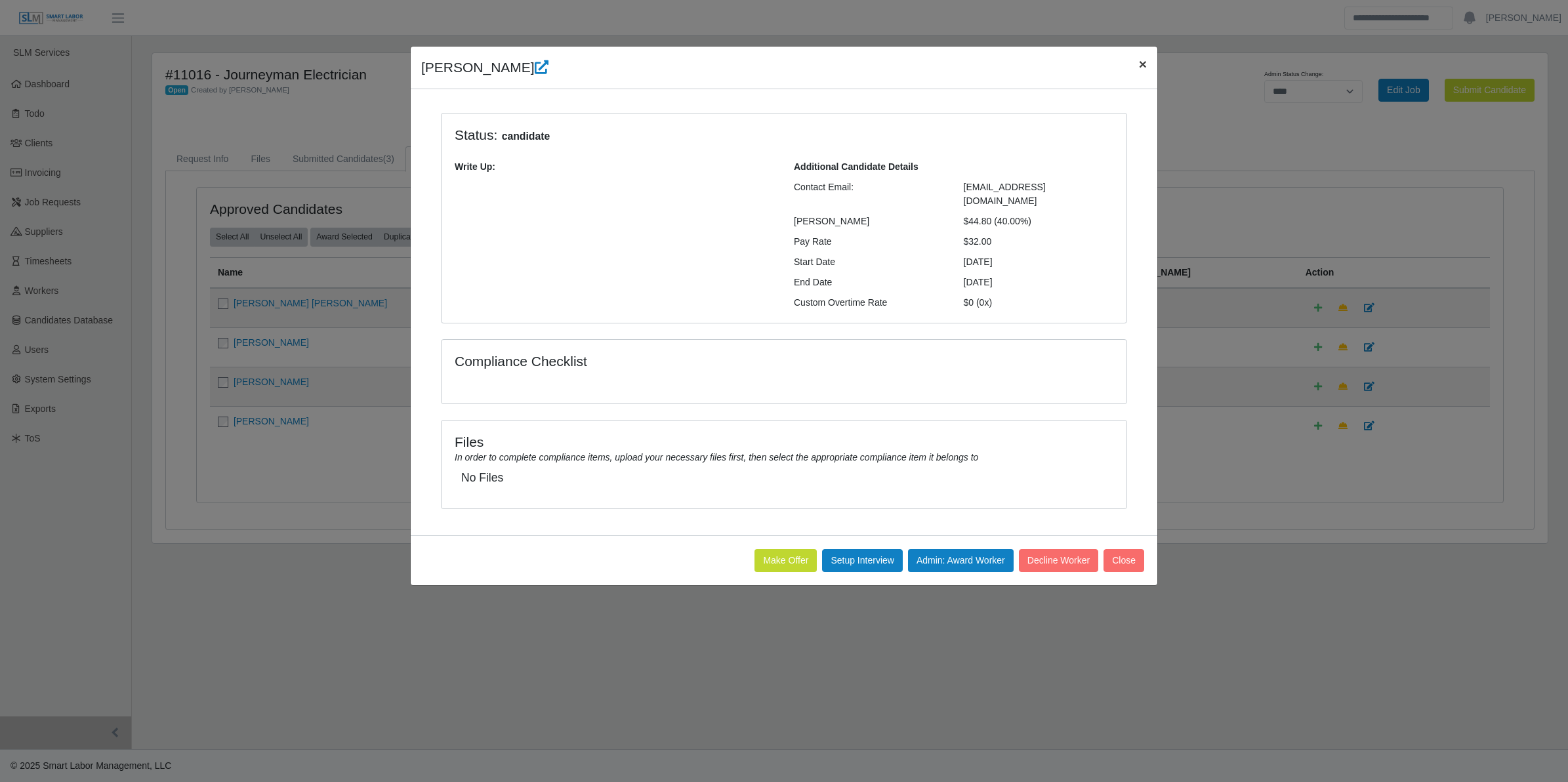
click at [1146, 69] on span "×" at bounding box center [1143, 64] width 8 height 15
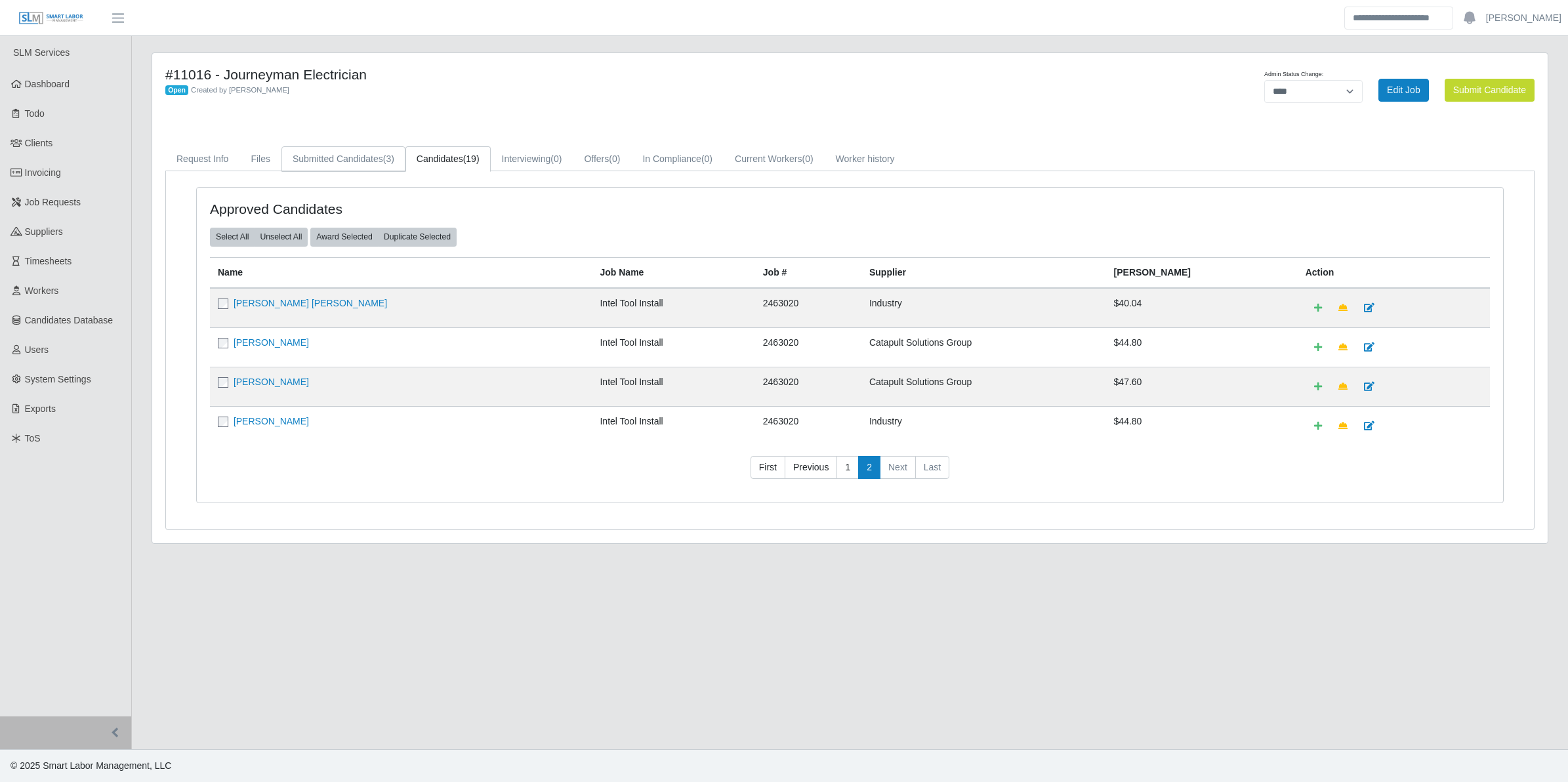
click at [332, 165] on link "Submitted Candidates (3)" at bounding box center [343, 159] width 124 height 26
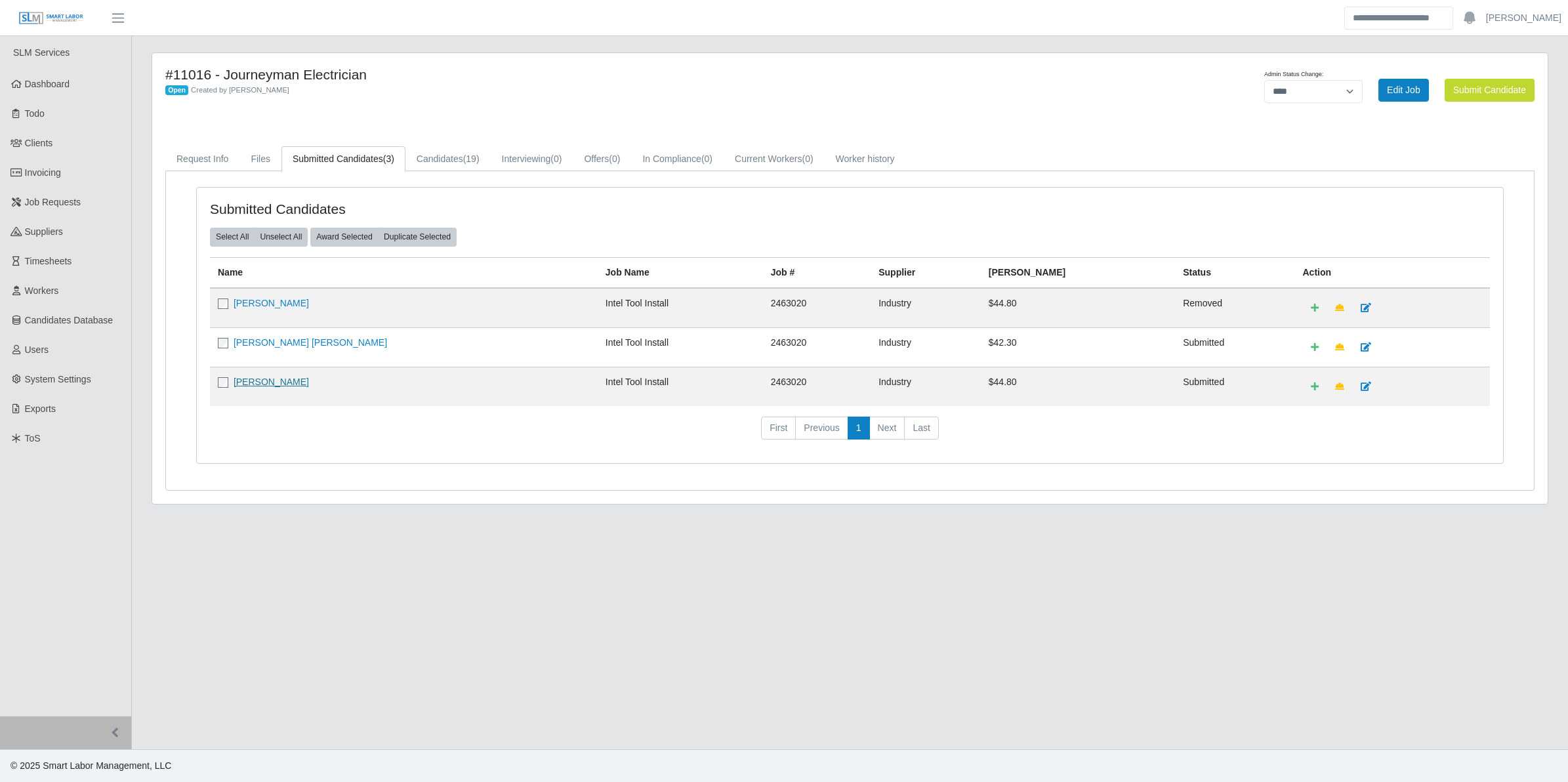
click at [263, 383] on link "david lincoln" at bounding box center [272, 382] width 75 height 10
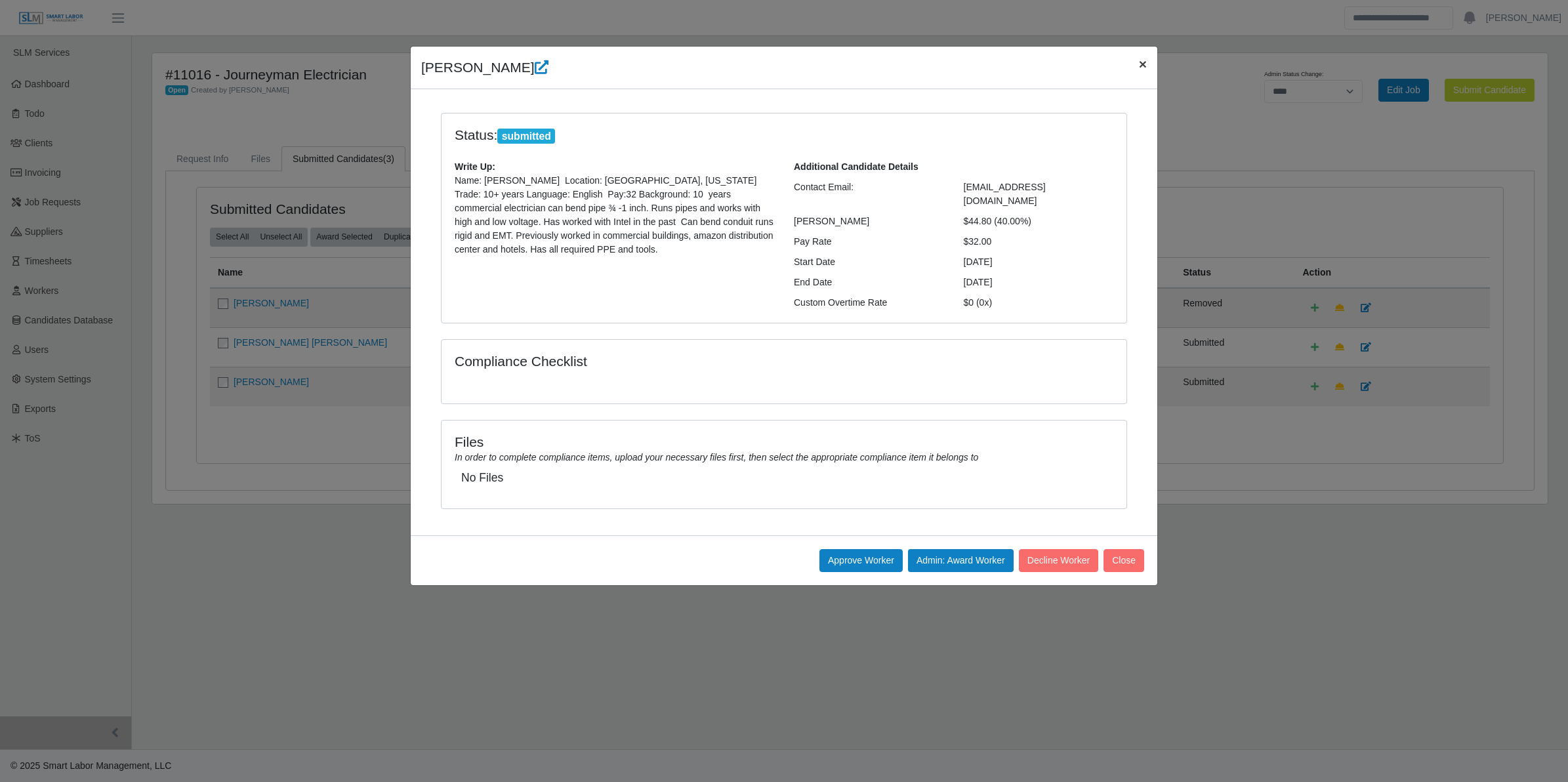
click at [1135, 67] on button "×" at bounding box center [1143, 64] width 29 height 35
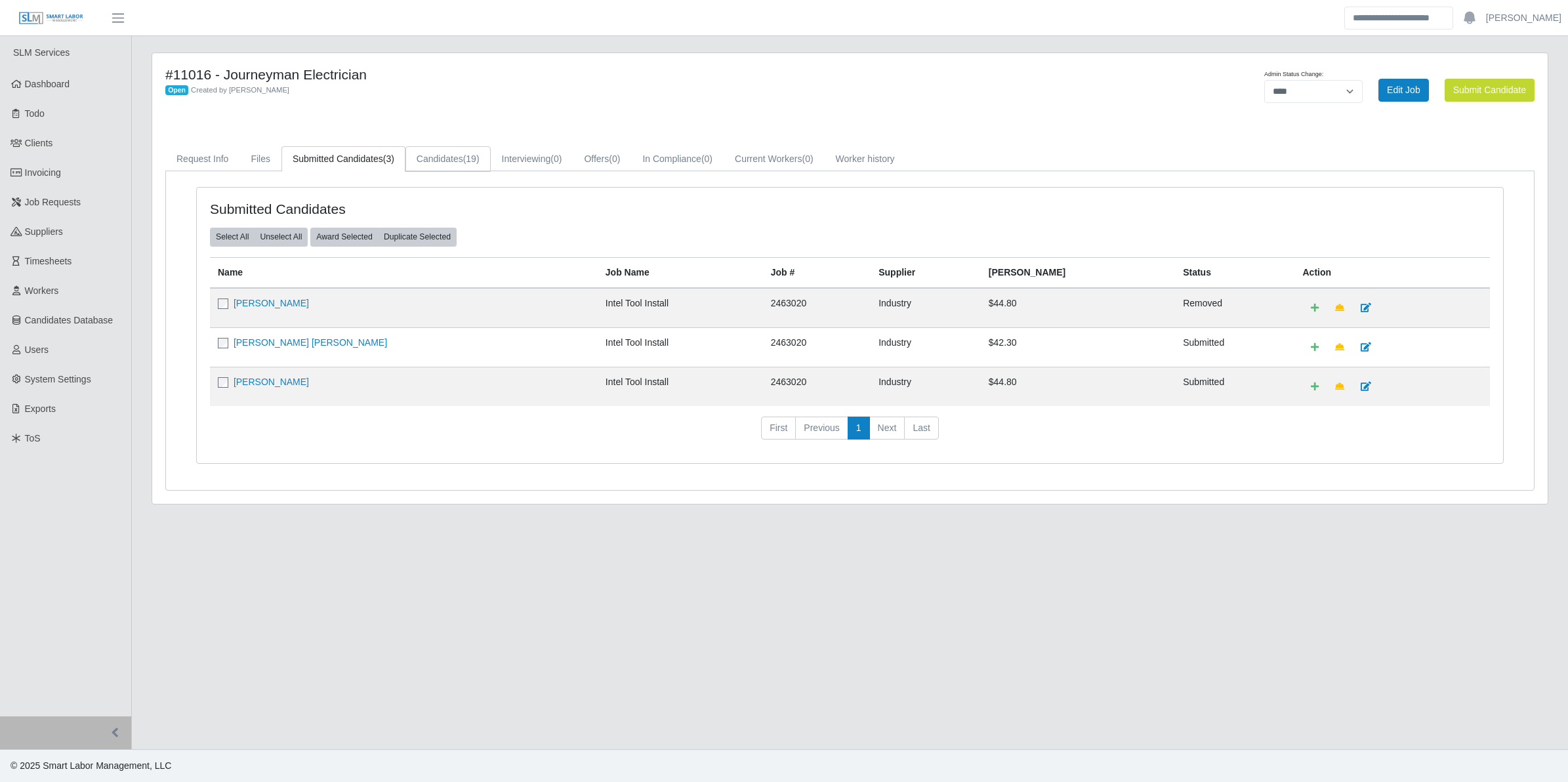
click at [437, 161] on link "Candidates (19)" at bounding box center [448, 159] width 85 height 26
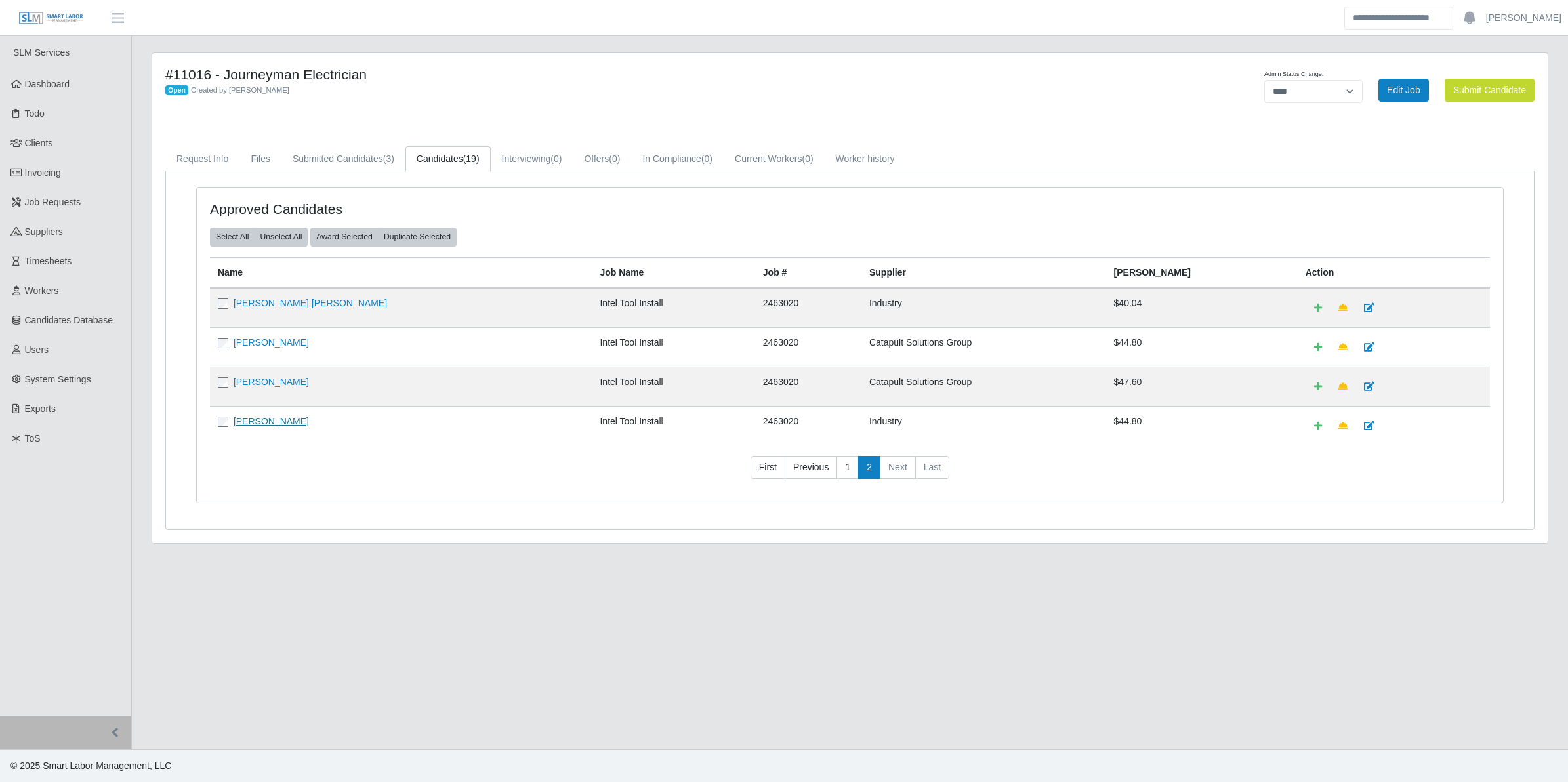
click at [257, 422] on link "[PERSON_NAME]" at bounding box center [272, 421] width 75 height 10
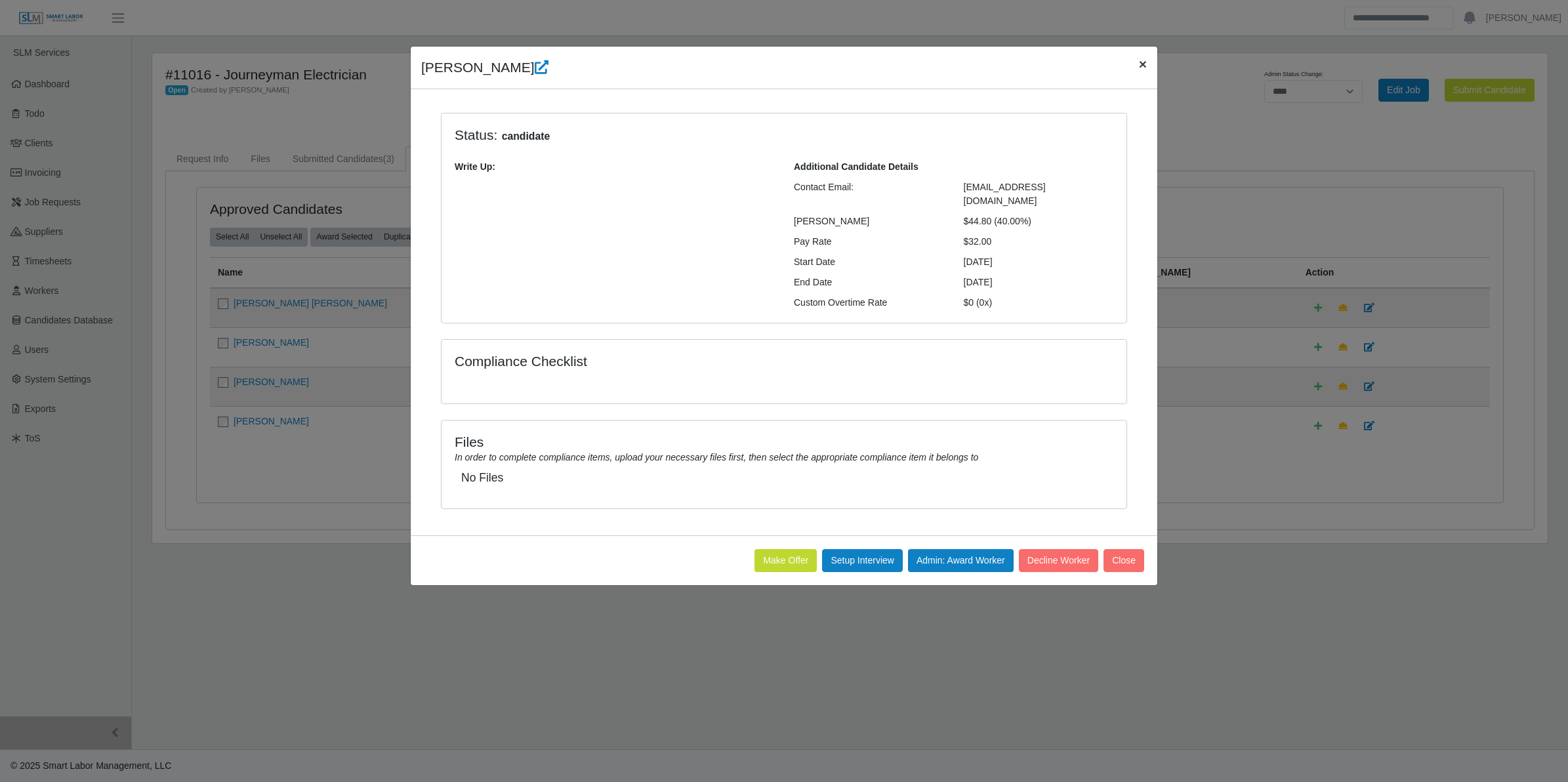
click at [1141, 68] on span "×" at bounding box center [1143, 64] width 8 height 15
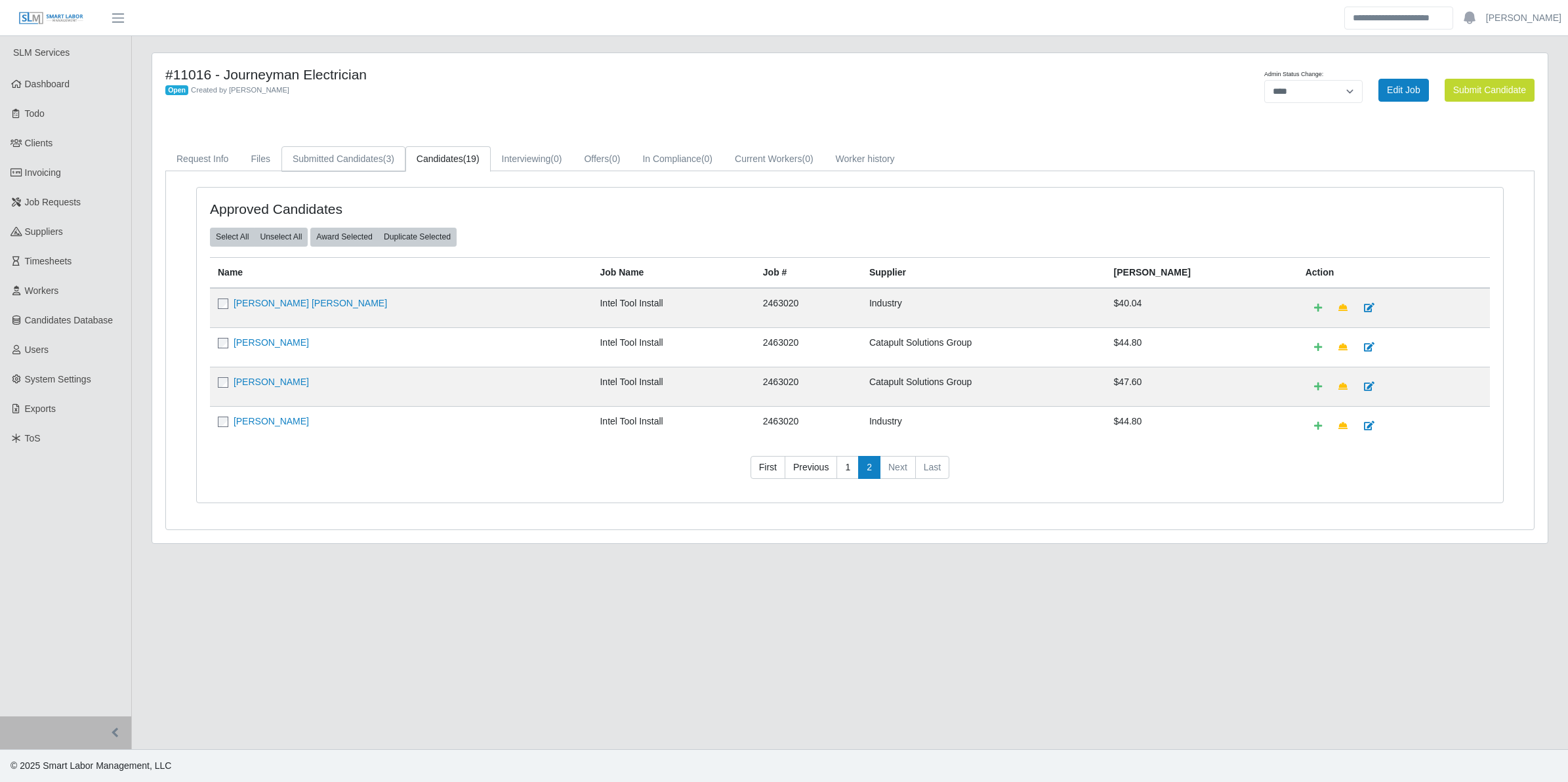
click at [328, 159] on link "Submitted Candidates (3)" at bounding box center [343, 159] width 124 height 26
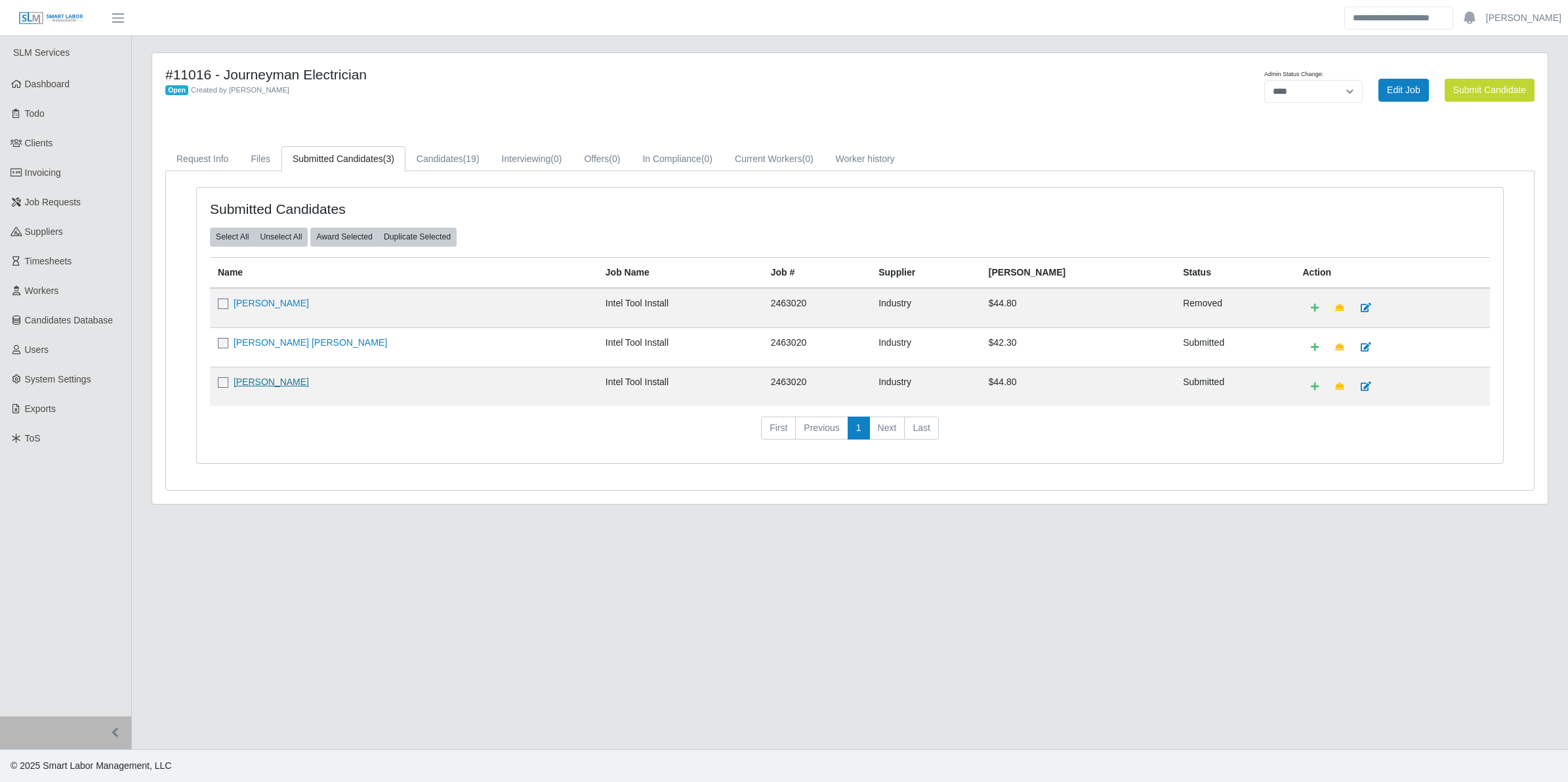
click at [260, 385] on link "david lincoln" at bounding box center [272, 382] width 75 height 10
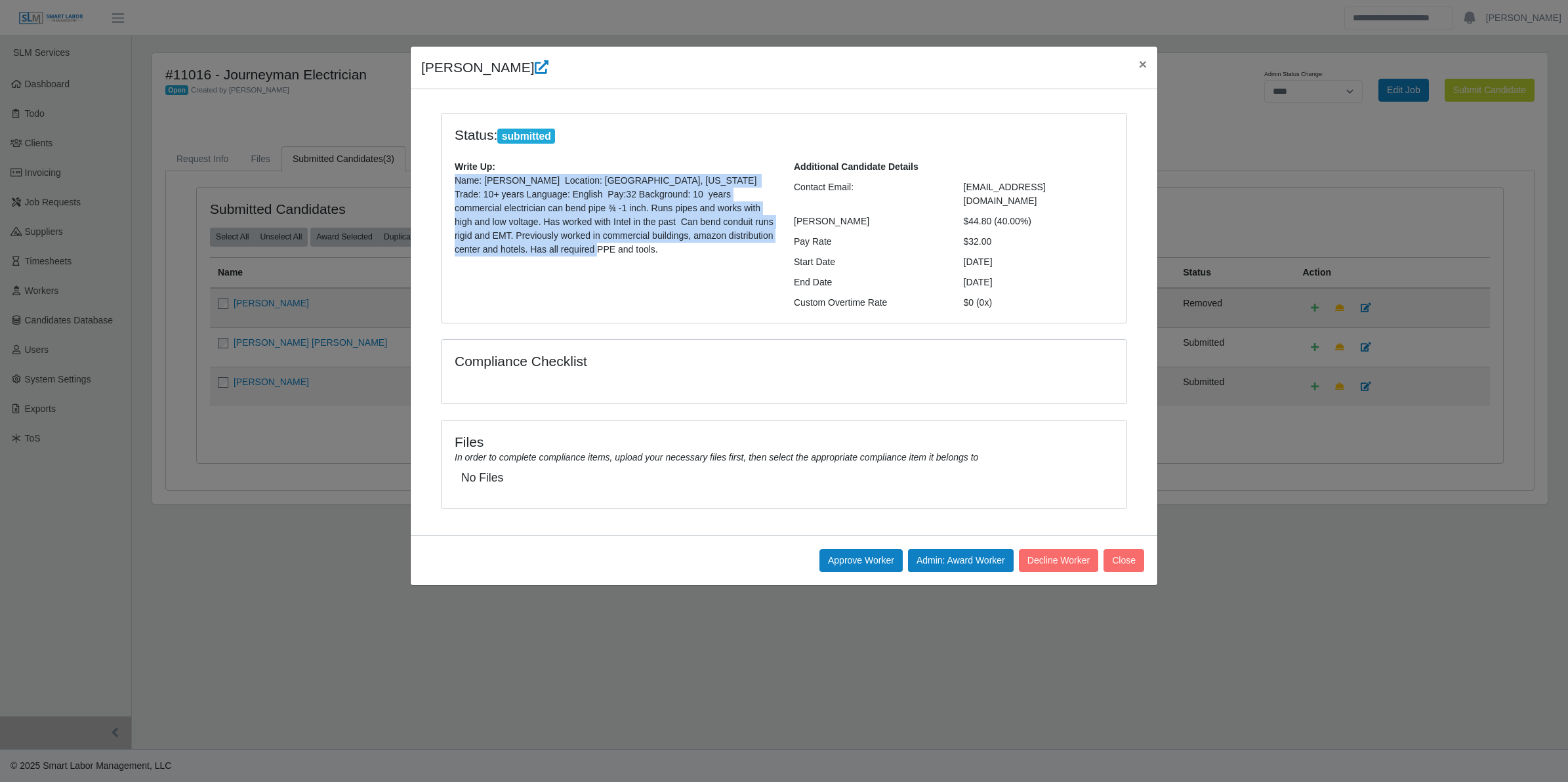
drag, startPoint x: 540, startPoint y: 243, endPoint x: 434, endPoint y: 184, distance: 121.3
click at [434, 184] on div "Status: submitted Write Up: Name: David Lincoln Location: Ganado, Arizona Trade…" at bounding box center [784, 226] width 706 height 227
drag, startPoint x: 434, startPoint y: 184, endPoint x: 485, endPoint y: 196, distance: 52.4
click at [1127, 549] on button "Close" at bounding box center [1124, 561] width 40 height 23
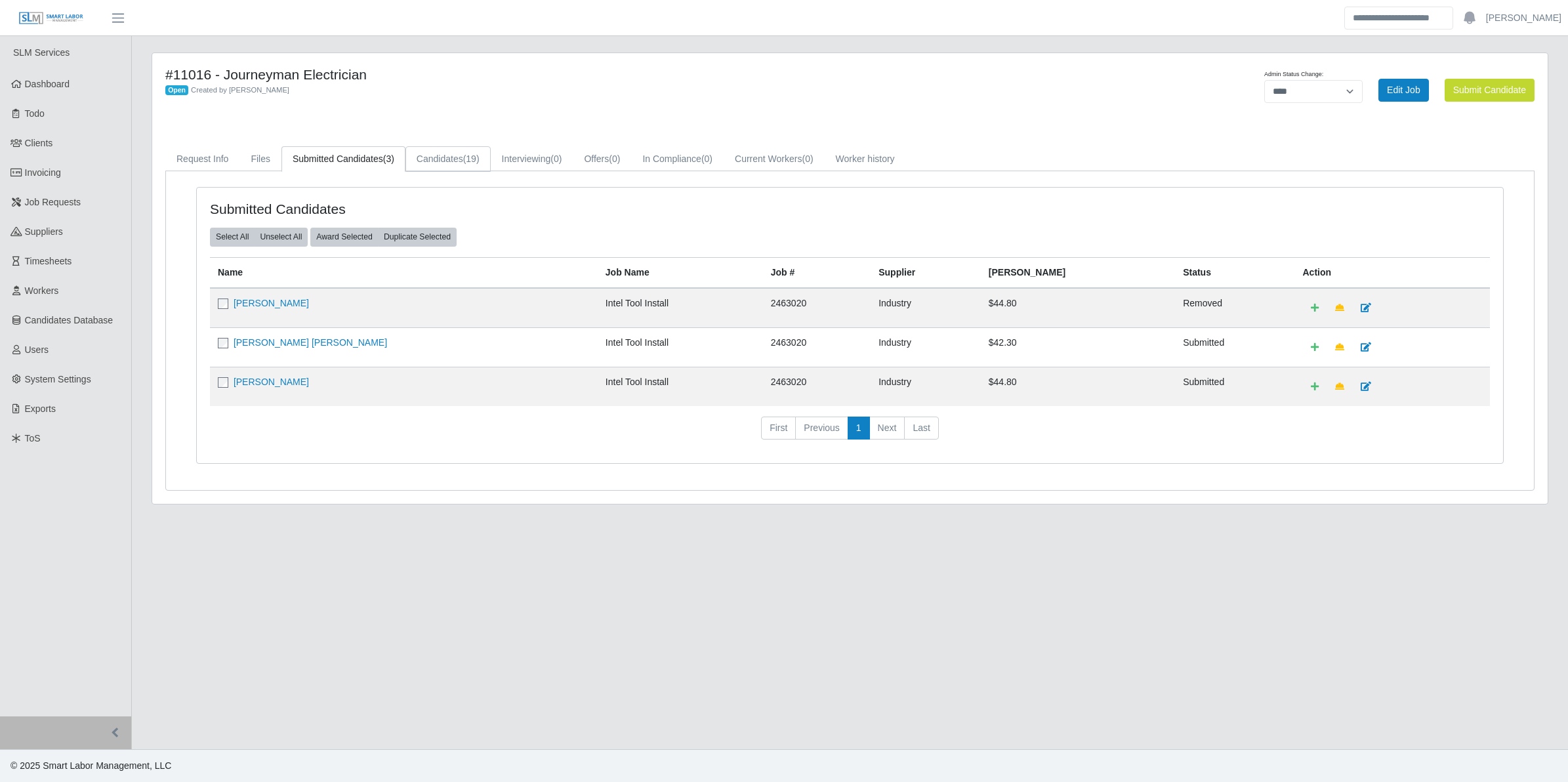
click at [460, 158] on link "Candidates (19)" at bounding box center [448, 159] width 85 height 26
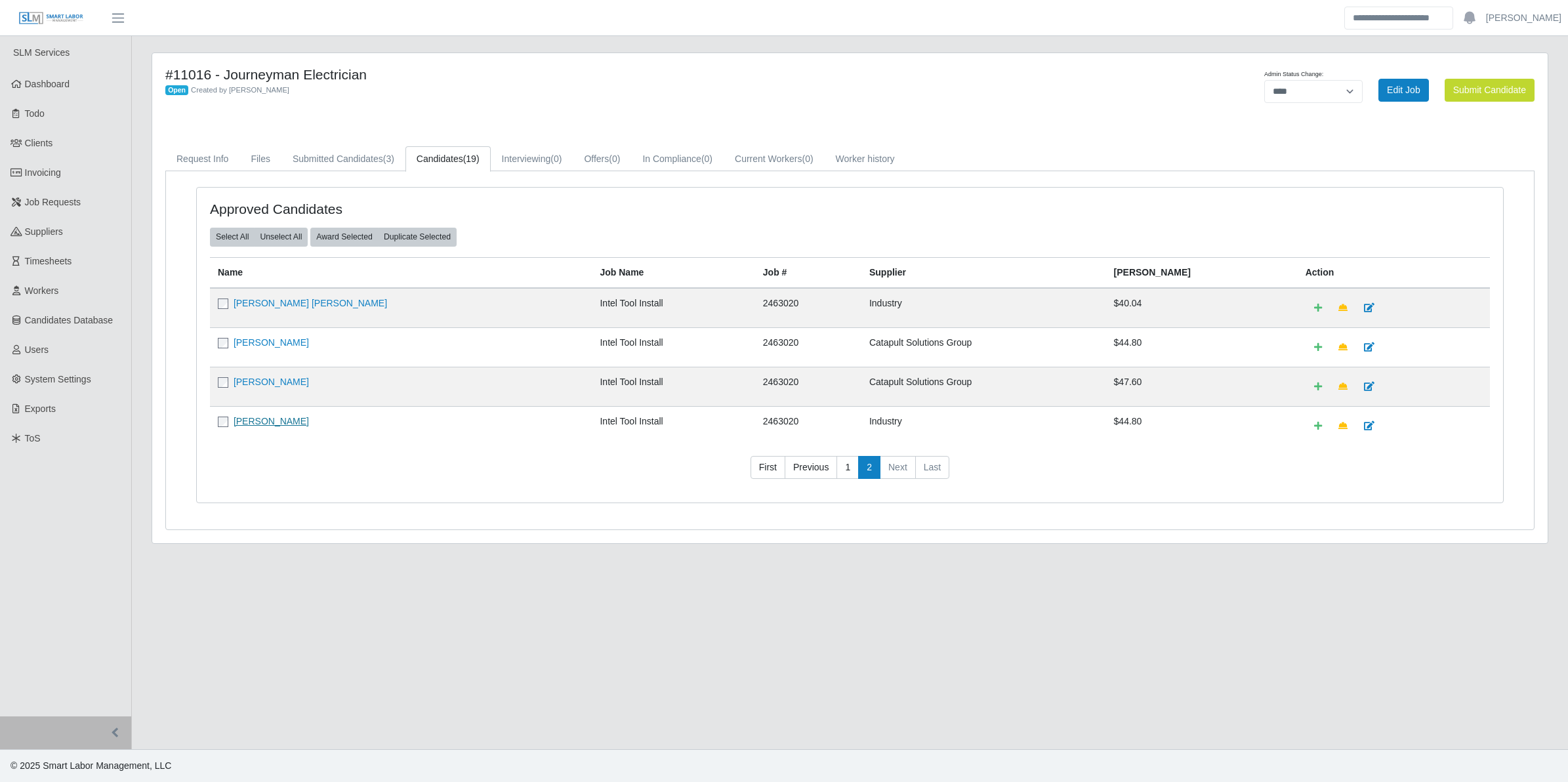
click at [263, 419] on link "[PERSON_NAME]" at bounding box center [272, 421] width 75 height 10
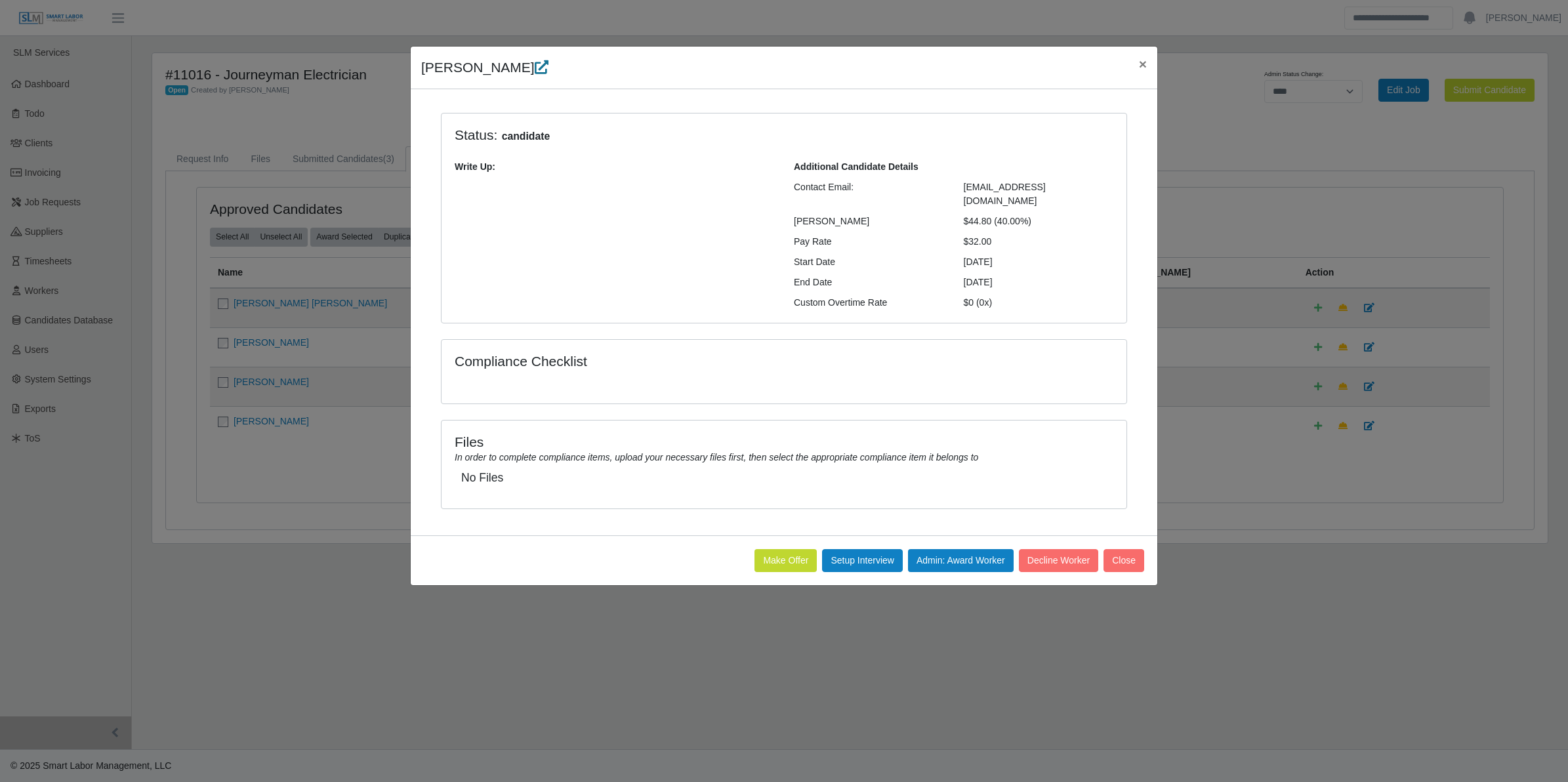
click at [535, 68] on icon at bounding box center [542, 67] width 14 height 14
click at [1139, 70] on span "×" at bounding box center [1143, 64] width 8 height 15
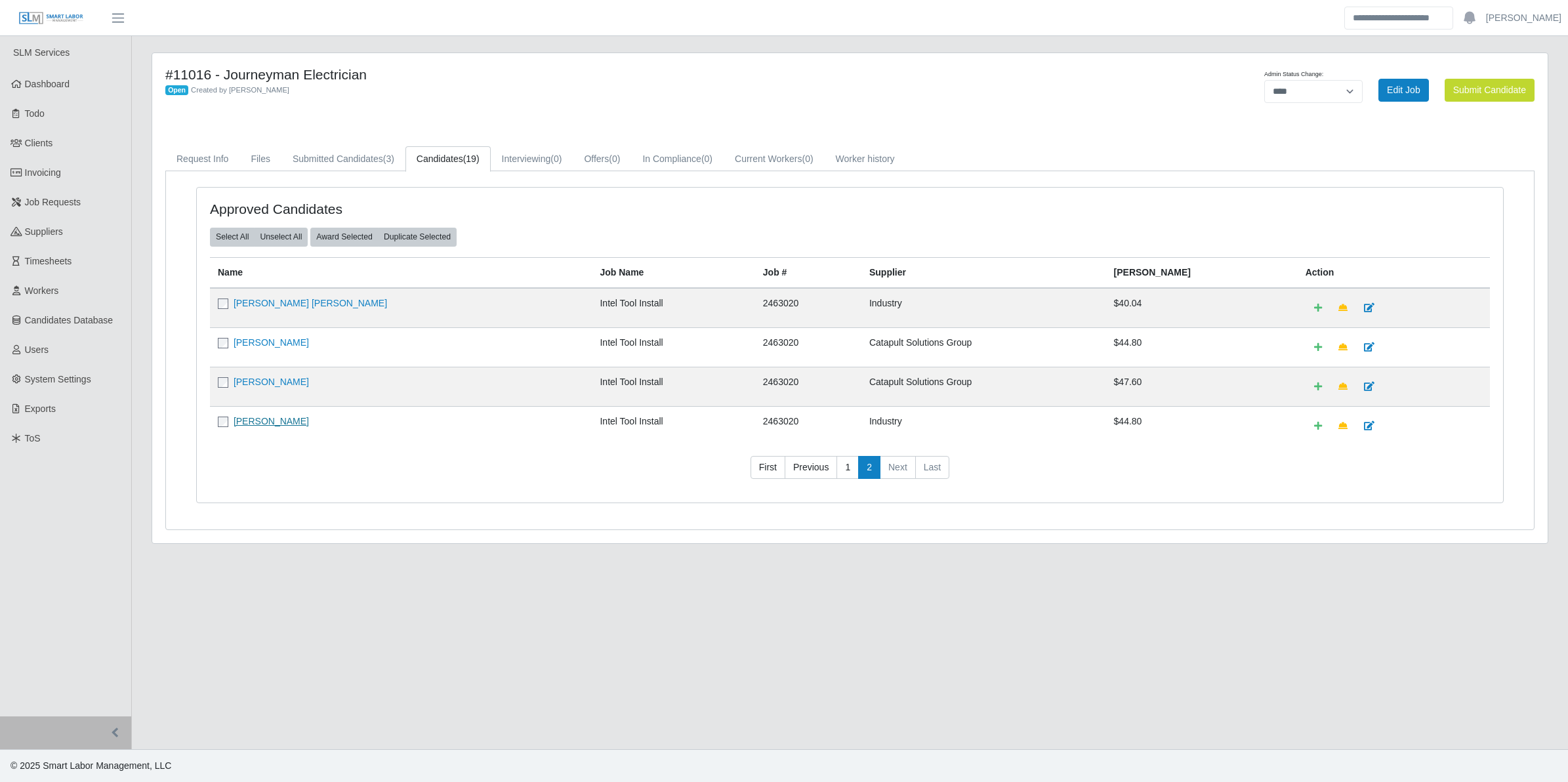
click at [276, 418] on link "[PERSON_NAME]" at bounding box center [272, 421] width 75 height 10
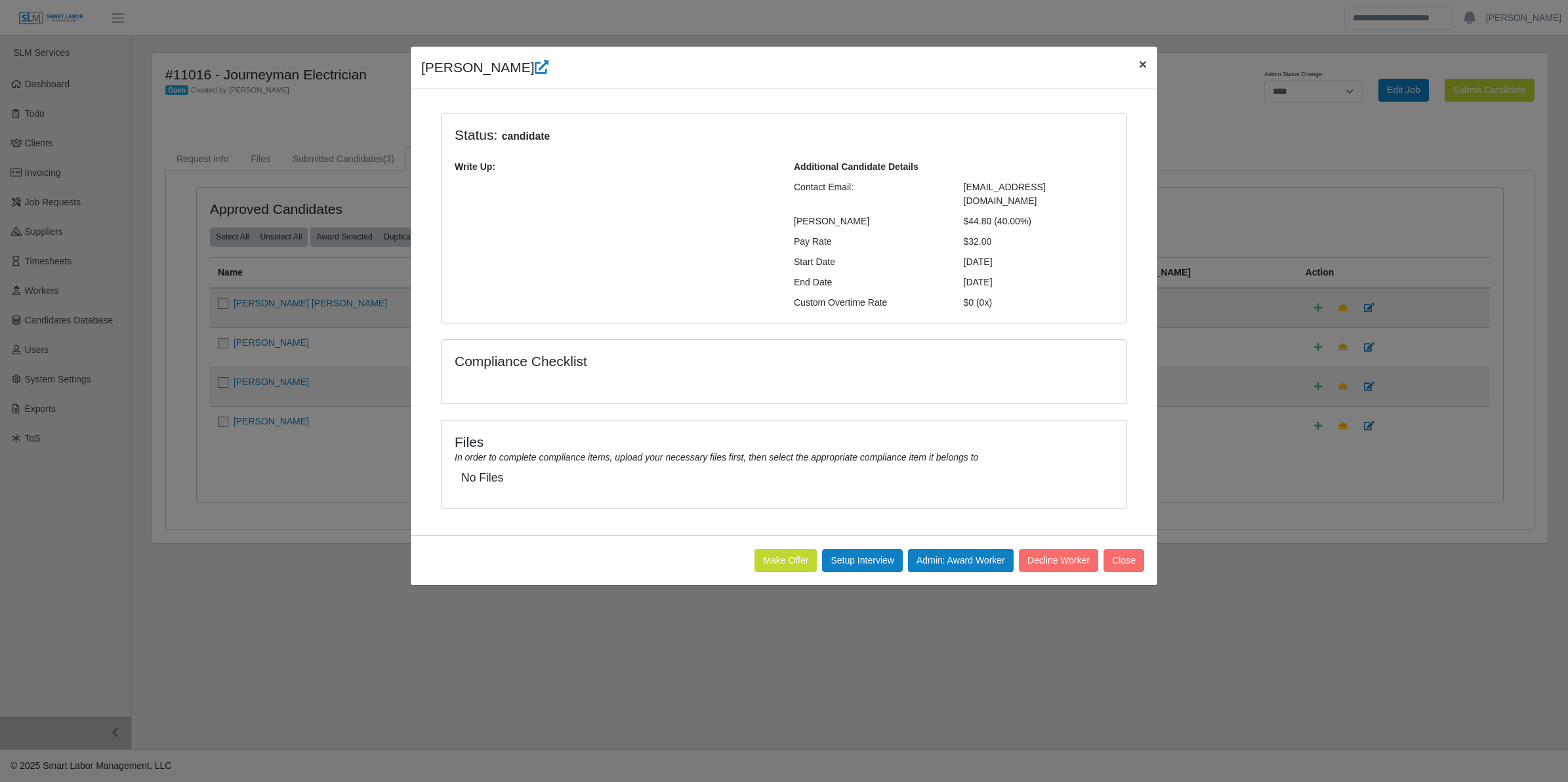
click at [1146, 64] on span "×" at bounding box center [1143, 64] width 8 height 15
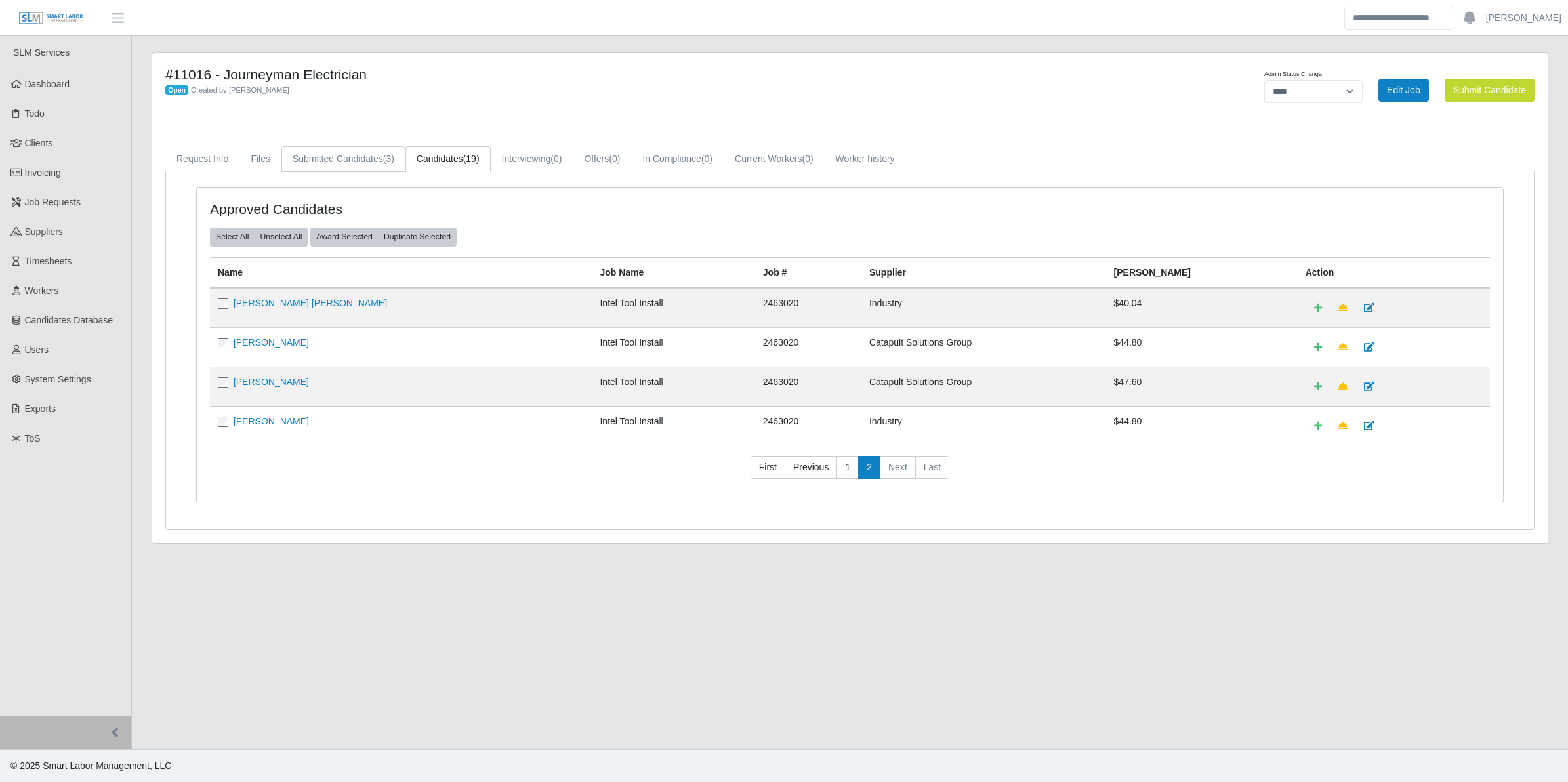
click at [360, 152] on link "Submitted Candidates (3)" at bounding box center [343, 159] width 124 height 26
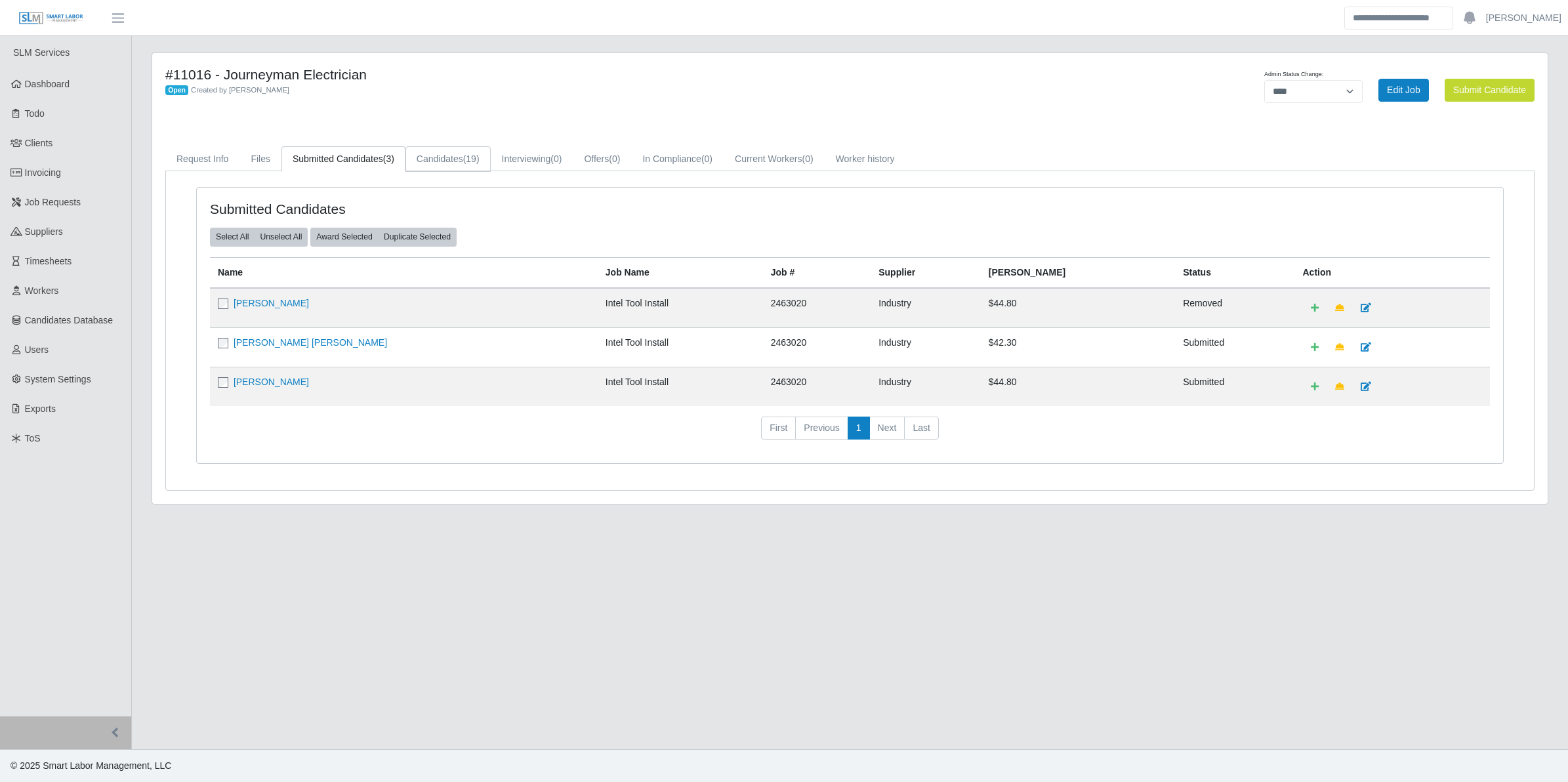
click at [437, 158] on link "Candidates (19)" at bounding box center [448, 159] width 85 height 26
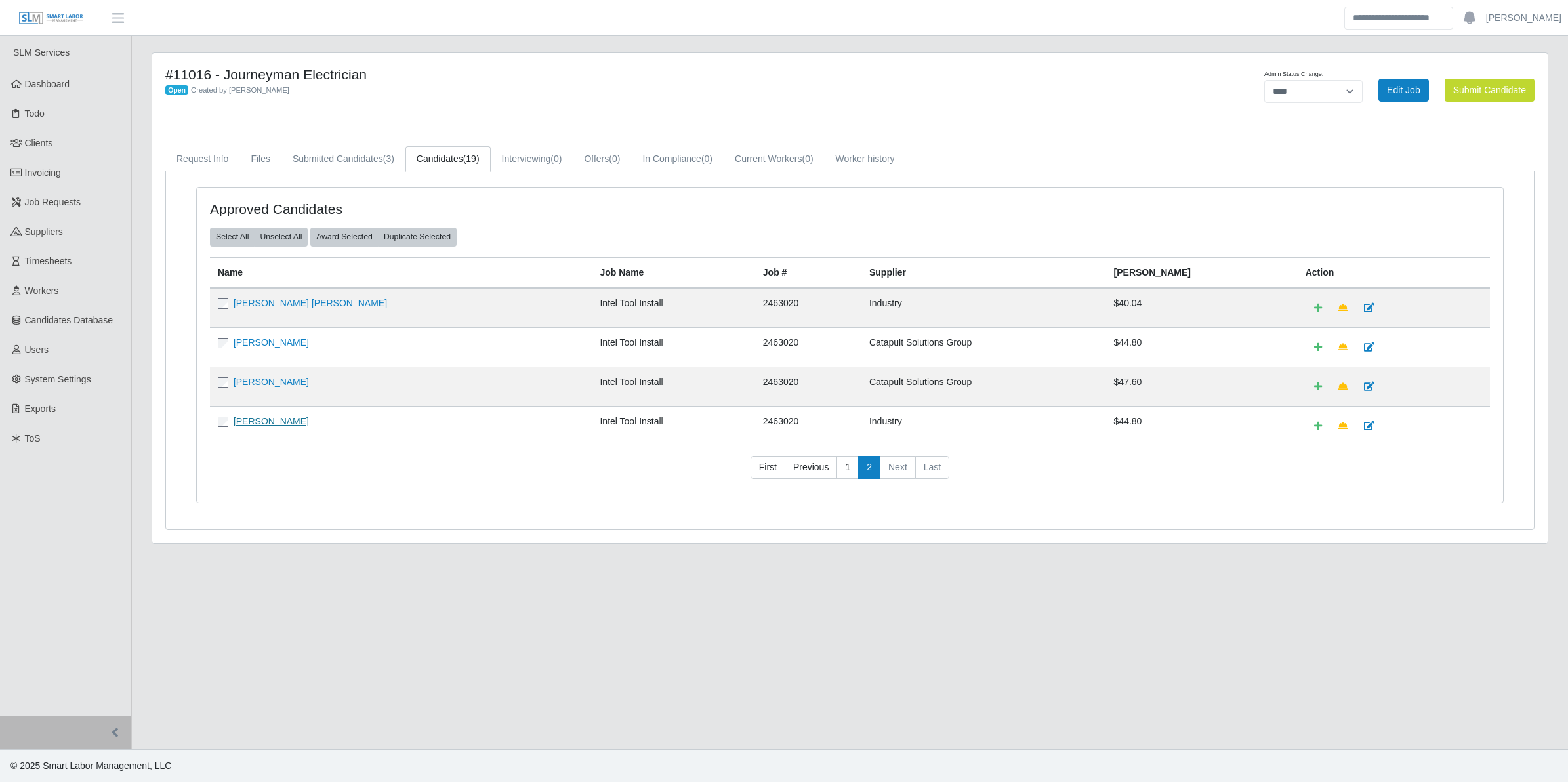
click at [241, 421] on link "David Lincoln" at bounding box center [272, 421] width 75 height 10
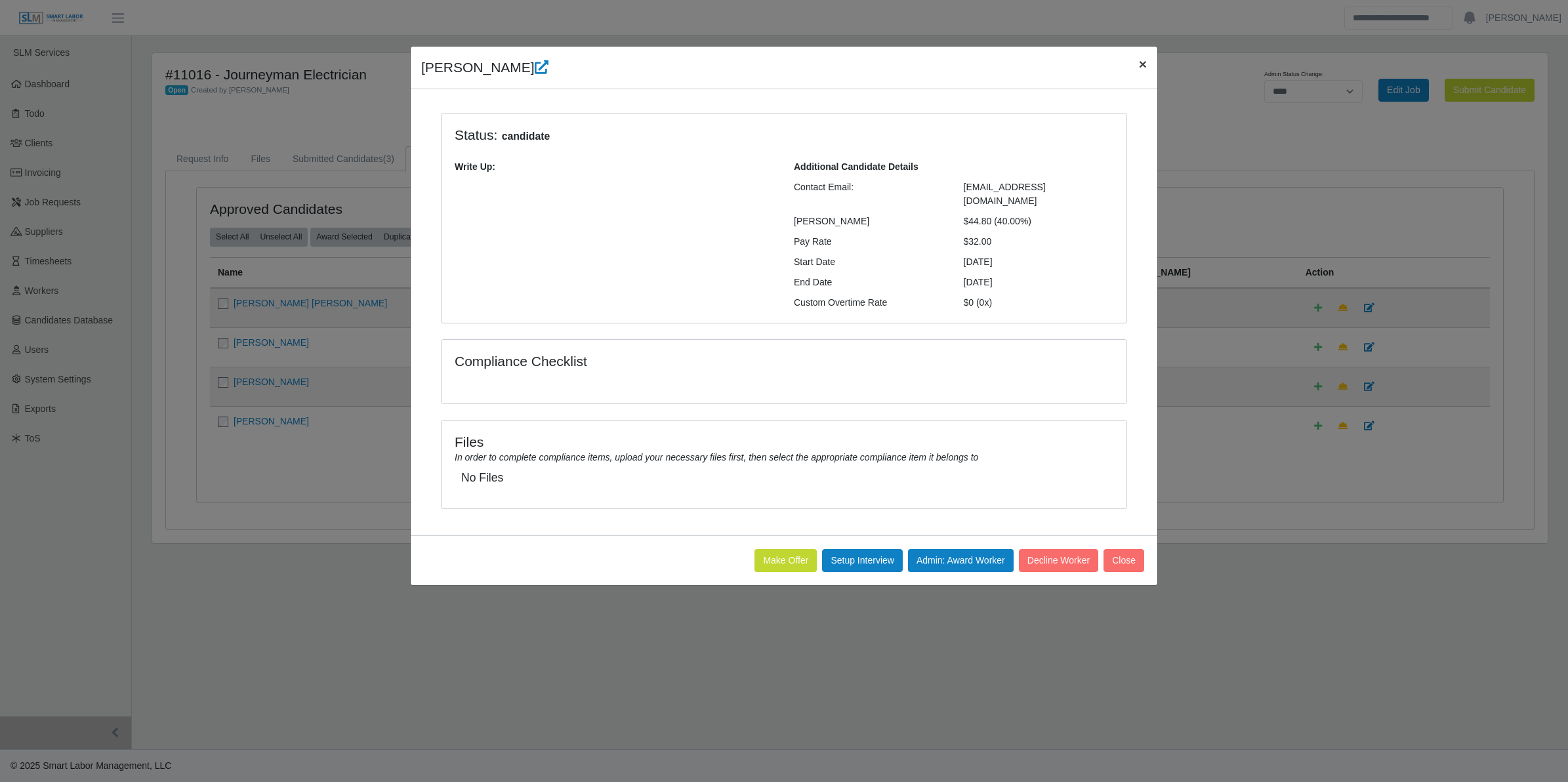
click at [1146, 63] on span "×" at bounding box center [1143, 64] width 8 height 15
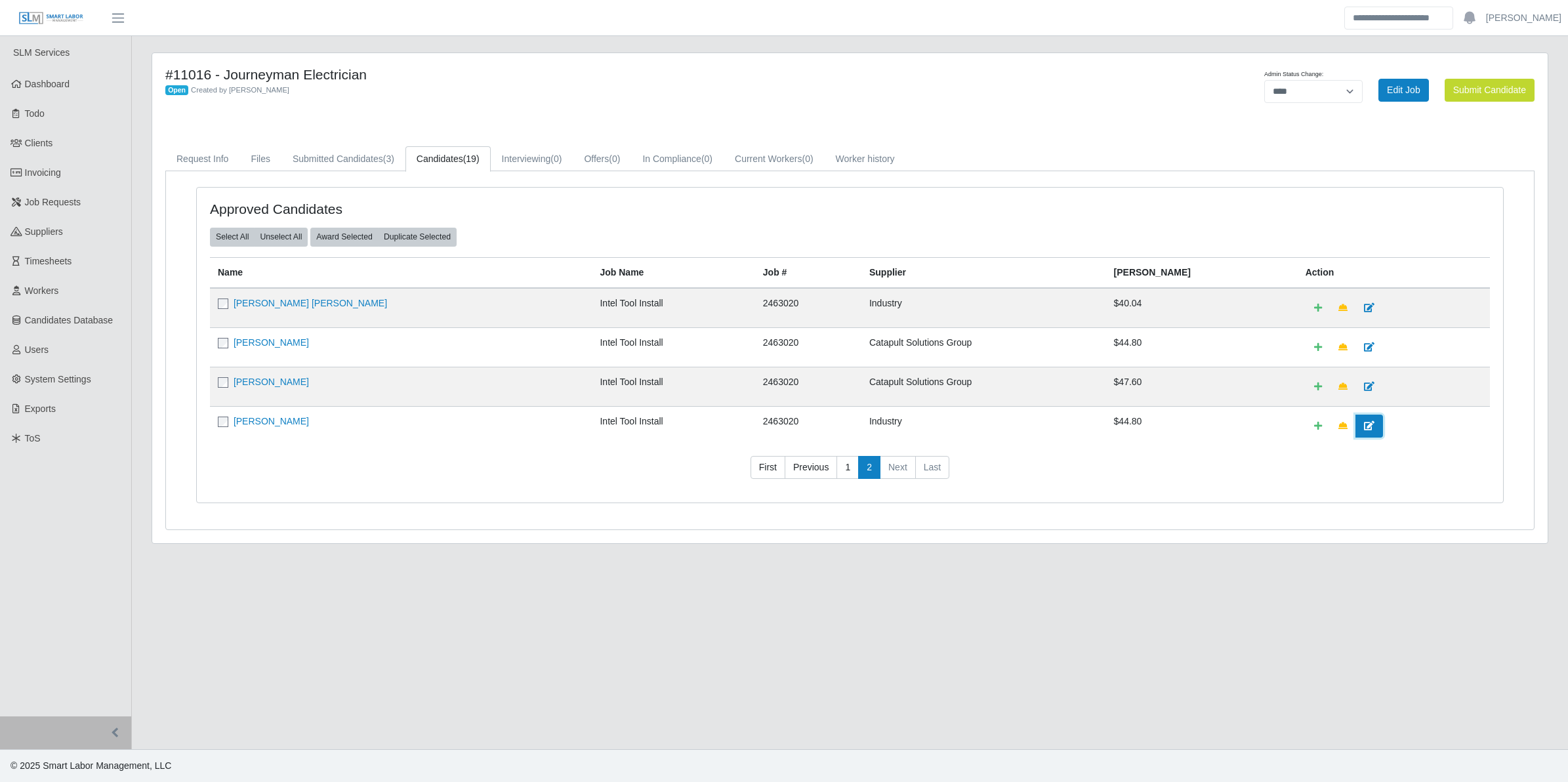
click at [1364, 428] on icon at bounding box center [1369, 425] width 10 height 9
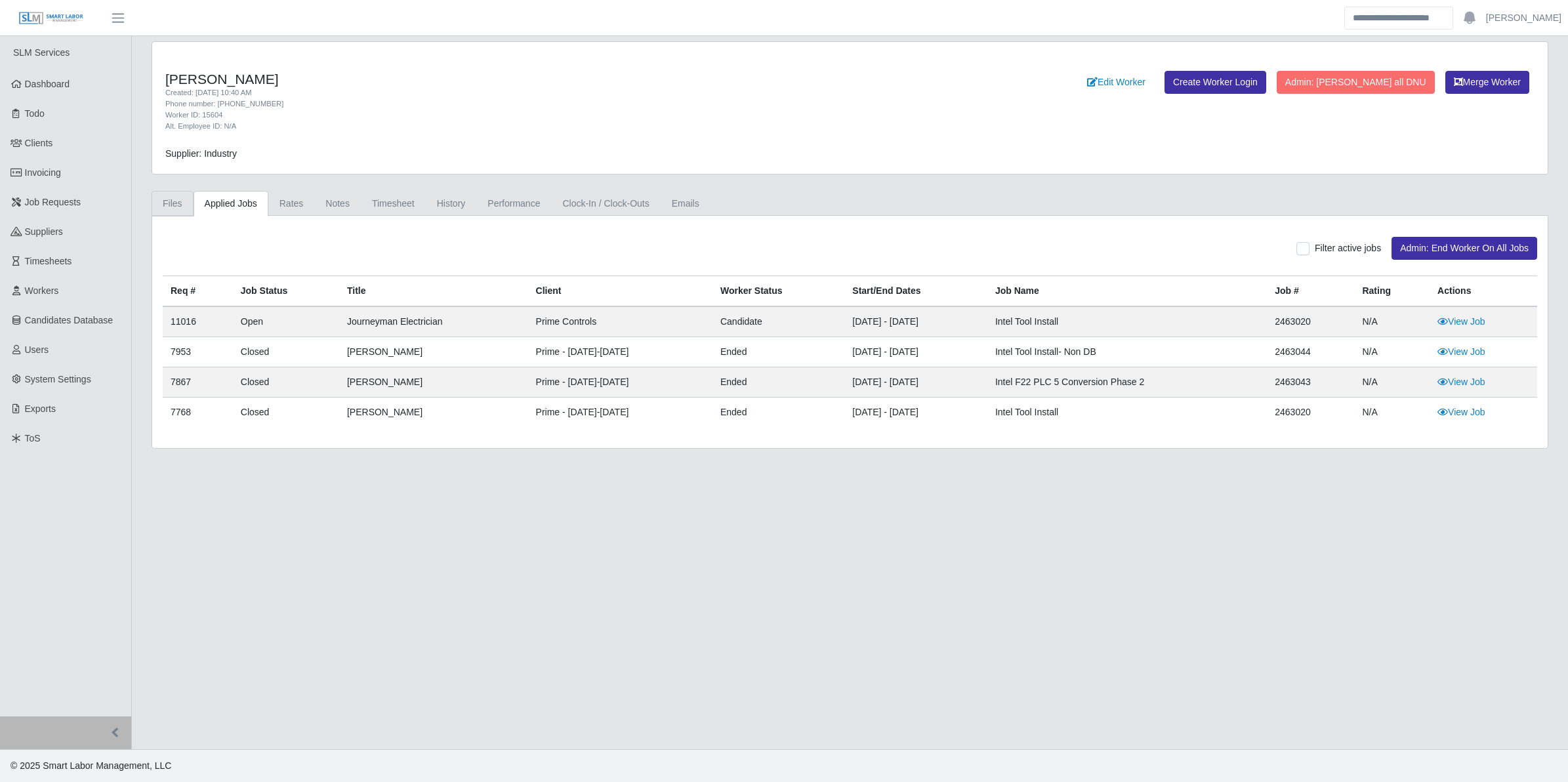
click at [171, 204] on link "Files" at bounding box center [172, 204] width 42 height 26
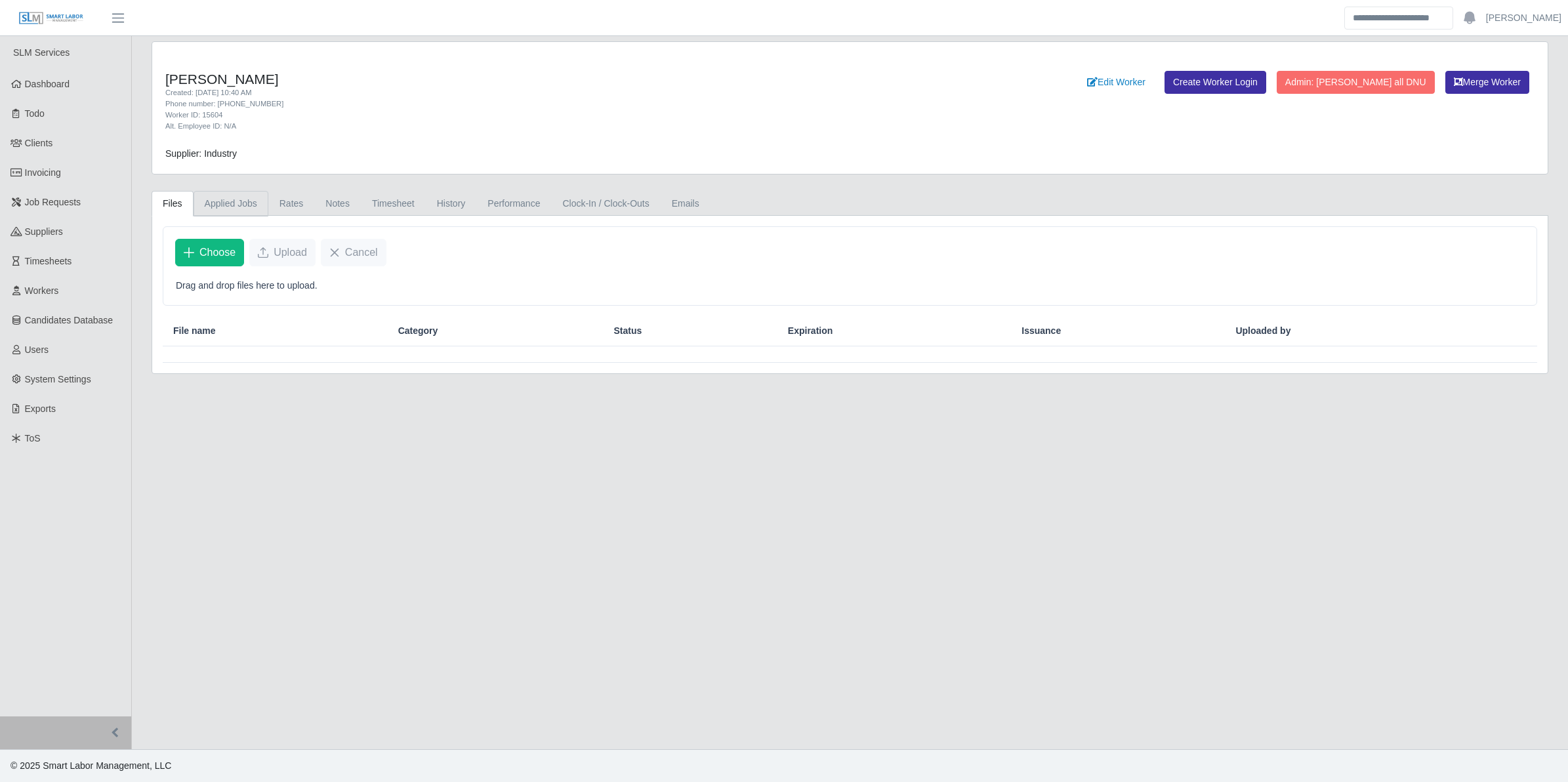
click at [232, 210] on link "Applied Jobs" at bounding box center [230, 204] width 75 height 26
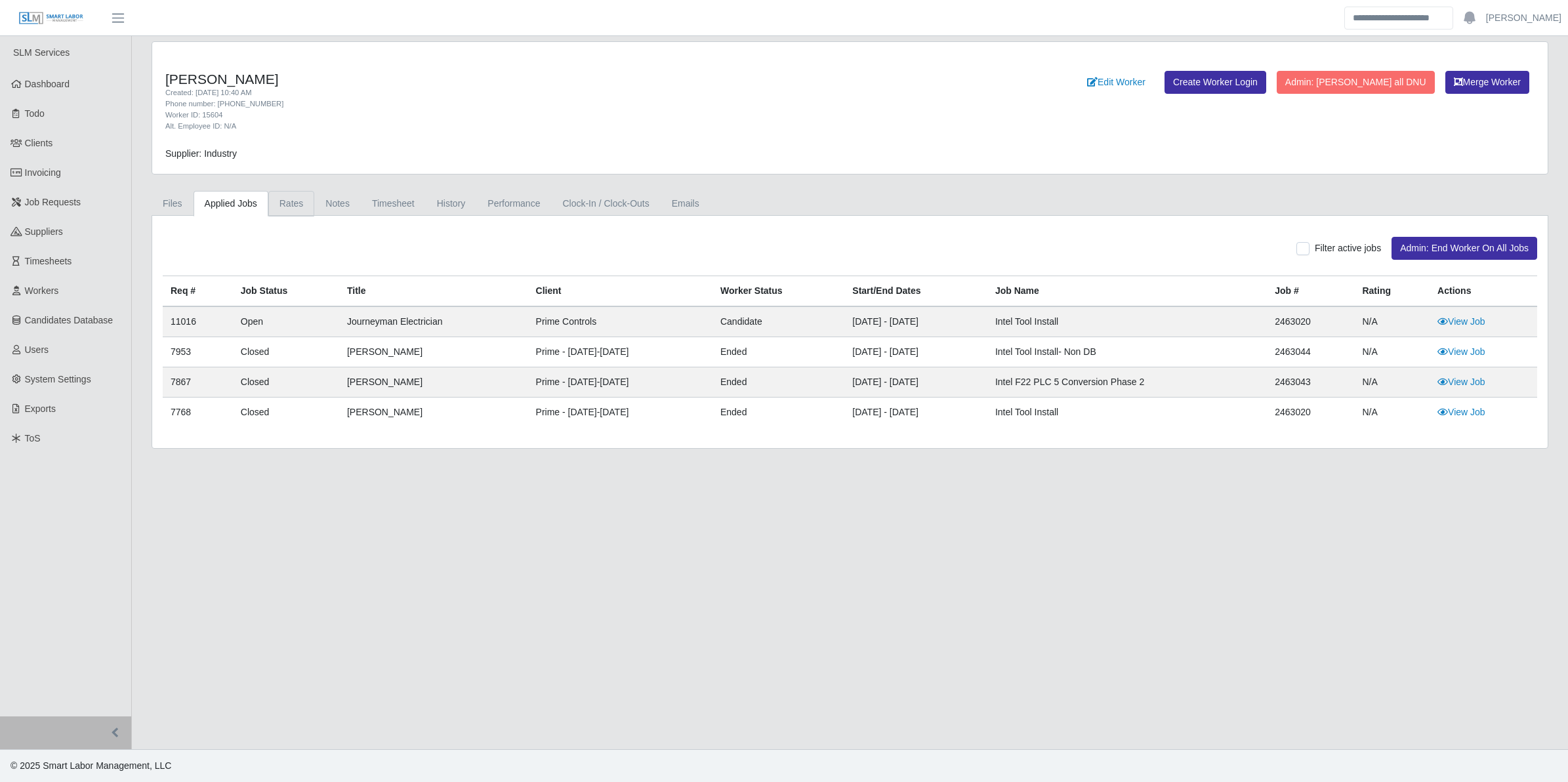
click at [296, 204] on link "Rates" at bounding box center [291, 204] width 47 height 26
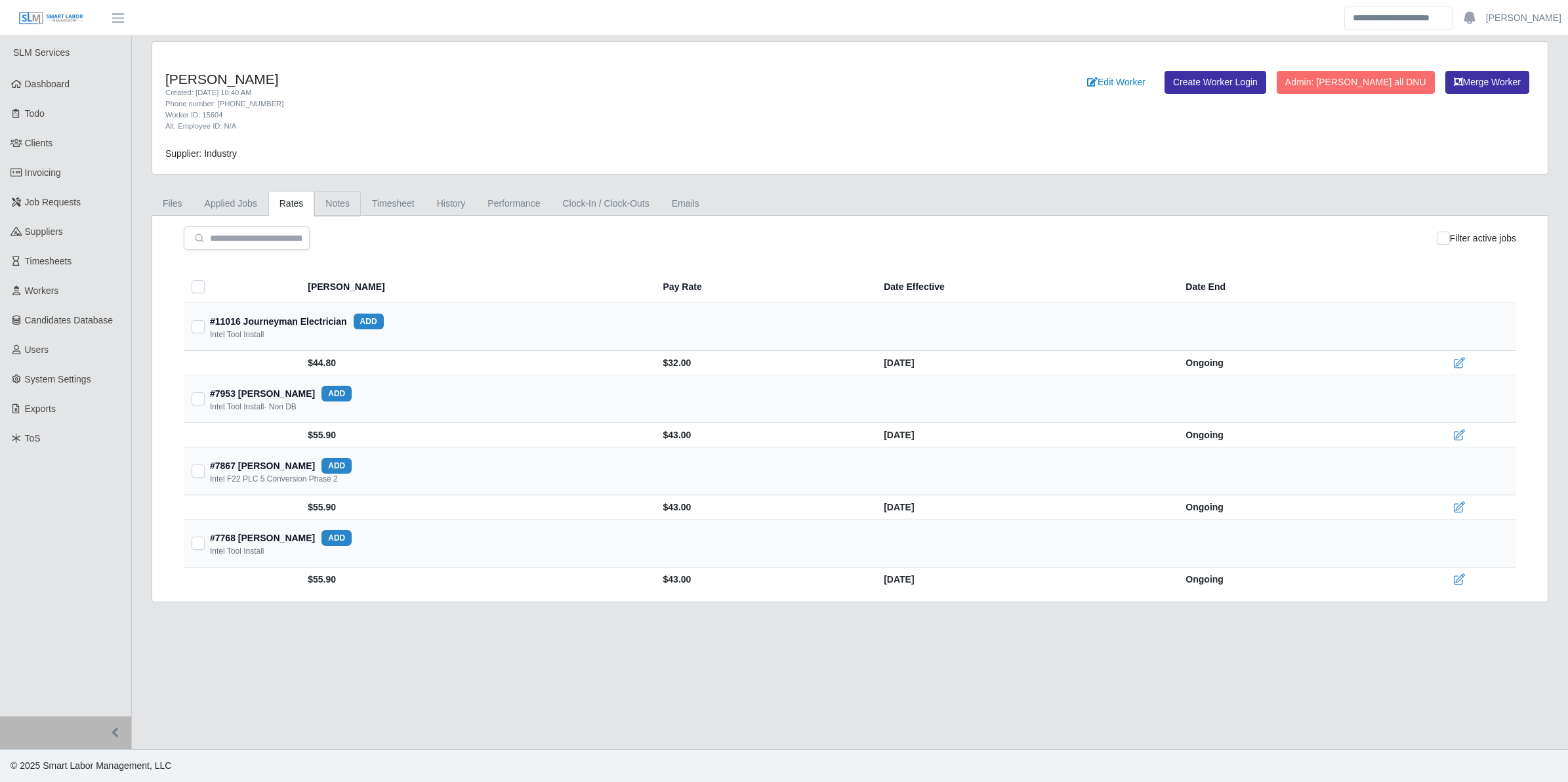
click at [346, 208] on link "Notes" at bounding box center [337, 204] width 47 height 26
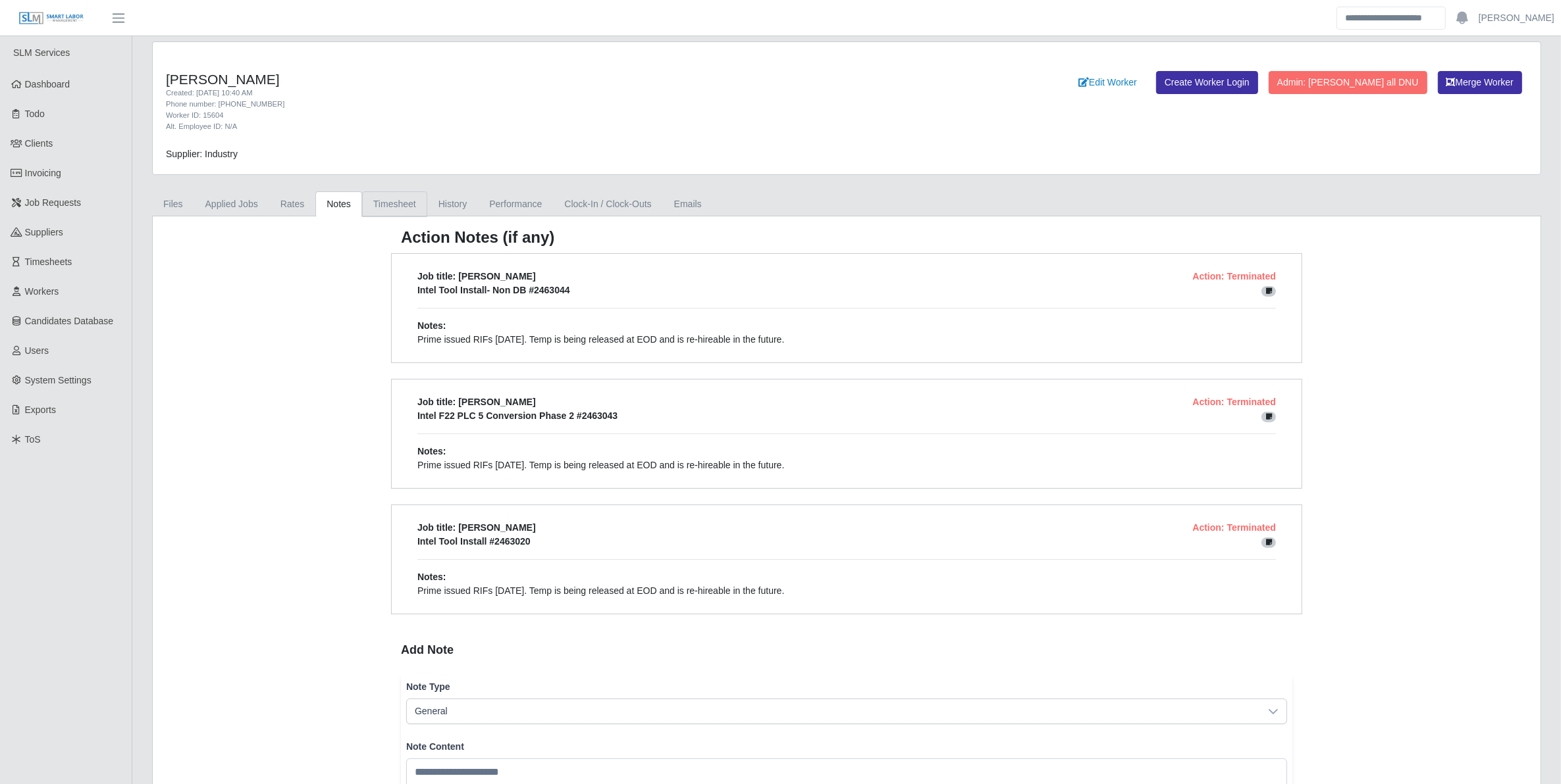
click at [389, 202] on link "Timesheet" at bounding box center [394, 204] width 65 height 26
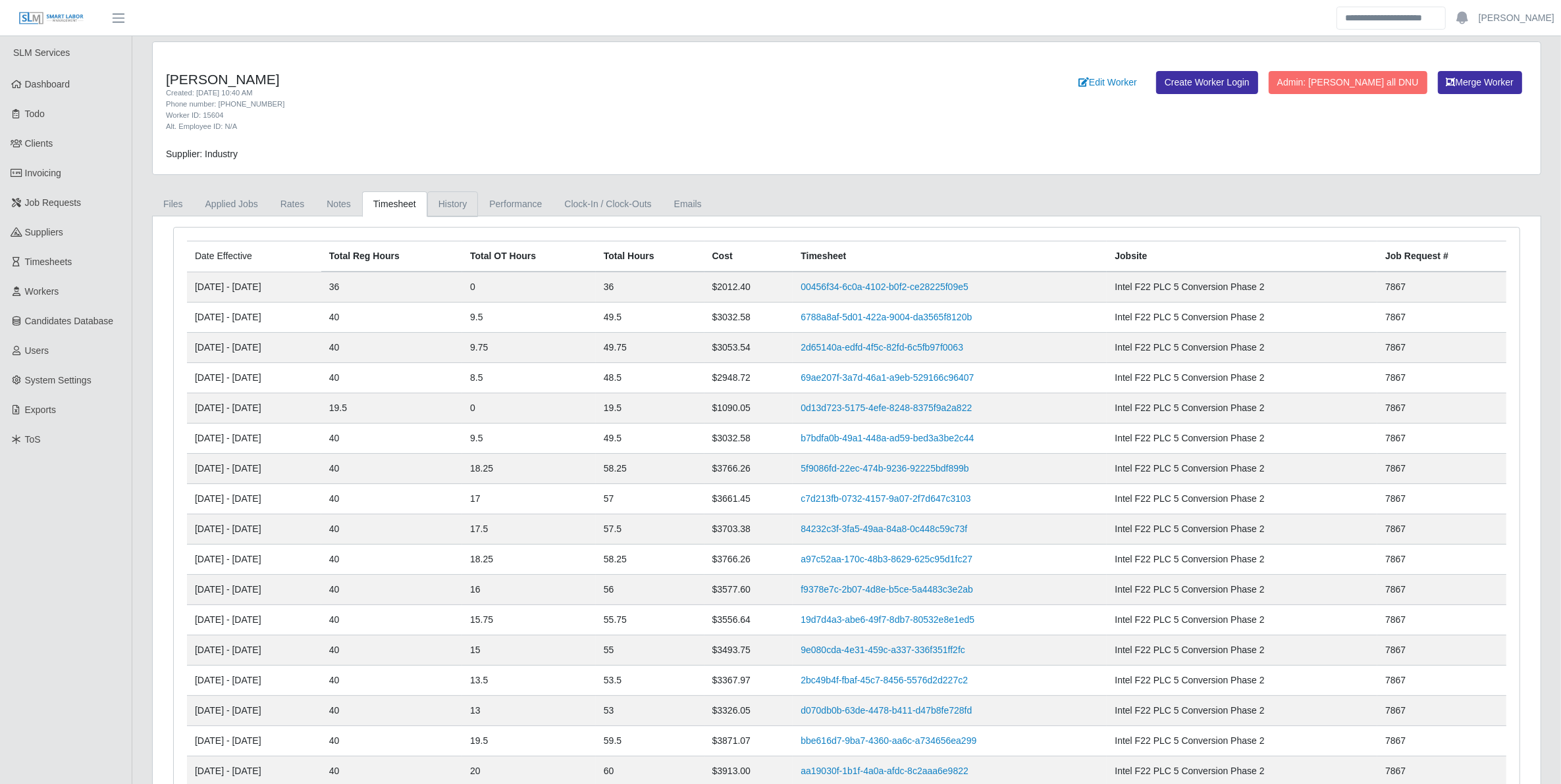
click at [449, 201] on link "History" at bounding box center [452, 204] width 51 height 26
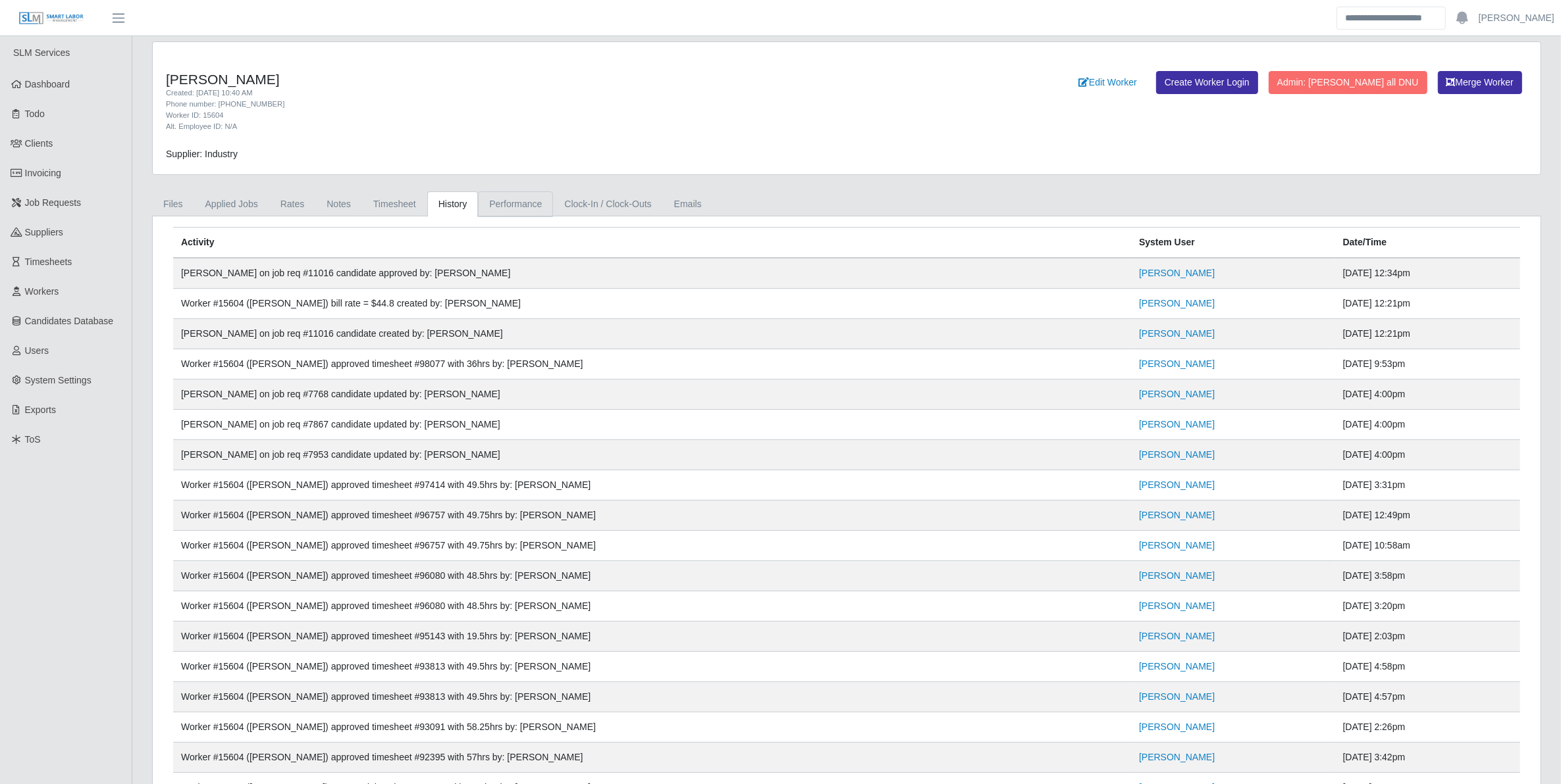
click at [502, 205] on link "Performance" at bounding box center [515, 204] width 75 height 26
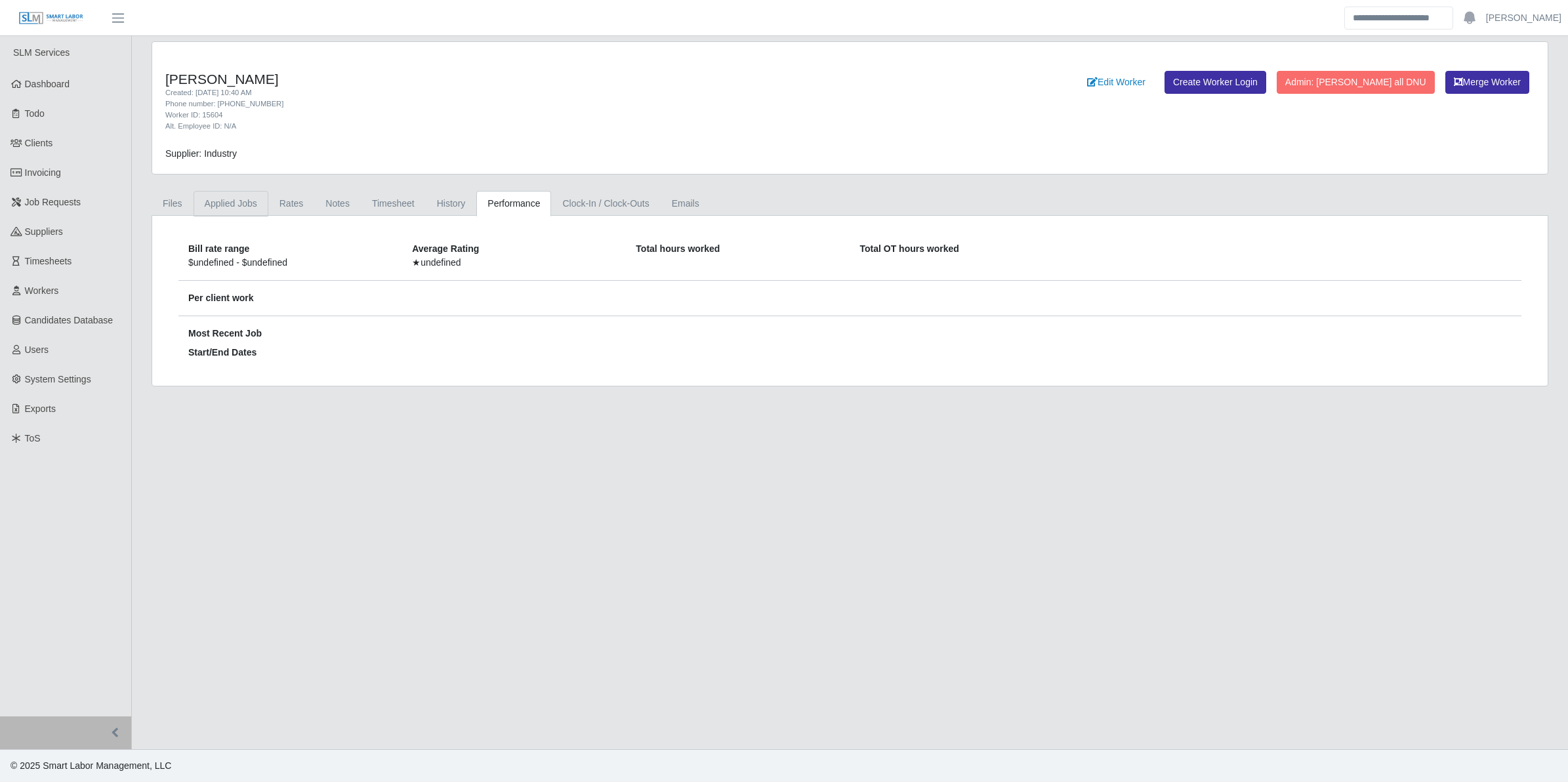
click at [218, 198] on link "Applied Jobs" at bounding box center [230, 204] width 75 height 26
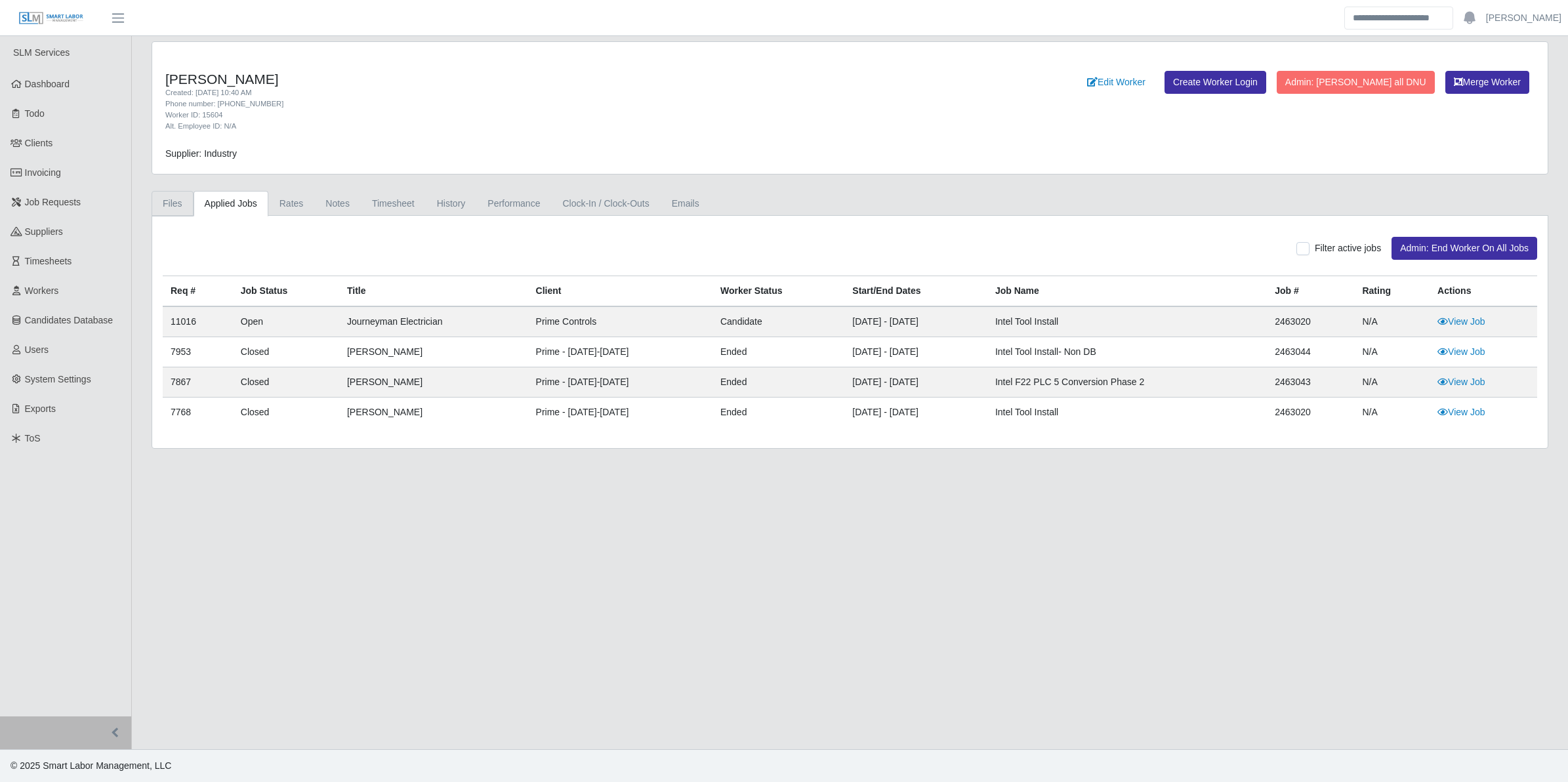
click at [172, 202] on link "Files" at bounding box center [172, 204] width 42 height 26
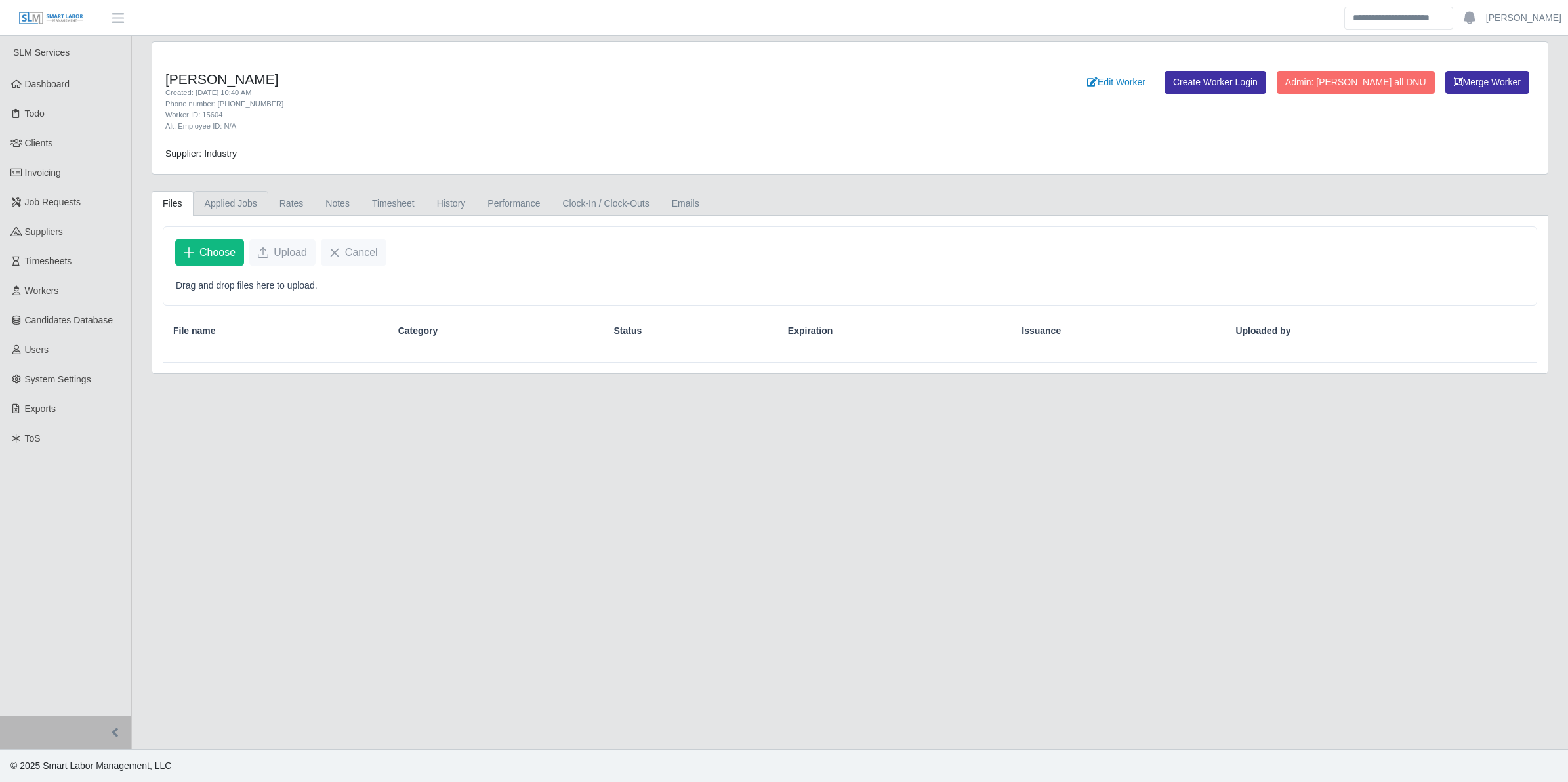
click at [224, 198] on link "Applied Jobs" at bounding box center [230, 204] width 75 height 26
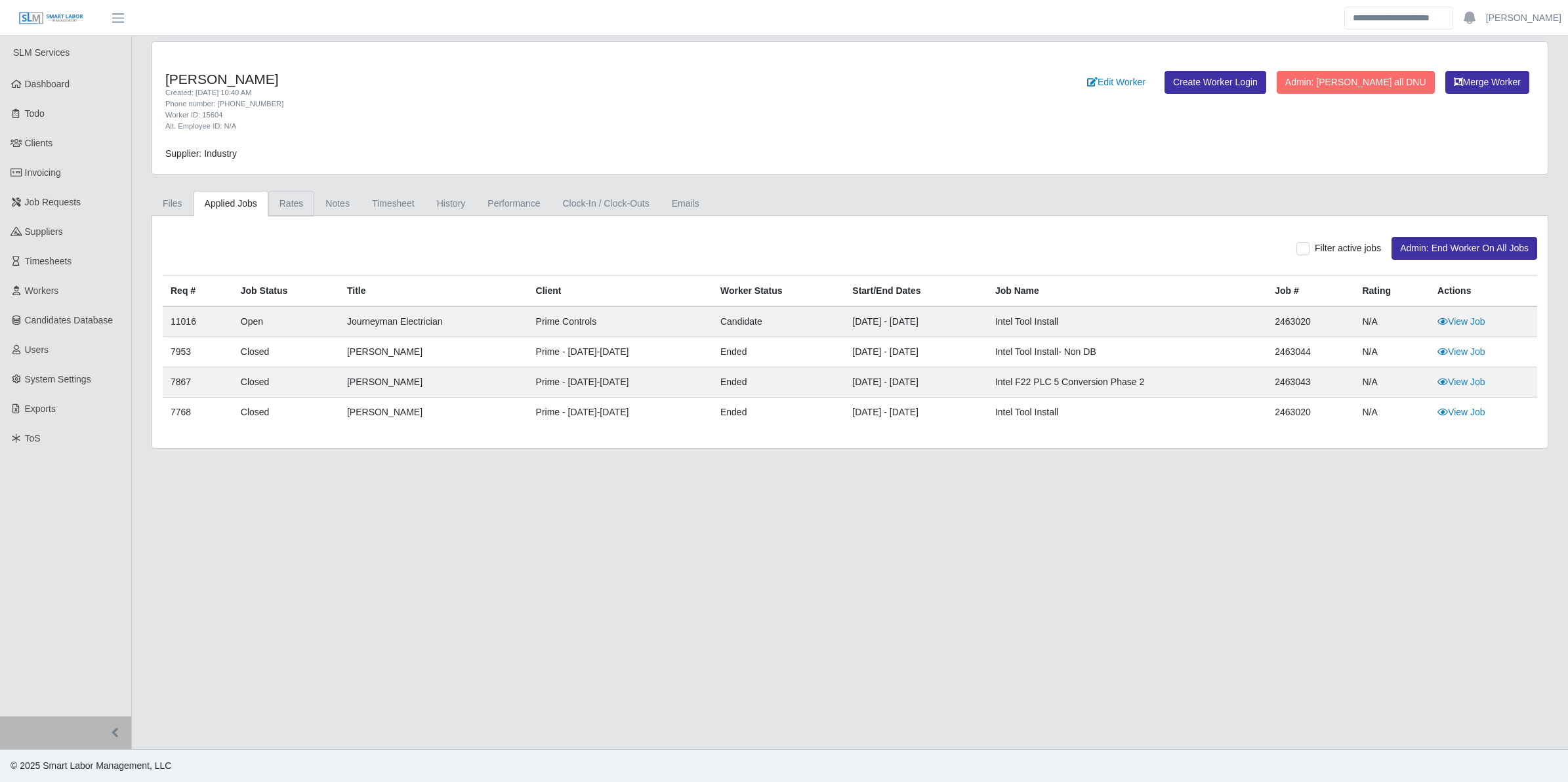
click at [288, 202] on link "Rates" at bounding box center [291, 204] width 47 height 26
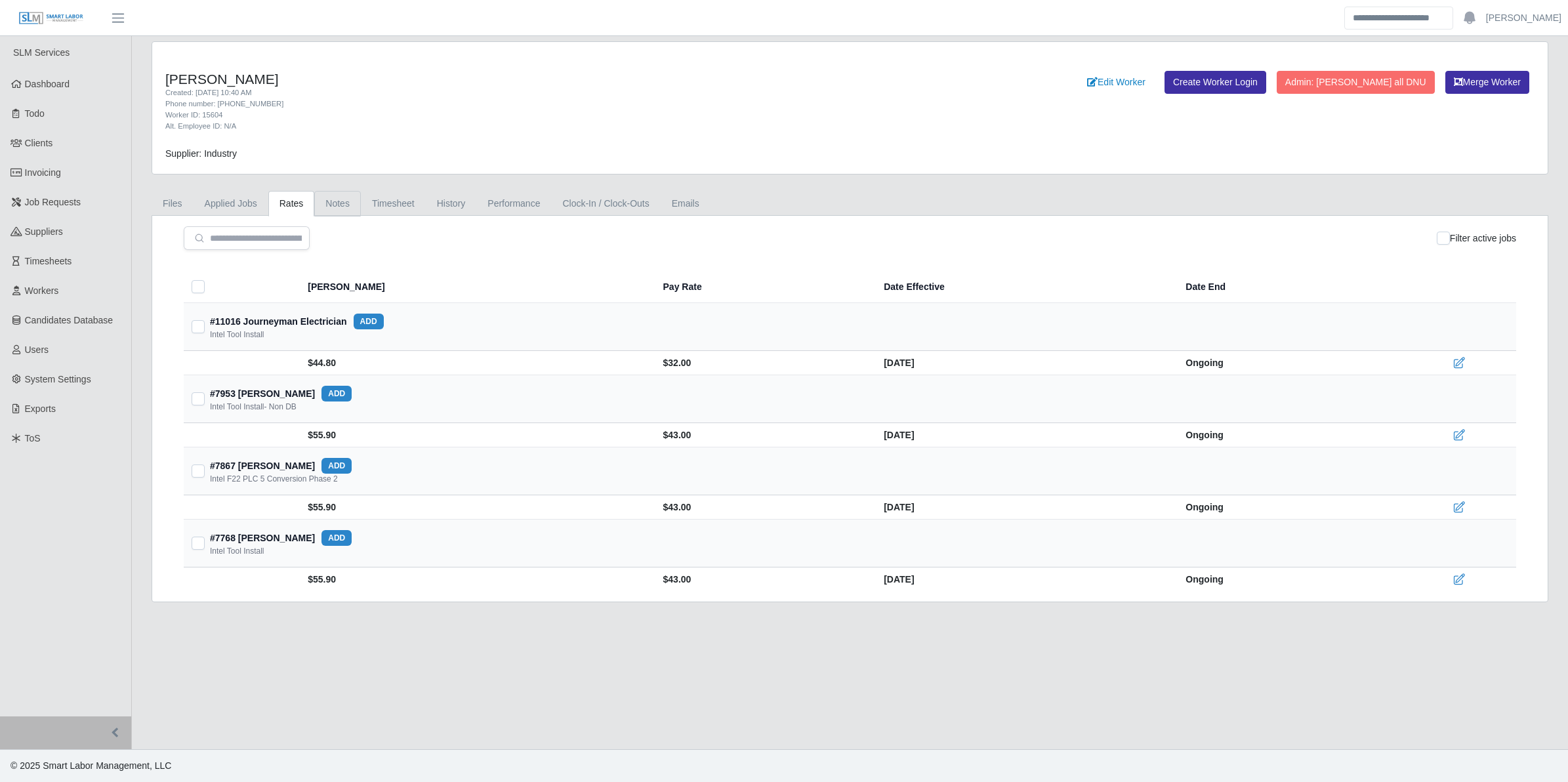
click at [345, 201] on link "Notes" at bounding box center [337, 204] width 47 height 26
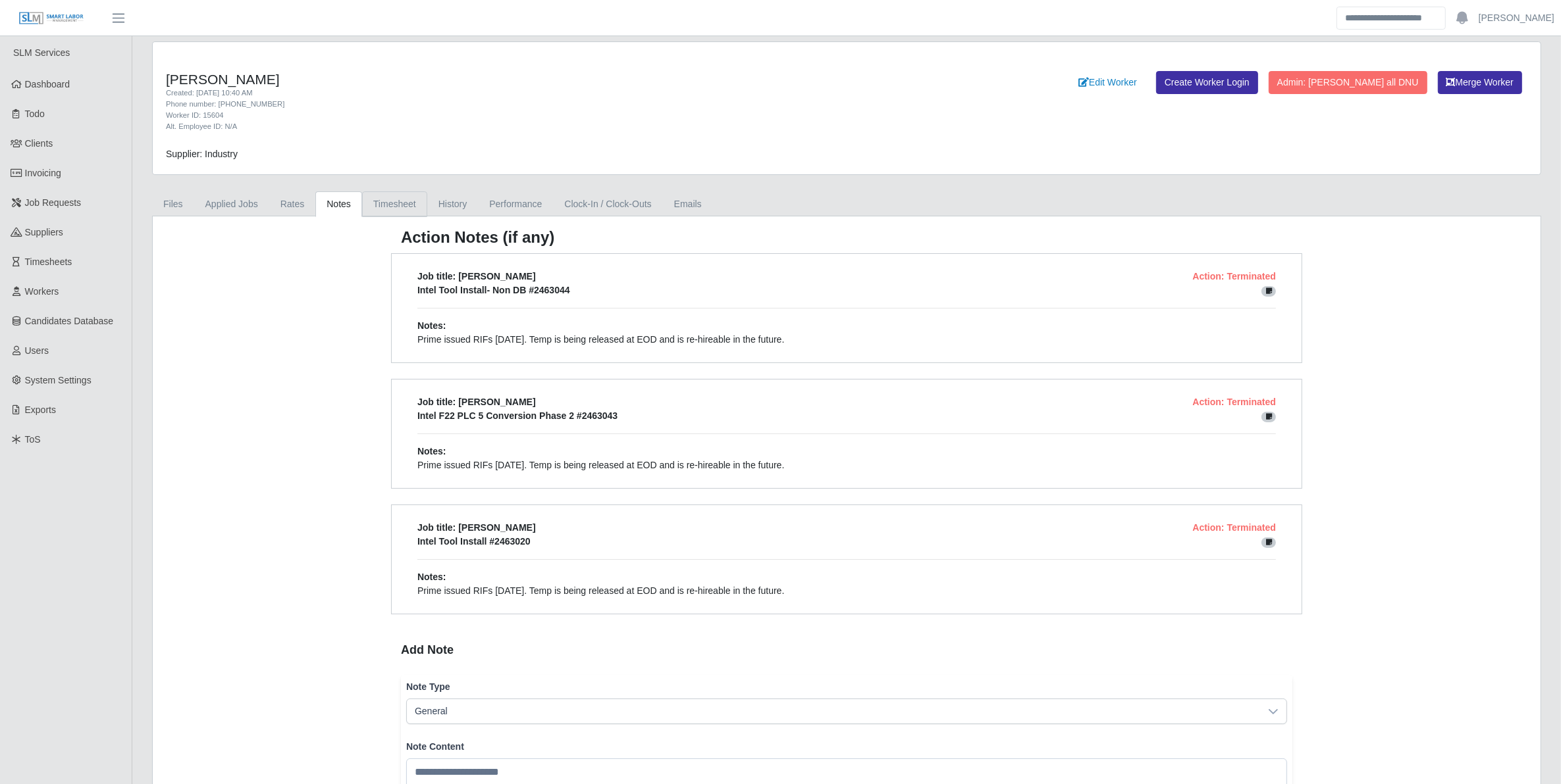
click at [389, 202] on link "Timesheet" at bounding box center [394, 204] width 65 height 26
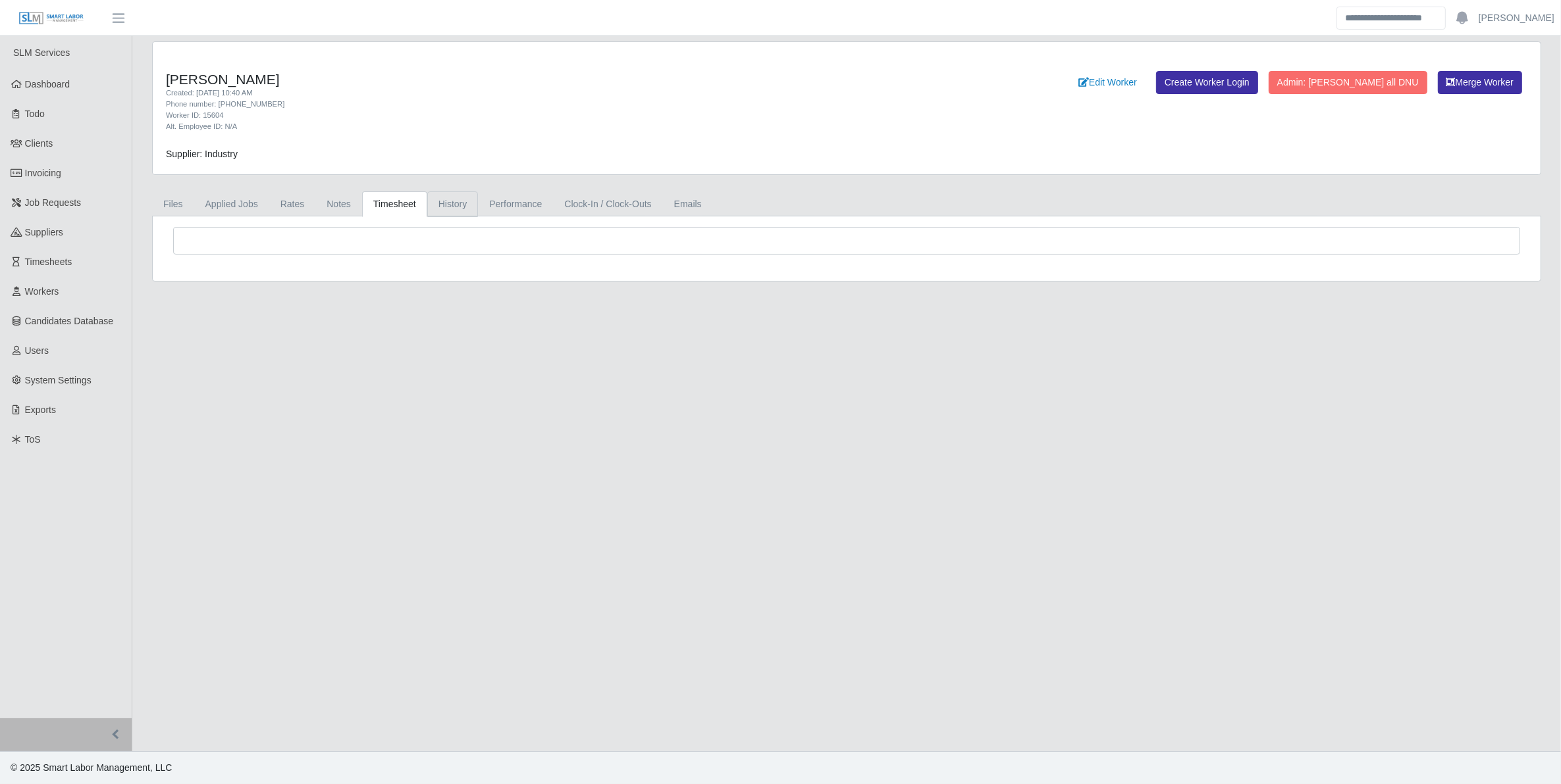
click at [443, 202] on link "History" at bounding box center [452, 204] width 51 height 26
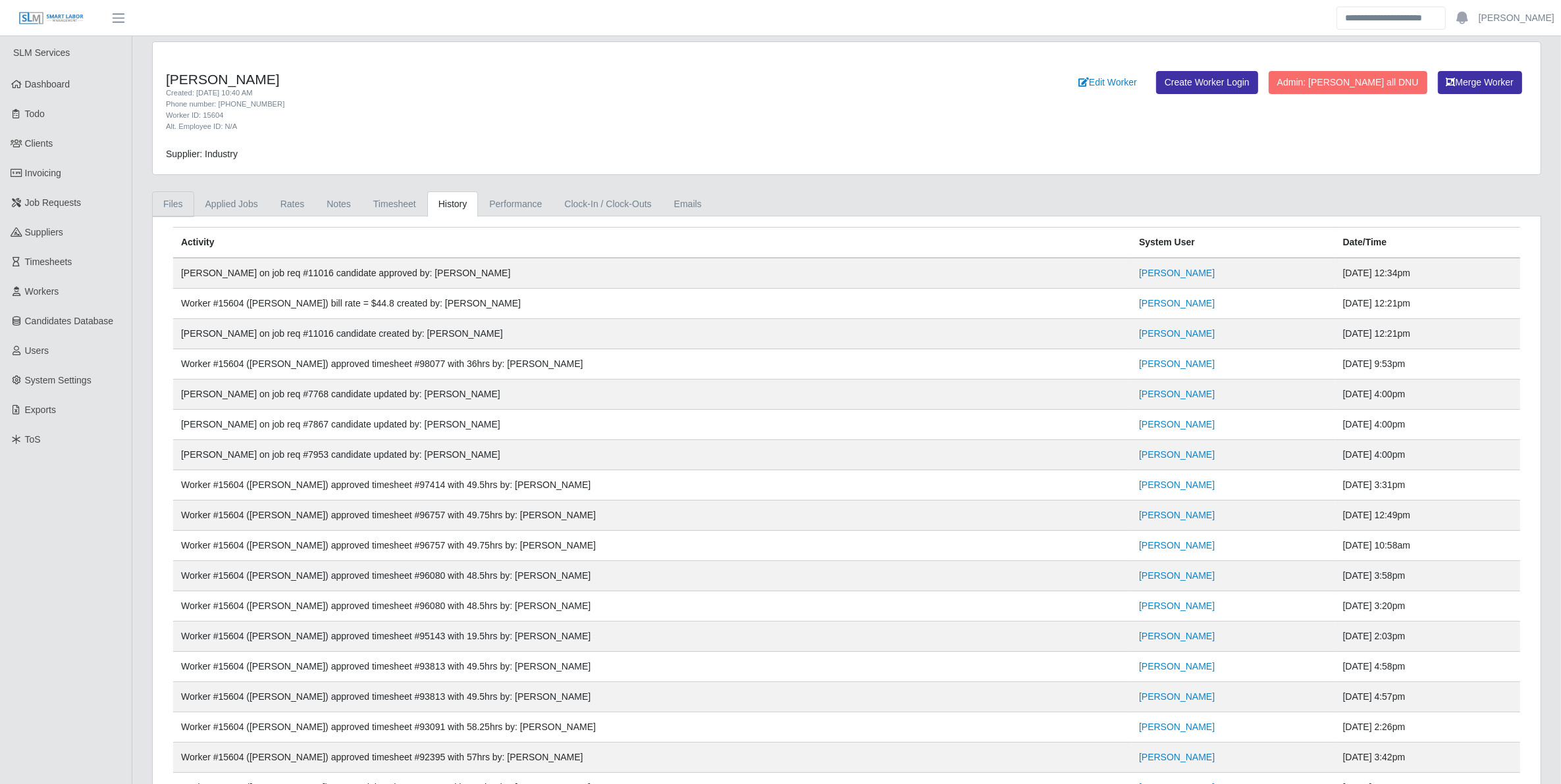
click at [191, 203] on link "Files" at bounding box center [173, 204] width 42 height 26
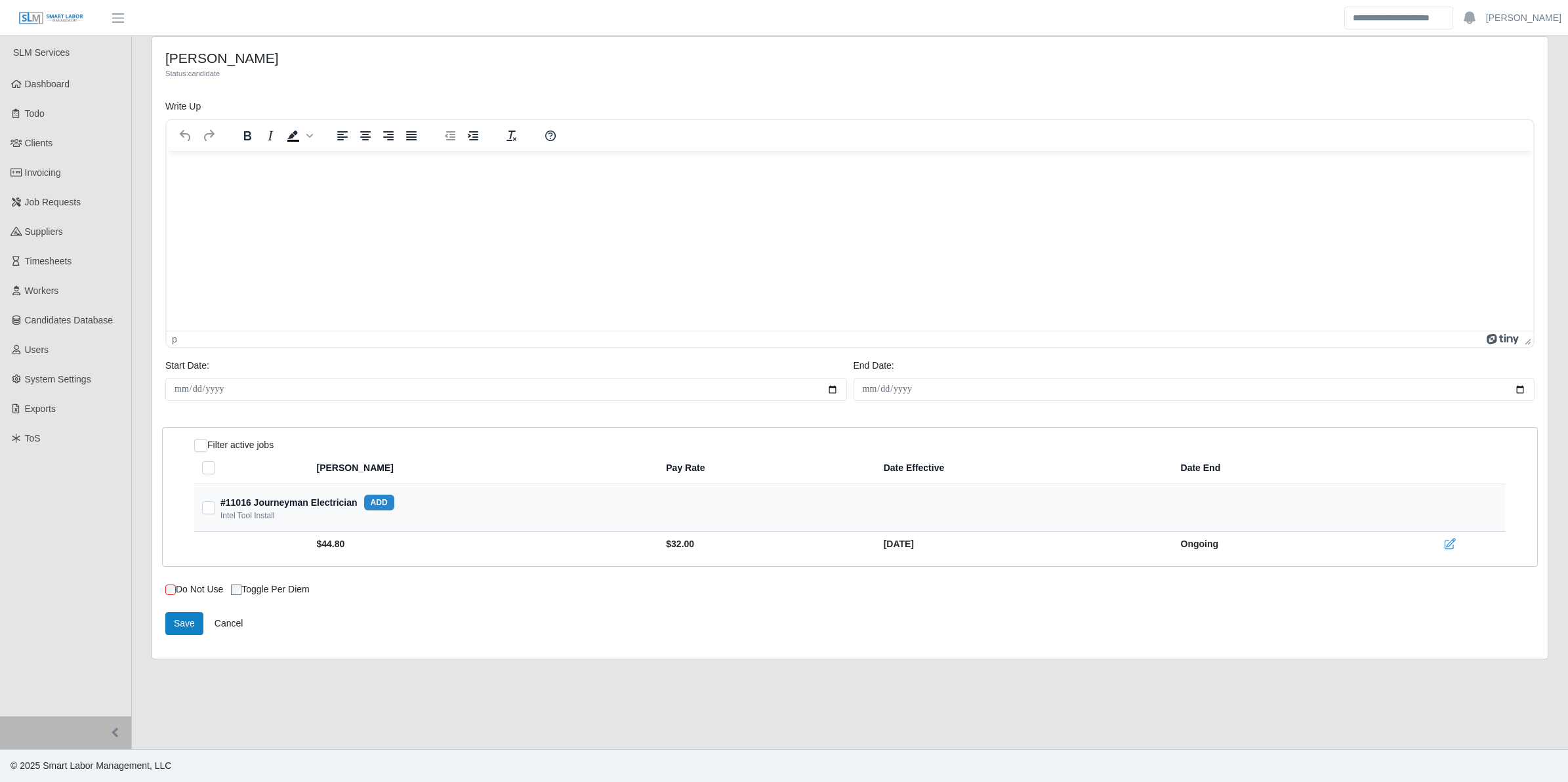
click at [362, 186] on html at bounding box center [850, 168] width 1367 height 36
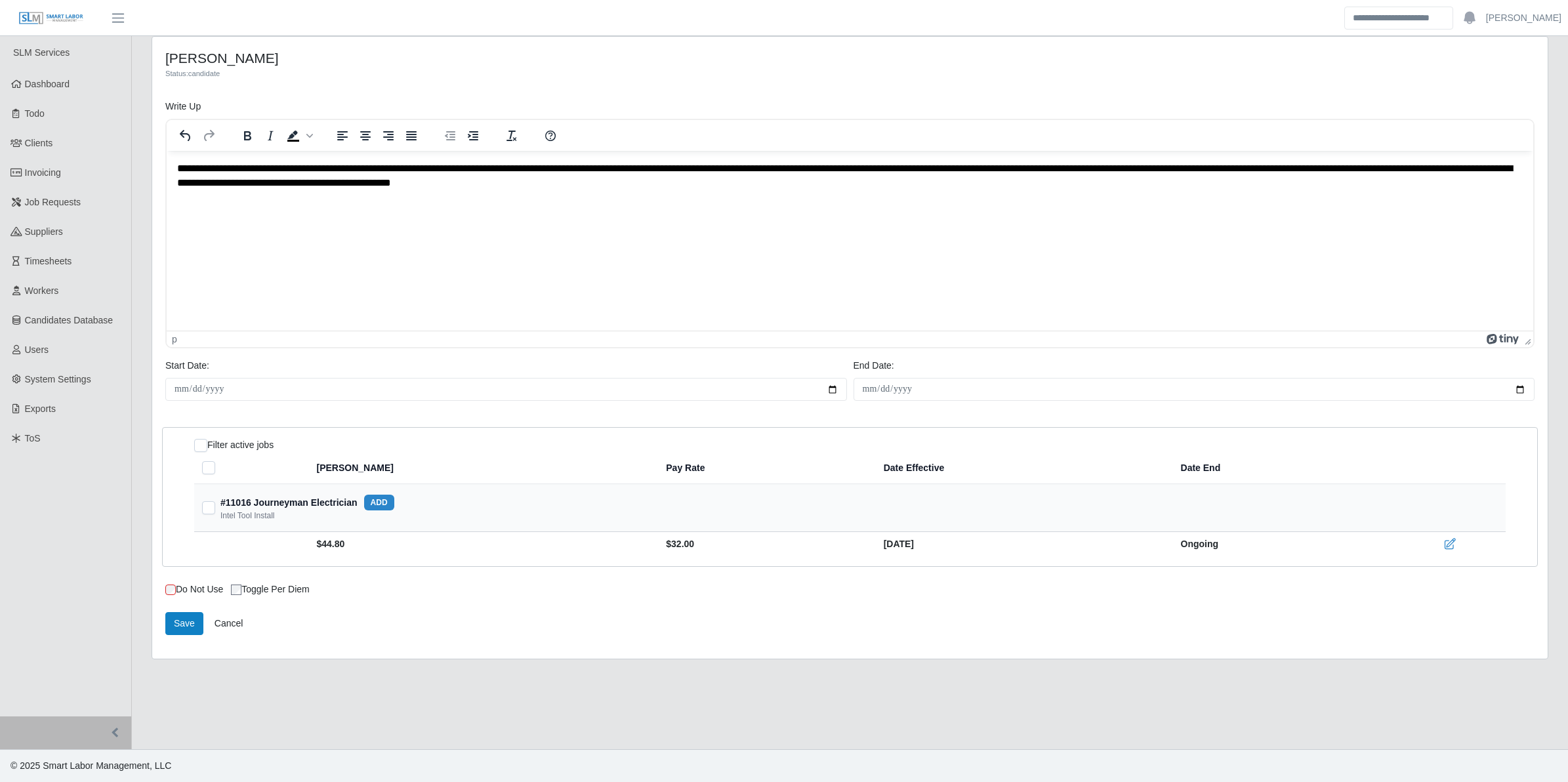
click at [276, 168] on p "**********" at bounding box center [850, 176] width 1347 height 29
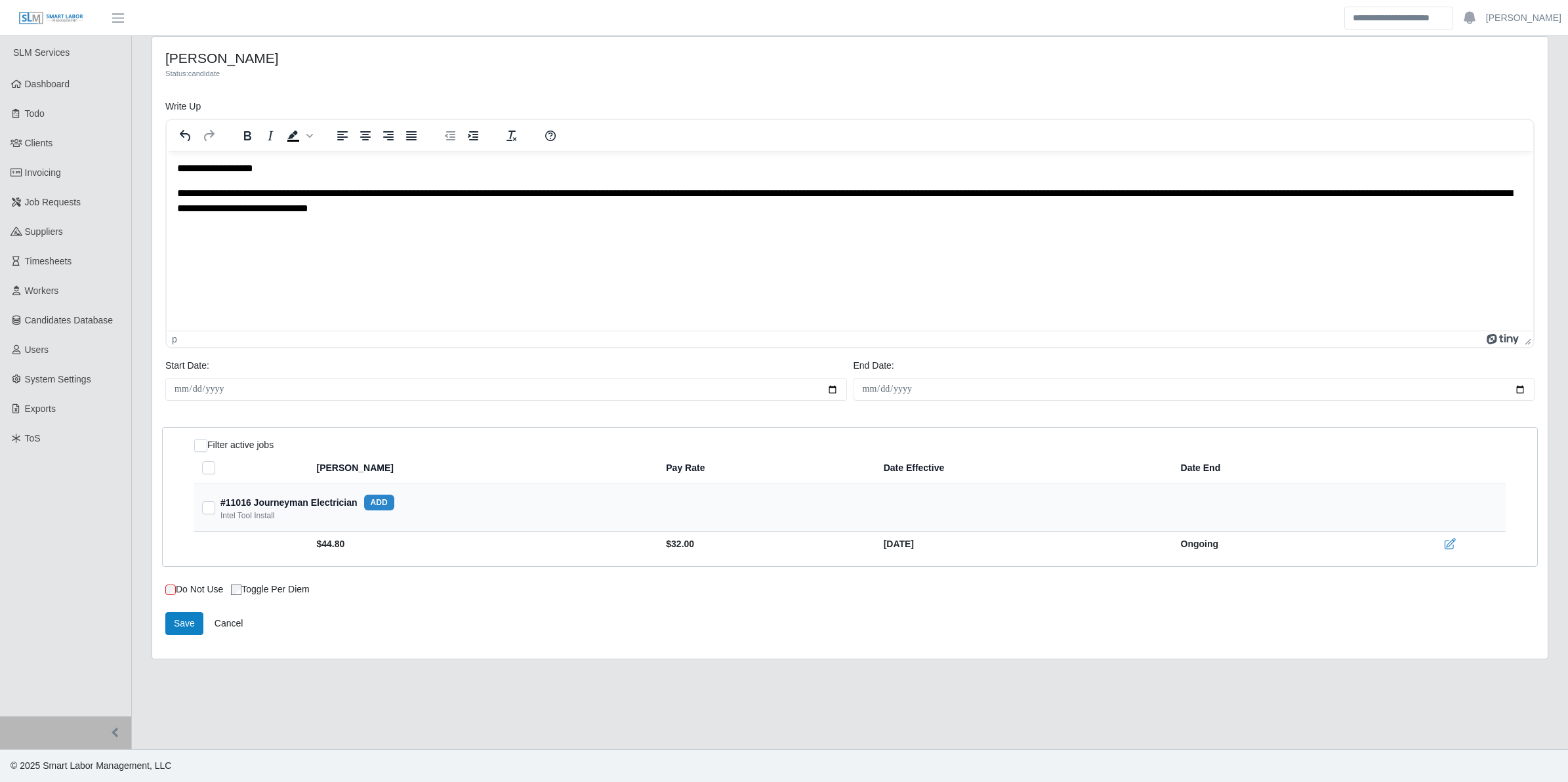
click at [305, 194] on p "**********" at bounding box center [850, 201] width 1347 height 29
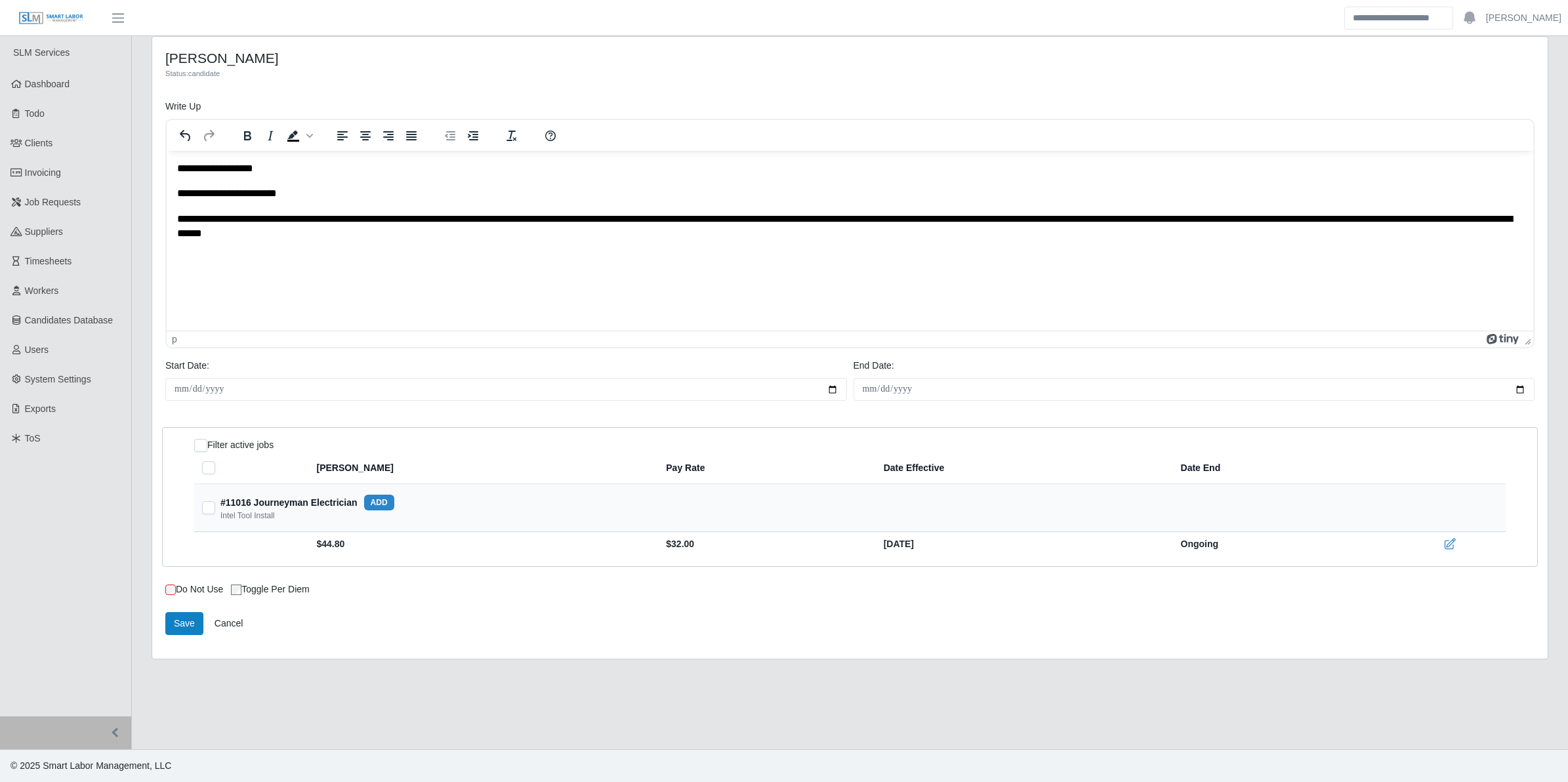
click at [254, 218] on p "**********" at bounding box center [850, 227] width 1347 height 29
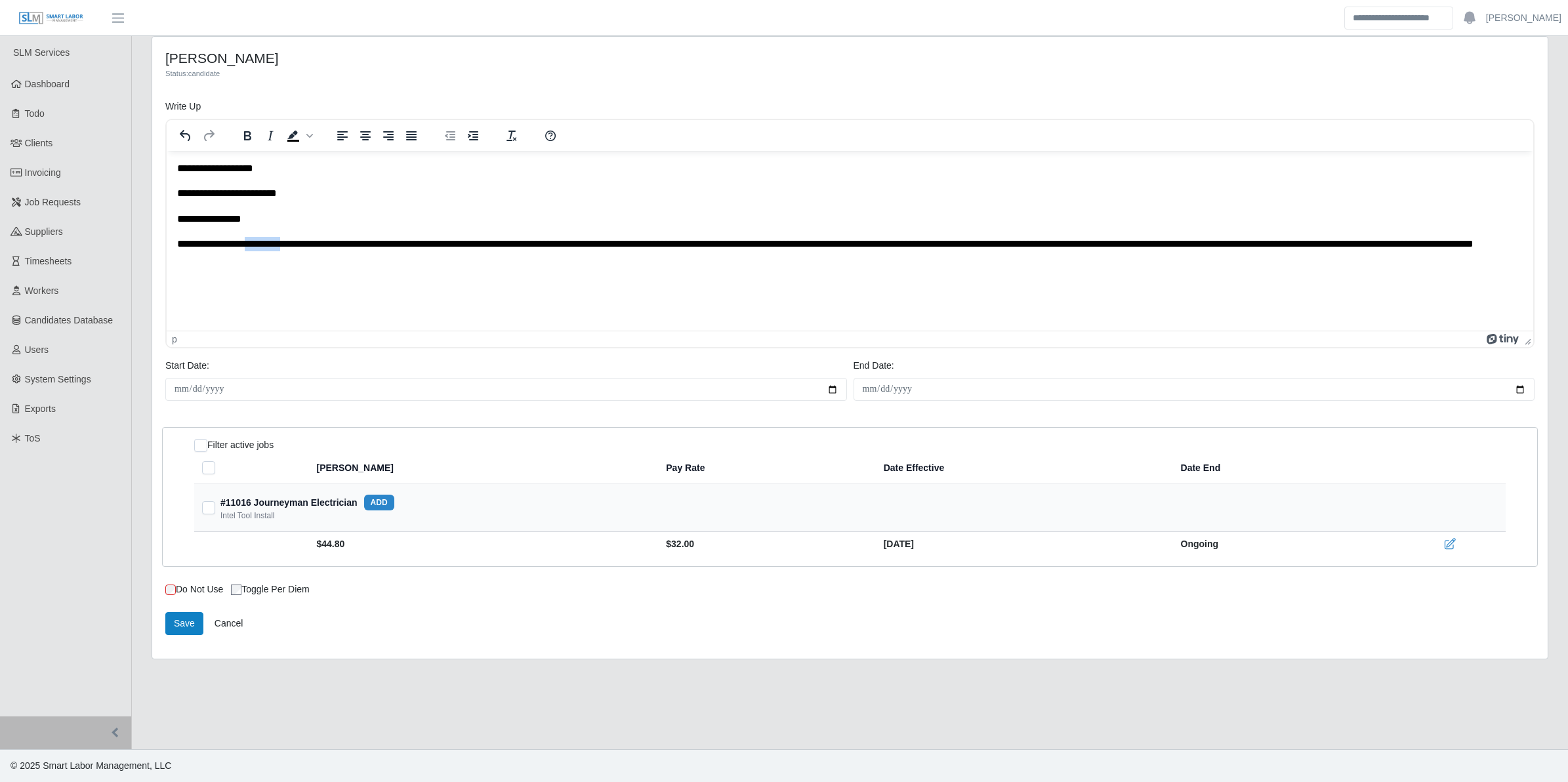
drag, startPoint x: 262, startPoint y: 246, endPoint x: 300, endPoint y: 243, distance: 38.1
click at [300, 243] on p "**********" at bounding box center [850, 251] width 1347 height 29
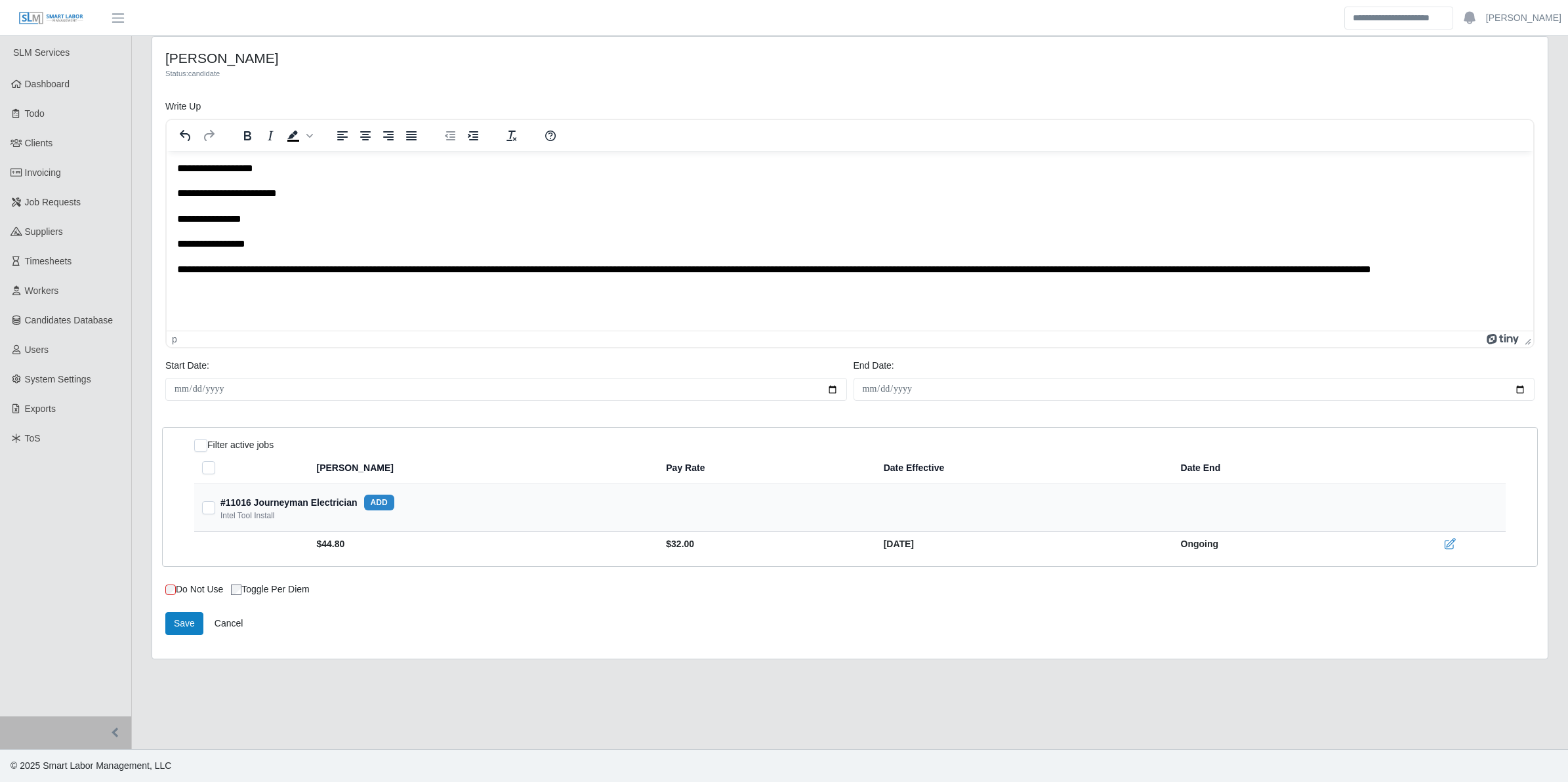
click at [280, 272] on p "**********" at bounding box center [850, 277] width 1347 height 29
drag, startPoint x: 327, startPoint y: 265, endPoint x: 279, endPoint y: 266, distance: 48.0
click at [280, 266] on p "**********" at bounding box center [850, 277] width 1347 height 29
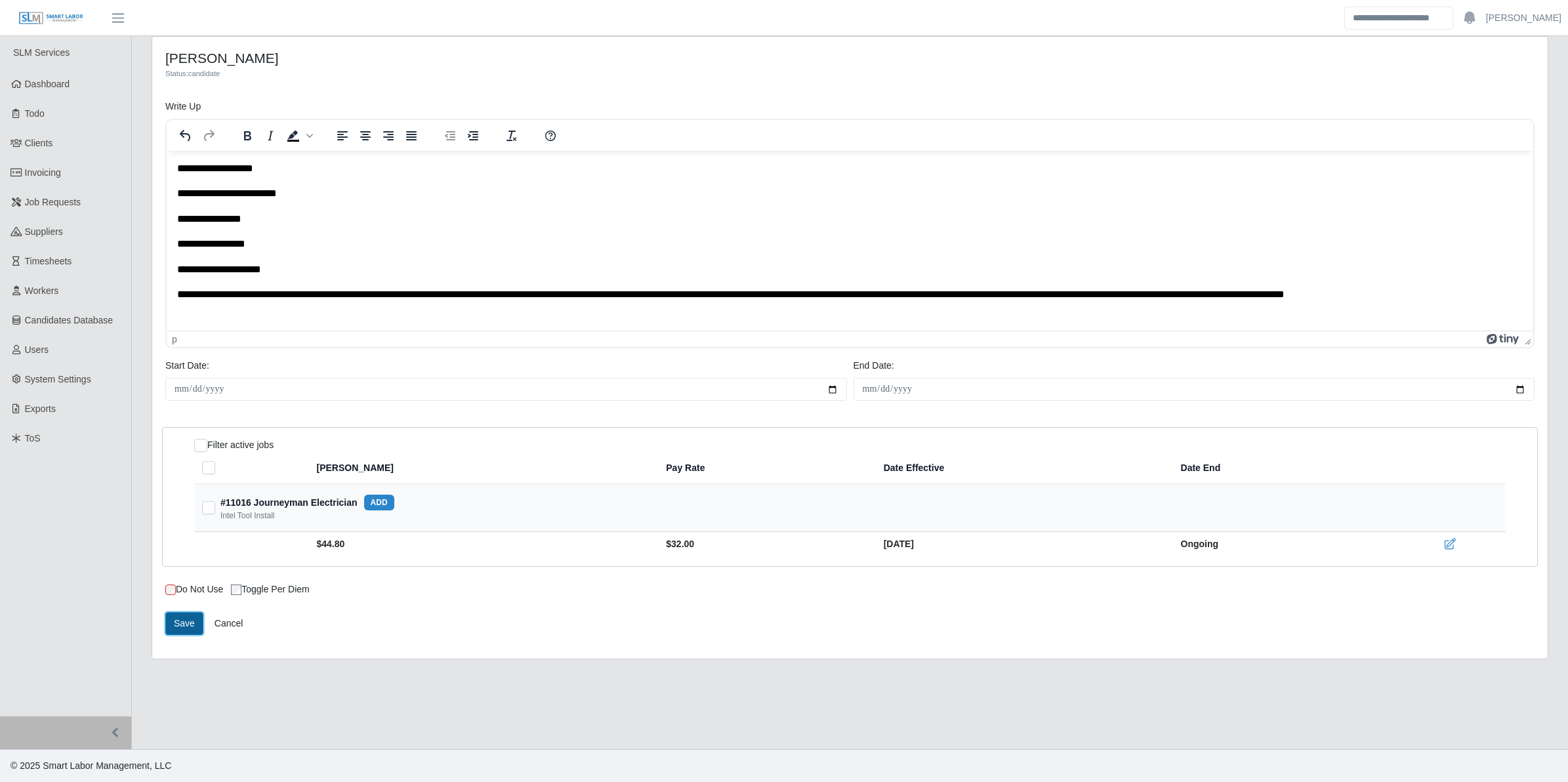
click at [175, 617] on button "Save" at bounding box center [184, 624] width 38 height 23
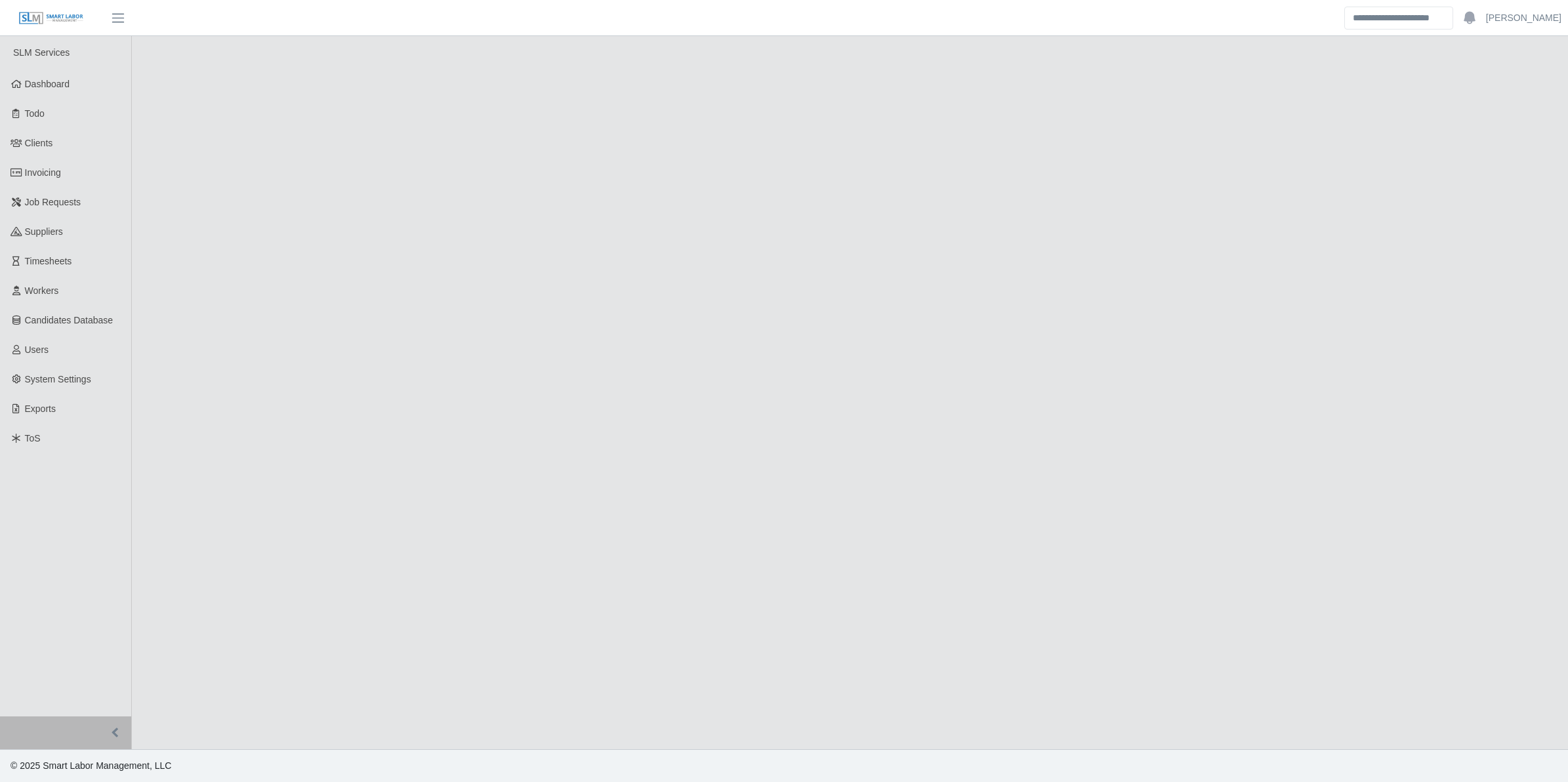
select select "****"
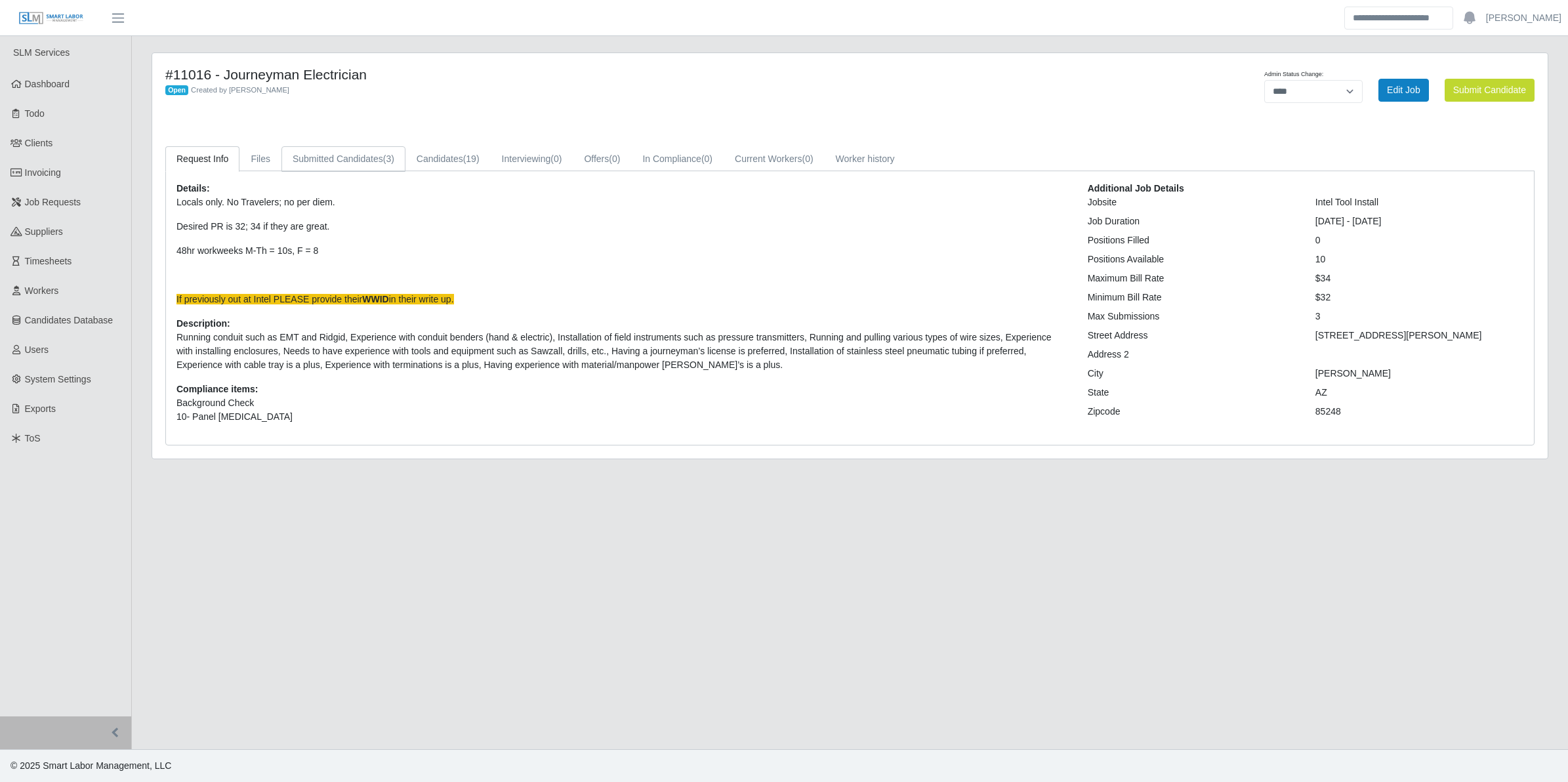
click at [330, 152] on link "Submitted Candidates (3)" at bounding box center [343, 159] width 124 height 26
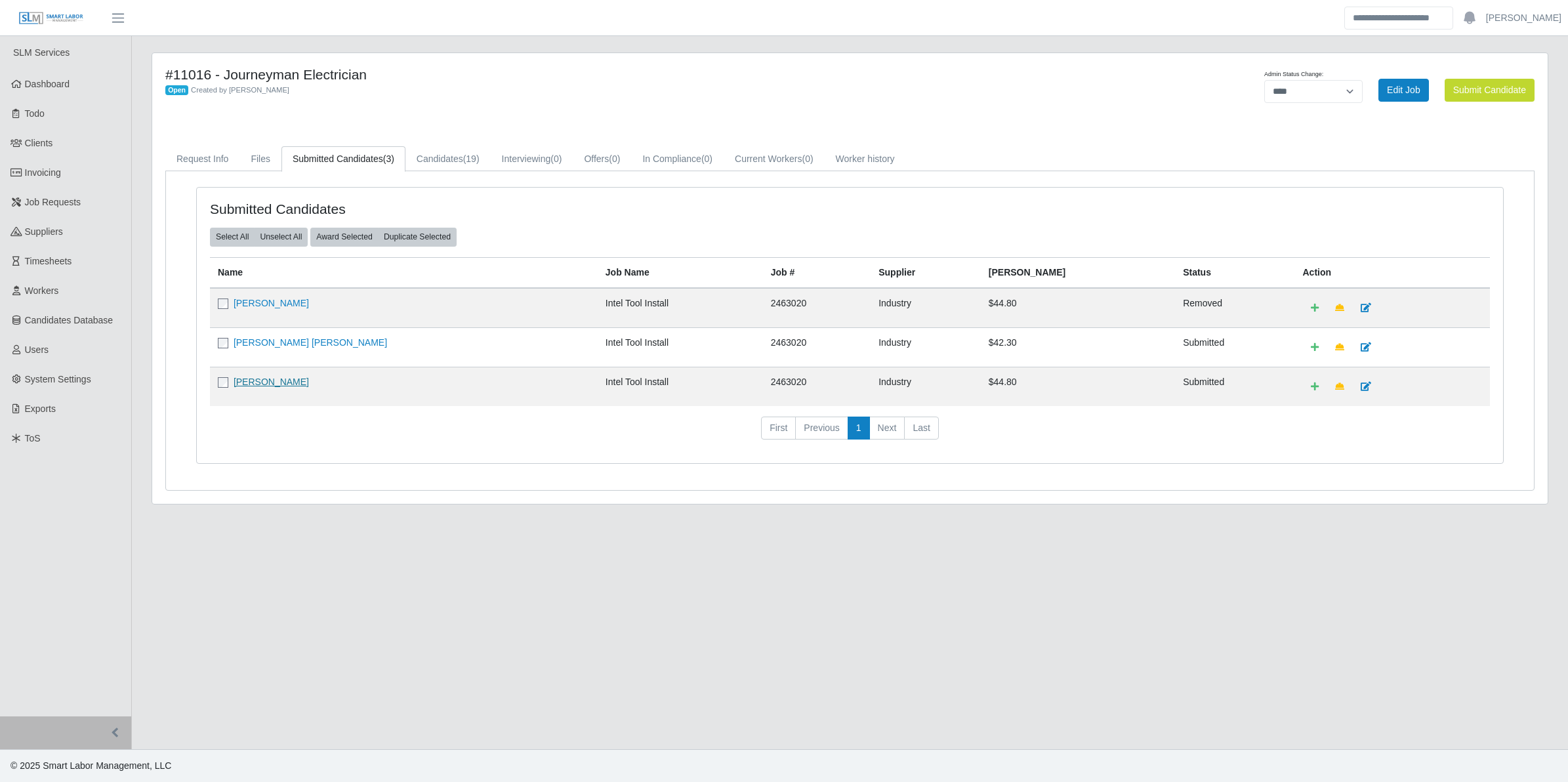
click at [255, 383] on link "[PERSON_NAME]" at bounding box center [272, 382] width 75 height 10
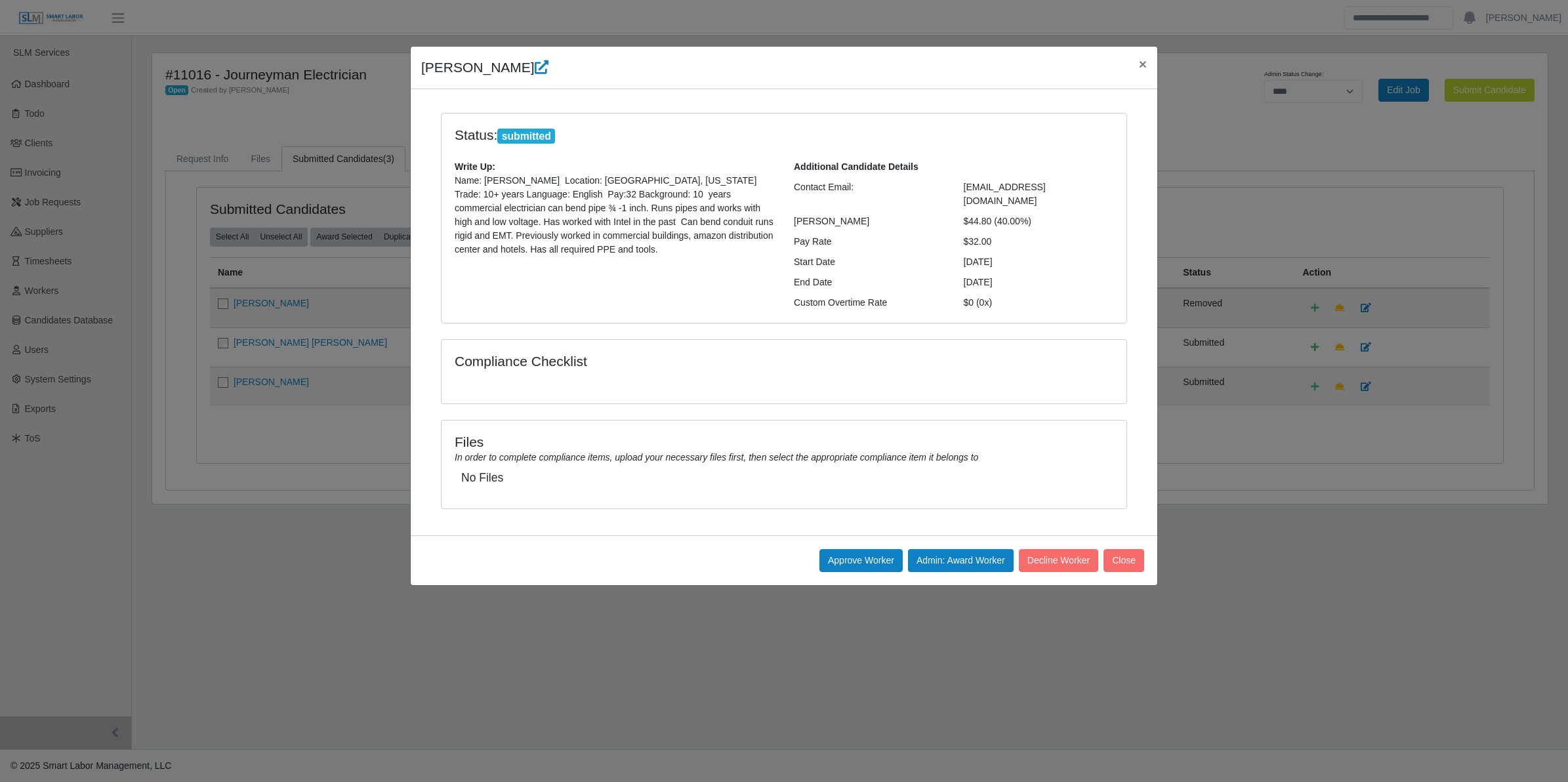
click at [1104, 549] on button "Decline Worker" at bounding box center [1124, 561] width 40 height 23
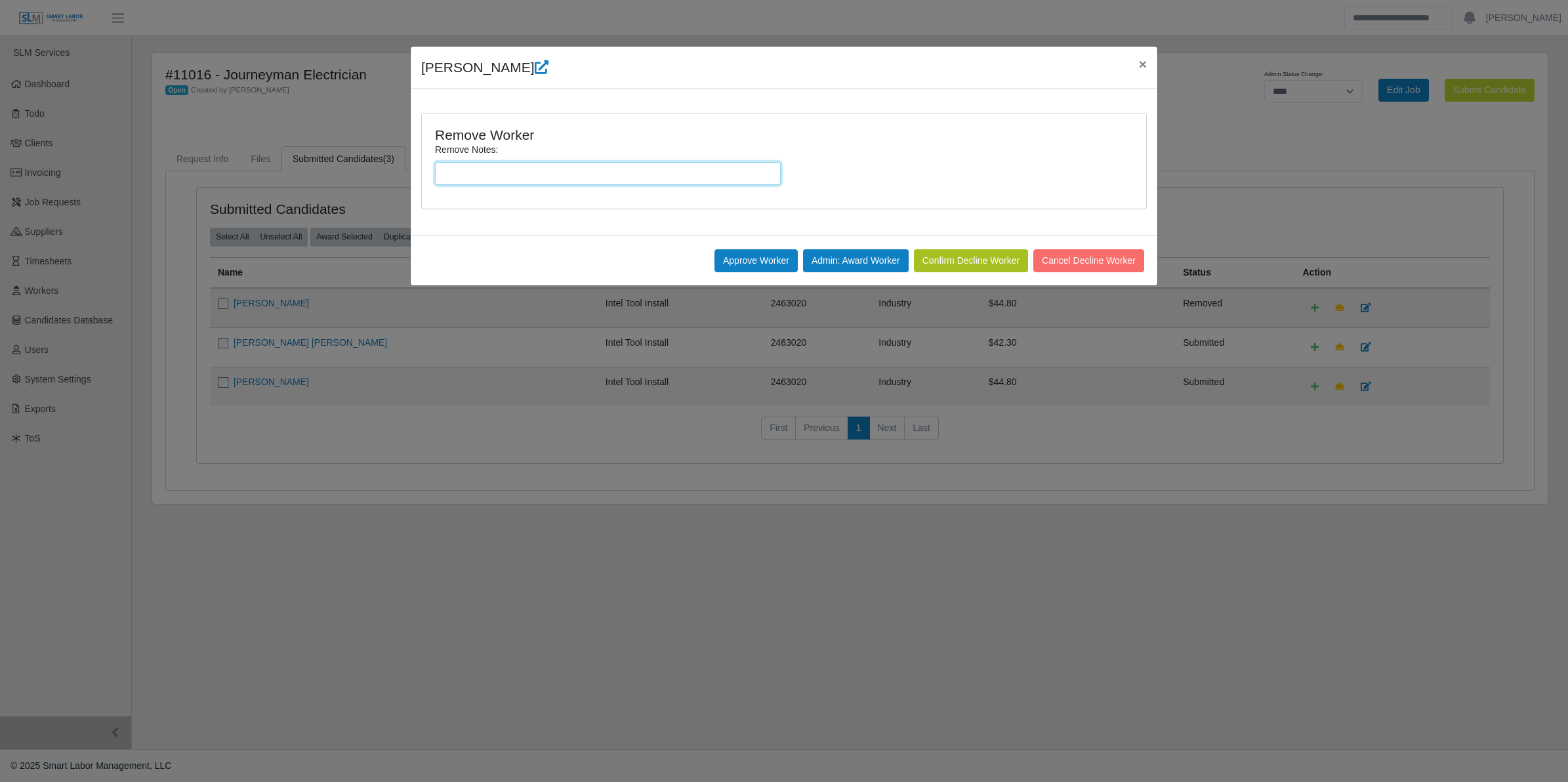
click at [531, 175] on input "Remove Notes:" at bounding box center [607, 173] width 346 height 23
type input "**********"
click at [948, 251] on button "Confirm Decline Worker" at bounding box center [971, 260] width 114 height 23
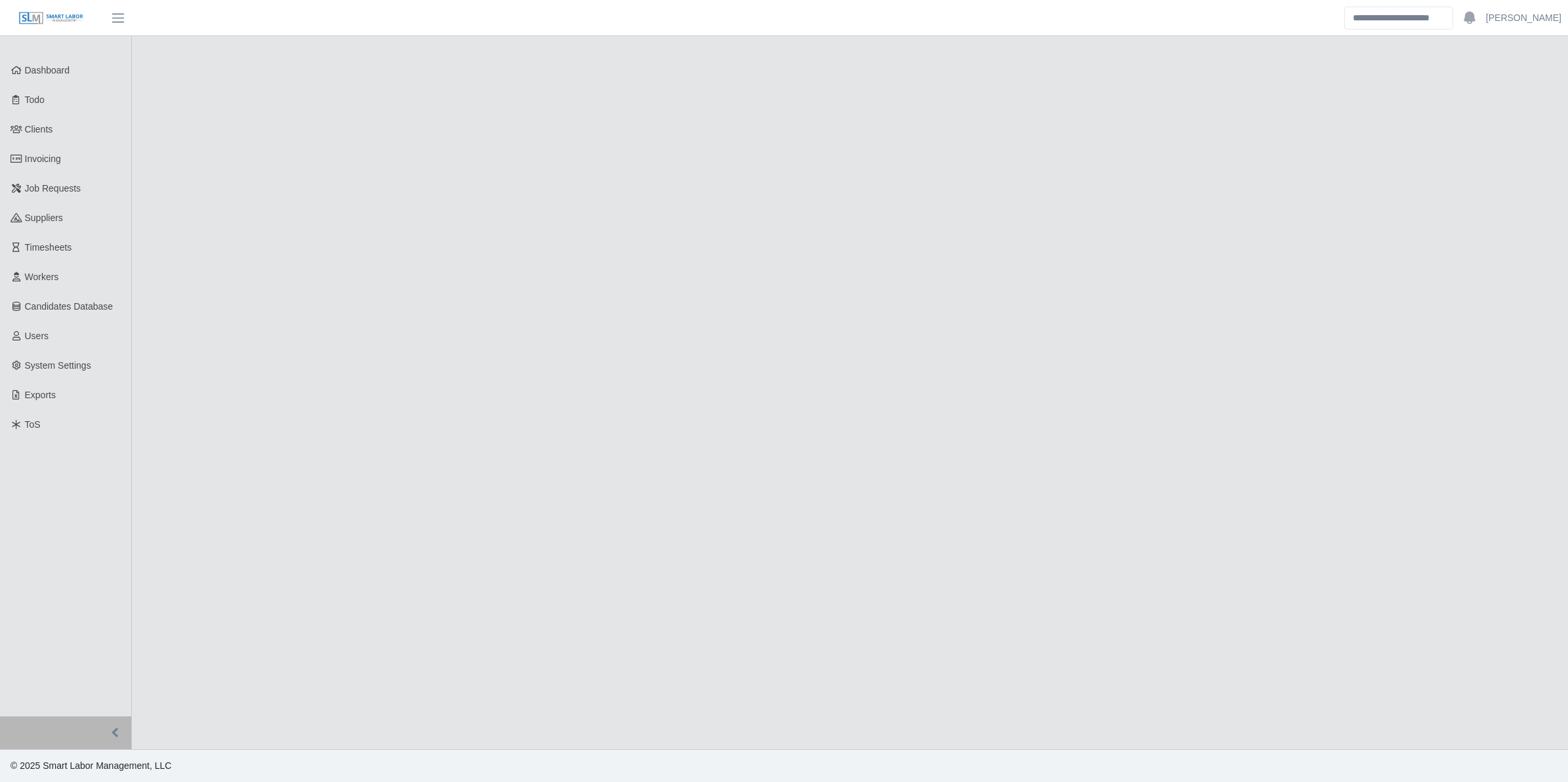
select select "****"
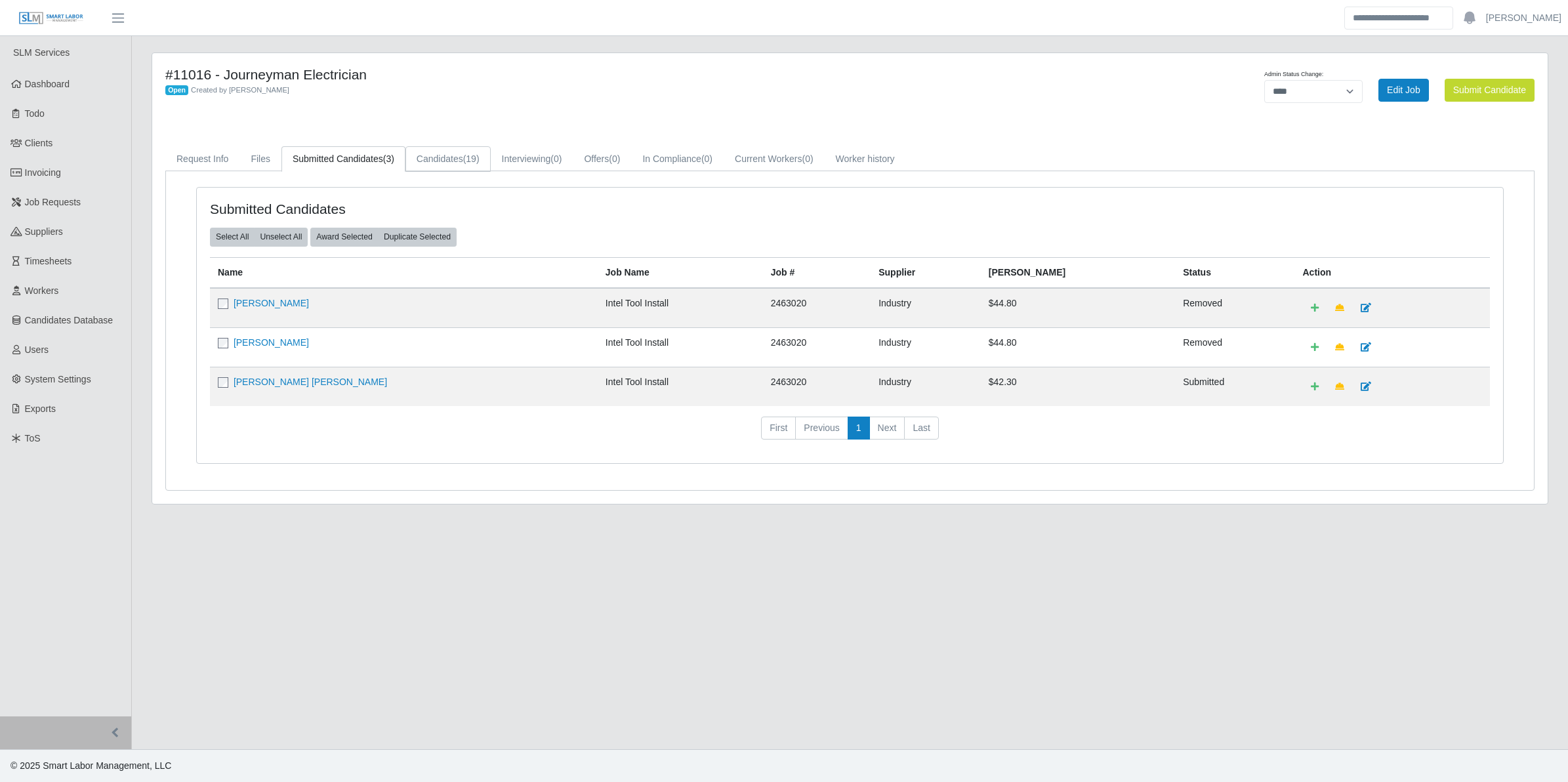
click at [450, 162] on link "Candidates (19)" at bounding box center [448, 159] width 85 height 26
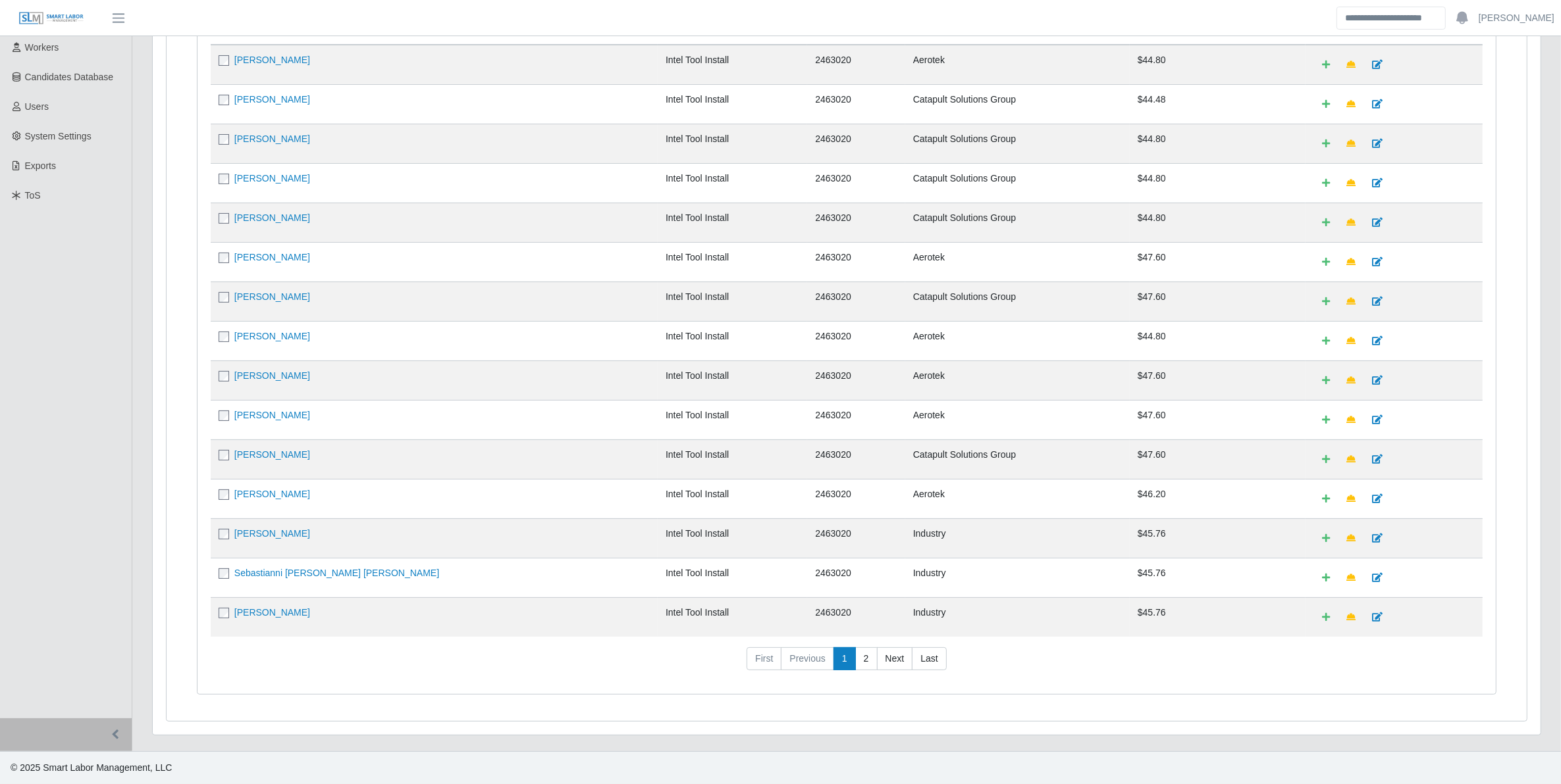
scroll to position [252, 0]
click at [856, 659] on link "2" at bounding box center [866, 659] width 22 height 24
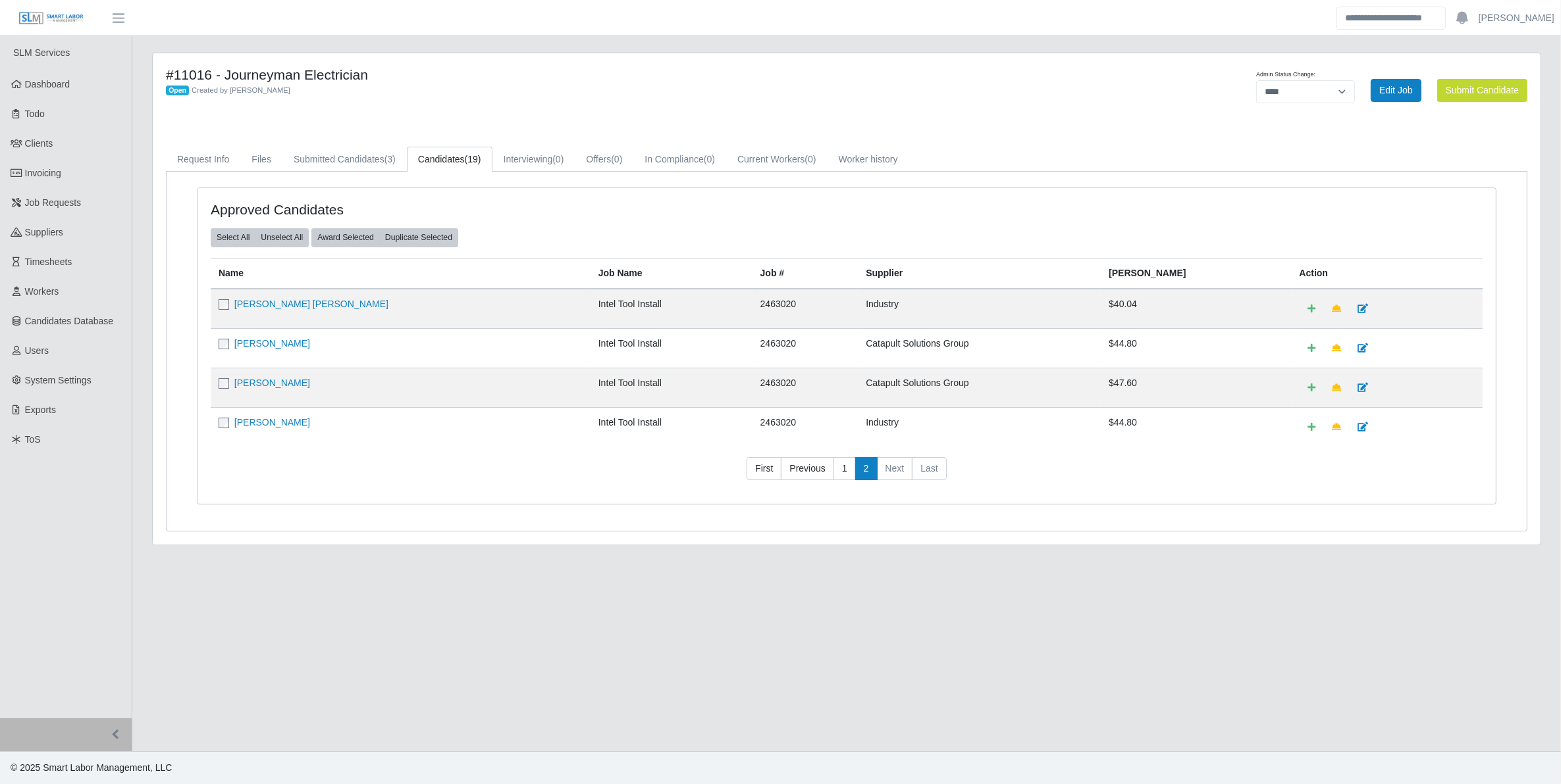
scroll to position [0, 0]
click at [850, 474] on link "1" at bounding box center [850, 469] width 22 height 24
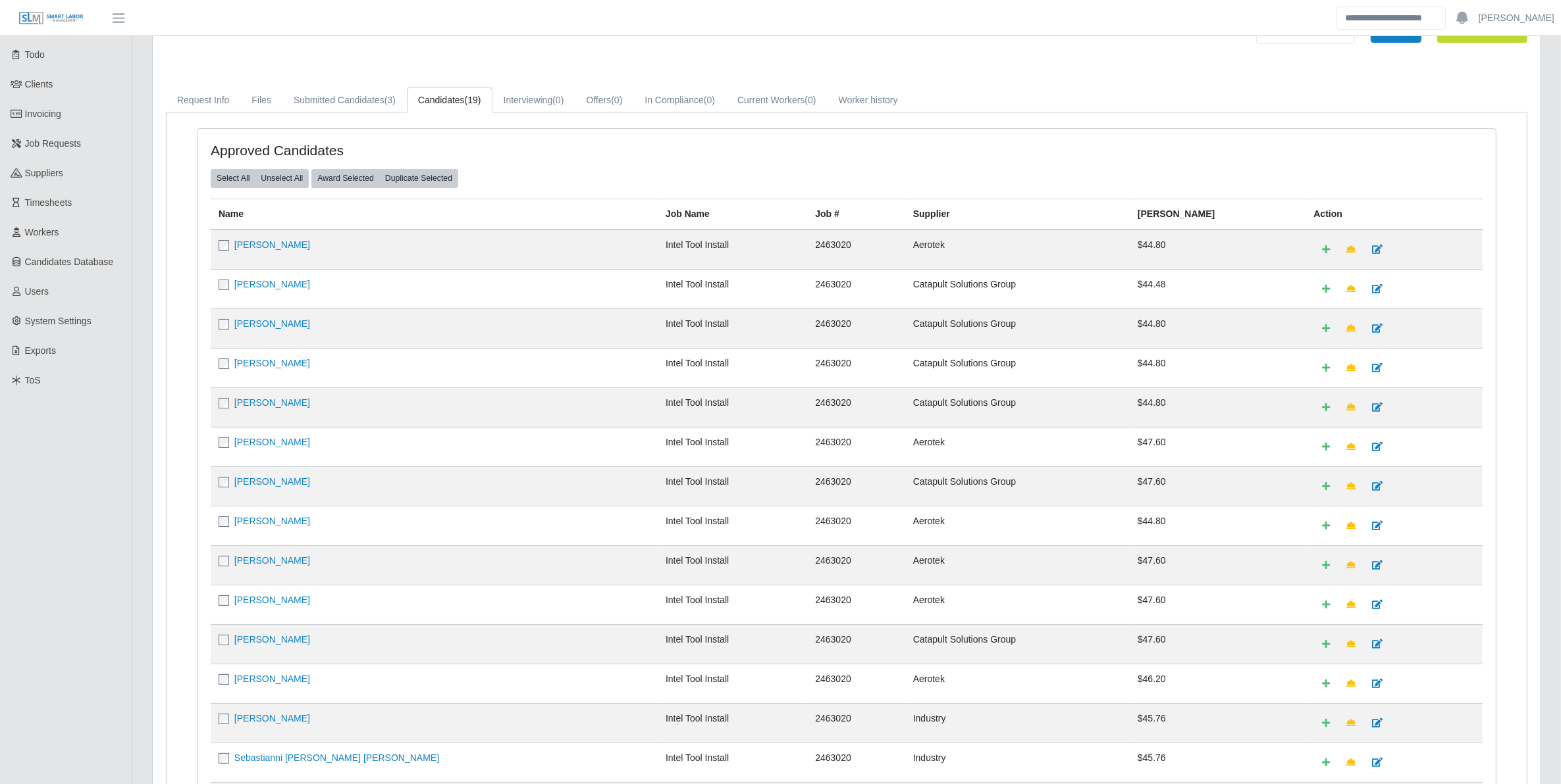
scroll to position [63, 0]
click at [285, 528] on td "[PERSON_NAME]" at bounding box center [434, 522] width 447 height 39
click at [286, 518] on link "[PERSON_NAME]" at bounding box center [272, 517] width 76 height 10
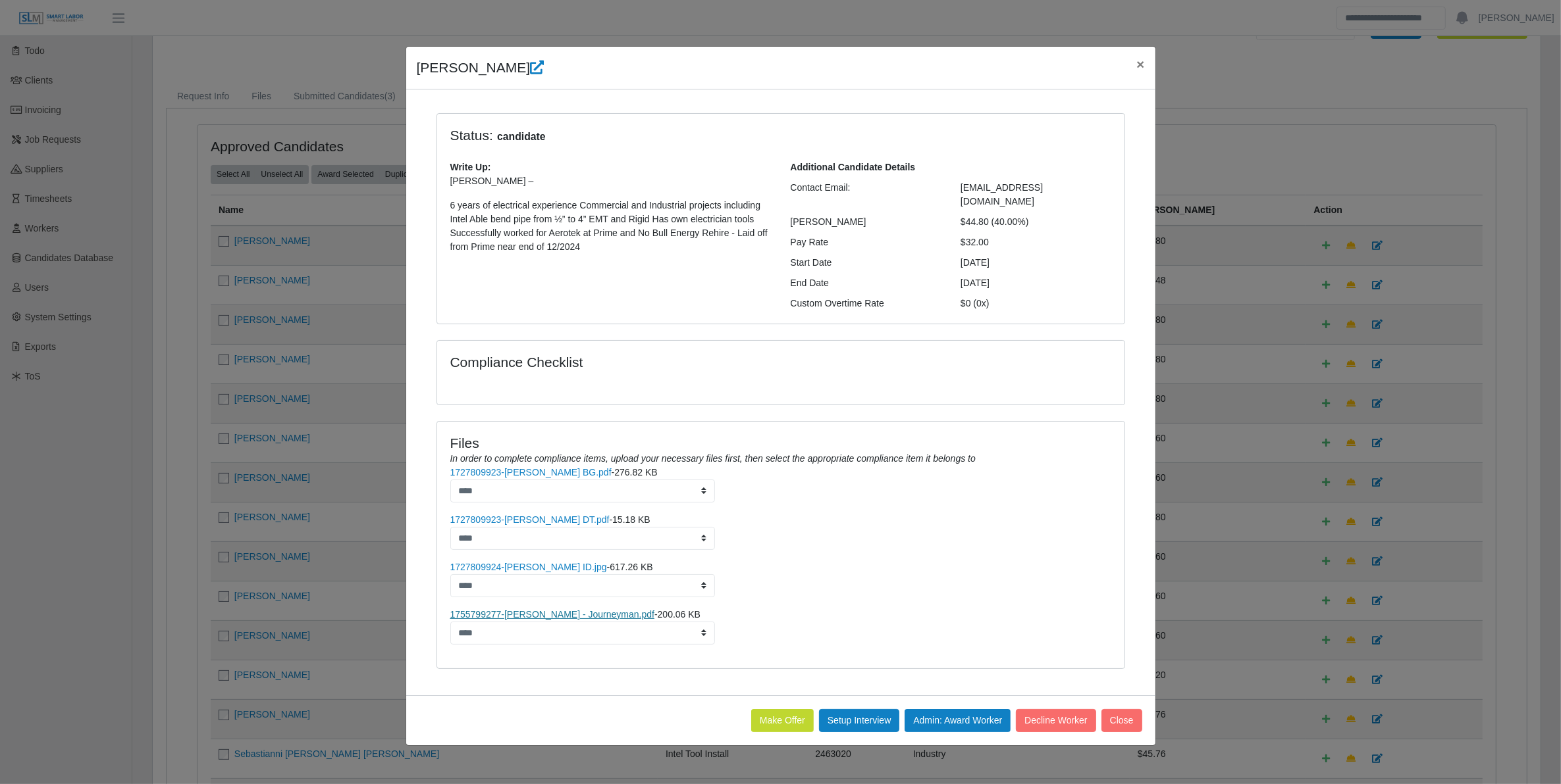
click at [586, 596] on ul "1727809923-Geovani Gaxiola BG.pdf - 276.82 KB **** 1727809923-Geovani Gaxiola D…" at bounding box center [781, 555] width 661 height 179
drag, startPoint x: 586, startPoint y: 596, endPoint x: 597, endPoint y: 597, distance: 11.0
click at [597, 609] on link "1755799277-Gaxiola, Geovani - Journeyman.pdf" at bounding box center [553, 614] width 204 height 10
click at [543, 71] on icon at bounding box center [537, 67] width 14 height 14
click at [1142, 60] on span "×" at bounding box center [1139, 64] width 8 height 15
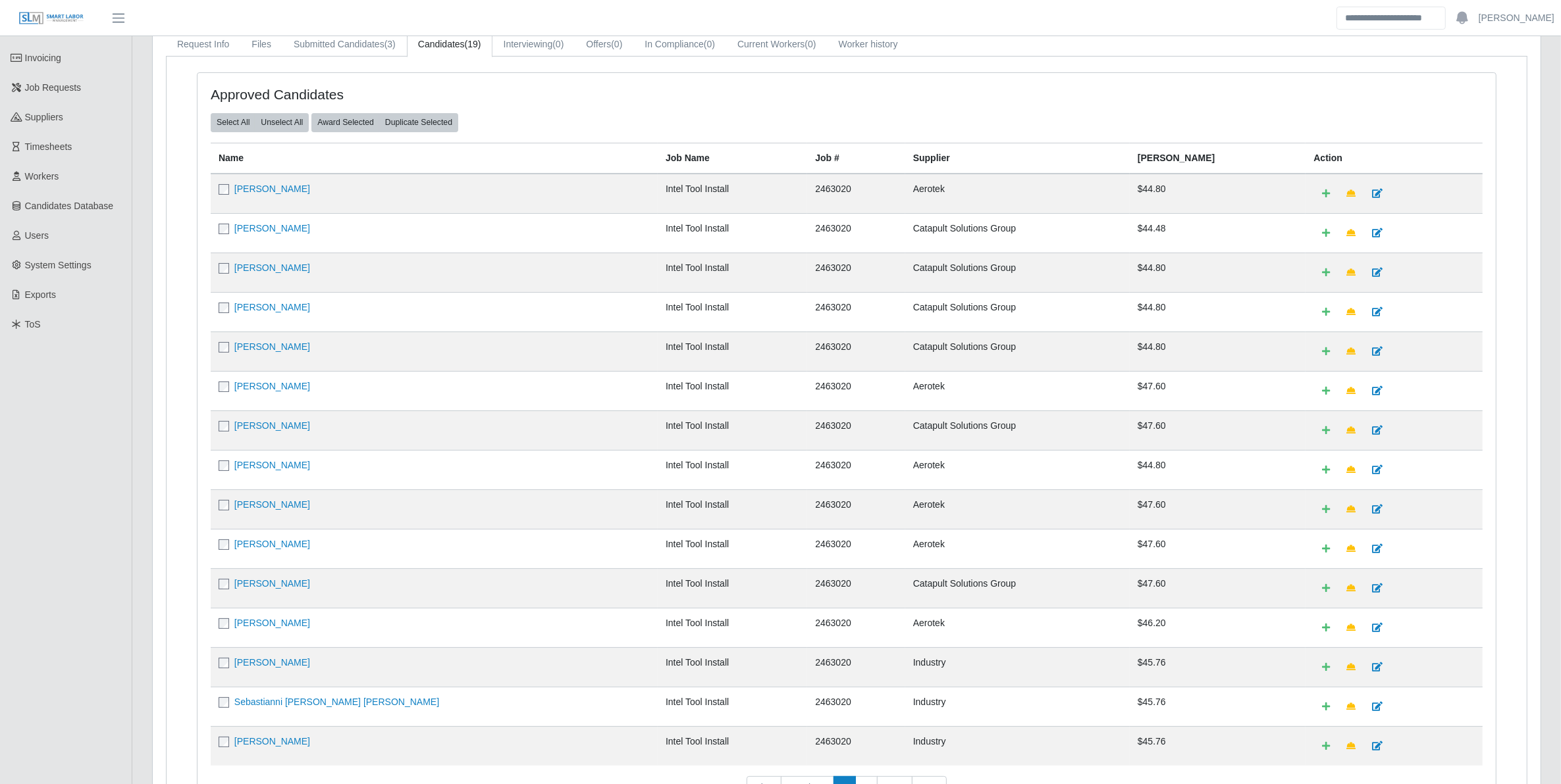
scroll to position [148, 0]
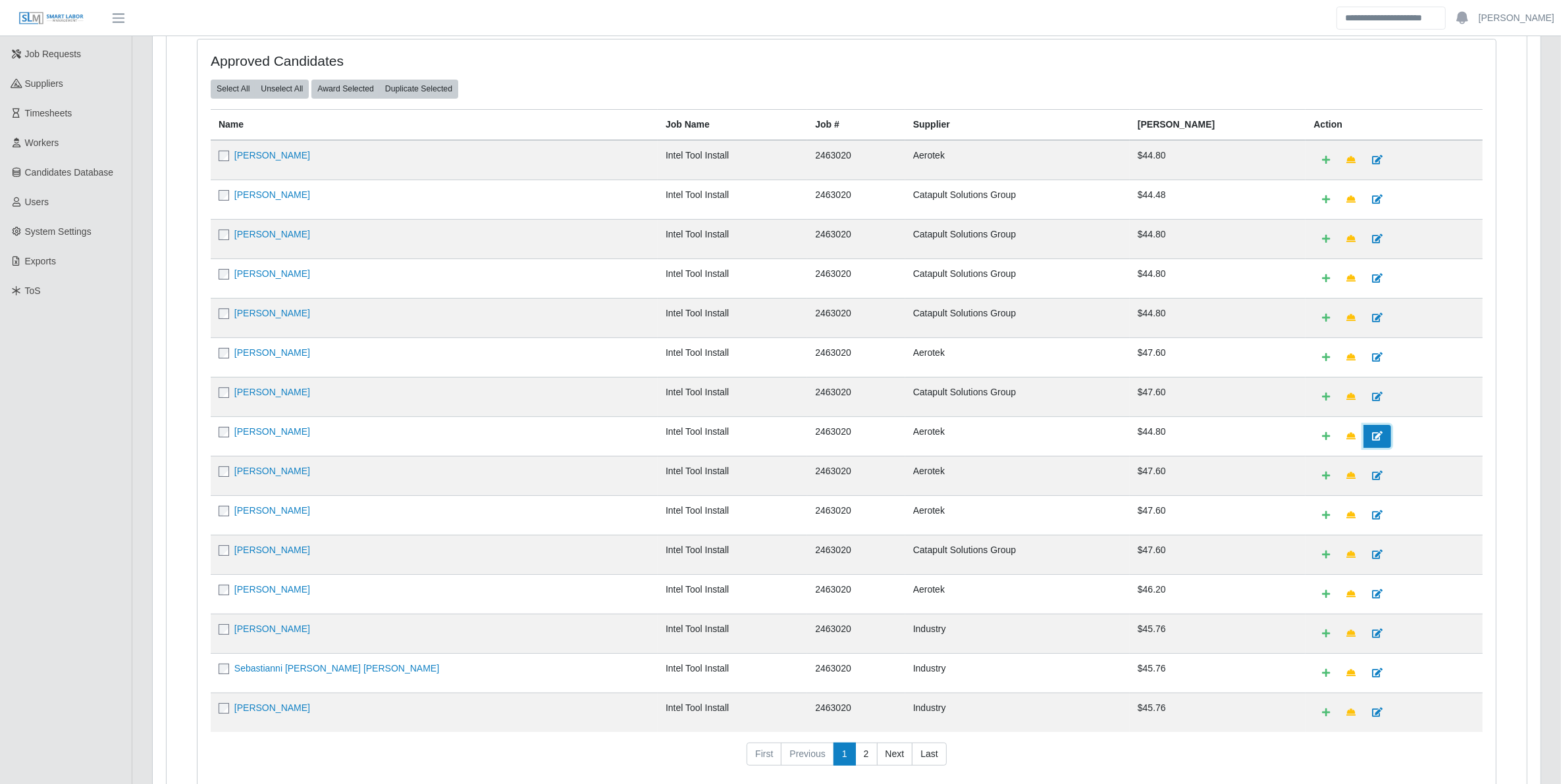
click at [1372, 441] on icon at bounding box center [1377, 436] width 11 height 9
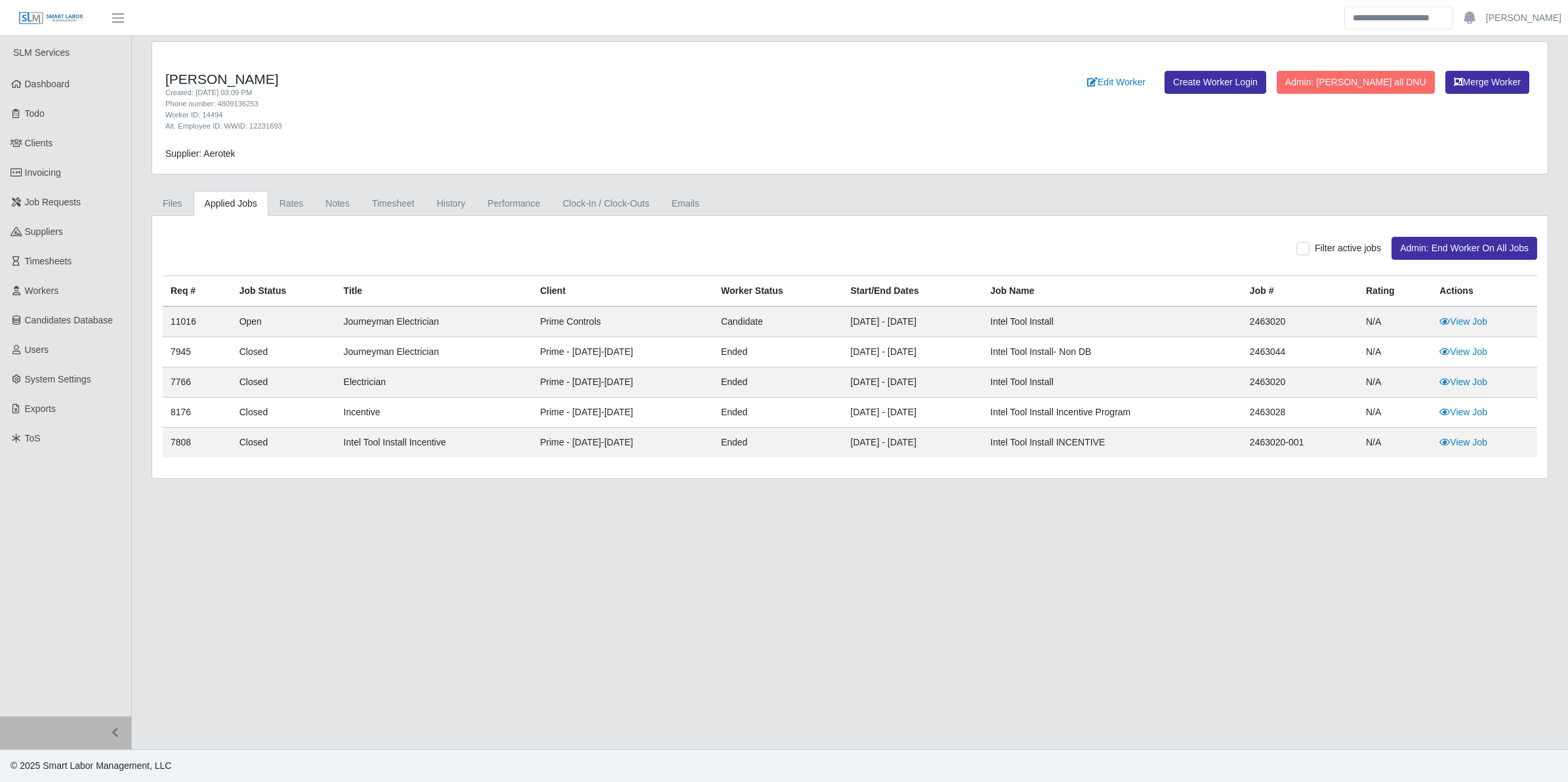
drag, startPoint x: 283, startPoint y: 122, endPoint x: 224, endPoint y: 128, distance: 59.3
click at [224, 128] on div "Alt. Employee ID: WWID: 12231693" at bounding box center [561, 126] width 791 height 11
copy div "WWID: 12231693"
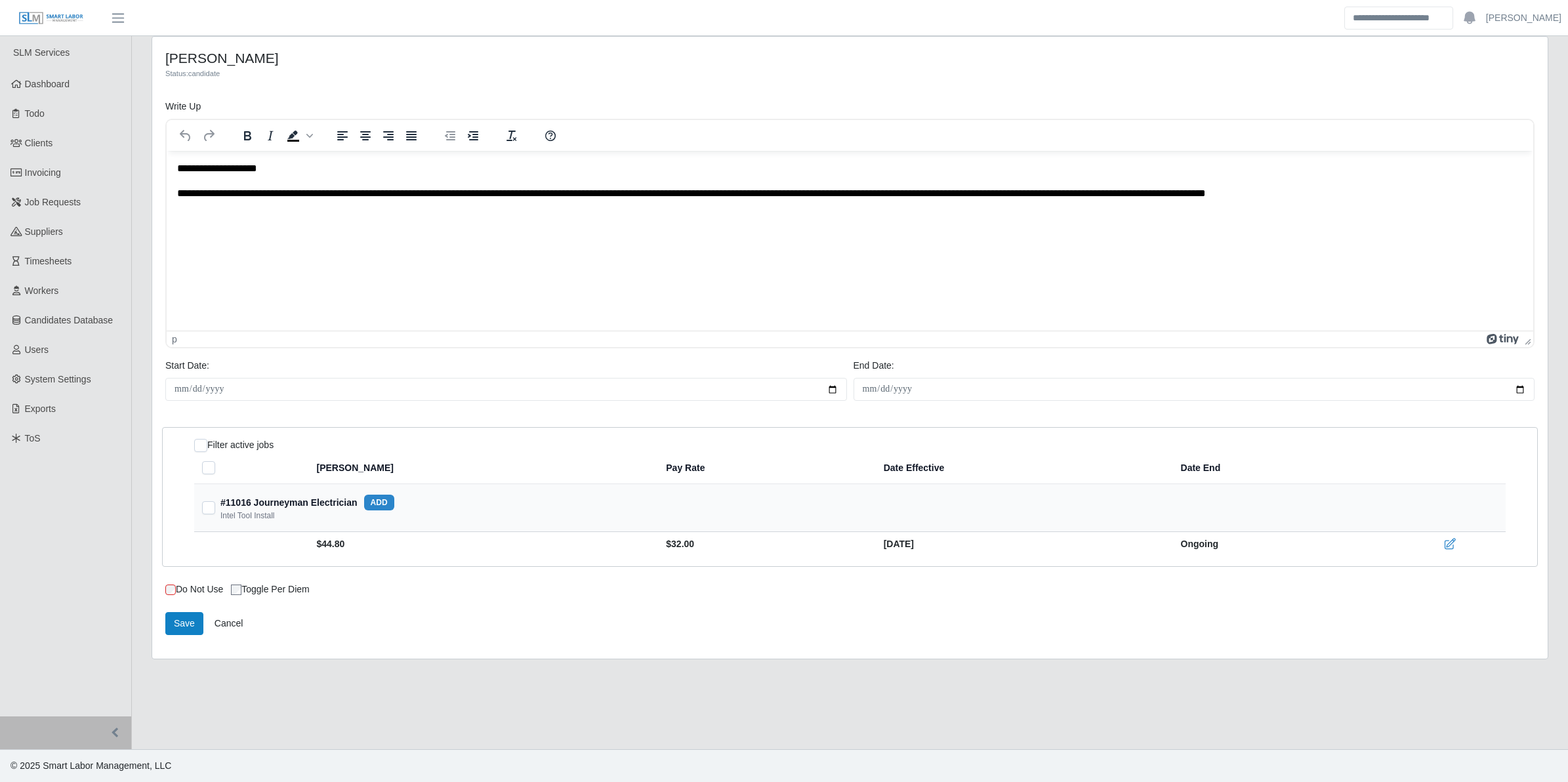
click at [230, 212] on html "**********" at bounding box center [850, 181] width 1367 height 61
click at [1417, 179] on body "**********" at bounding box center [850, 181] width 1346 height 40
click at [172, 618] on button "Save" at bounding box center [184, 624] width 38 height 23
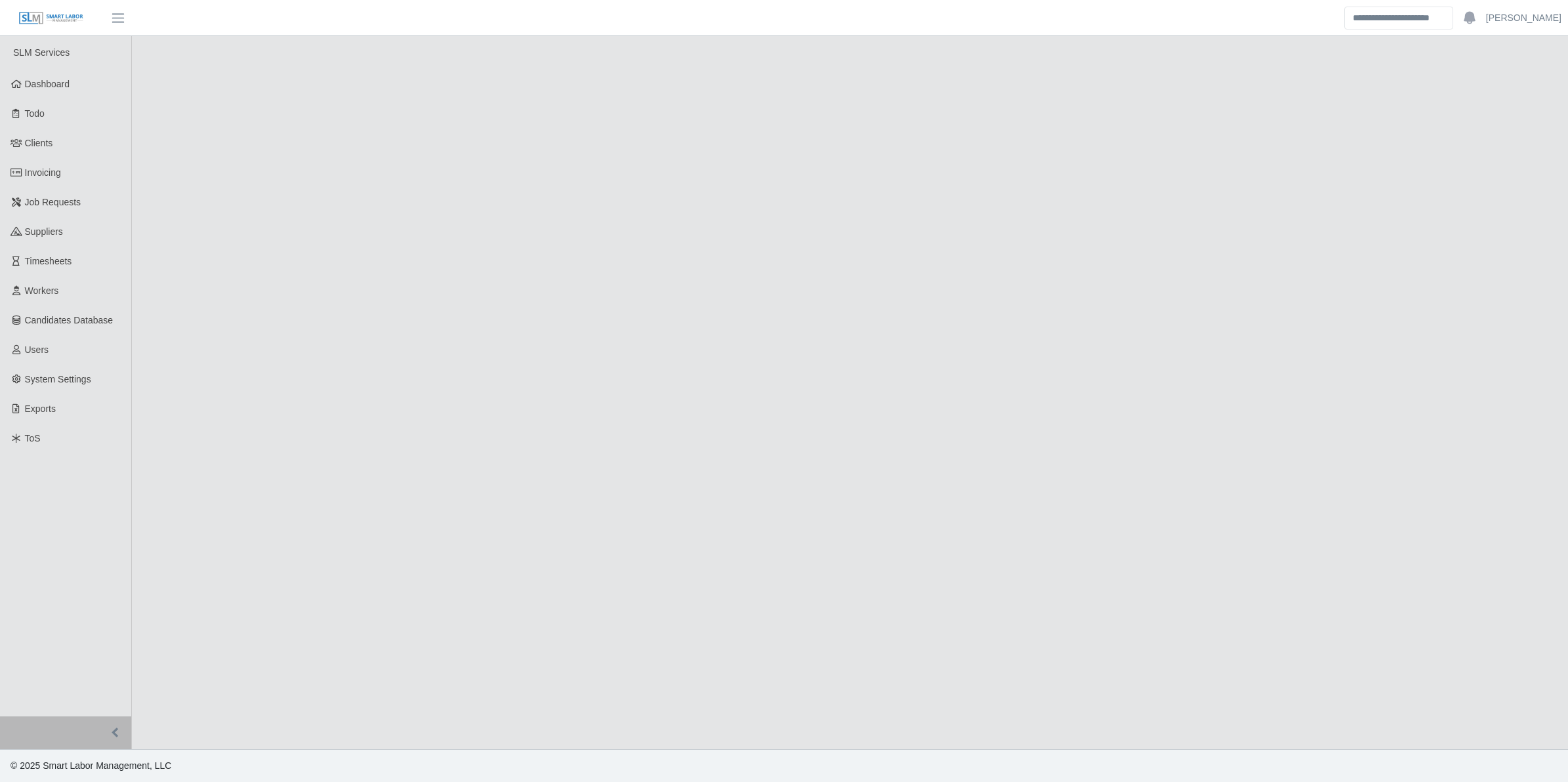
select select "****"
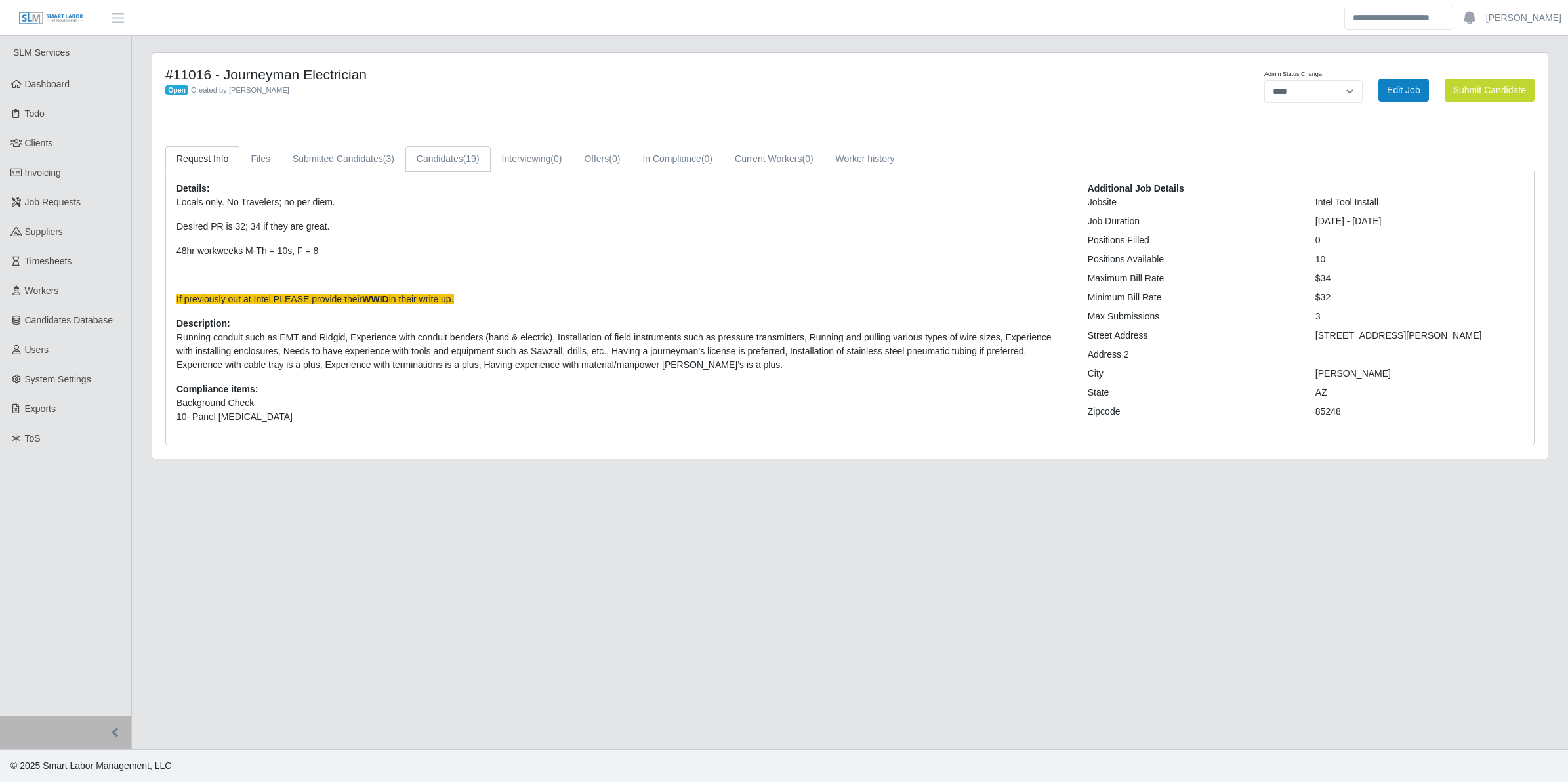
click at [431, 169] on link "Candidates (19)" at bounding box center [448, 159] width 85 height 26
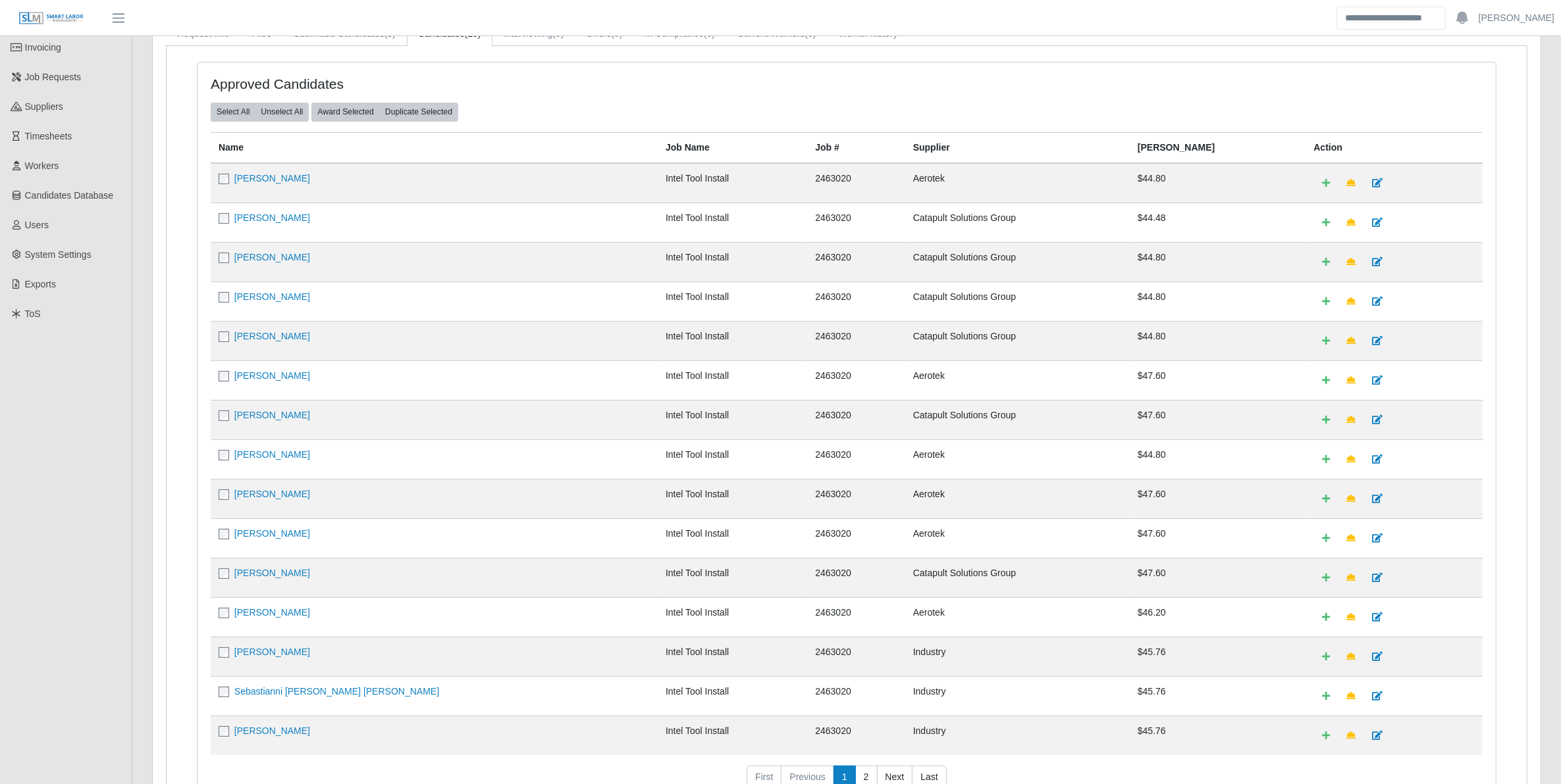
scroll to position [103, 0]
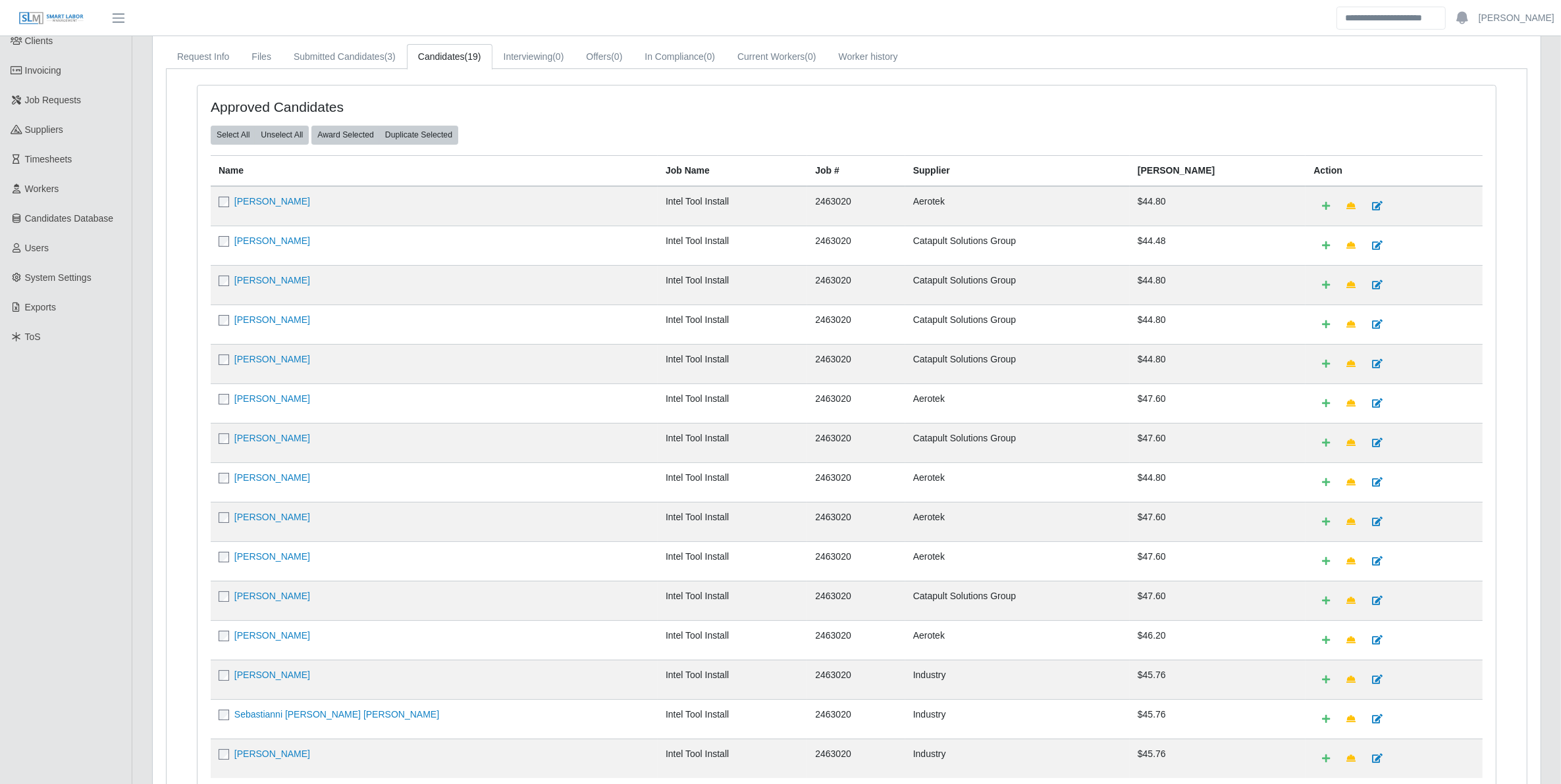
click at [1452, 379] on td at bounding box center [1394, 364] width 177 height 39
click at [1364, 491] on link at bounding box center [1377, 482] width 27 height 23
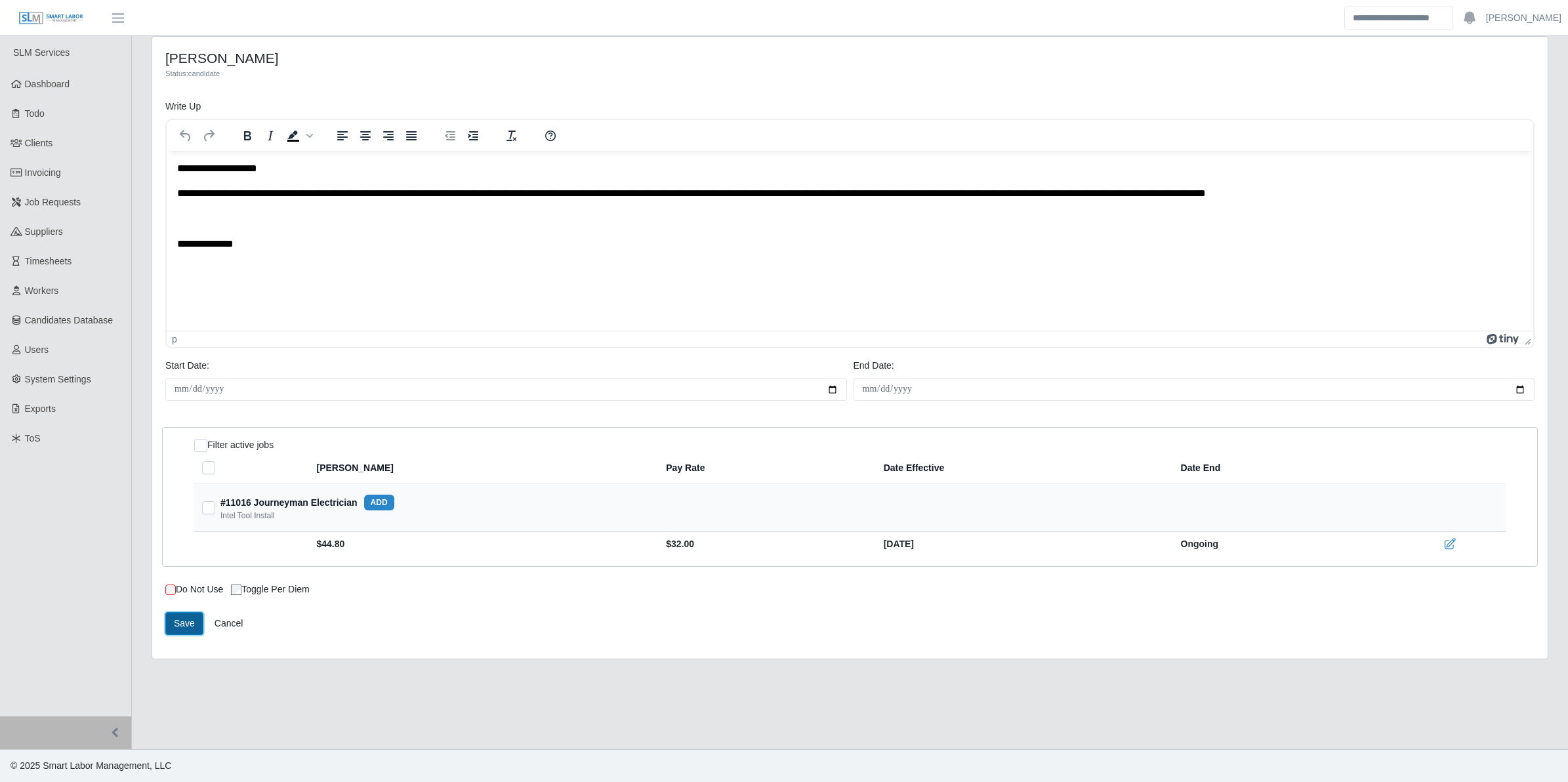
click at [186, 628] on button "Save" at bounding box center [184, 624] width 38 height 23
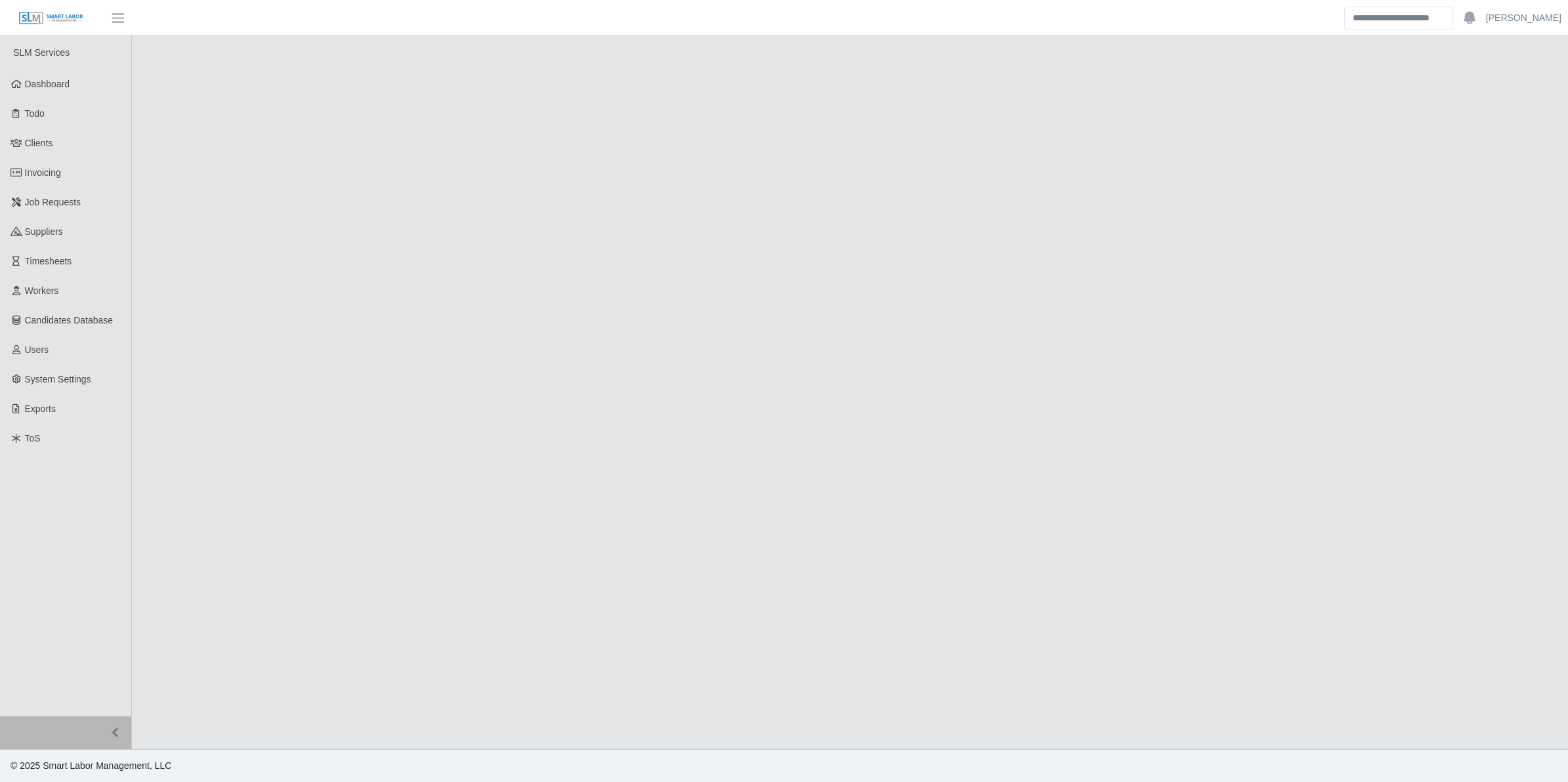
select select "****"
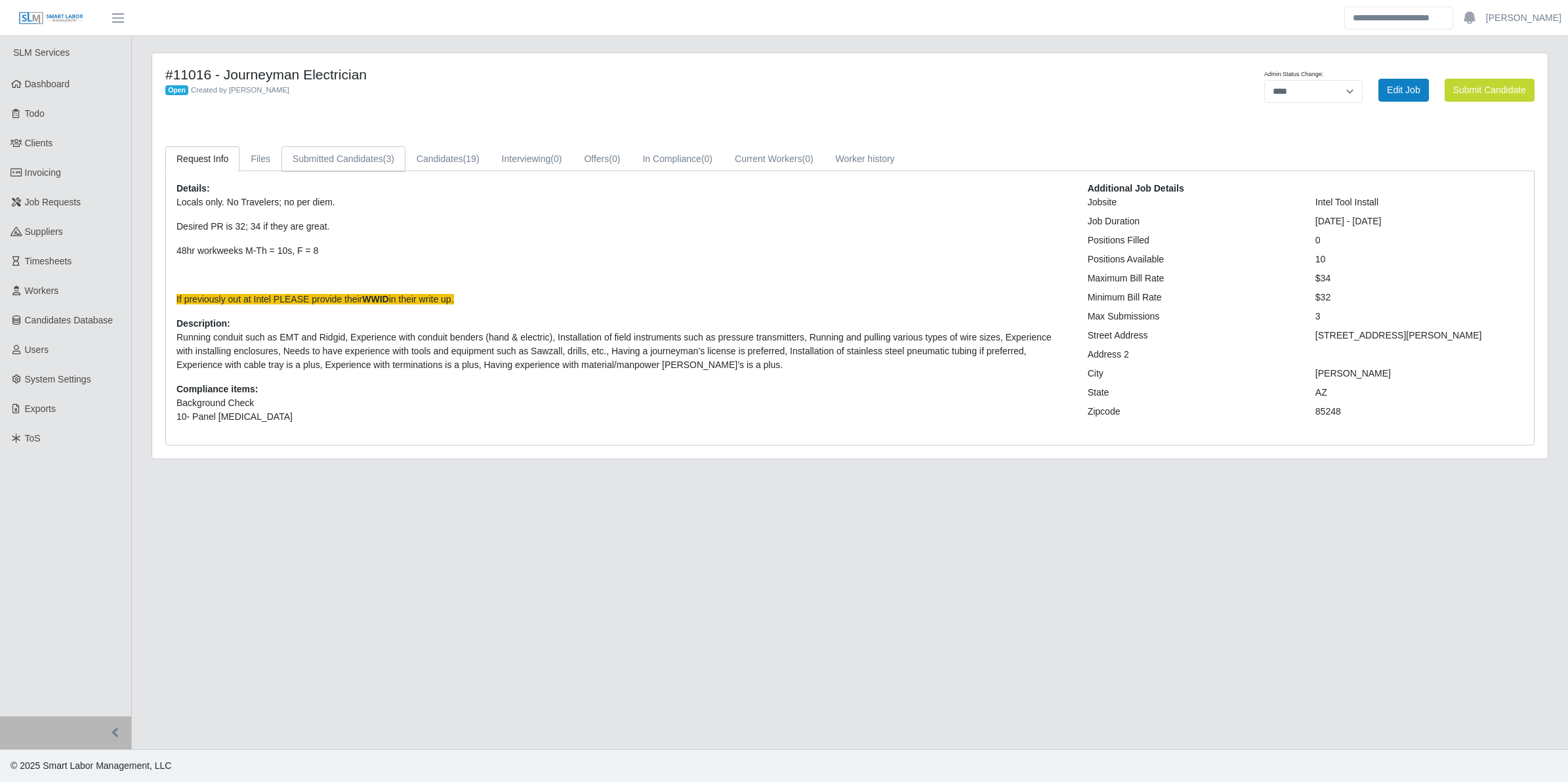
click at [325, 162] on link "Submitted Candidates (3)" at bounding box center [343, 159] width 124 height 26
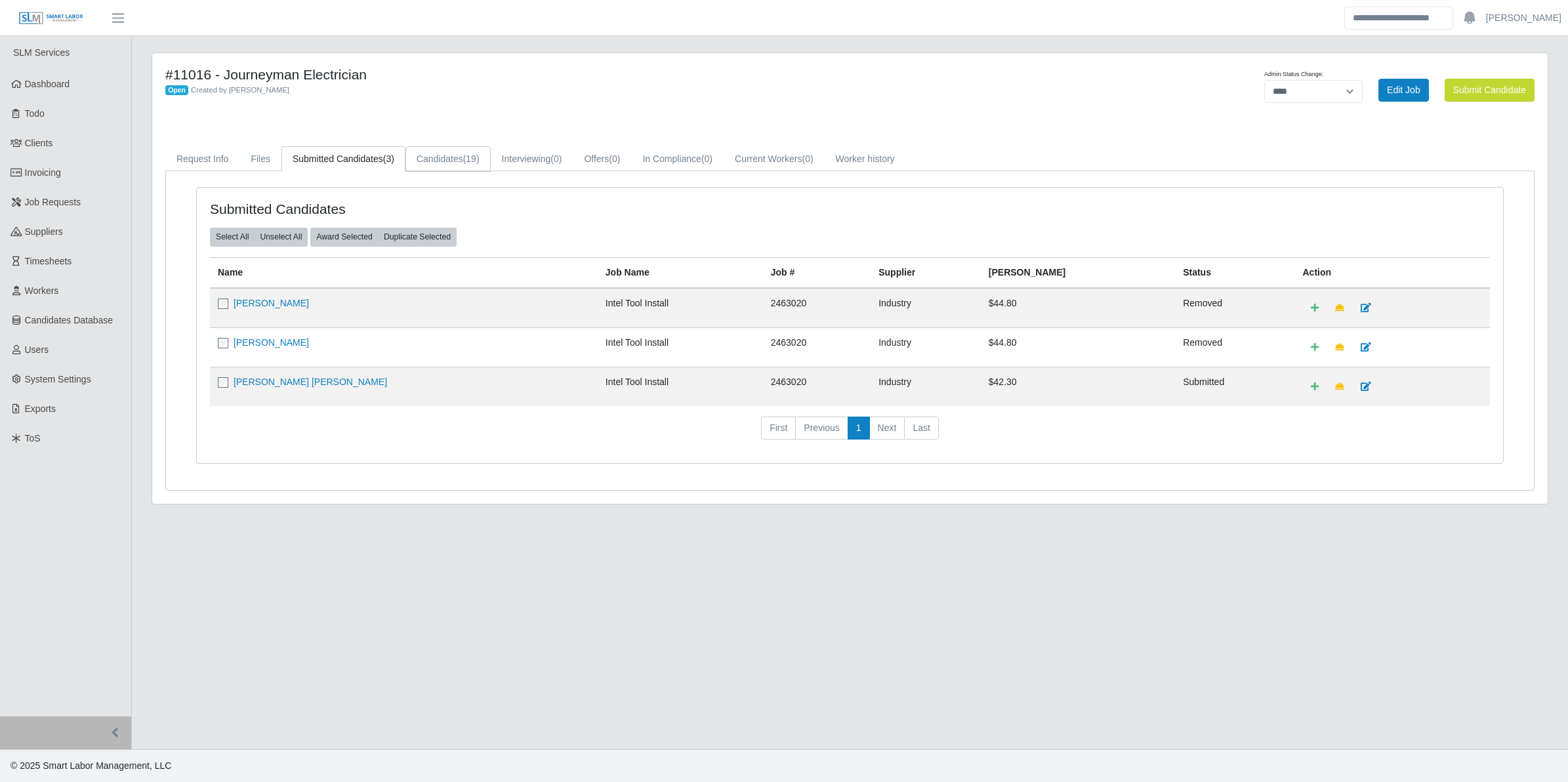
click at [419, 158] on link "Candidates (19)" at bounding box center [448, 159] width 85 height 26
